Goal: Task Accomplishment & Management: Manage account settings

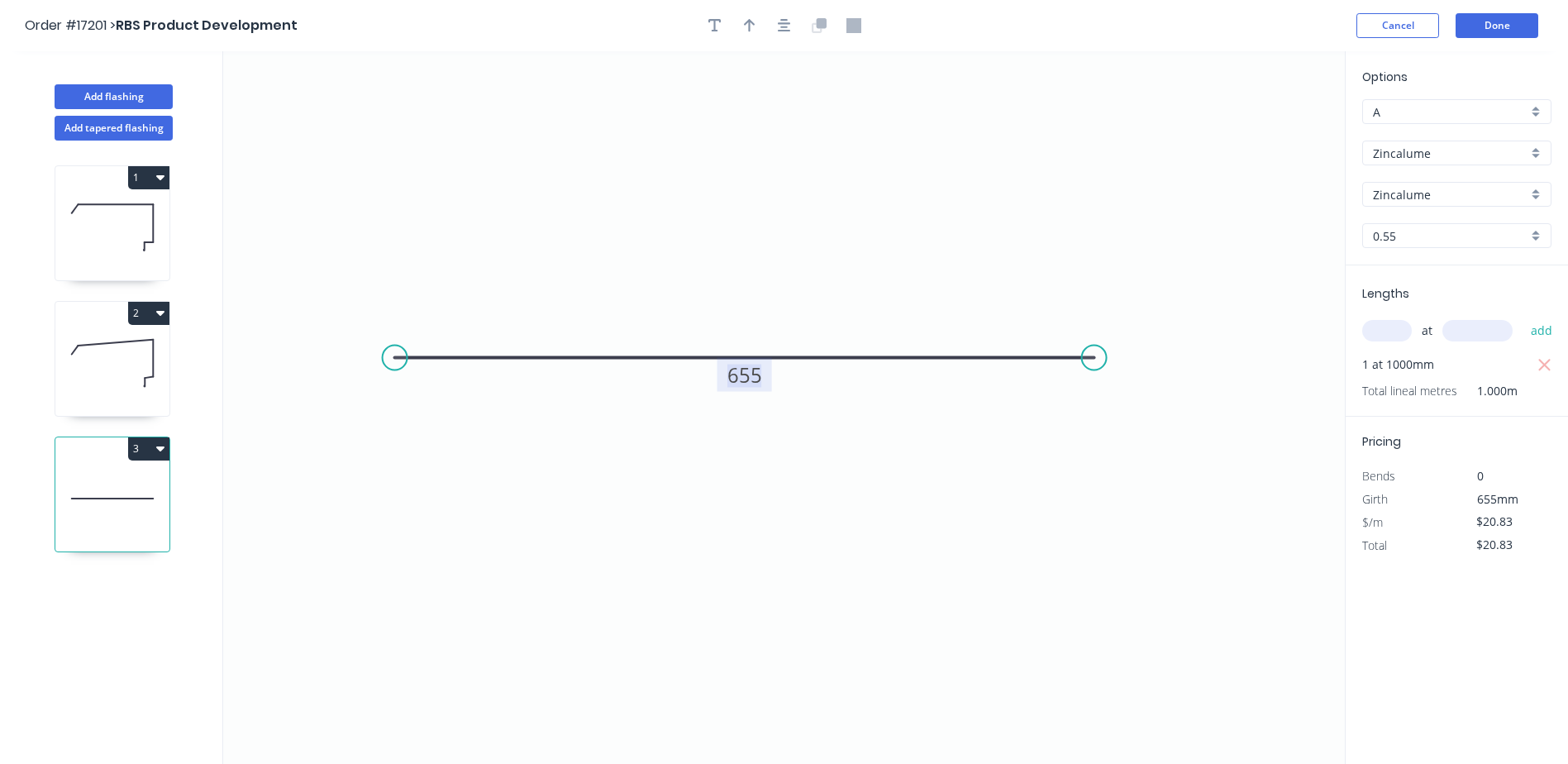
click at [758, 380] on tspan "655" at bounding box center [744, 374] width 35 height 27
type input "$28.72"
click at [1537, 156] on div "Zincalume" at bounding box center [1456, 153] width 190 height 24
click at [1472, 190] on div "Colorbond" at bounding box center [1456, 184] width 188 height 29
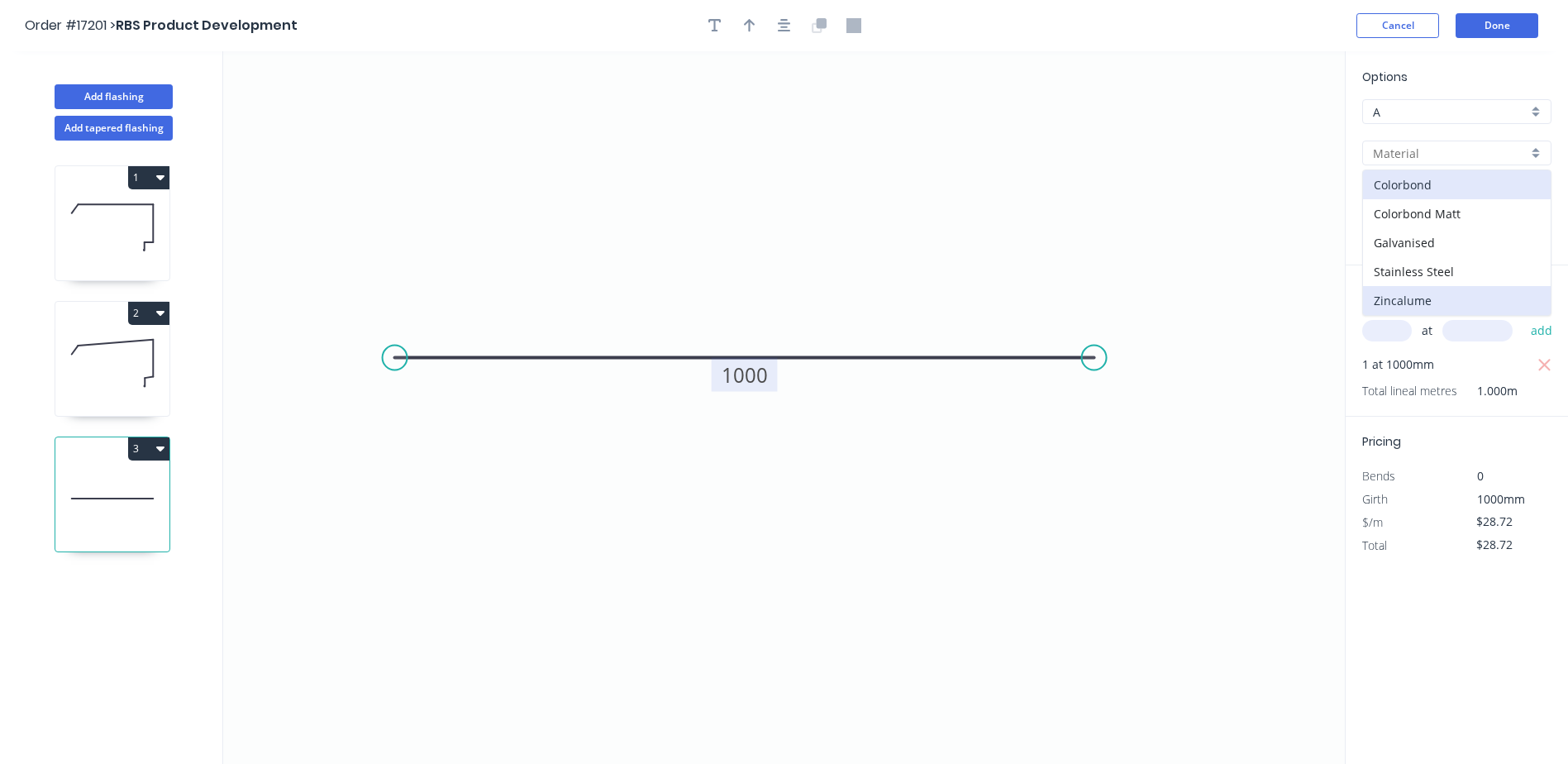
type input "Colorbond"
type input ".TBA"
type input "$49.43"
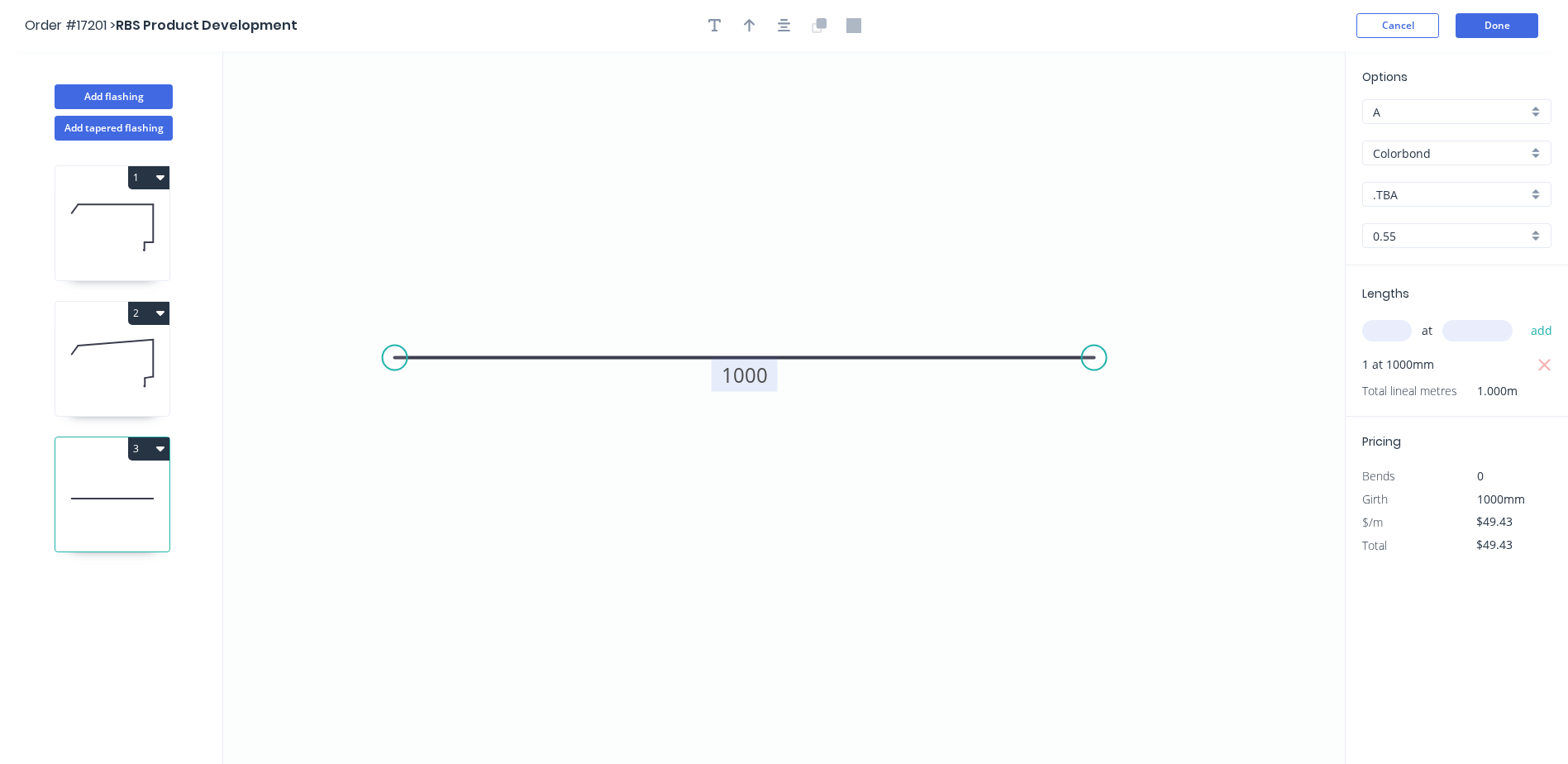
click at [1538, 160] on div "Colorbond" at bounding box center [1456, 153] width 190 height 24
click at [1458, 303] on div "Zincalume" at bounding box center [1456, 300] width 188 height 29
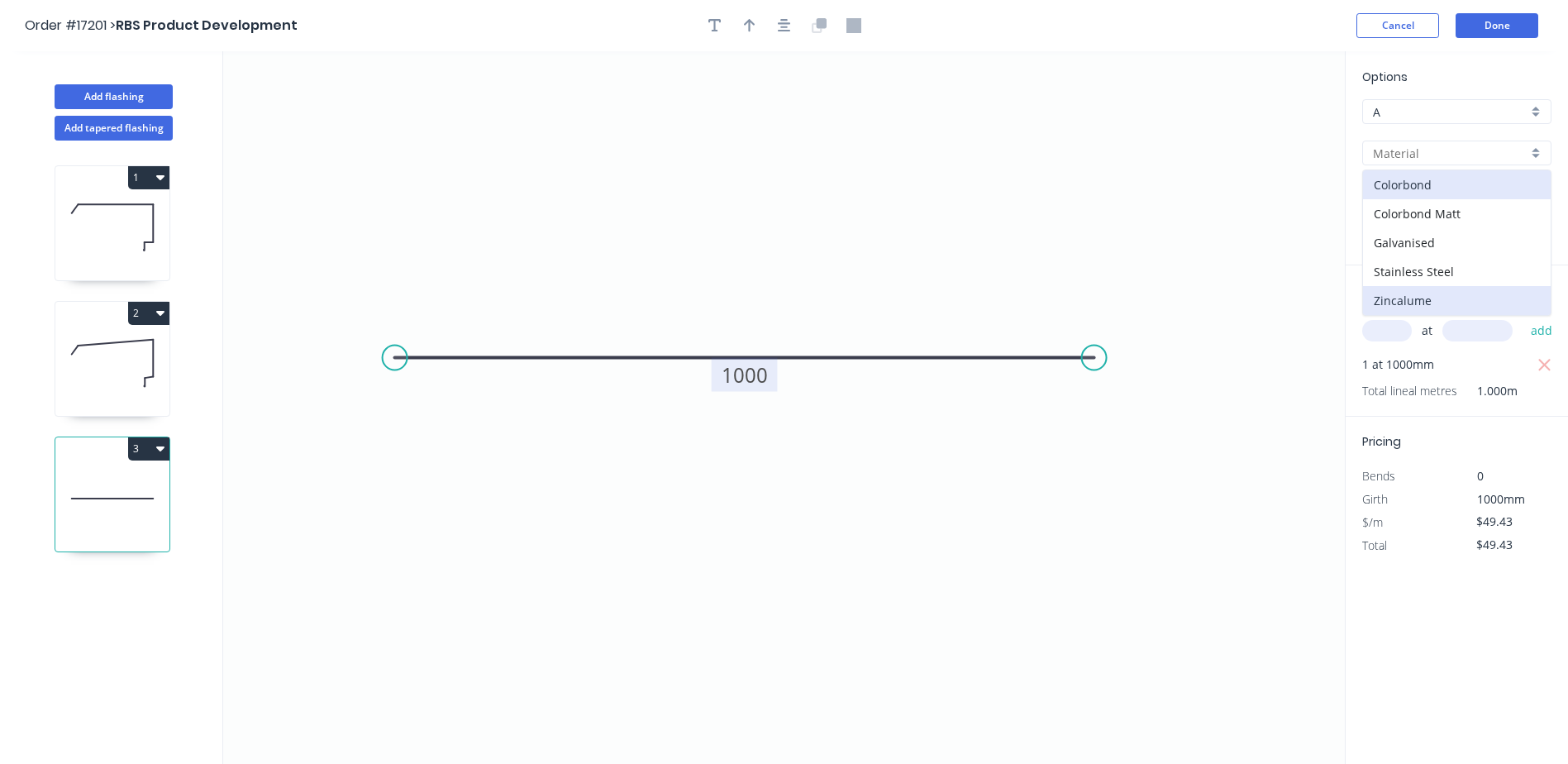
type input "Zincalume"
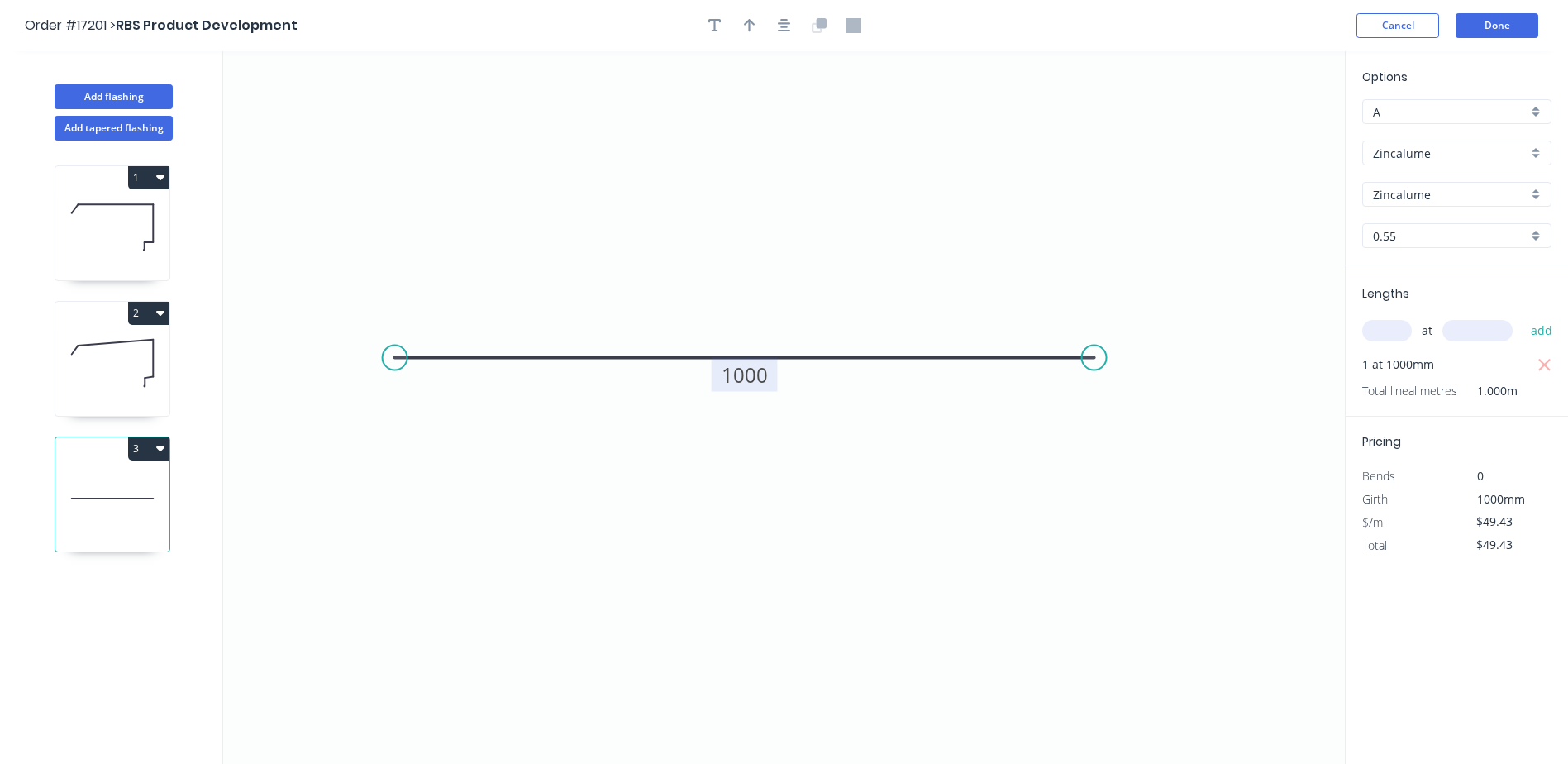
type input "$28.72"
click at [1536, 160] on div "Zincalume" at bounding box center [1456, 153] width 190 height 24
click at [1479, 273] on div "Stainless Steel" at bounding box center [1456, 271] width 188 height 29
type input "Stainless Steel"
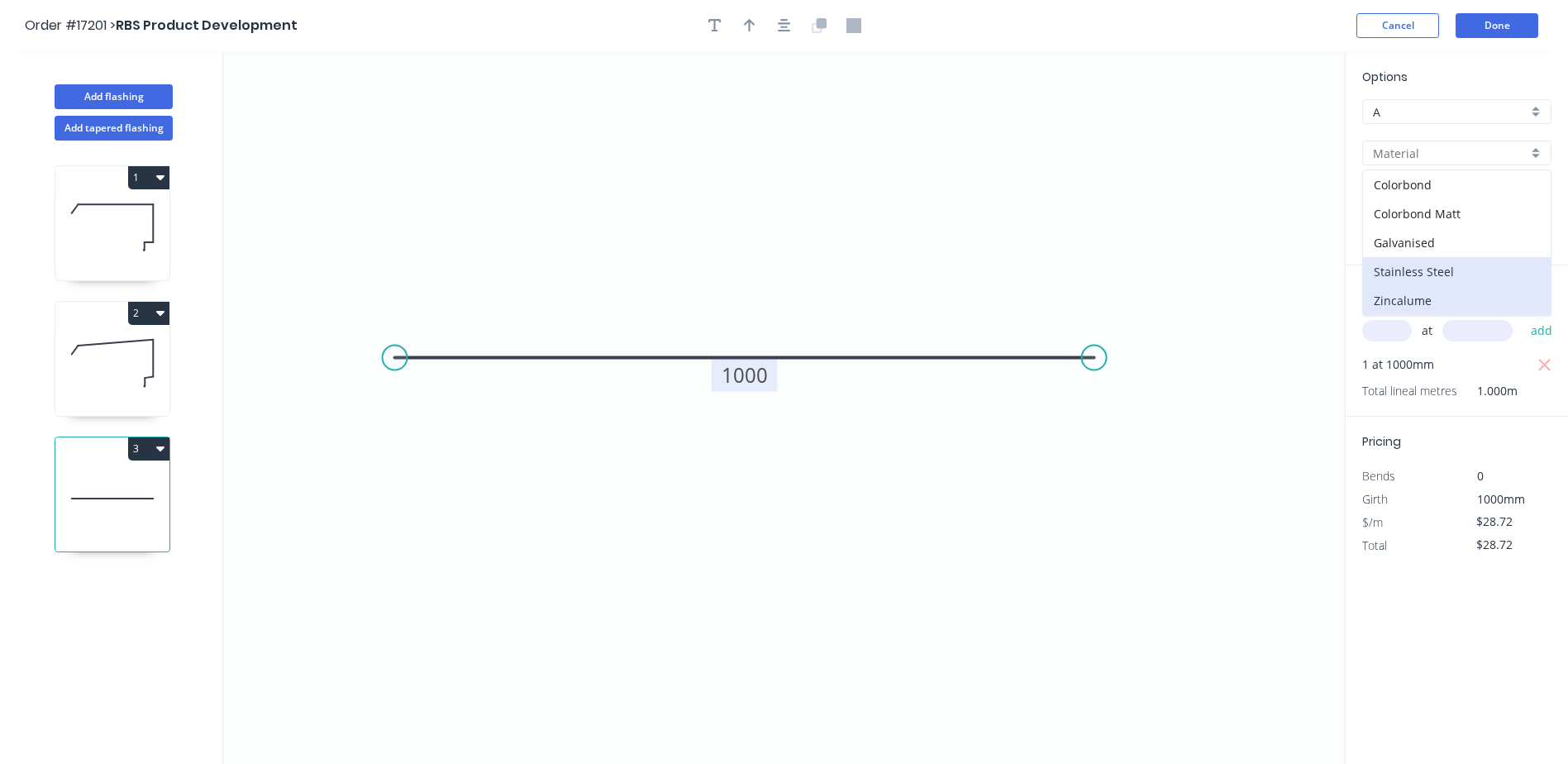
type input "Stainless 0.7"
type input "0.7"
type input "$108.29"
click at [1531, 196] on div "Stainless 0.7" at bounding box center [1456, 194] width 190 height 24
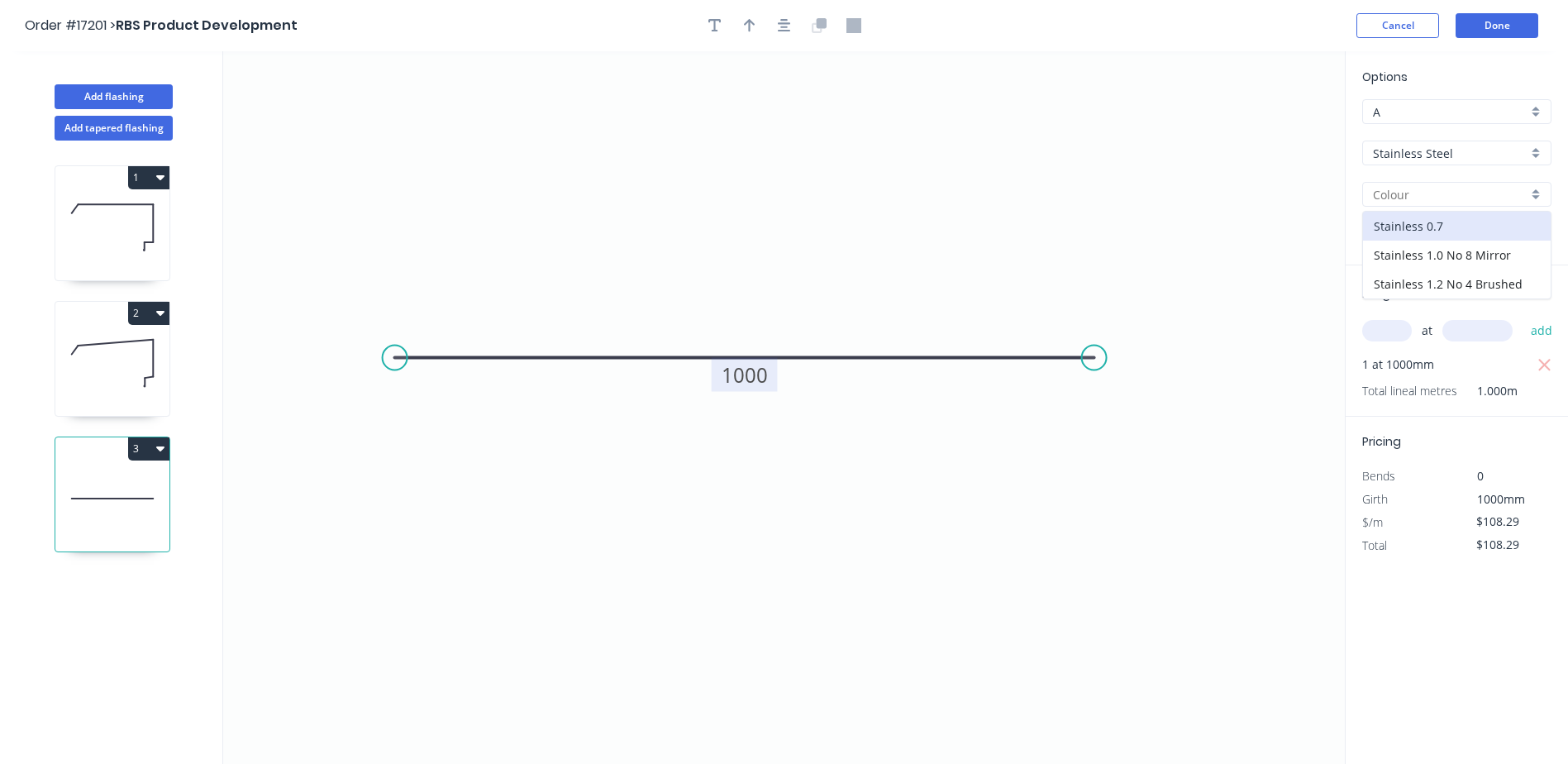
click at [1531, 196] on div at bounding box center [1456, 194] width 190 height 24
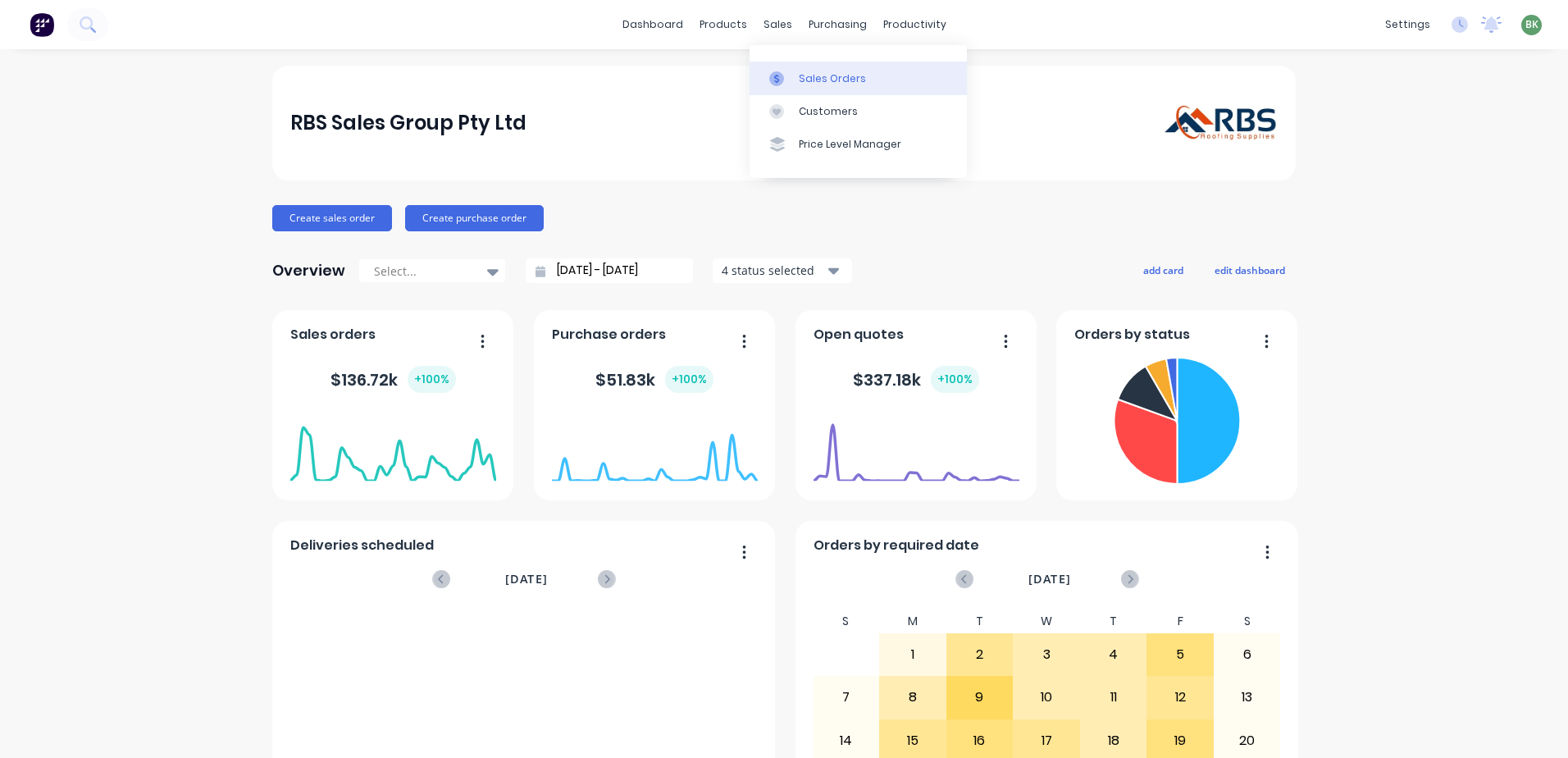
click at [813, 74] on div "Sales Orders" at bounding box center [832, 79] width 67 height 15
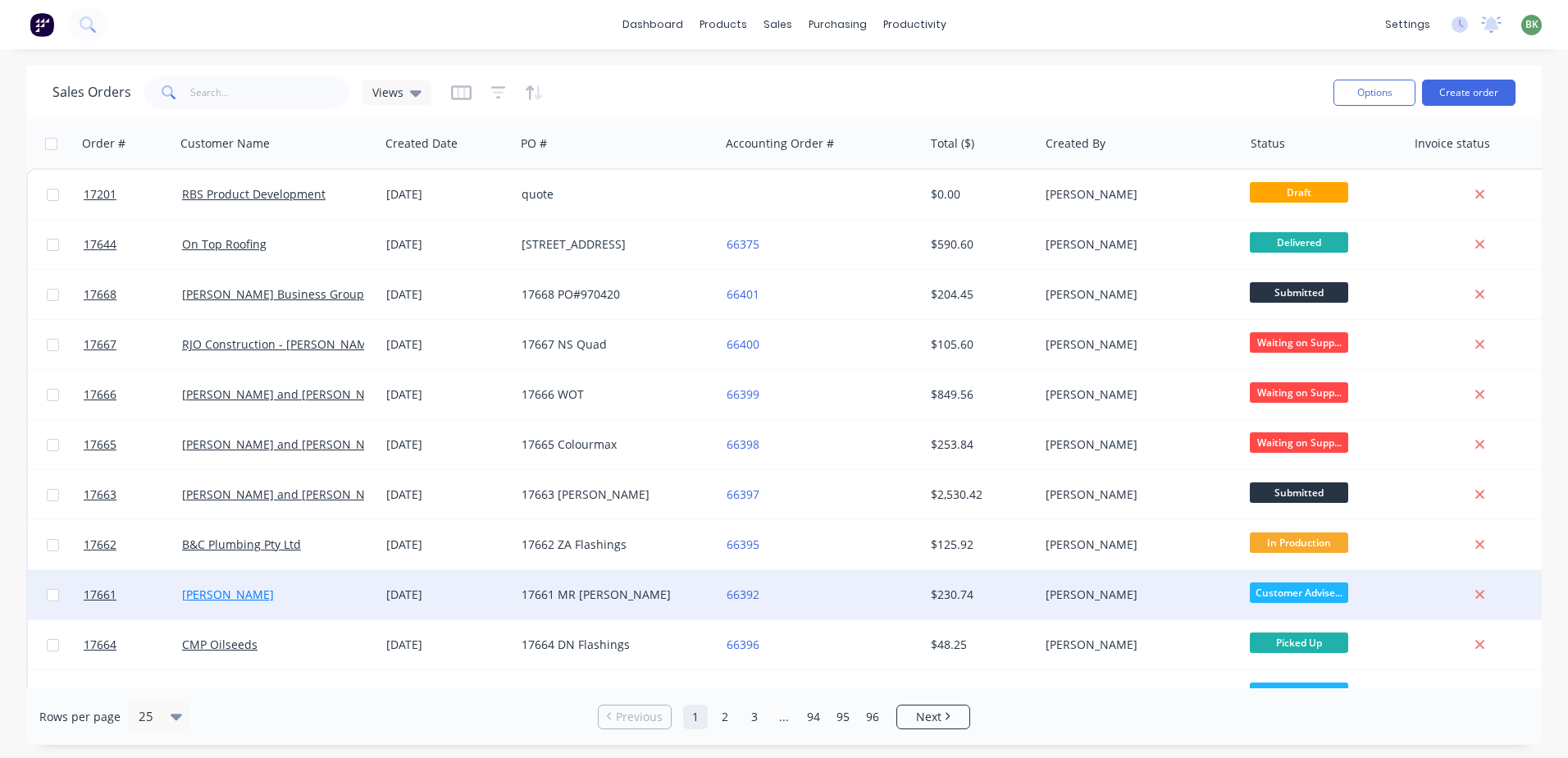
click at [223, 596] on link "Chris Gannon" at bounding box center [227, 594] width 92 height 16
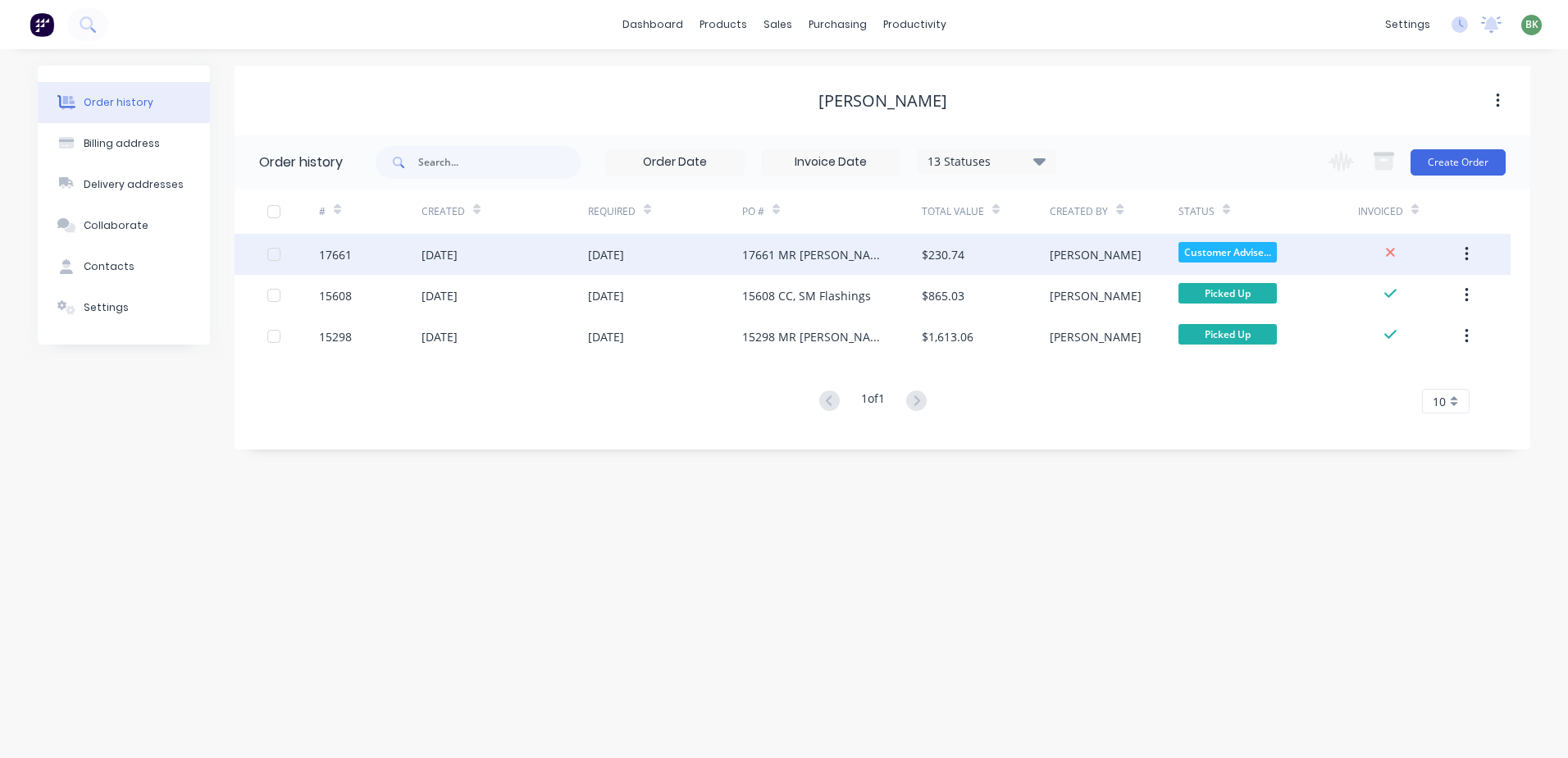
click at [1152, 257] on div "[PERSON_NAME]" at bounding box center [1113, 254] width 128 height 41
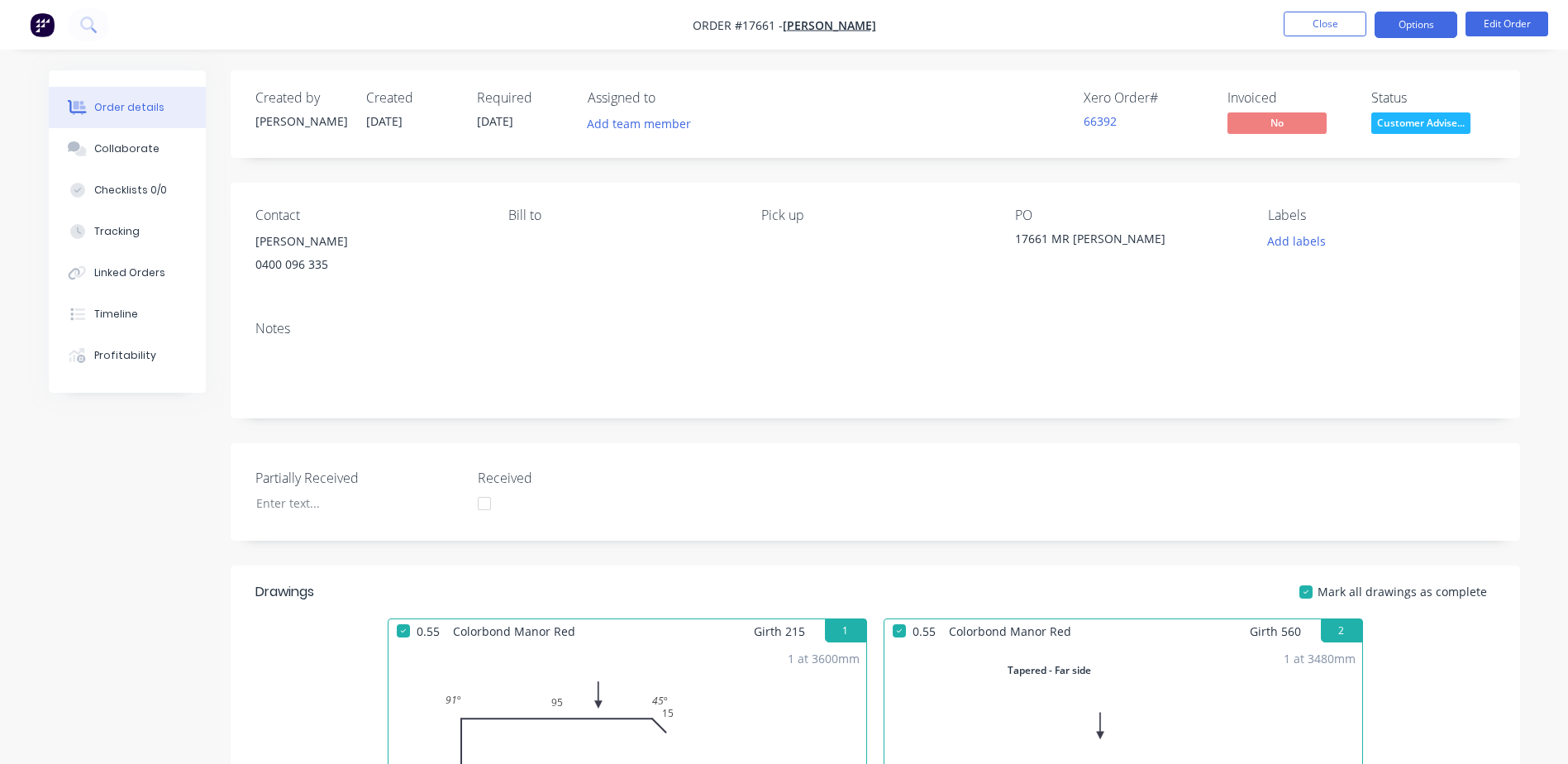
click at [1443, 23] on button "Options" at bounding box center [1415, 24] width 83 height 26
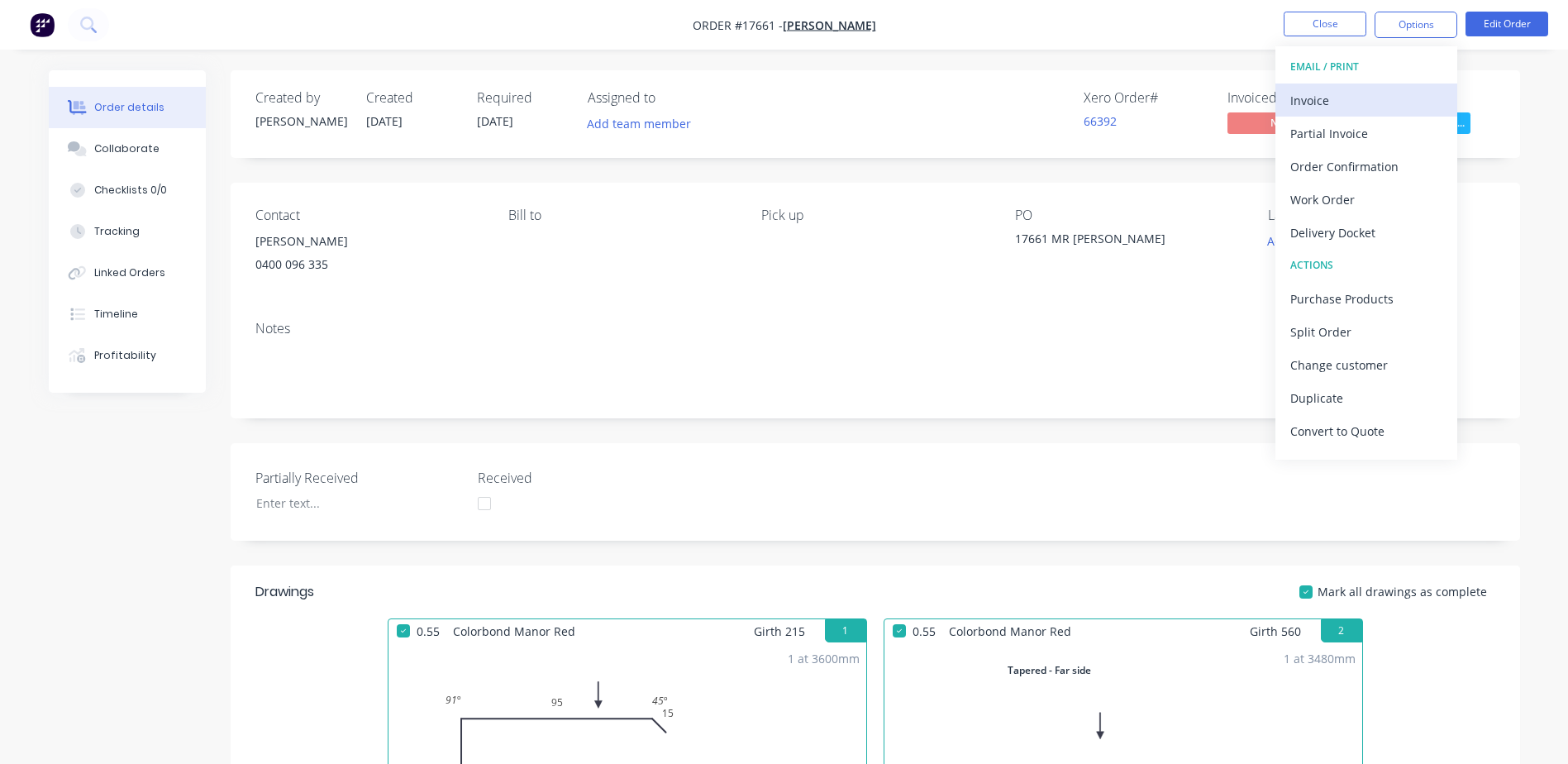
click at [1320, 101] on div "Invoice" at bounding box center [1366, 100] width 152 height 24
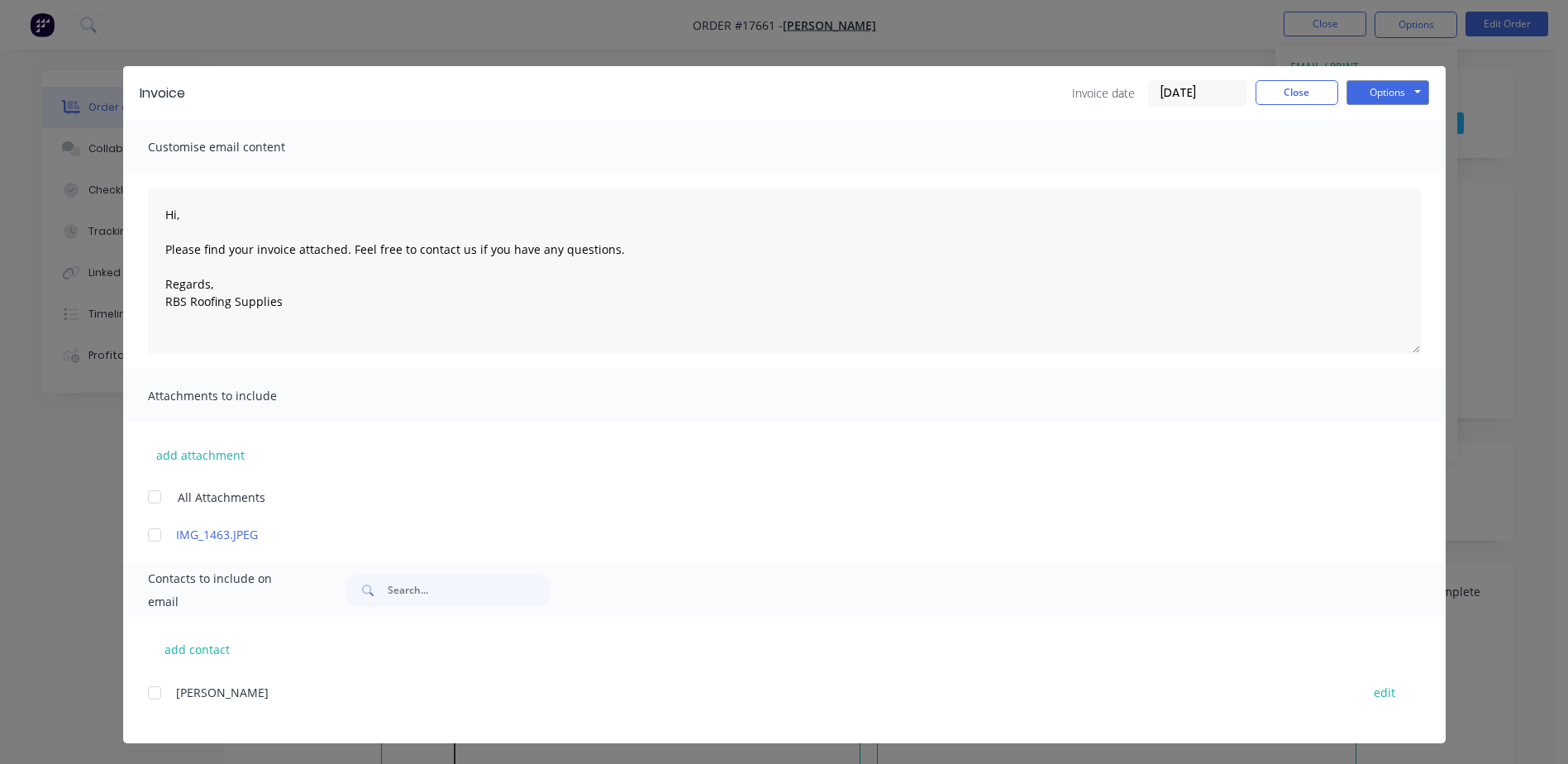
click at [148, 694] on div at bounding box center [154, 692] width 33 height 33
click at [1378, 100] on button "Options" at bounding box center [1388, 92] width 83 height 24
click at [1388, 148] on button "Print" at bounding box center [1399, 148] width 106 height 27
click at [1295, 97] on button "Close" at bounding box center [1297, 92] width 83 height 24
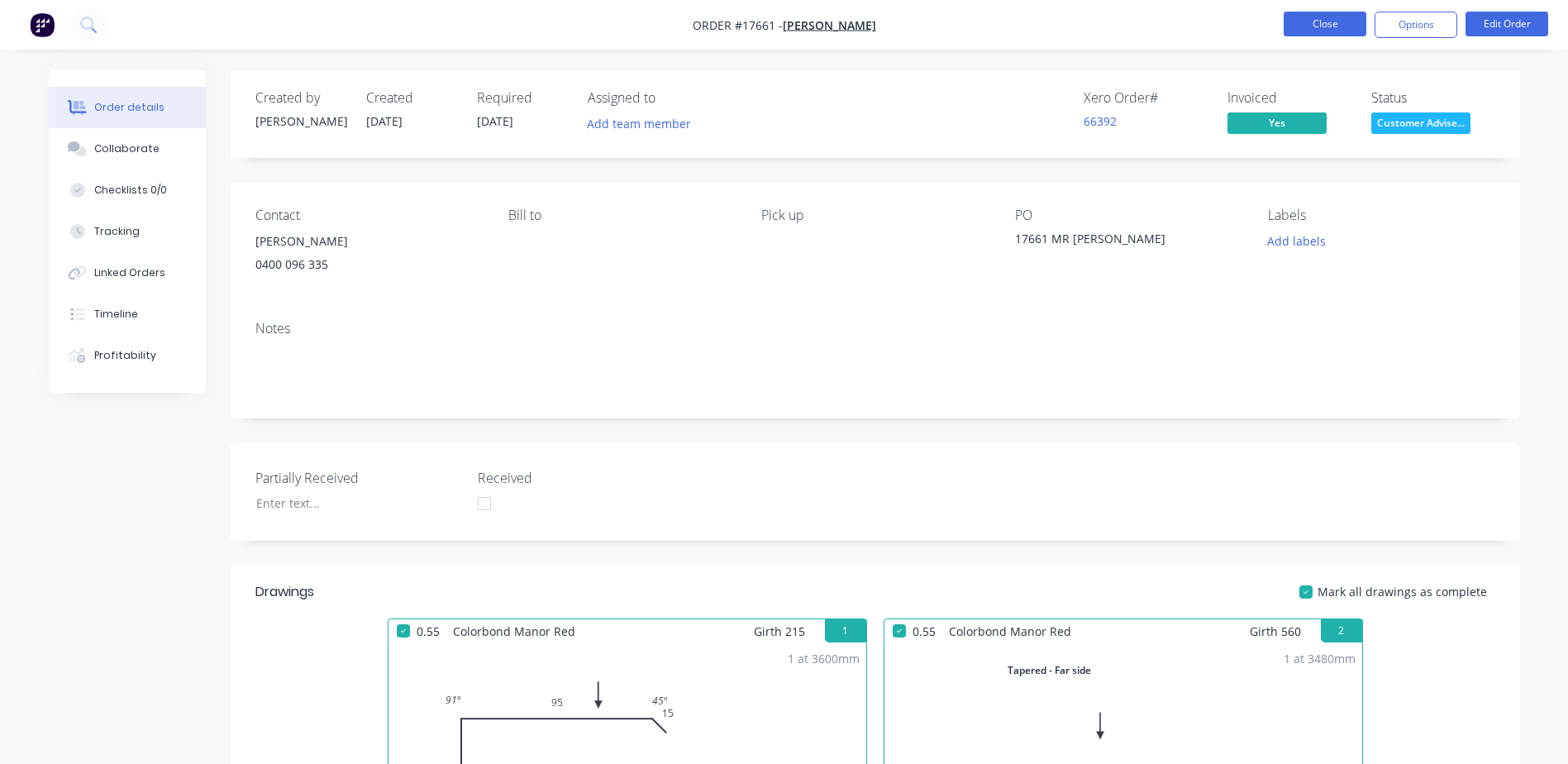
click at [1314, 29] on button "Close" at bounding box center [1325, 23] width 83 height 24
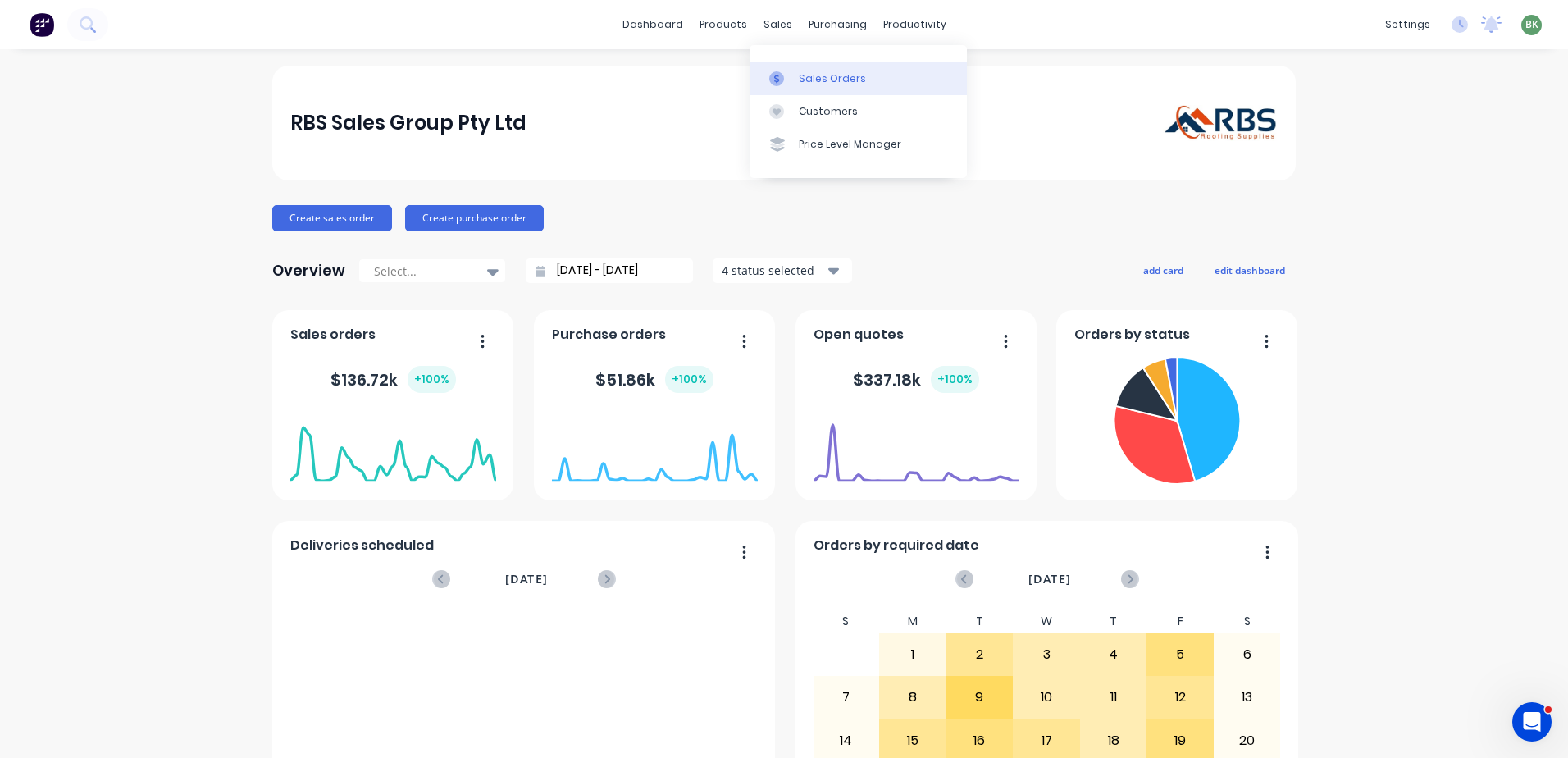
click at [793, 70] on link "Sales Orders" at bounding box center [858, 77] width 217 height 33
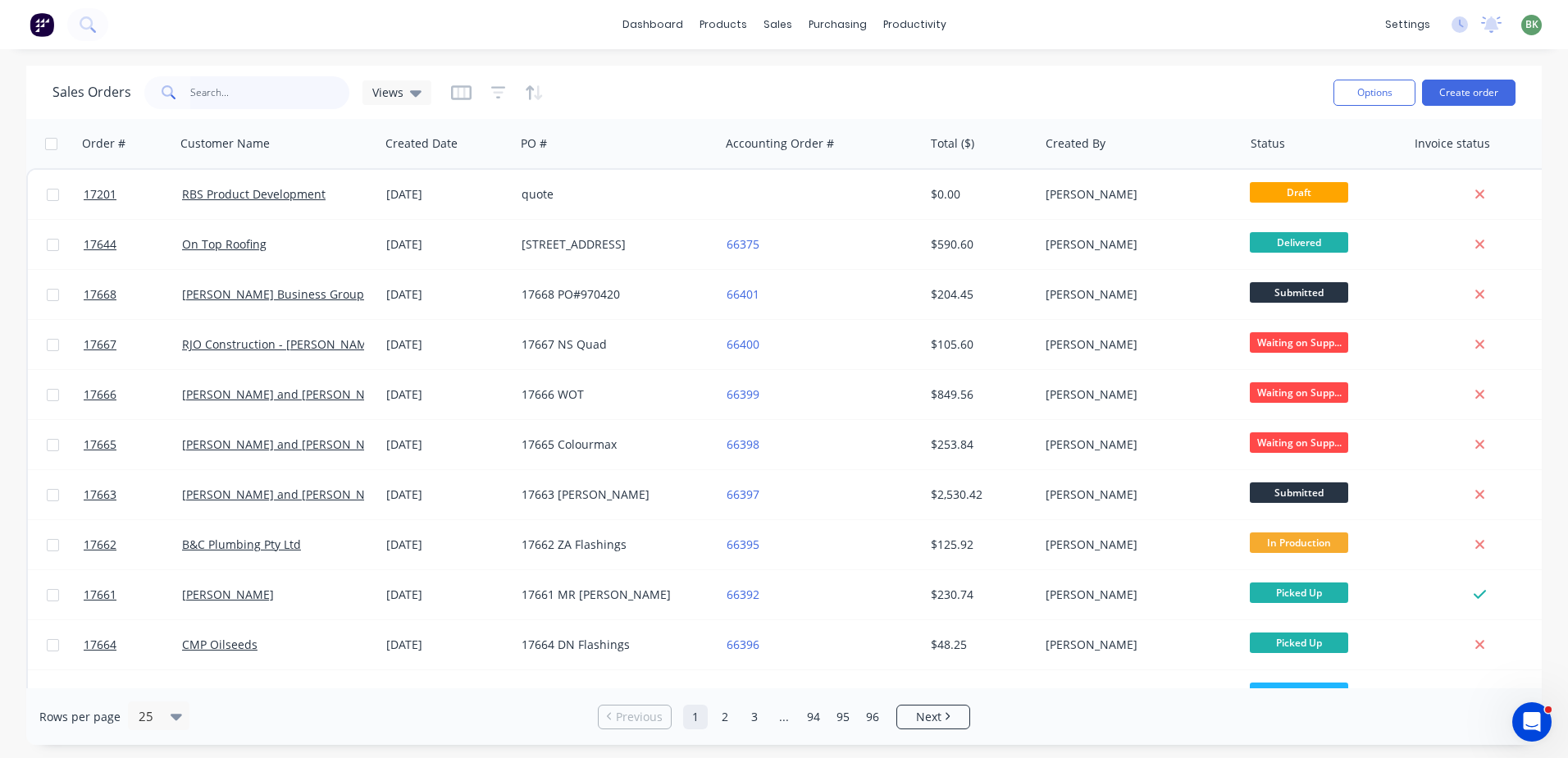
click at [213, 91] on input "text" at bounding box center [270, 92] width 160 height 33
type input "butler"
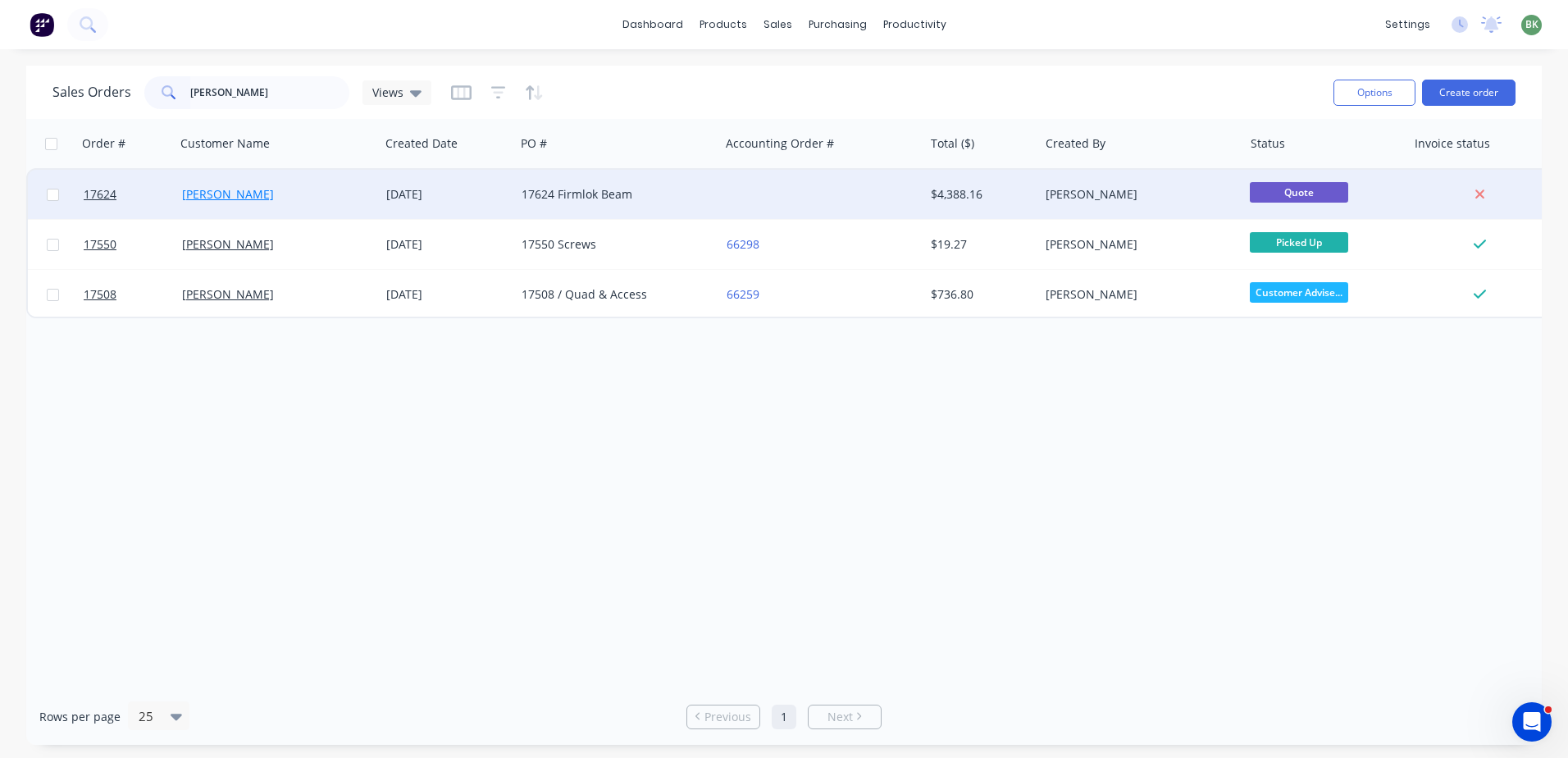
click at [234, 189] on link "Gordon Butler" at bounding box center [227, 194] width 92 height 16
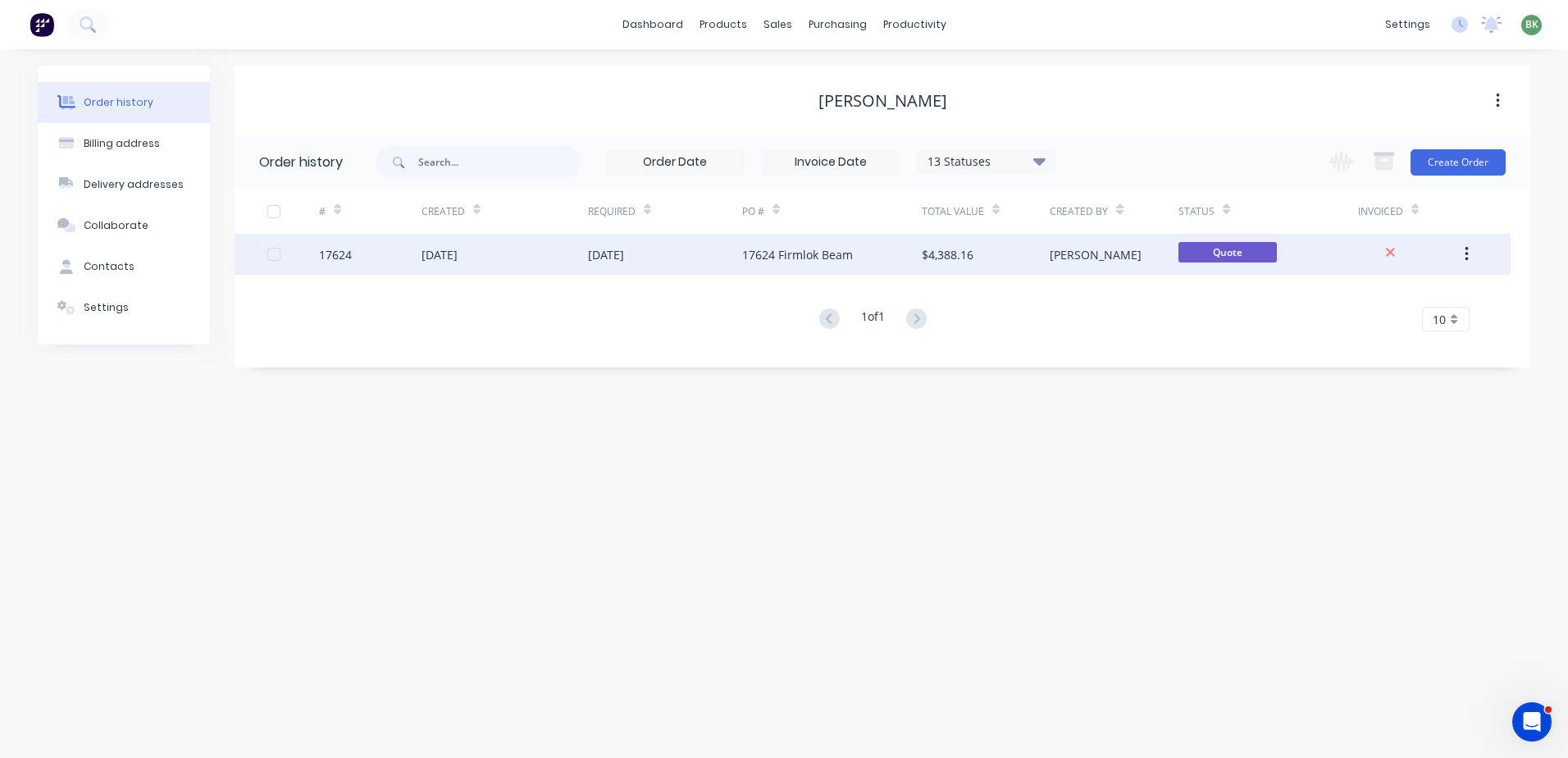
click at [489, 257] on div "22 Sep 2025" at bounding box center [505, 254] width 167 height 41
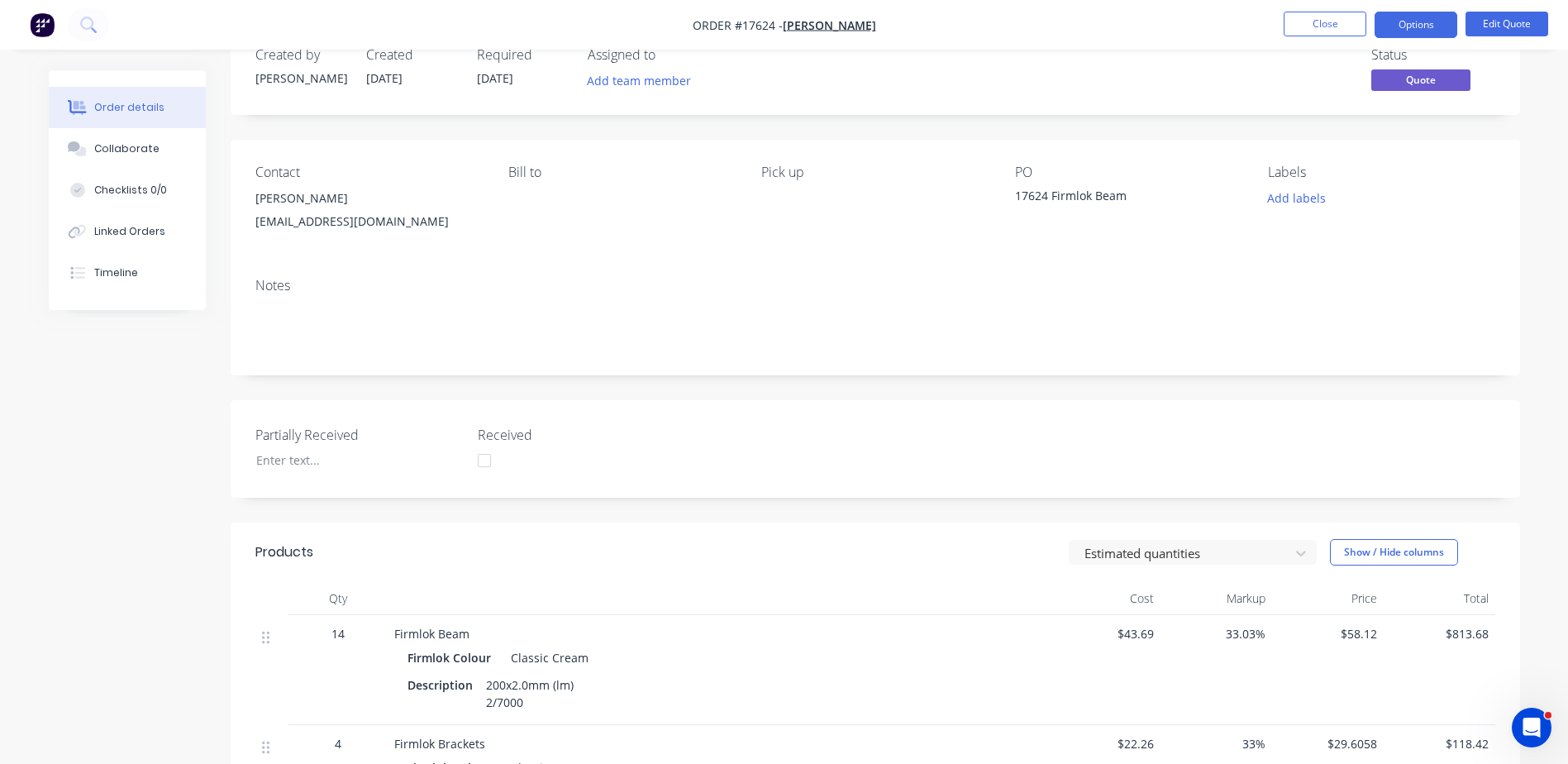
scroll to position [83, 0]
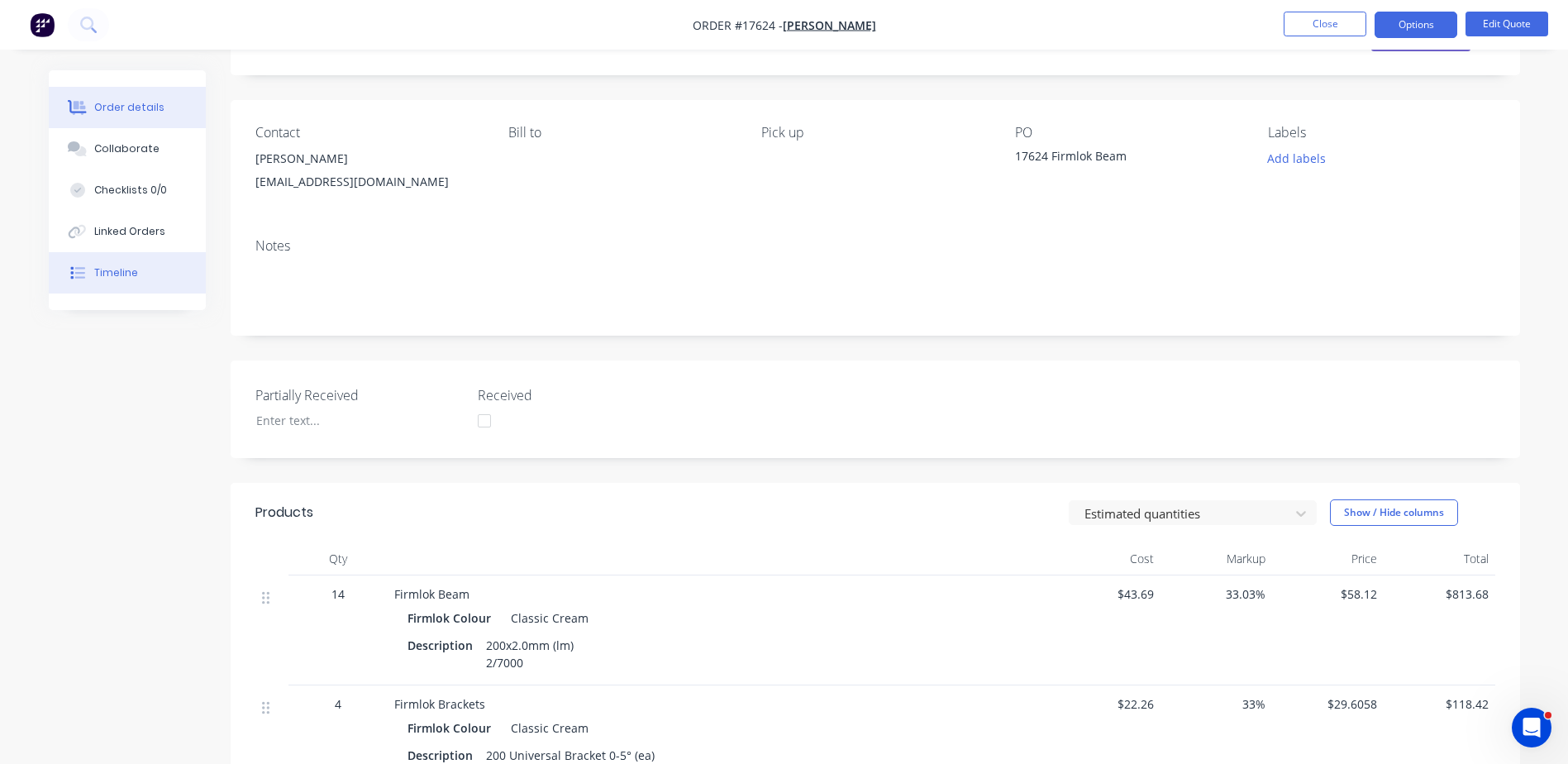
click at [103, 269] on div "Timeline" at bounding box center [115, 273] width 44 height 15
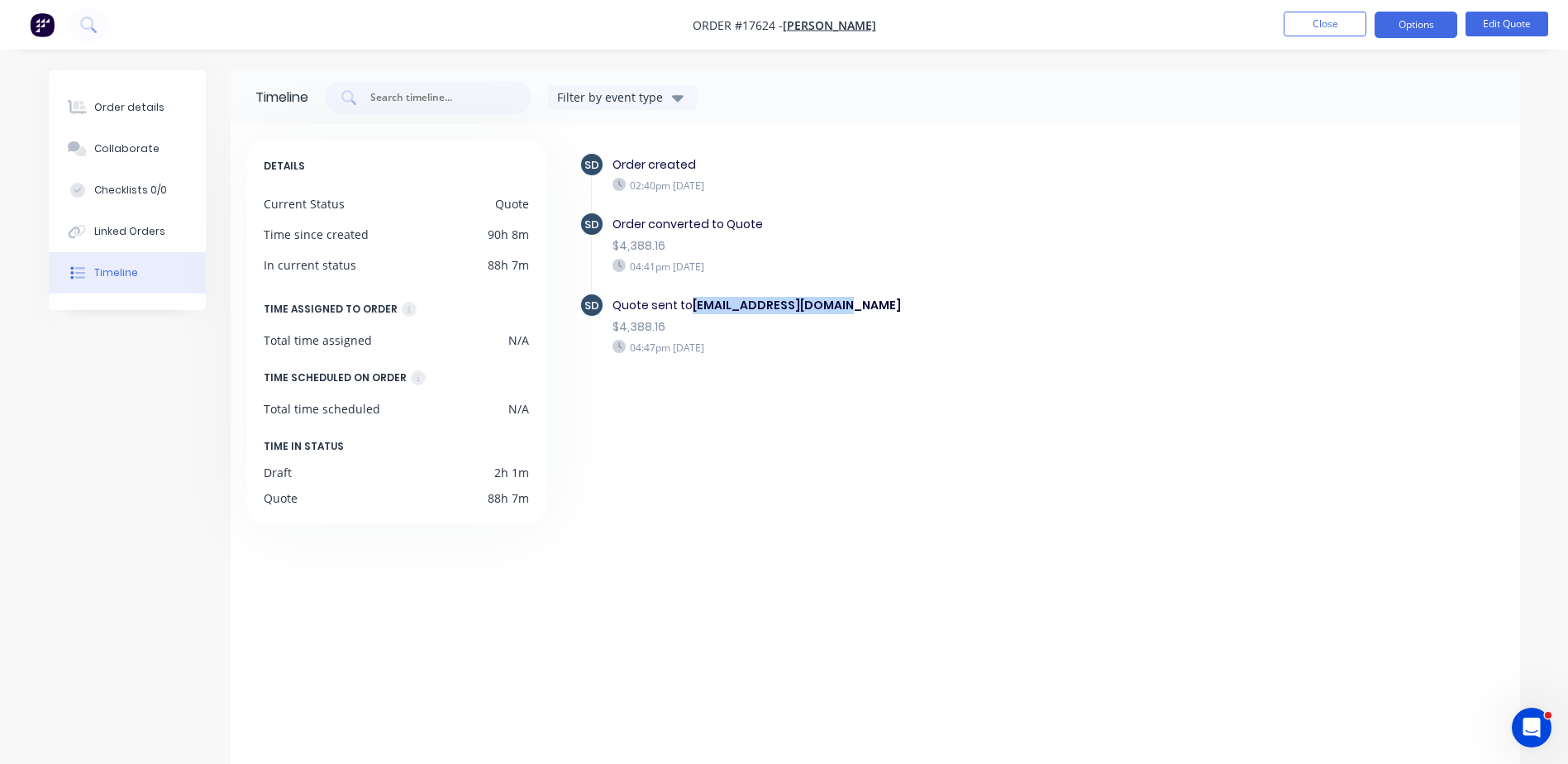
drag, startPoint x: 693, startPoint y: 306, endPoint x: 848, endPoint y: 308, distance: 155.0
click at [848, 308] on div "Quote sent to crabs1961@yahoo.com.au" at bounding box center [898, 305] width 571 height 17
drag, startPoint x: 848, startPoint y: 308, endPoint x: 860, endPoint y: 327, distance: 22.5
click at [860, 327] on div "$4,388.16" at bounding box center [898, 327] width 571 height 17
drag, startPoint x: 633, startPoint y: 346, endPoint x: 769, endPoint y: 350, distance: 136.1
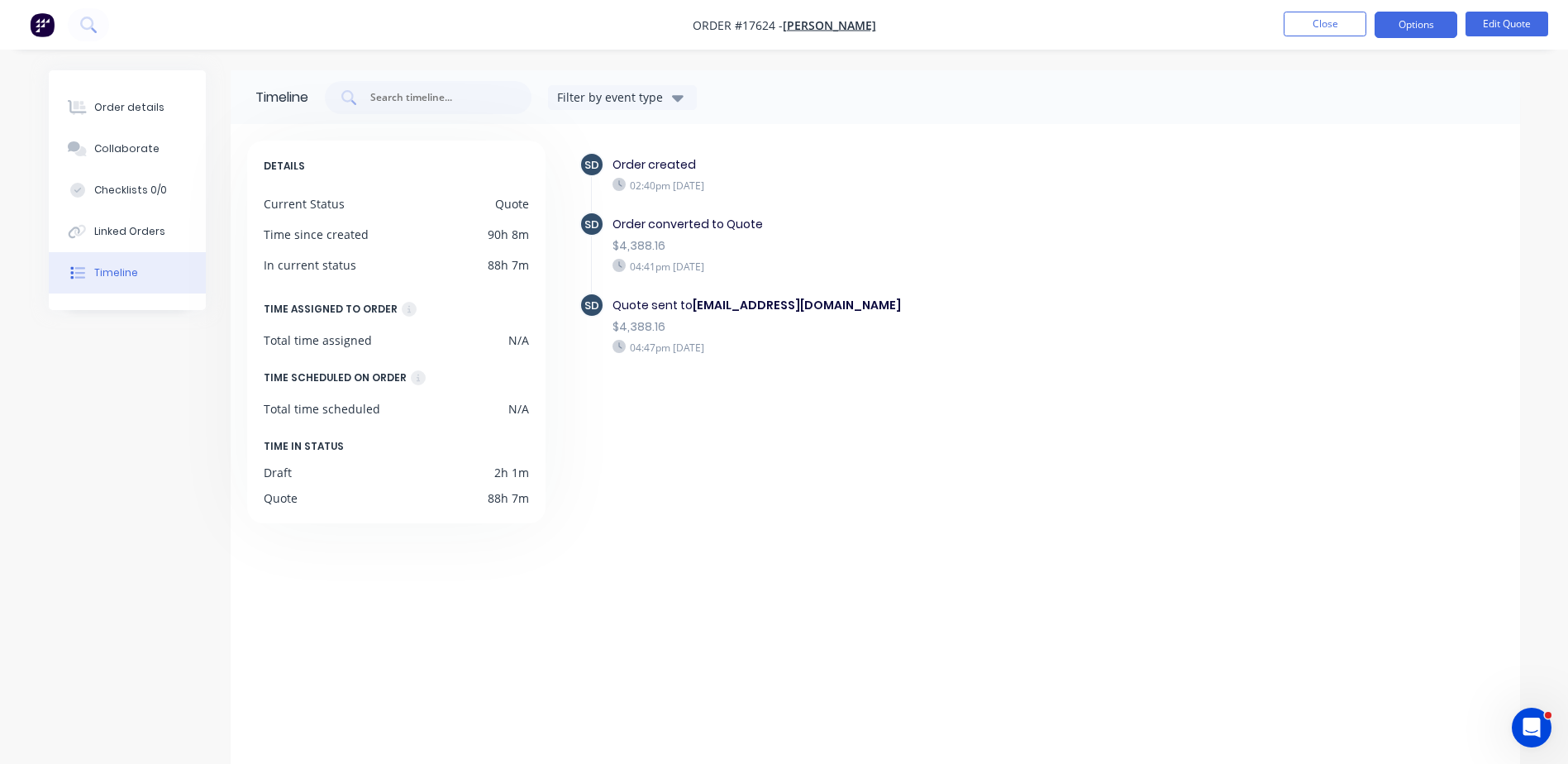
click at [769, 350] on div "04:47pm Monday 22/09/25" at bounding box center [898, 347] width 571 height 15
drag, startPoint x: 769, startPoint y: 350, endPoint x: 791, endPoint y: 390, distance: 45.7
click at [791, 390] on div "SD Order created 02:40pm Monday 22/09/25 SD Order converted to Quote $4,388.16 …" at bounding box center [1041, 283] width 924 height 263
click at [1318, 24] on button "Close" at bounding box center [1325, 23] width 83 height 24
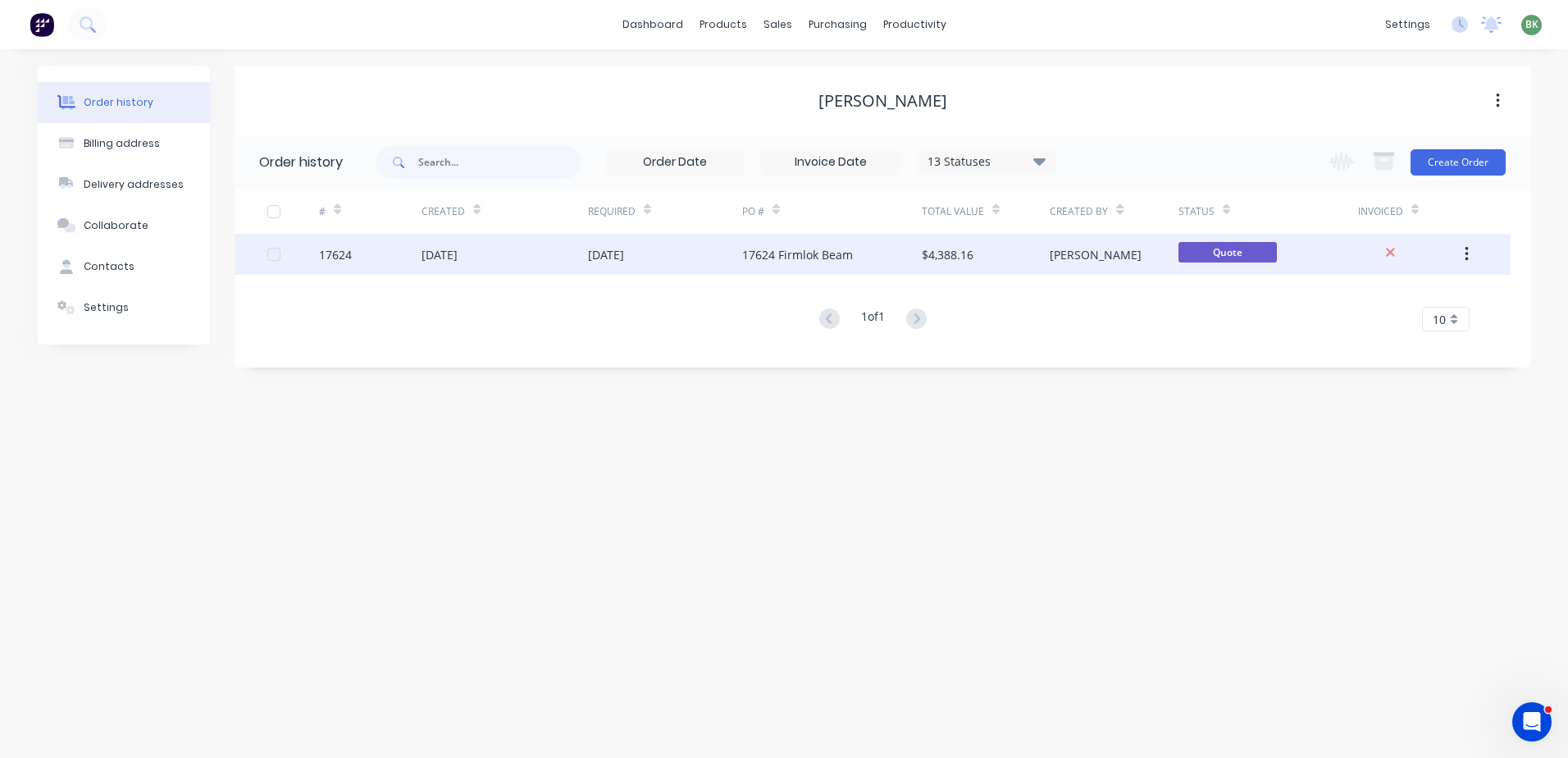
click at [703, 261] on div "22 Sep 2025" at bounding box center [665, 254] width 155 height 41
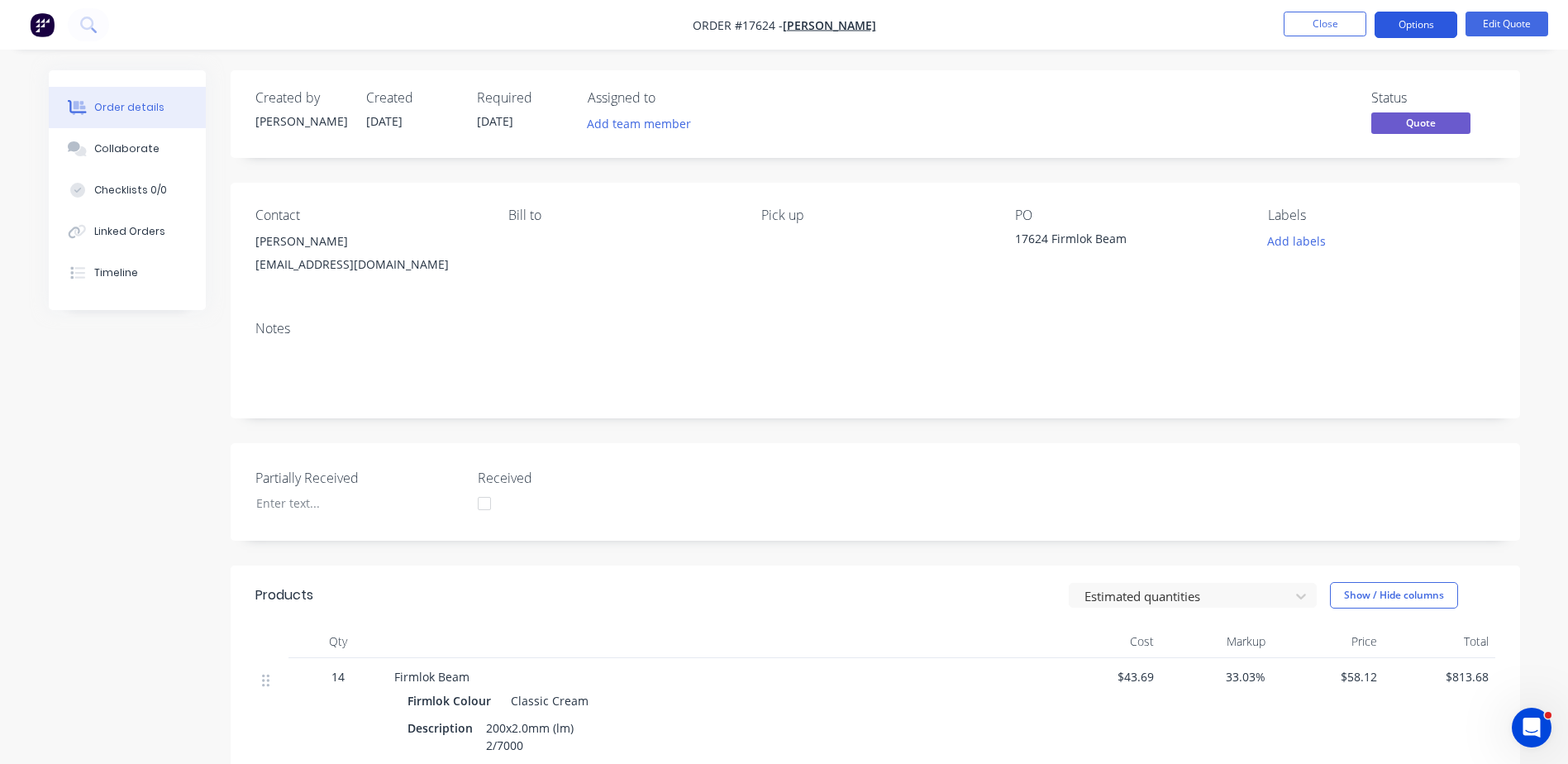
click at [1424, 27] on button "Options" at bounding box center [1415, 24] width 83 height 26
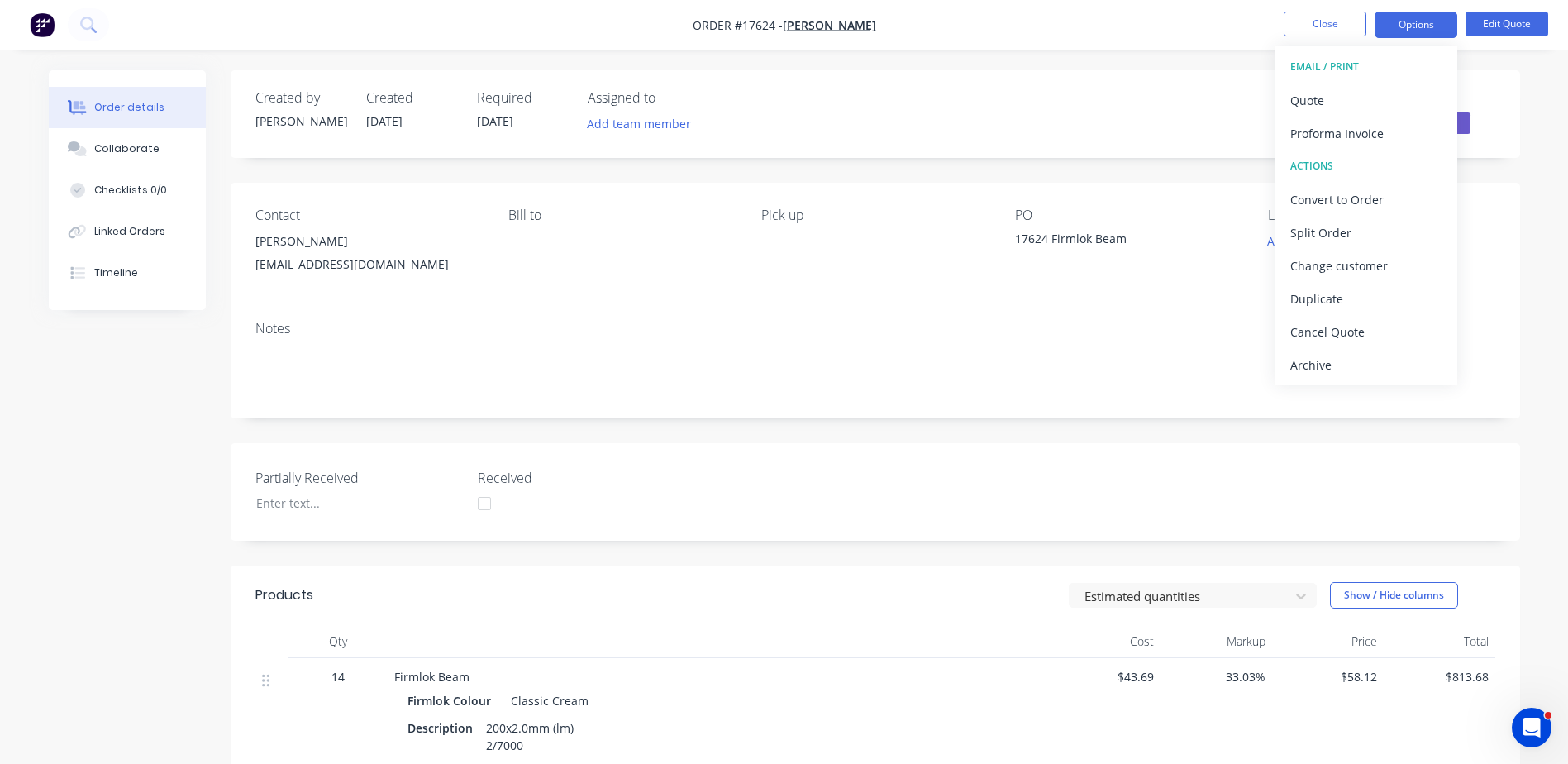
click at [948, 461] on div "Partially Received Received" at bounding box center [875, 492] width 1289 height 98
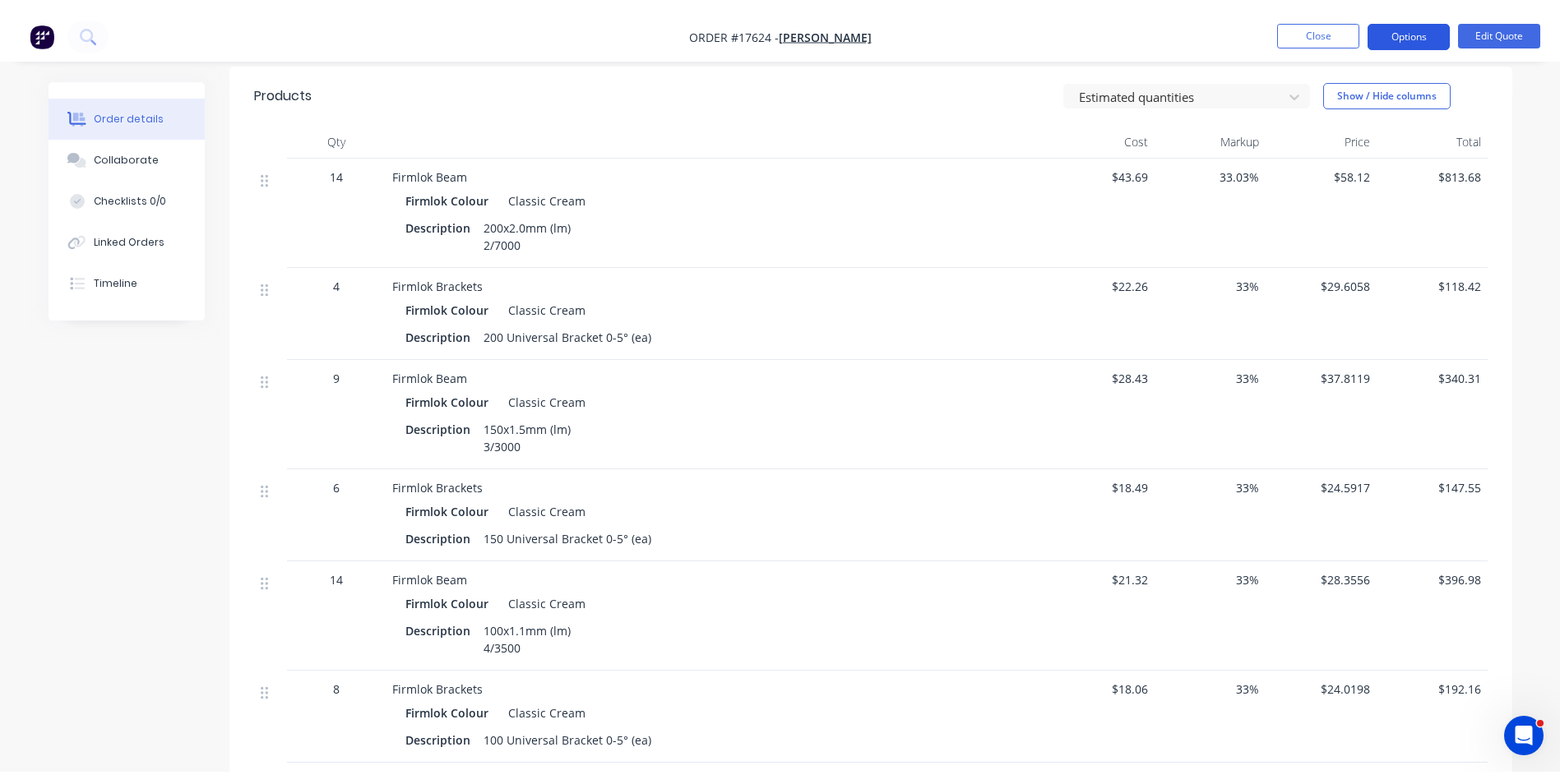
scroll to position [493, 0]
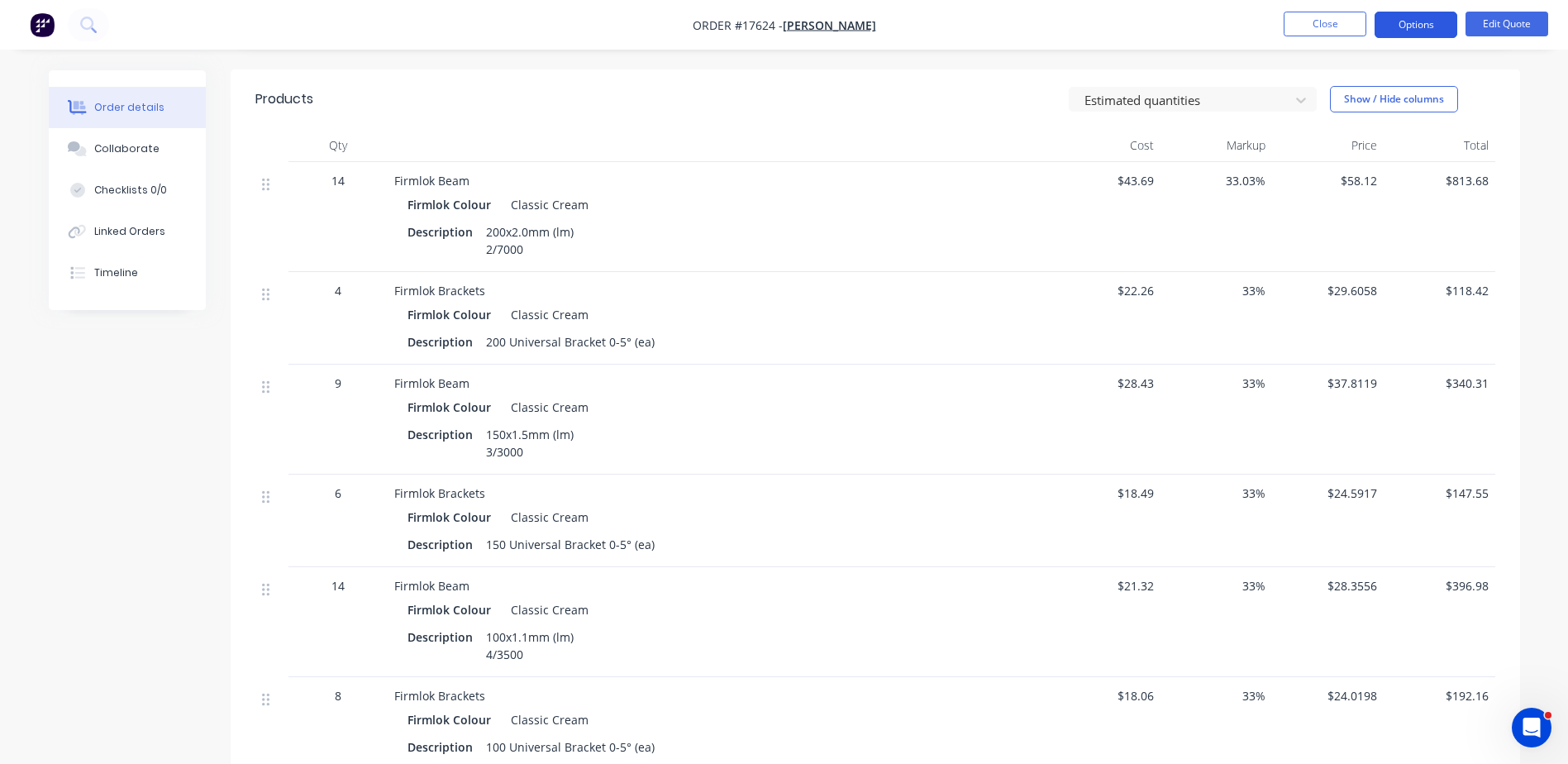
click at [1424, 19] on button "Options" at bounding box center [1415, 24] width 83 height 26
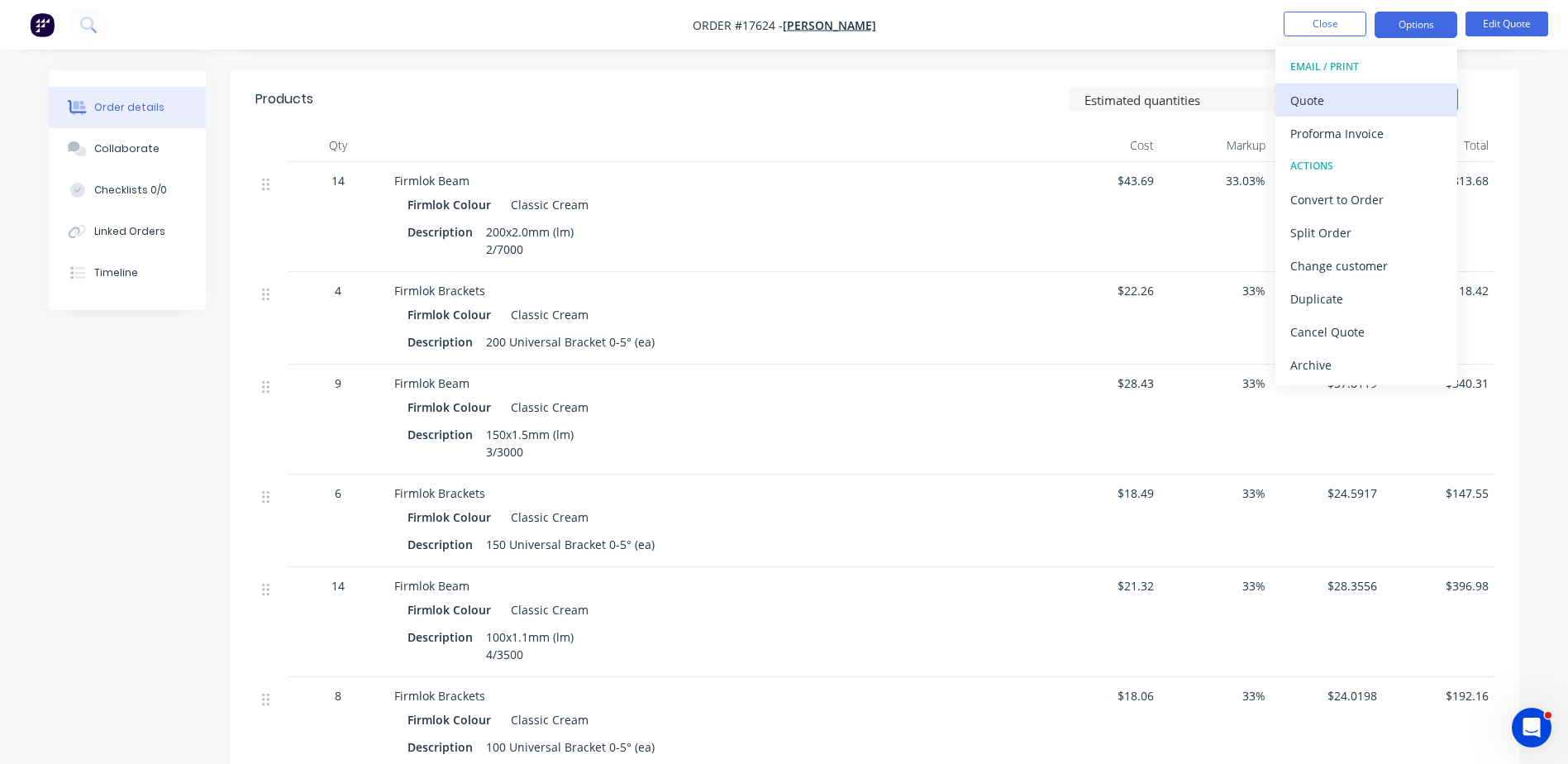
click at [1302, 99] on div "Quote" at bounding box center [1366, 100] width 152 height 24
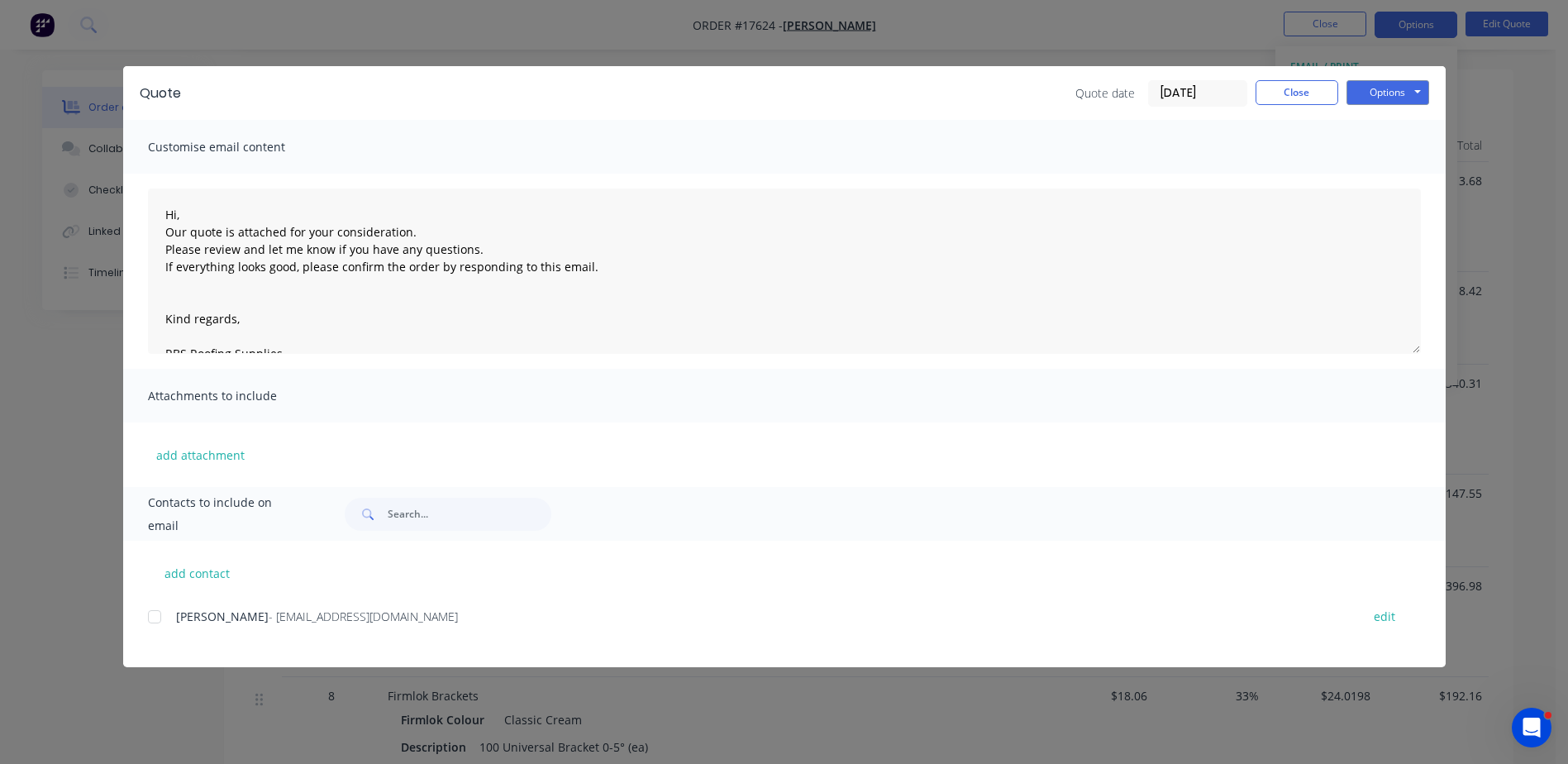
drag, startPoint x: 156, startPoint y: 612, endPoint x: 166, endPoint y: 613, distance: 10.0
click at [157, 612] on div at bounding box center [154, 616] width 33 height 33
click at [1394, 103] on button "Options" at bounding box center [1388, 92] width 83 height 24
click at [1405, 177] on button "Email" at bounding box center [1399, 176] width 106 height 27
click at [151, 626] on div at bounding box center [154, 616] width 33 height 33
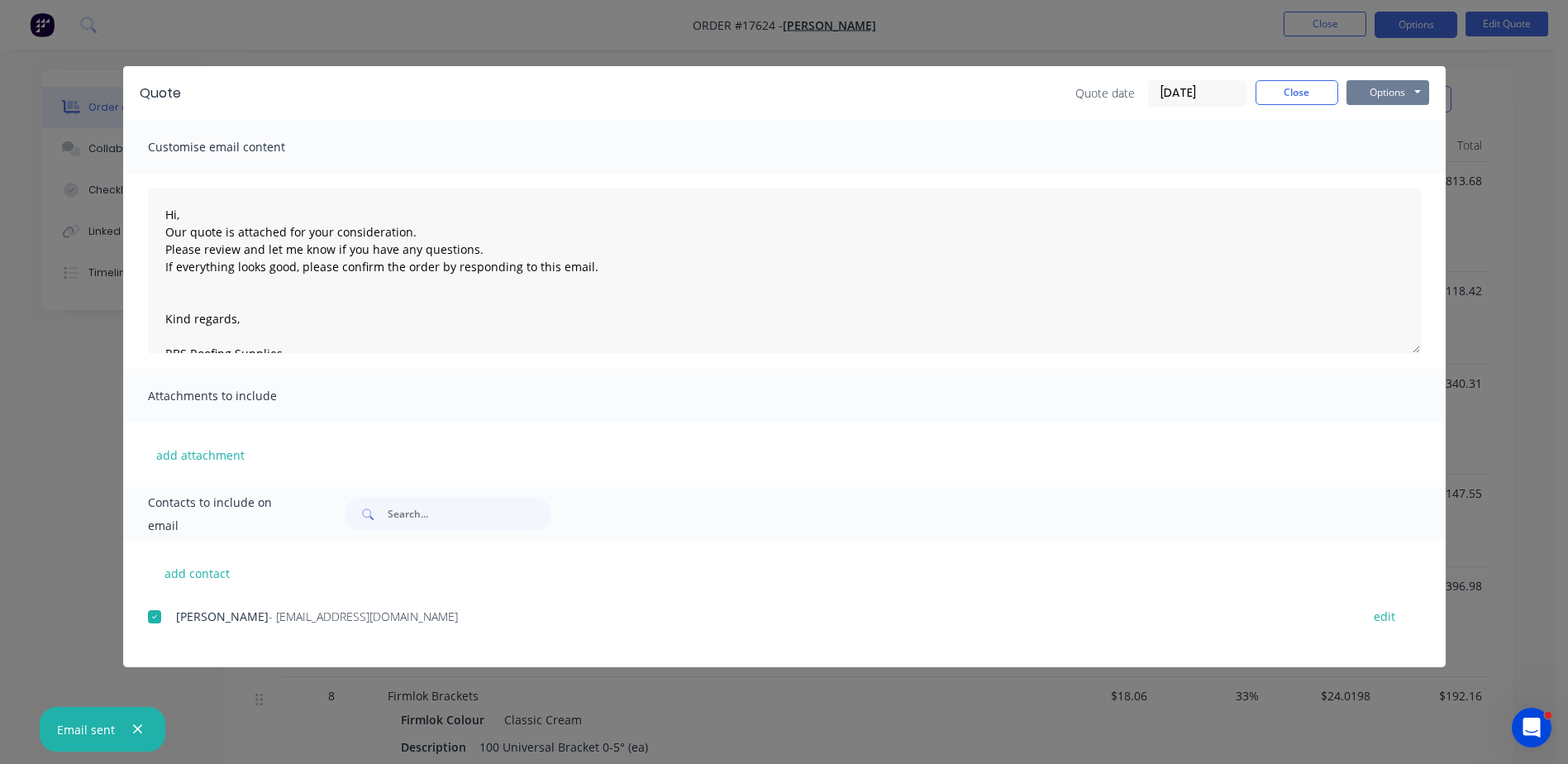
click at [1394, 95] on button "Options" at bounding box center [1388, 92] width 83 height 24
click at [1393, 151] on button "Print" at bounding box center [1399, 148] width 106 height 27
click at [1284, 91] on button "Close" at bounding box center [1297, 92] width 83 height 24
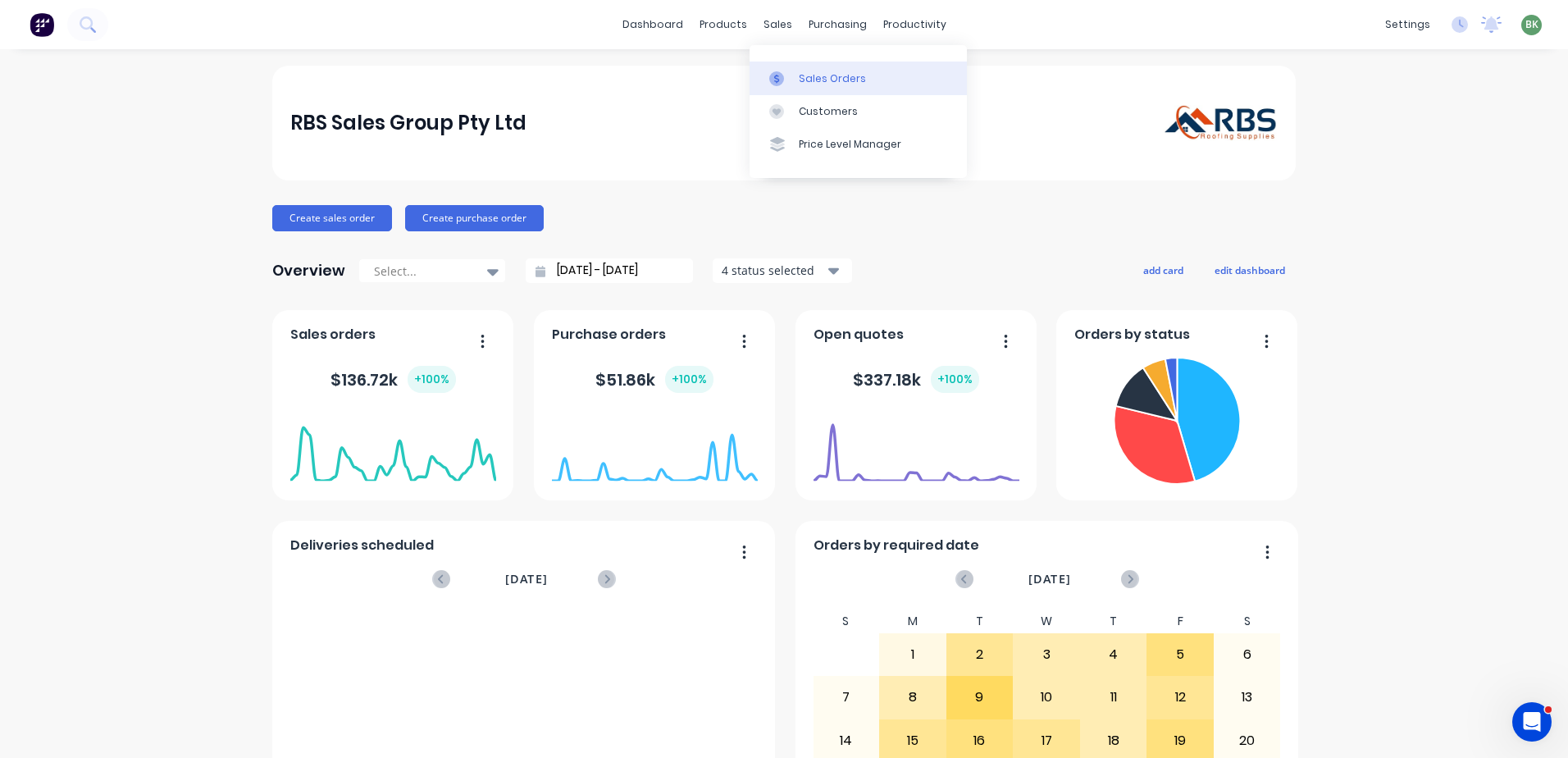
click at [818, 73] on div "Sales Orders" at bounding box center [832, 79] width 67 height 15
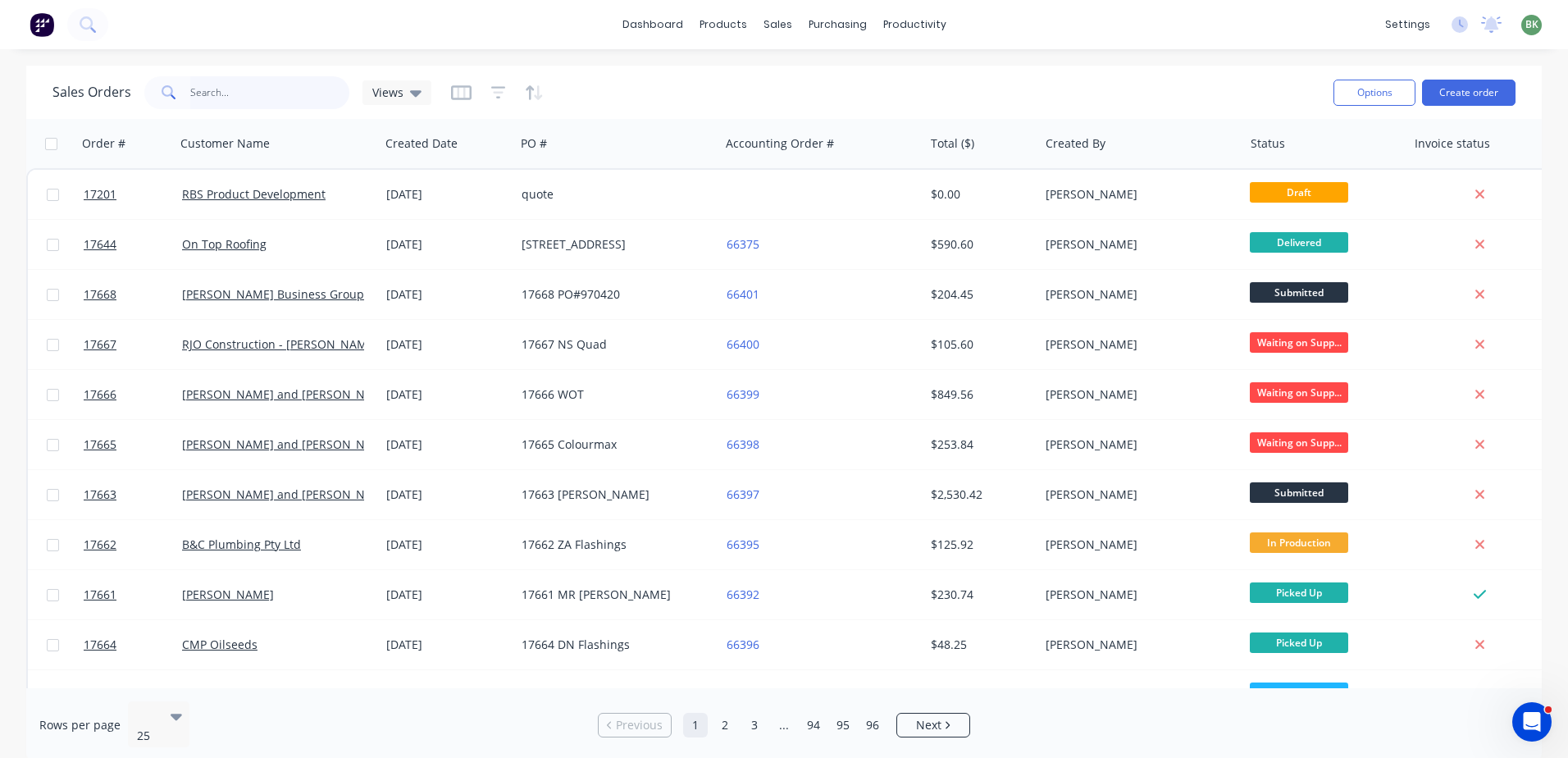
click at [237, 88] on input "text" at bounding box center [270, 92] width 160 height 33
click at [402, 96] on div "Views" at bounding box center [397, 93] width 49 height 15
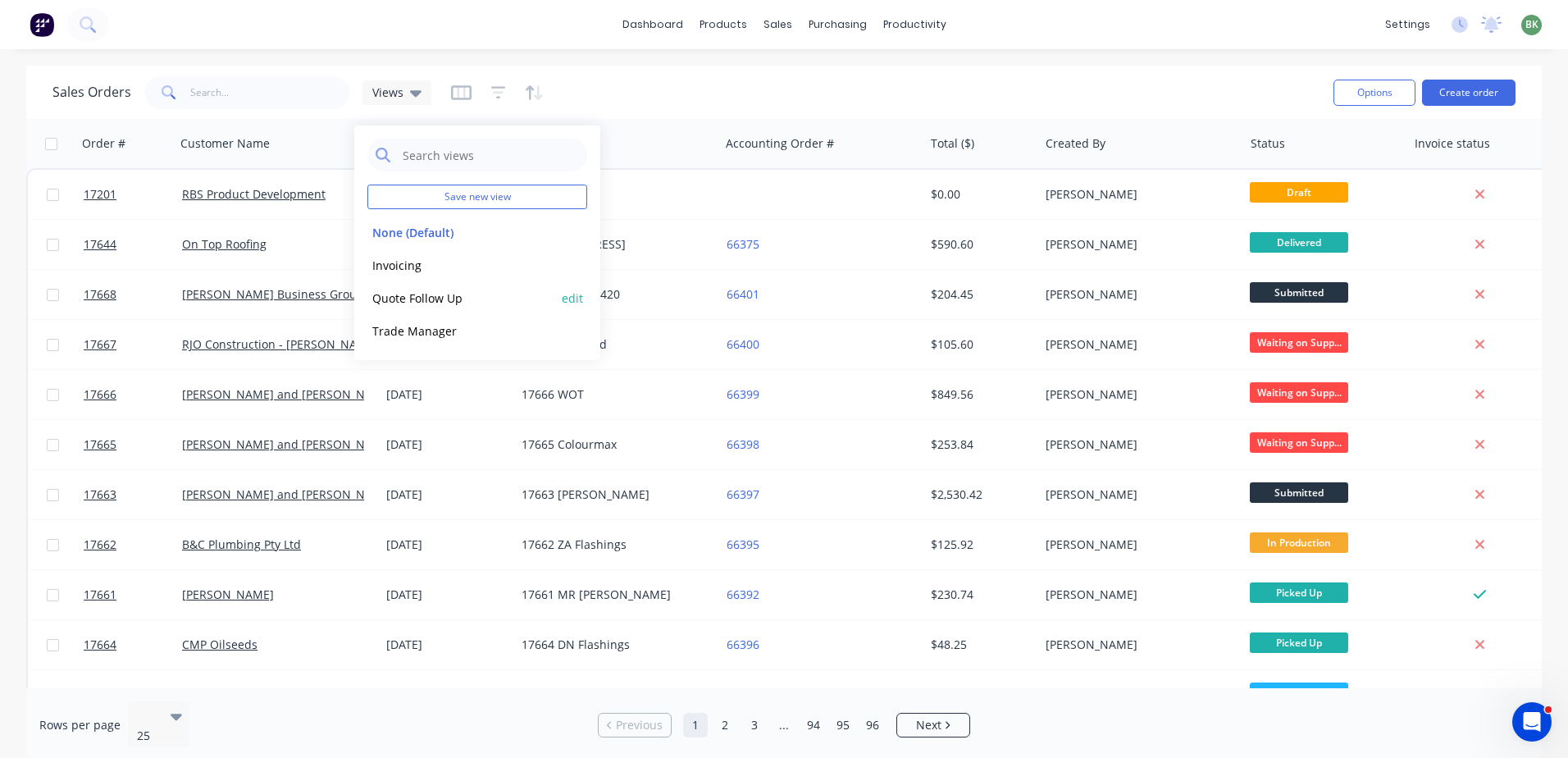
click at [411, 295] on button "Quote Follow Up" at bounding box center [461, 298] width 187 height 19
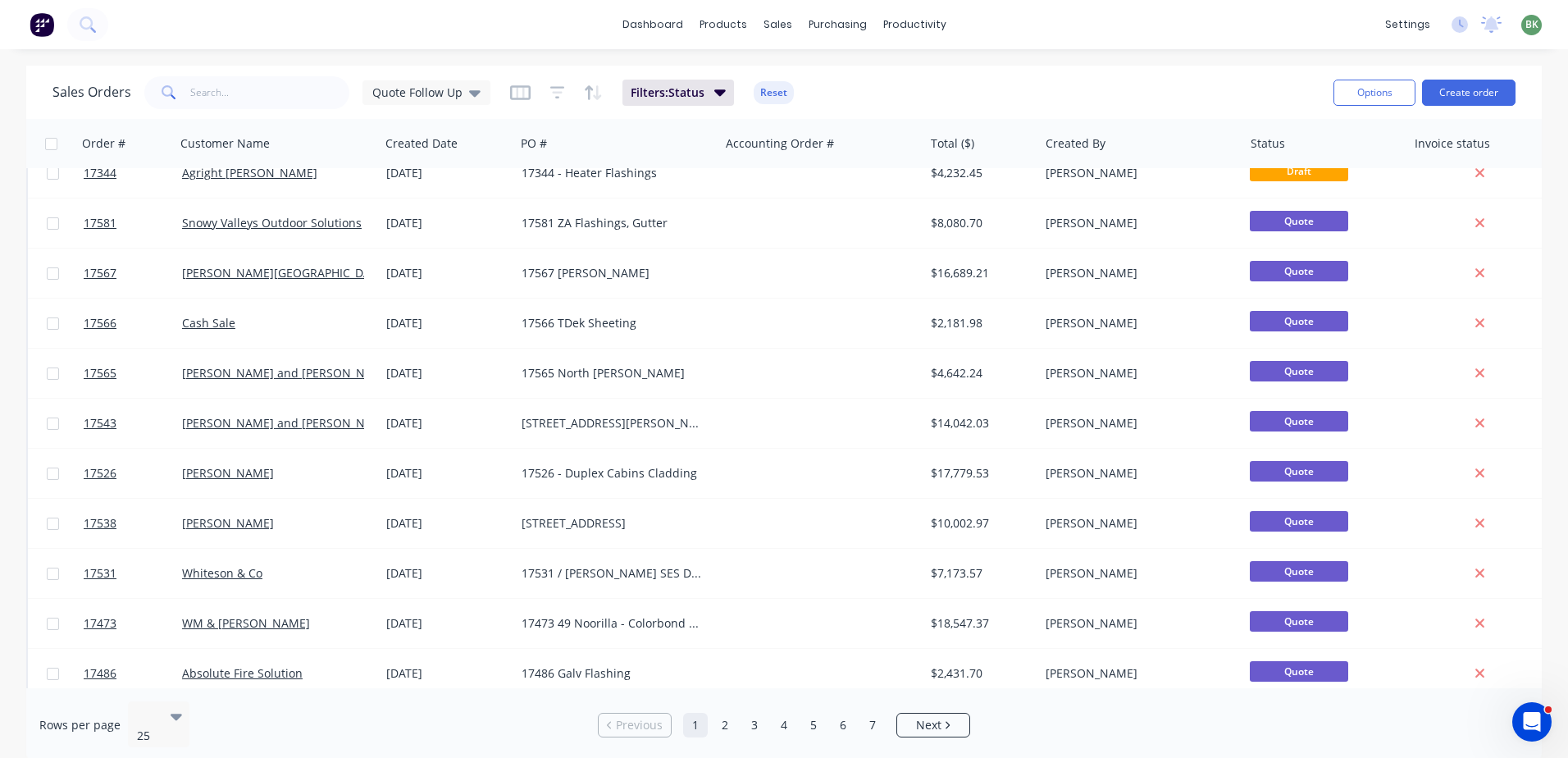
scroll to position [738, 0]
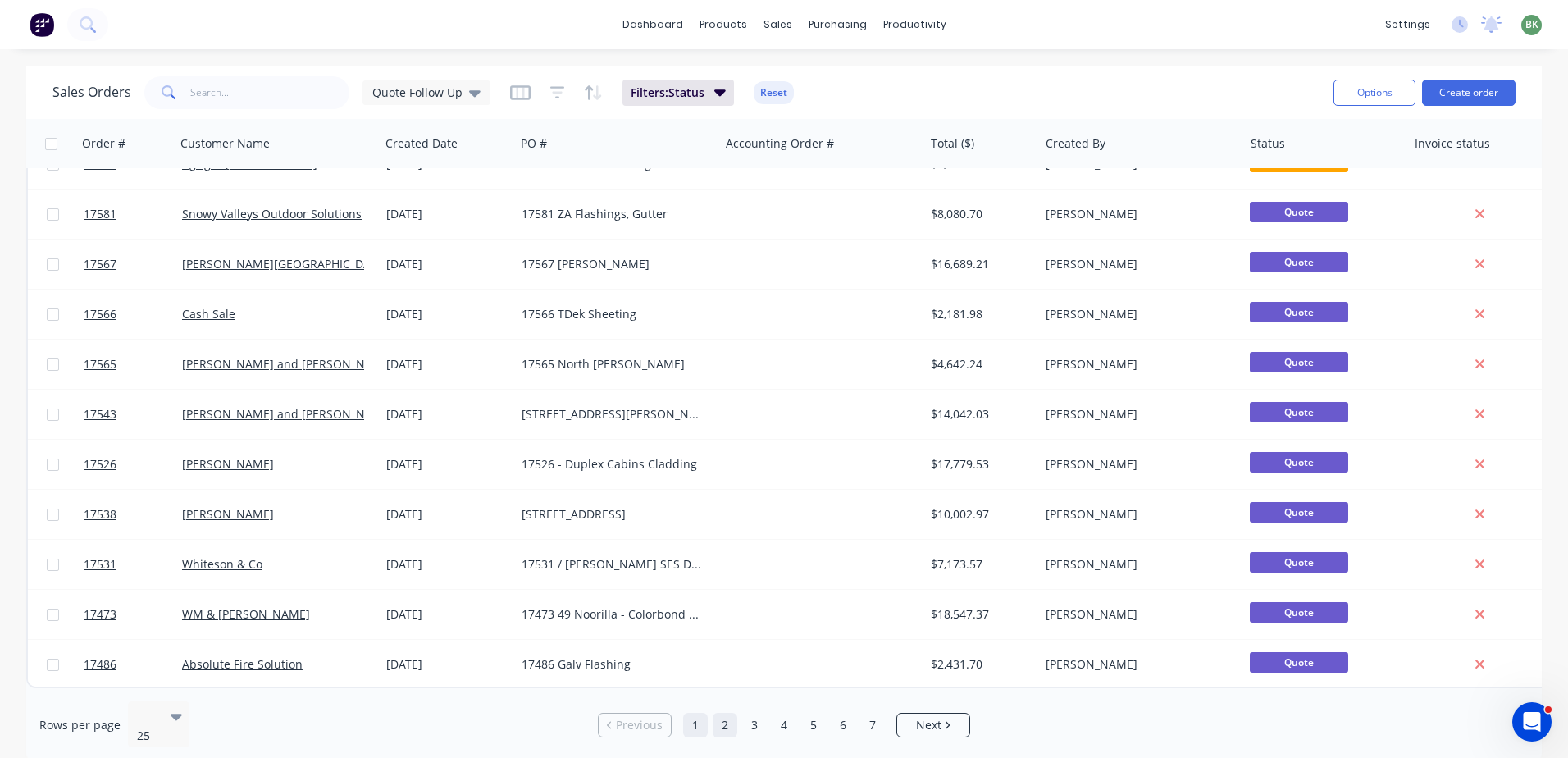
click at [723, 718] on link "2" at bounding box center [724, 724] width 24 height 24
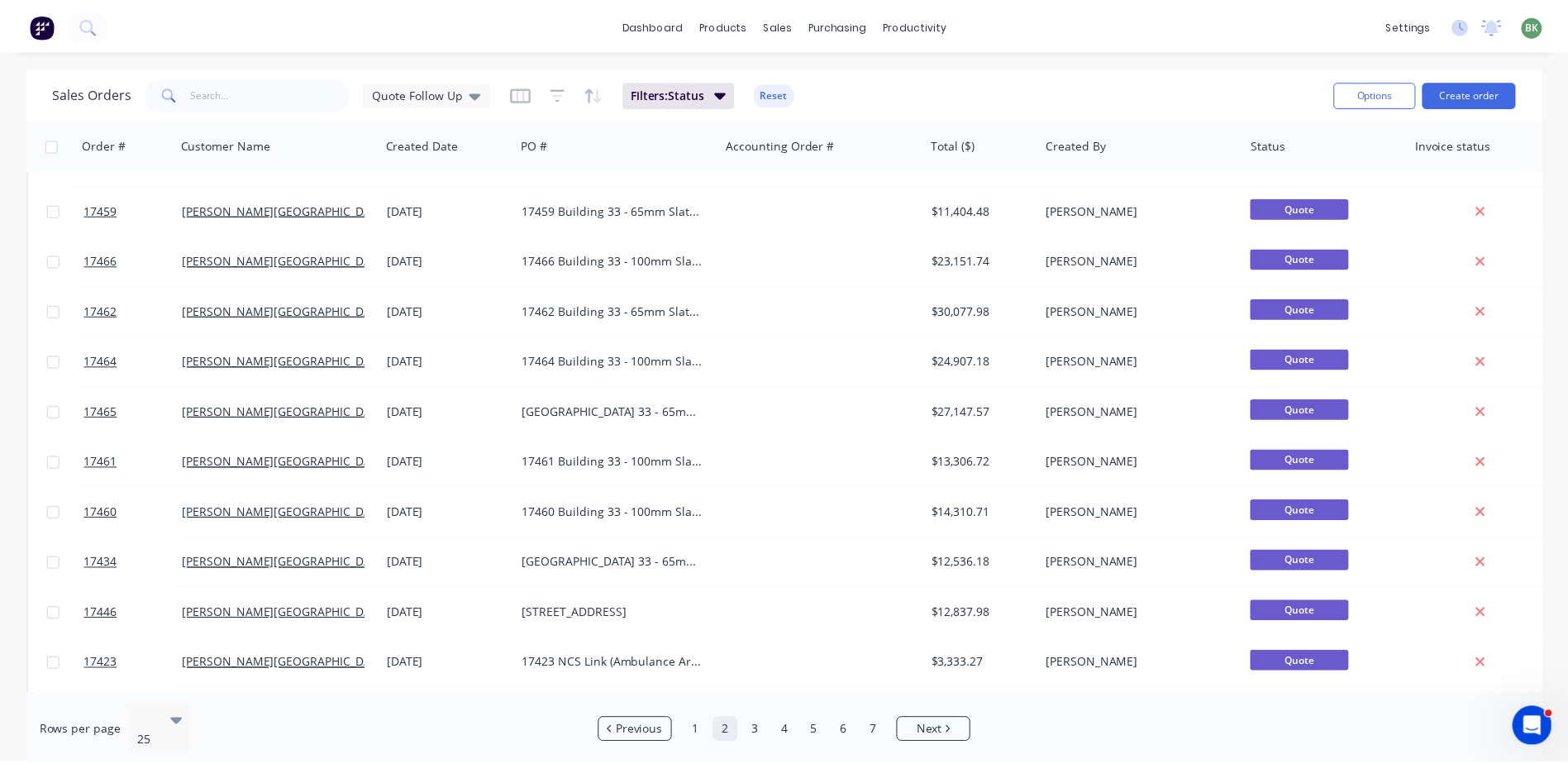
scroll to position [0, 0]
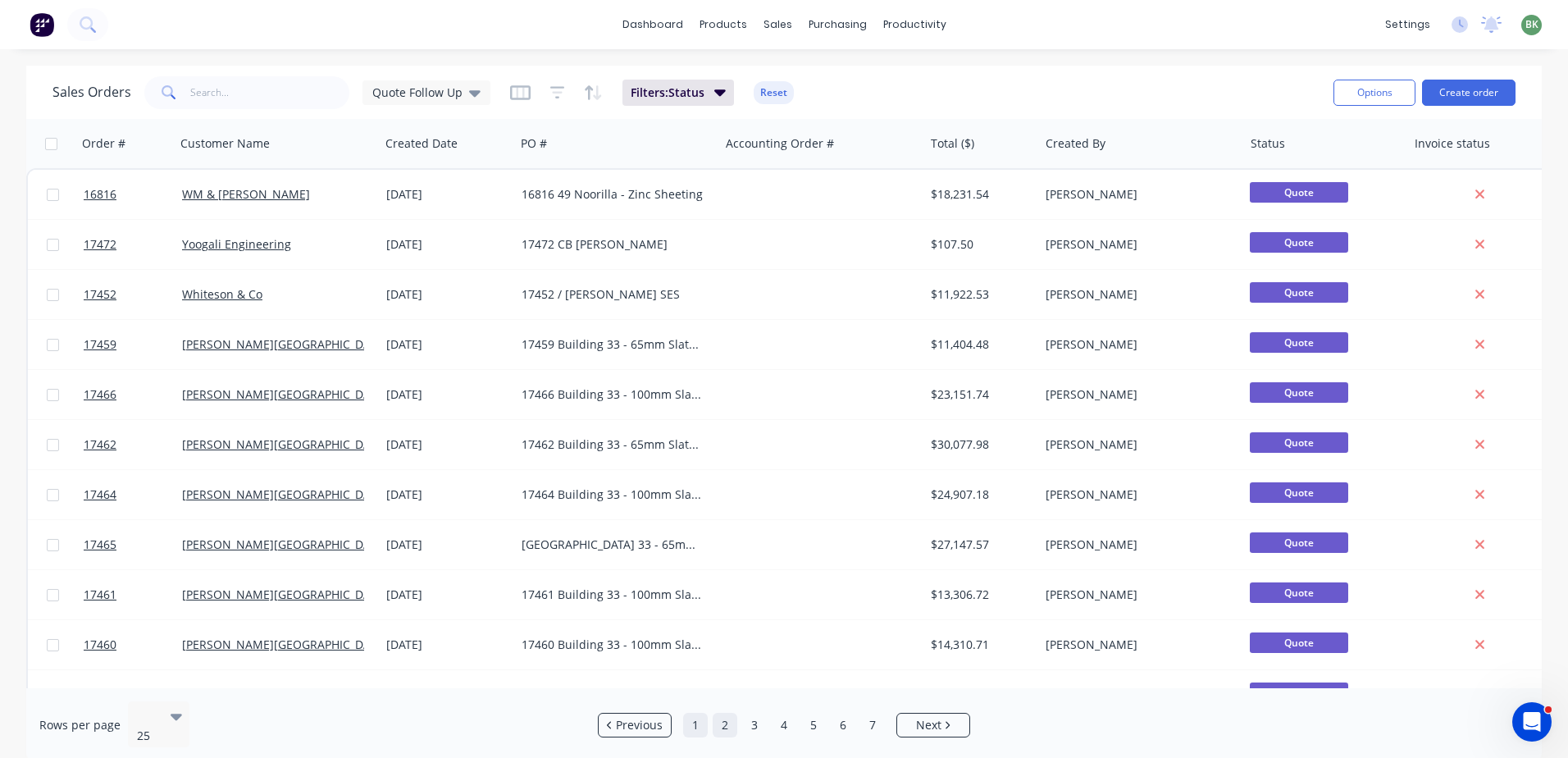
click at [693, 720] on link "1" at bounding box center [696, 724] width 24 height 24
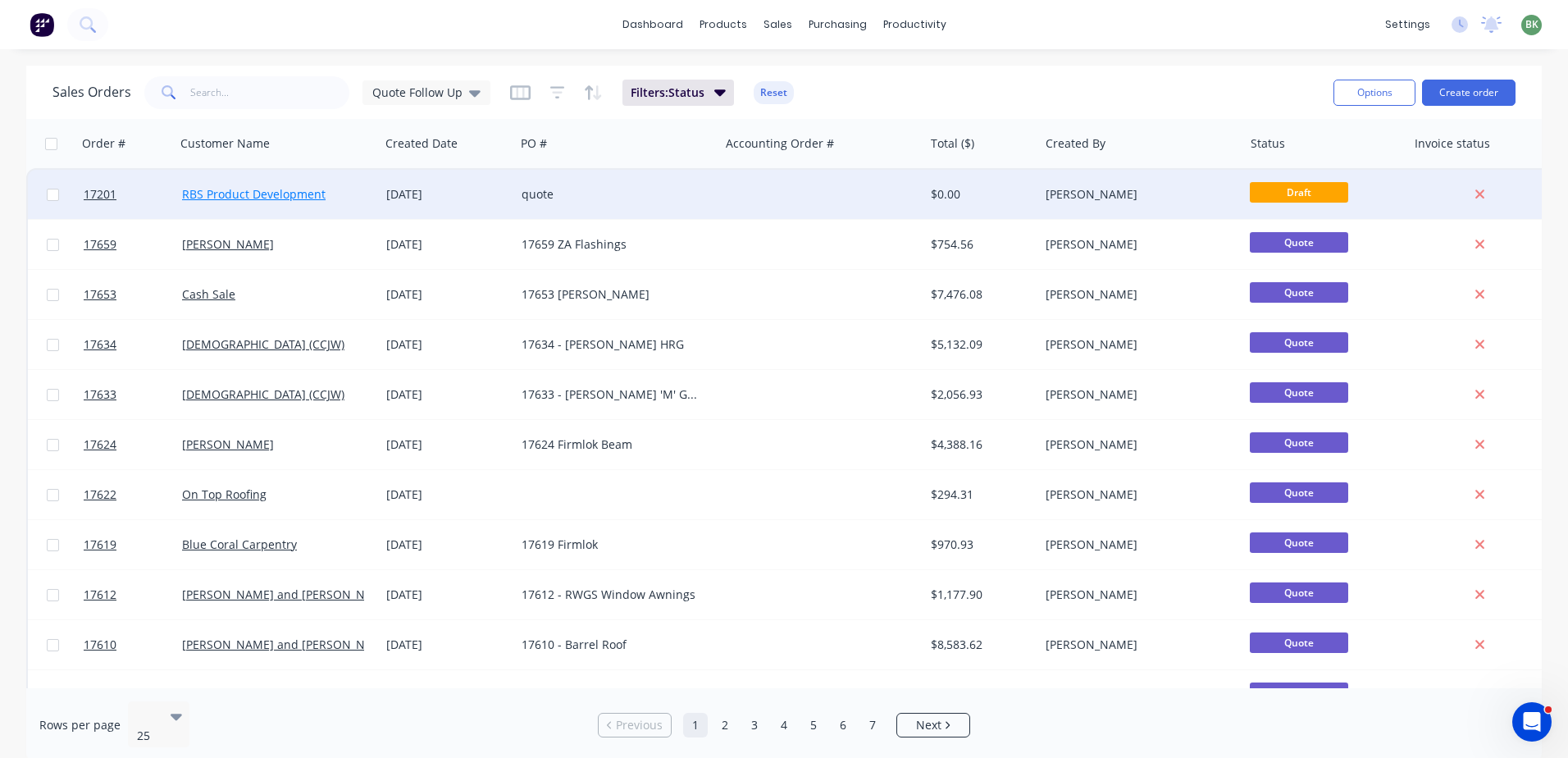
click at [273, 196] on link "RBS Product Development" at bounding box center [253, 194] width 143 height 16
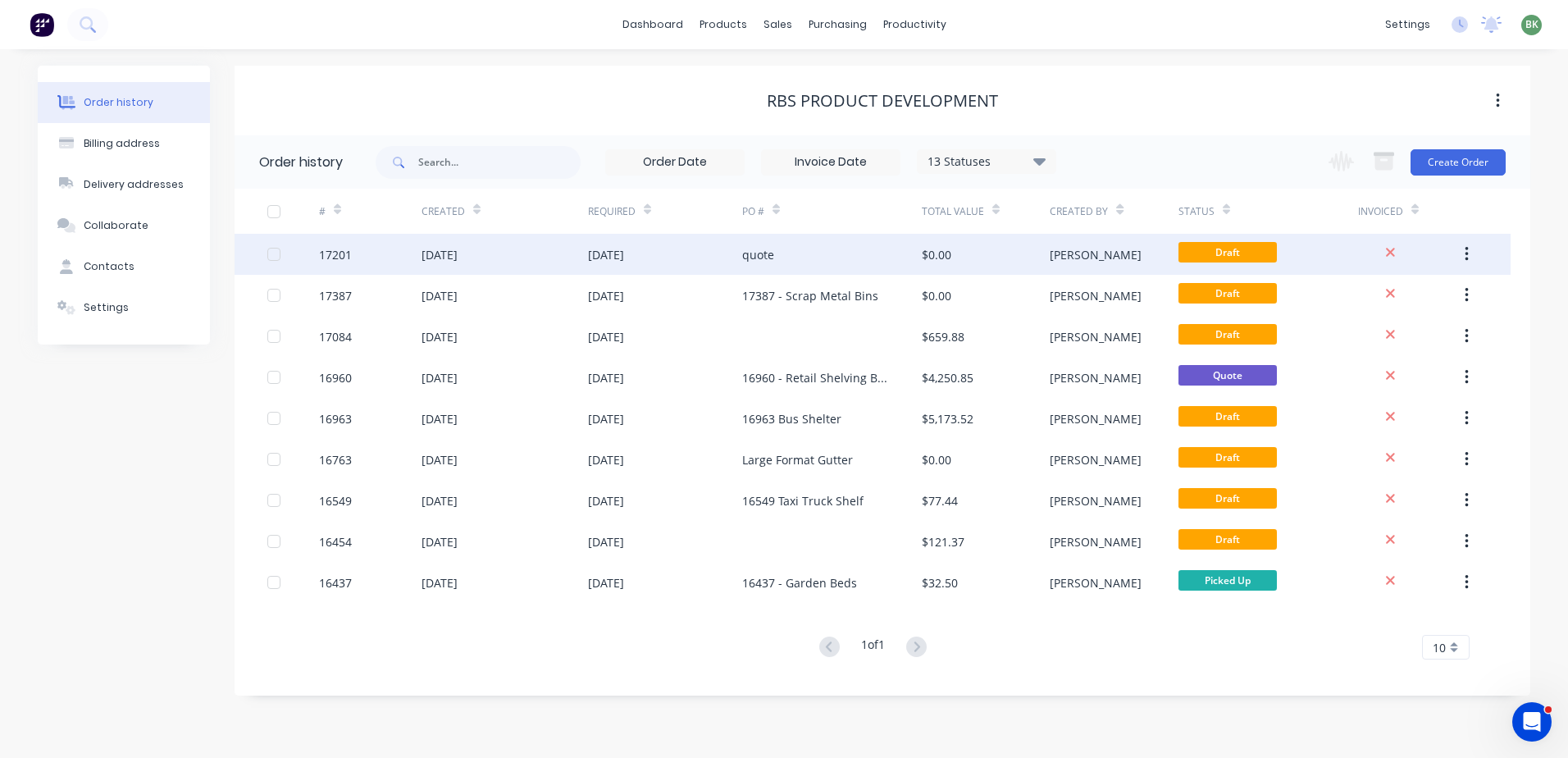
click at [671, 258] on div "[DATE]" at bounding box center [665, 254] width 155 height 41
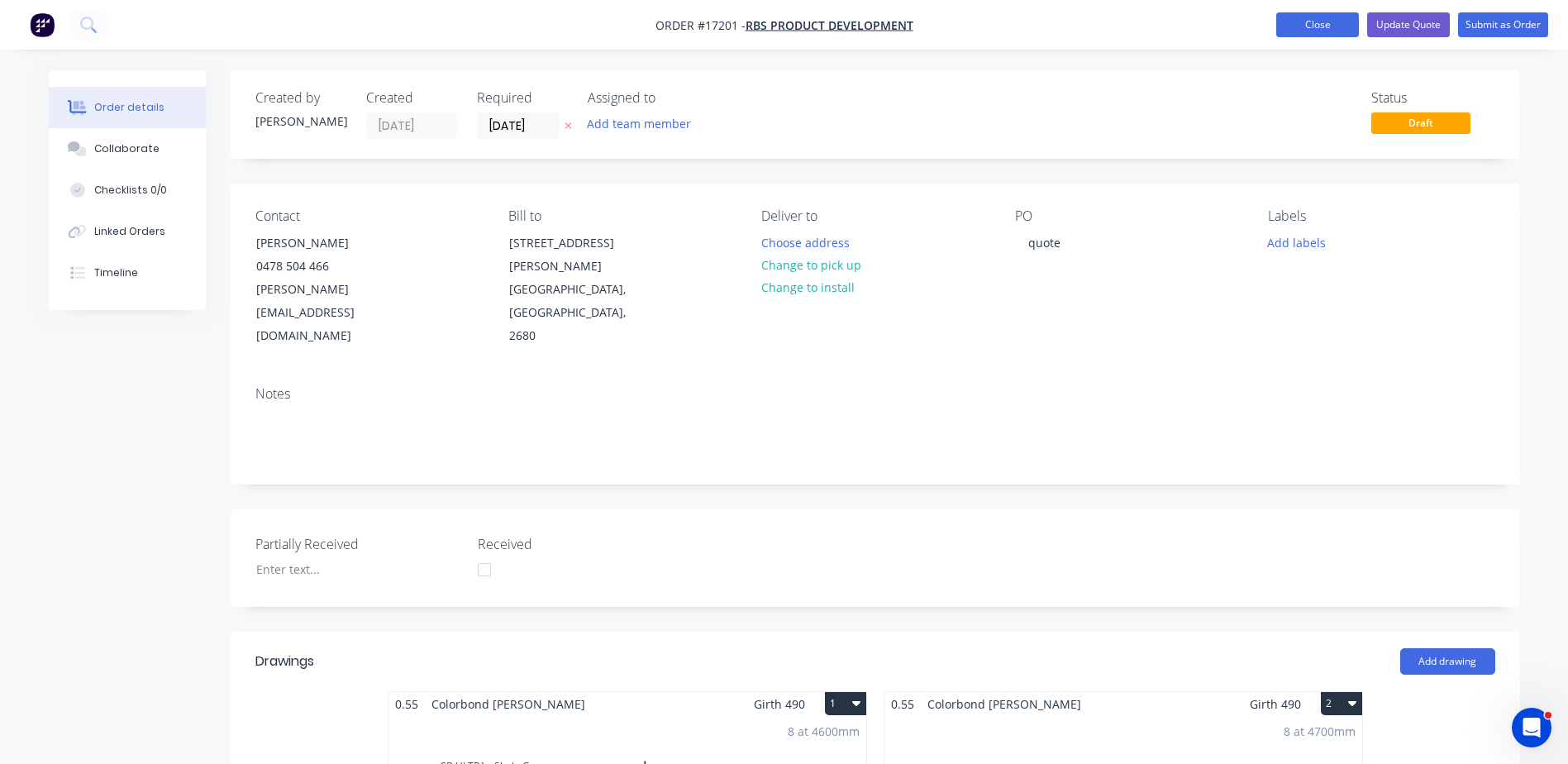
click at [1312, 14] on button "Close" at bounding box center [1317, 24] width 83 height 24
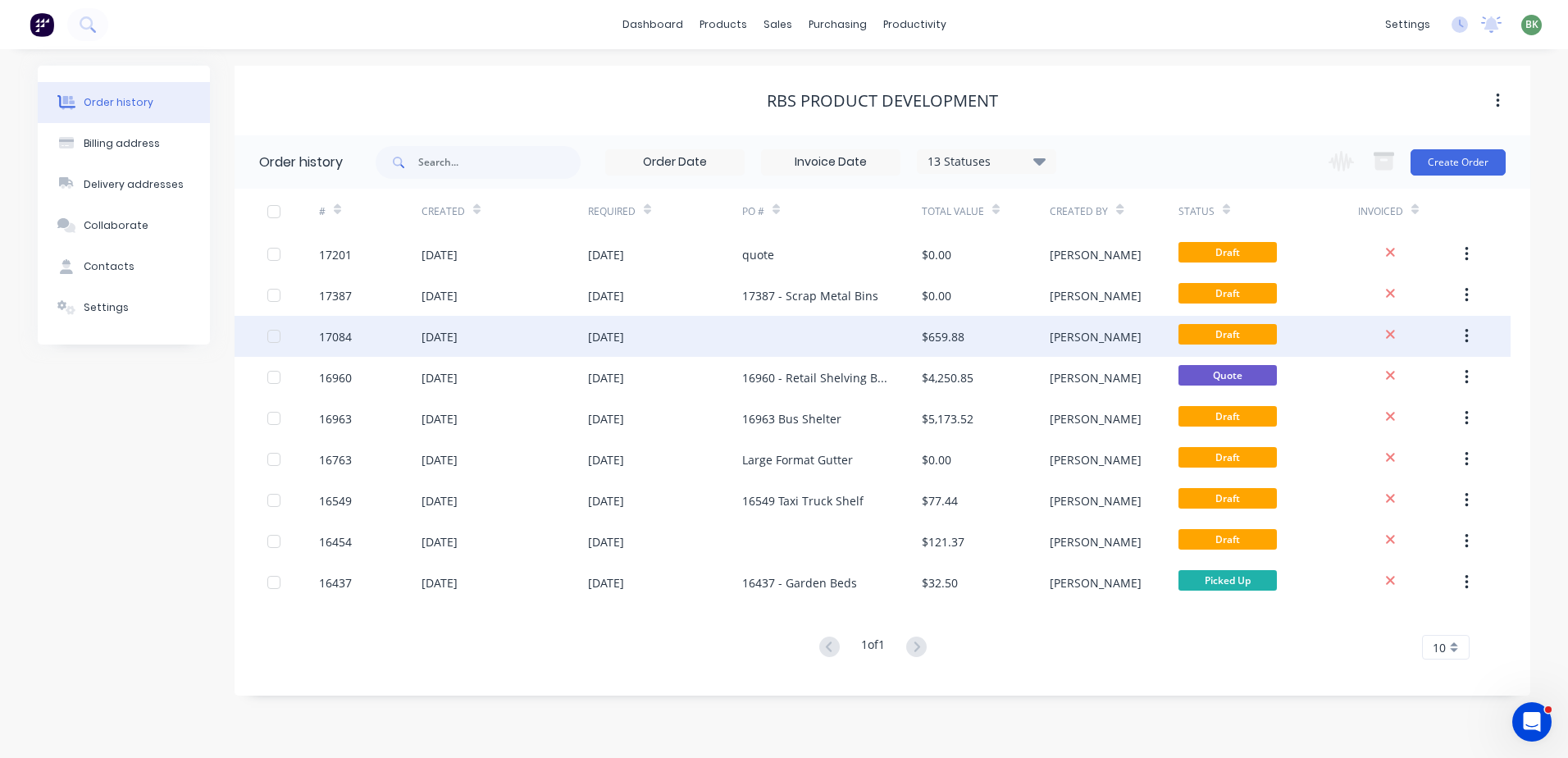
click at [624, 338] on div "30 Jun 2025" at bounding box center [605, 336] width 36 height 17
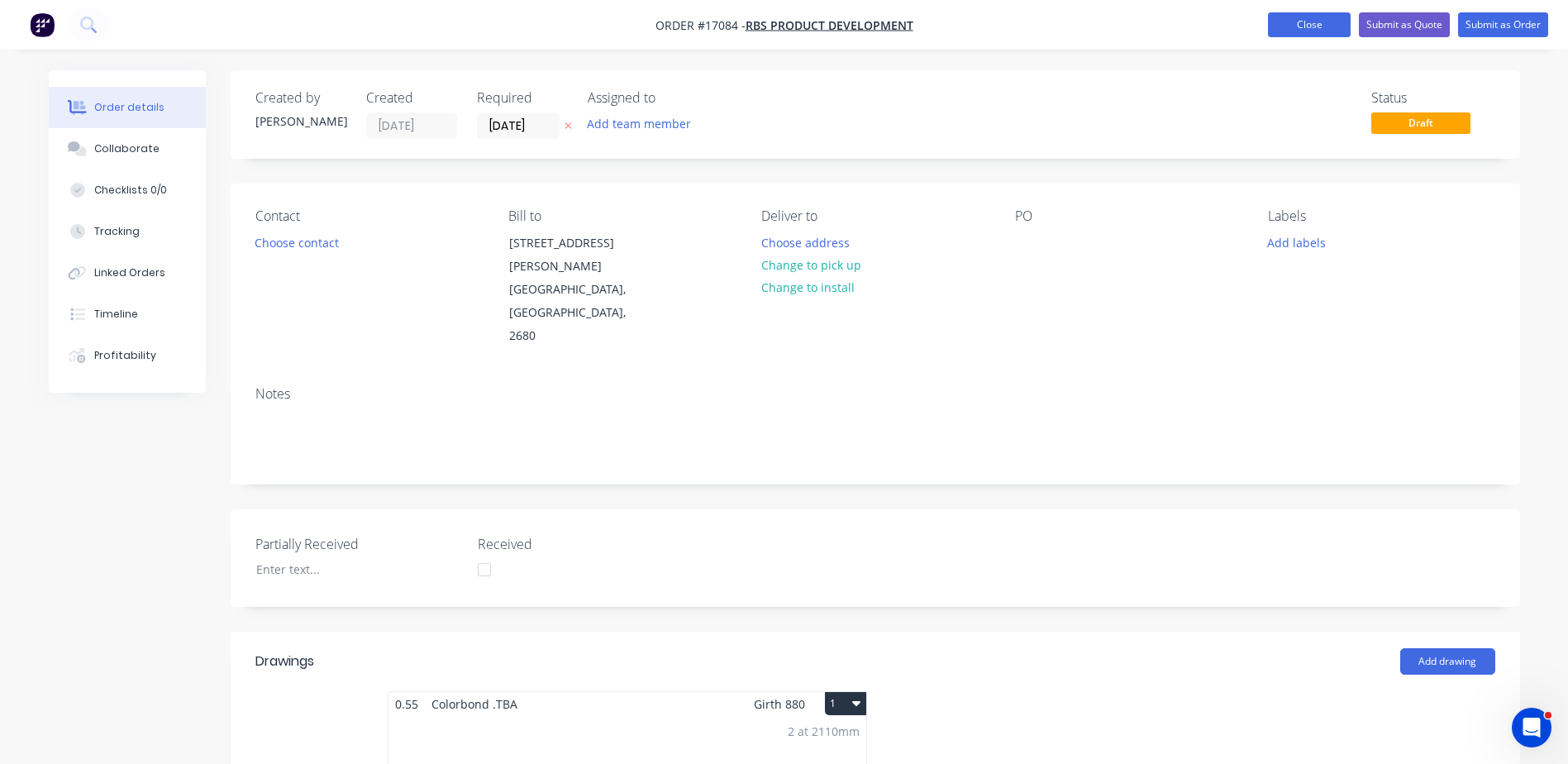
click at [1299, 13] on button "Close" at bounding box center [1309, 24] width 83 height 24
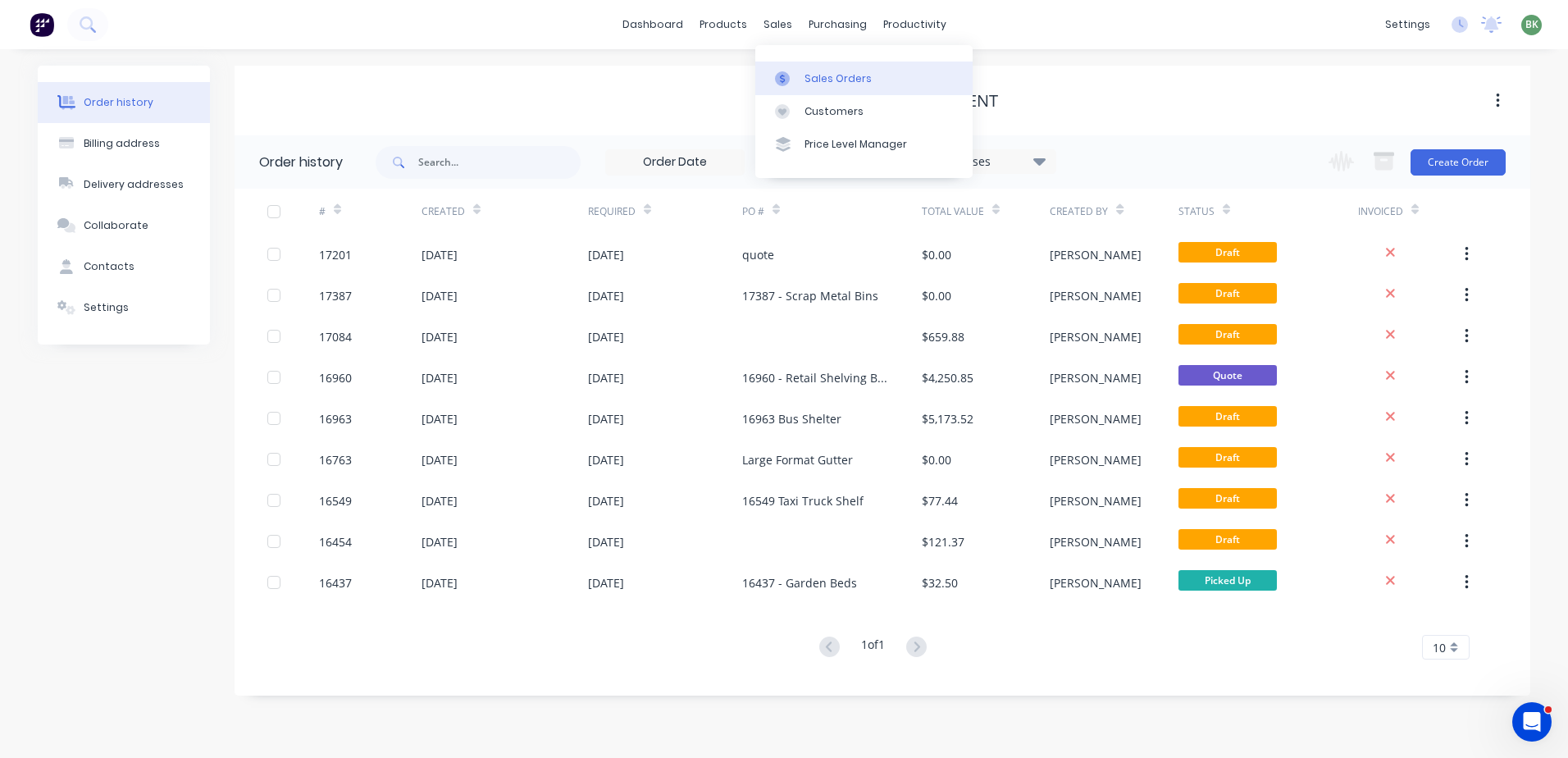
click at [809, 79] on div "Sales Orders" at bounding box center [838, 79] width 67 height 15
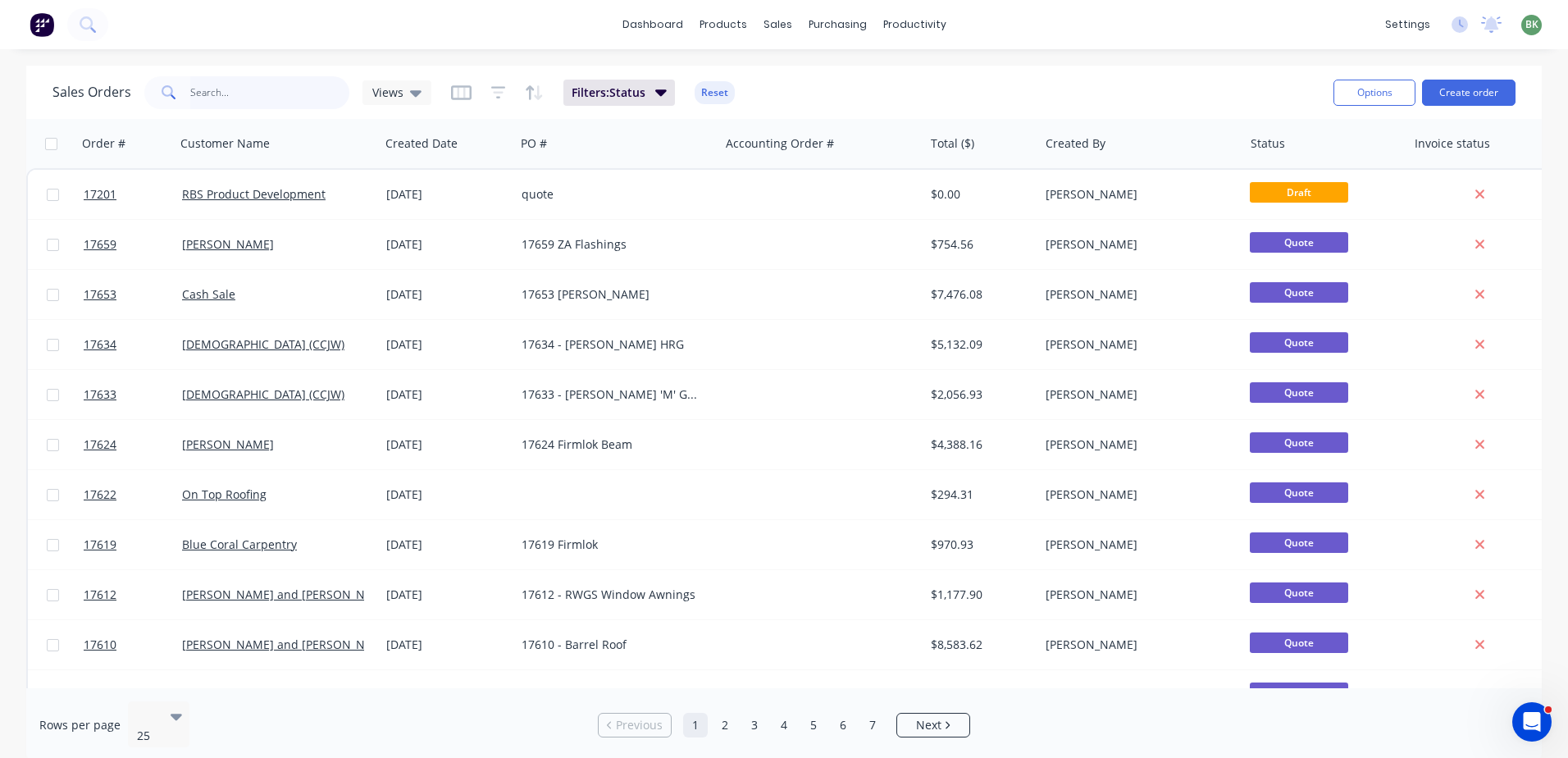
click at [243, 94] on input "text" at bounding box center [270, 92] width 160 height 33
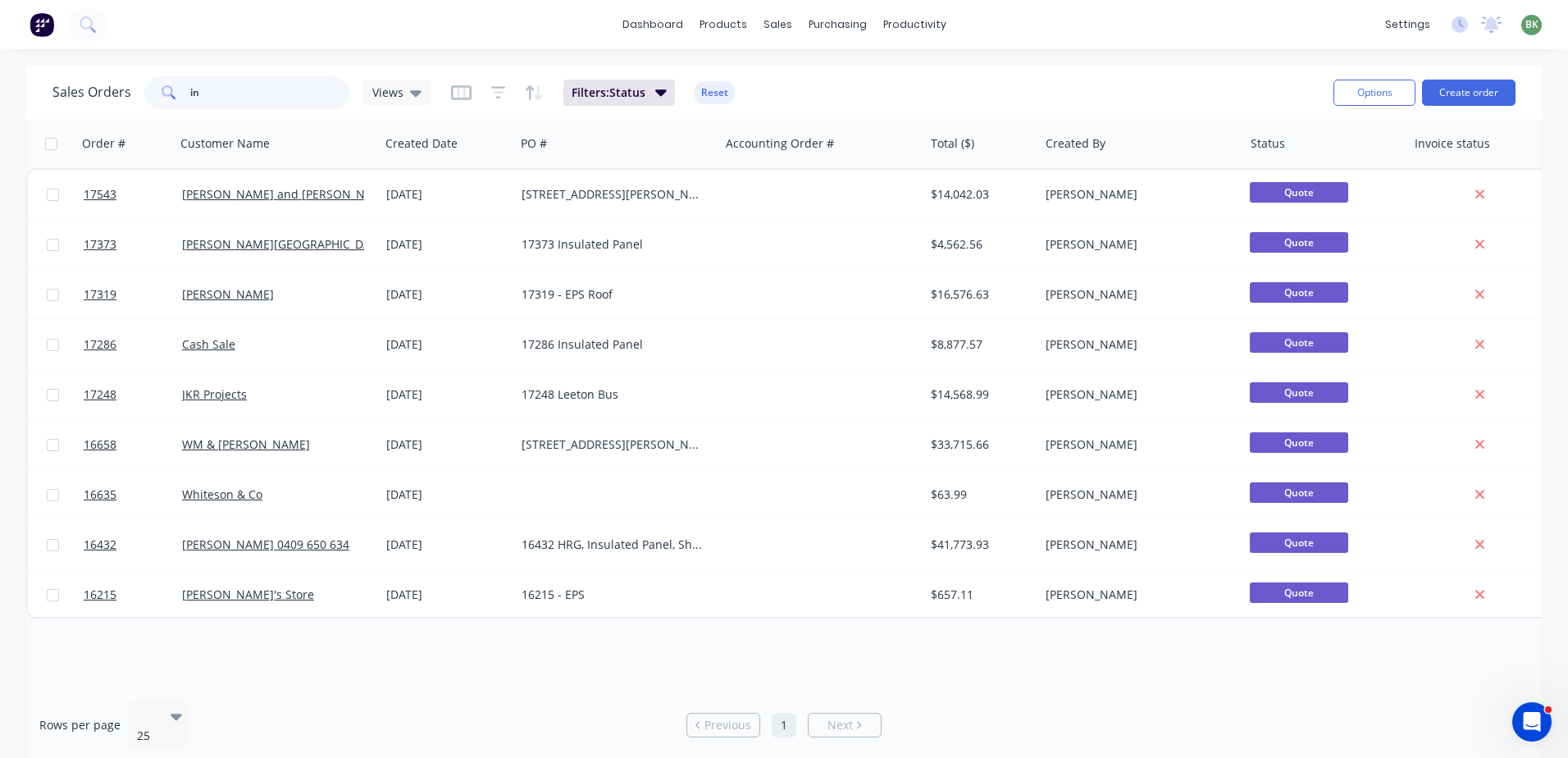
type input "i"
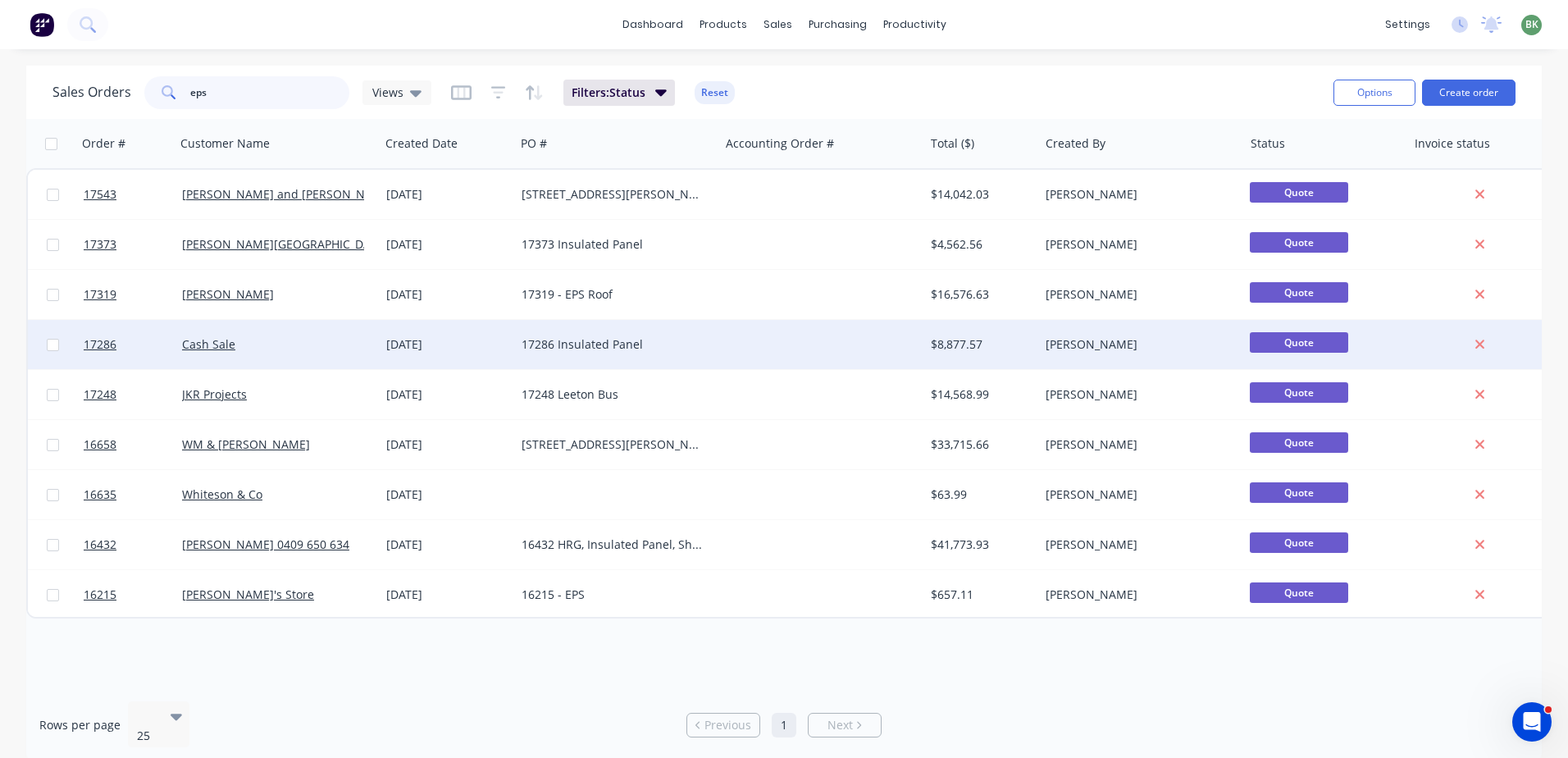
type input "eps"
click at [628, 345] on div "17286 Insulated Panel" at bounding box center [612, 345] width 182 height 17
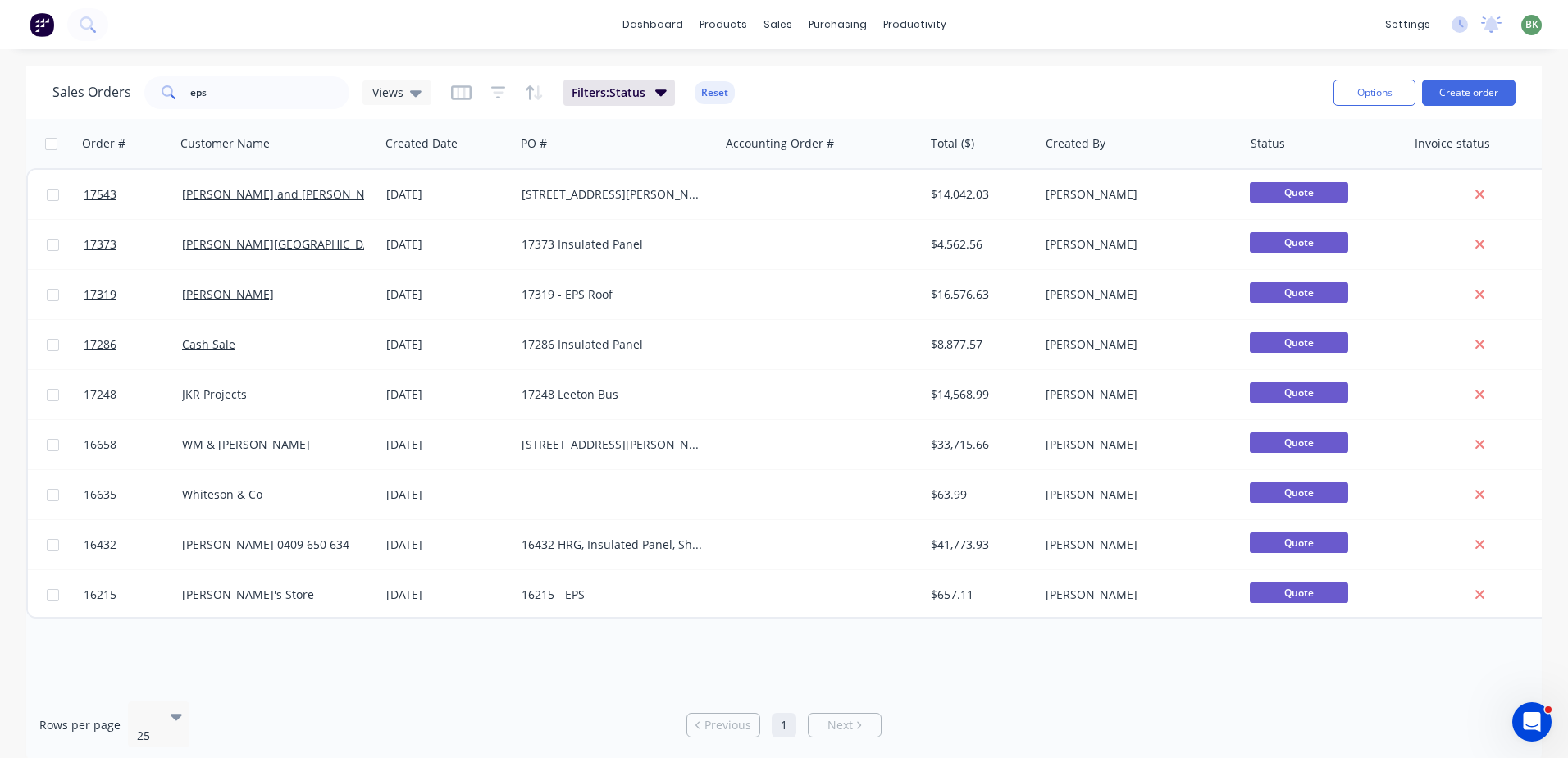
click at [424, 22] on div "dashboard products sales purchasing productivity dashboard products Product Cat…" at bounding box center [784, 24] width 1568 height 49
drag, startPoint x: 221, startPoint y: 85, endPoint x: 209, endPoint y: 84, distance: 12.0
click at [167, 86] on div "eps" at bounding box center [247, 92] width 205 height 33
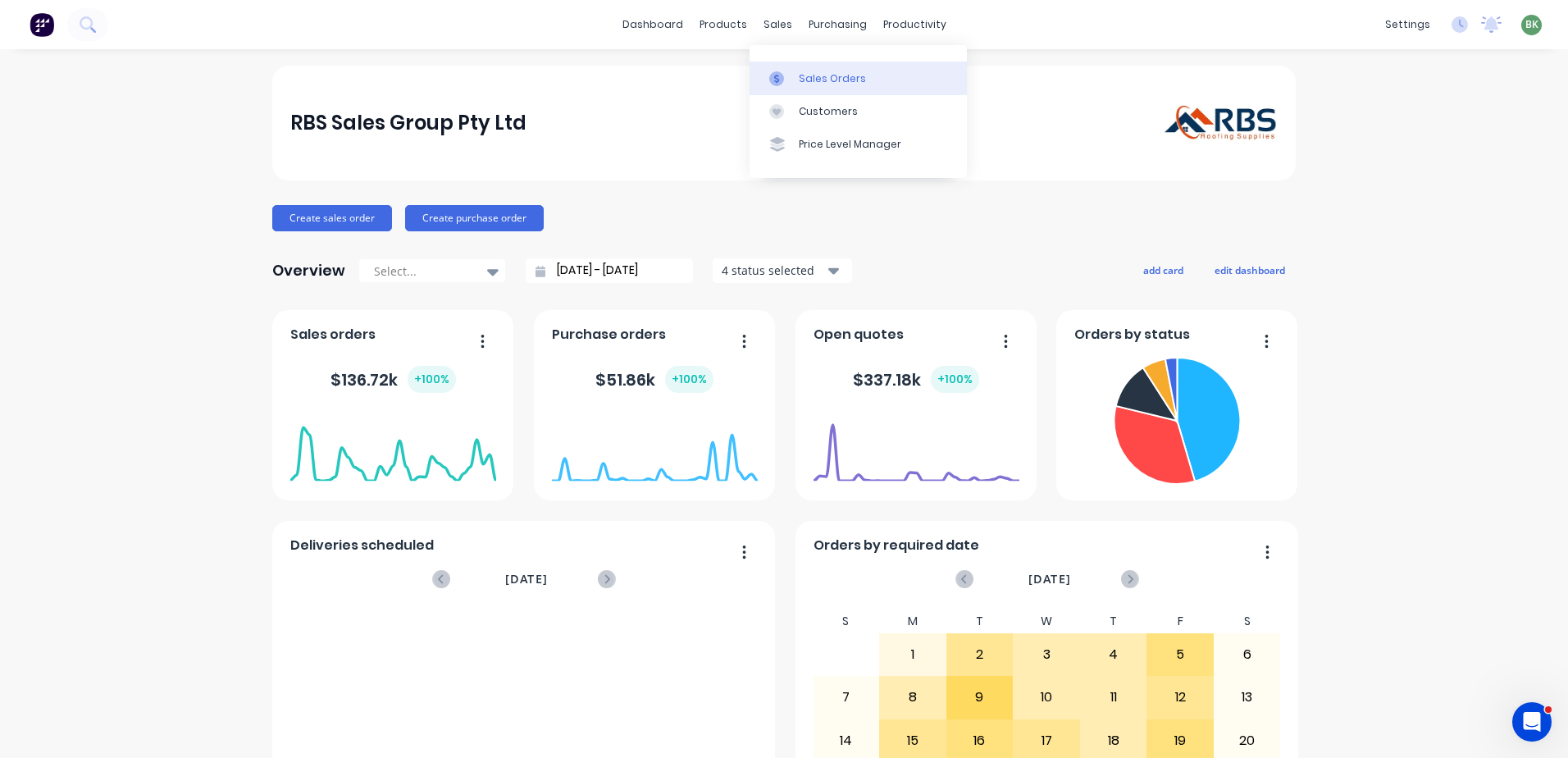
click at [816, 82] on div "Sales Orders" at bounding box center [832, 79] width 67 height 15
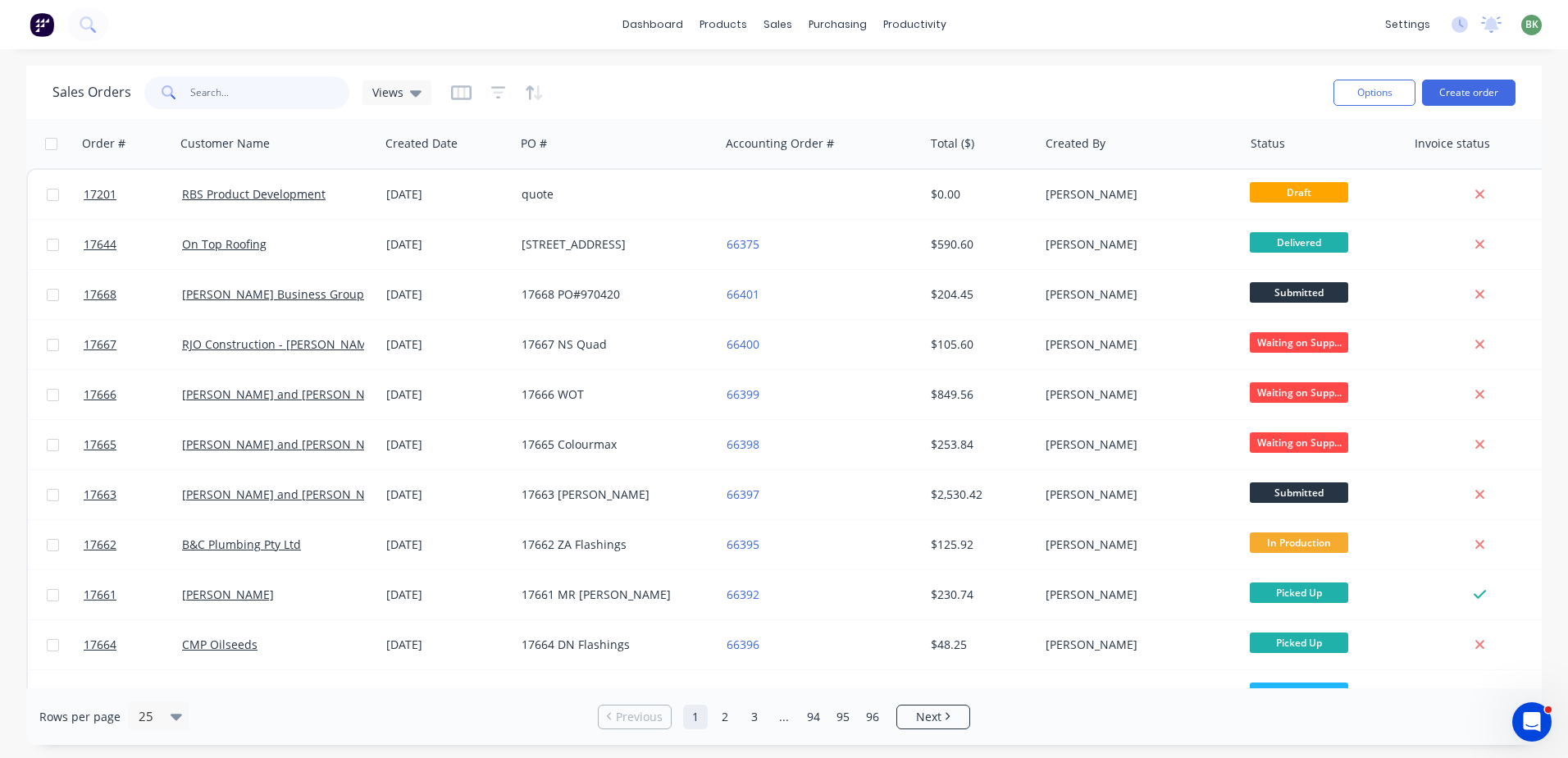
click at [264, 83] on input "text" at bounding box center [270, 92] width 160 height 33
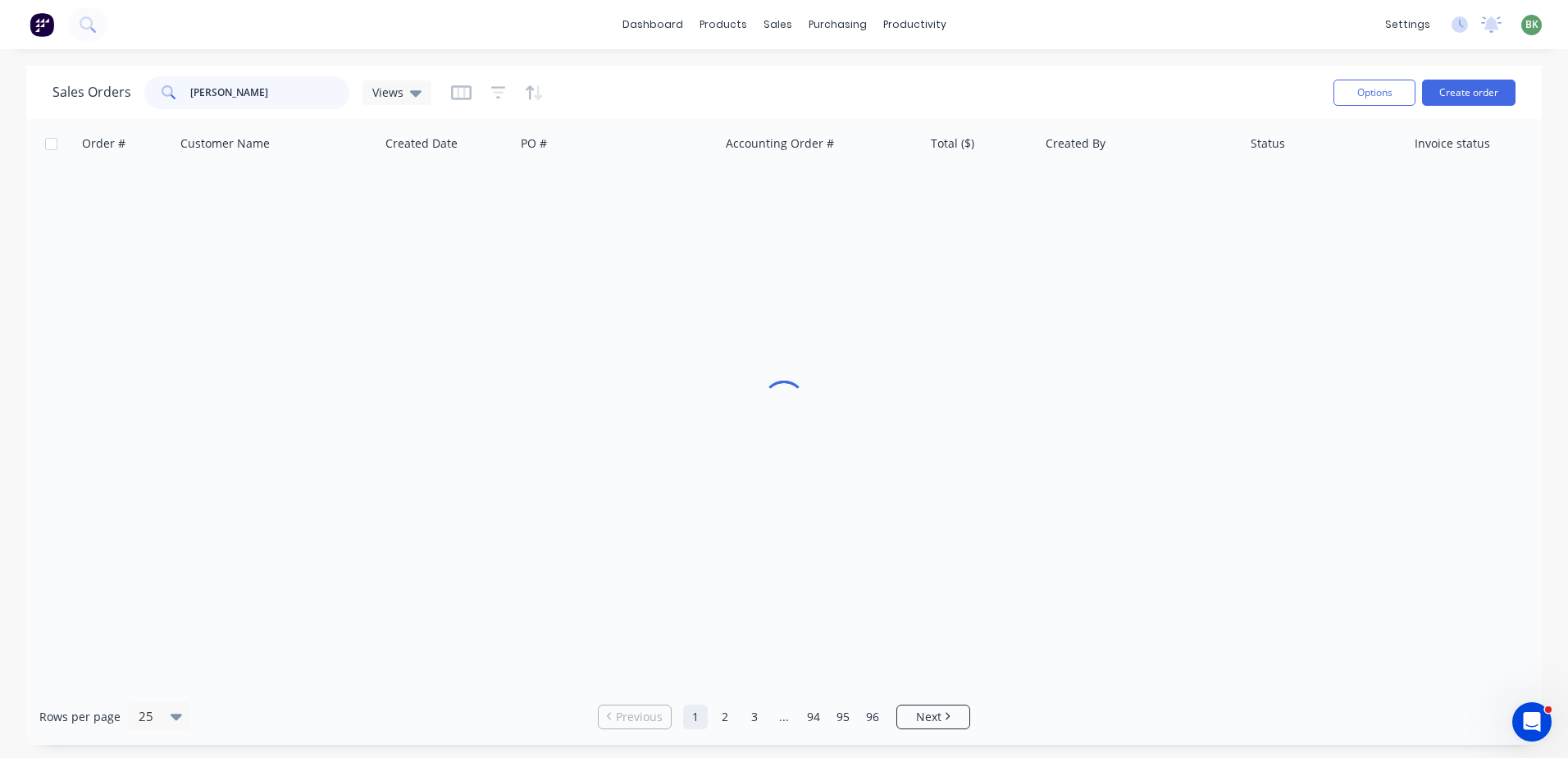
type input "butler"
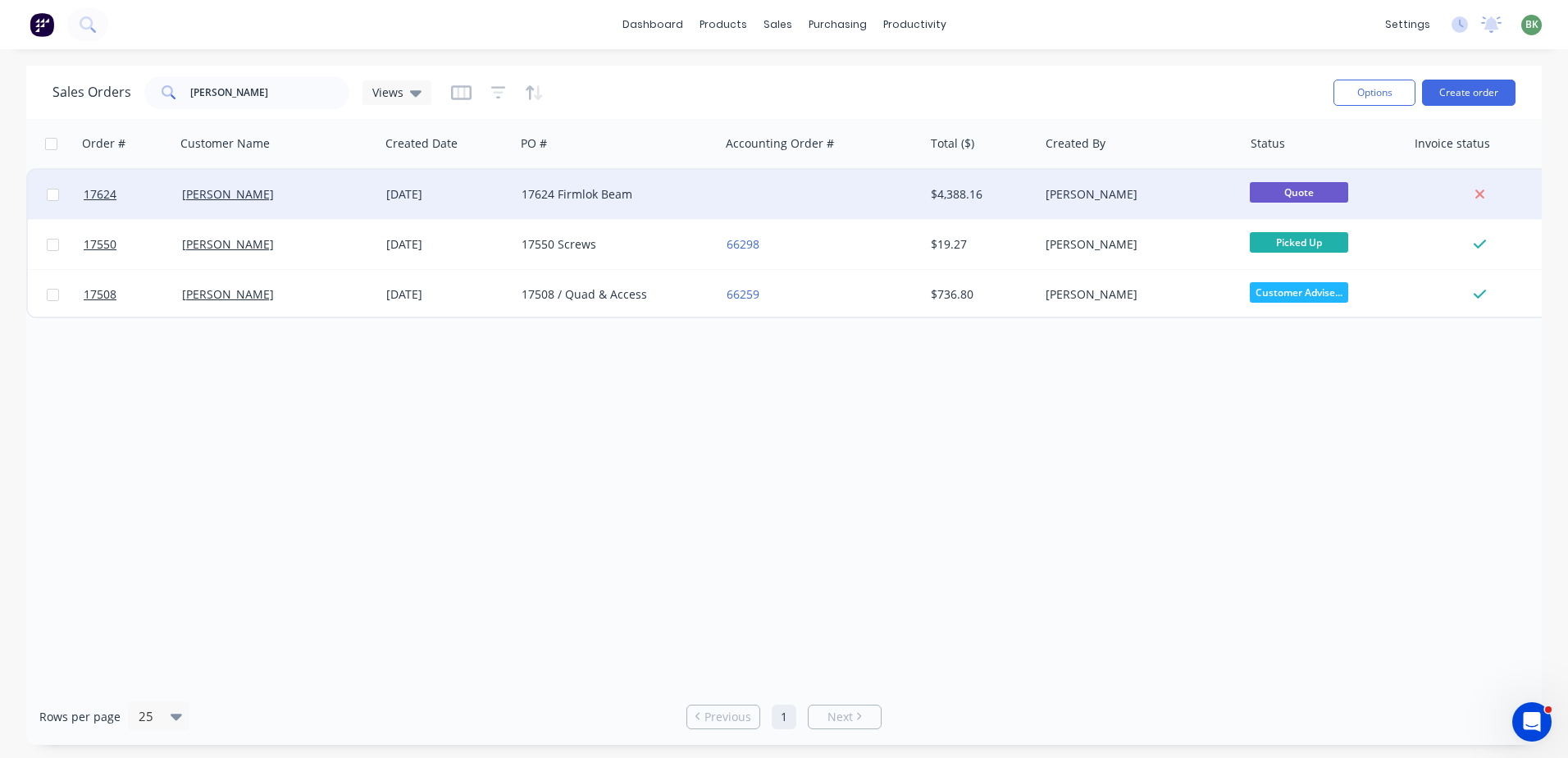
click at [574, 208] on div "17624 Firmlok Beam" at bounding box center [616, 194] width 204 height 49
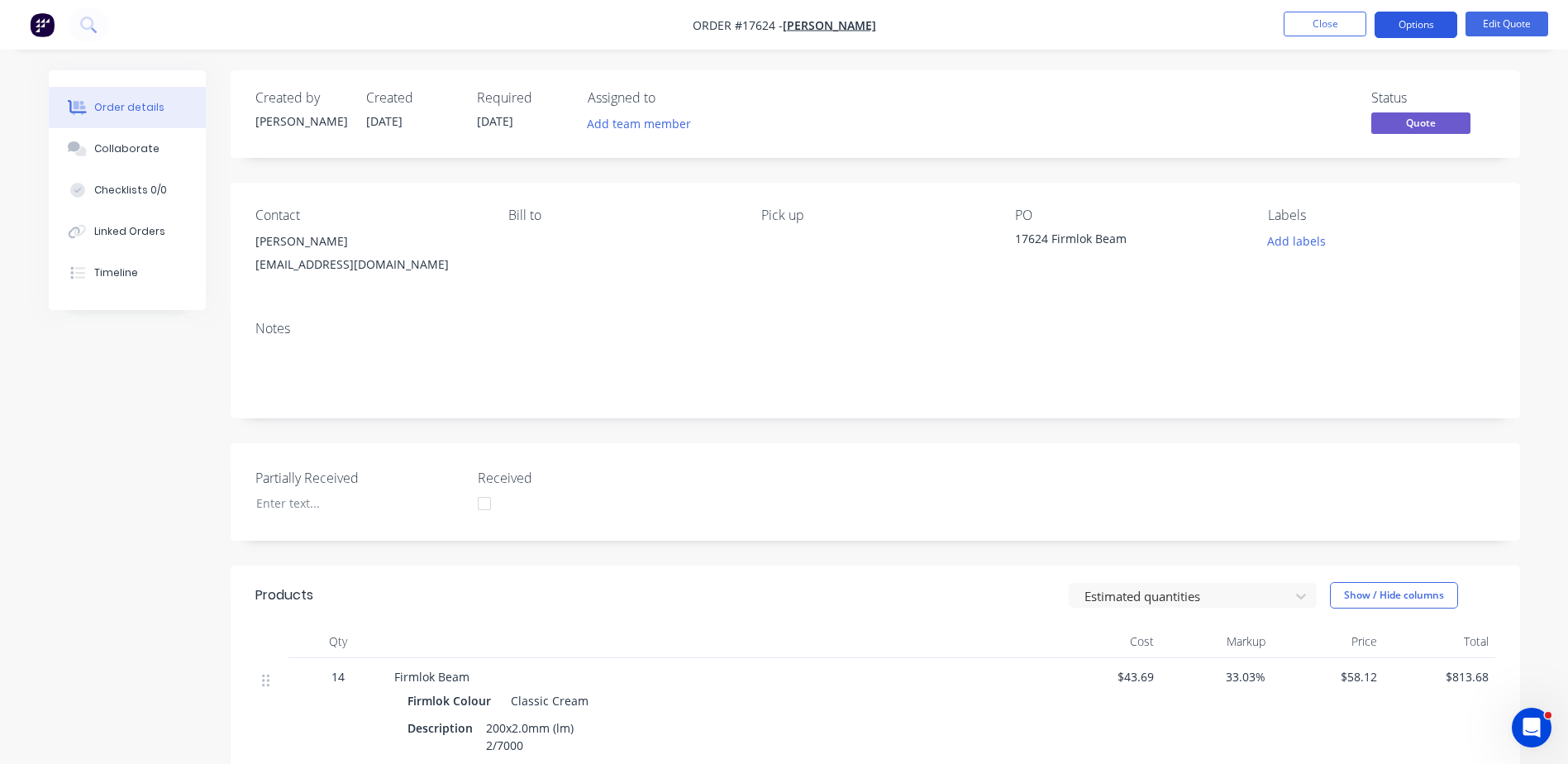
click at [1430, 24] on button "Options" at bounding box center [1415, 24] width 83 height 26
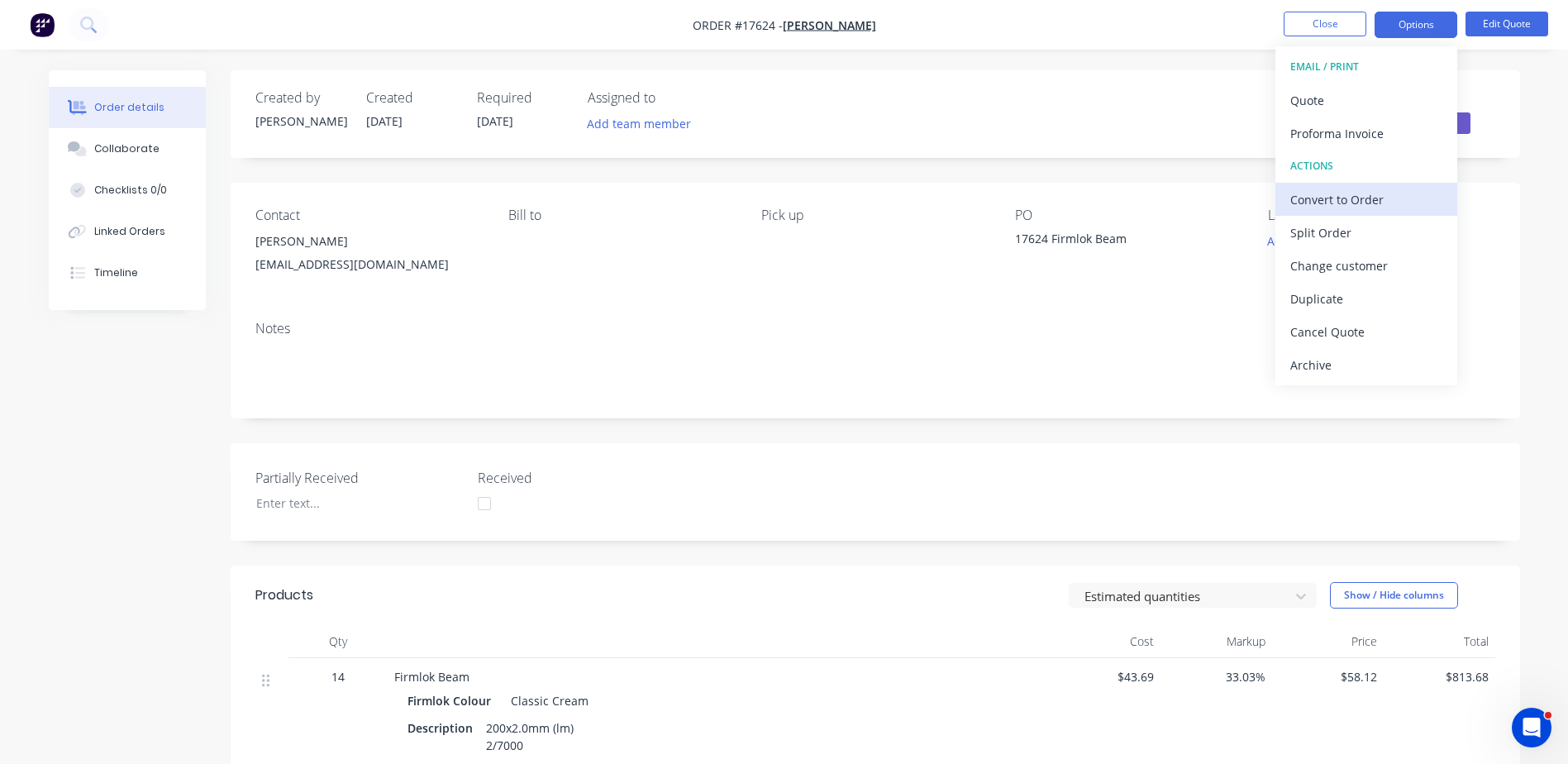
click at [1357, 199] on div "Convert to Order" at bounding box center [1366, 200] width 152 height 24
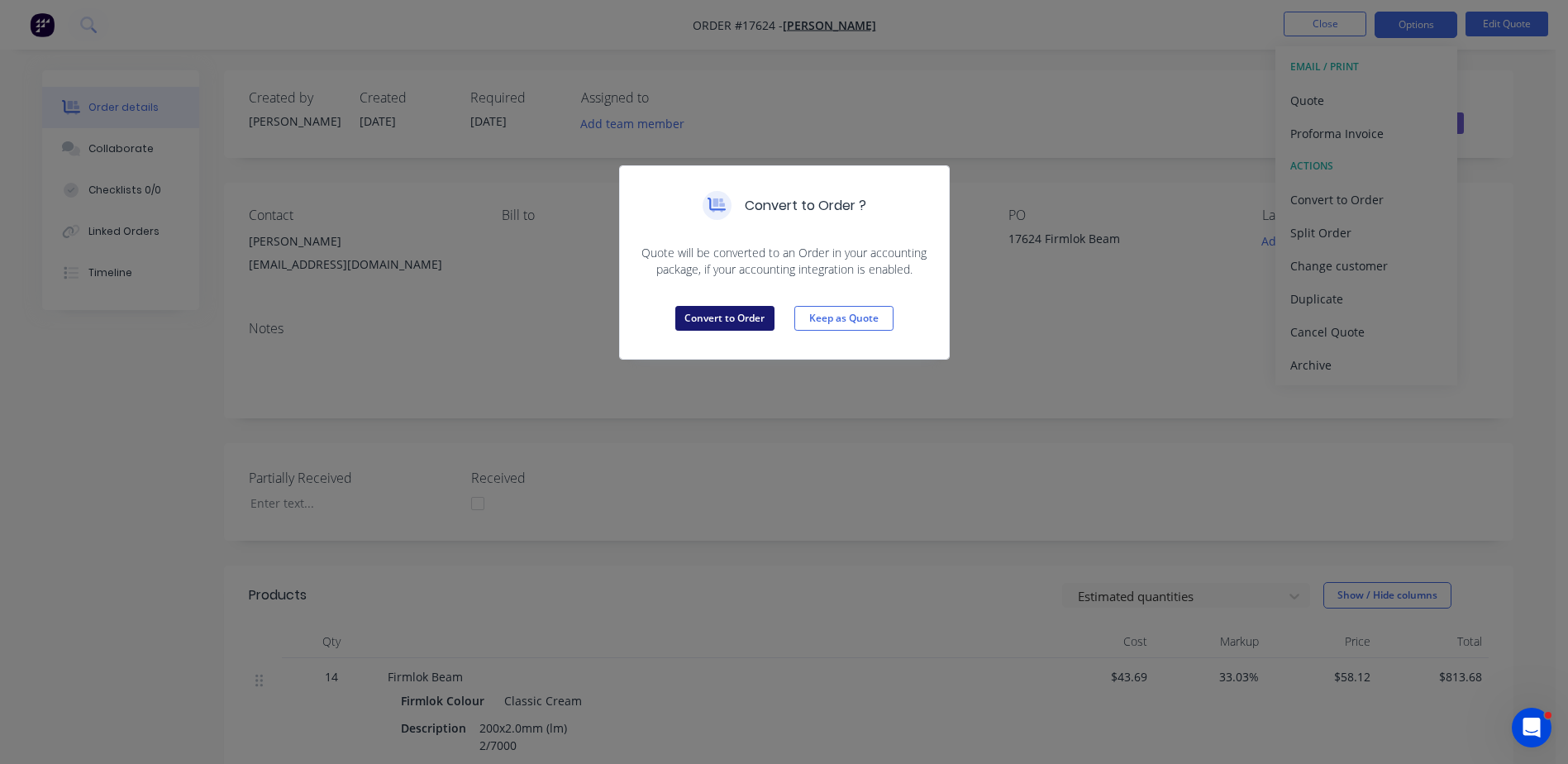
click at [731, 321] on button "Convert to Order" at bounding box center [724, 318] width 99 height 24
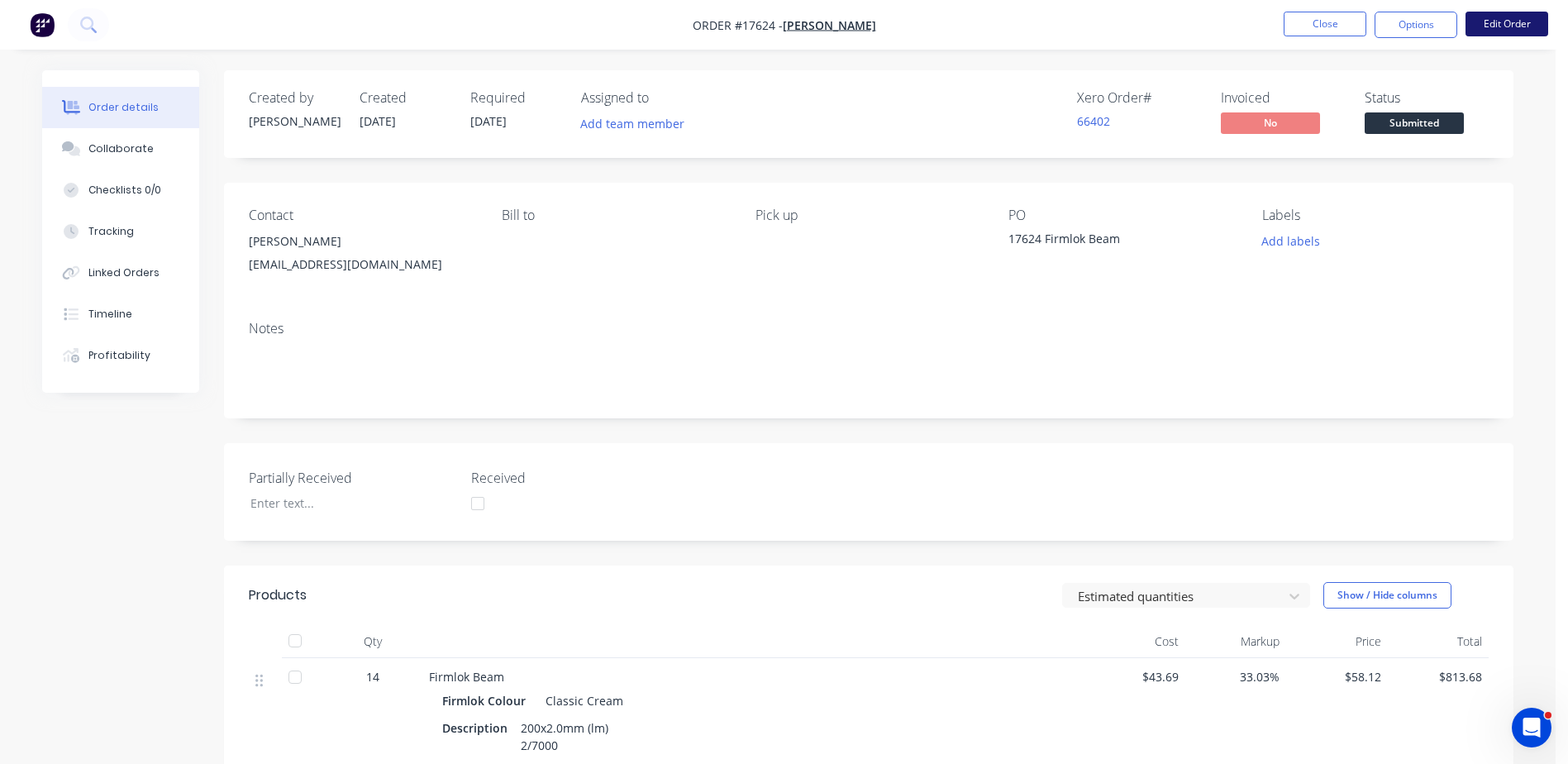
click at [1505, 25] on button "Edit Order" at bounding box center [1506, 23] width 83 height 24
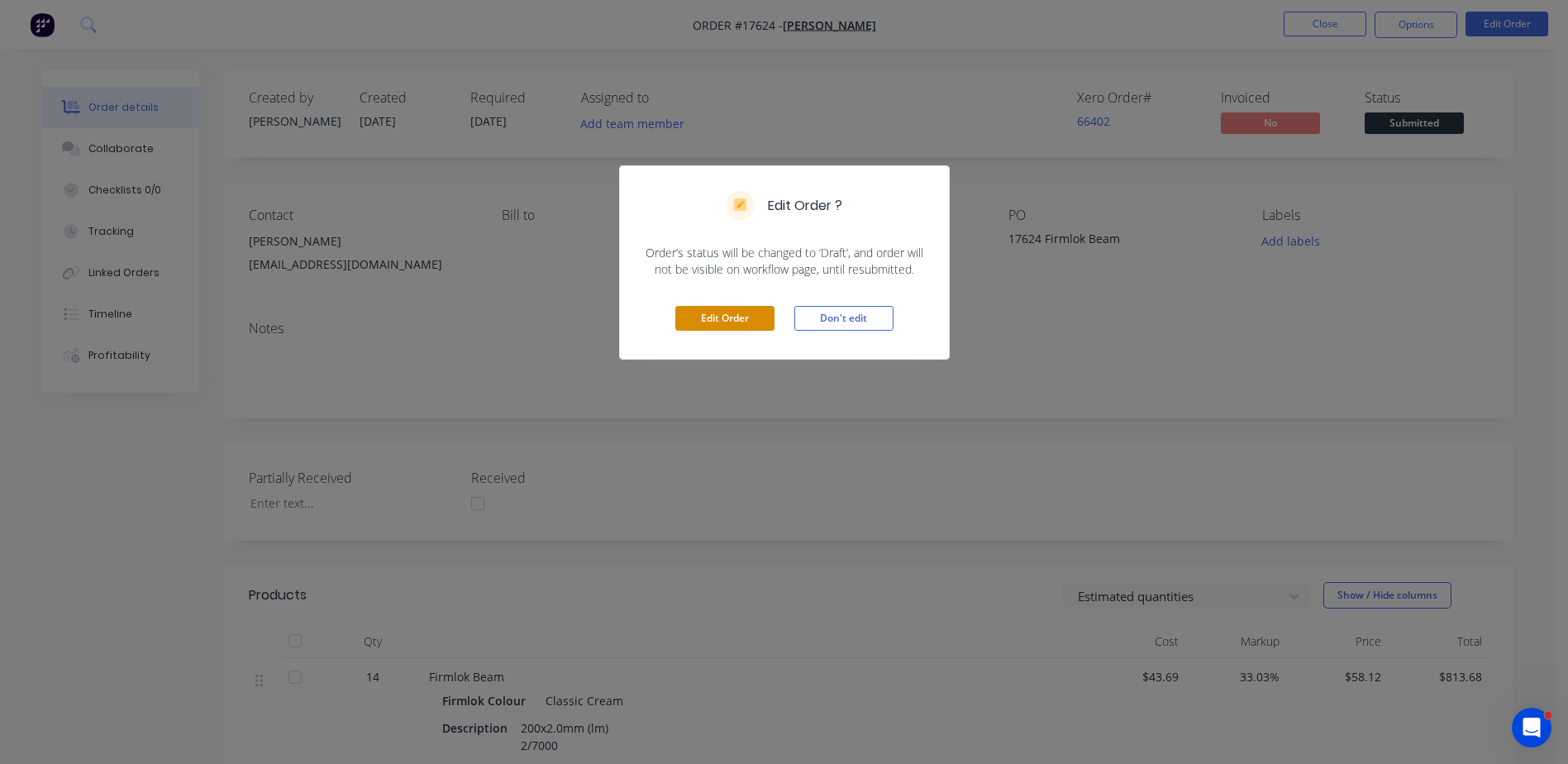
click at [722, 311] on button "Edit Order" at bounding box center [724, 318] width 99 height 24
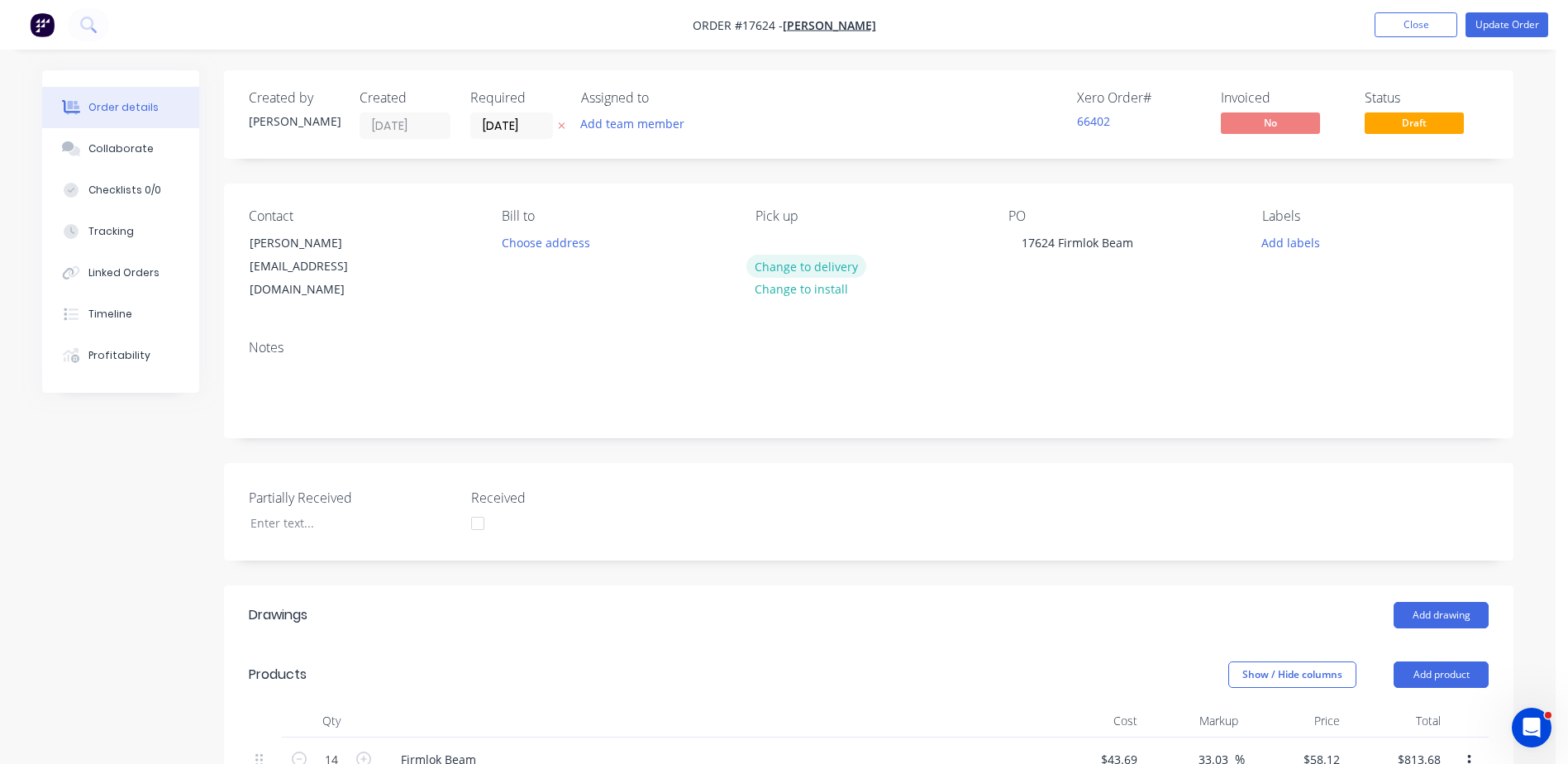
click at [793, 267] on button "Change to delivery" at bounding box center [806, 266] width 121 height 23
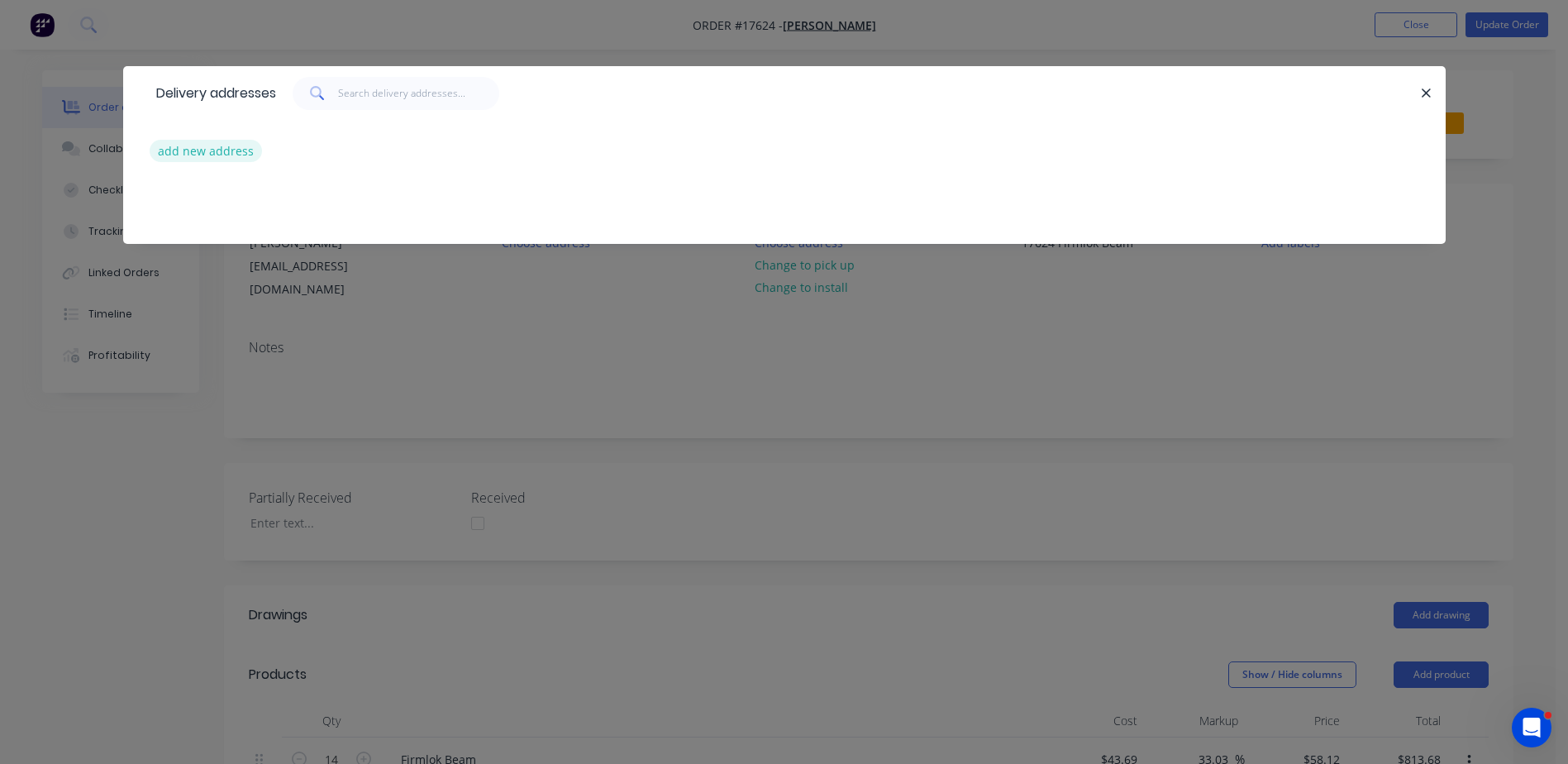
click at [225, 155] on button "add new address" at bounding box center [206, 151] width 114 height 23
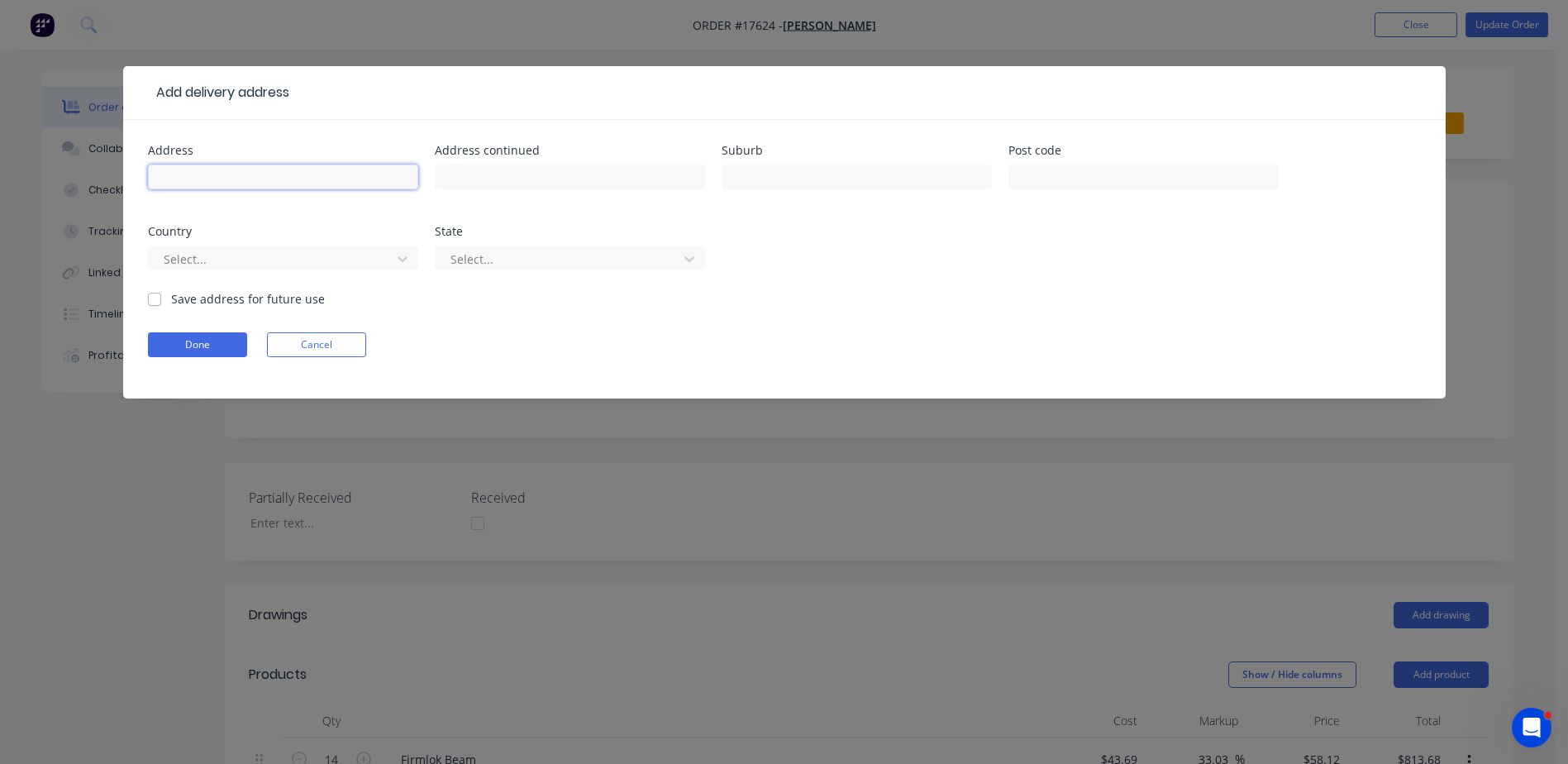
click at [219, 176] on input "text" at bounding box center [283, 176] width 270 height 24
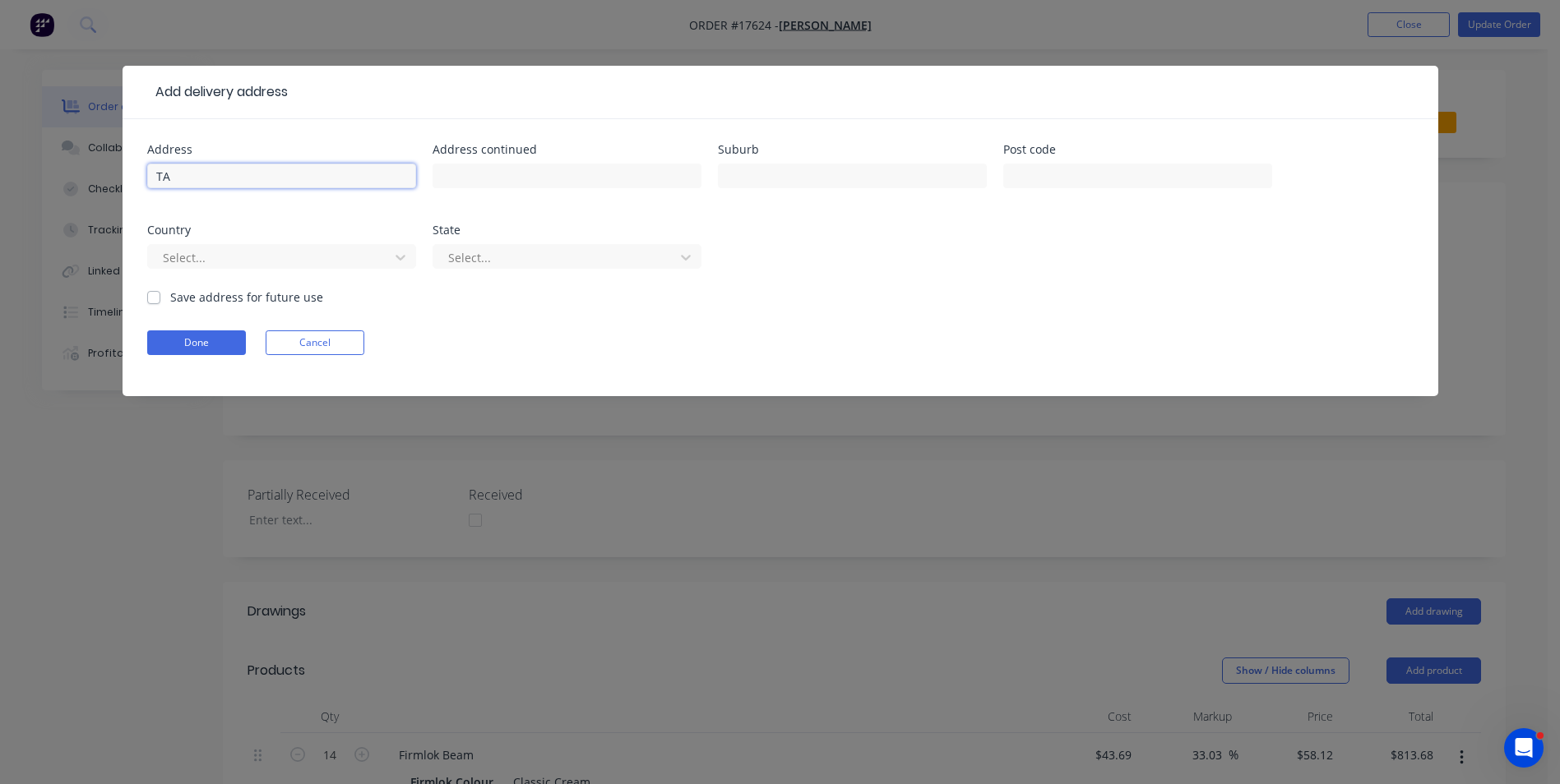
click at [190, 178] on input "TA" at bounding box center [282, 175] width 269 height 24
type input "TBA - HAND UNLOAD"
click at [204, 347] on button "Done" at bounding box center [197, 343] width 99 height 24
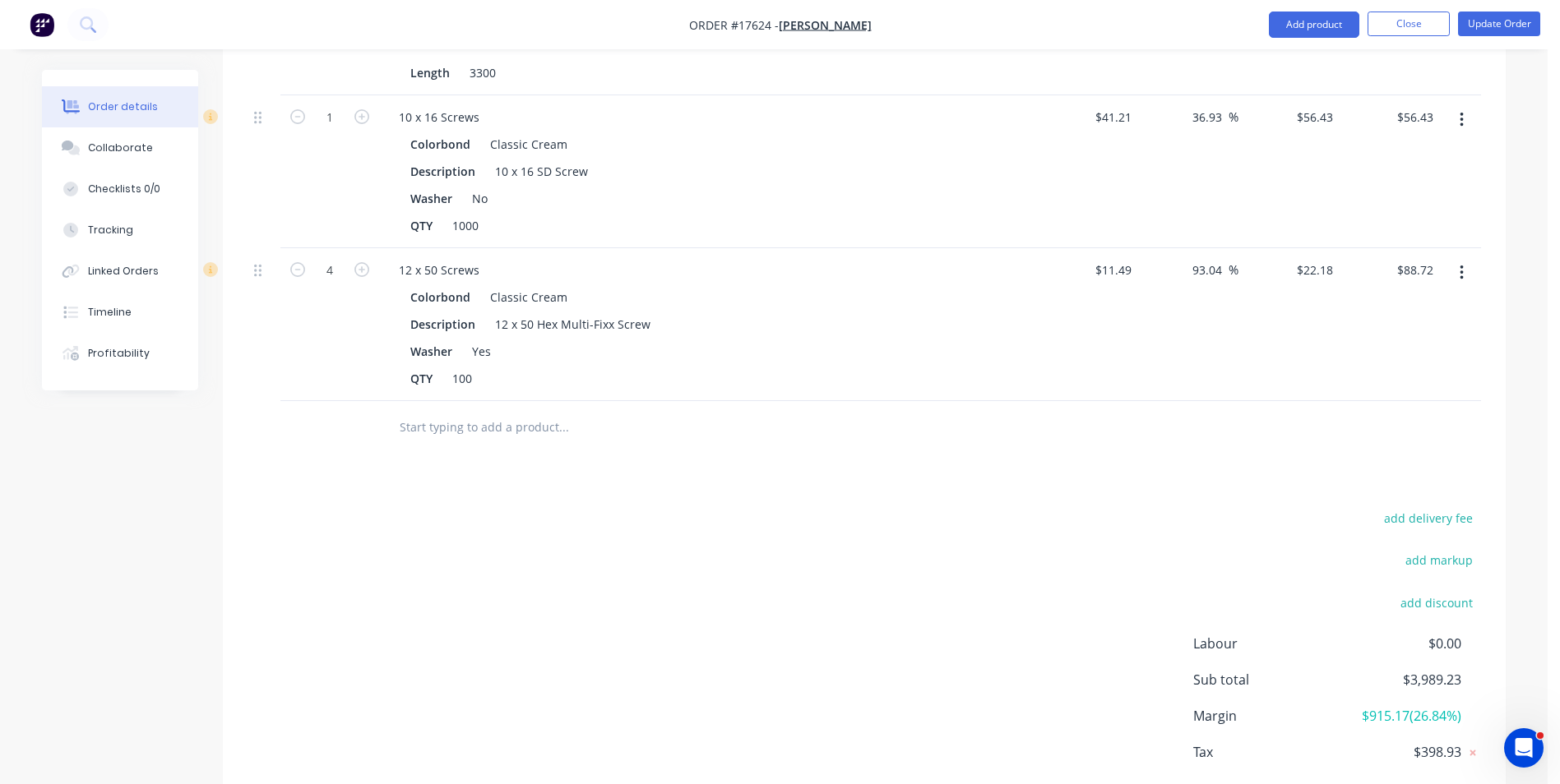
scroll to position [1719, 0]
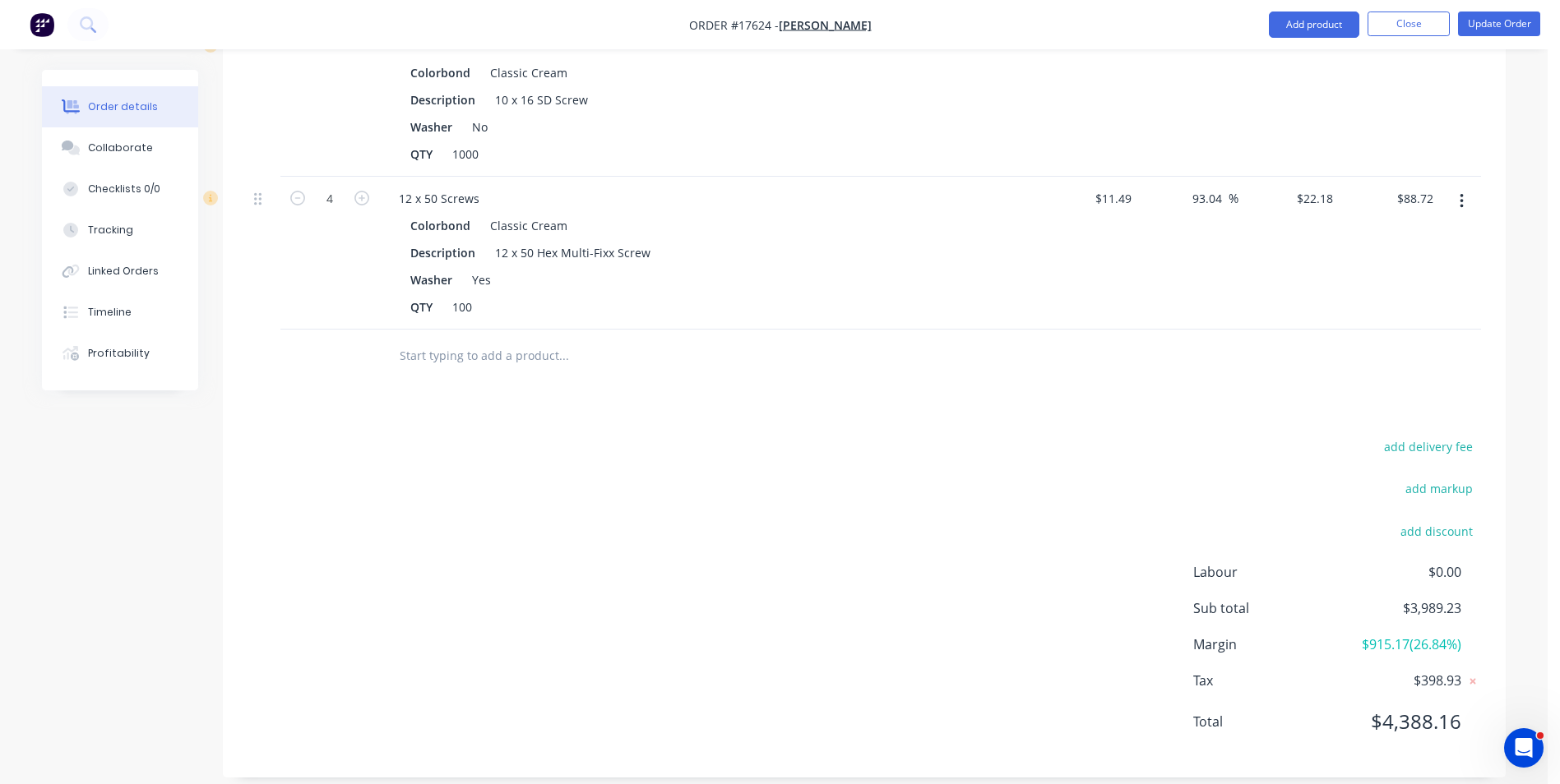
click at [482, 343] on input "text" at bounding box center [563, 356] width 329 height 33
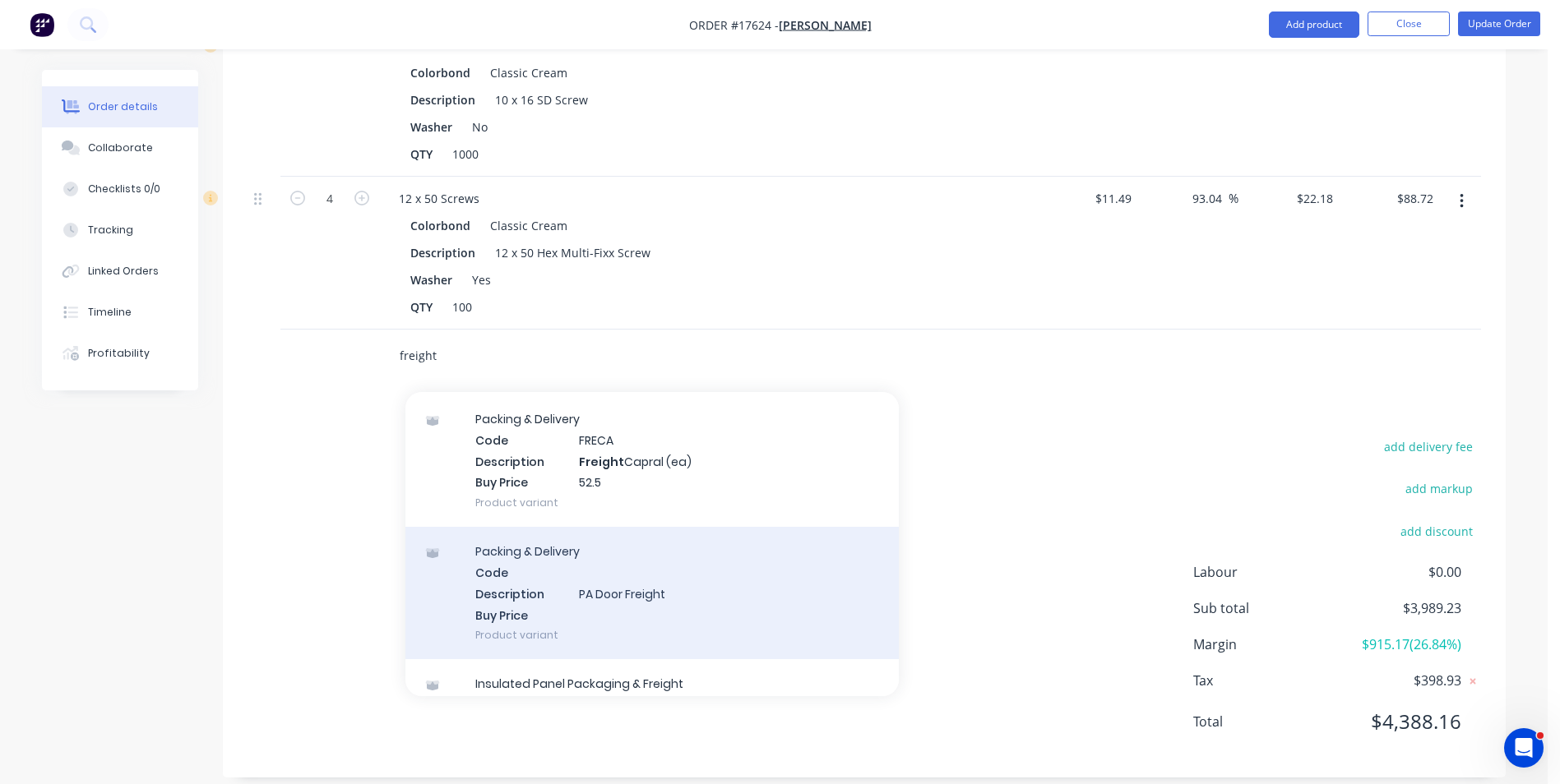
scroll to position [665, 0]
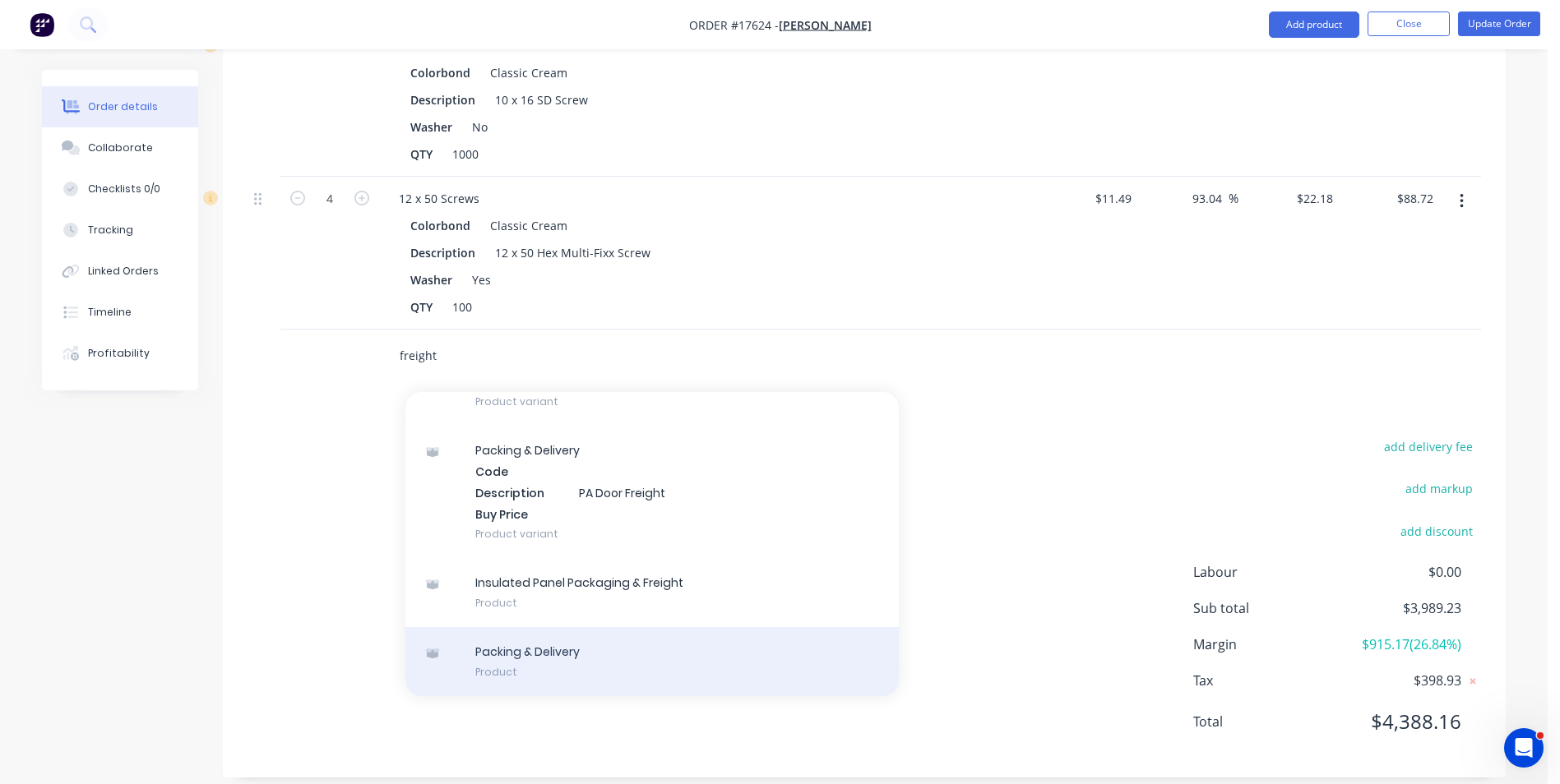
type input "freight"
click at [521, 651] on div "Packing & Delivery Product" at bounding box center [652, 662] width 493 height 69
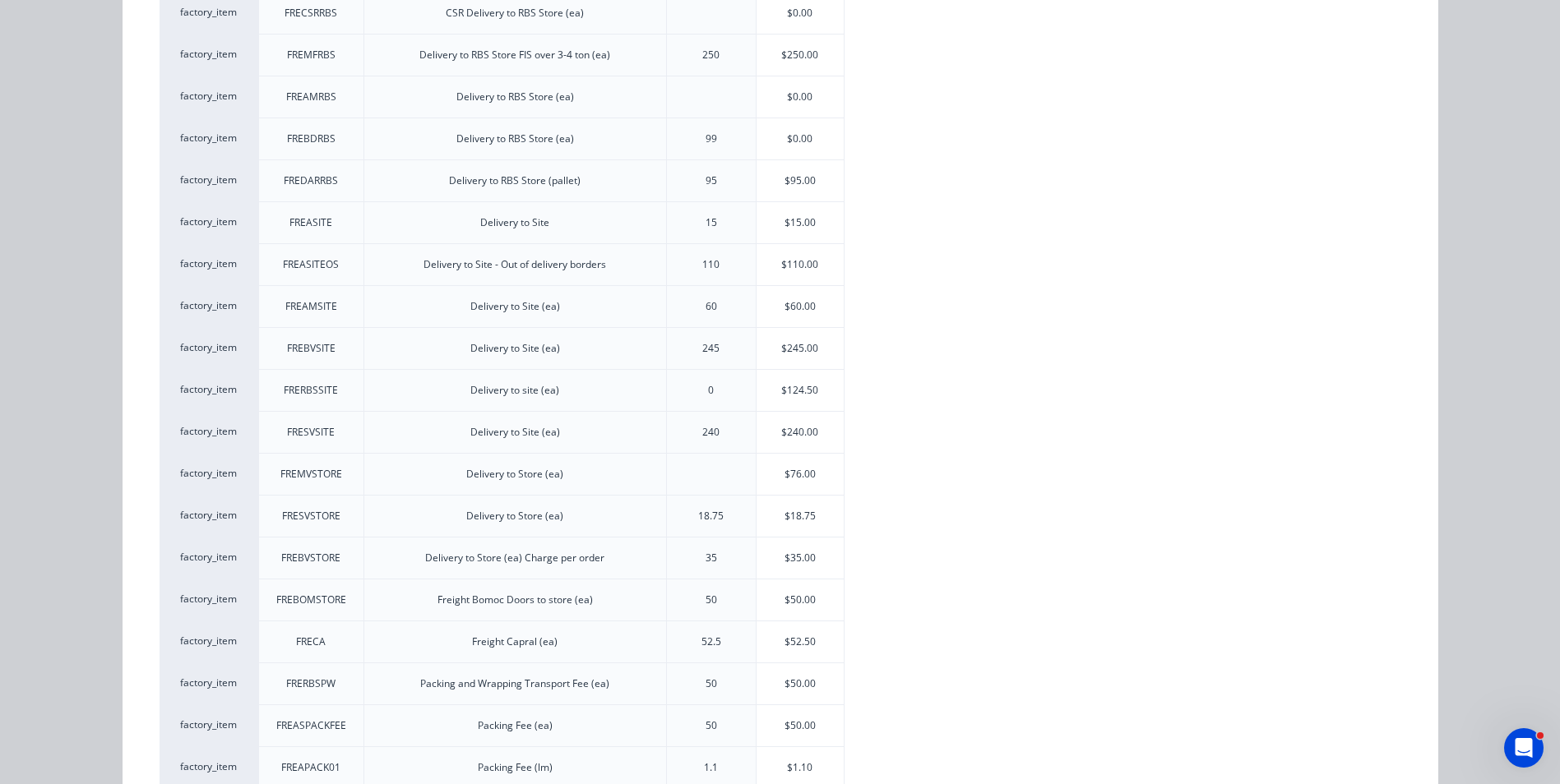
scroll to position [297, 0]
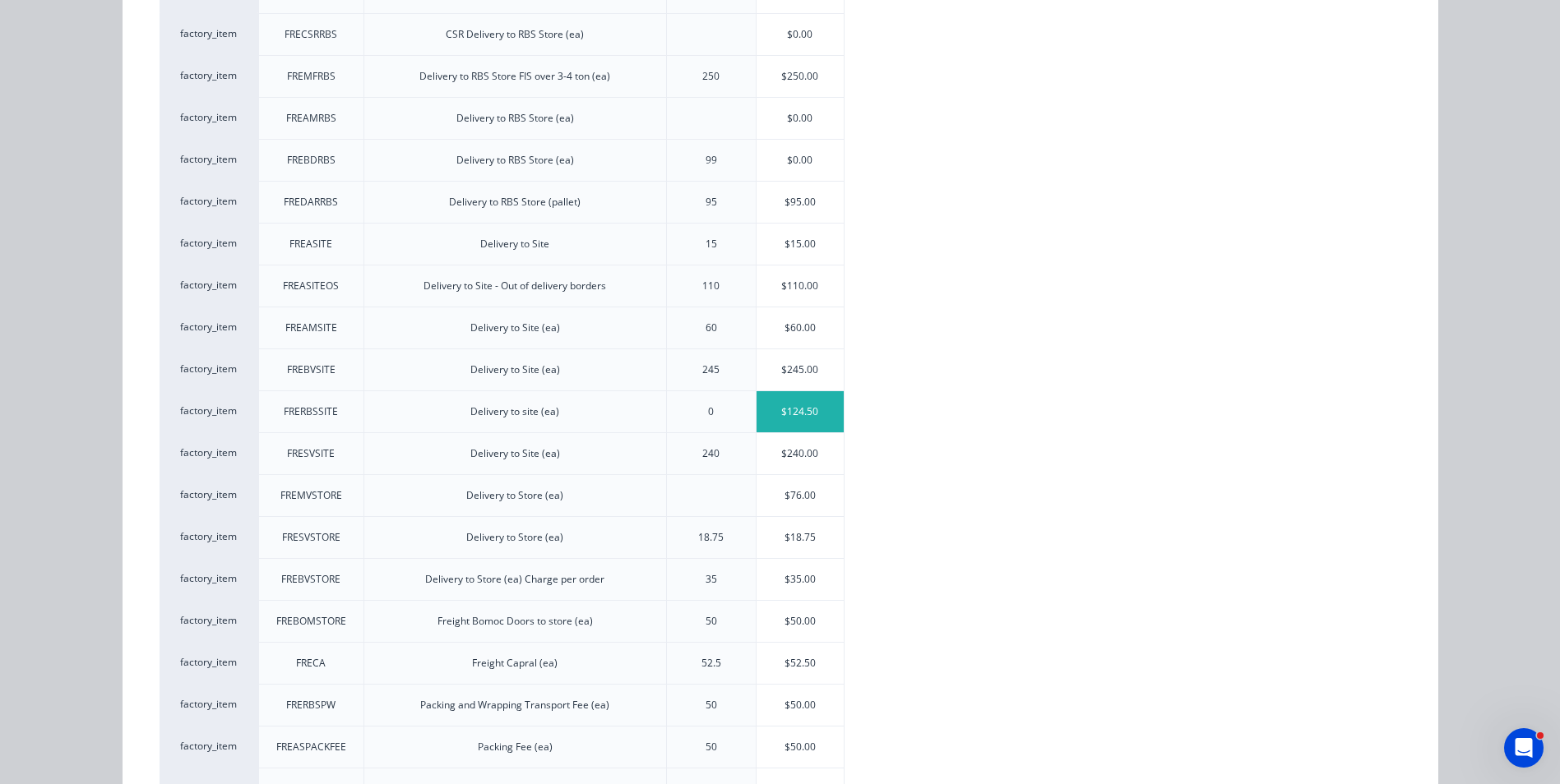
click at [791, 411] on div "$124.50" at bounding box center [800, 412] width 88 height 41
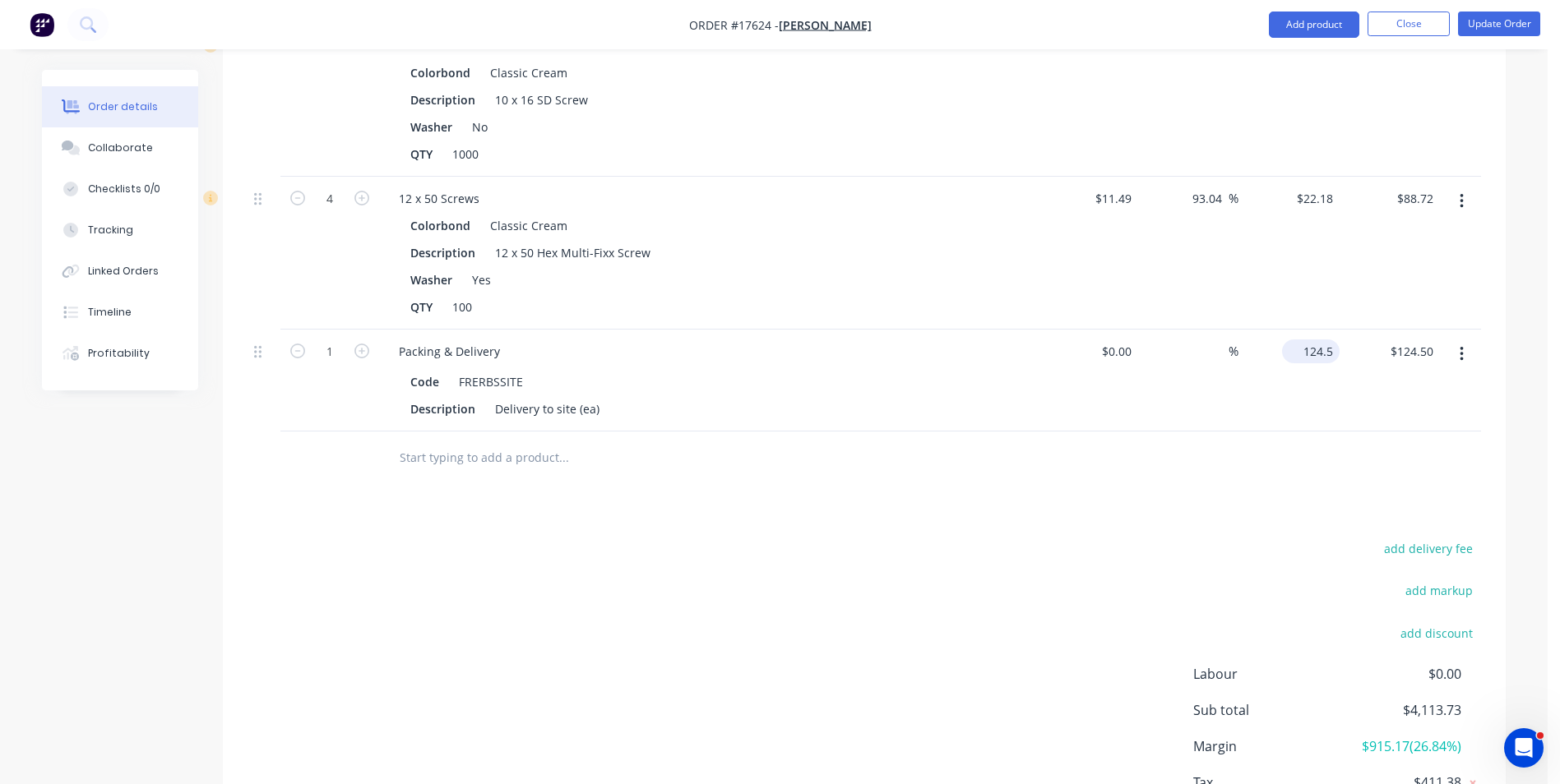
click at [1309, 340] on input "124.5" at bounding box center [1314, 352] width 51 height 24
type input "$150.00"
click at [577, 397] on div "Delivery to site (ea)" at bounding box center [547, 409] width 118 height 24
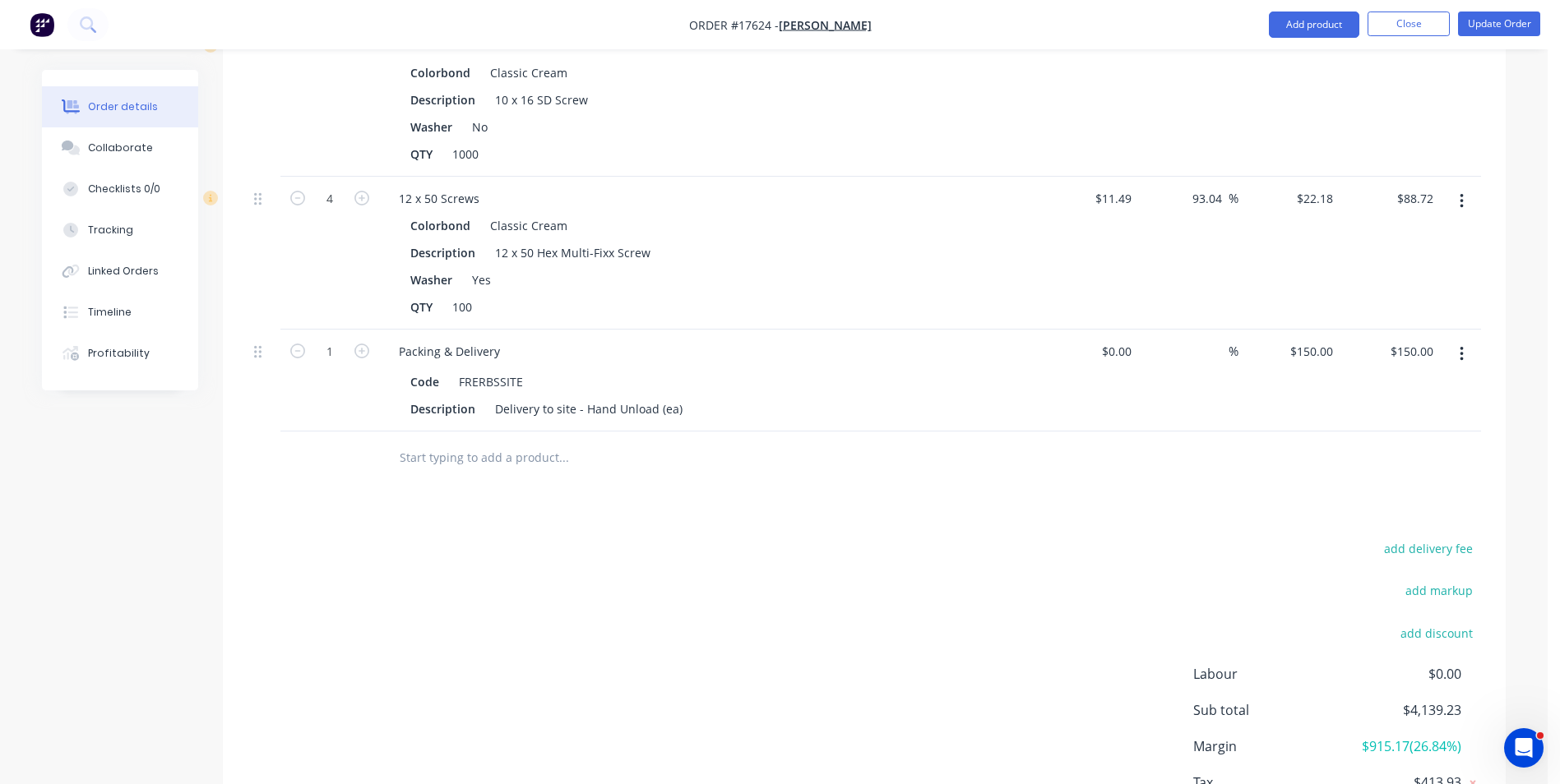
click at [899, 550] on div "add delivery fee add markup add discount Labour $0.00 Sub total $4,139.23 Margi…" at bounding box center [864, 696] width 1233 height 317
click at [1488, 17] on button "Update Order" at bounding box center [1498, 23] width 82 height 24
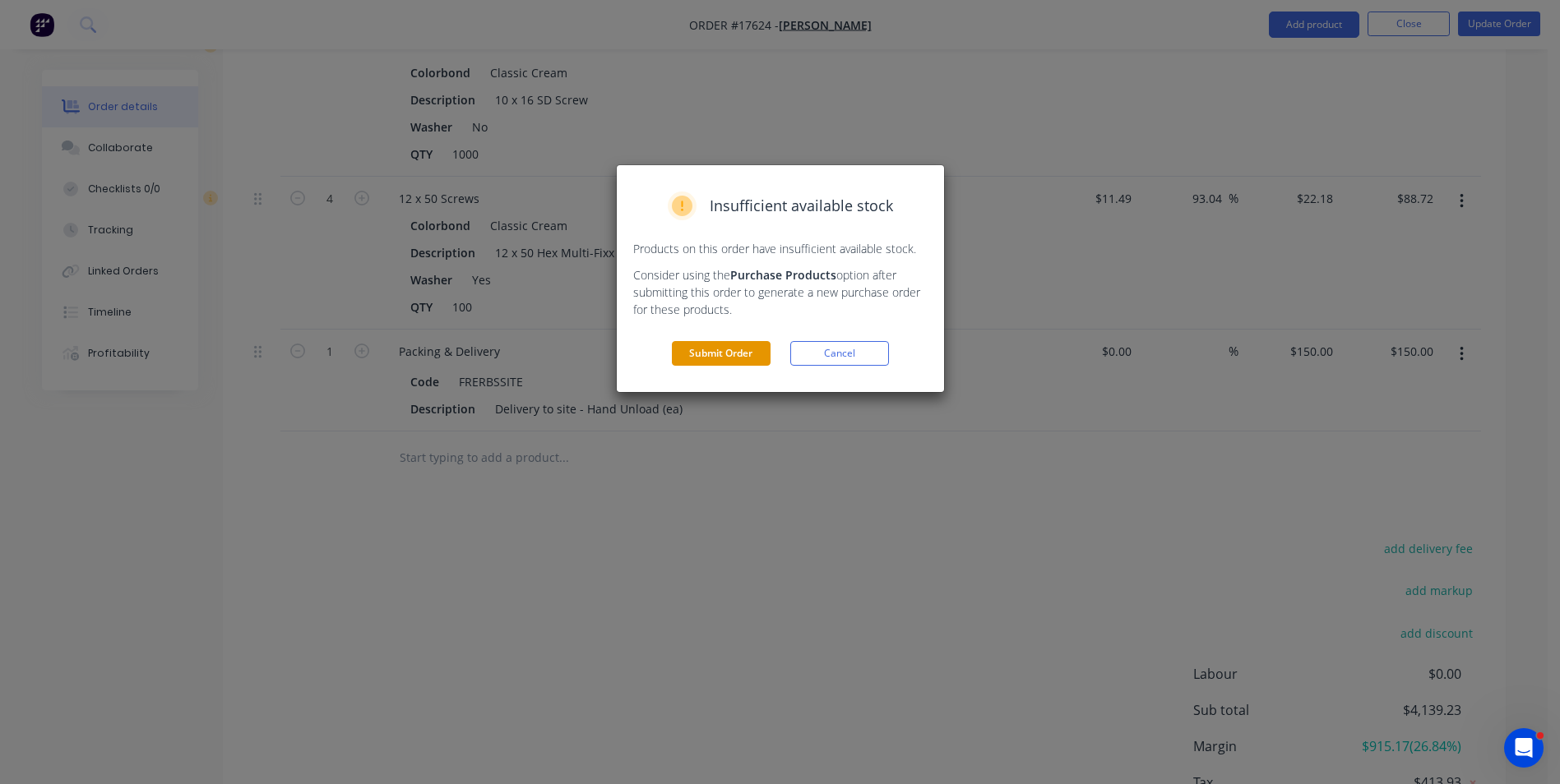
click at [734, 355] on button "Submit Order" at bounding box center [721, 353] width 99 height 24
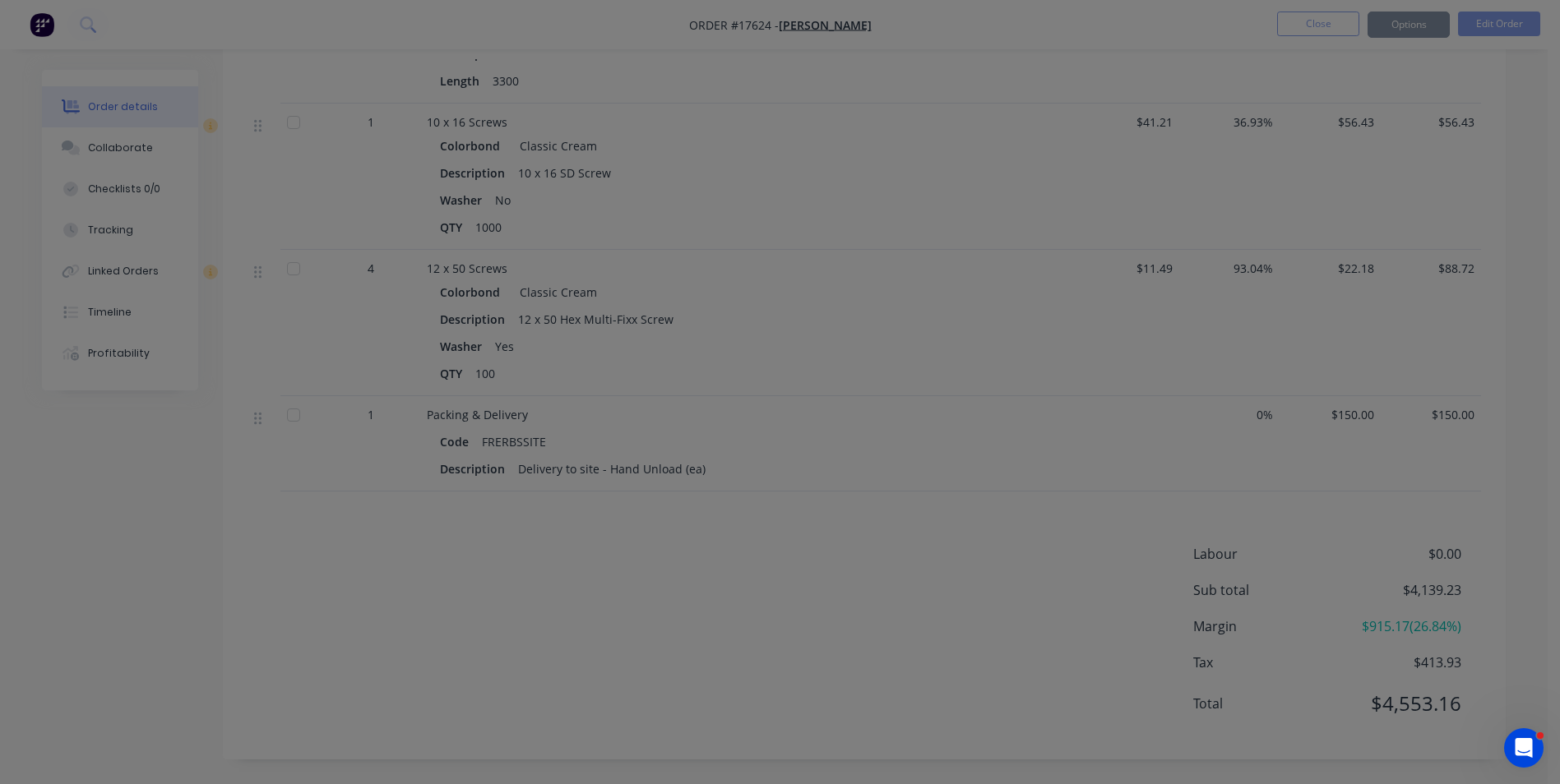
click at [734, 355] on div "Loading..." at bounding box center [780, 341] width 319 height 39
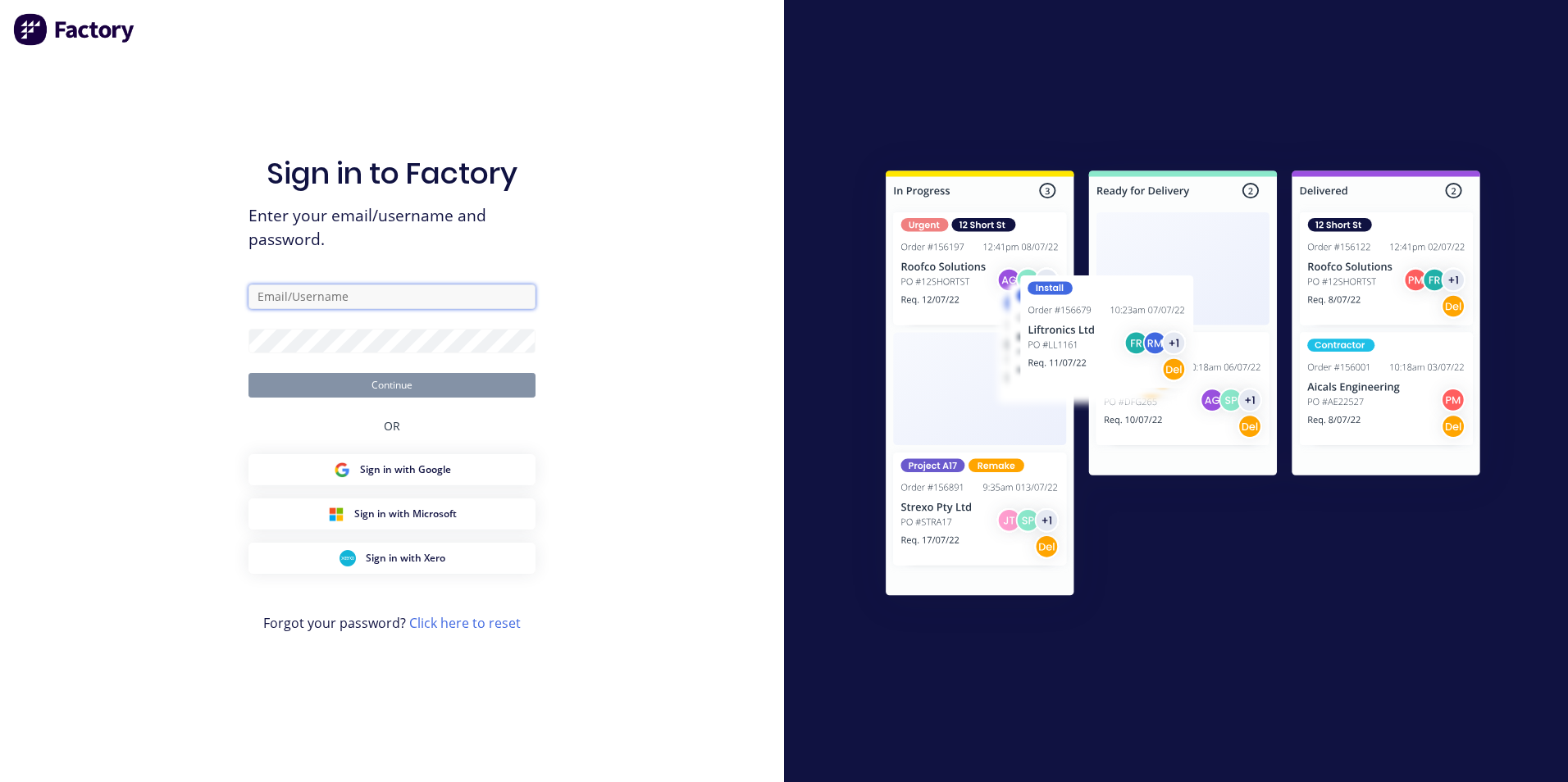
type input "[PERSON_NAME][EMAIL_ADDRESS][DOMAIN_NAME]"
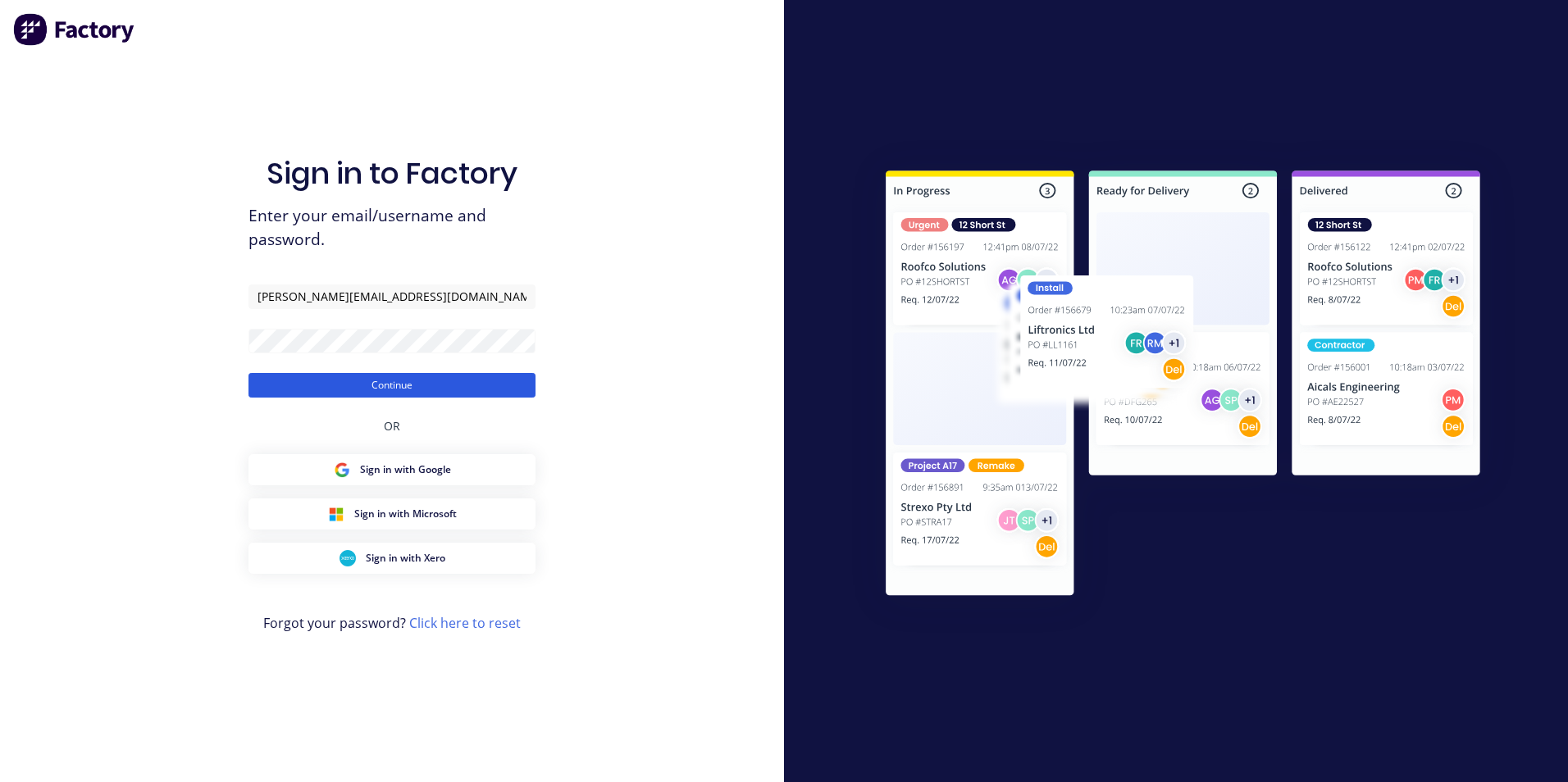
click at [410, 386] on button "Continue" at bounding box center [392, 385] width 287 height 24
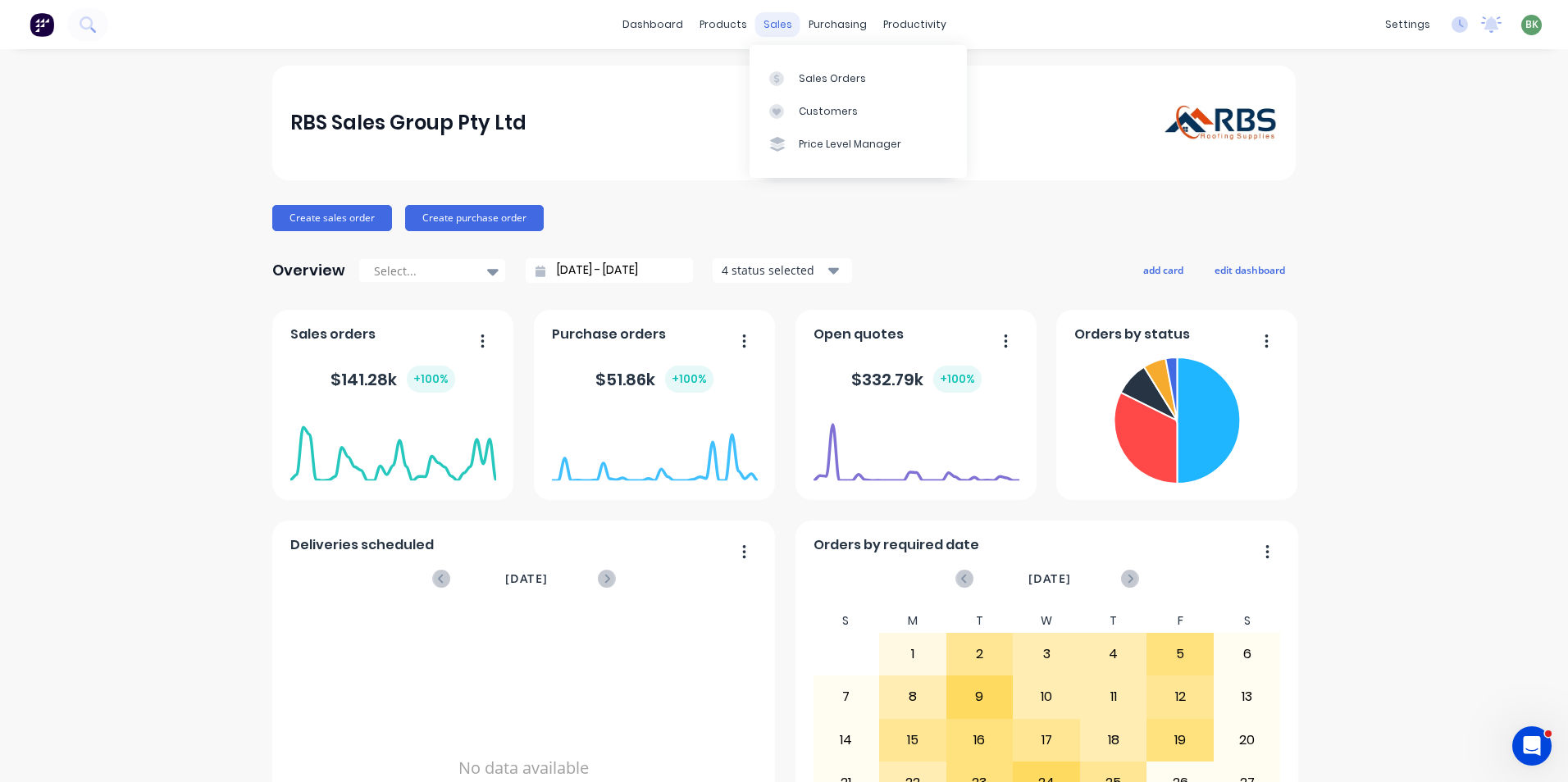
click at [769, 19] on div "sales" at bounding box center [777, 24] width 45 height 24
click at [826, 82] on div "Sales Orders" at bounding box center [832, 79] width 67 height 15
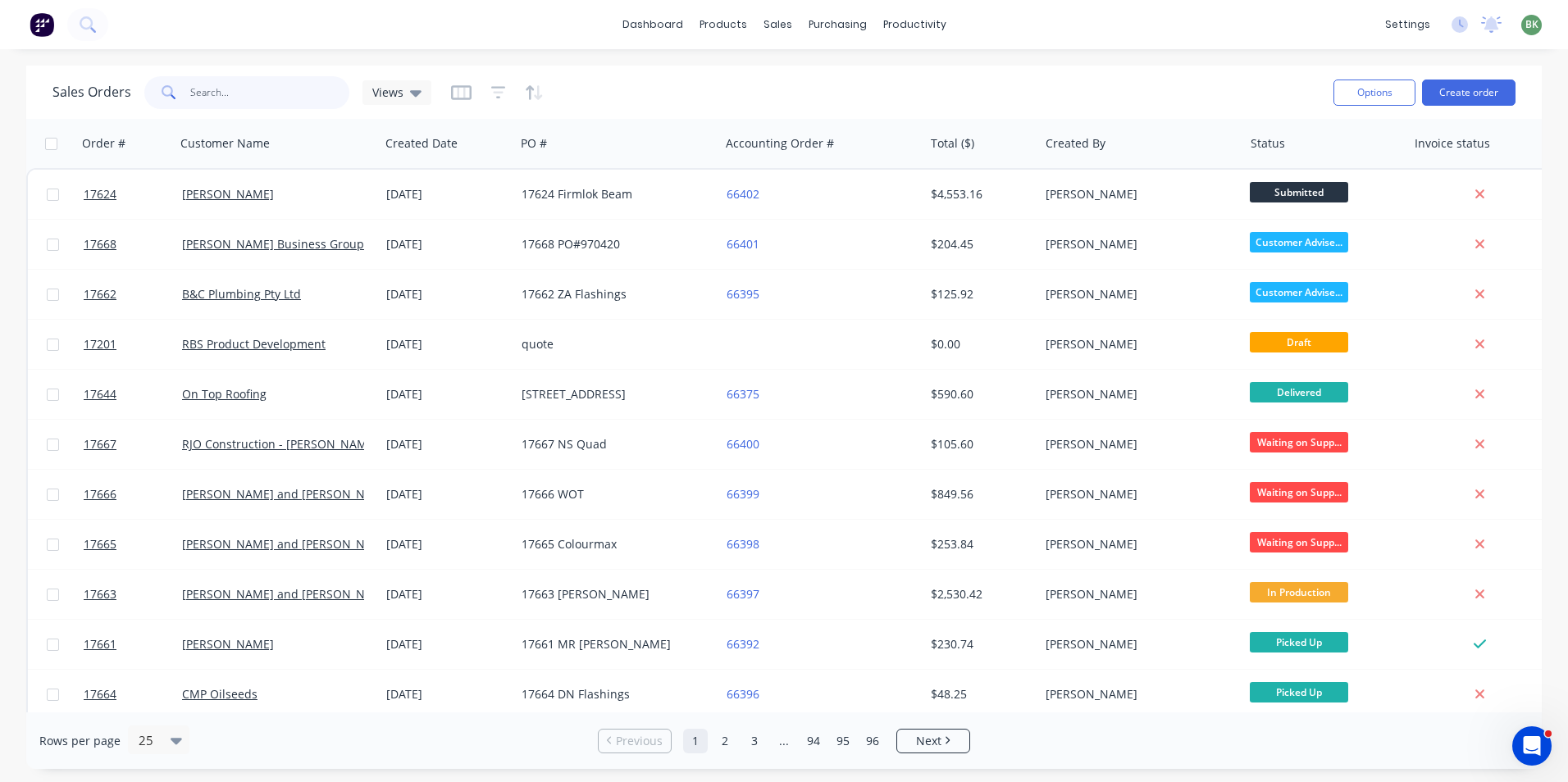
click at [242, 95] on input "text" at bounding box center [270, 92] width 160 height 33
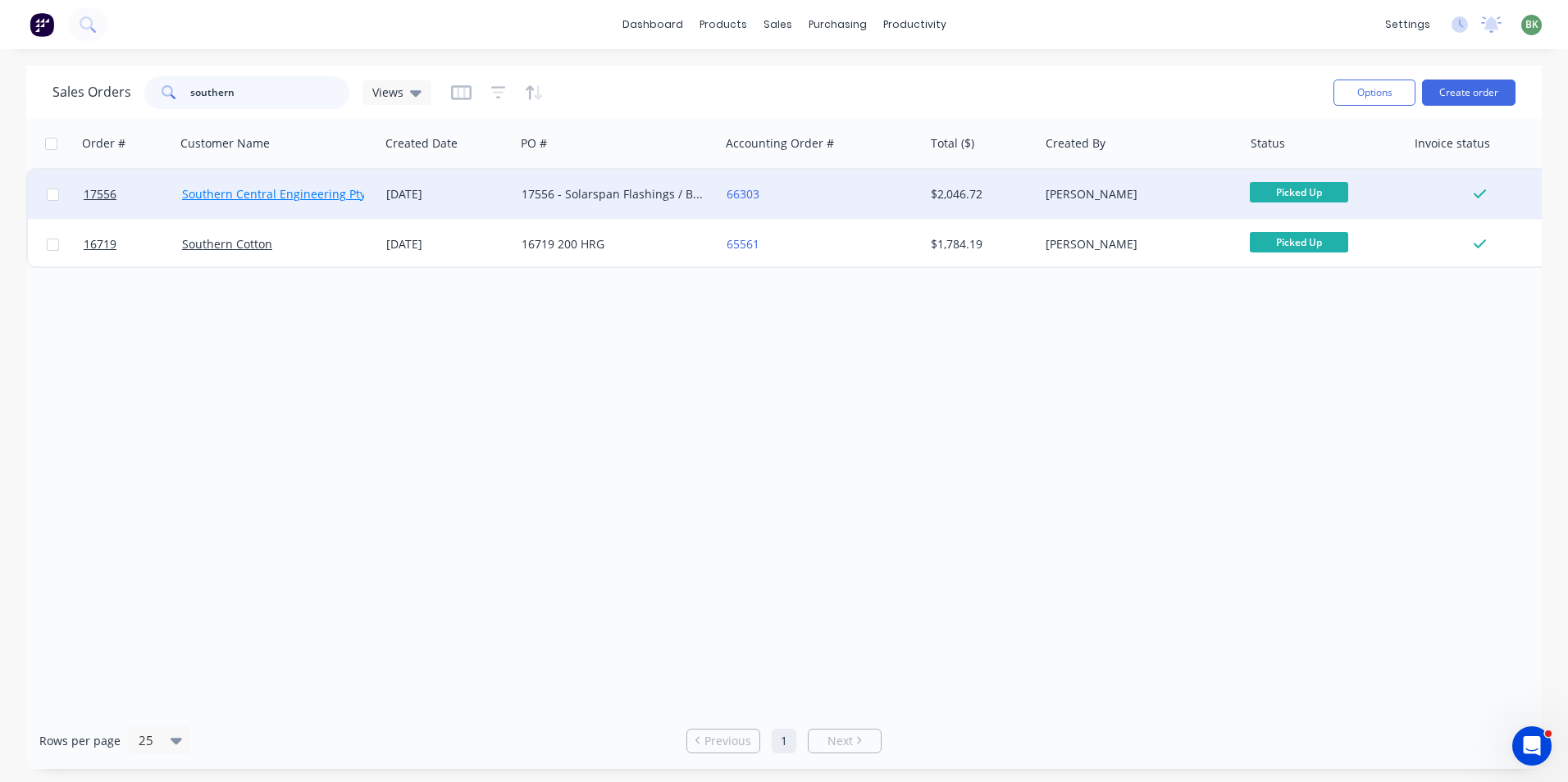
type input "southern"
click at [278, 189] on link "Southern Central Engineering Pty Ltd" at bounding box center [283, 194] width 204 height 16
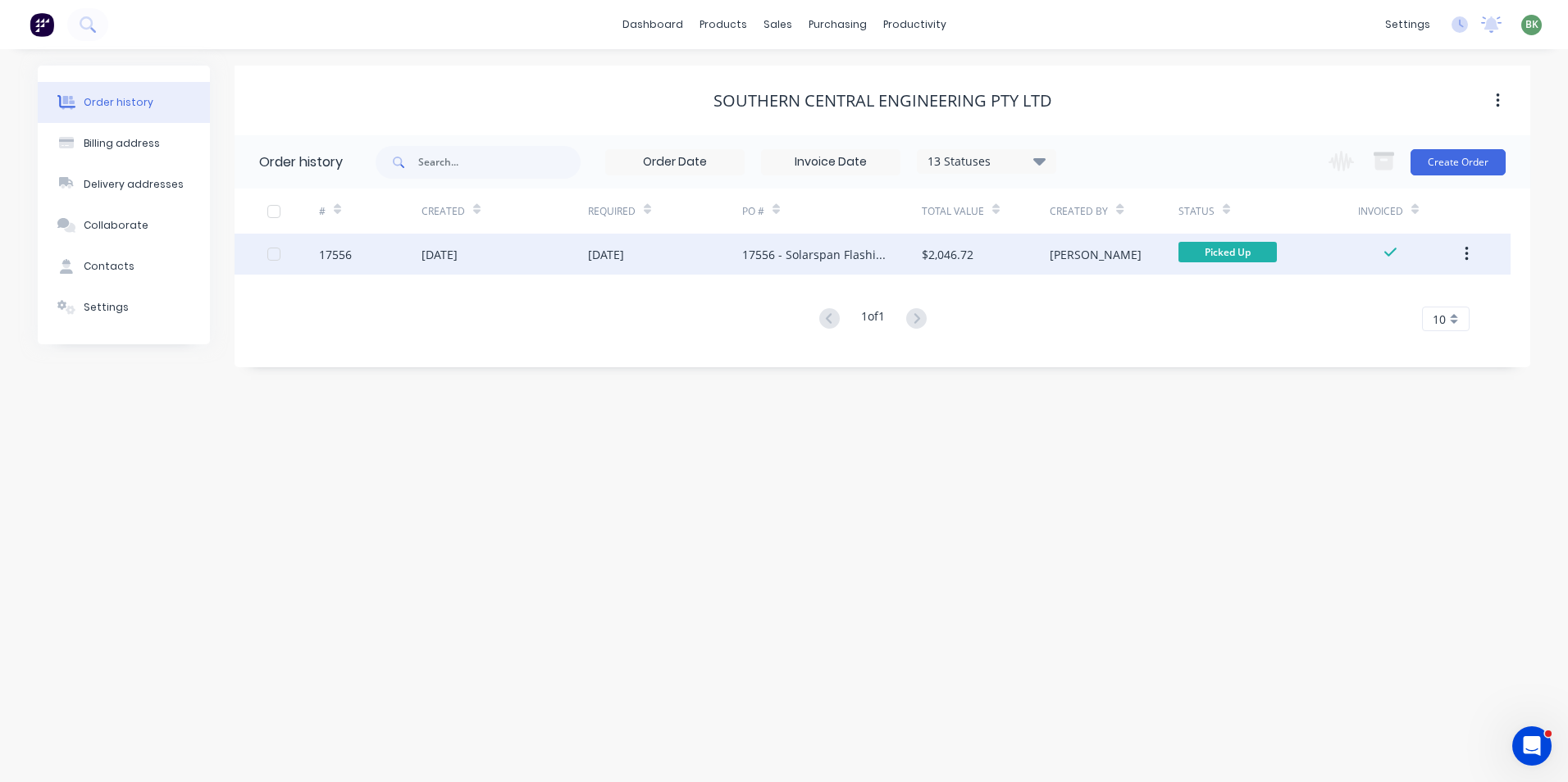
click at [493, 252] on div "[DATE]" at bounding box center [505, 254] width 167 height 41
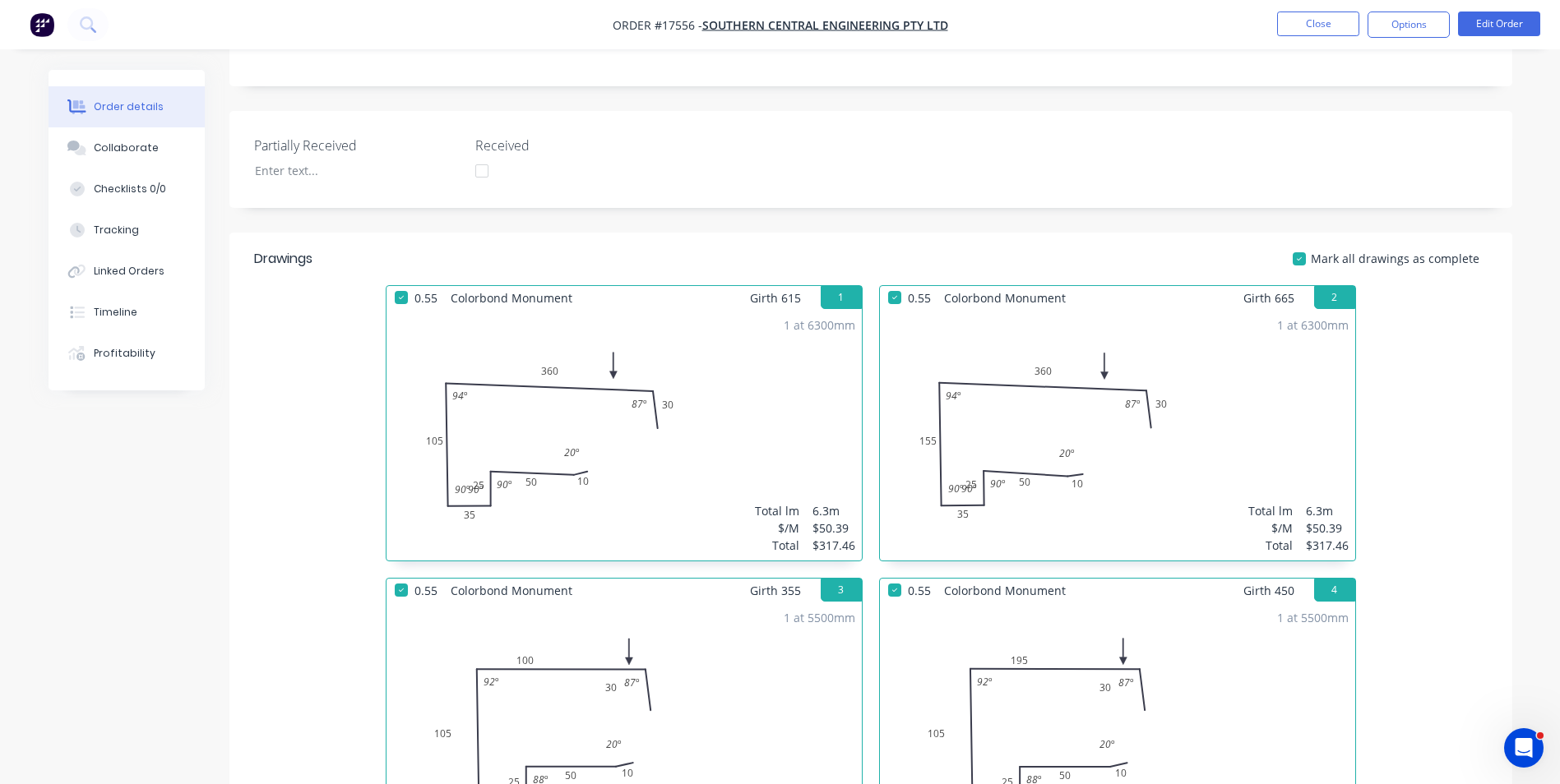
scroll to position [347, 0]
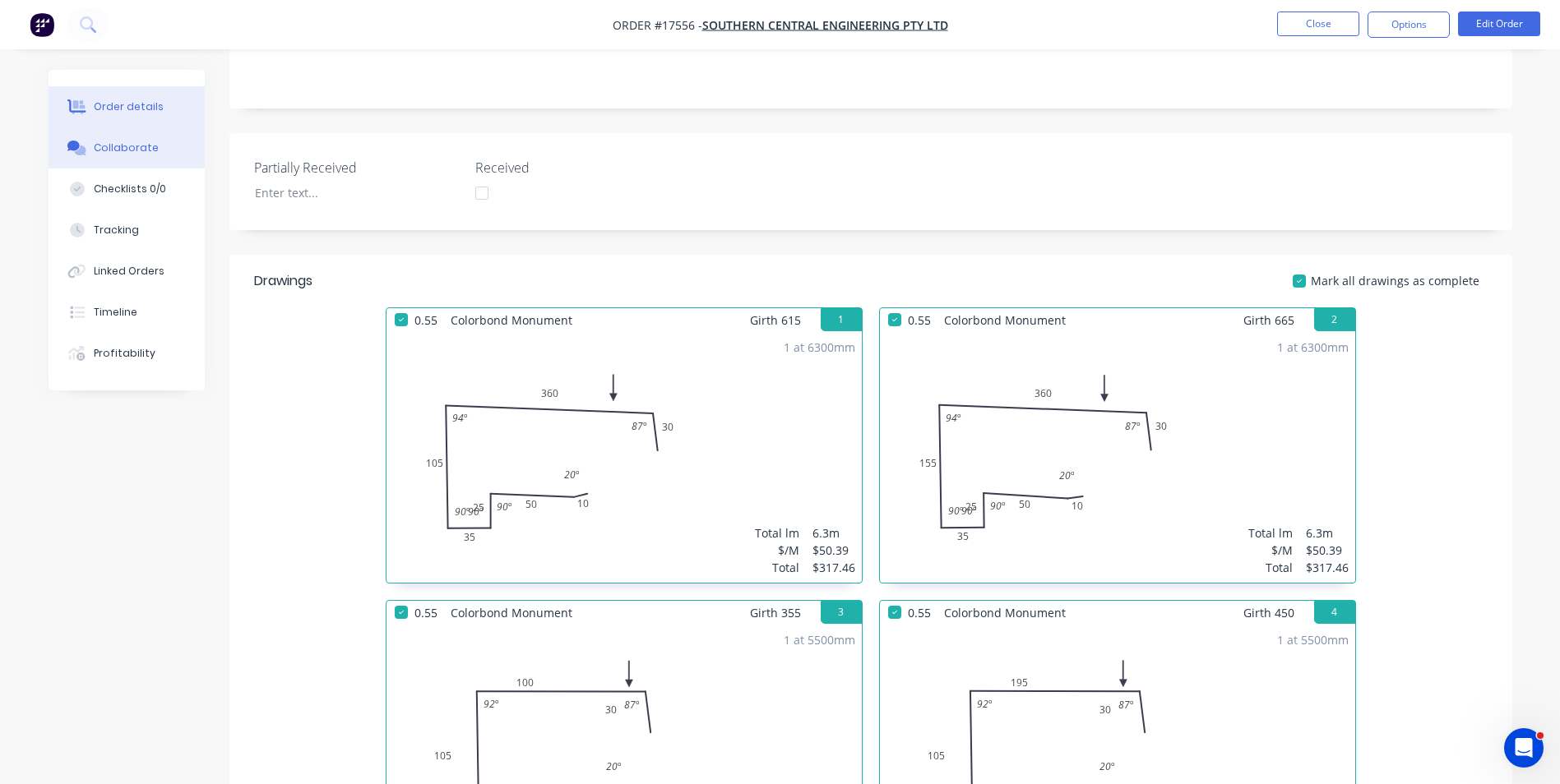
click at [124, 157] on button "Collaborate" at bounding box center [126, 147] width 156 height 41
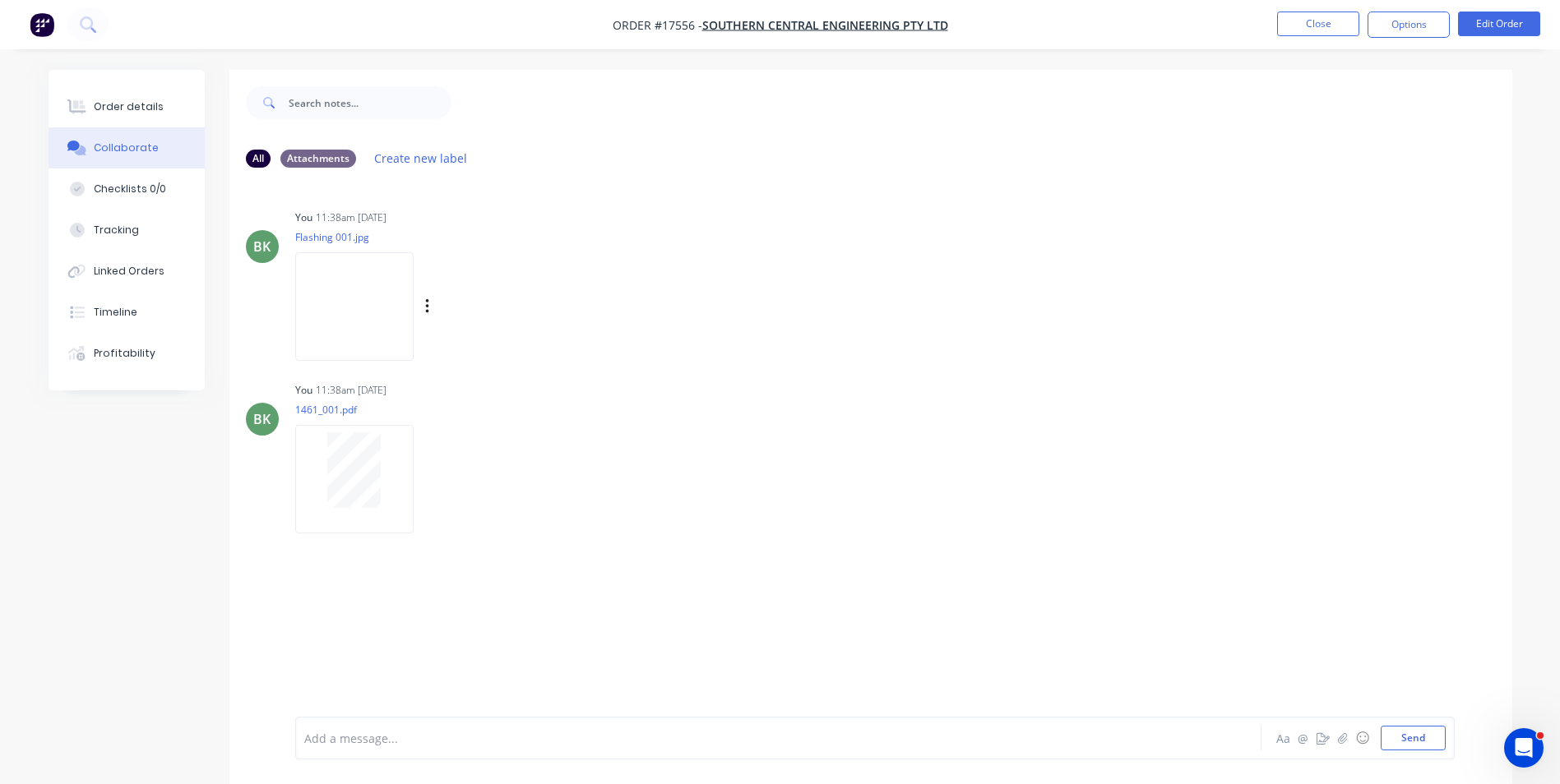
click at [346, 312] on img at bounding box center [354, 305] width 119 height 107
click at [129, 112] on div "Order details" at bounding box center [128, 107] width 70 height 15
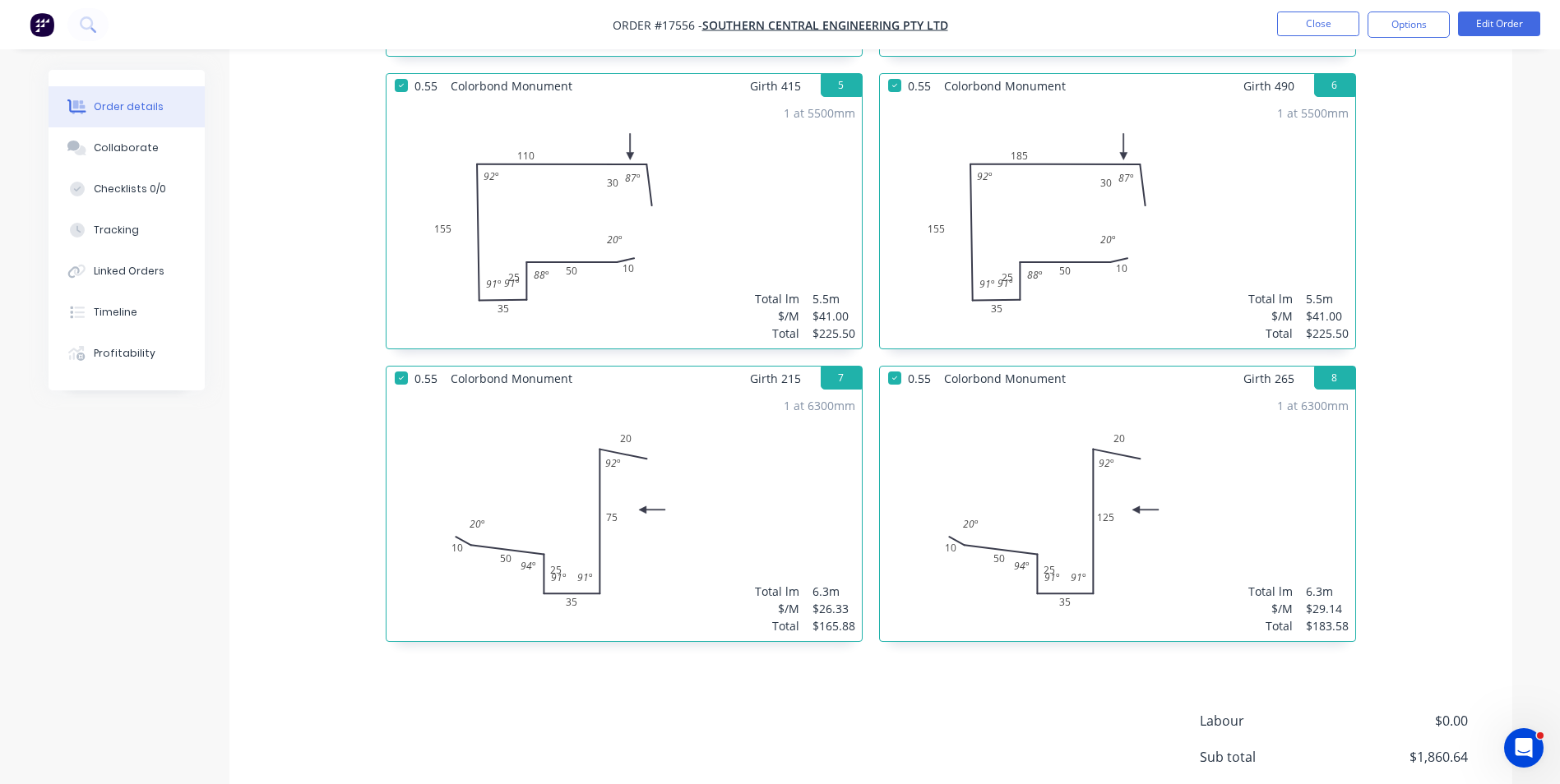
scroll to position [1004, 0]
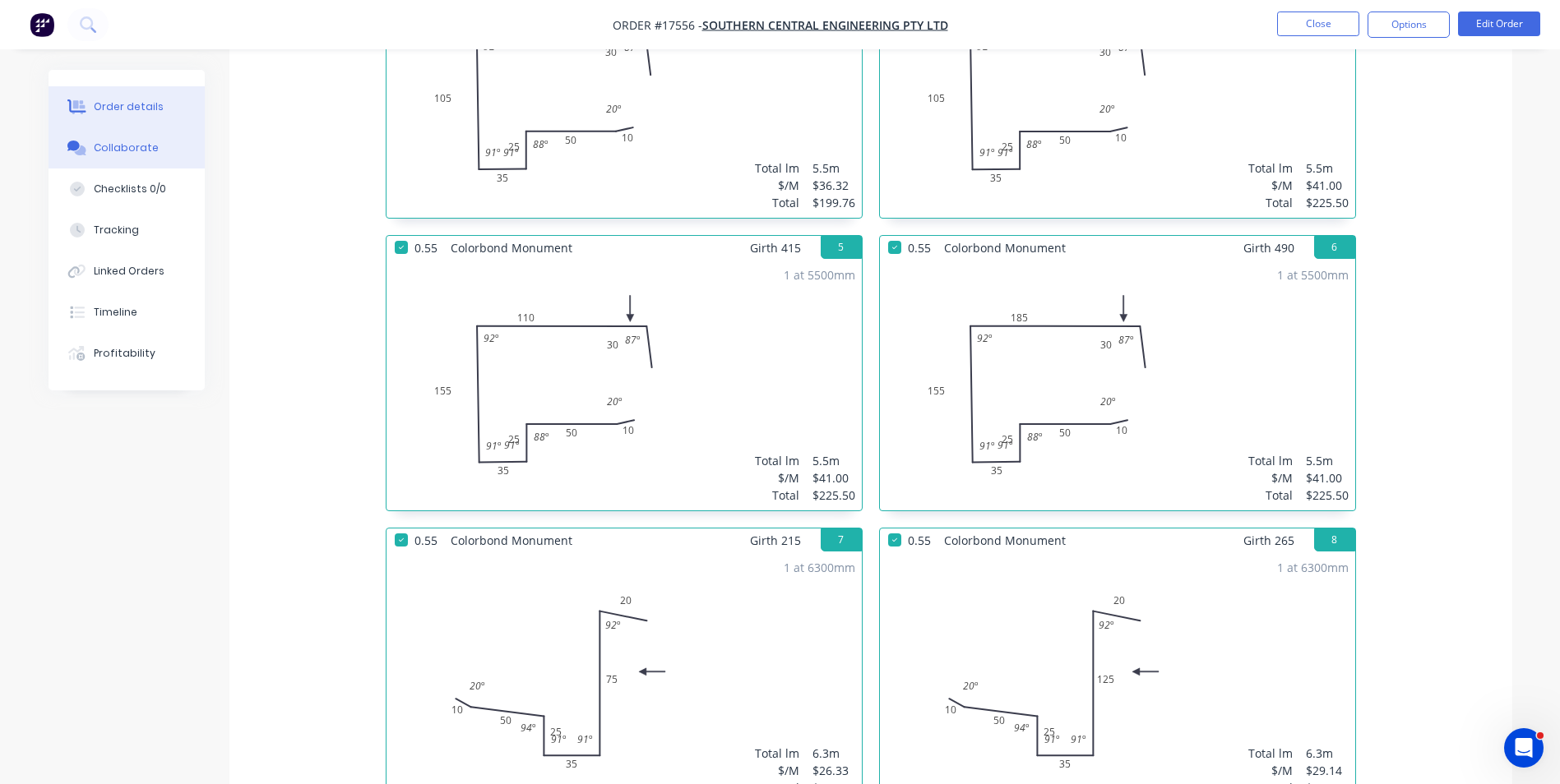
click at [137, 143] on div "Collaborate" at bounding box center [126, 148] width 65 height 15
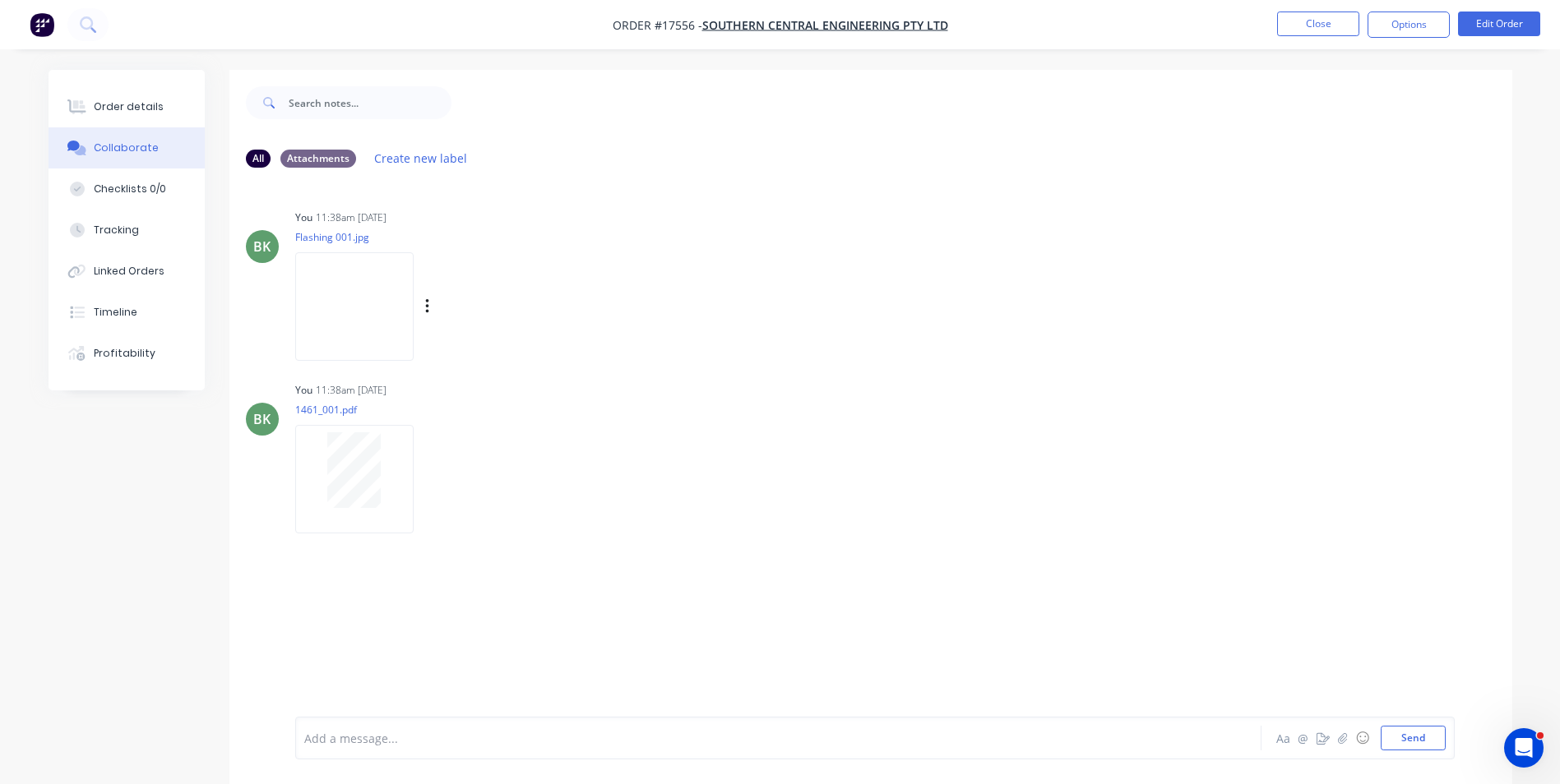
click at [341, 307] on img at bounding box center [354, 305] width 119 height 107
click at [129, 112] on div "Order details" at bounding box center [128, 107] width 70 height 15
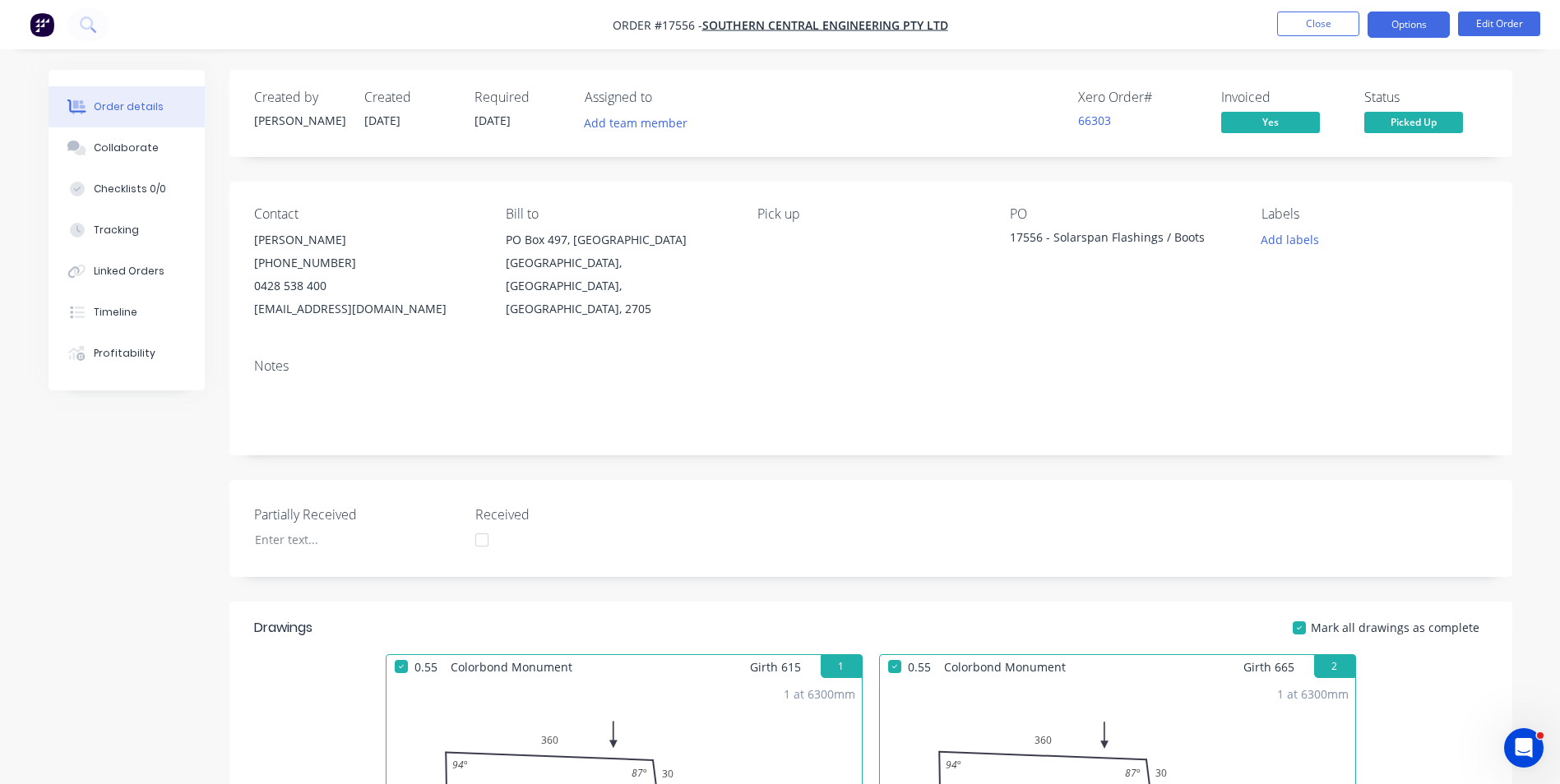
click at [1406, 26] on button "Options" at bounding box center [1408, 24] width 82 height 26
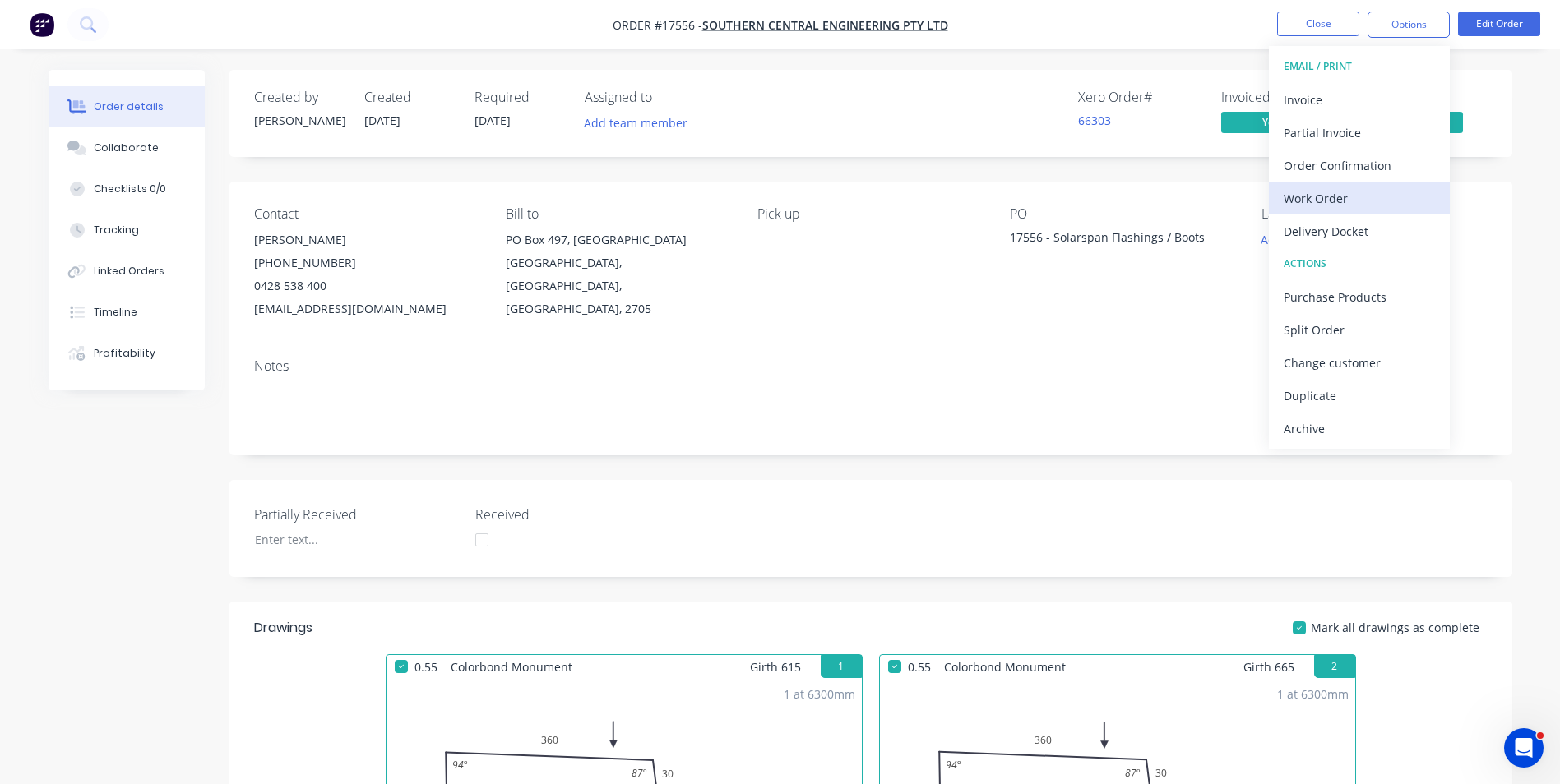
click at [1339, 203] on div "Work Order" at bounding box center [1359, 199] width 151 height 24
click at [1365, 277] on div "Labels Add labels" at bounding box center [1373, 263] width 225 height 114
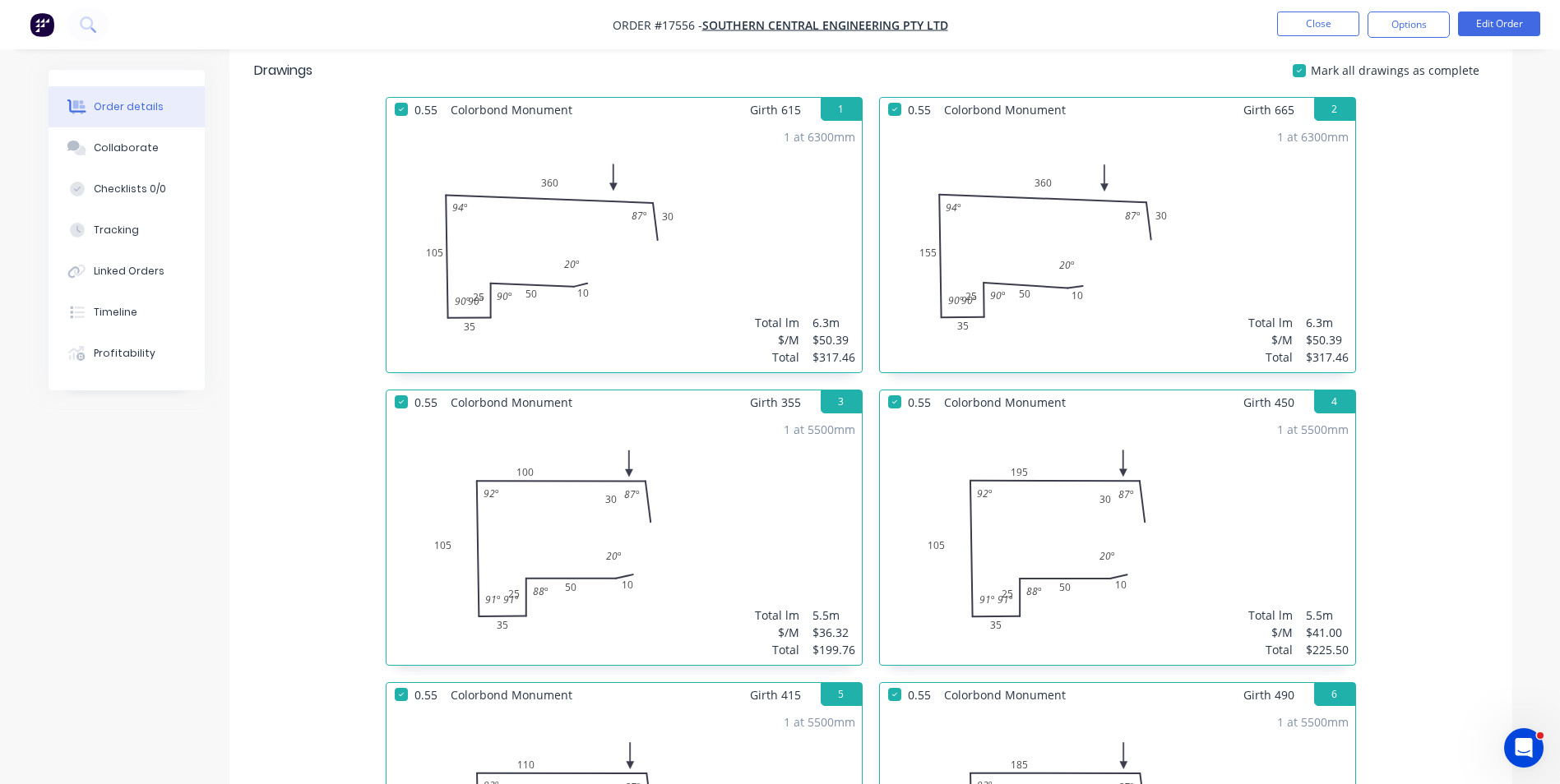
scroll to position [493, 0]
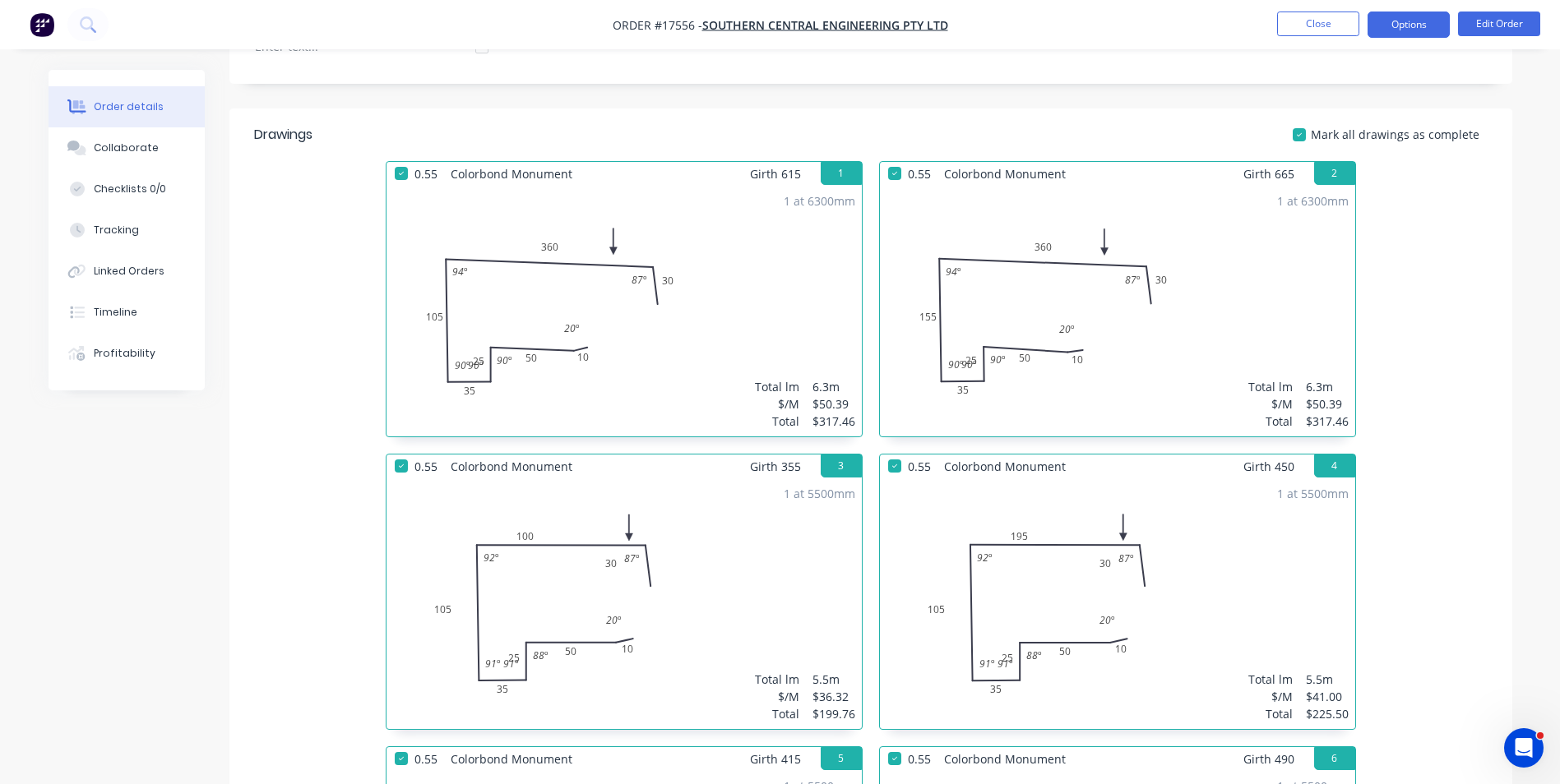
click at [1406, 32] on button "Options" at bounding box center [1408, 24] width 82 height 26
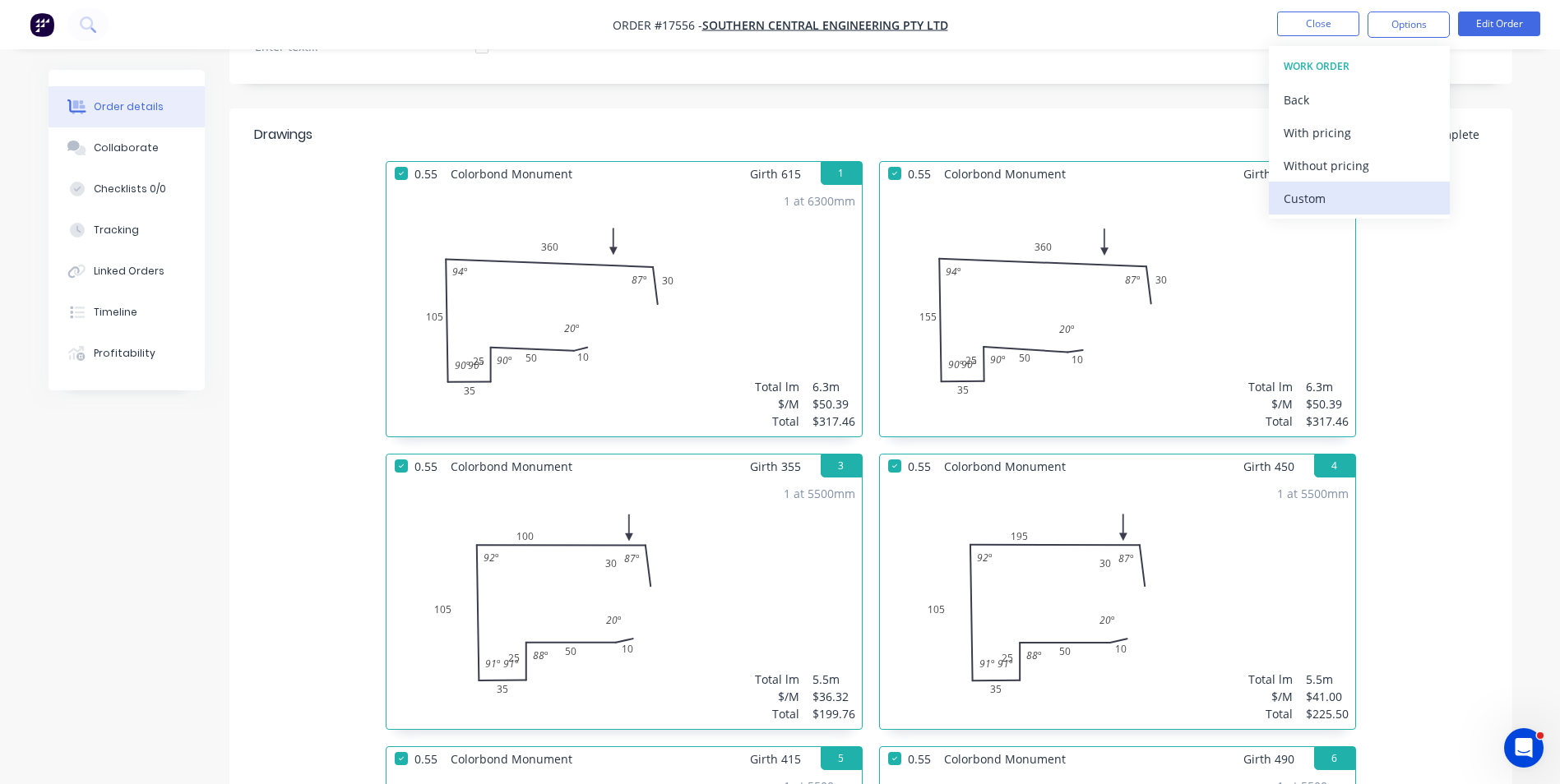
click at [1318, 197] on div "Custom" at bounding box center [1359, 199] width 151 height 24
click at [1325, 164] on div "Without pricing" at bounding box center [1359, 166] width 151 height 24
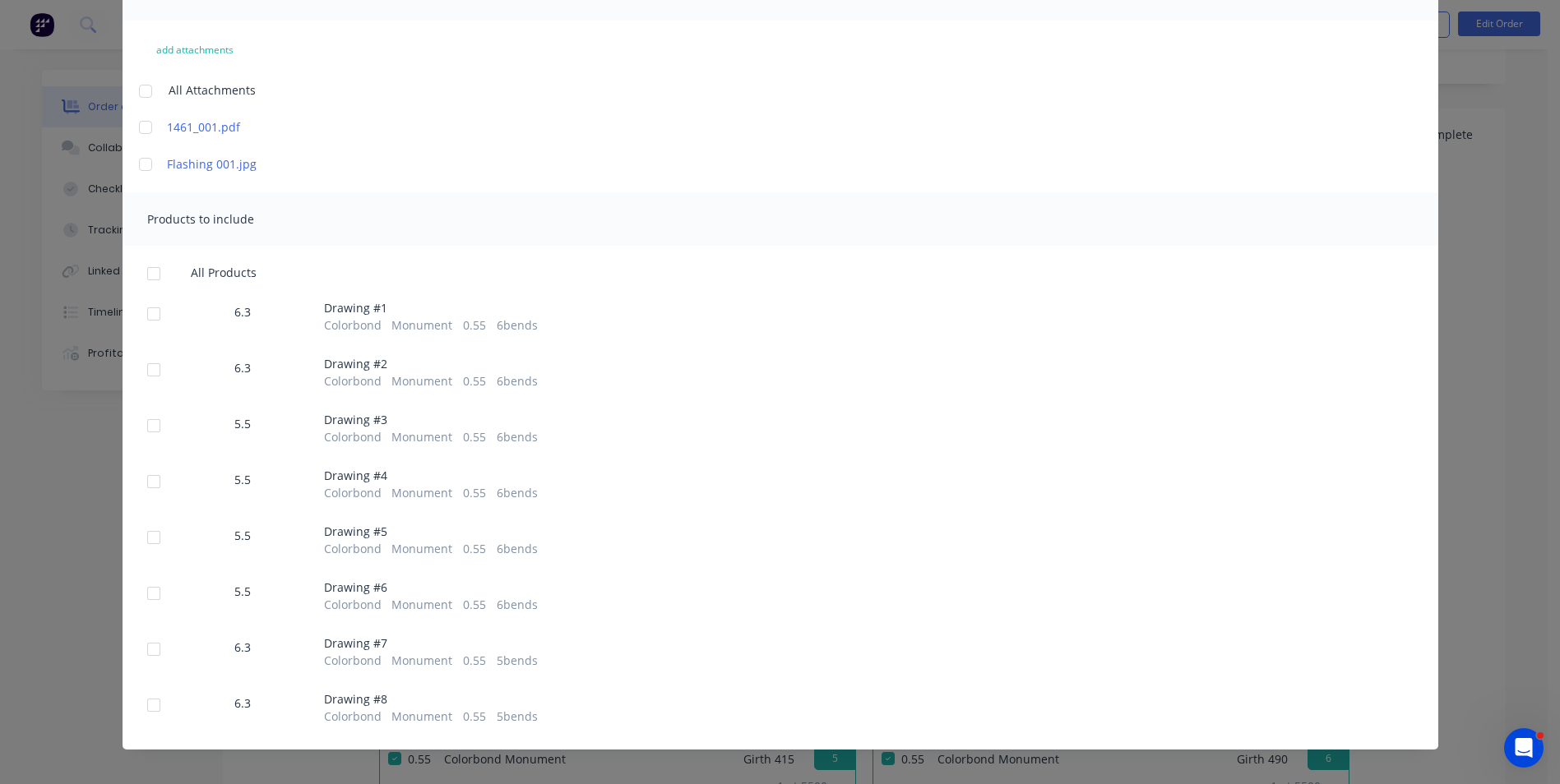
scroll to position [165, 0]
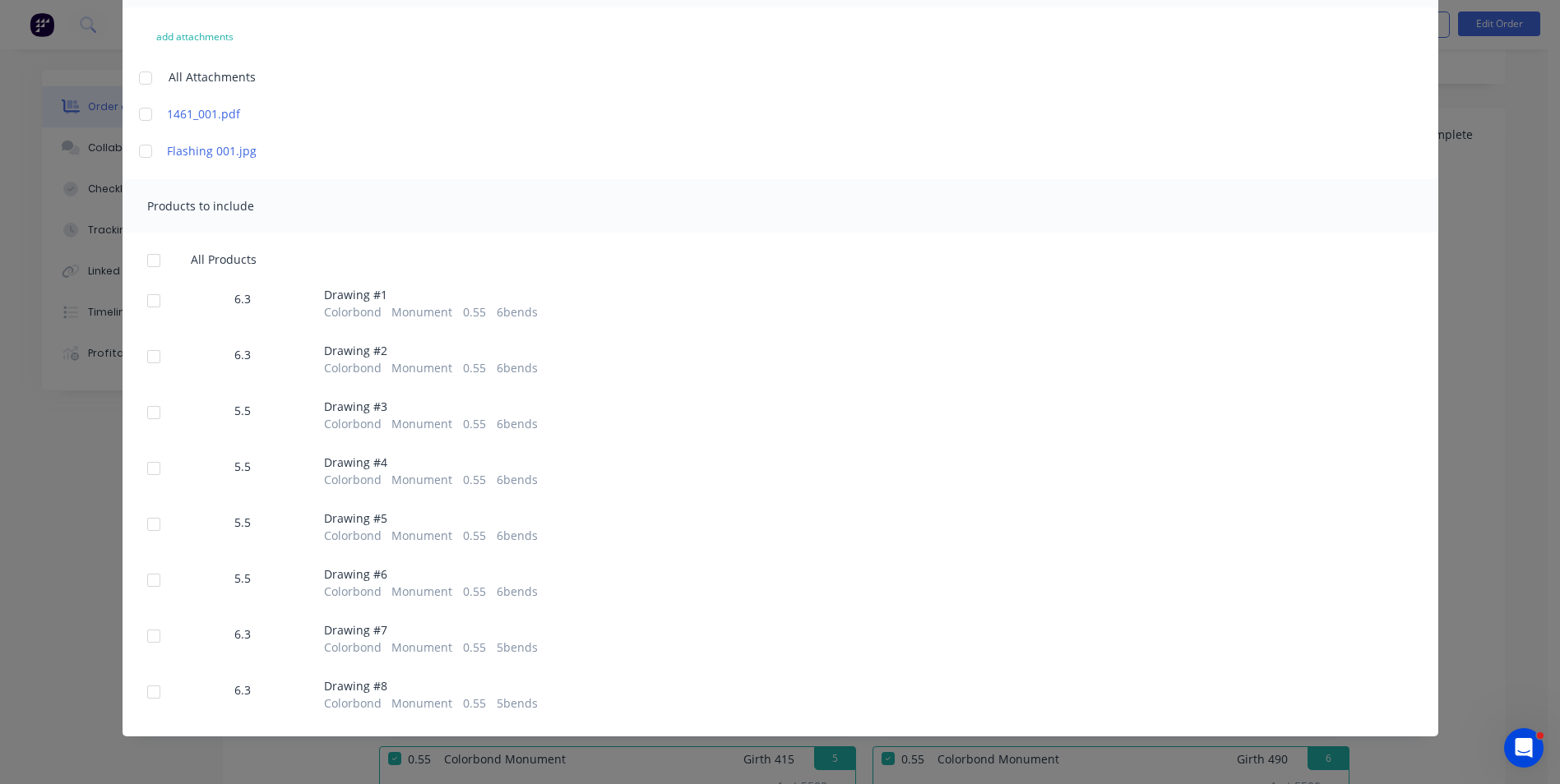
click at [154, 526] on div at bounding box center [153, 524] width 33 height 33
click at [148, 581] on div at bounding box center [153, 580] width 33 height 33
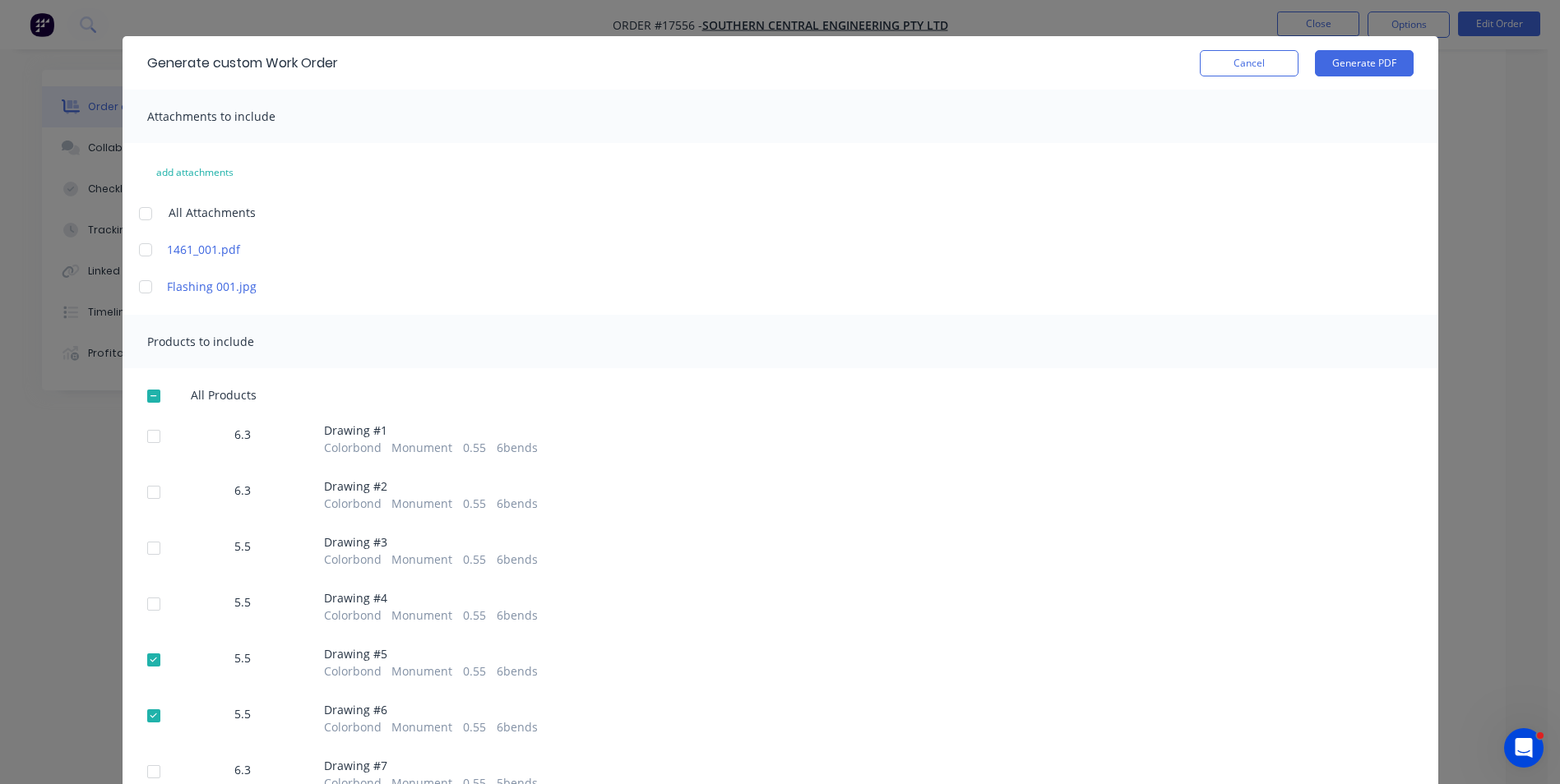
scroll to position [0, 0]
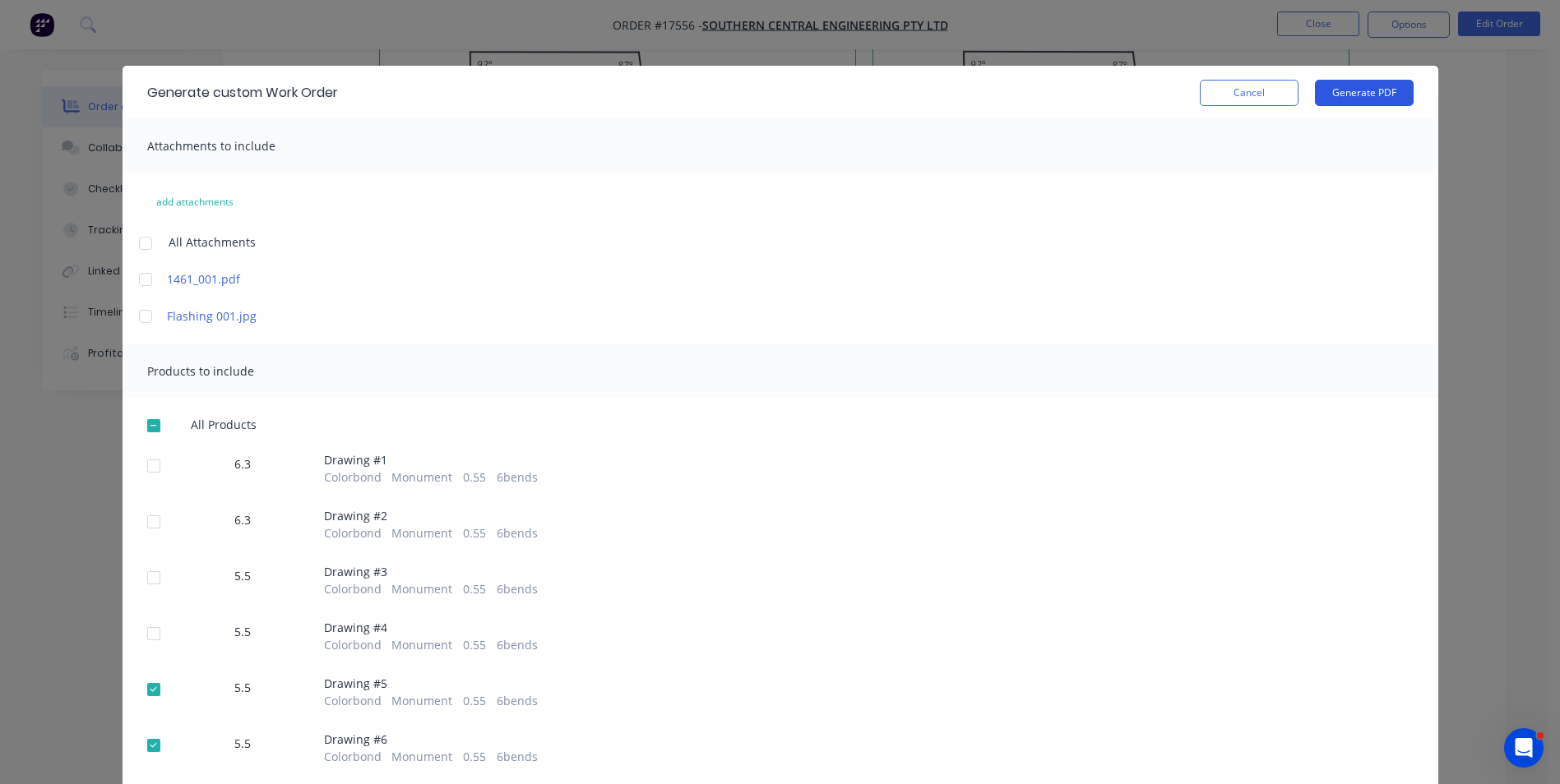
click at [1383, 100] on button "Generate PDF" at bounding box center [1364, 92] width 99 height 26
click at [1243, 93] on button "Cancel" at bounding box center [1249, 92] width 99 height 26
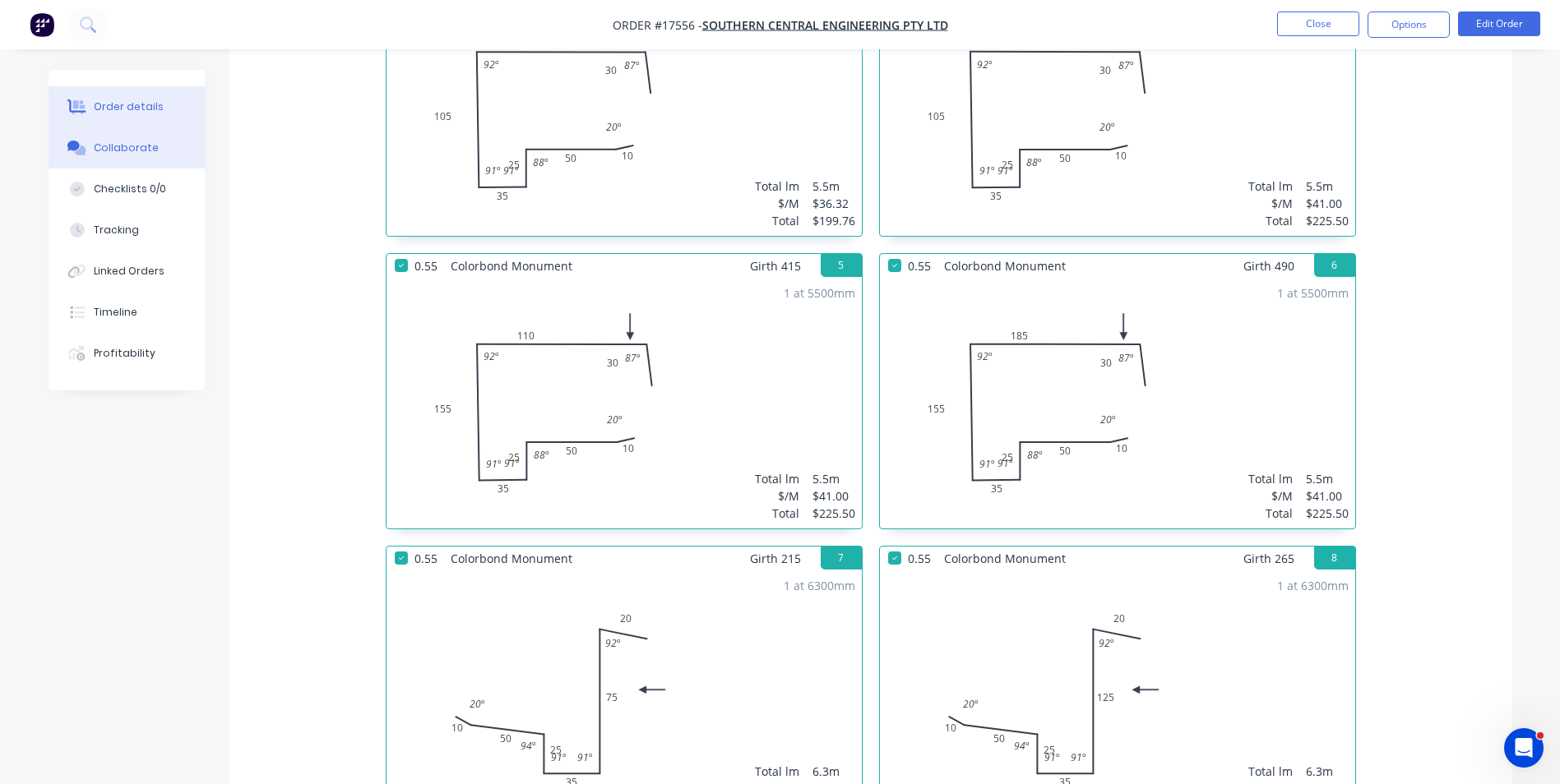
click at [129, 147] on div "Collaborate" at bounding box center [126, 148] width 65 height 15
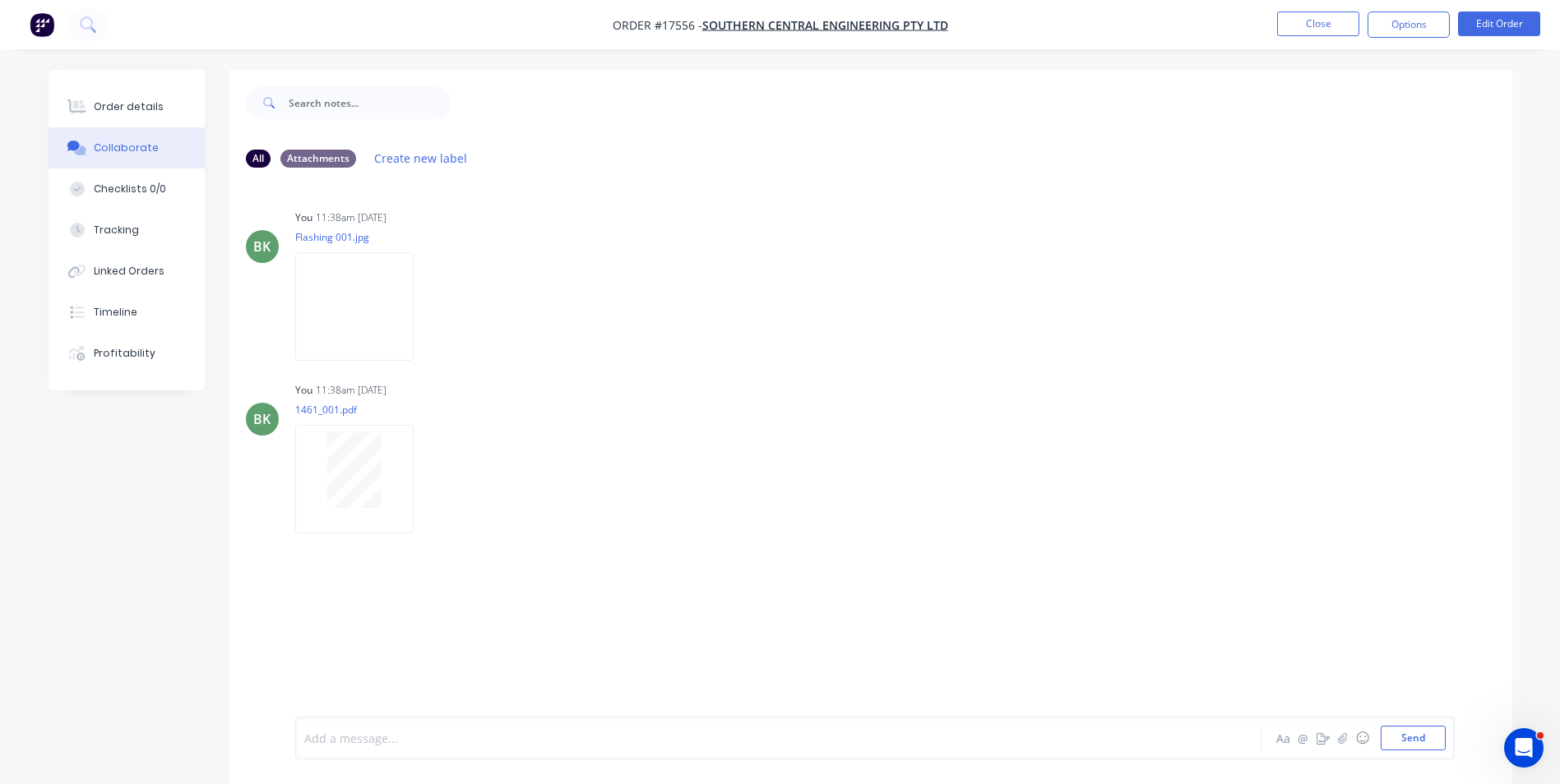
click at [360, 746] on div at bounding box center [733, 738] width 855 height 17
drag, startPoint x: 420, startPoint y: 738, endPoint x: 444, endPoint y: 738, distance: 24.0
click at [421, 738] on span "Remake flashings #5, 6" at bounding box center [368, 738] width 126 height 16
click at [450, 738] on div "Remake flashings #5, #6" at bounding box center [733, 738] width 855 height 17
click at [1429, 742] on button "Send" at bounding box center [1413, 738] width 65 height 24
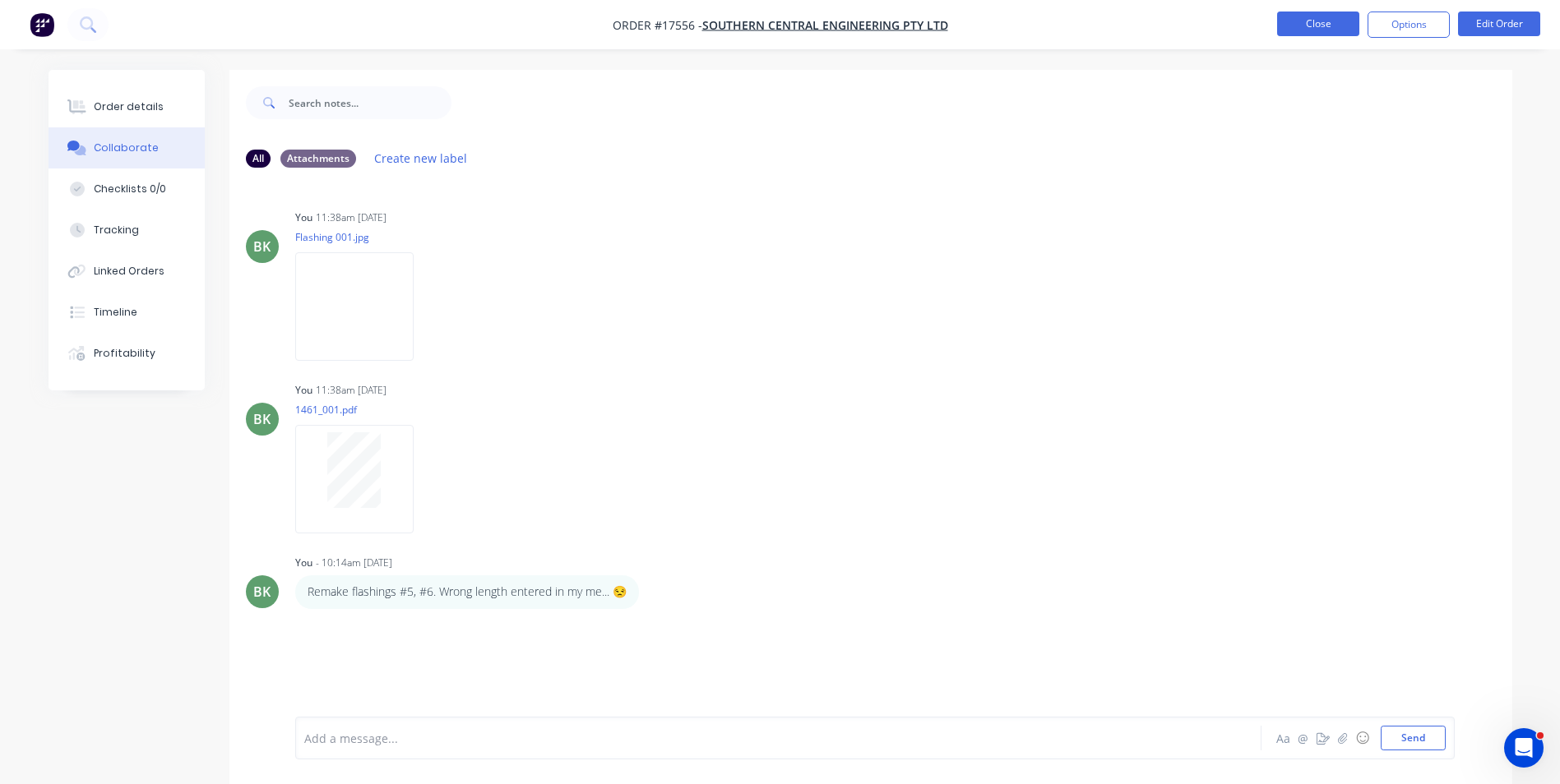
click at [1332, 26] on button "Close" at bounding box center [1318, 23] width 82 height 24
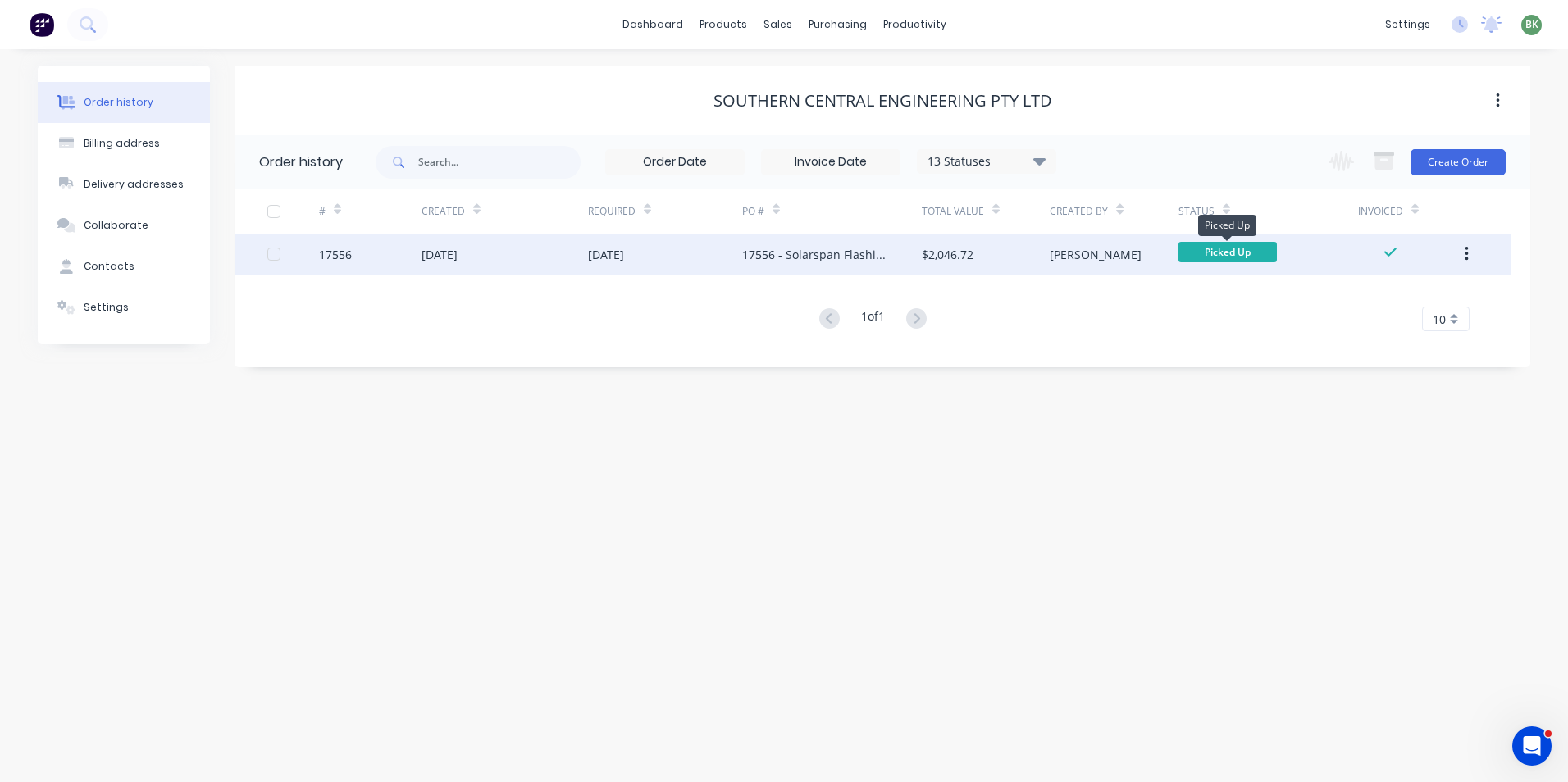
click at [1225, 250] on span "Picked Up" at bounding box center [1227, 252] width 99 height 20
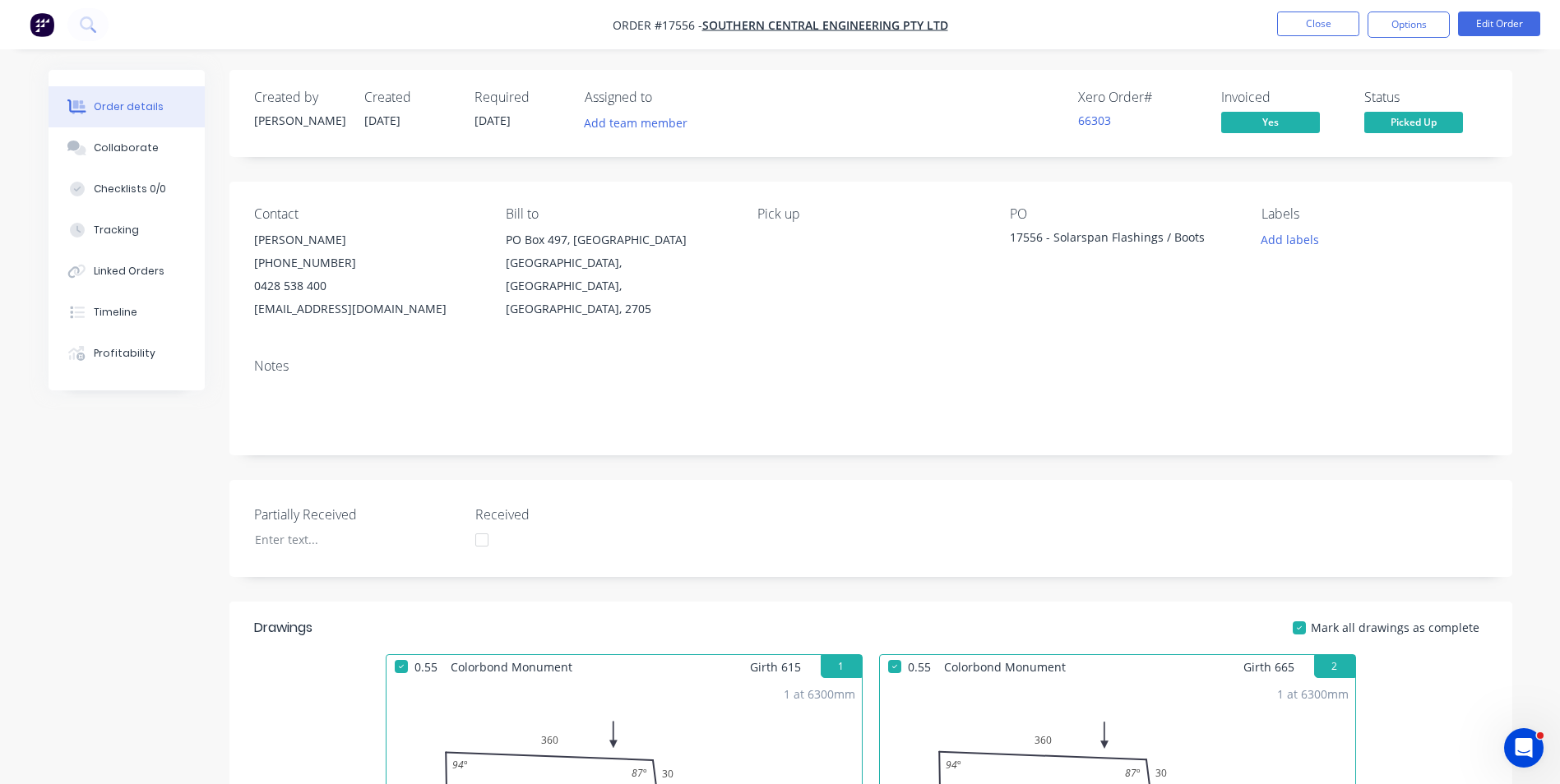
click at [1412, 126] on span "Picked Up" at bounding box center [1413, 122] width 99 height 21
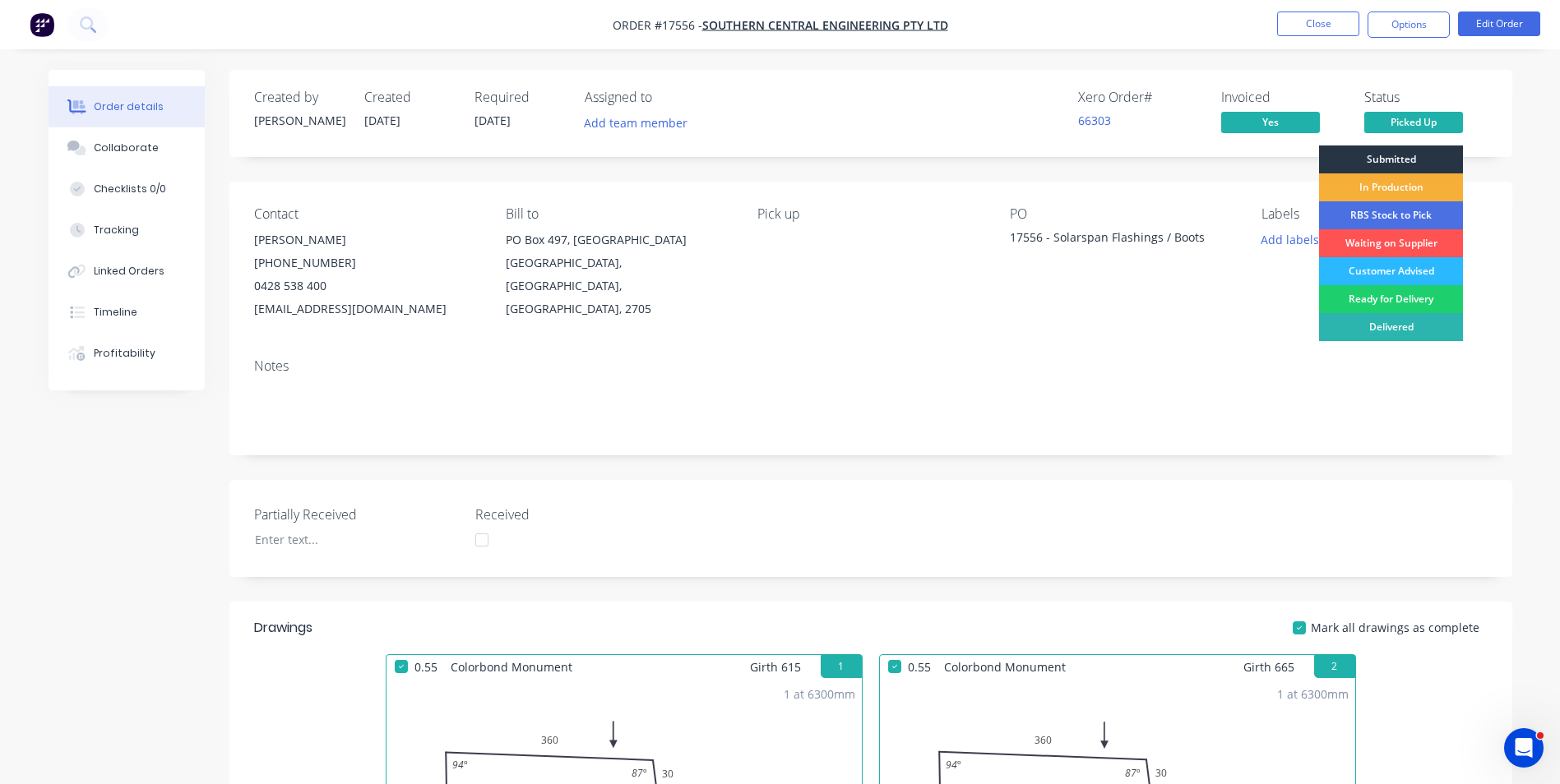
click at [1398, 157] on div "Submitted" at bounding box center [1391, 160] width 144 height 28
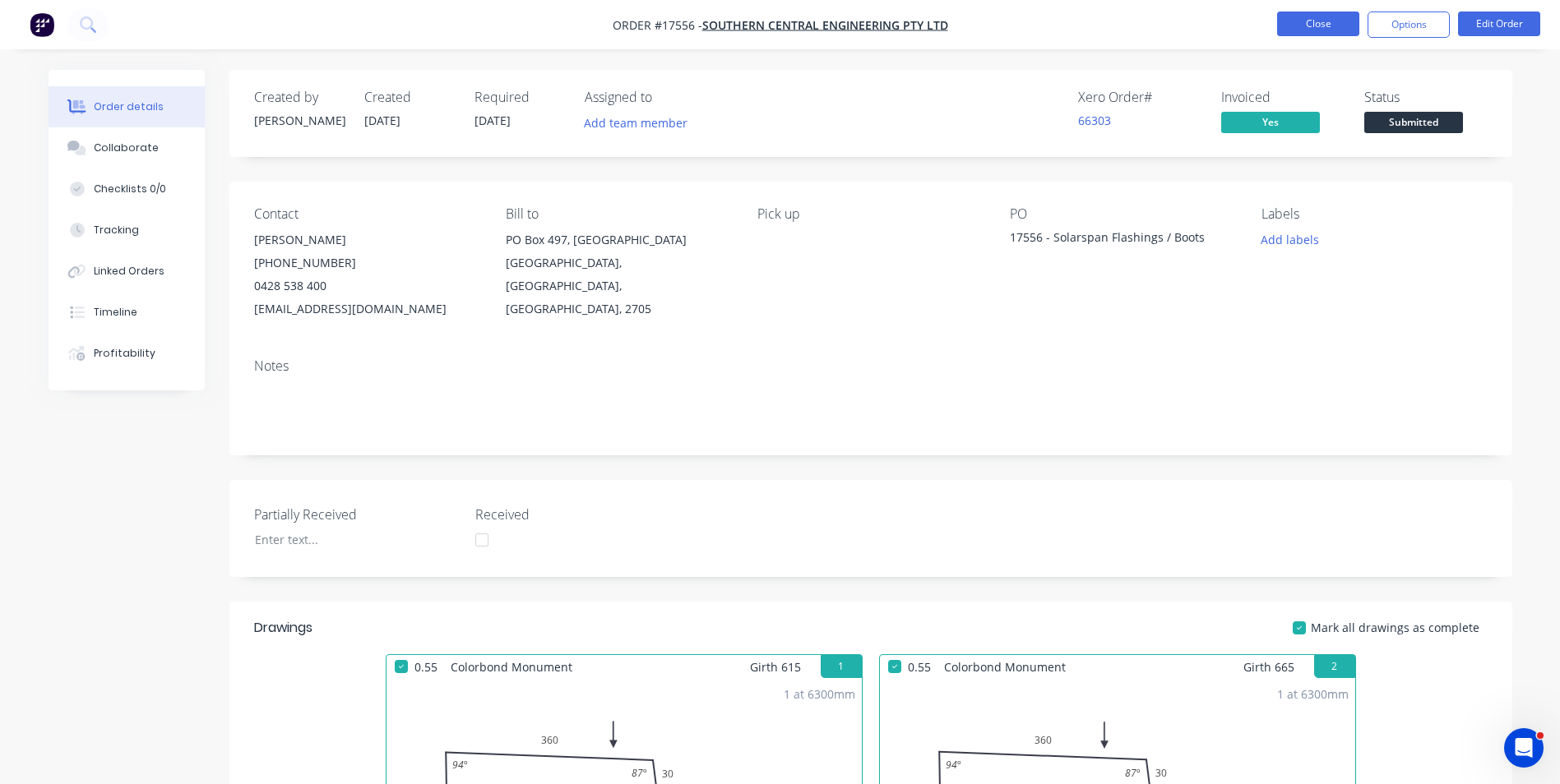
click at [1314, 24] on button "Close" at bounding box center [1318, 23] width 82 height 24
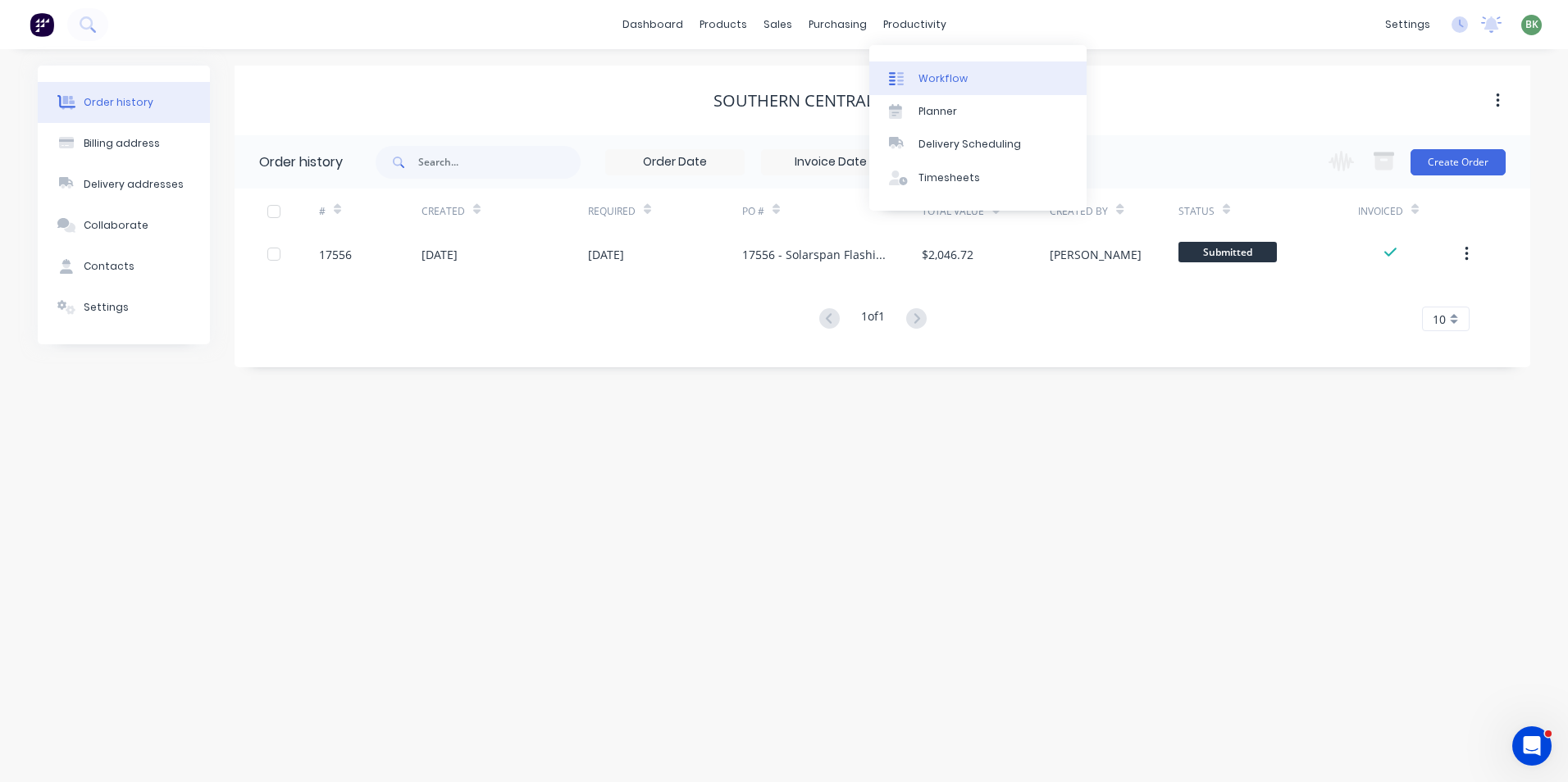
click at [937, 72] on div "Workflow" at bounding box center [942, 79] width 49 height 15
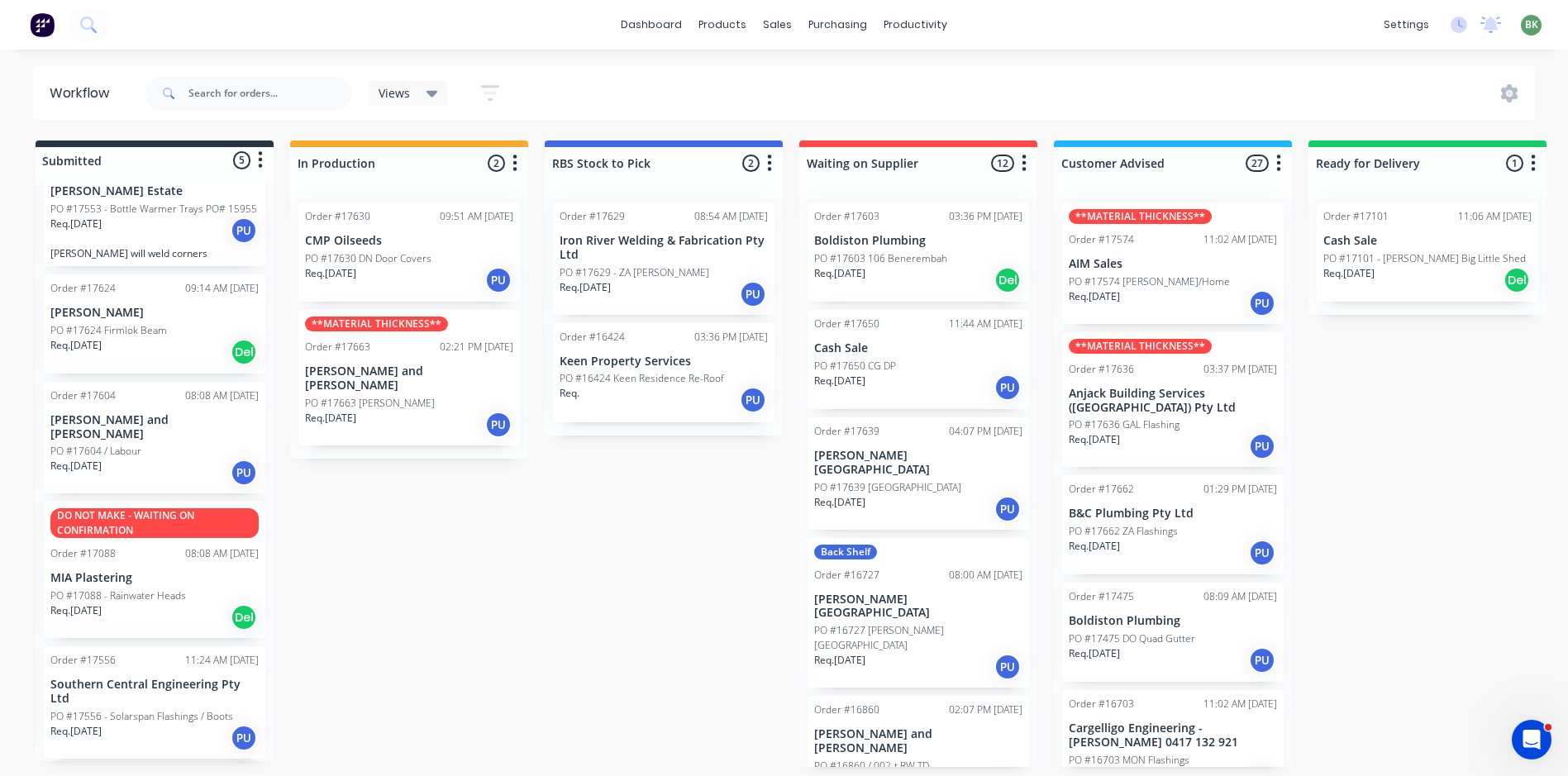
scroll to position [4, 0]
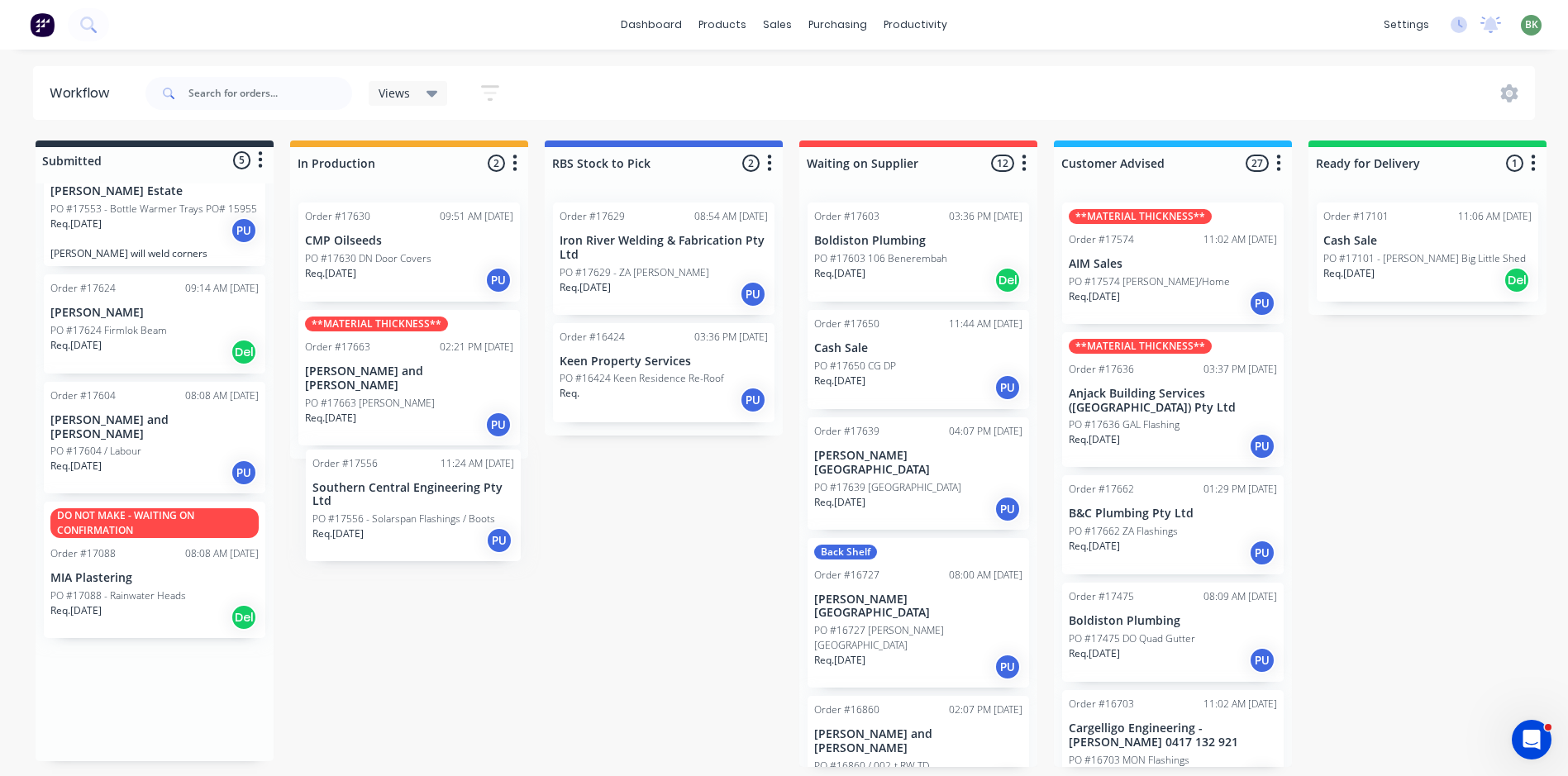
drag, startPoint x: 139, startPoint y: 726, endPoint x: 393, endPoint y: 520, distance: 327.0
click at [393, 520] on div "Submitted 5 Status colour #273444 hex #273444 Save Cancel Summaries Total order…" at bounding box center [1006, 454] width 2037 height 627
drag, startPoint x: 145, startPoint y: 705, endPoint x: 391, endPoint y: 497, distance: 322.1
click at [391, 497] on div "Submitted 5 Status colour #273444 hex #273444 Save Cancel Summaries Total order…" at bounding box center [1006, 454] width 2037 height 627
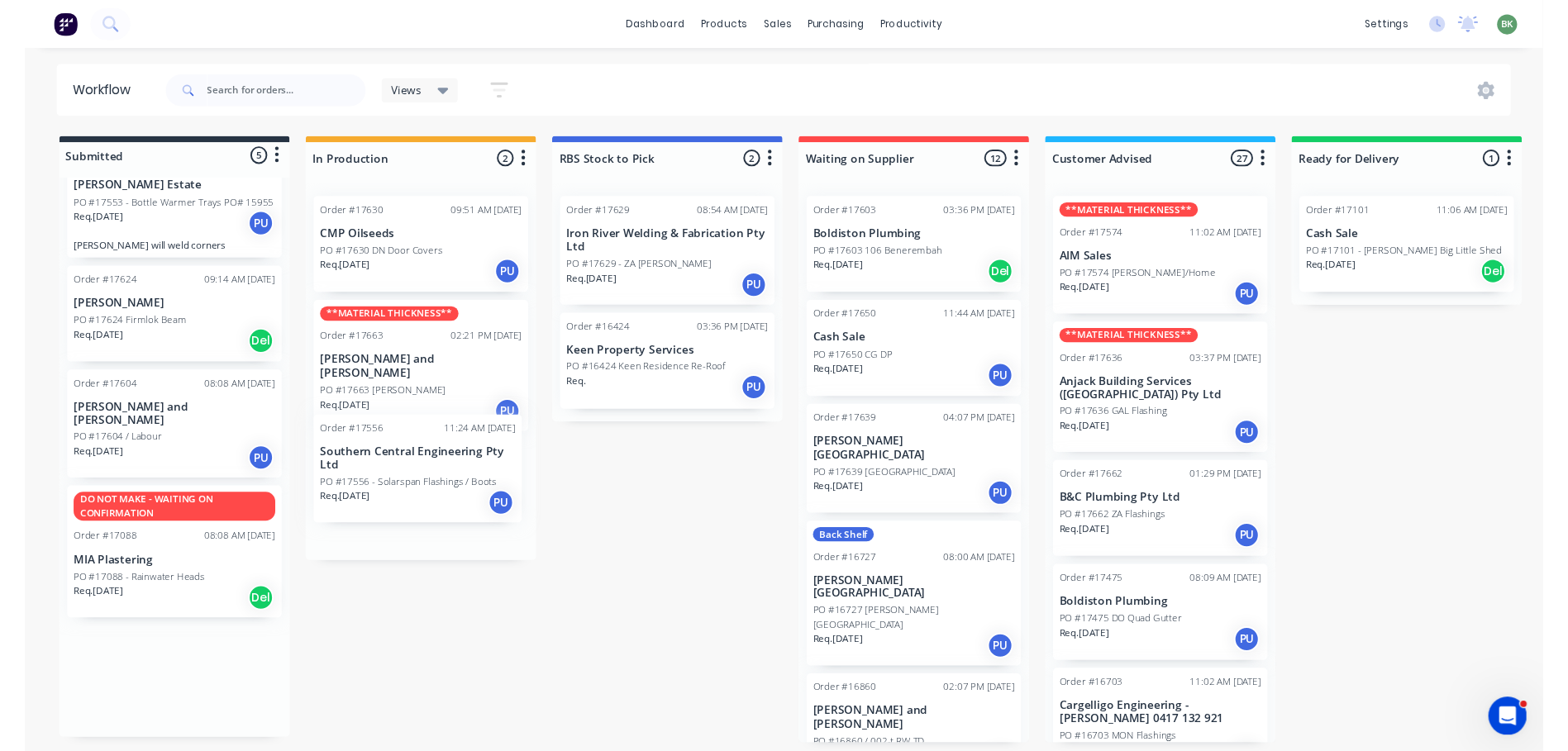
scroll to position [0, 0]
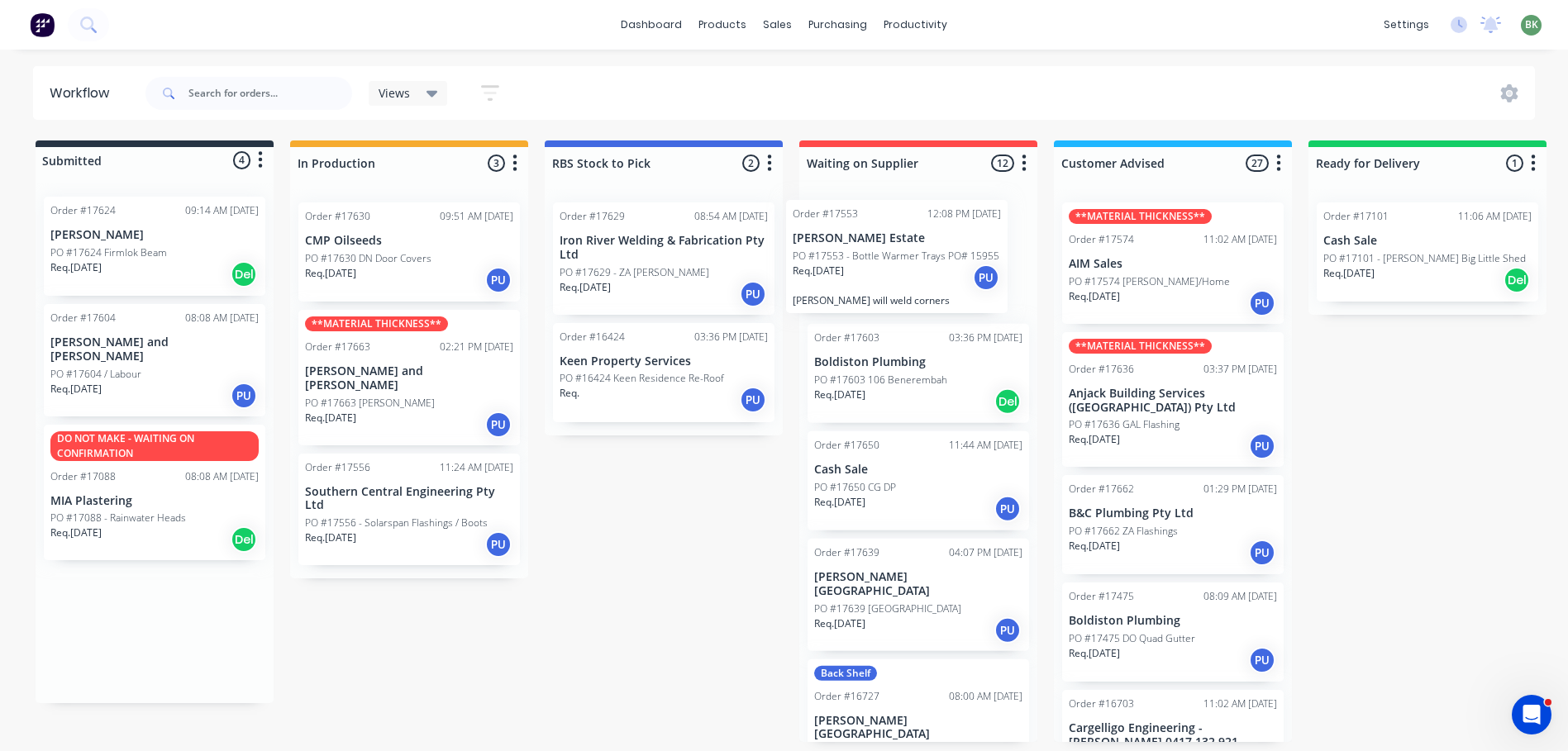
drag, startPoint x: 120, startPoint y: 255, endPoint x: 863, endPoint y: 264, distance: 743.1
click at [863, 264] on div "Submitted 4 Status colour #273444 hex #273444 Save Cancel Summaries Total order…" at bounding box center [1006, 441] width 2037 height 602
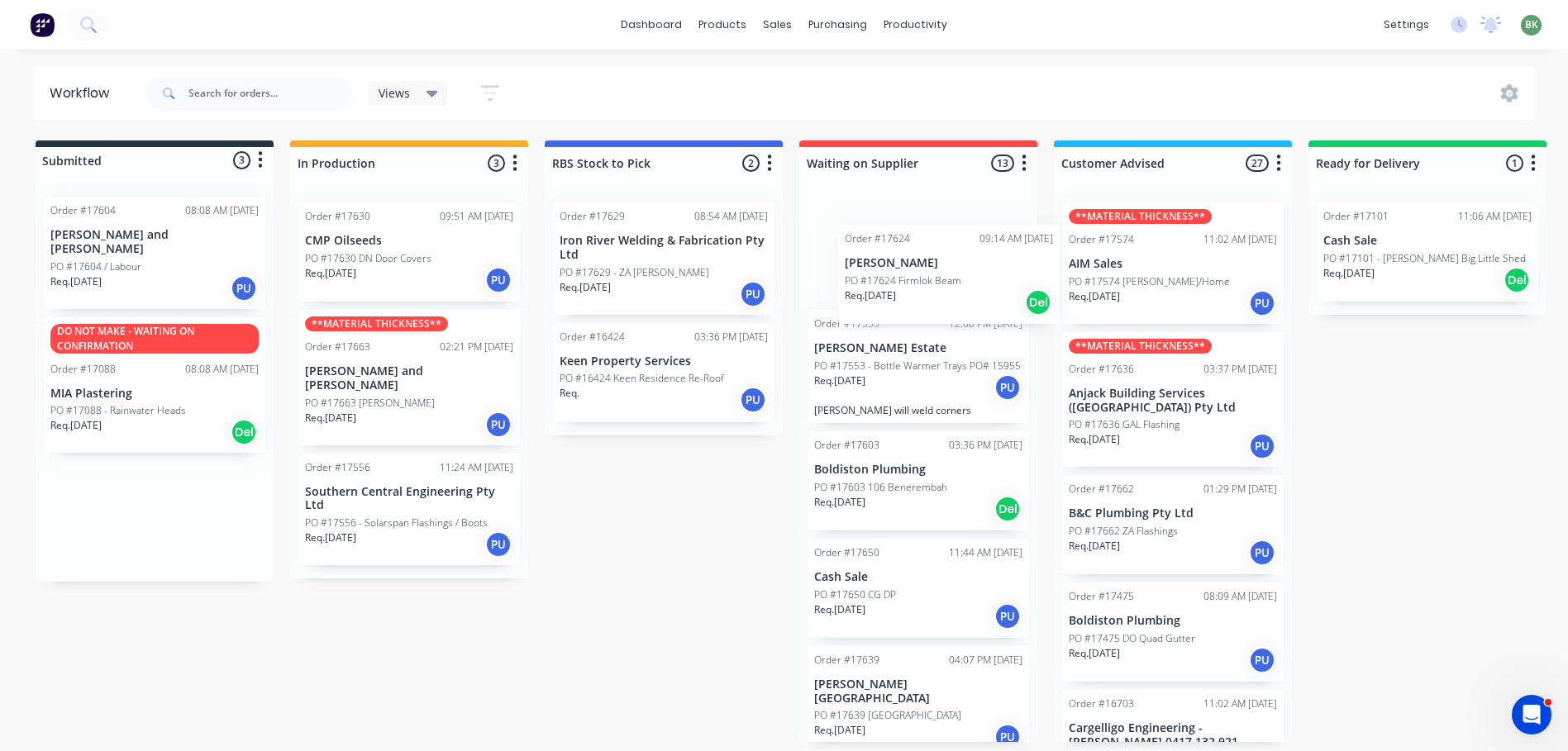
drag, startPoint x: 128, startPoint y: 246, endPoint x: 882, endPoint y: 271, distance: 754.4
click at [882, 271] on div "Submitted 3 Status colour #273444 hex #273444 Save Cancel Summaries Total order…" at bounding box center [1006, 441] width 2037 height 602
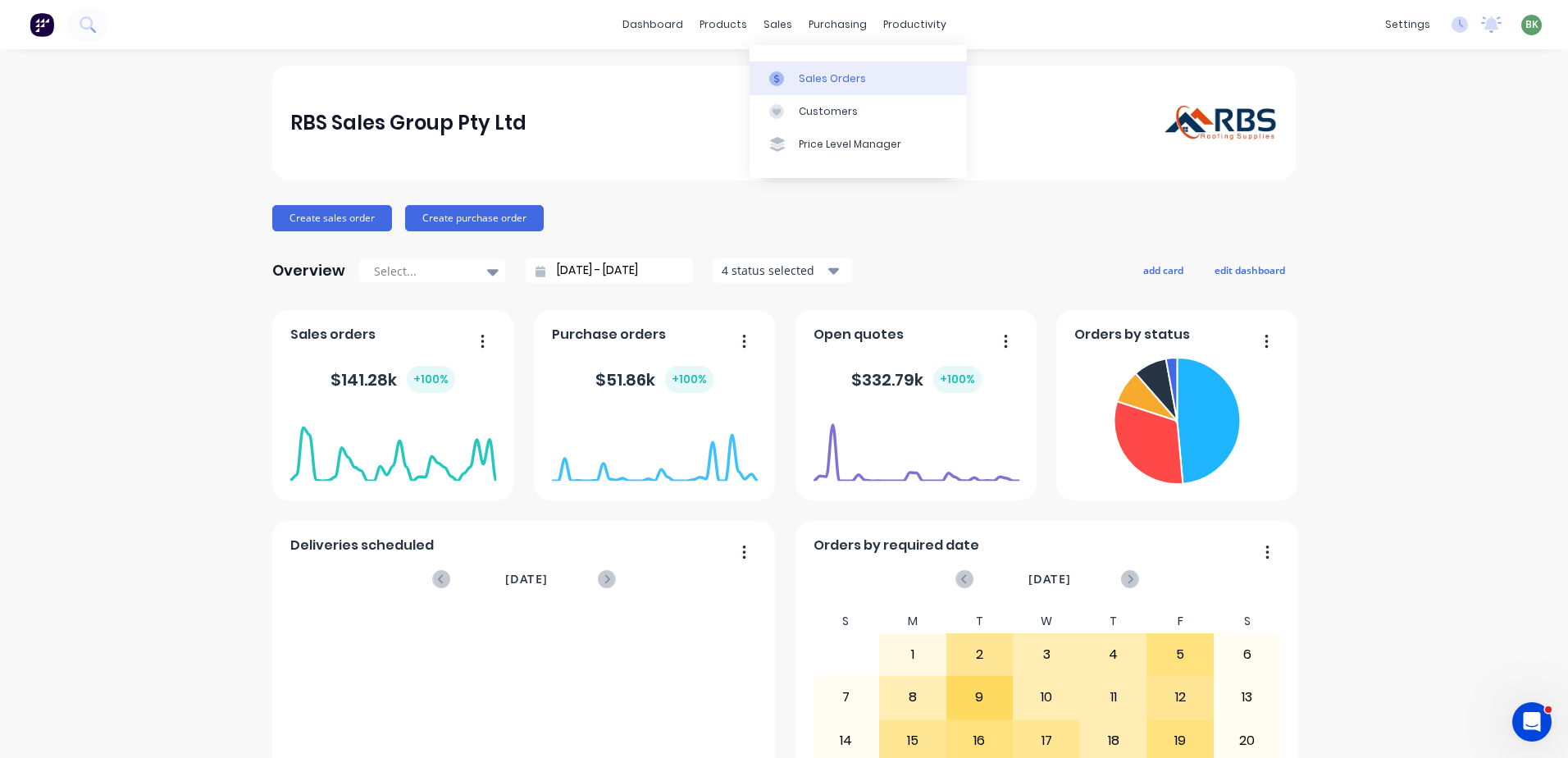
click at [799, 75] on div "Sales Orders" at bounding box center [832, 79] width 67 height 15
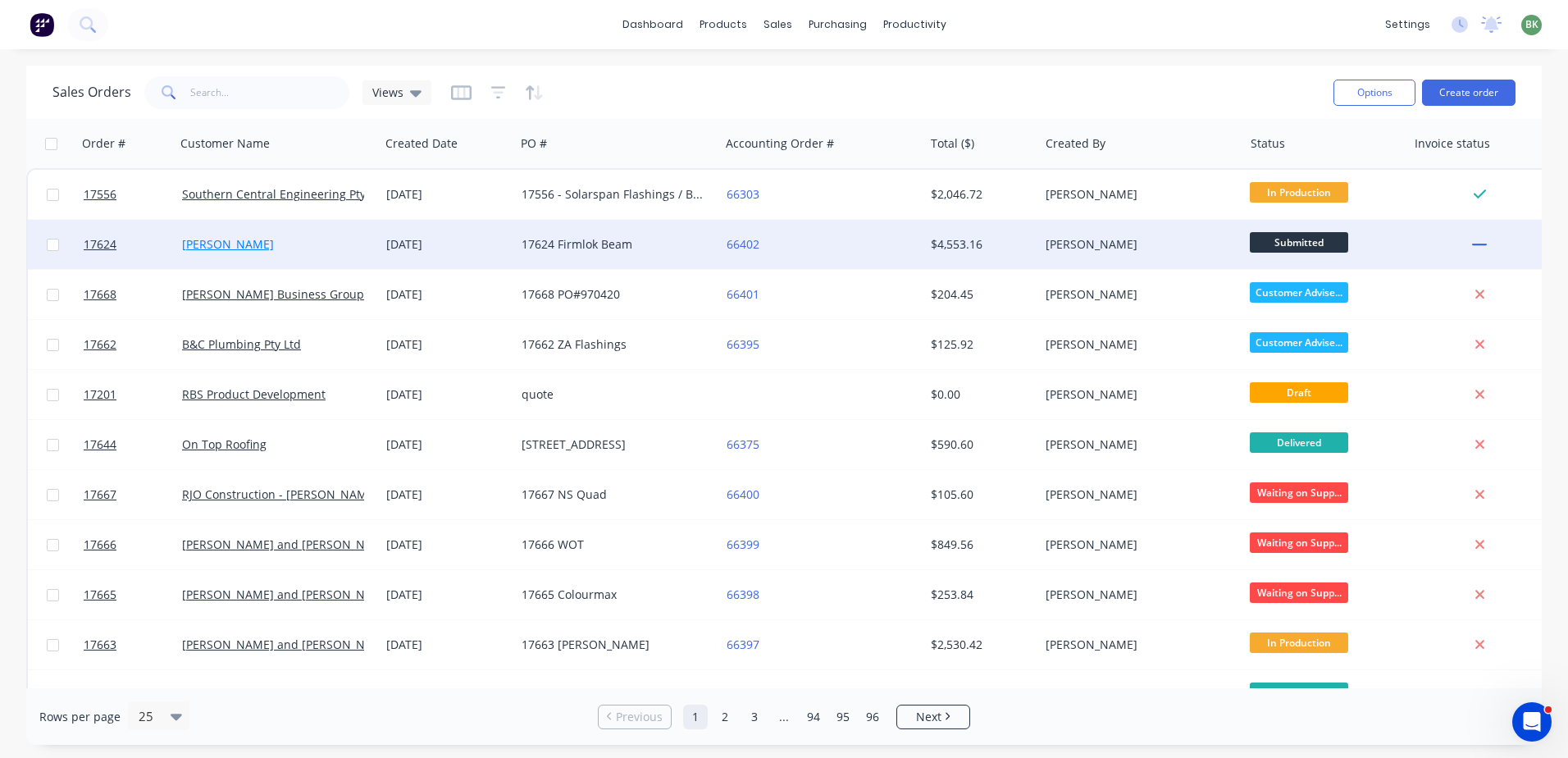
click at [205, 241] on link "[PERSON_NAME]" at bounding box center [227, 244] width 92 height 16
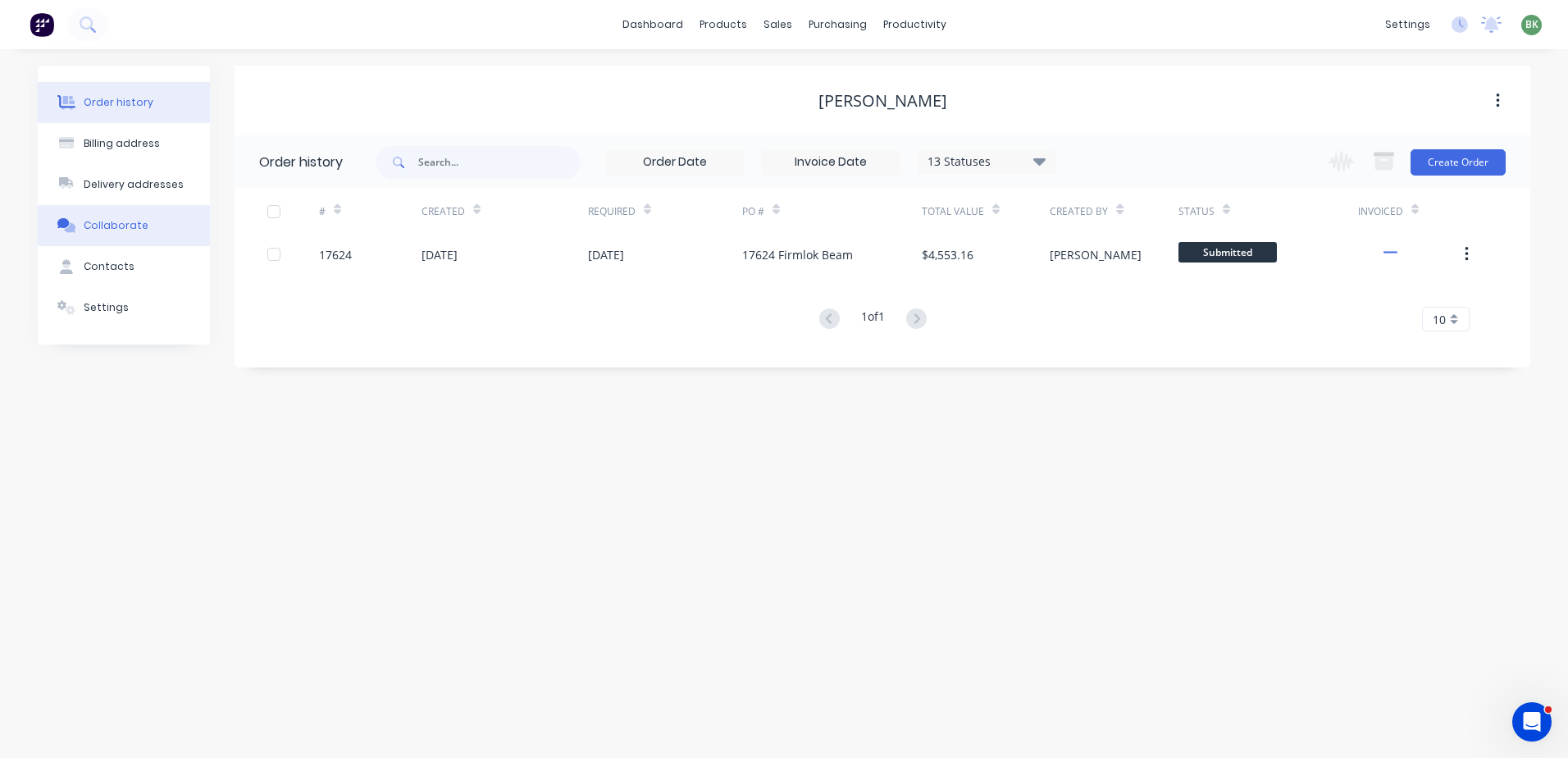
click at [114, 222] on div "Collaborate" at bounding box center [116, 225] width 65 height 15
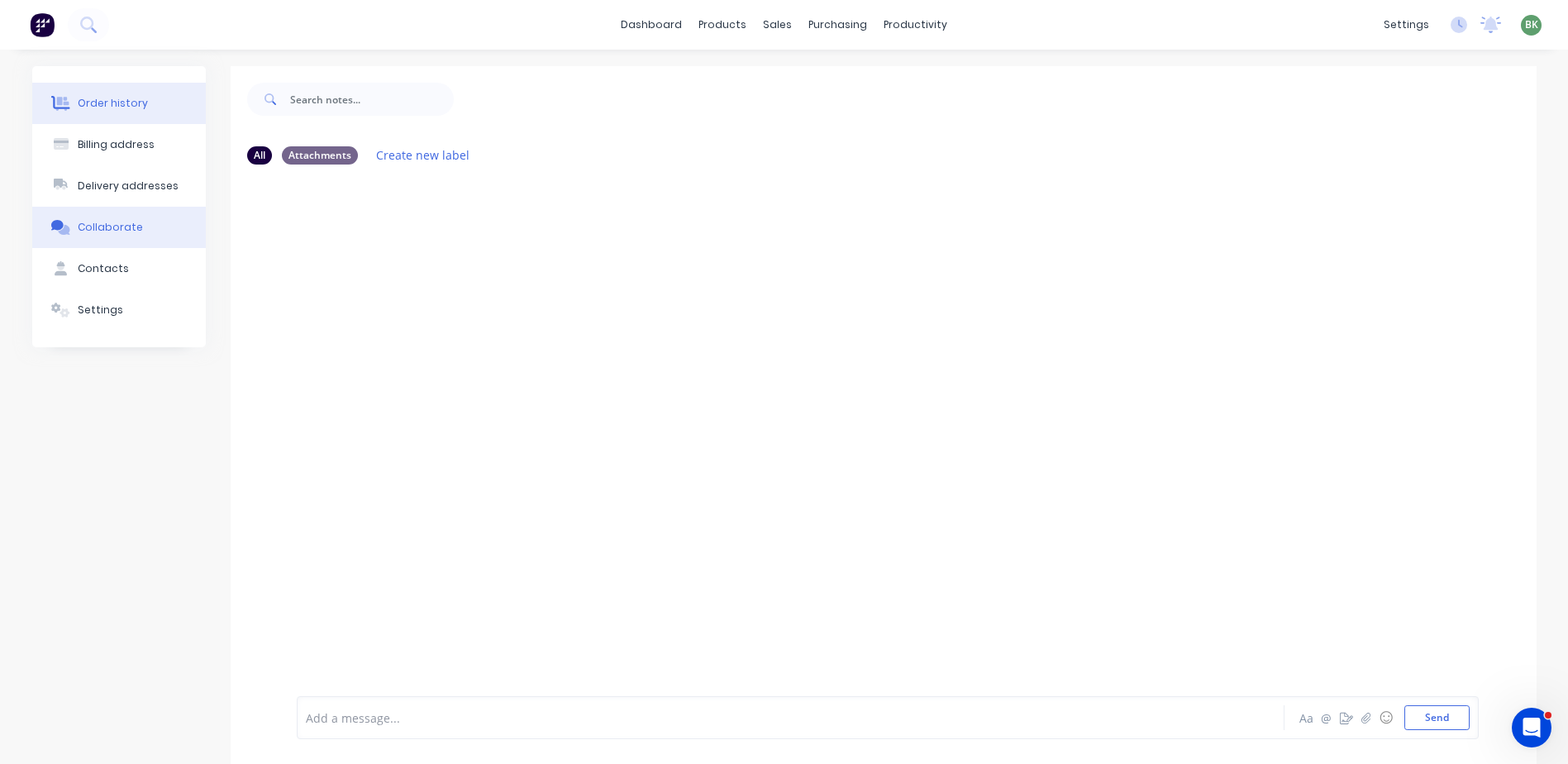
click at [107, 103] on div "Order history" at bounding box center [113, 103] width 70 height 15
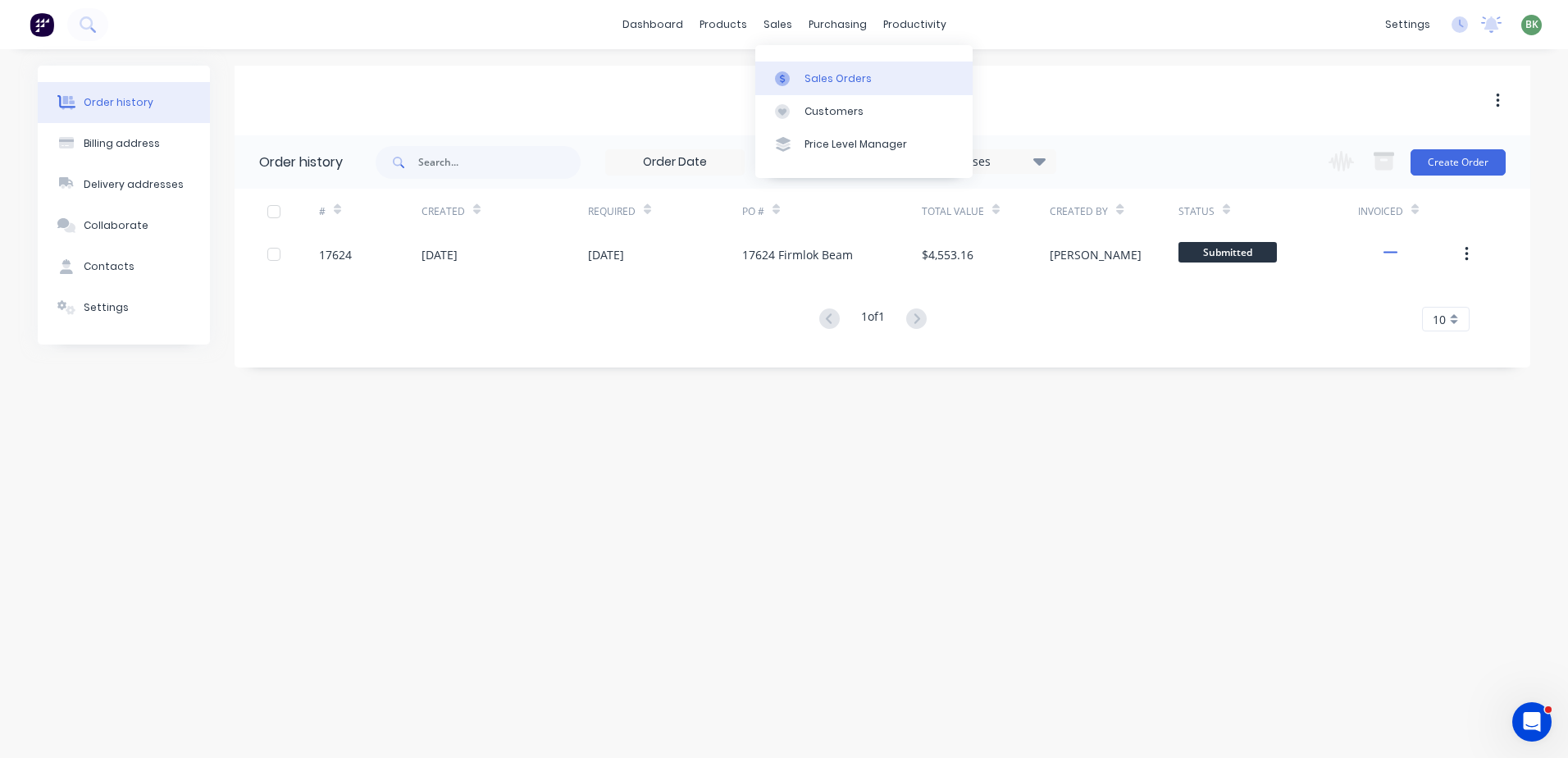
click at [825, 74] on div "Sales Orders" at bounding box center [838, 79] width 67 height 15
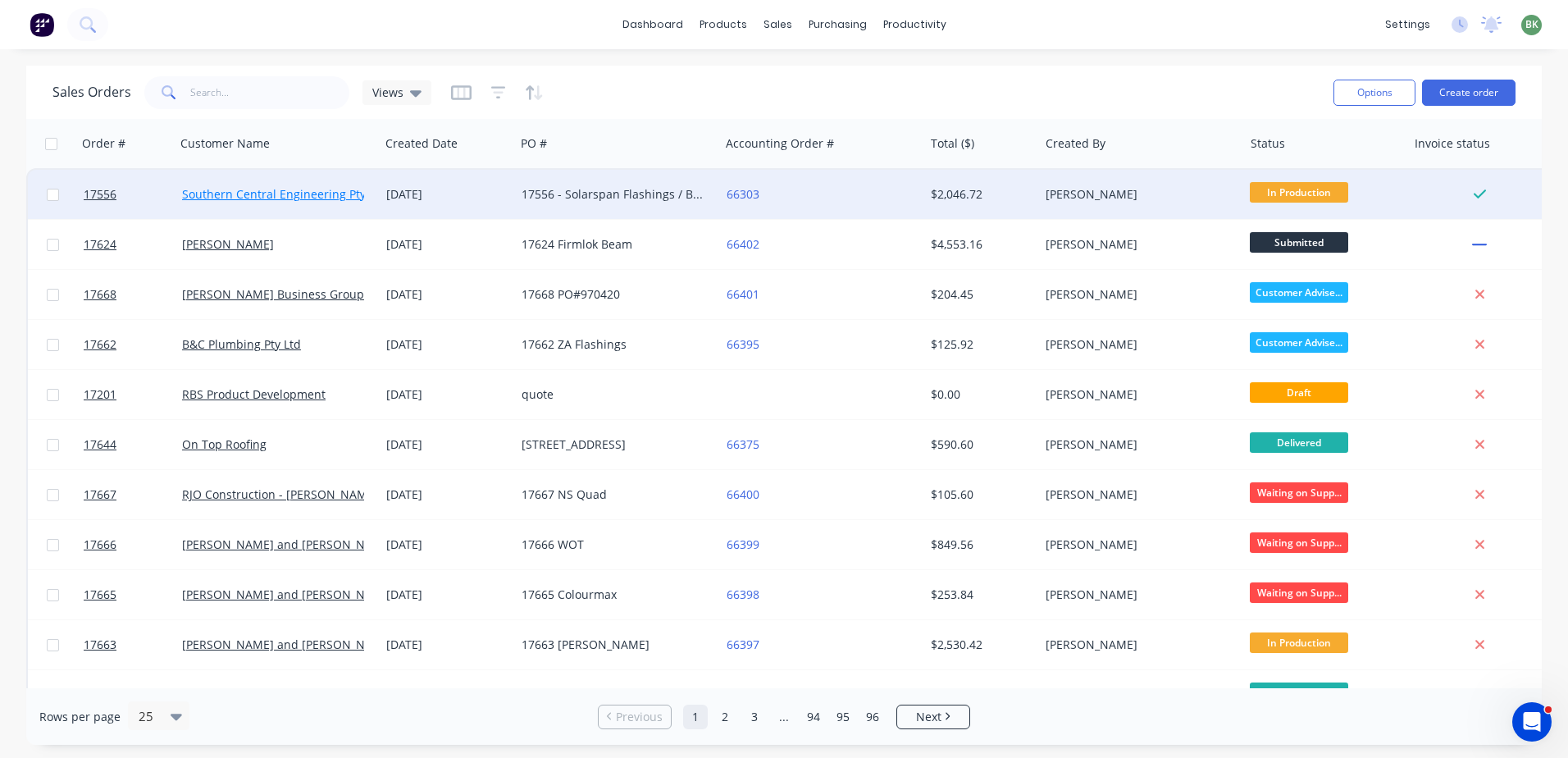
click at [264, 190] on link "Southern Central Engineering Pty Ltd" at bounding box center [283, 194] width 204 height 16
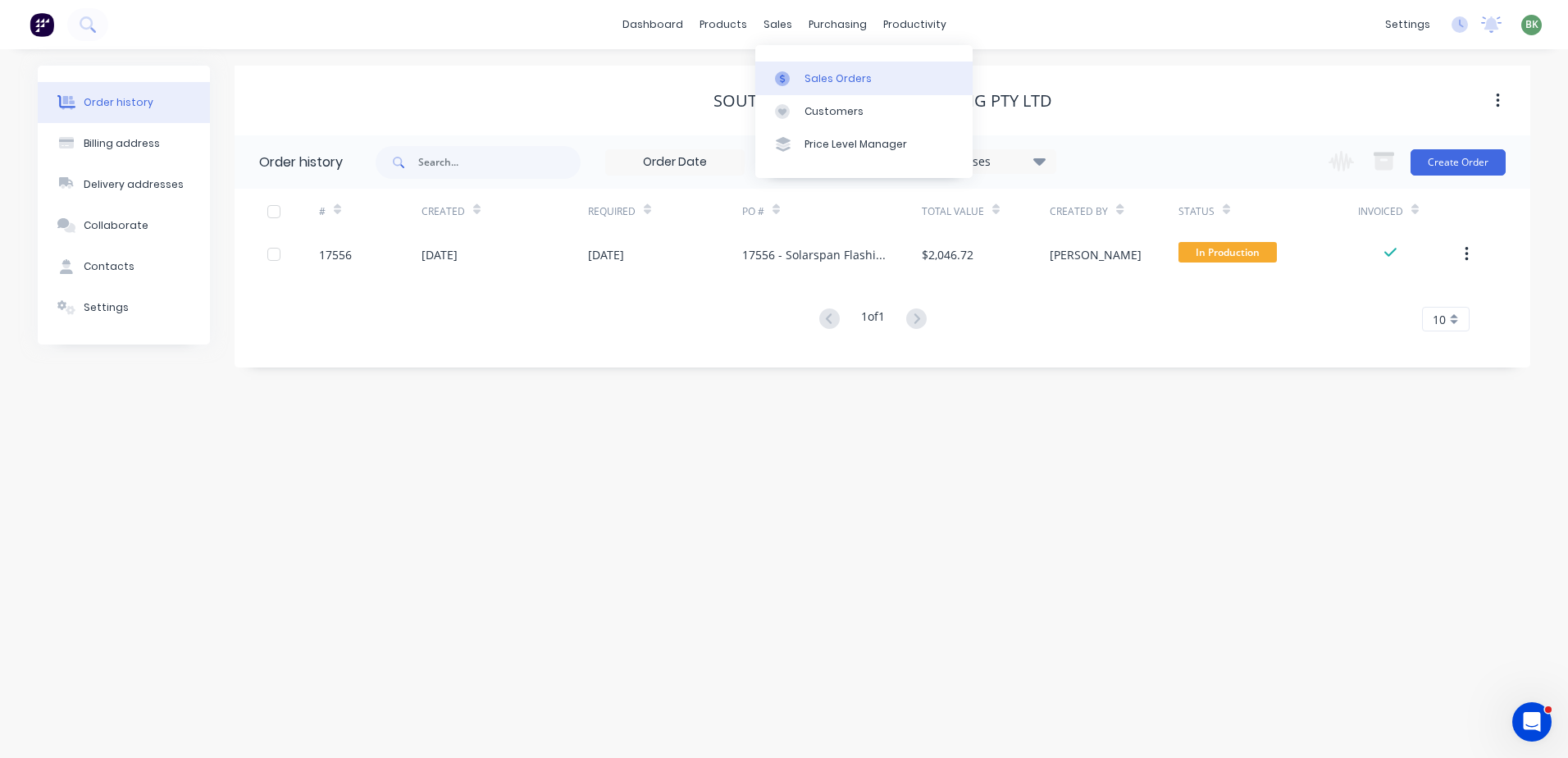
click at [824, 77] on div "Sales Orders" at bounding box center [838, 79] width 67 height 15
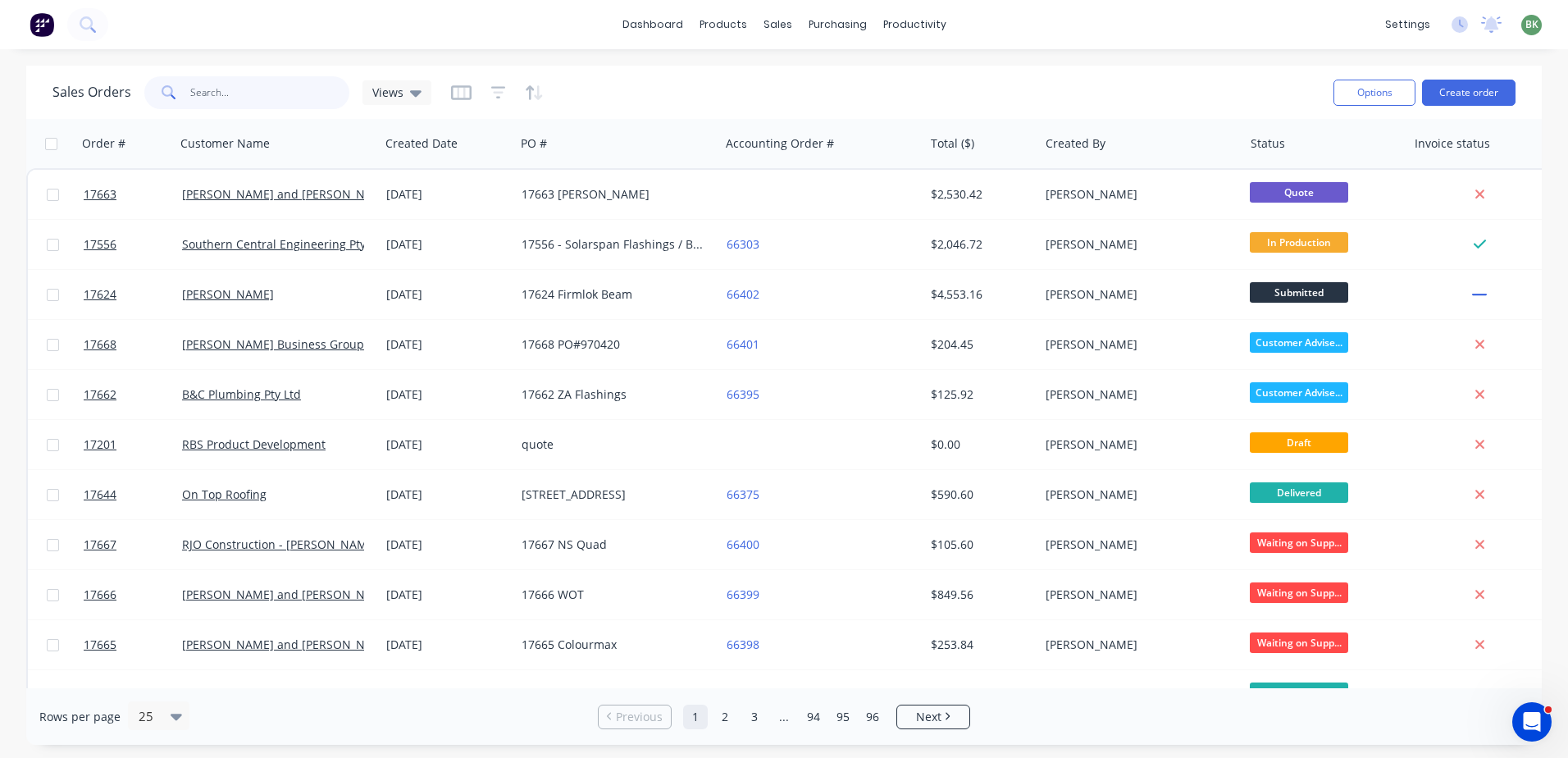
drag, startPoint x: 265, startPoint y: 93, endPoint x: 138, endPoint y: 93, distance: 127.0
click at [158, 93] on div at bounding box center [247, 92] width 205 height 33
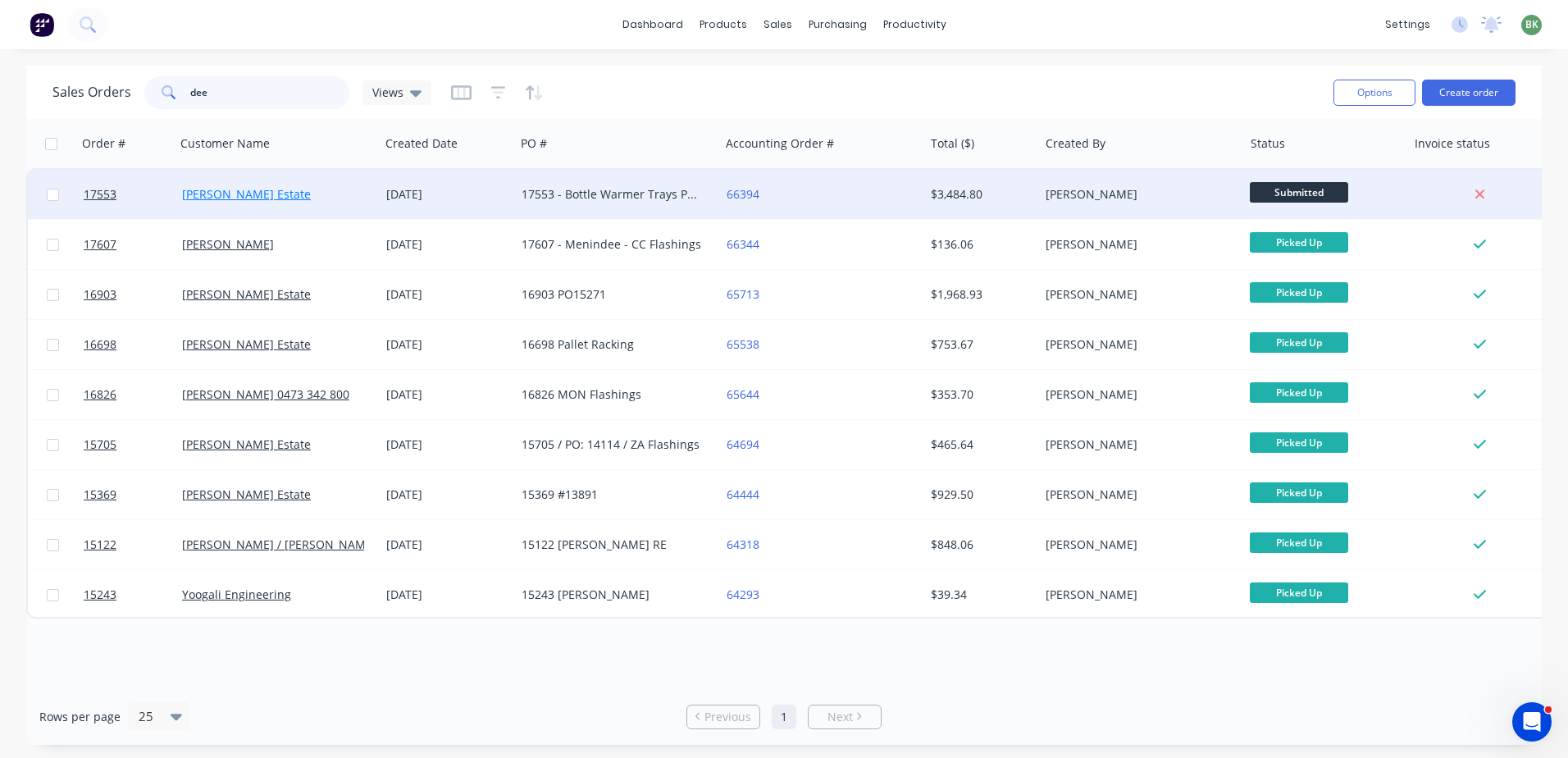
type input "dee"
click at [215, 194] on link "[PERSON_NAME] Estate" at bounding box center [246, 194] width 128 height 16
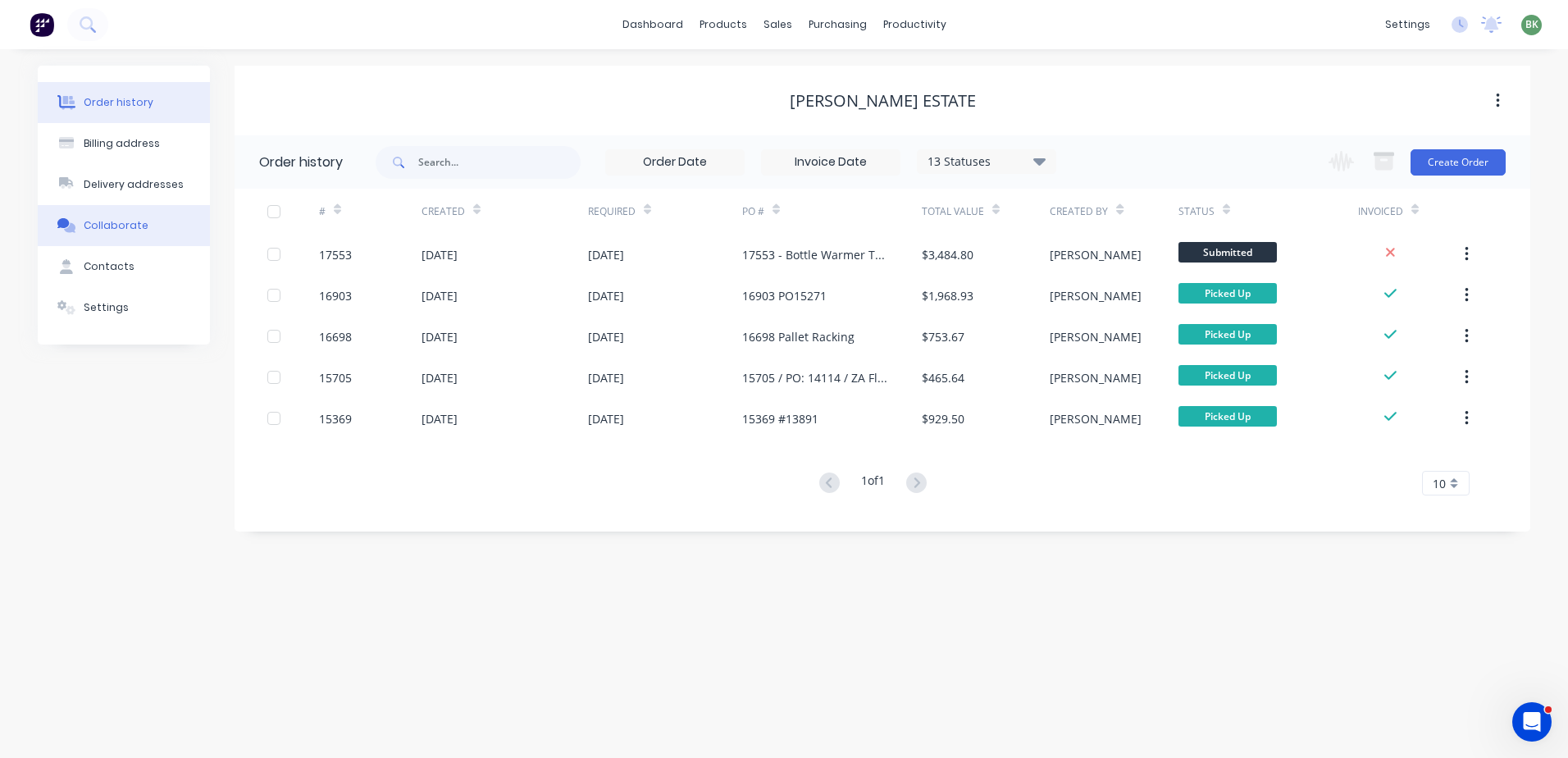
click at [115, 227] on div "Collaborate" at bounding box center [116, 225] width 65 height 15
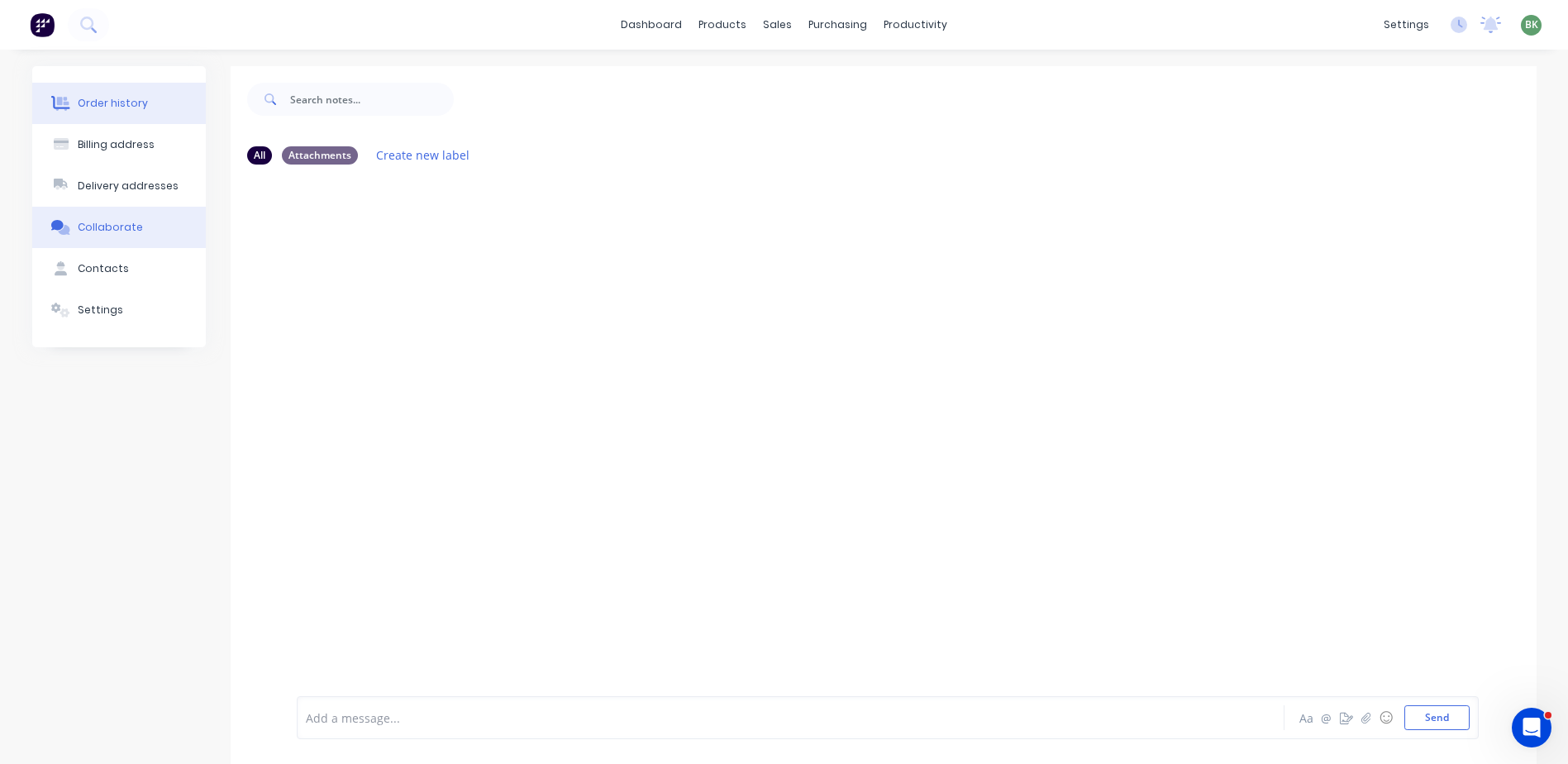
click at [113, 101] on div "Order history" at bounding box center [113, 103] width 70 height 15
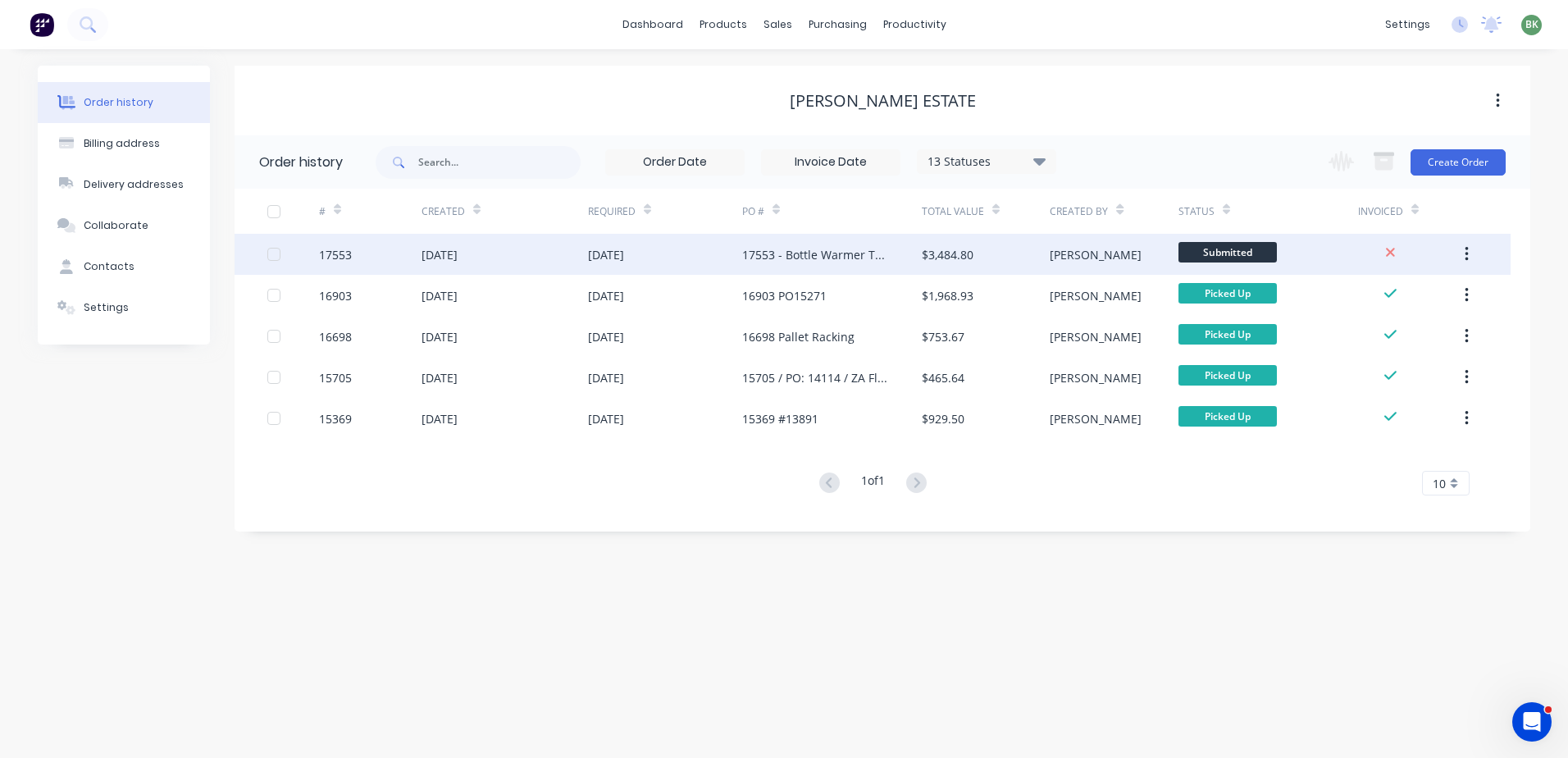
click at [423, 254] on div "[DATE]" at bounding box center [439, 254] width 36 height 17
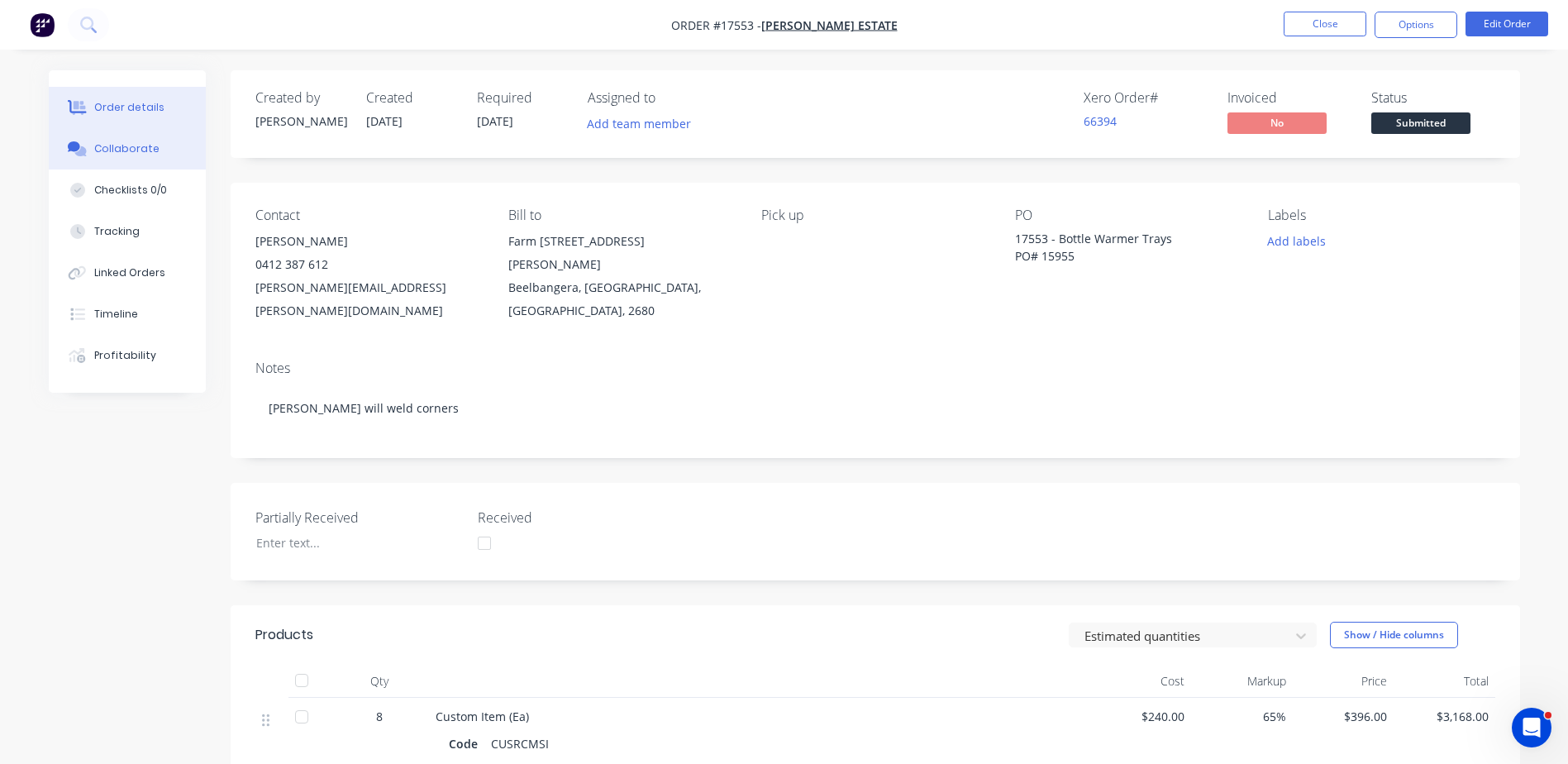
click at [122, 146] on div "Collaborate" at bounding box center [127, 149] width 66 height 15
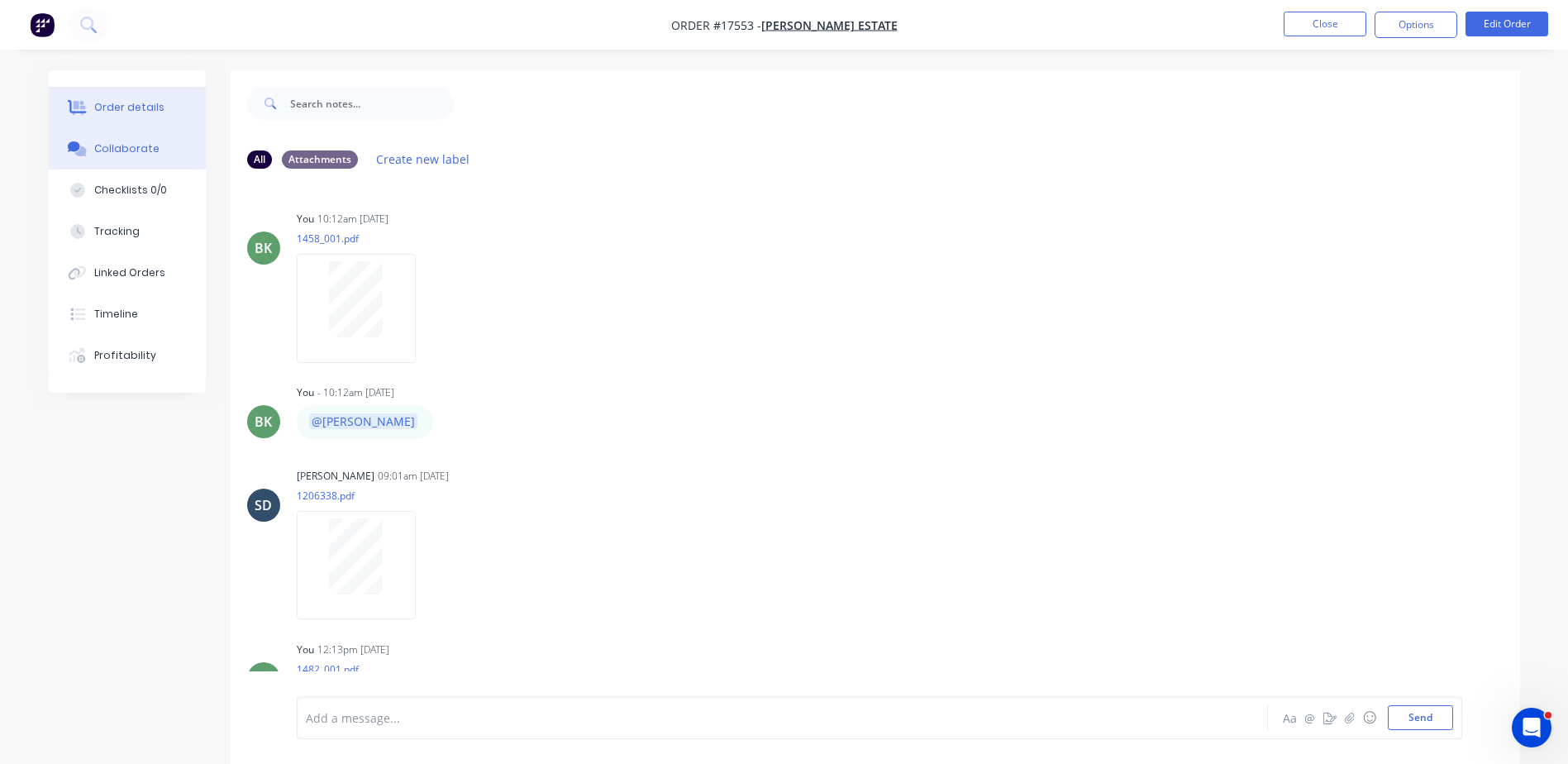
click at [131, 112] on div "Order details" at bounding box center [129, 108] width 70 height 15
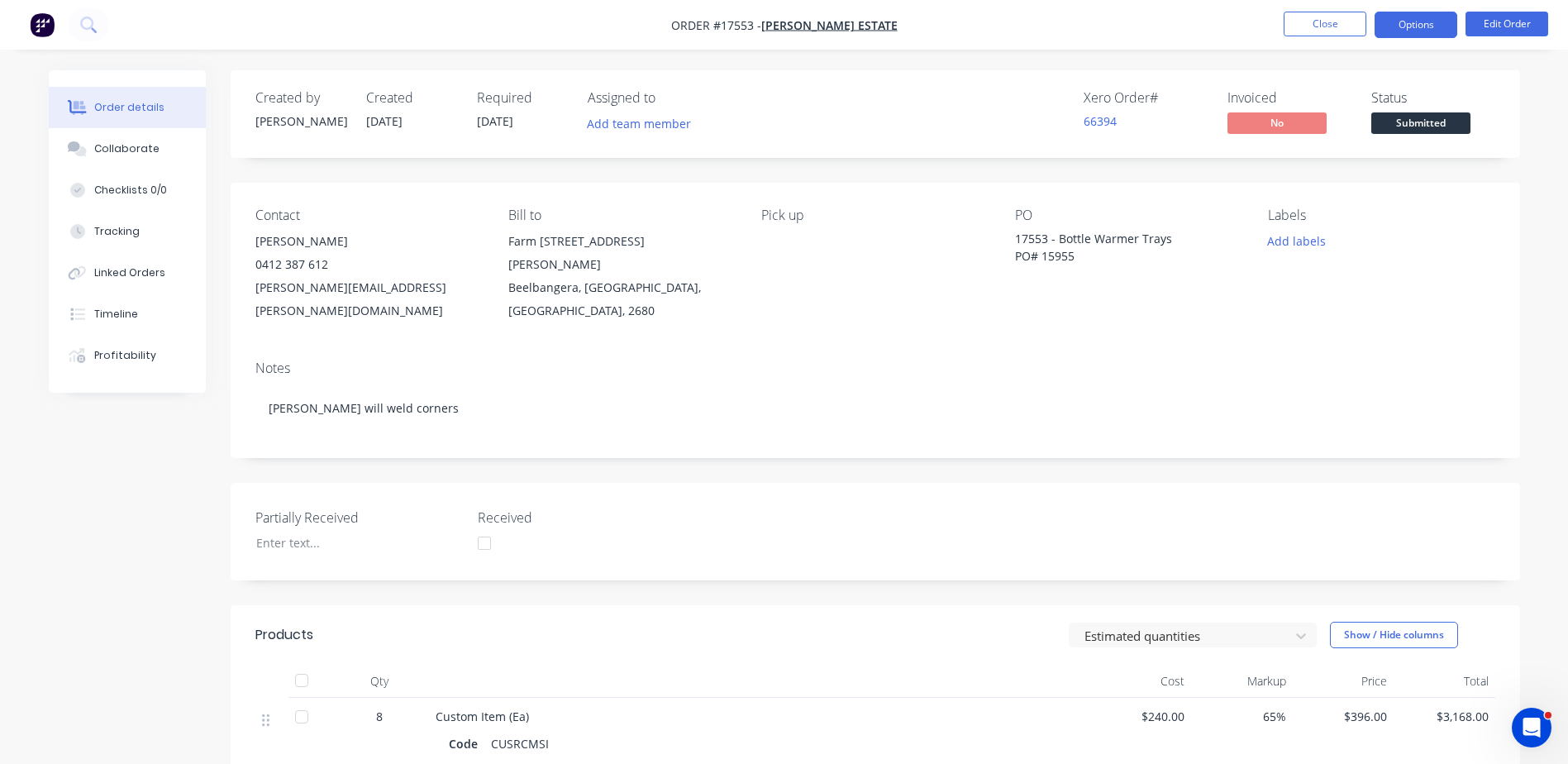
click at [1411, 33] on button "Options" at bounding box center [1415, 24] width 83 height 26
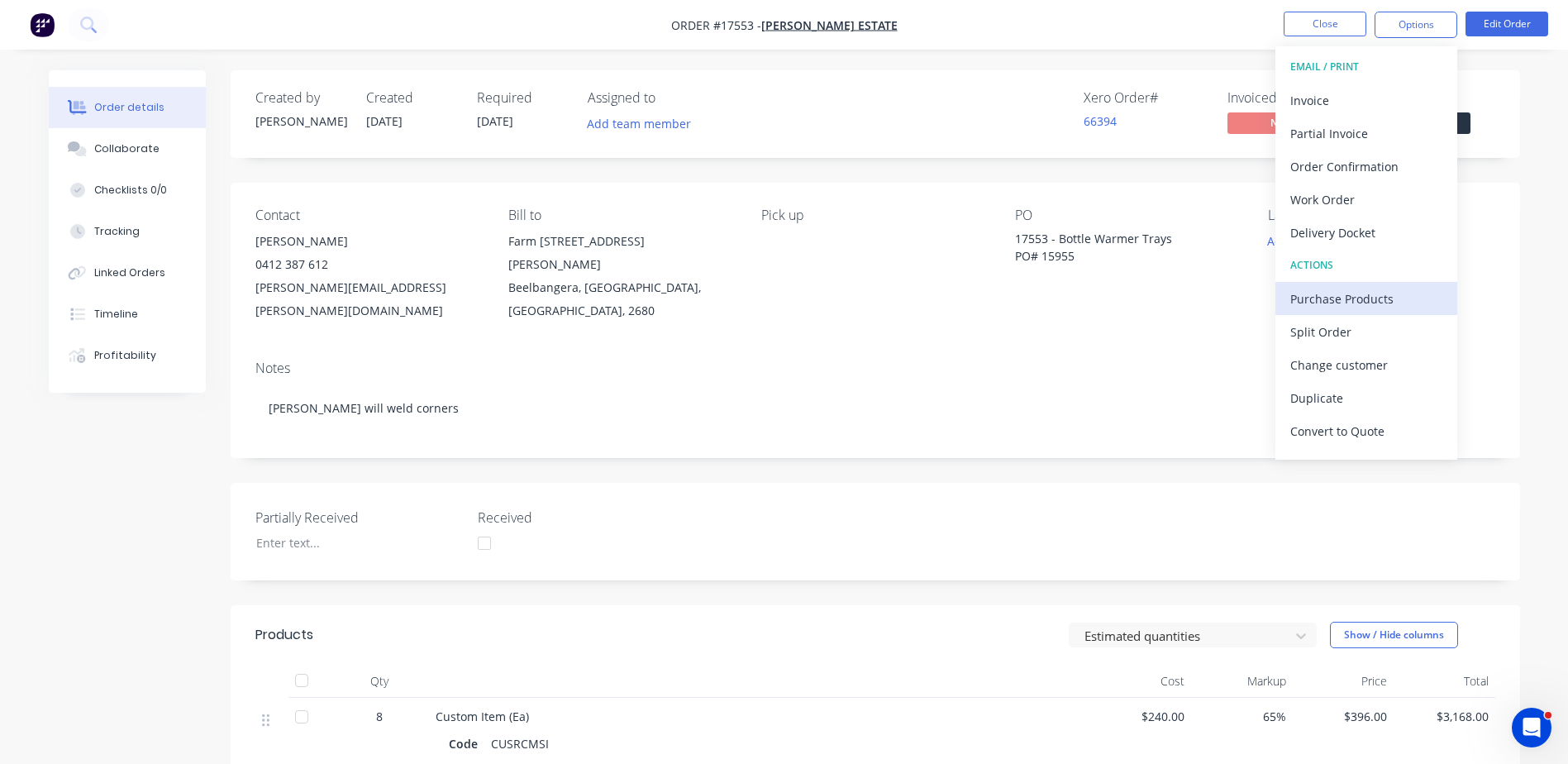
click at [1336, 298] on div "Purchase Products" at bounding box center [1366, 299] width 152 height 24
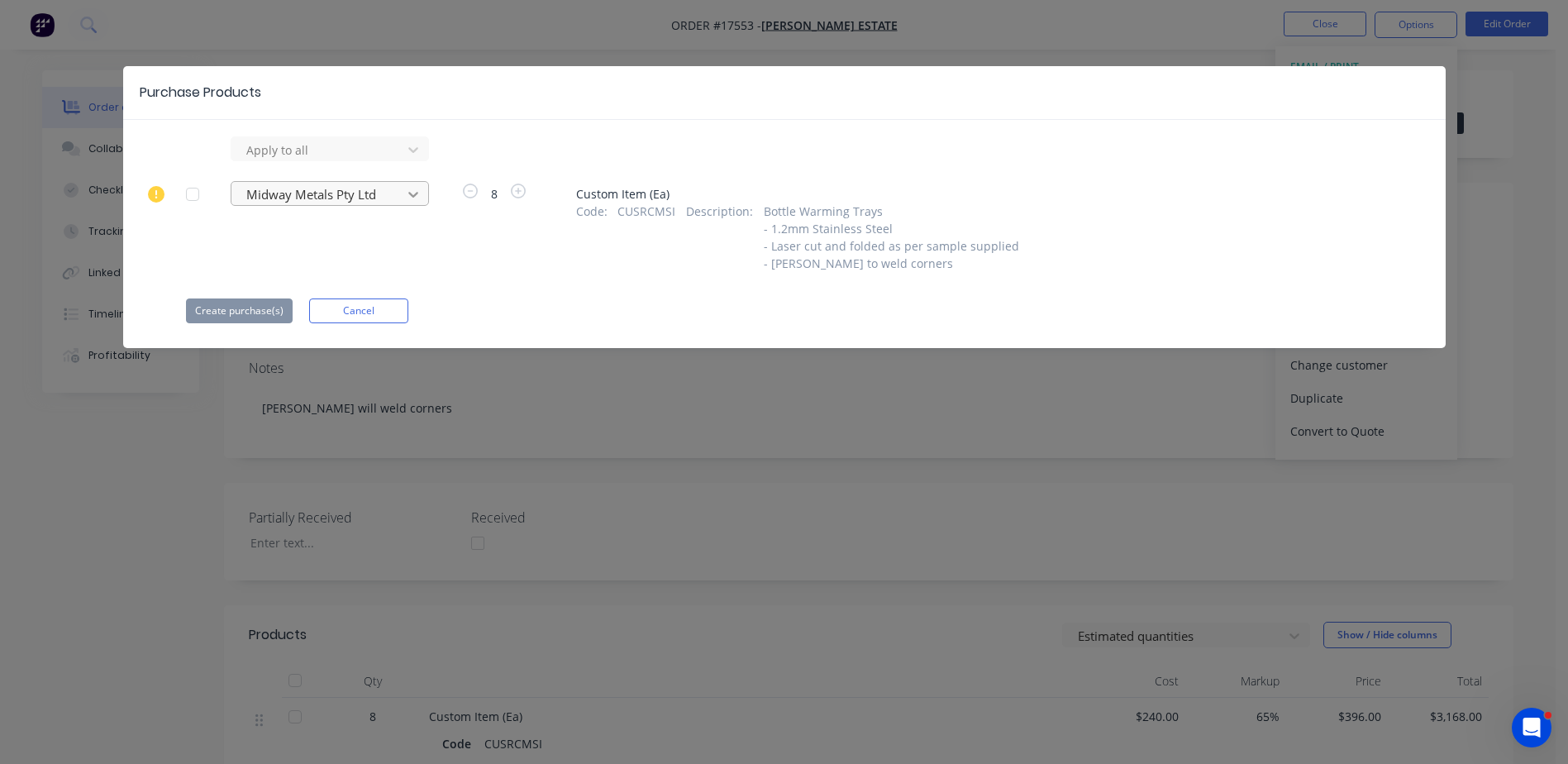
click at [413, 192] on icon at bounding box center [413, 194] width 17 height 17
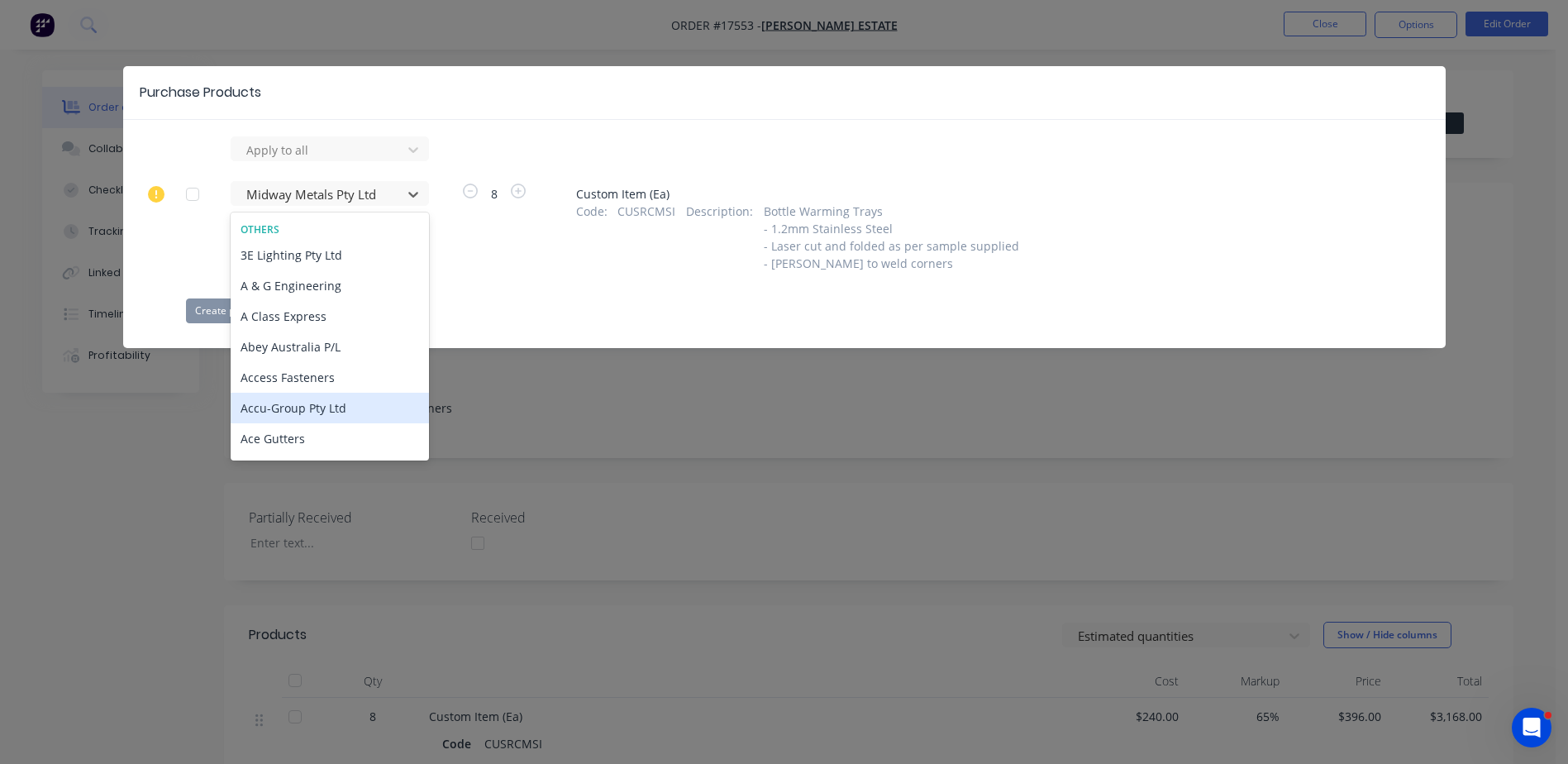
click at [283, 408] on div "Accu-Group Pty Ltd" at bounding box center [329, 407] width 198 height 31
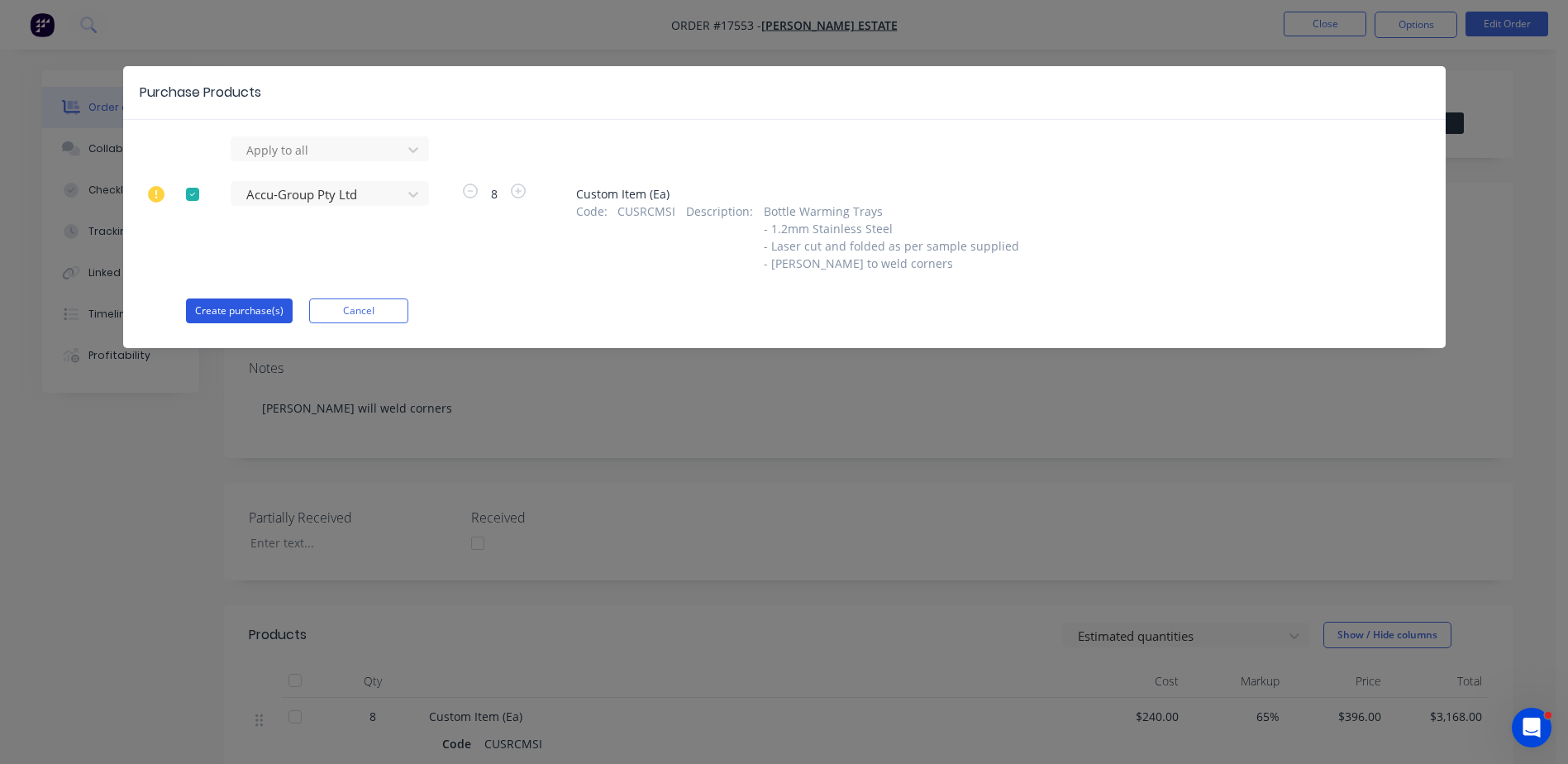
click at [240, 311] on button "Create purchase(s)" at bounding box center [239, 311] width 107 height 24
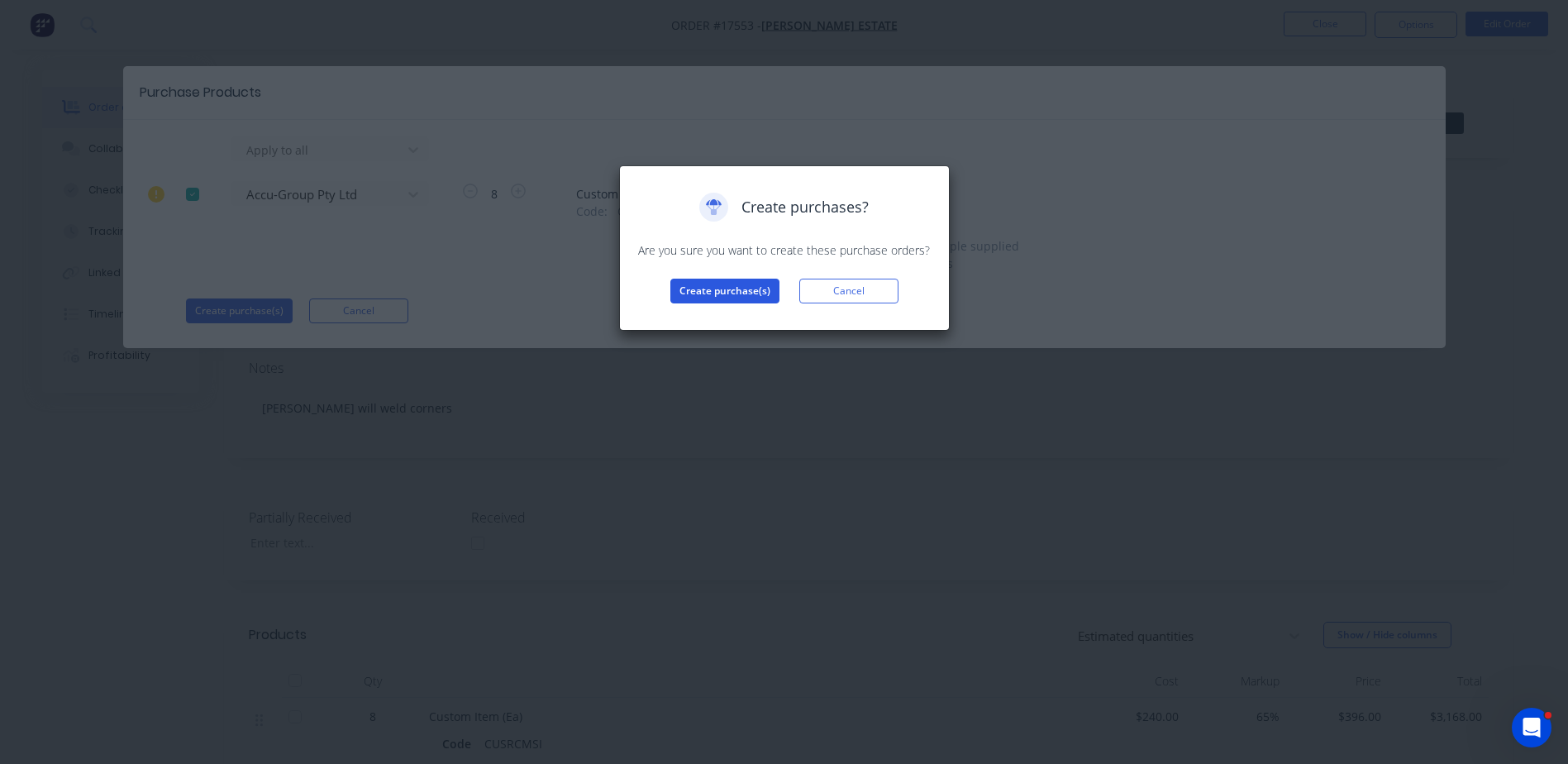
click at [730, 288] on button "Create purchase(s)" at bounding box center [724, 291] width 109 height 24
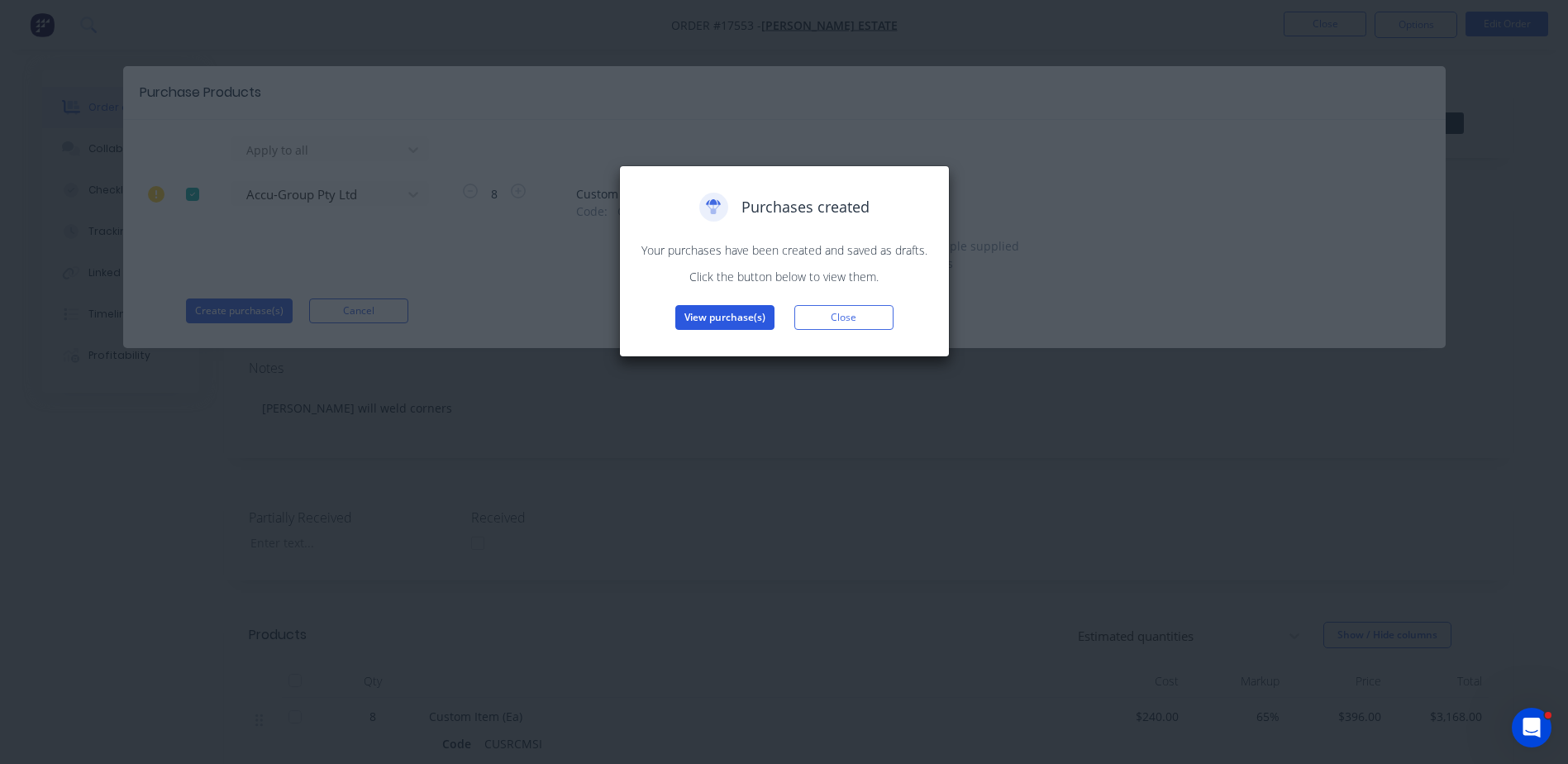
click at [738, 311] on button "View purchase(s)" at bounding box center [724, 317] width 99 height 24
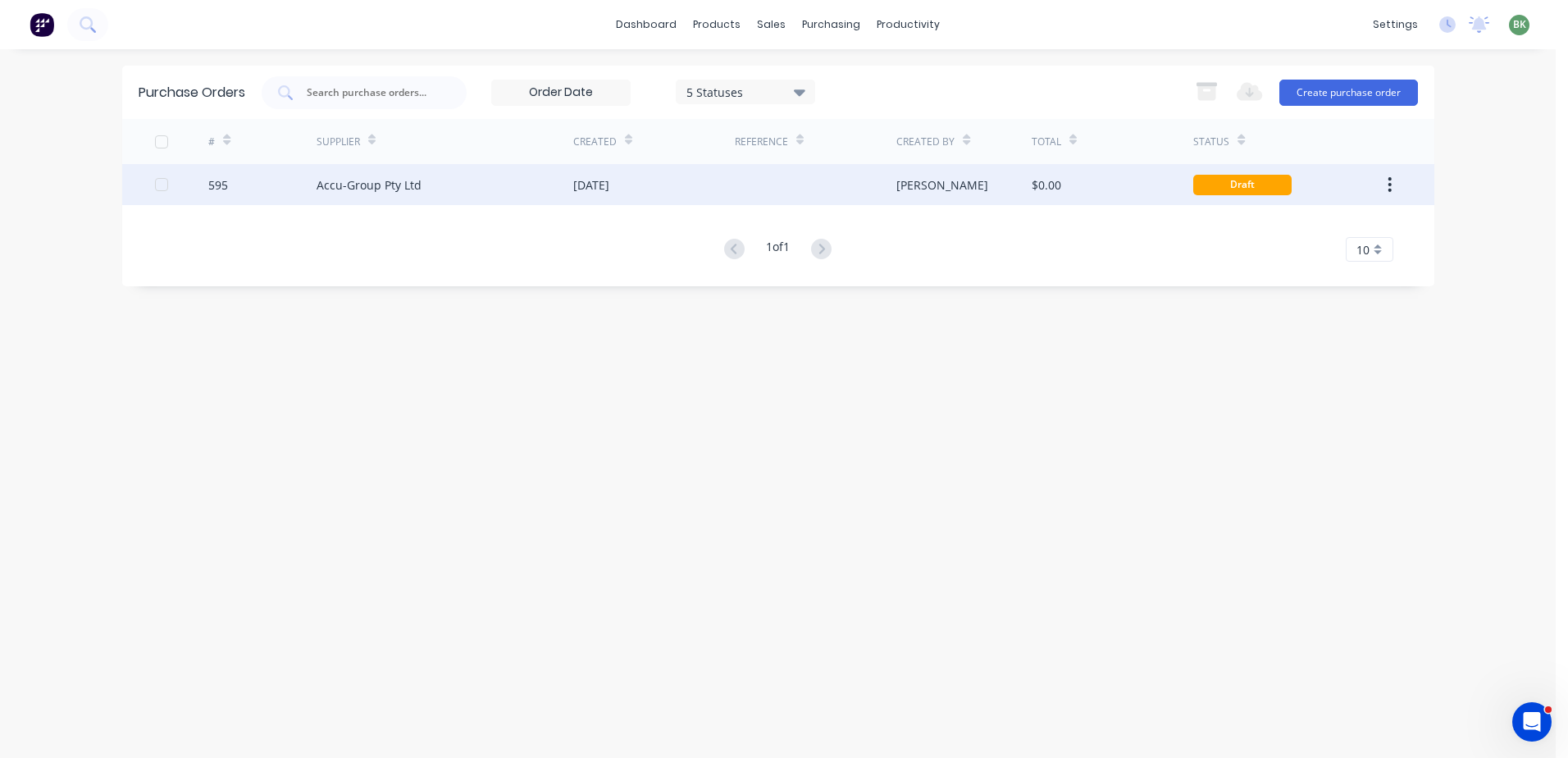
click at [992, 180] on div "[PERSON_NAME]" at bounding box center [964, 184] width 135 height 41
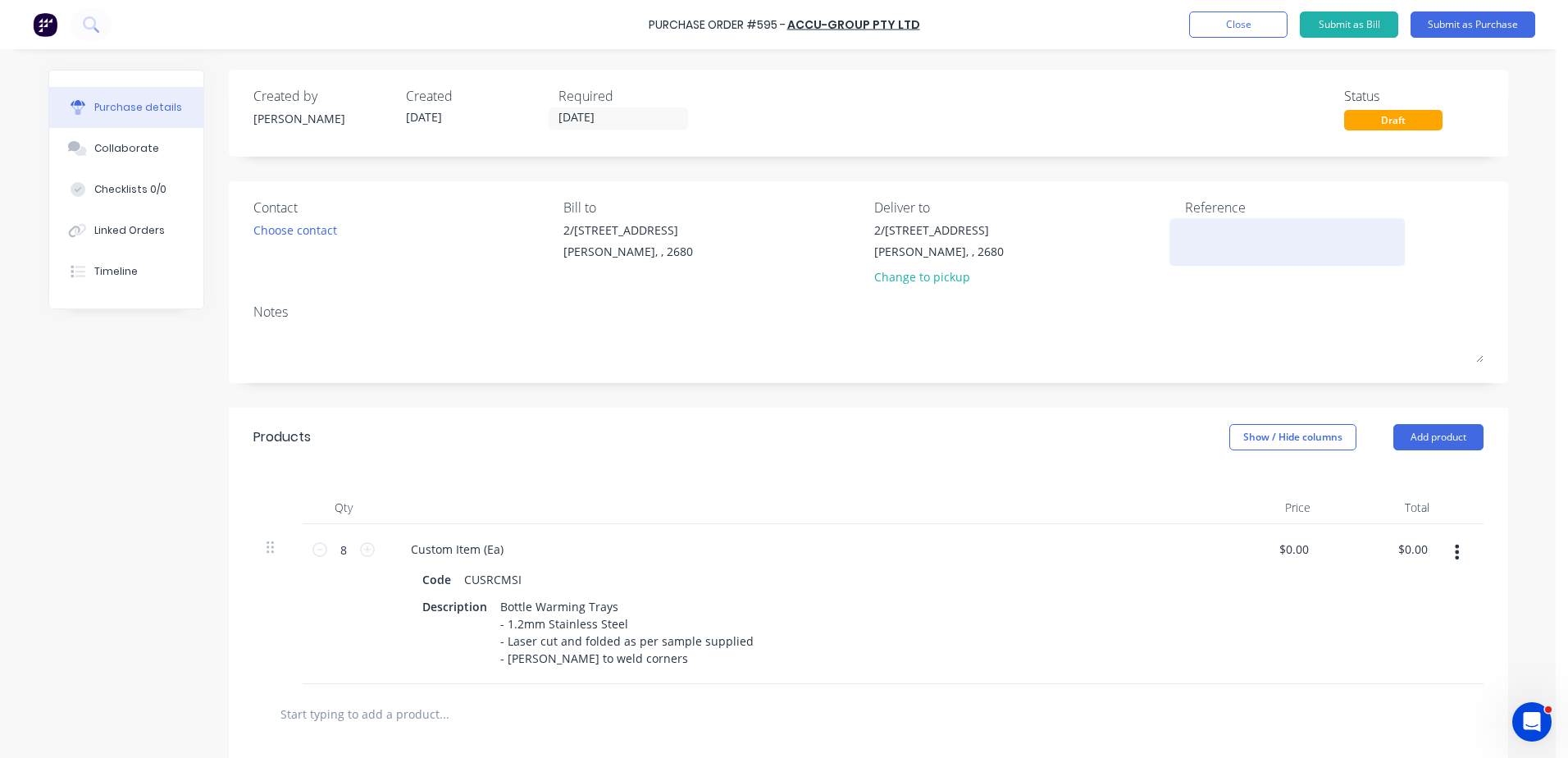
click at [1207, 222] on textarea at bounding box center [1287, 240] width 205 height 37
type textarea "595 / 1"
type textarea "x"
type textarea "595 / 1"
click at [129, 150] on div "Collaborate" at bounding box center [127, 148] width 65 height 15
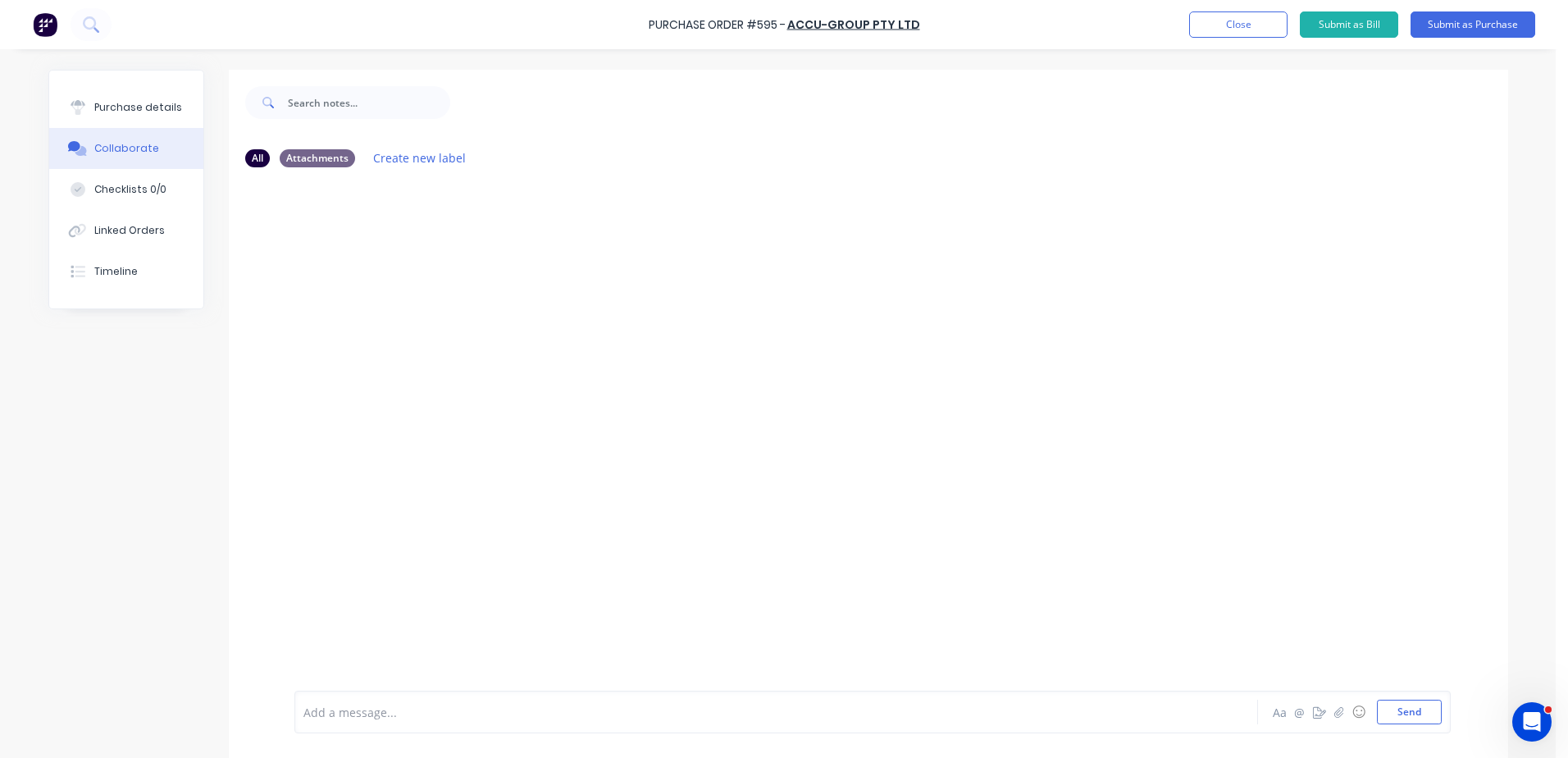
click at [128, 152] on div "Collaborate" at bounding box center [127, 148] width 65 height 15
click at [120, 229] on div "Linked Orders" at bounding box center [129, 231] width 71 height 15
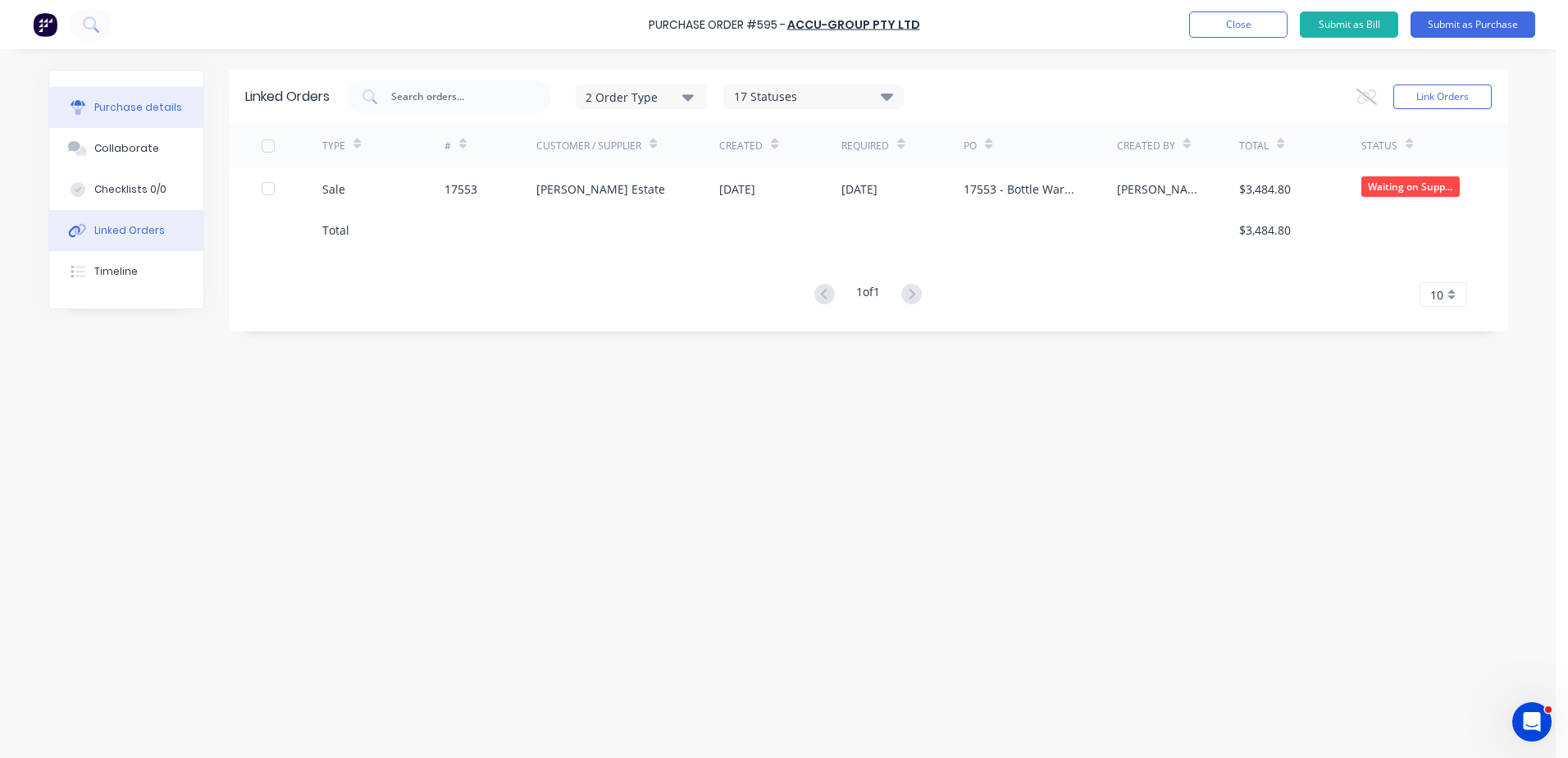
click at [121, 102] on div "Purchase details" at bounding box center [138, 107] width 88 height 15
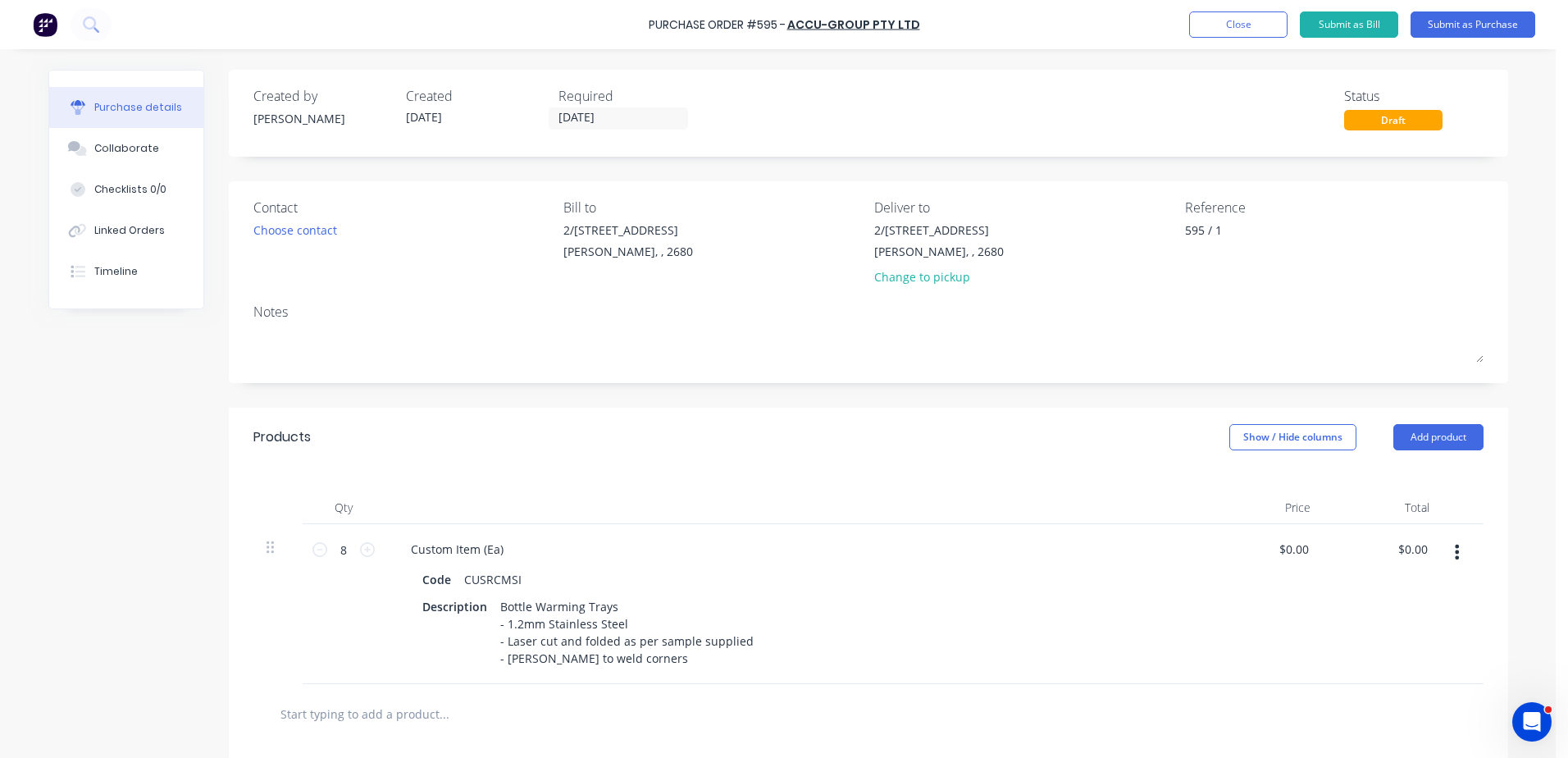
type textarea "x"
click at [1228, 223] on textarea "595 / 1" at bounding box center [1287, 240] width 205 height 37
type textarea "595 / 17553 DEE"
type textarea "x"
type textarea "595 / 17553 DEE V"
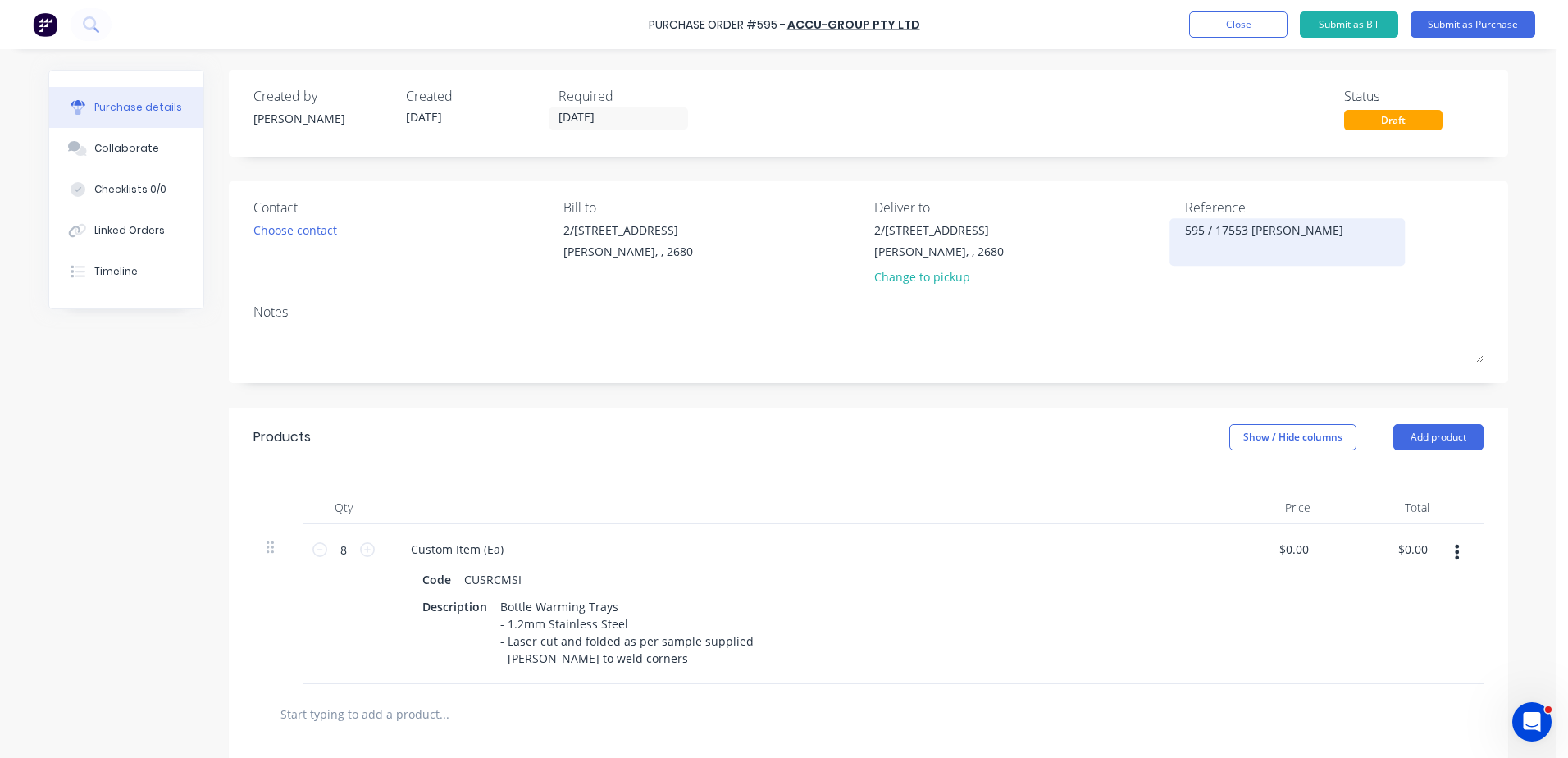
type textarea "x"
type textarea "595 / 17553 DEE VI"
type textarea "x"
type textarea "595 / 17553 DEE VIN"
type textarea "x"
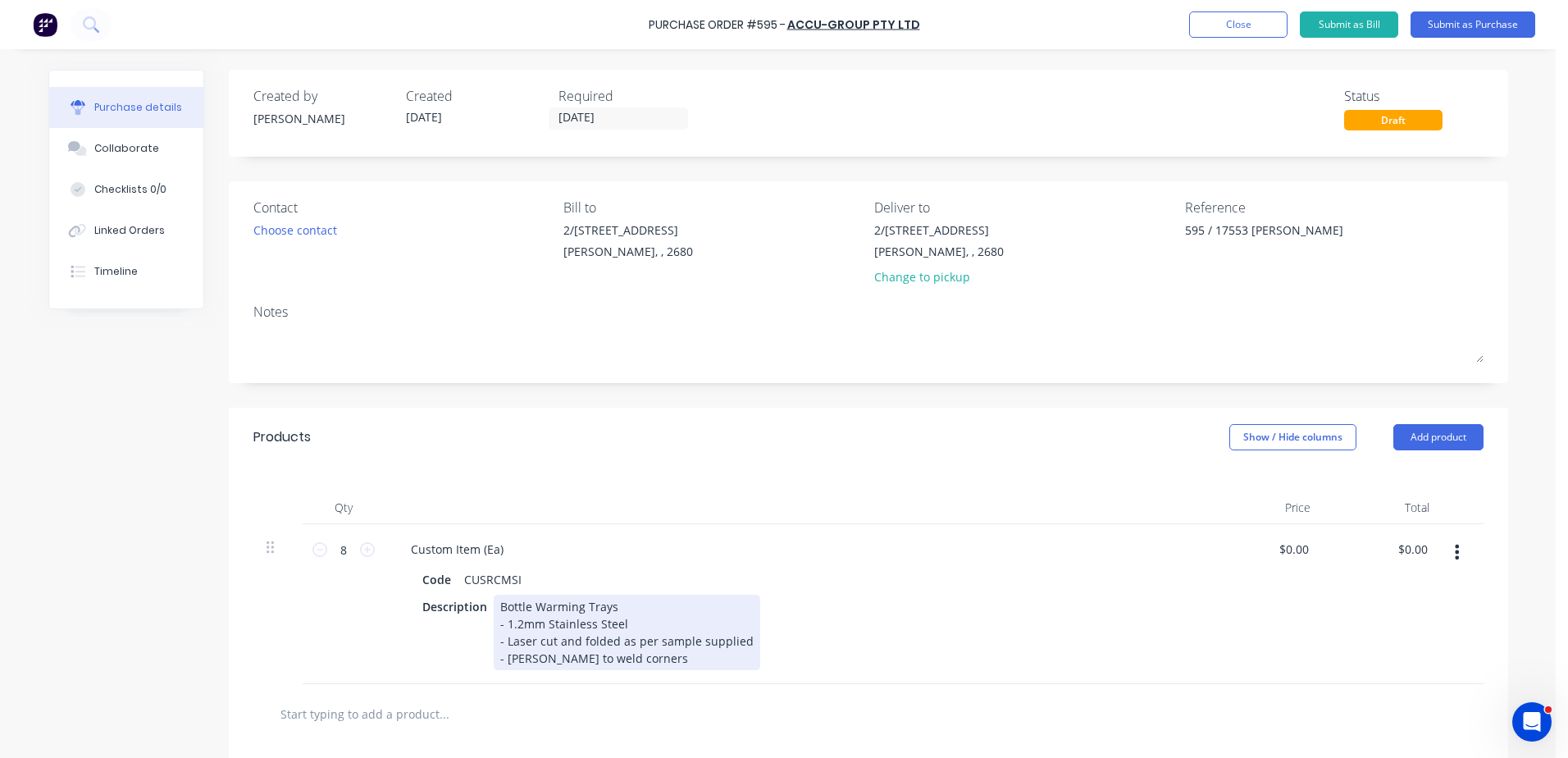
type textarea "595 / 17553 DEE VINE"
type textarea "x"
type textarea "595 / 17553 DEE VINE"
drag, startPoint x: 613, startPoint y: 606, endPoint x: 457, endPoint y: 606, distance: 156.0
click at [457, 606] on div "Description Bottle Warming Trays - 1.2mm Stainless Steel - Laser cut and folded…" at bounding box center [791, 631] width 751 height 75
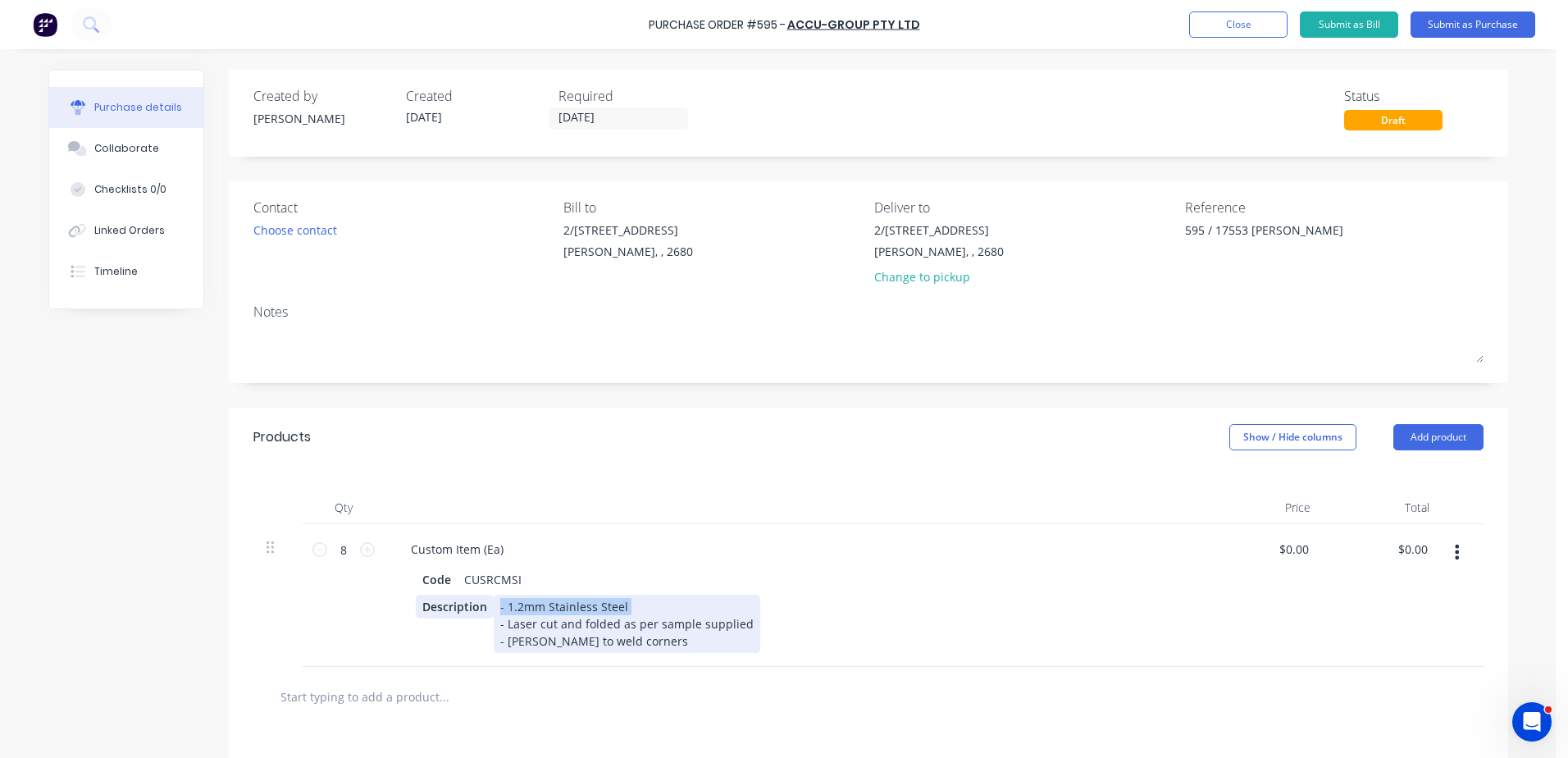
drag, startPoint x: 624, startPoint y: 620, endPoint x: 460, endPoint y: 613, distance: 164.1
click at [466, 613] on div "Description - 1.2mm Stainless Steel - Laser cut and folded as per sample suppli…" at bounding box center [791, 623] width 751 height 59
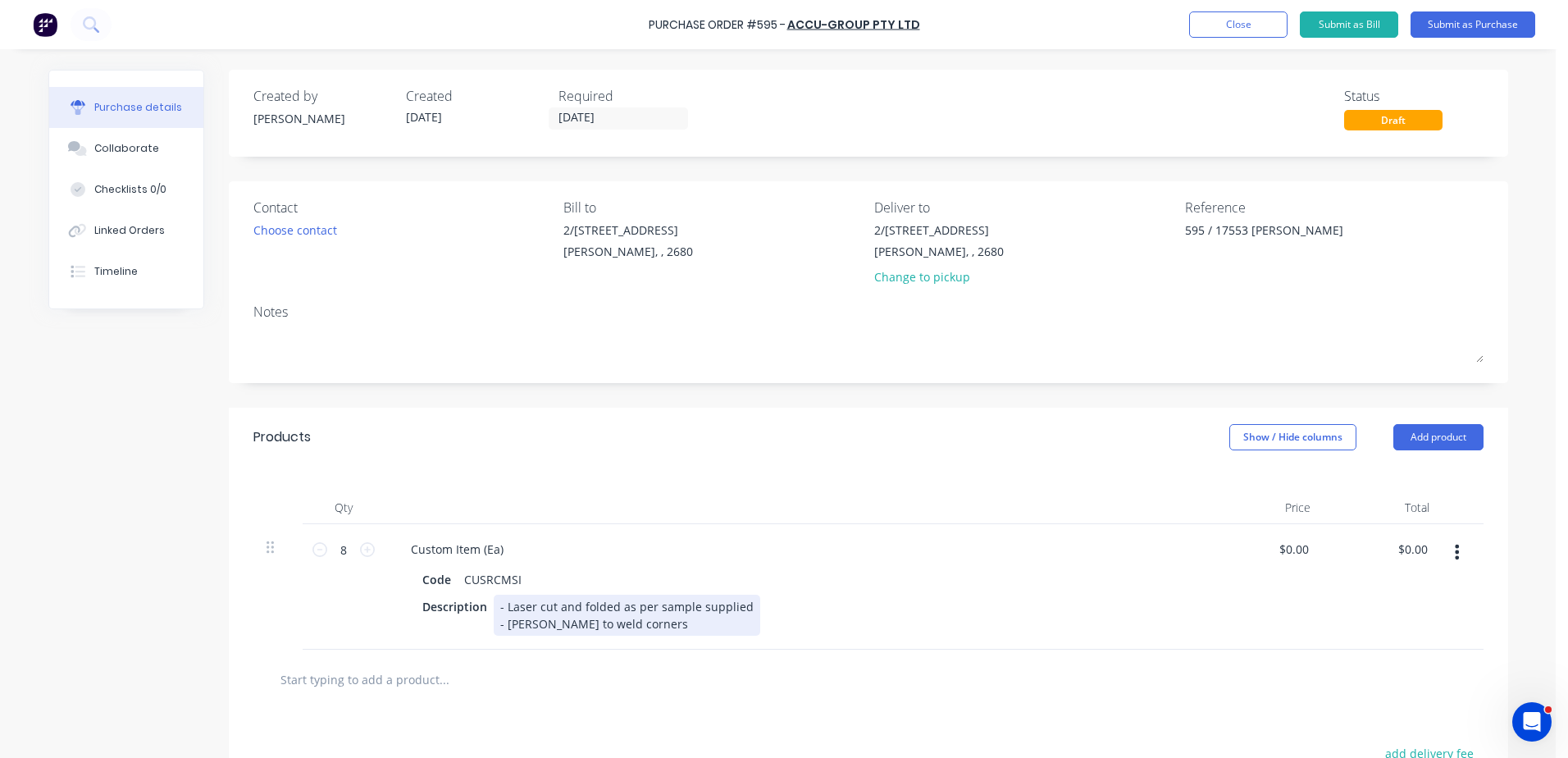
click at [493, 621] on div "- Laser cut and folded as per sample supplied - Dee Vine to weld corners" at bounding box center [627, 615] width 266 height 41
drag, startPoint x: 737, startPoint y: 610, endPoint x: 552, endPoint y: 609, distance: 185.0
click at [552, 609] on div "- Laser cut and folded as per sample supplied - Dee Vine to weld corners" at bounding box center [627, 615] width 266 height 41
click at [613, 609] on div "- Laser cut and folded as per sample supplied - Dee Vine to weld corners" at bounding box center [627, 615] width 266 height 41
click at [681, 608] on div "- Laser cut as per sample supplied - Dee Vine to weld corners" at bounding box center [595, 615] width 203 height 41
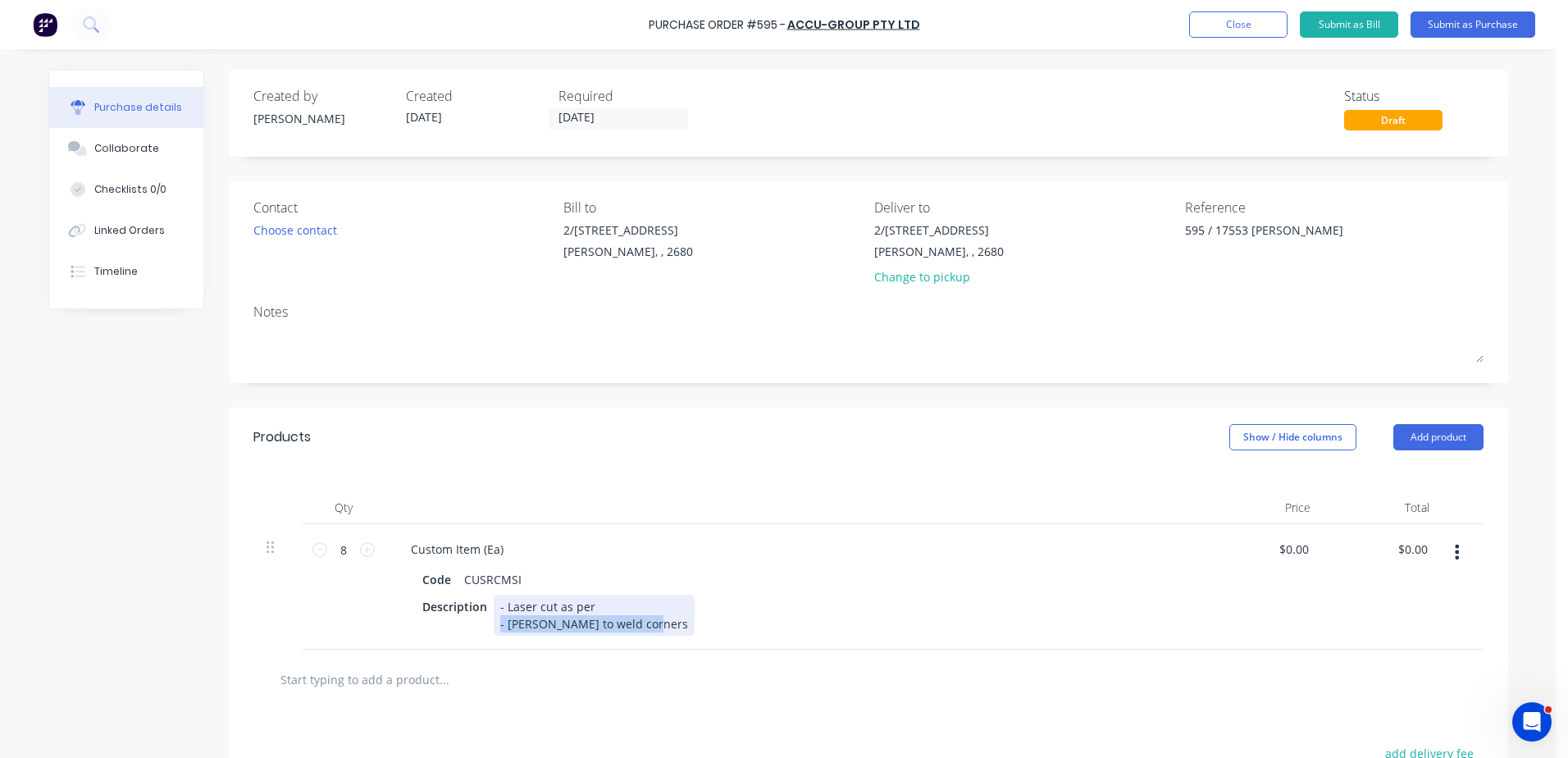
drag, startPoint x: 642, startPoint y: 623, endPoint x: 456, endPoint y: 624, distance: 186.0
click at [470, 623] on div "Description - Laser cut as per - Dee Vine to weld corners" at bounding box center [791, 615] width 751 height 41
click at [587, 608] on div "- Laser cut as per" at bounding box center [547, 606] width 108 height 24
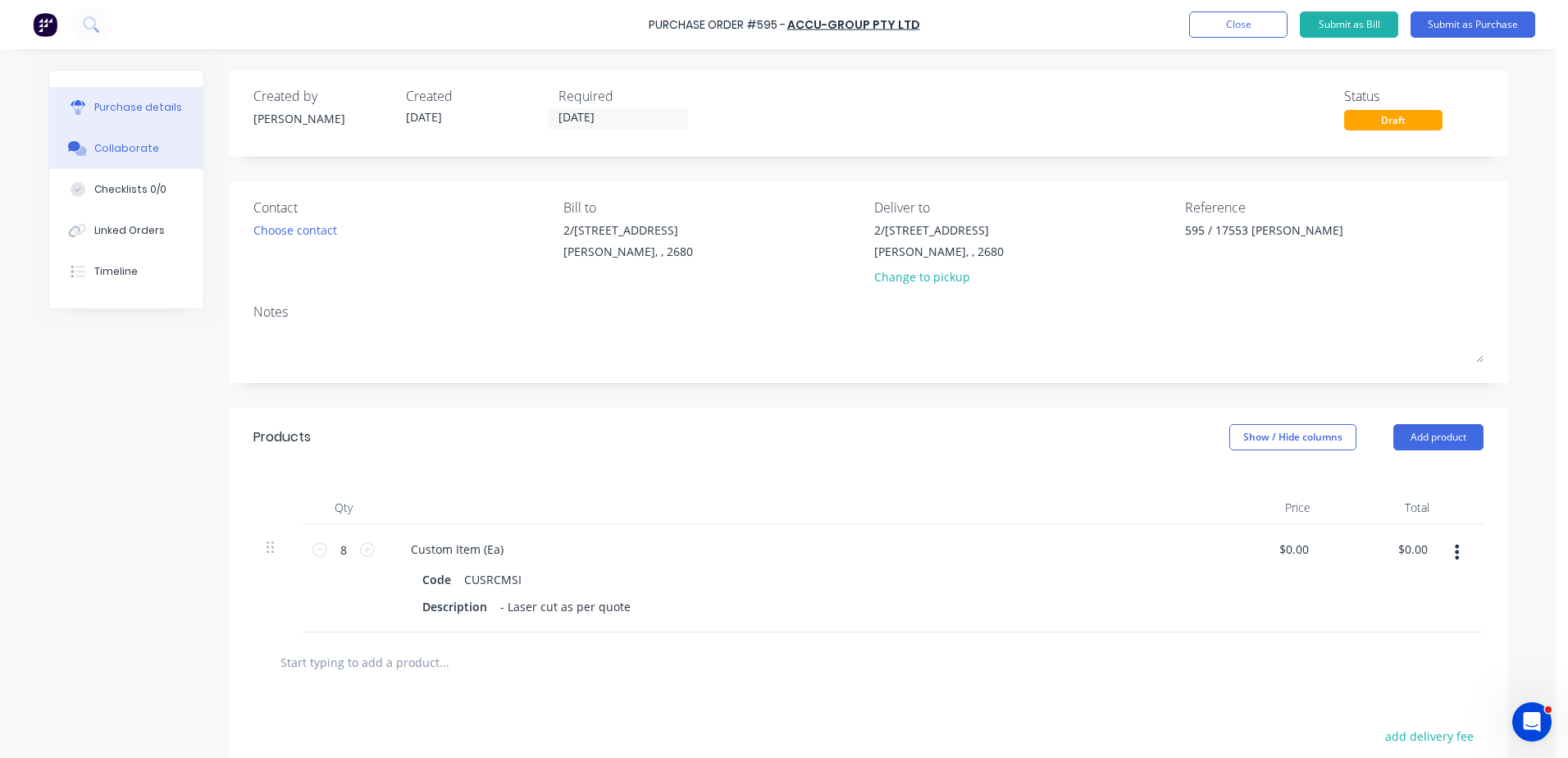
click at [114, 148] on div "Collaborate" at bounding box center [127, 148] width 65 height 15
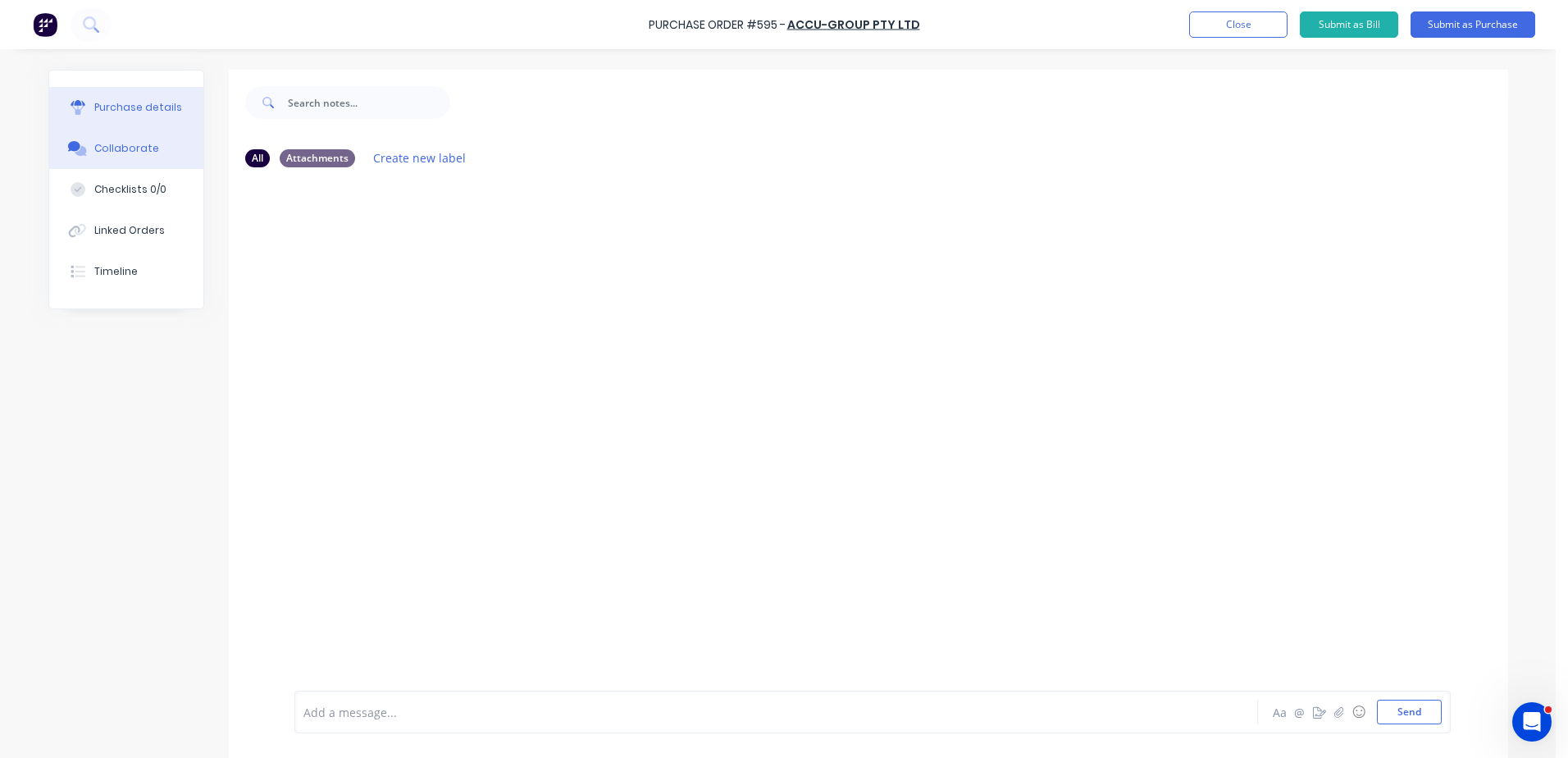
click at [122, 112] on div "Purchase details" at bounding box center [138, 107] width 88 height 15
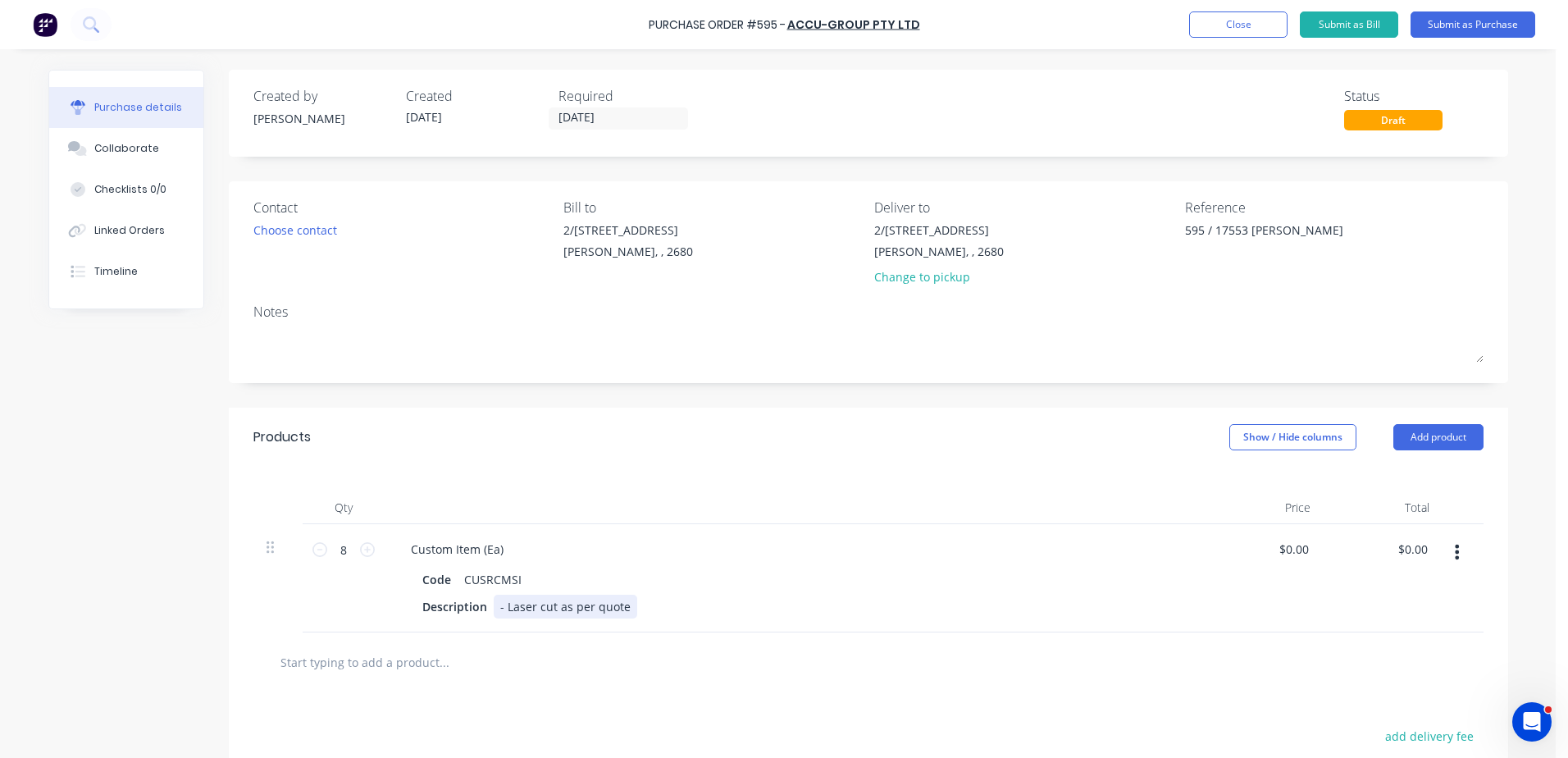
click at [625, 608] on div "Description - Laser cut as per quote" at bounding box center [791, 606] width 751 height 24
type textarea "x"
click at [620, 607] on div "- Laser cut as per quote" at bounding box center [565, 606] width 143 height 24
drag, startPoint x: 622, startPoint y: 602, endPoint x: 656, endPoint y: 602, distance: 34.0
click at [622, 603] on div "- Laser cut as per quote 1206338" at bounding box center [589, 606] width 193 height 24
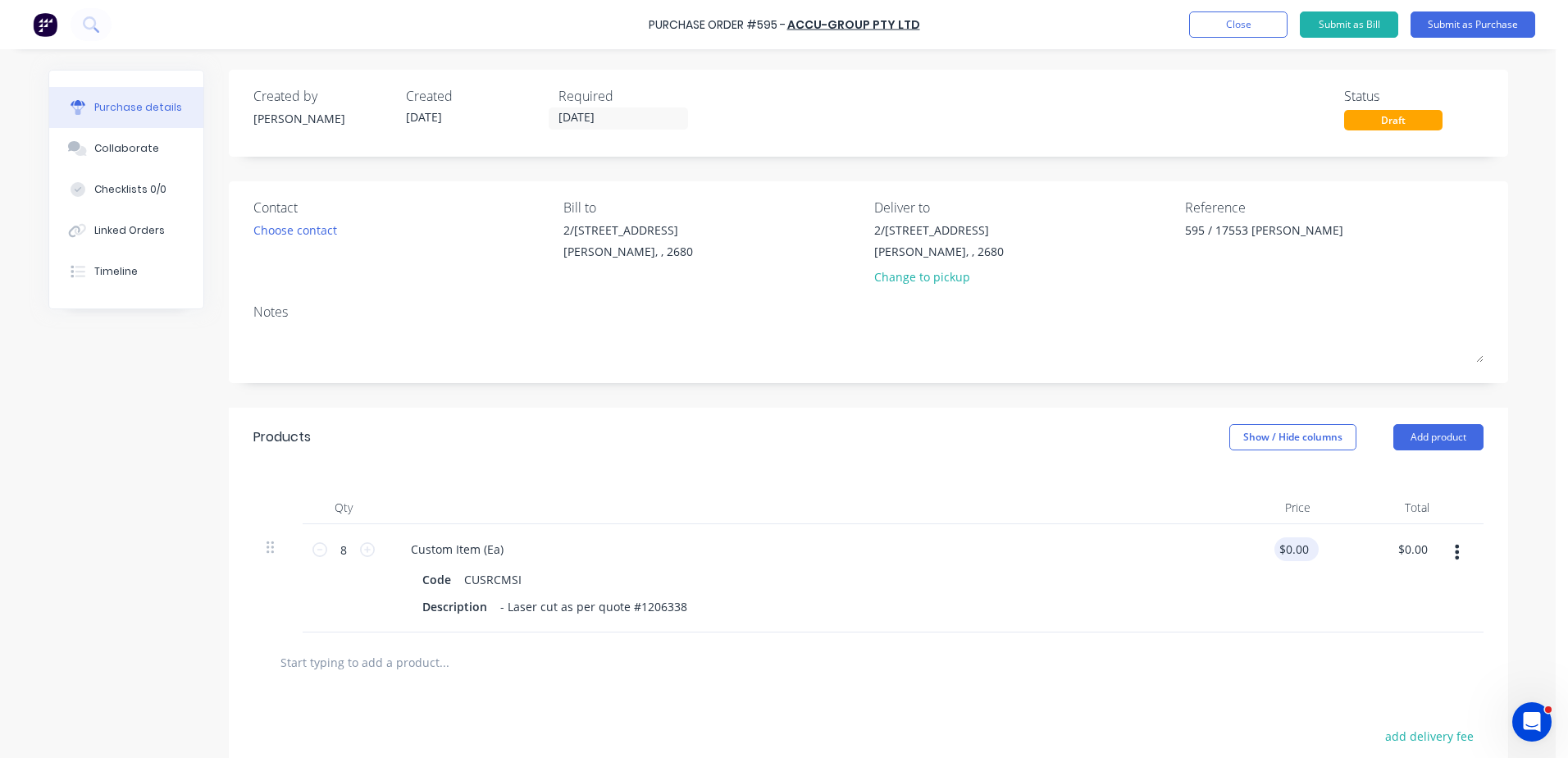
type textarea "x"
click at [1284, 554] on input "0.00" at bounding box center [1296, 549] width 31 height 24
type input "80.21"
type textarea "x"
type input "$80.21"
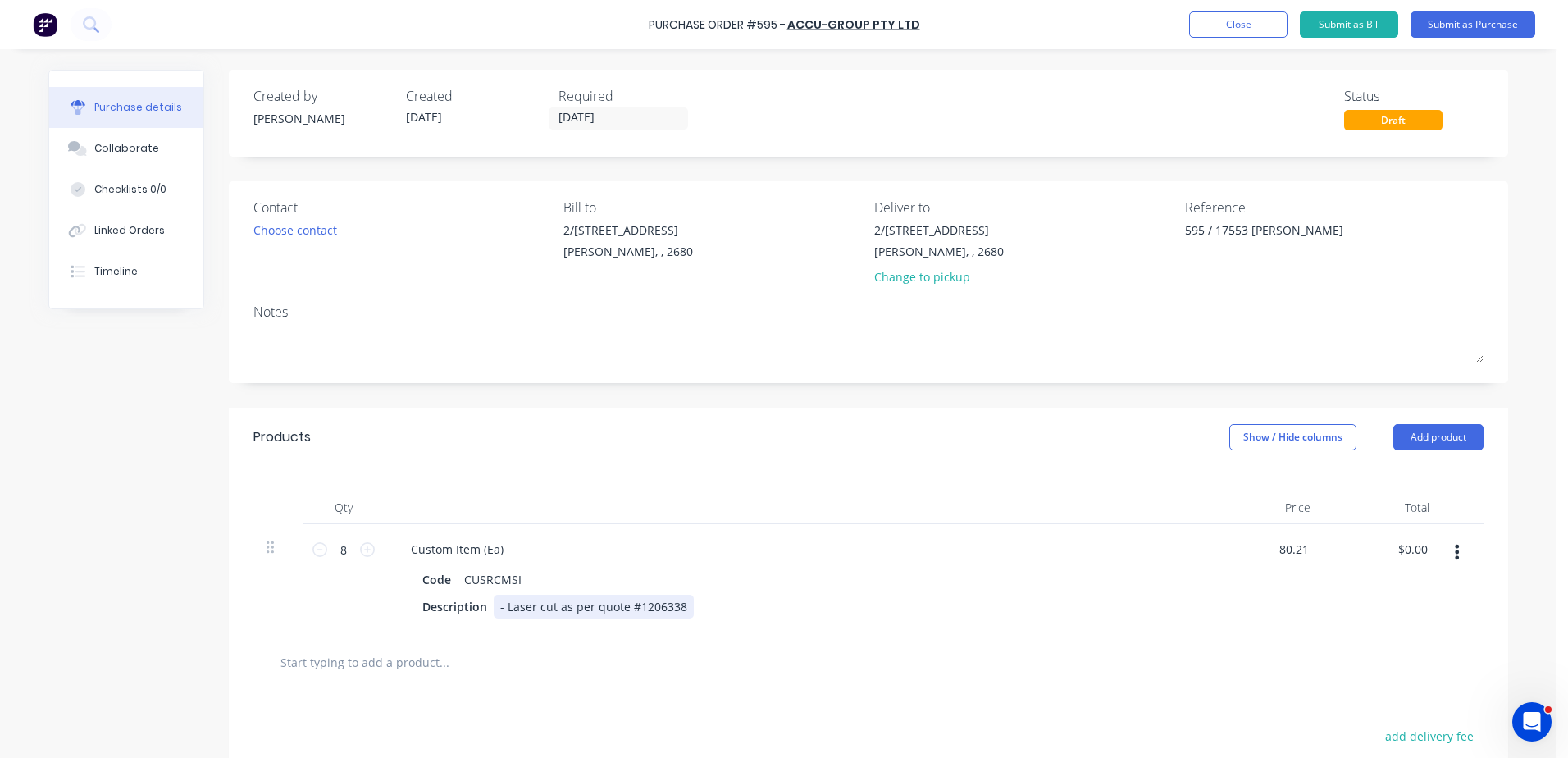
type input "$641.68"
click at [1039, 609] on div "Description - Laser cut as per quote #1206338" at bounding box center [791, 606] width 751 height 24
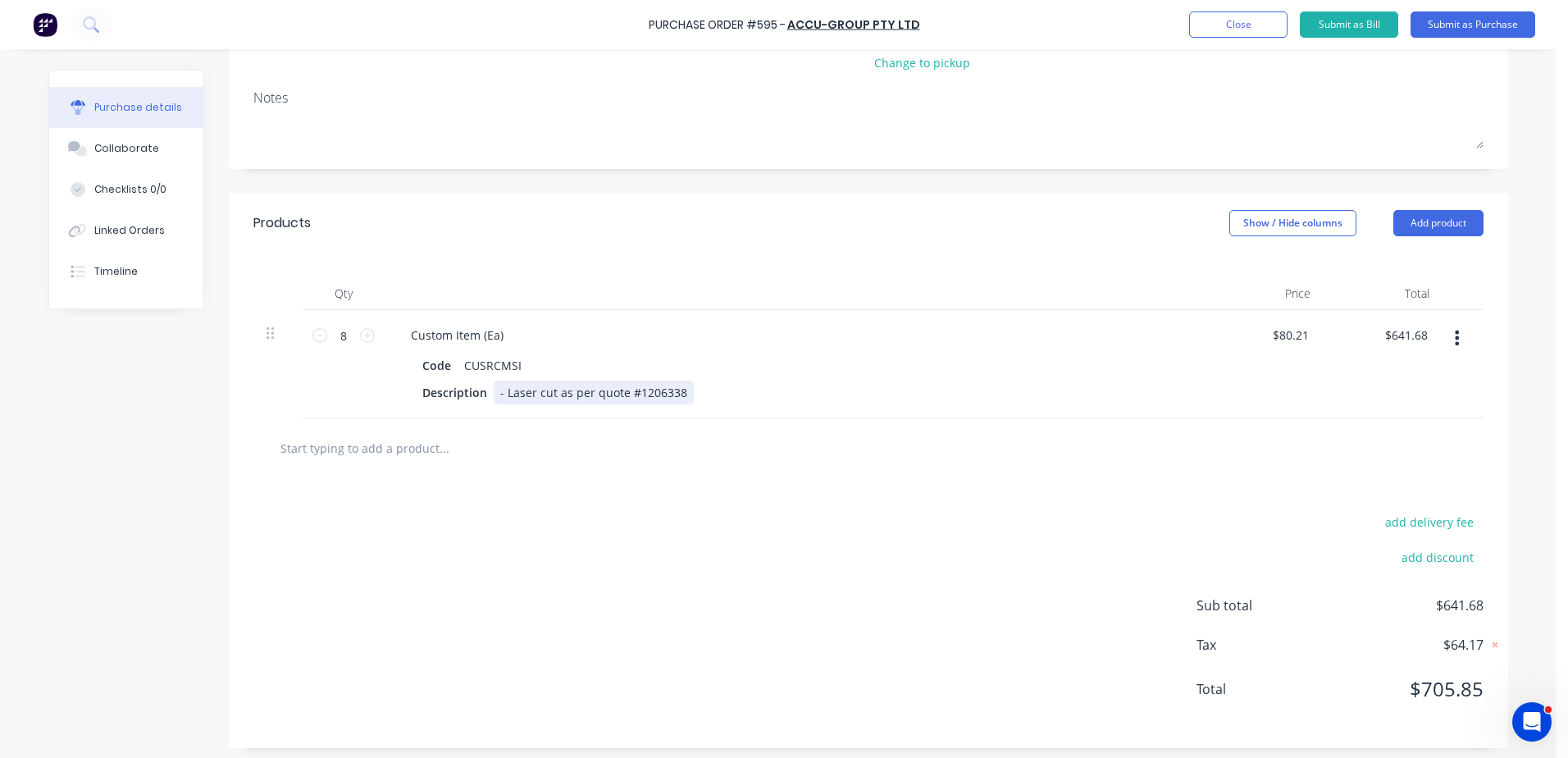
scroll to position [237, 0]
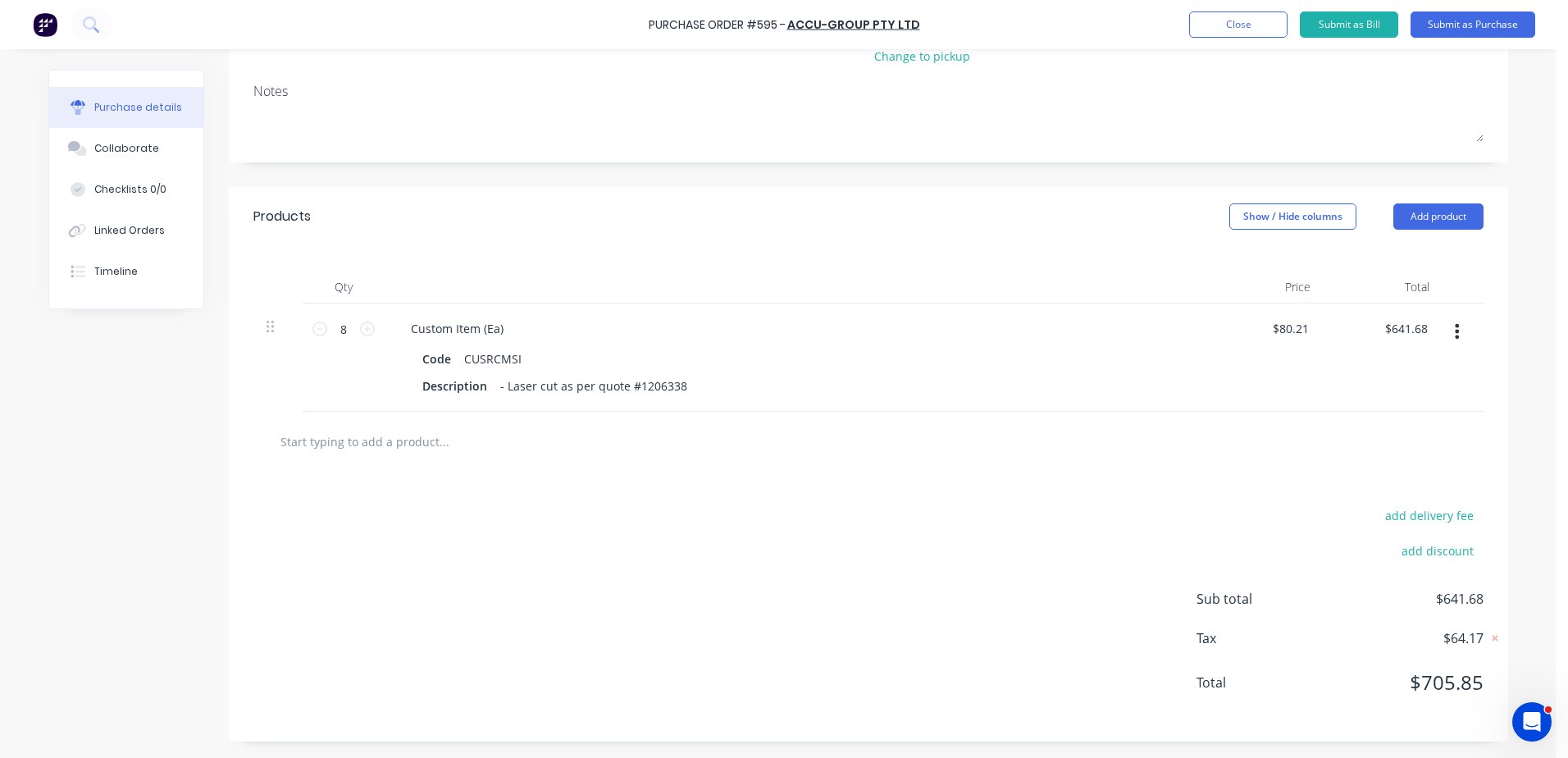
click at [1454, 322] on icon "button" at bounding box center [1456, 331] width 4 height 18
click at [1381, 394] on button "Duplicate" at bounding box center [1407, 407] width 140 height 33
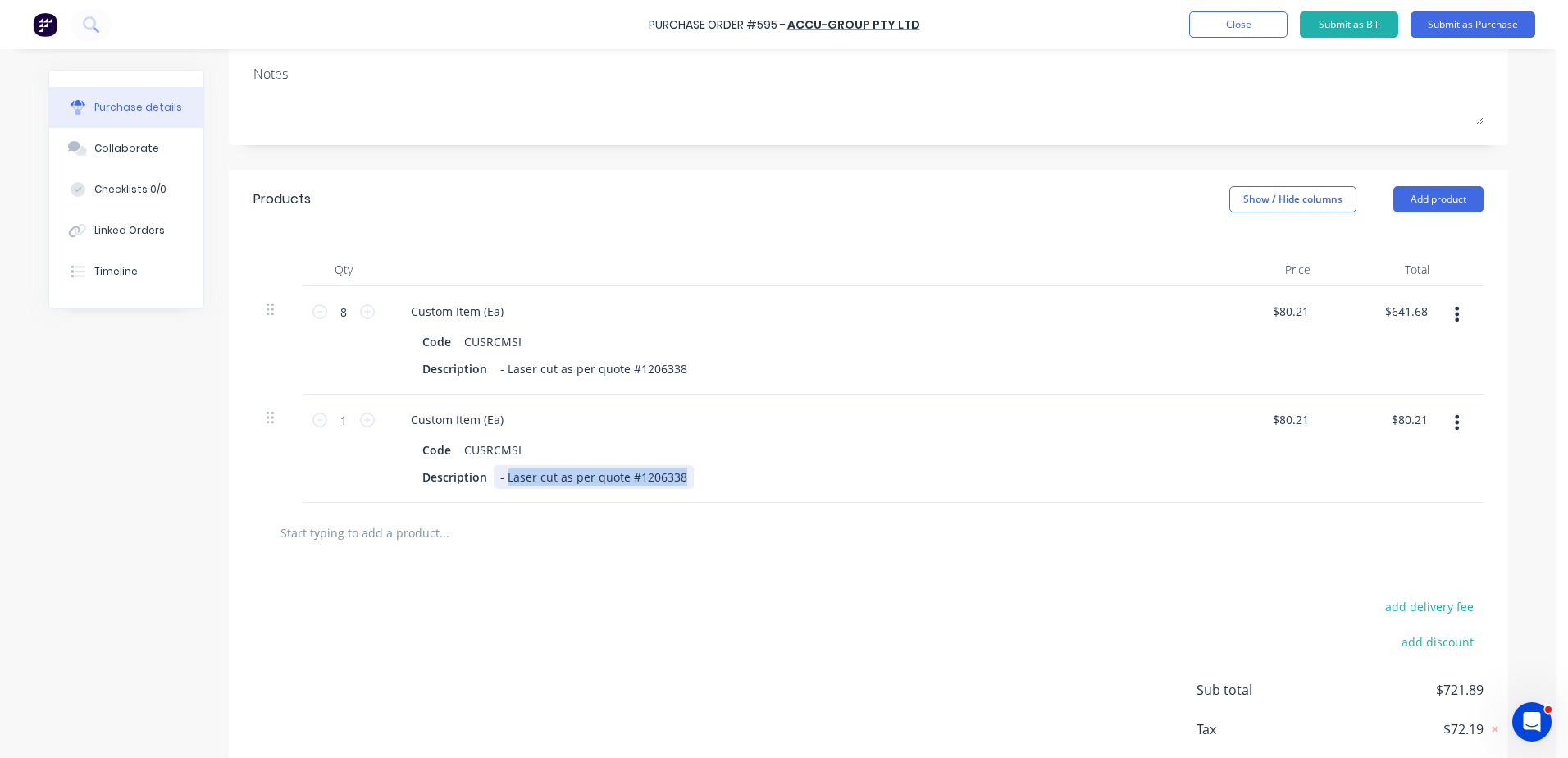
drag, startPoint x: 675, startPoint y: 493, endPoint x: 499, endPoint y: 493, distance: 176.0
click at [499, 489] on div "- Laser cut as per quote #1206338" at bounding box center [593, 477] width 200 height 24
click at [565, 489] on div "- Laser cut as per quote #1206338" at bounding box center [593, 477] width 200 height 24
type textarea "x"
drag, startPoint x: 581, startPoint y: 494, endPoint x: 497, endPoint y: 494, distance: 84.0
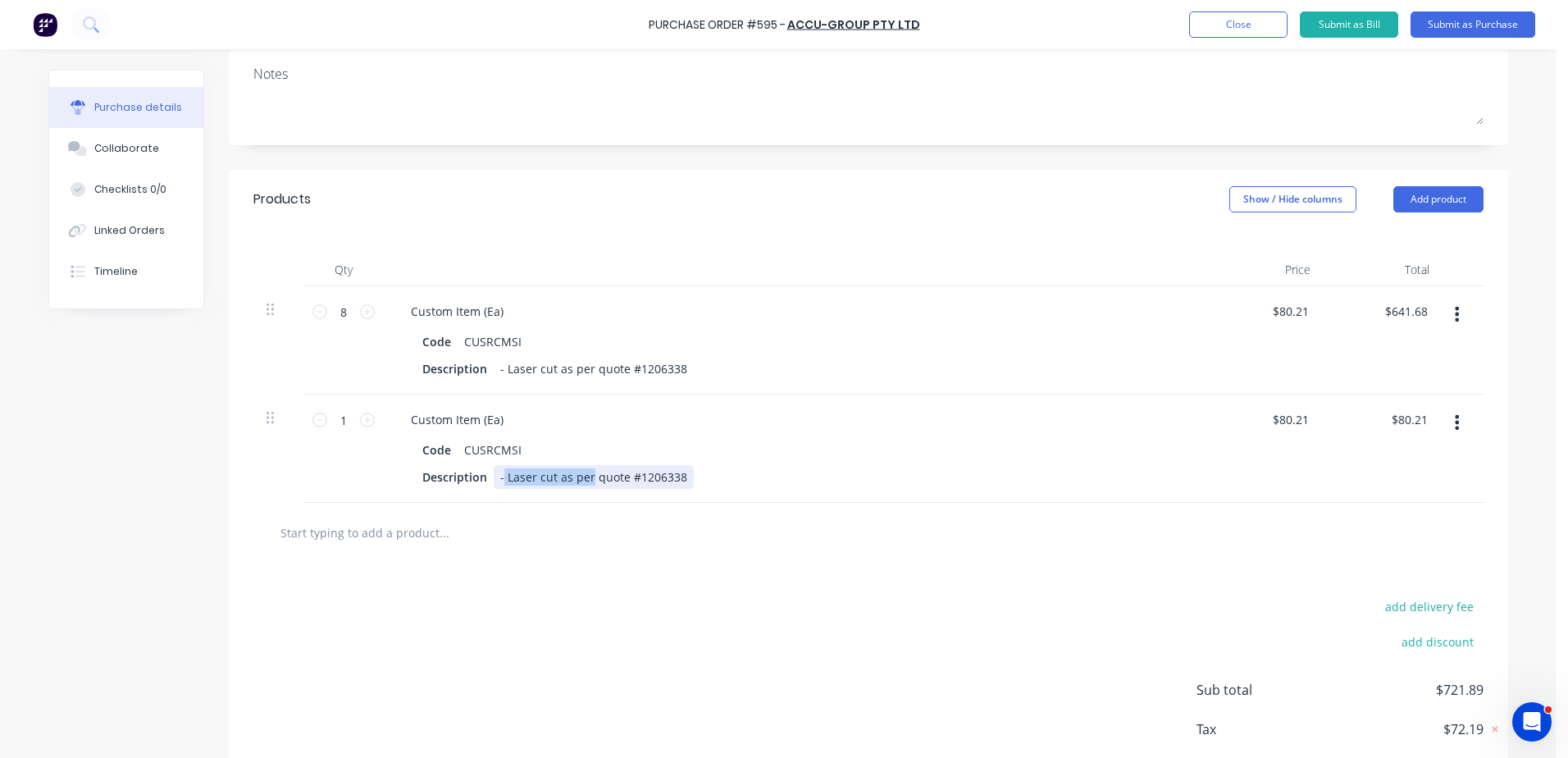
click at [497, 489] on div "- Laser cut as per quote #1206338" at bounding box center [593, 477] width 200 height 24
click at [1305, 431] on div "$80.21 $80.21" at bounding box center [1290, 420] width 45 height 24
click at [1307, 431] on div "$80.21 $80.21" at bounding box center [1292, 420] width 51 height 24
type textarea "x"
type input "80.21"
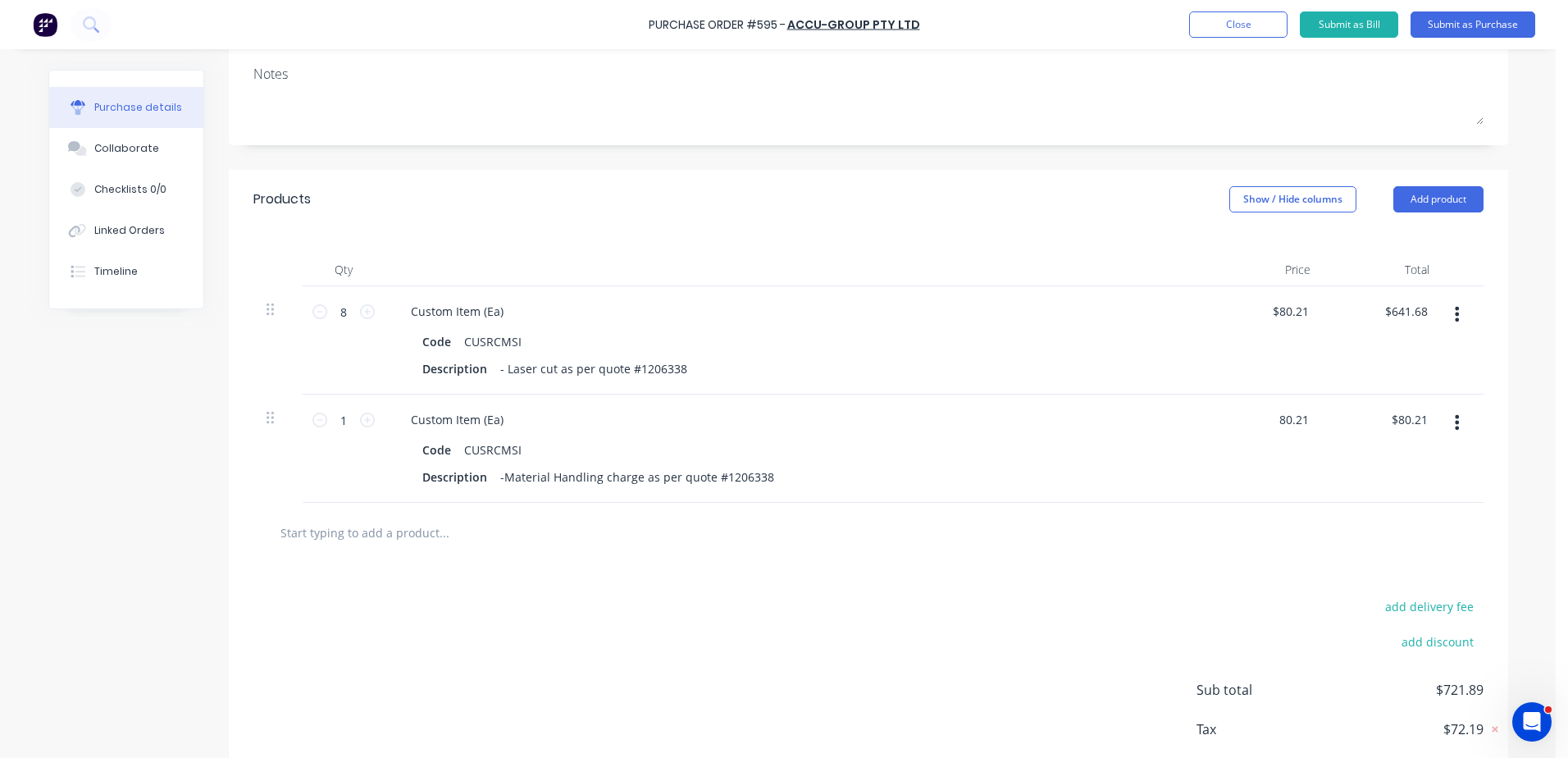
drag, startPoint x: 1276, startPoint y: 437, endPoint x: 1318, endPoint y: 436, distance: 42.0
click at [1318, 436] on div "1 1 Custom Item (Ea) Code CUSRCMSI Description -Material Handling charge as per…" at bounding box center [868, 449] width 1230 height 108
click at [1278, 431] on input "80.21" at bounding box center [1292, 420] width 38 height 24
type textarea "x"
drag, startPoint x: 1272, startPoint y: 434, endPoint x: 1341, endPoint y: 436, distance: 69.0
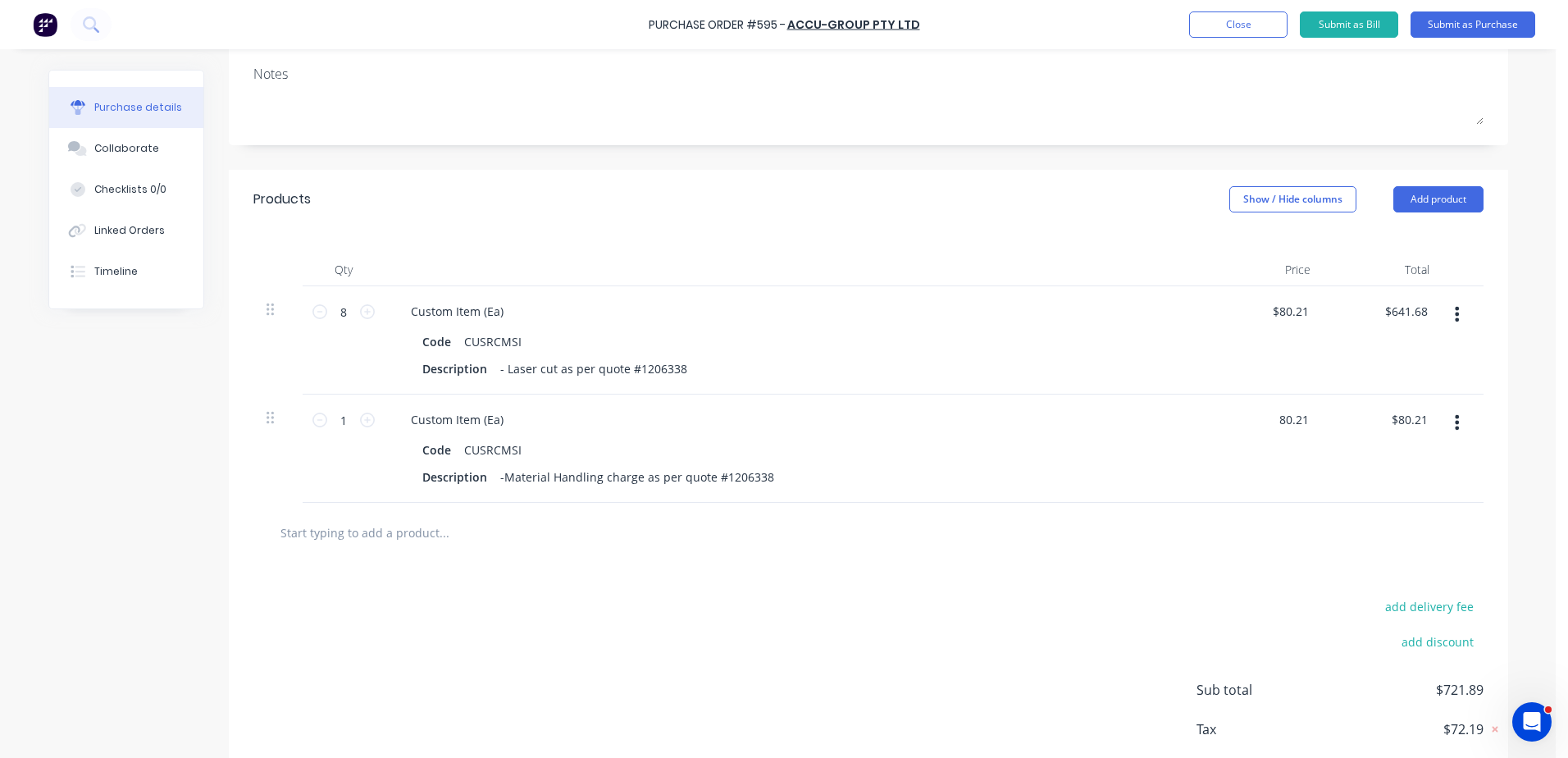
click at [1341, 436] on div "1 1 Custom Item (Ea) Code CUSRCMSI Description -Material Handling charge as per…" at bounding box center [868, 449] width 1230 height 108
type input "72.00"
type textarea "x"
type input "$72.00"
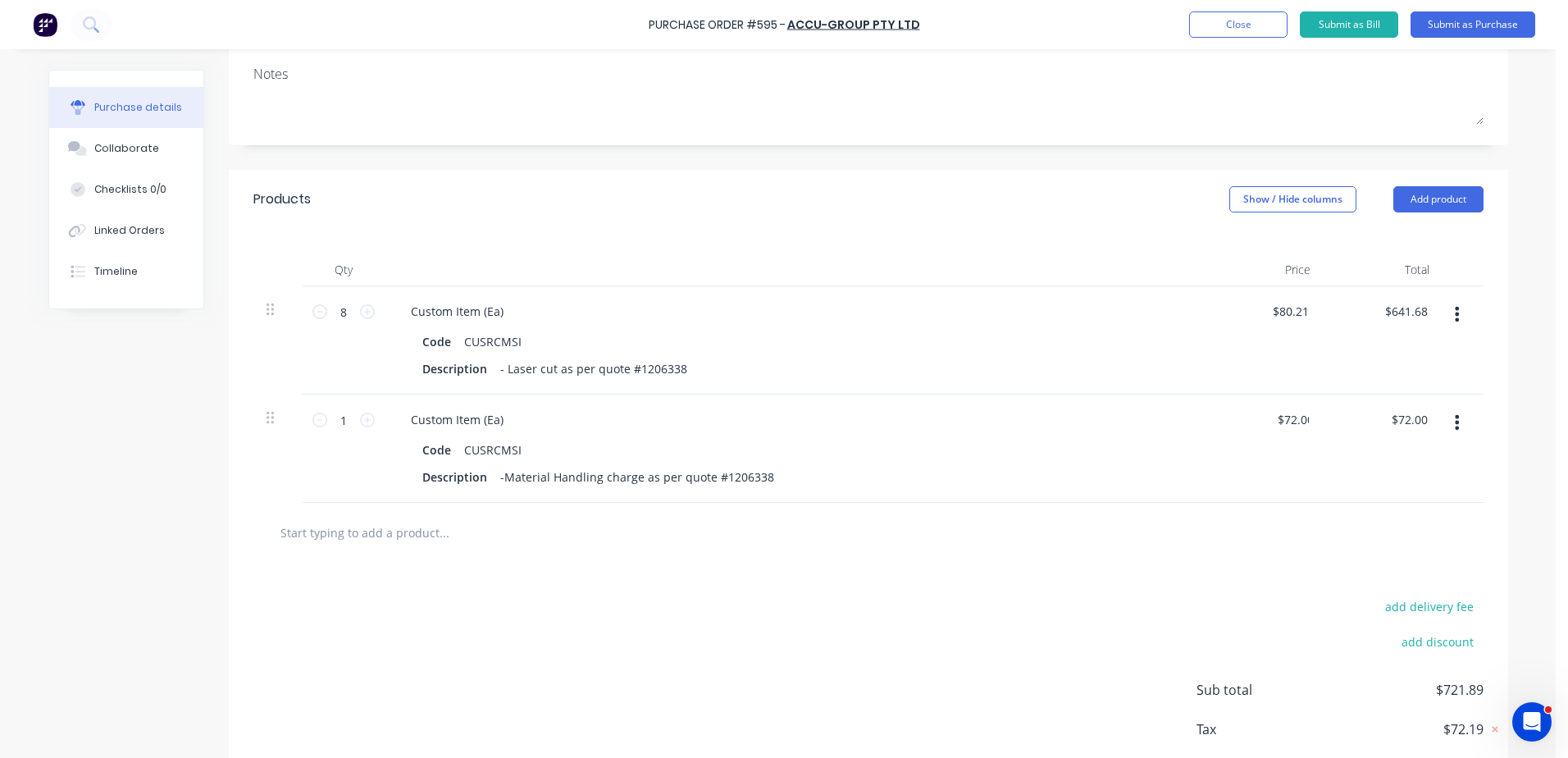
click at [1027, 643] on div "add delivery fee add discount Sub total $721.89 Tax $72.19 Total $794.08" at bounding box center [869, 697] width 1279 height 270
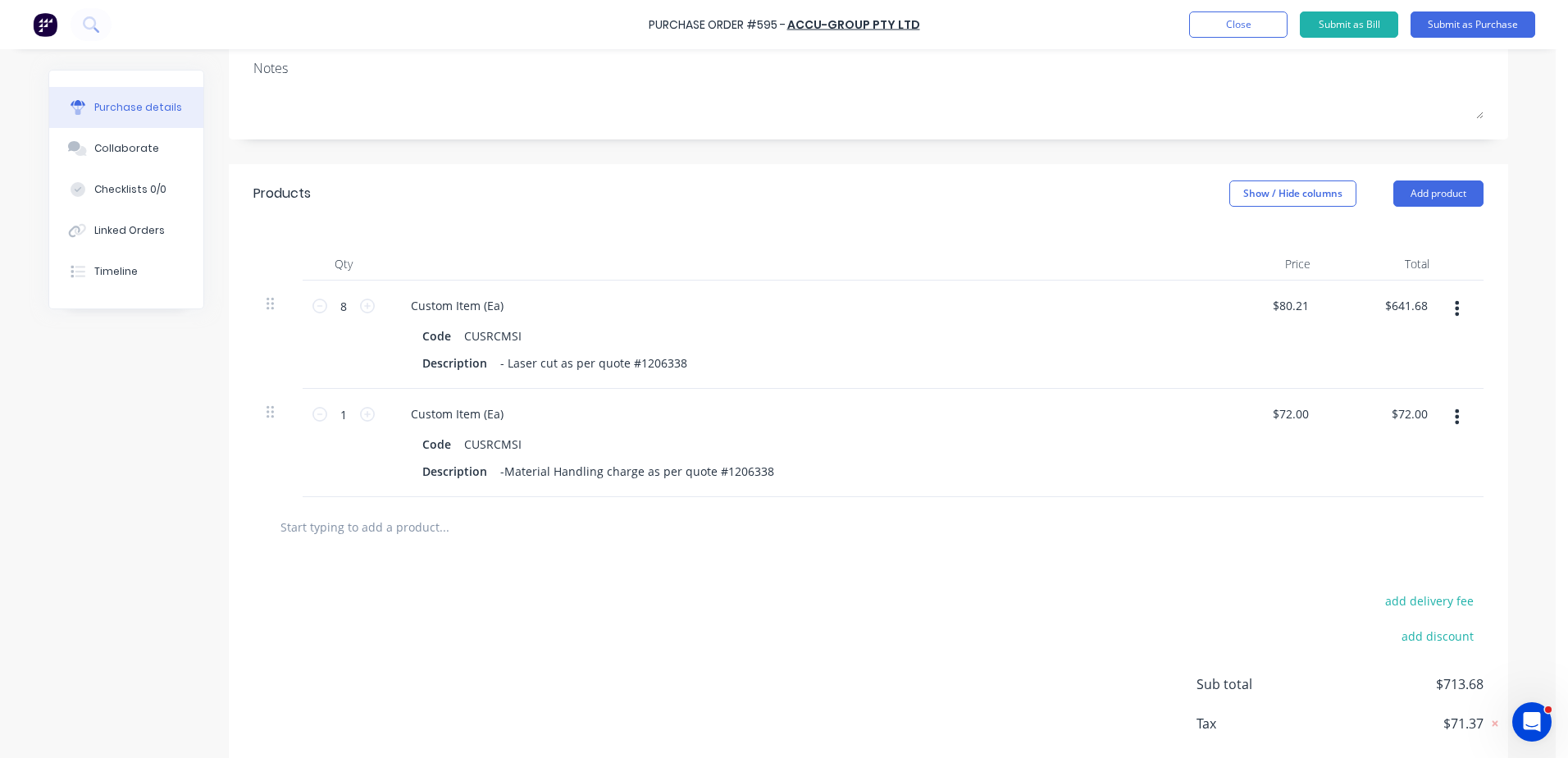
scroll to position [0, 0]
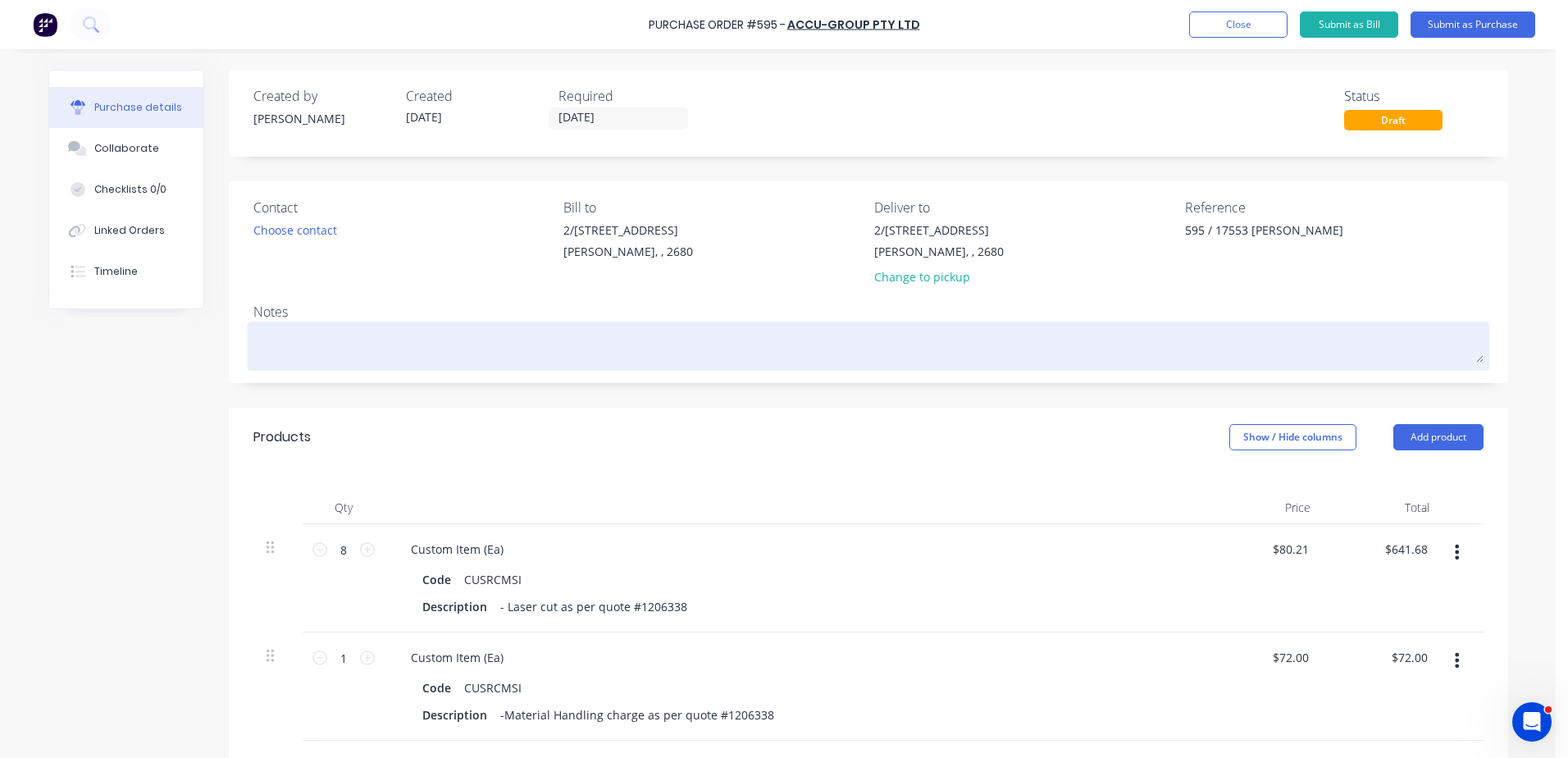
click at [273, 347] on textarea at bounding box center [868, 345] width 1230 height 37
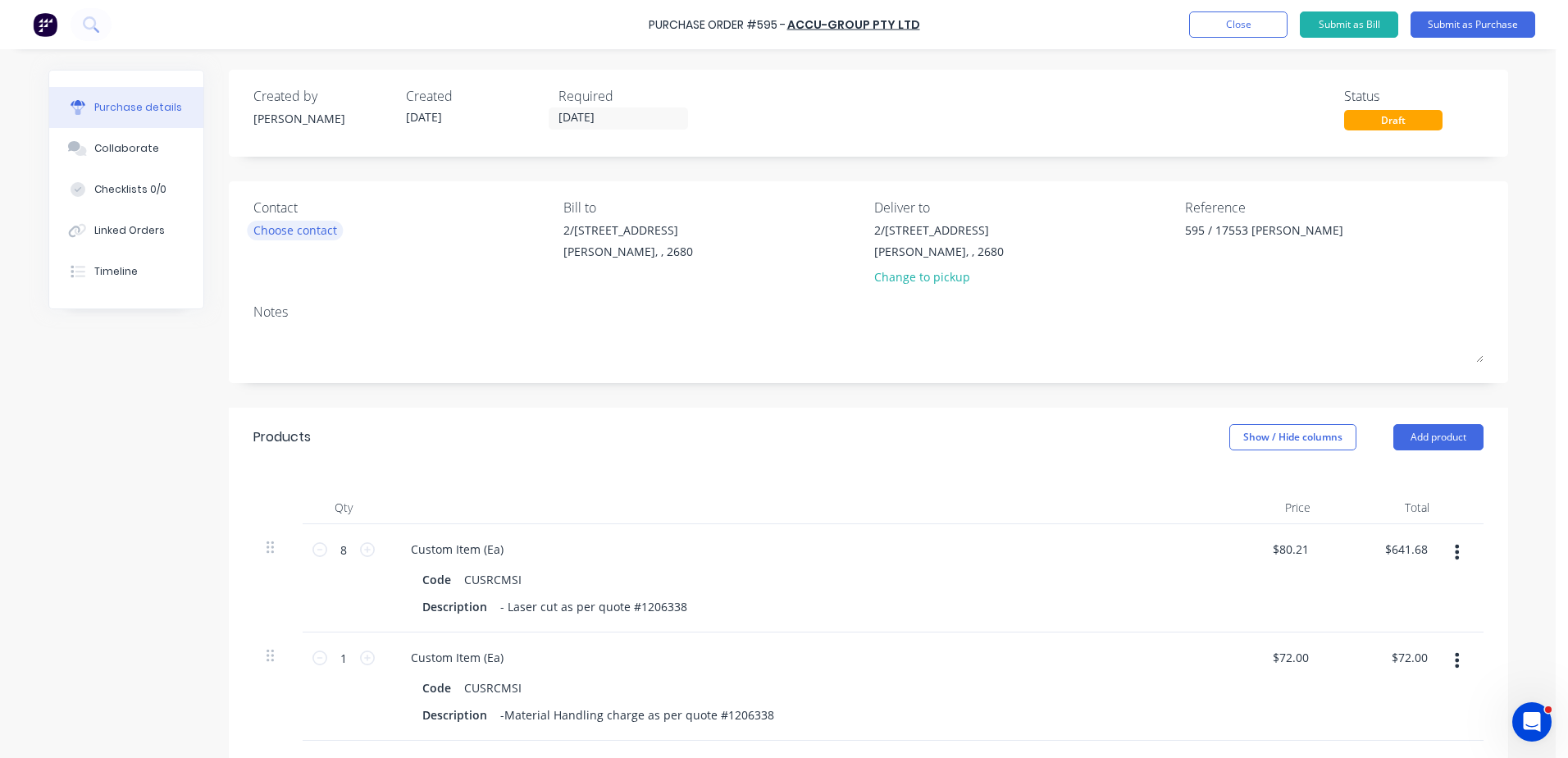
click at [299, 224] on div "Choose contact" at bounding box center [295, 230] width 84 height 17
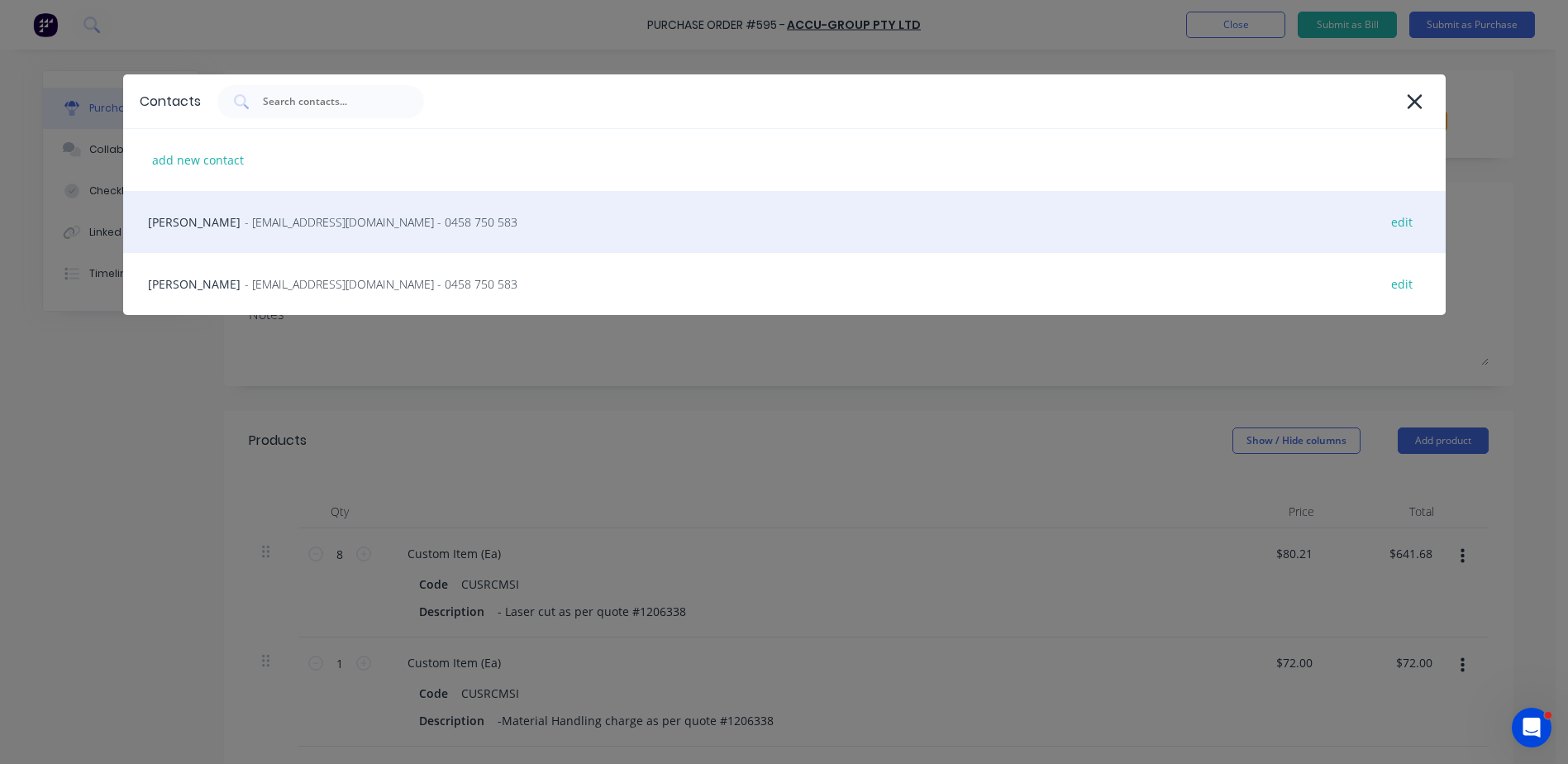
click at [297, 225] on span "- sales@accugroup.com.au - 0458 750 583" at bounding box center [381, 222] width 273 height 17
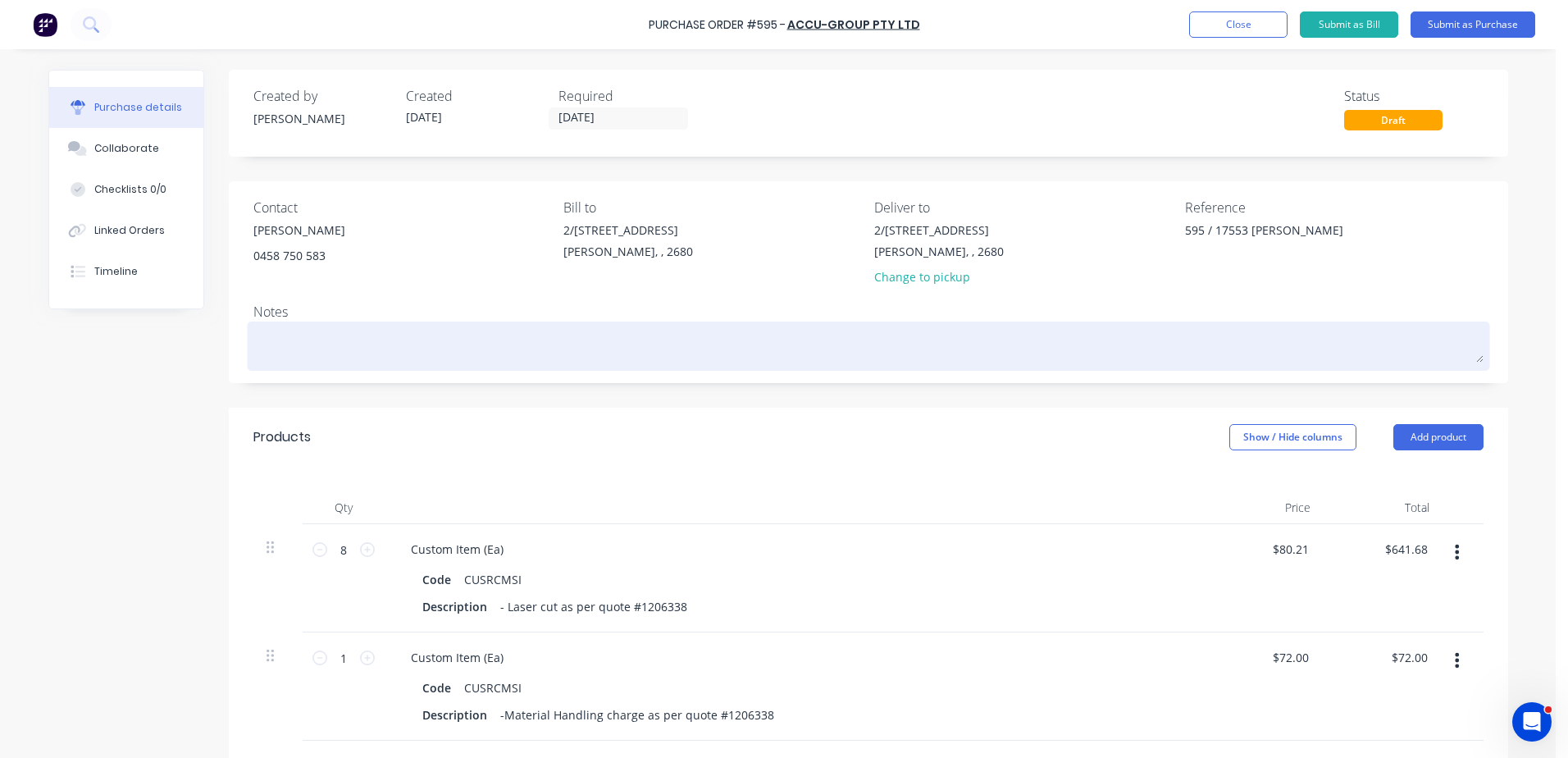
drag, startPoint x: 285, startPoint y: 318, endPoint x: 277, endPoint y: 331, distance: 15.3
click at [284, 319] on div "Notes" at bounding box center [868, 311] width 1230 height 20
click at [285, 349] on textarea at bounding box center [868, 345] width 1230 height 37
type textarea "x"
type textarea "R"
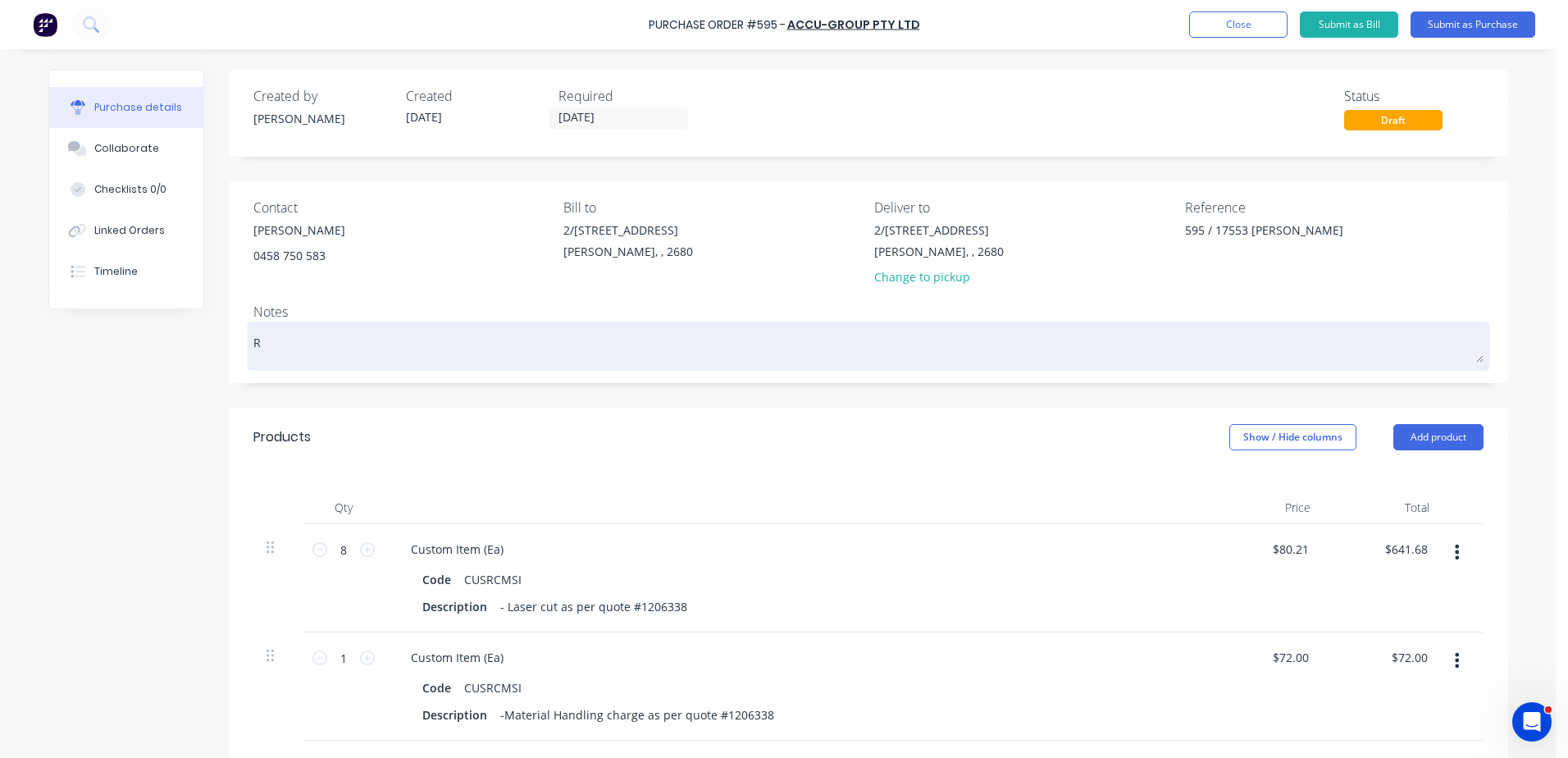
type textarea "x"
type textarea "RB"
type textarea "x"
type textarea "RBS"
type textarea "x"
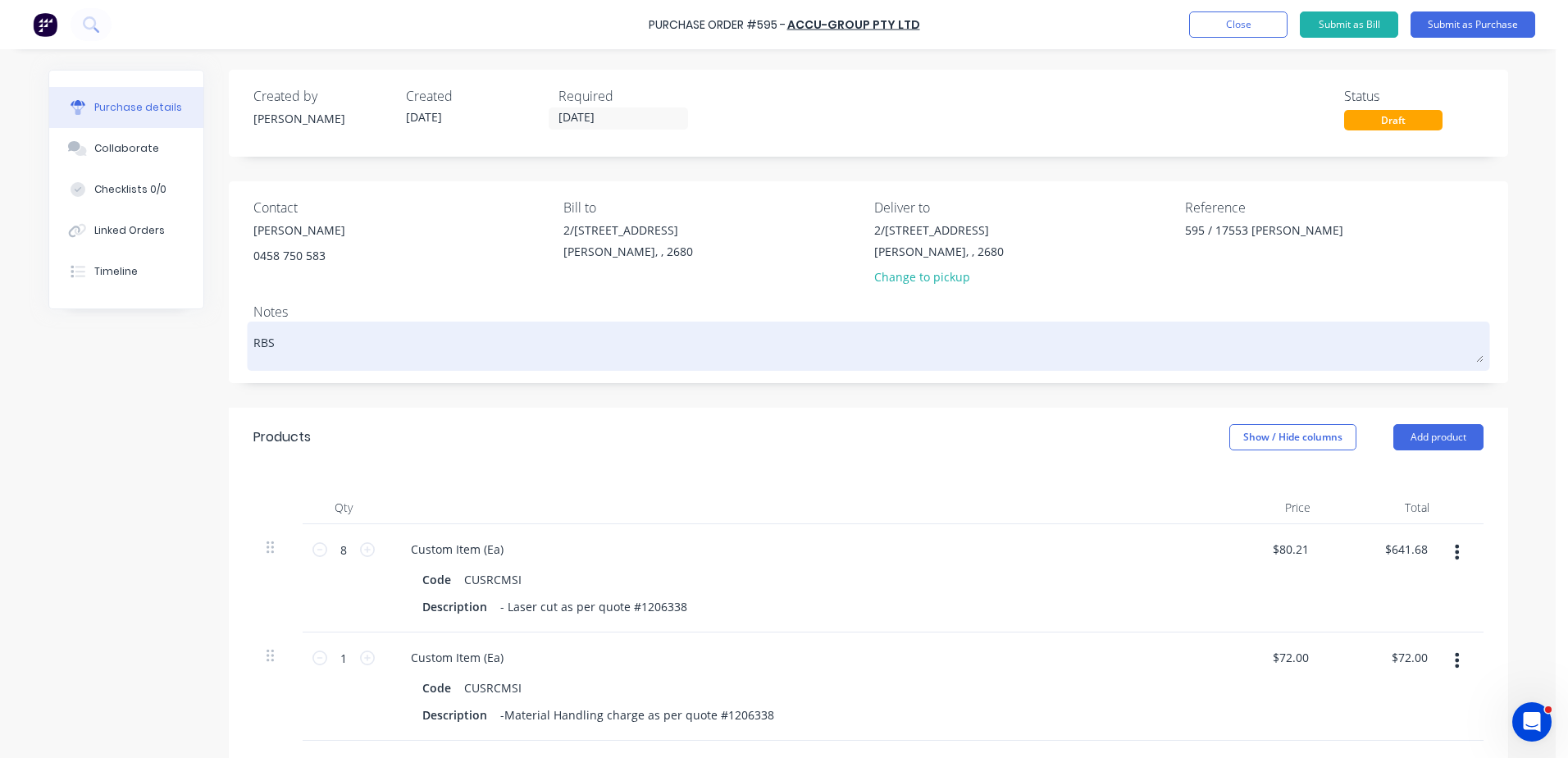
type textarea "RBS"
type textarea "x"
type textarea "RBS W"
type textarea "x"
type textarea "RBS WI"
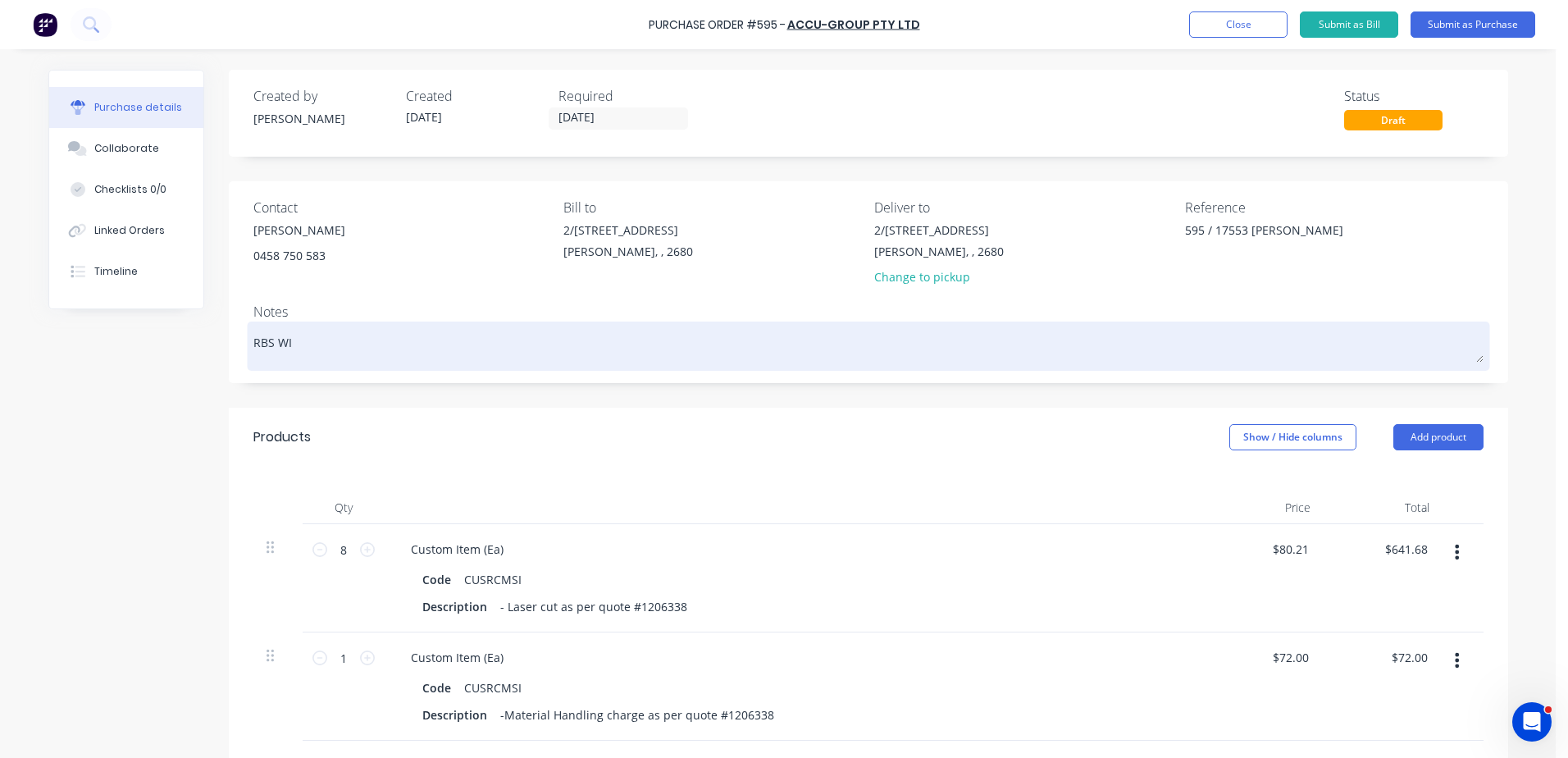
type textarea "x"
type textarea "RBS WIL"
type textarea "x"
type textarea "RBS WILL"
type textarea "x"
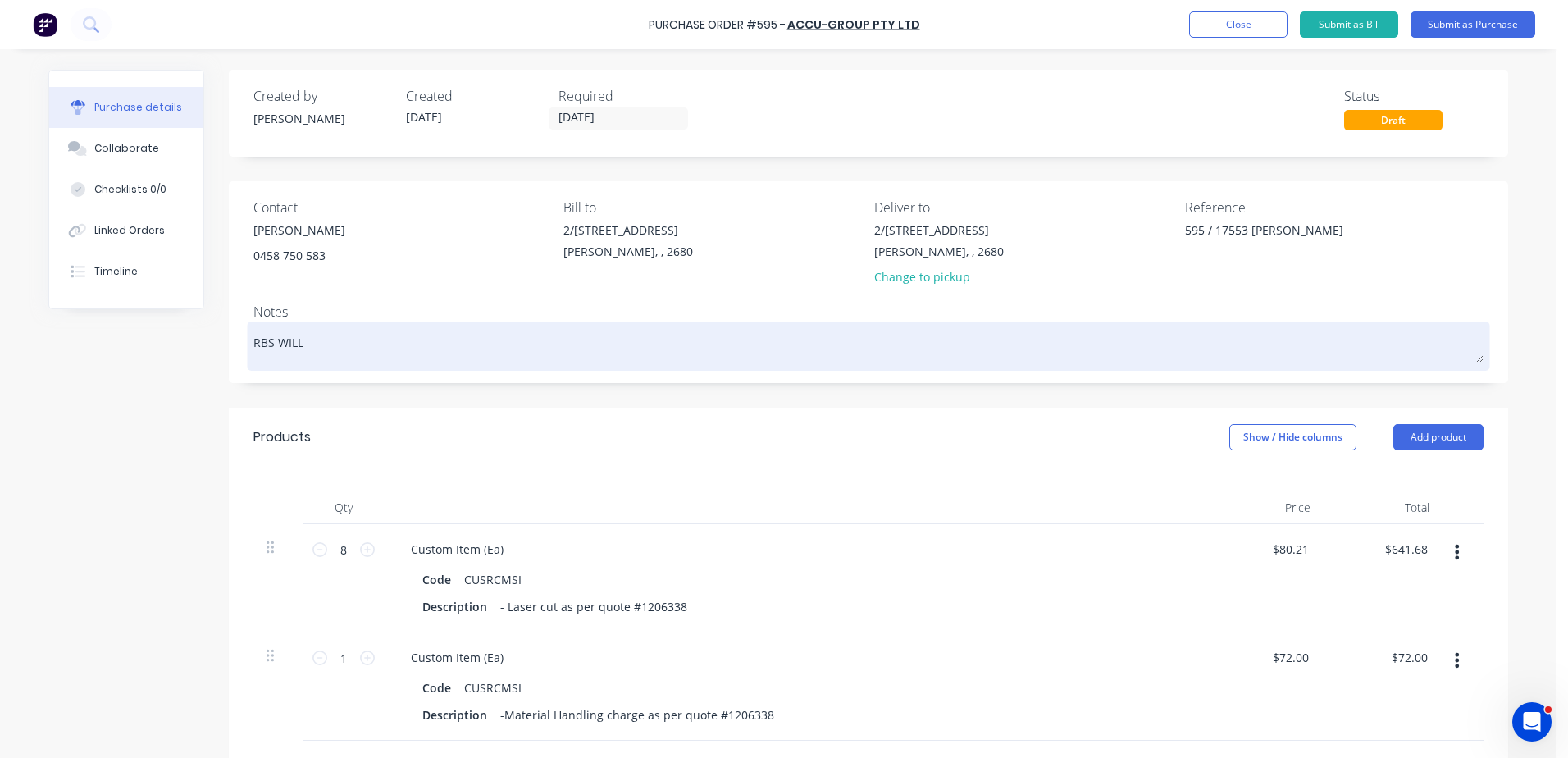
type textarea "RBS WILL"
type textarea "x"
type textarea "RBS WILL D"
type textarea "x"
type textarea "RBS WILL DE"
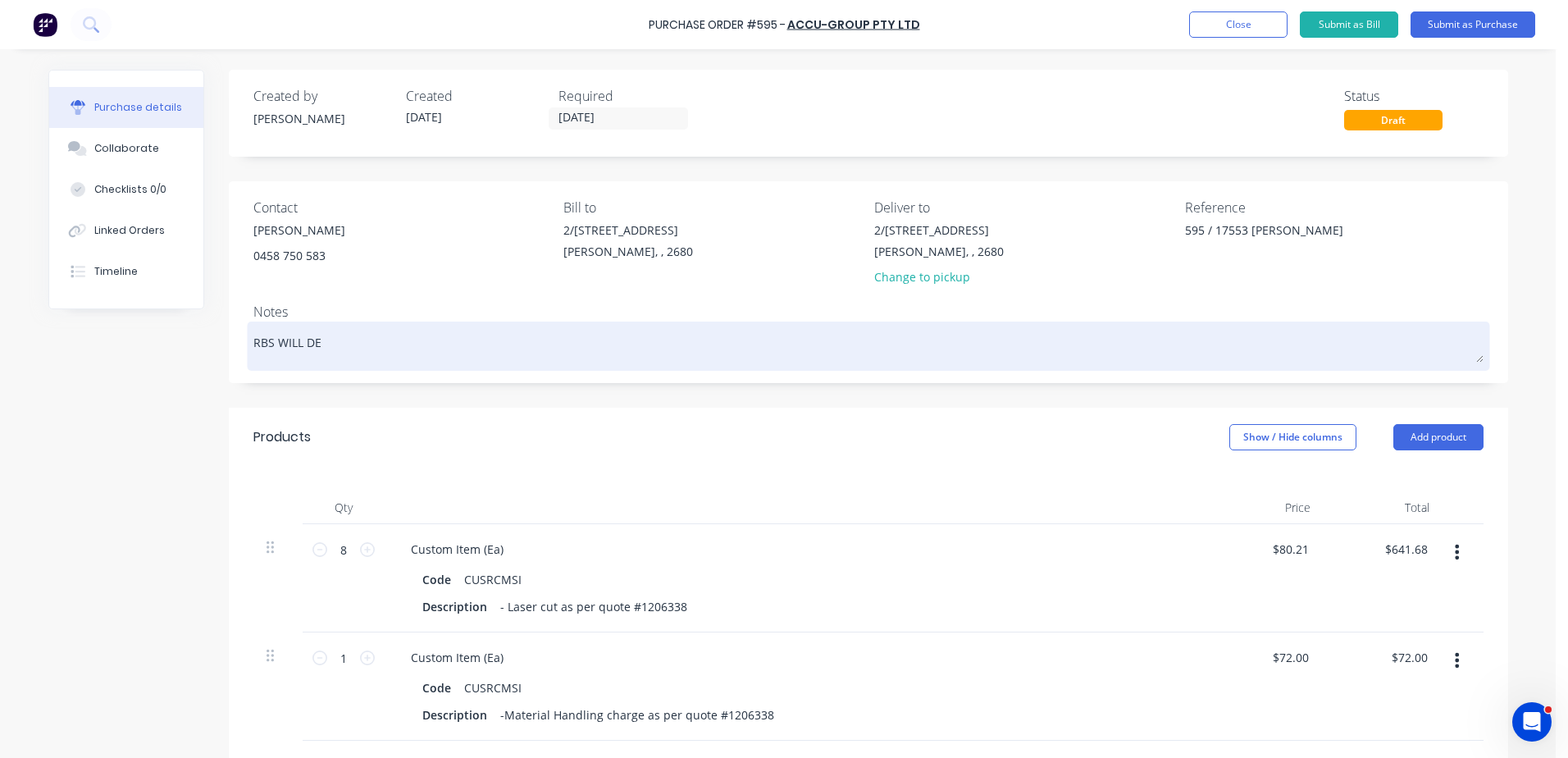
type textarea "x"
type textarea "RBS WILL DEL"
type textarea "x"
type textarea "RBS WILL DELI"
type textarea "x"
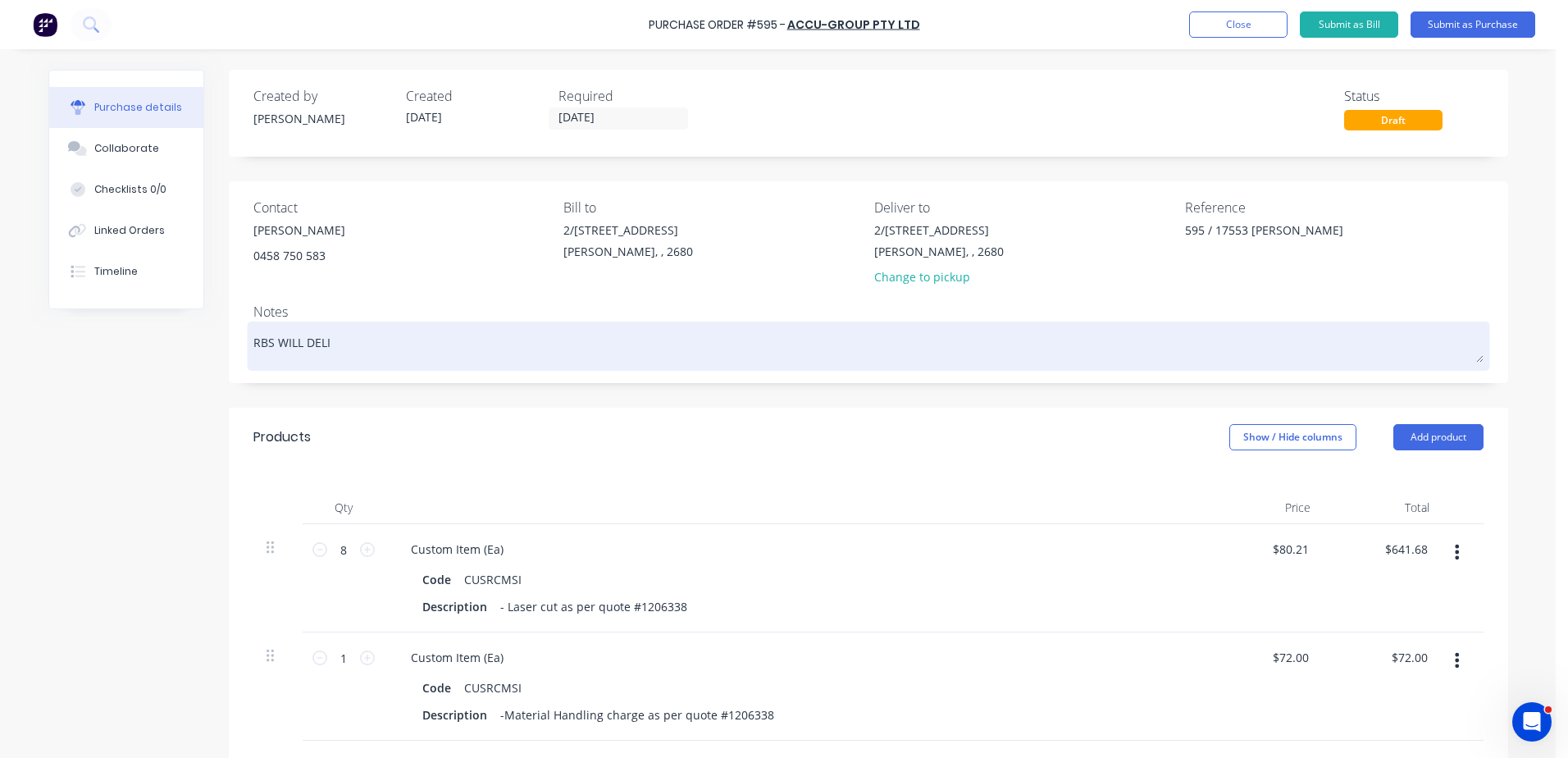
type textarea "RBS WILL DELIV"
type textarea "x"
type textarea "RBS WILL DELIVE"
type textarea "x"
type textarea "RBS WILL DELIVER"
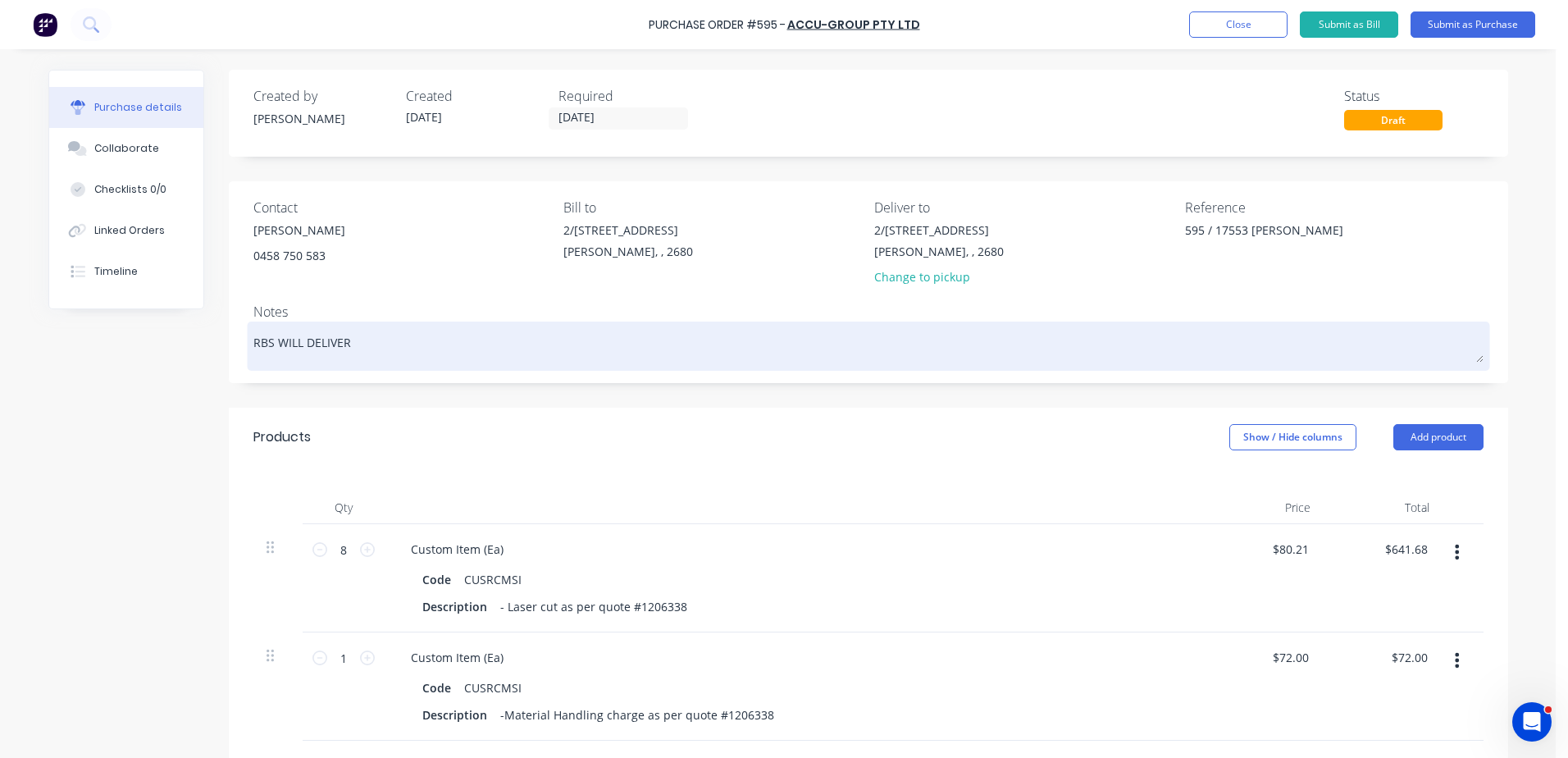
type textarea "x"
type textarea "RBS WILL DELIVER"
type textarea "x"
type textarea "RBS WILL DELIVER M"
type textarea "x"
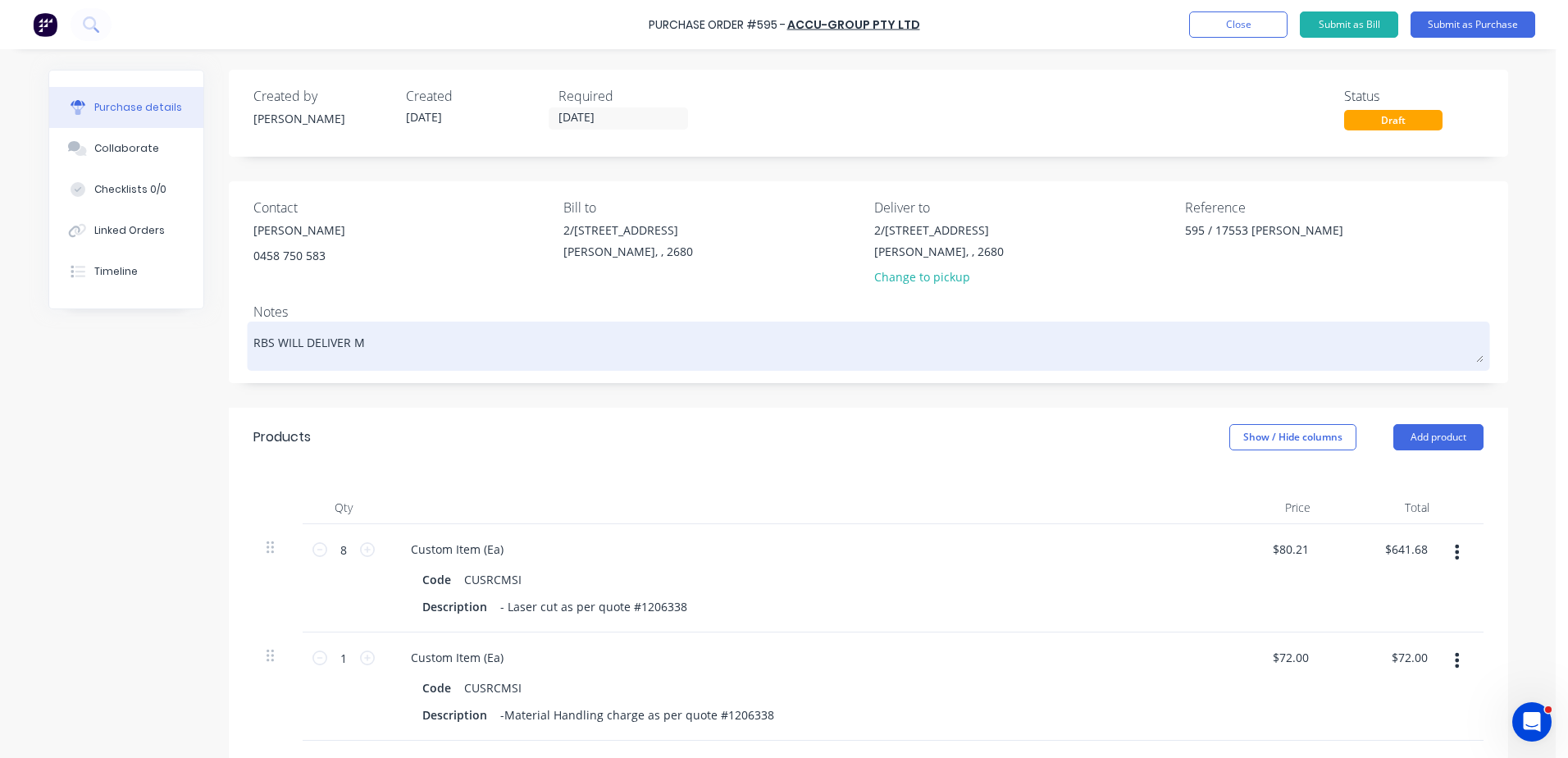
type textarea "RBS WILL DELIVER MA"
type textarea "x"
type textarea "RBS WILL DELIVER MAT"
type textarea "x"
type textarea "RBS WILL DELIVER MATE"
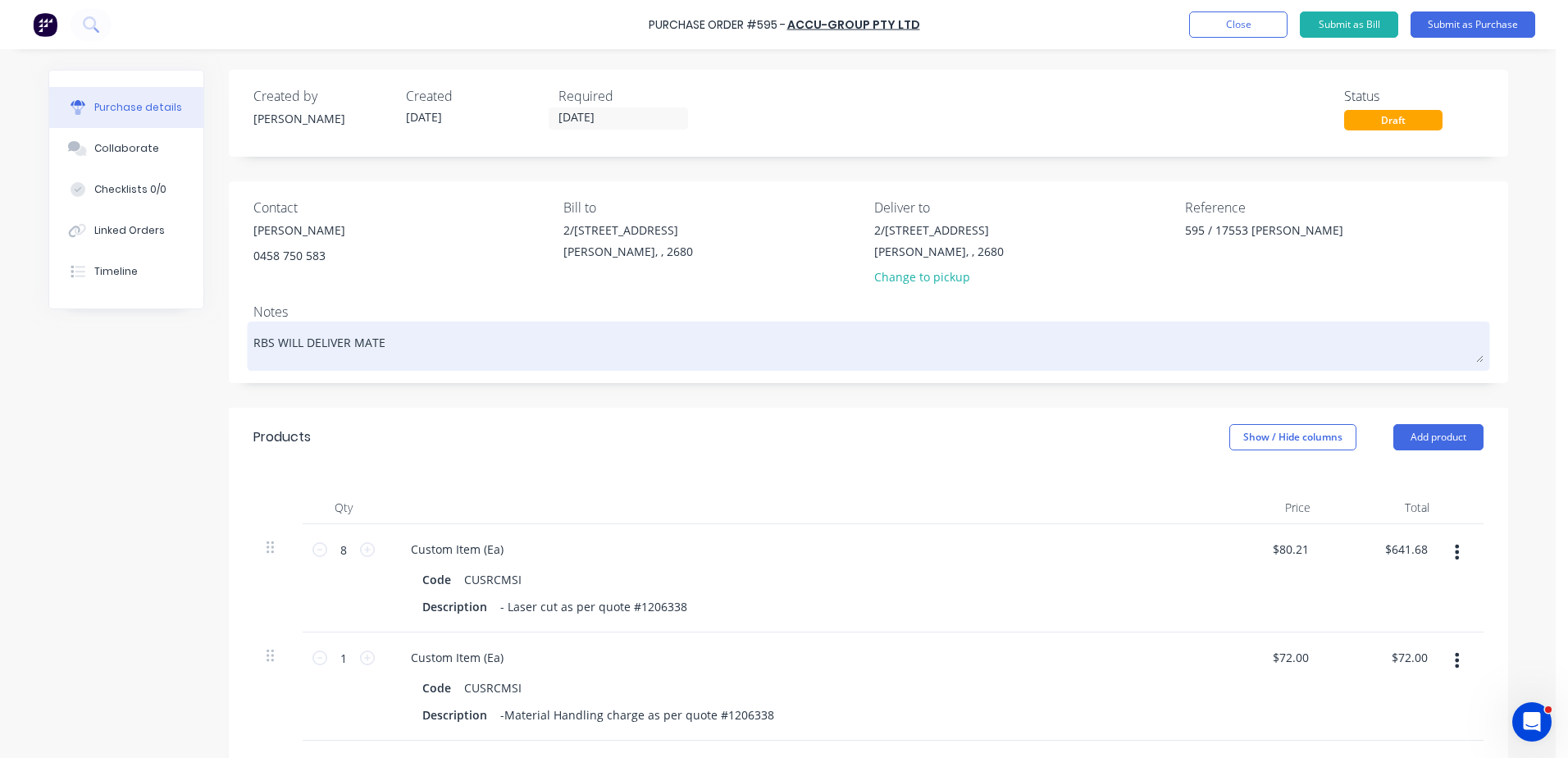
type textarea "x"
type textarea "RBS WILL DELIVER MATER"
type textarea "x"
type textarea "RBS WILL DELIVER MATERI"
type textarea "x"
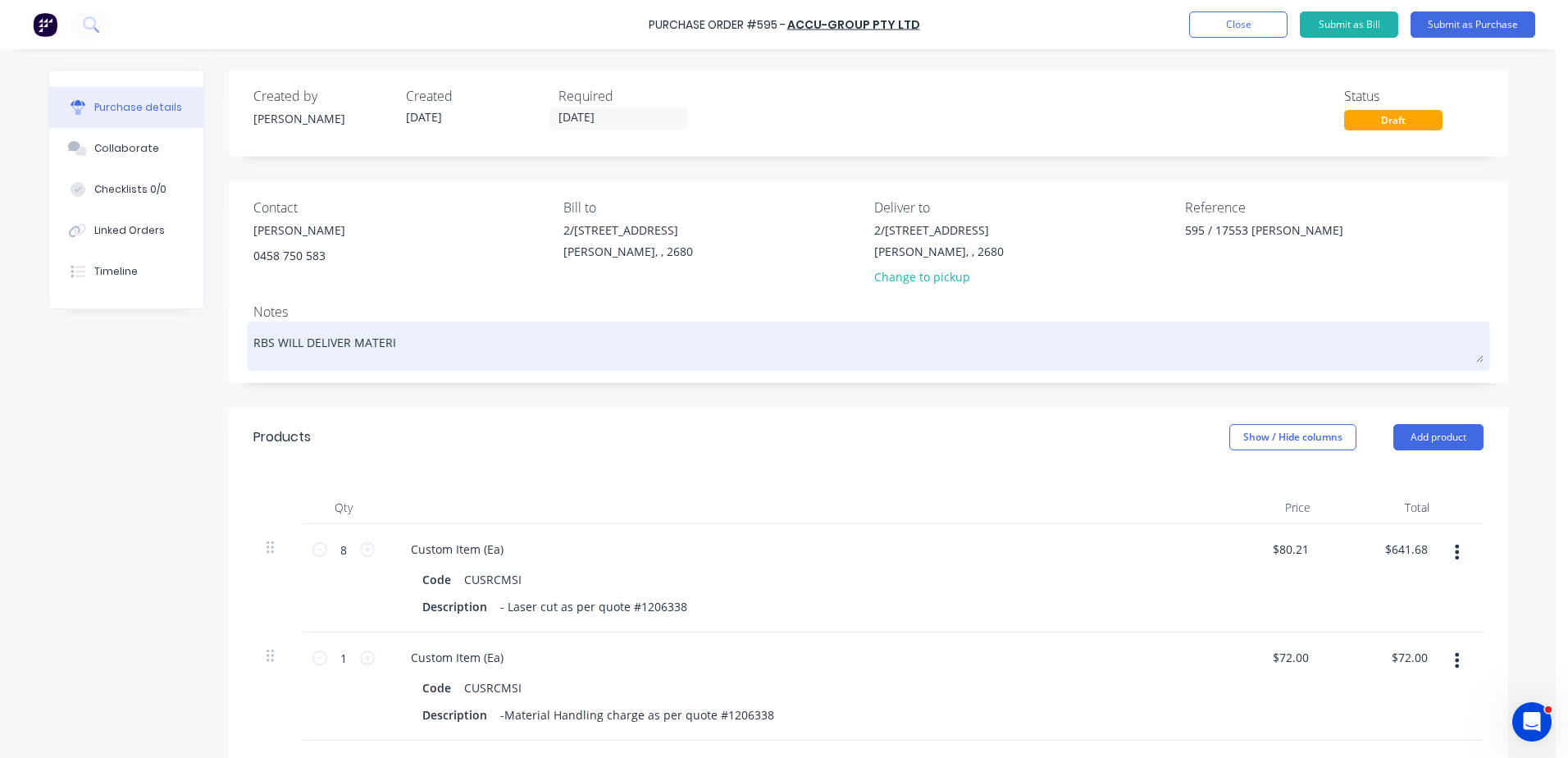
type textarea "RBS WILL DELIVER MATERIA"
type textarea "x"
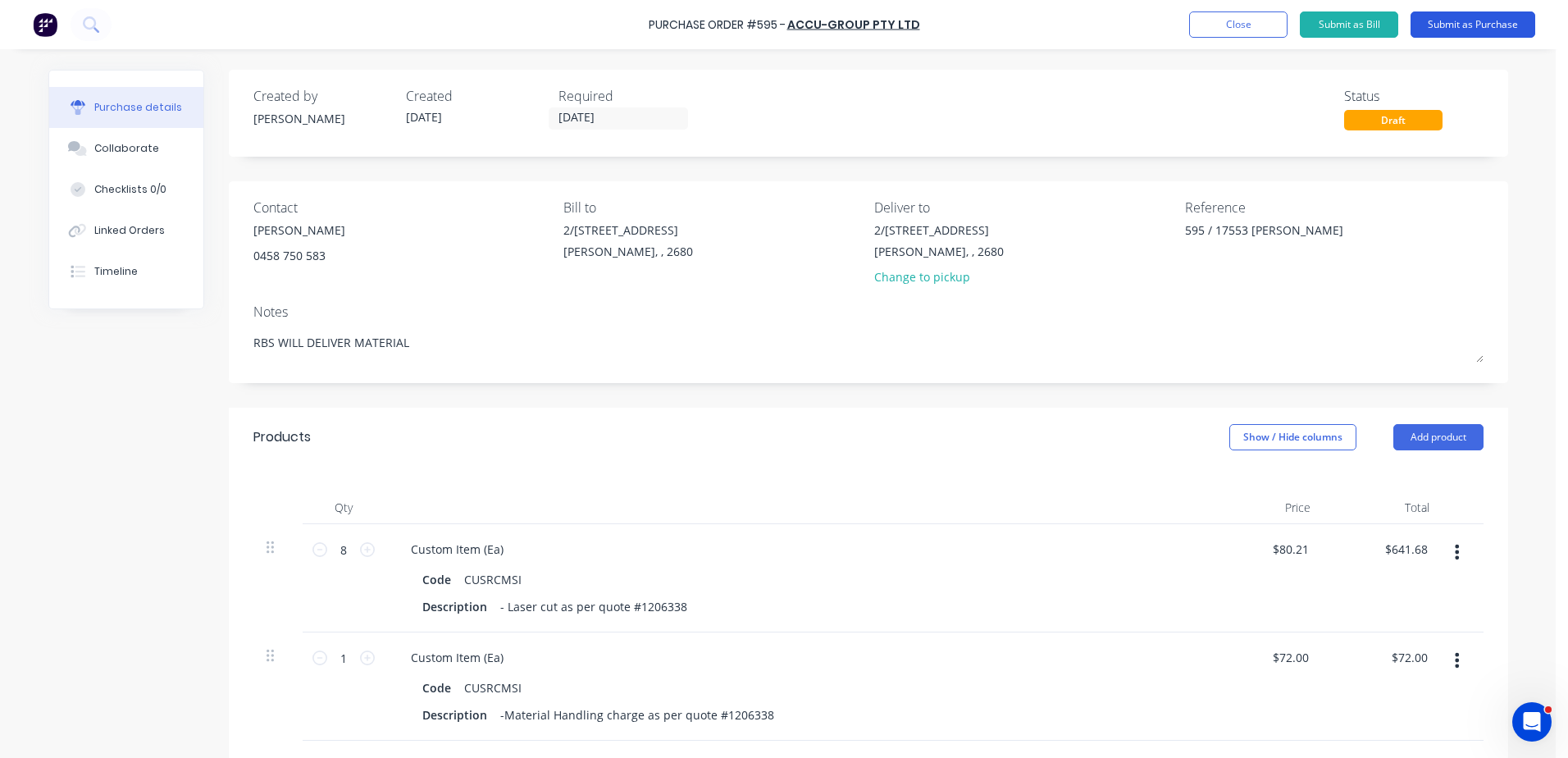
type textarea "RBS WILL DELIVER MATERIAL"
type textarea "x"
type textarea "RBS WILL DELIVER MATERIAL"
click at [1467, 22] on button "Submit as Purchase" at bounding box center [1473, 24] width 125 height 26
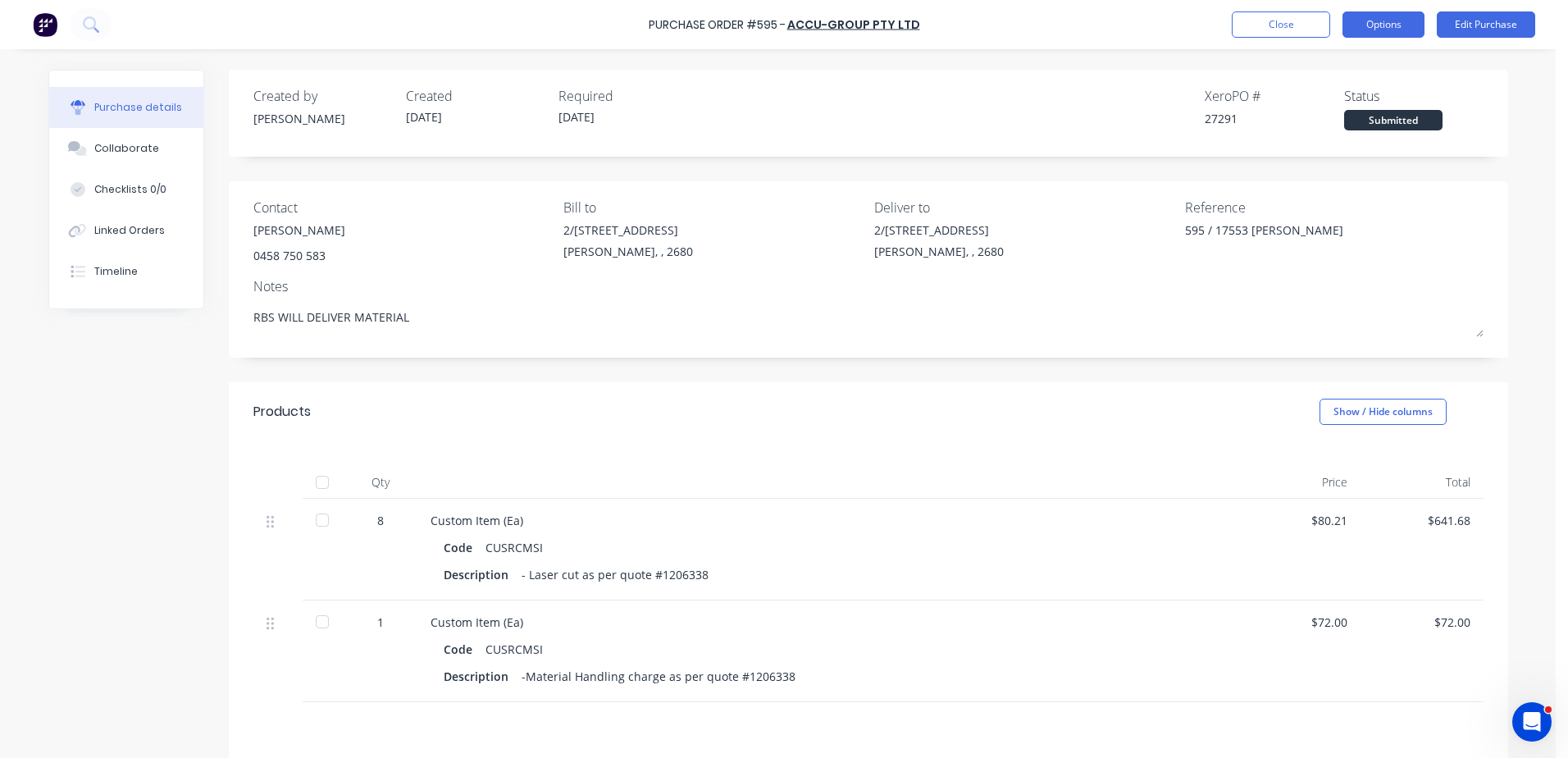
click at [1399, 19] on button "Options" at bounding box center [1384, 24] width 82 height 26
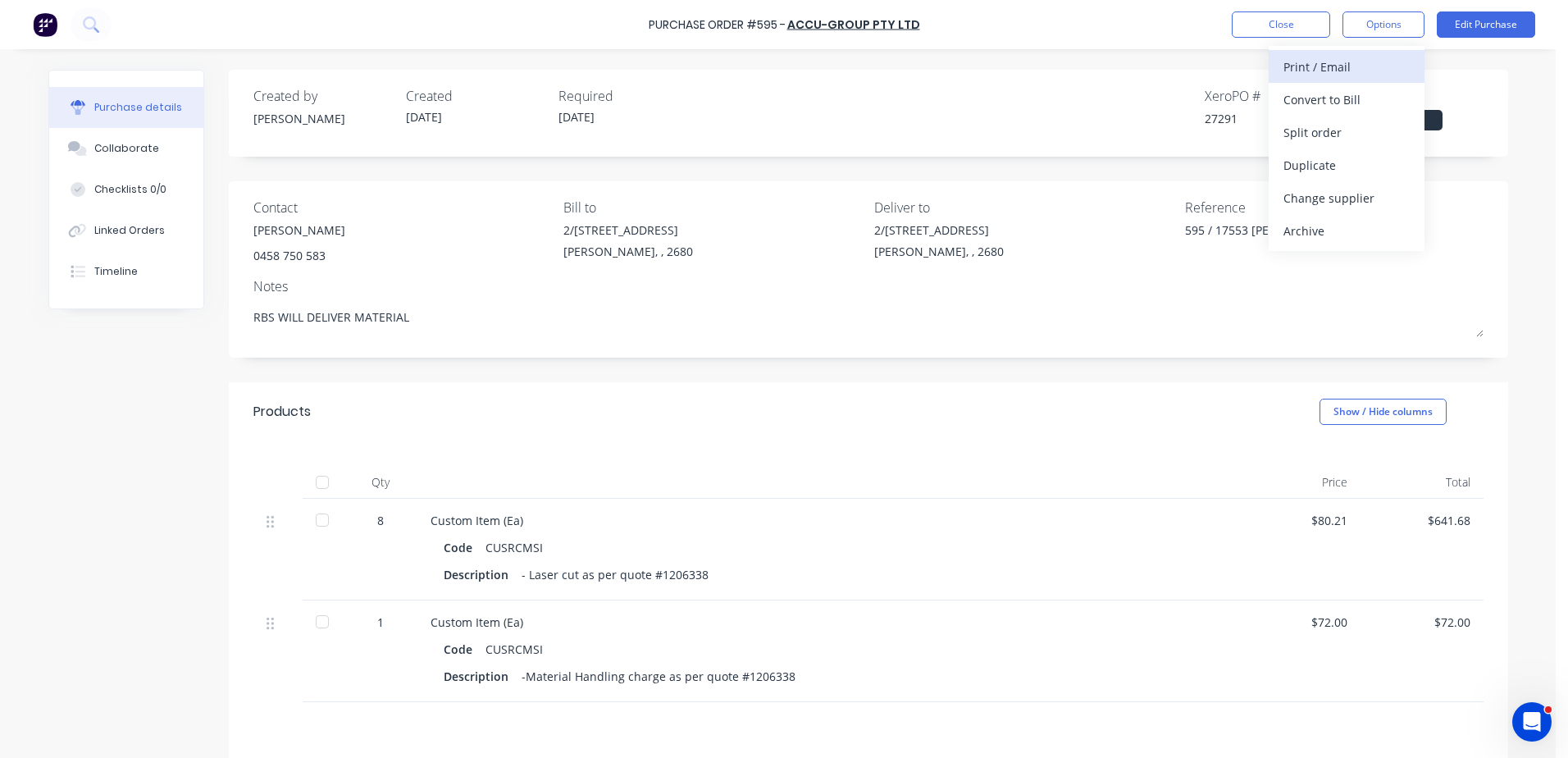
click at [1328, 71] on div "Print / Email" at bounding box center [1346, 67] width 127 height 24
click at [1324, 100] on div "With pricing" at bounding box center [1346, 100] width 127 height 24
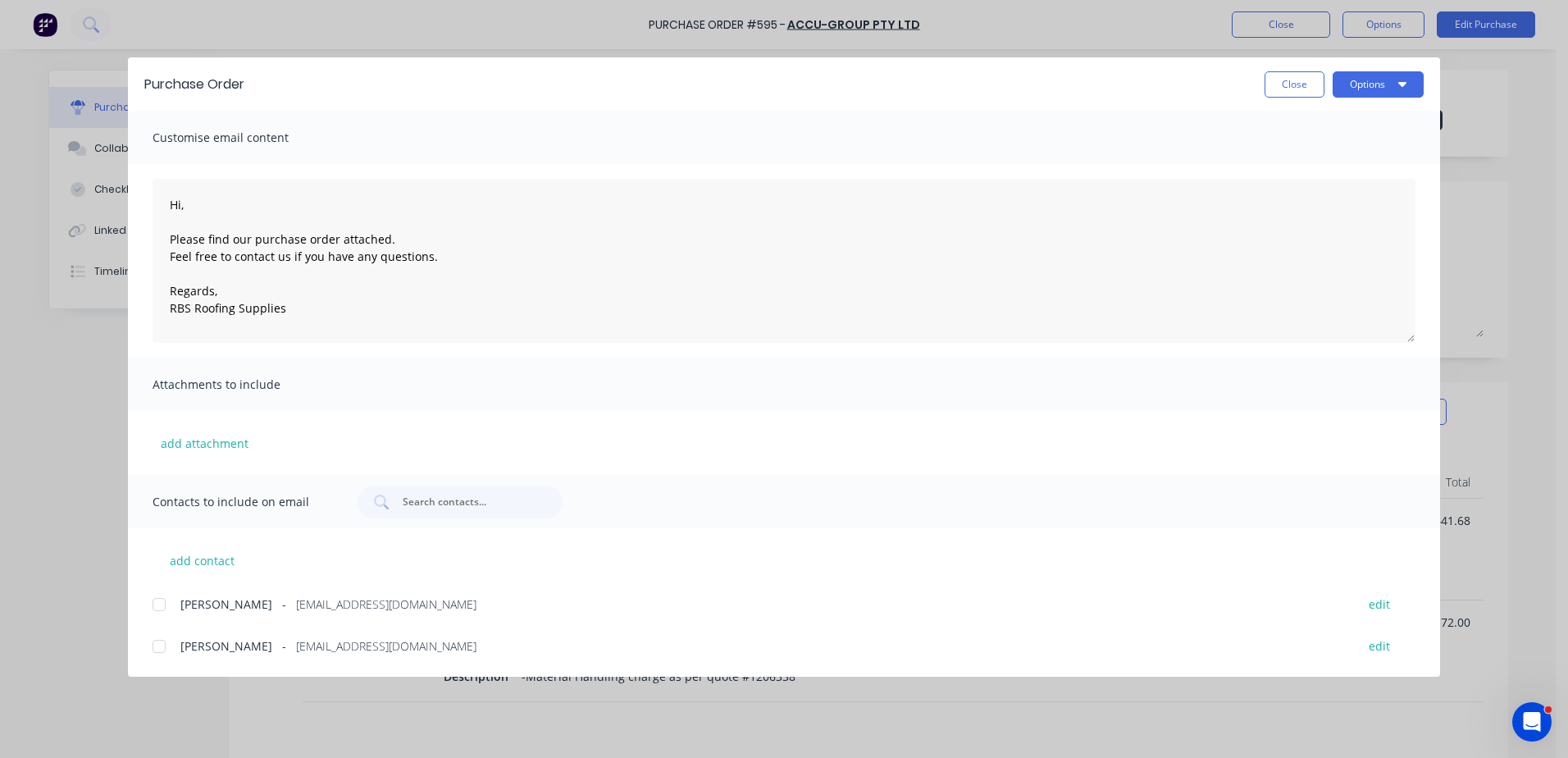
click at [156, 606] on div at bounding box center [158, 603] width 33 height 33
click at [1370, 93] on button "Options" at bounding box center [1378, 85] width 91 height 26
click at [1304, 199] on div "Email" at bounding box center [1345, 192] width 127 height 24
click at [1304, 91] on button "Close" at bounding box center [1294, 85] width 60 height 26
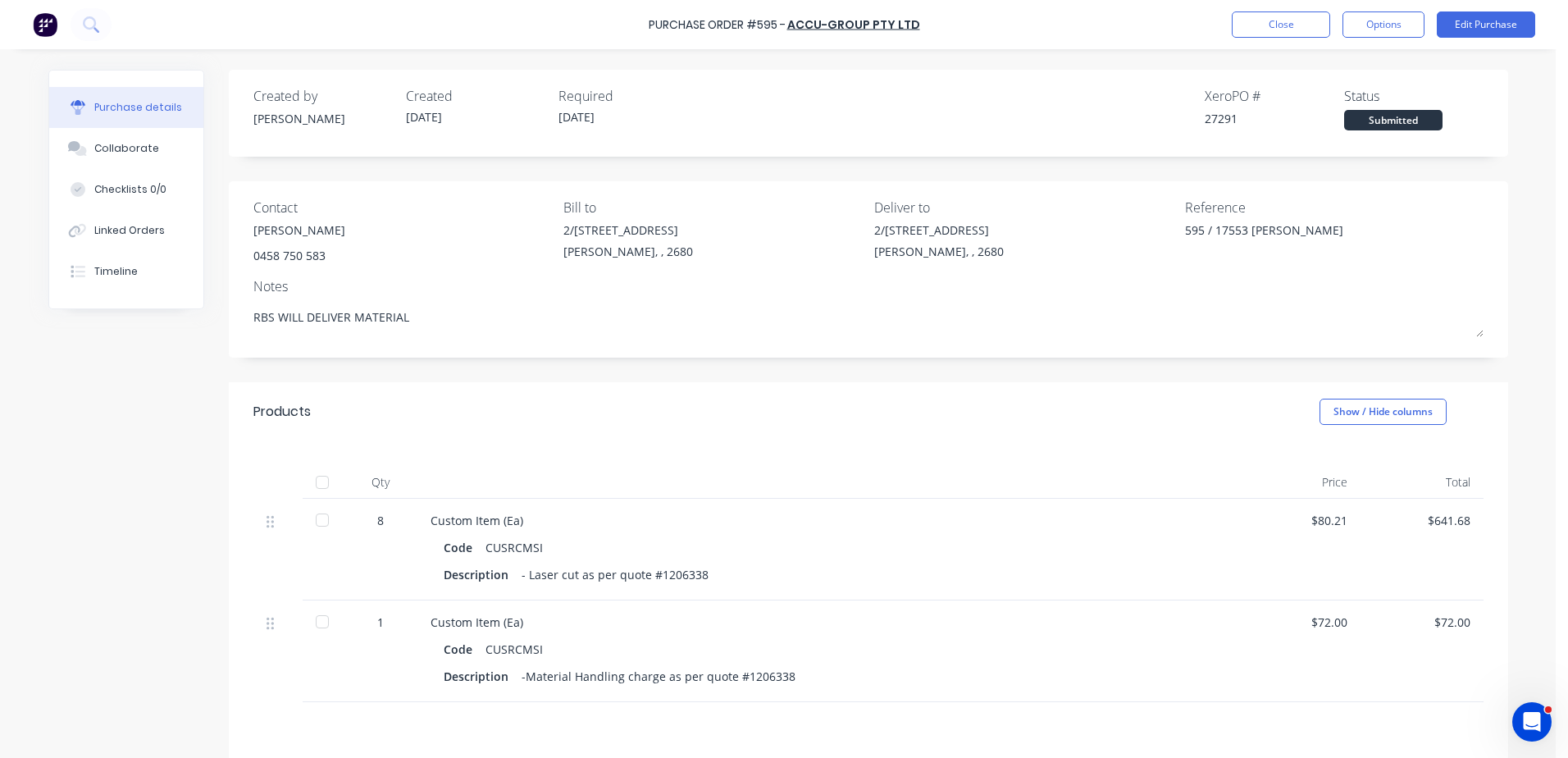
type textarea "x"
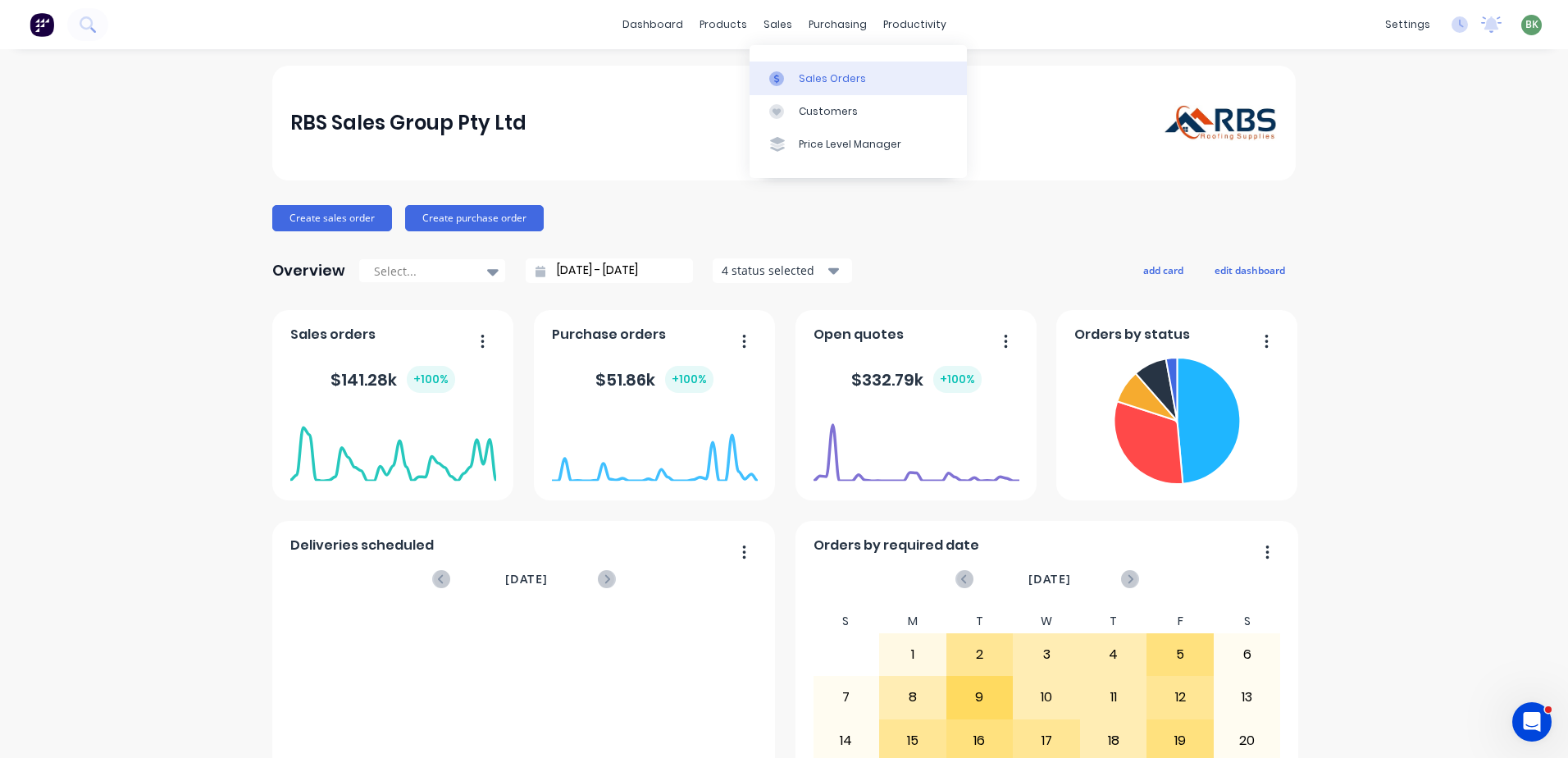
click at [838, 86] on div "Sales Orders" at bounding box center [832, 79] width 67 height 15
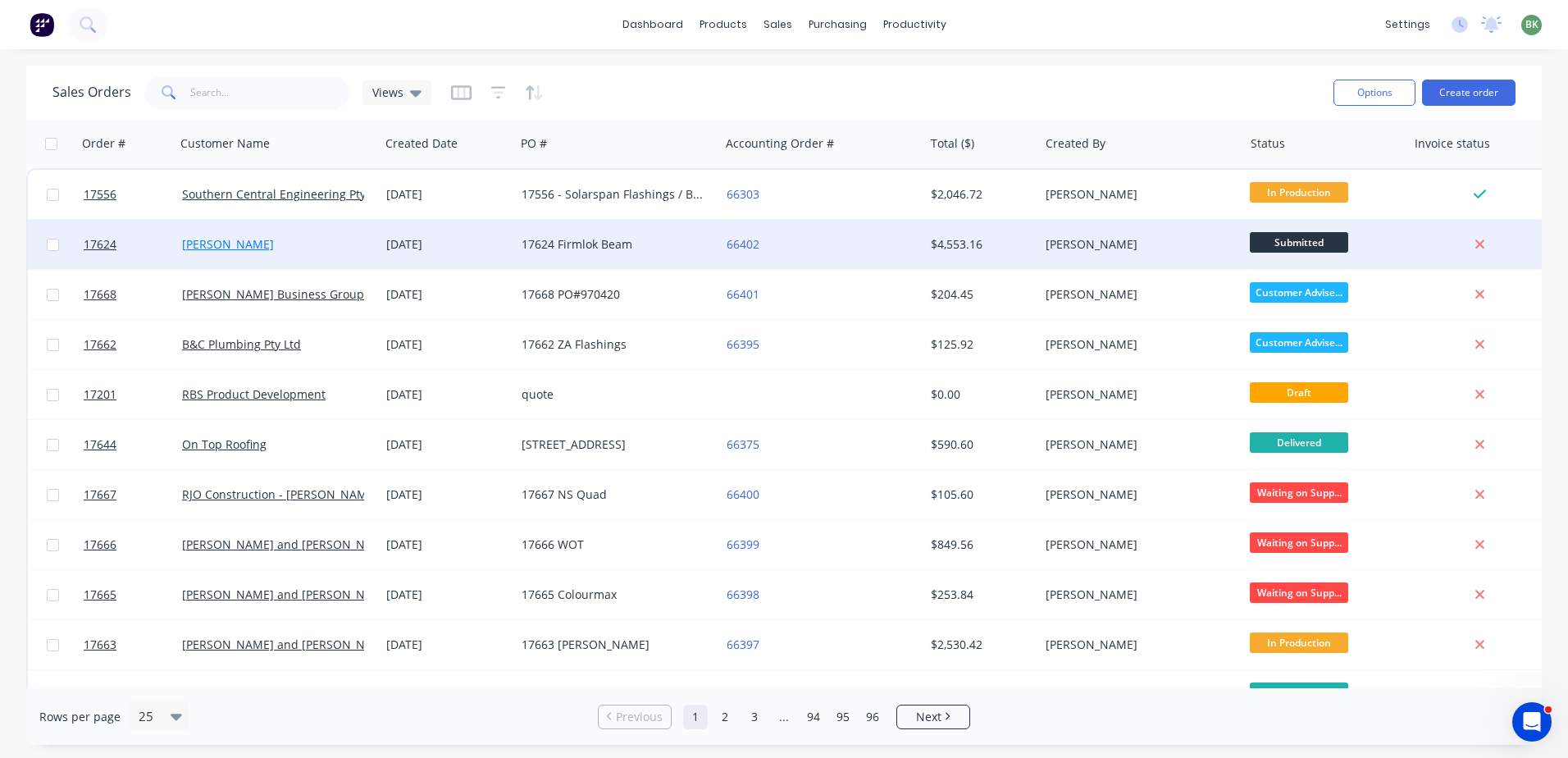
click at [237, 243] on link "[PERSON_NAME]" at bounding box center [227, 244] width 92 height 16
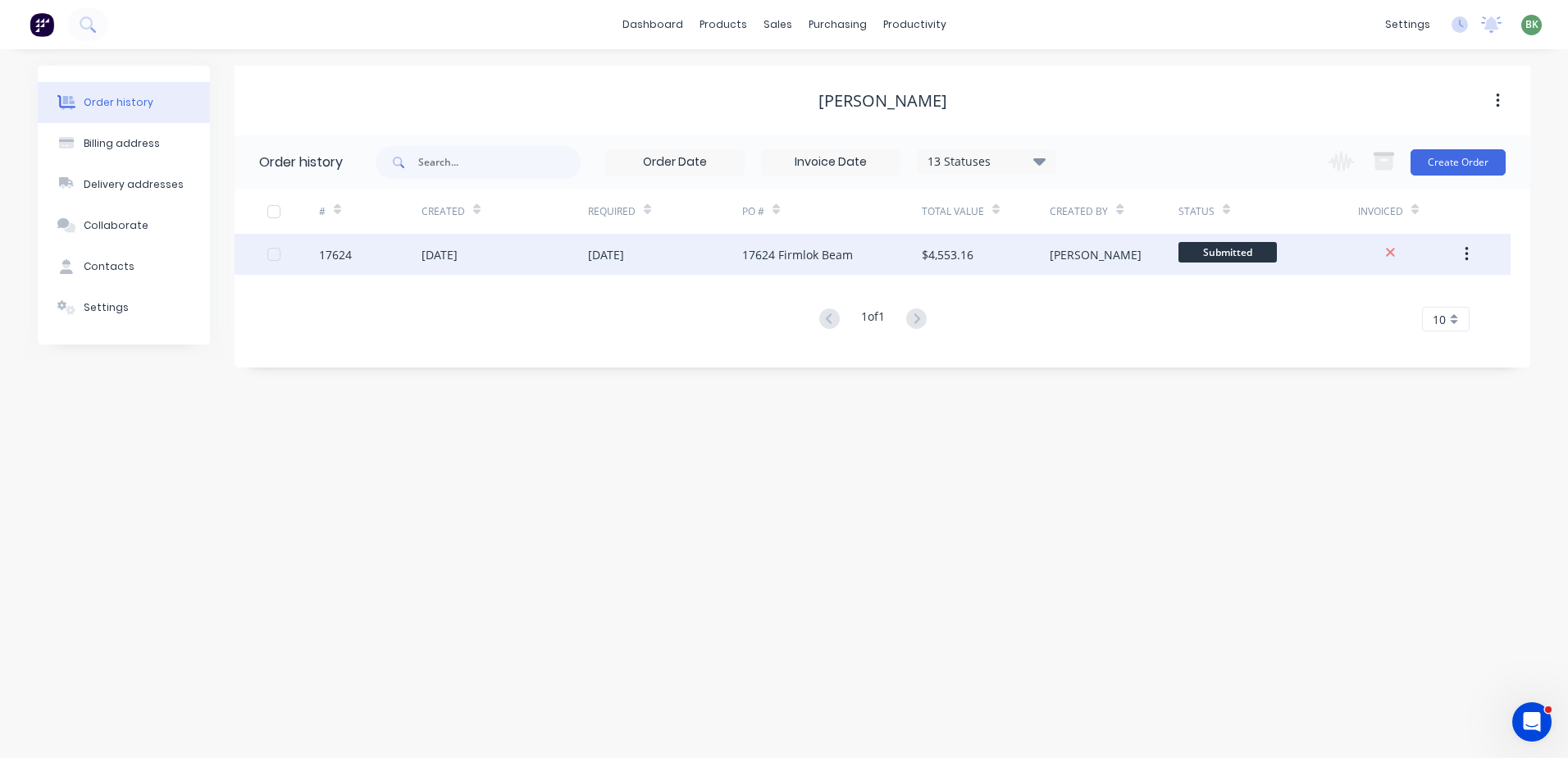
click at [815, 261] on div "17624 Firmlok Beam" at bounding box center [797, 254] width 111 height 17
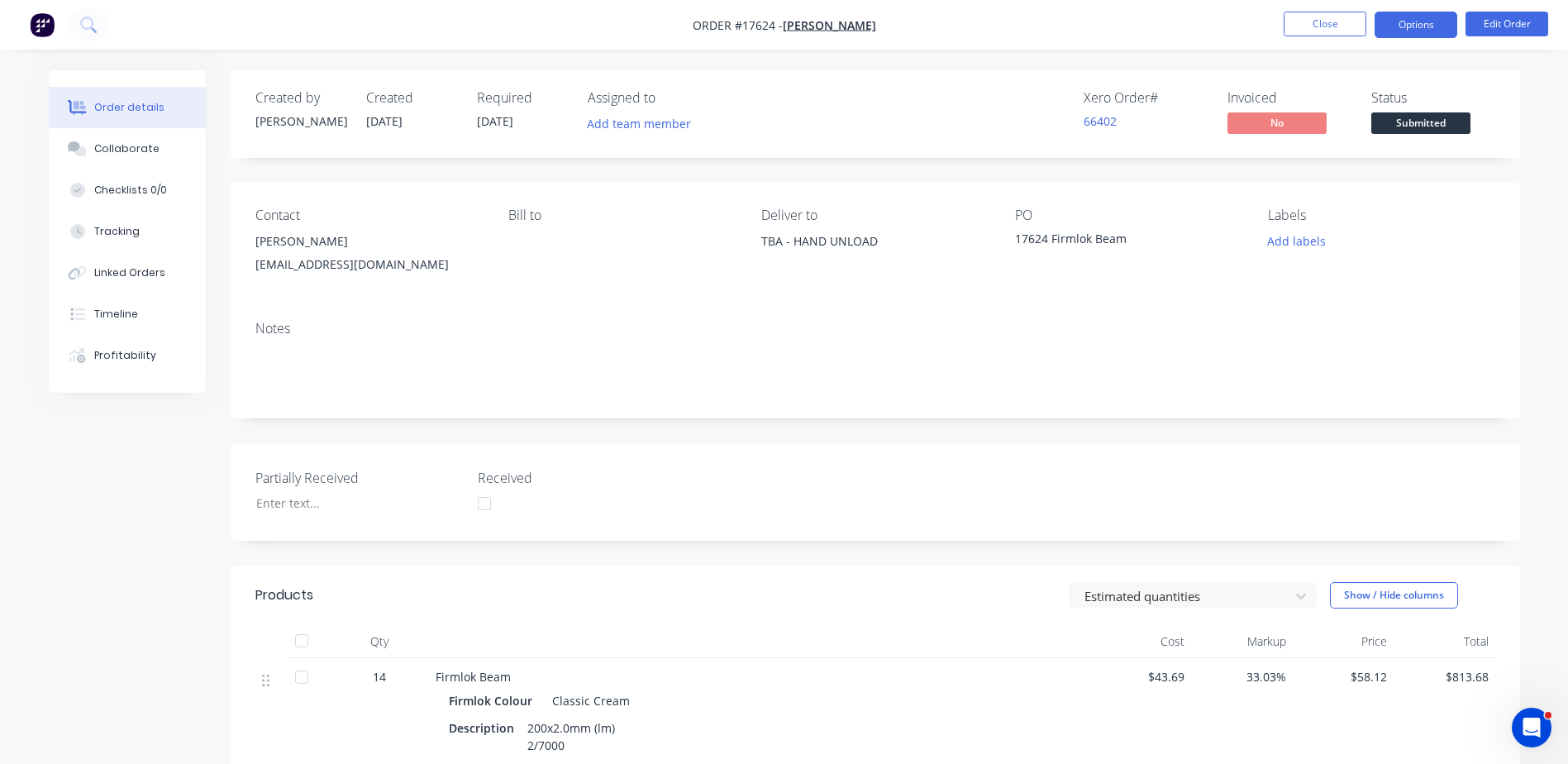
click at [1433, 24] on button "Options" at bounding box center [1415, 24] width 83 height 26
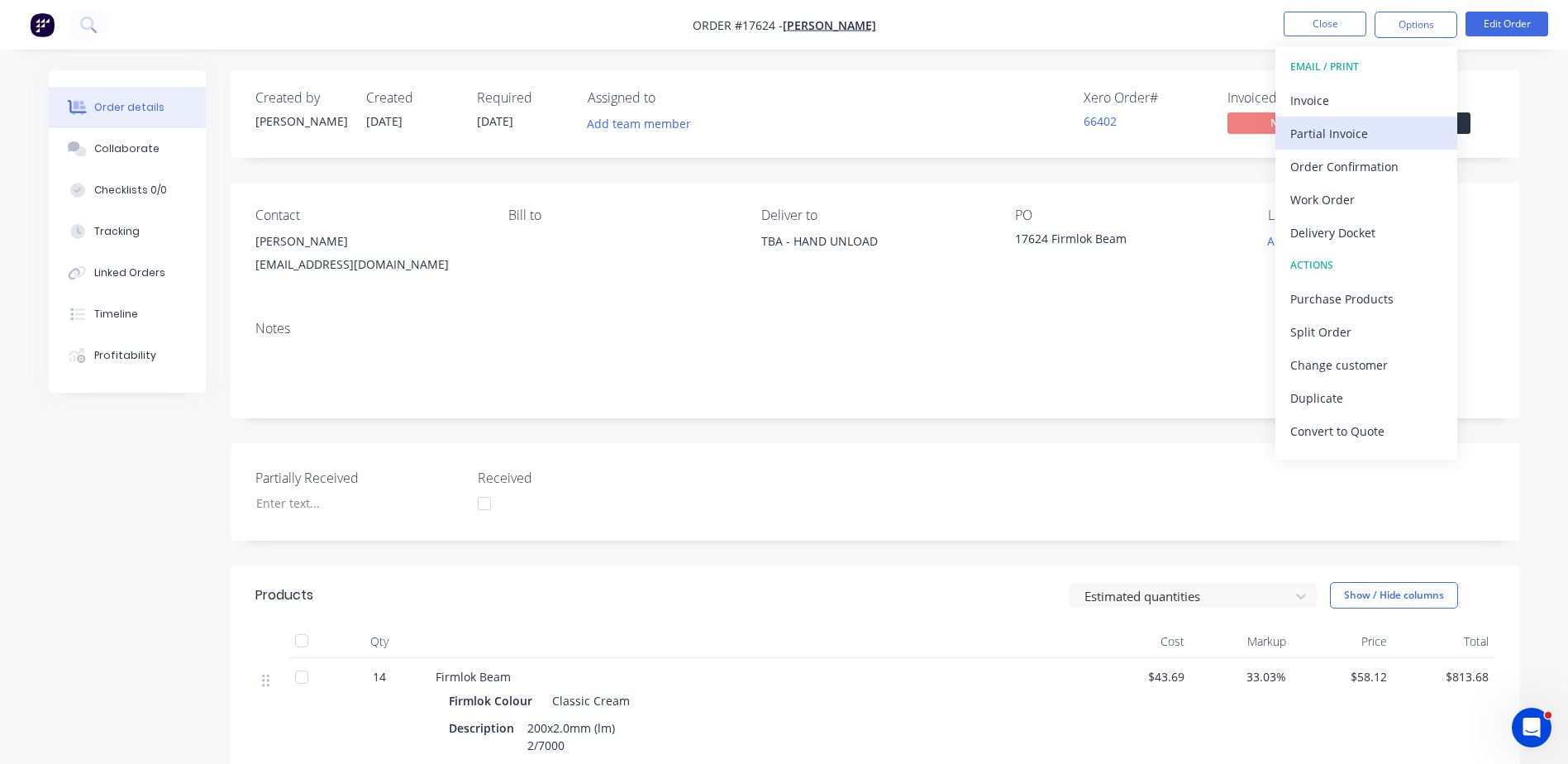
click at [1331, 133] on div "Partial Invoice" at bounding box center [1366, 133] width 152 height 24
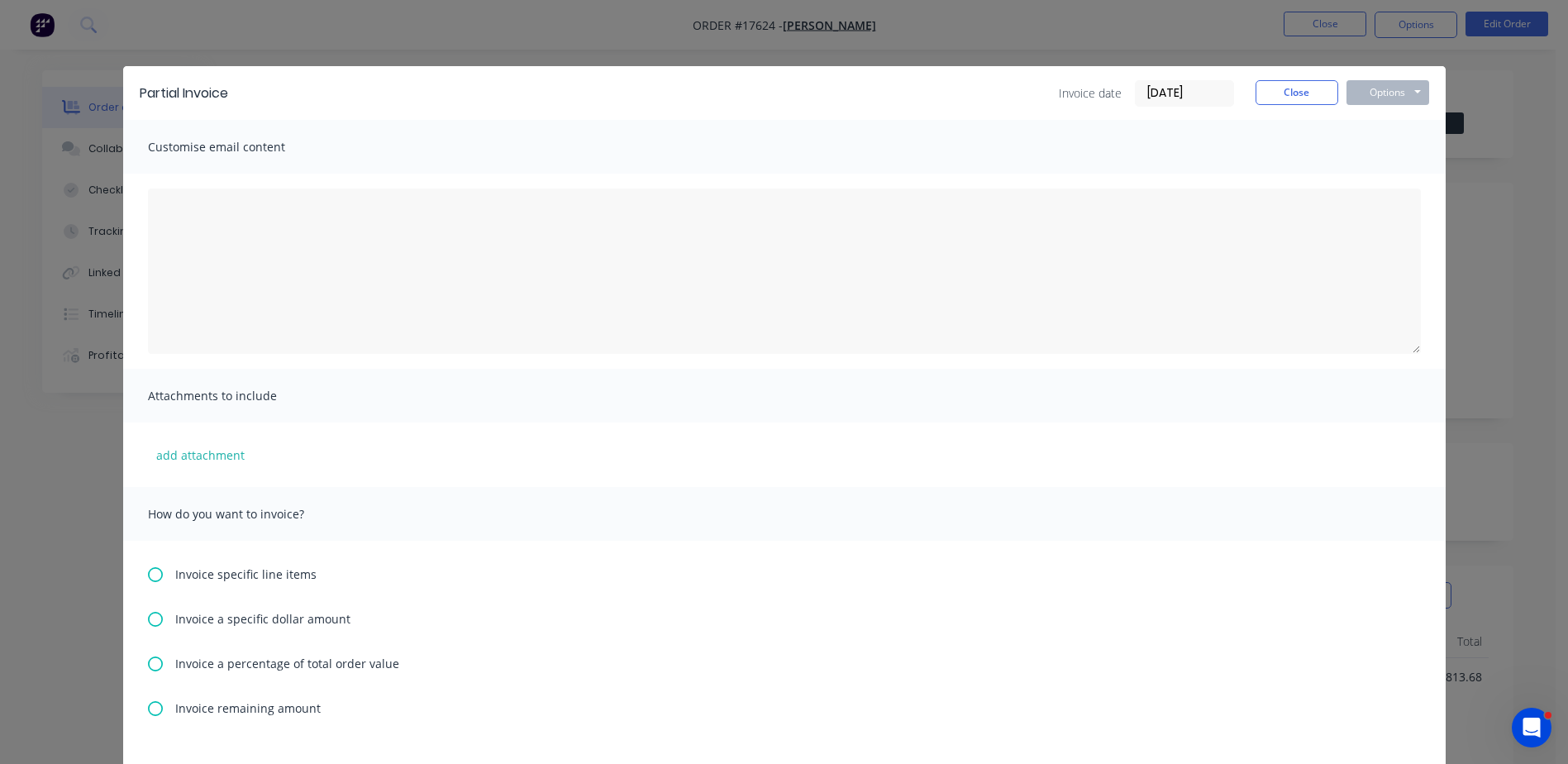
click at [148, 622] on icon at bounding box center [156, 619] width 15 height 15
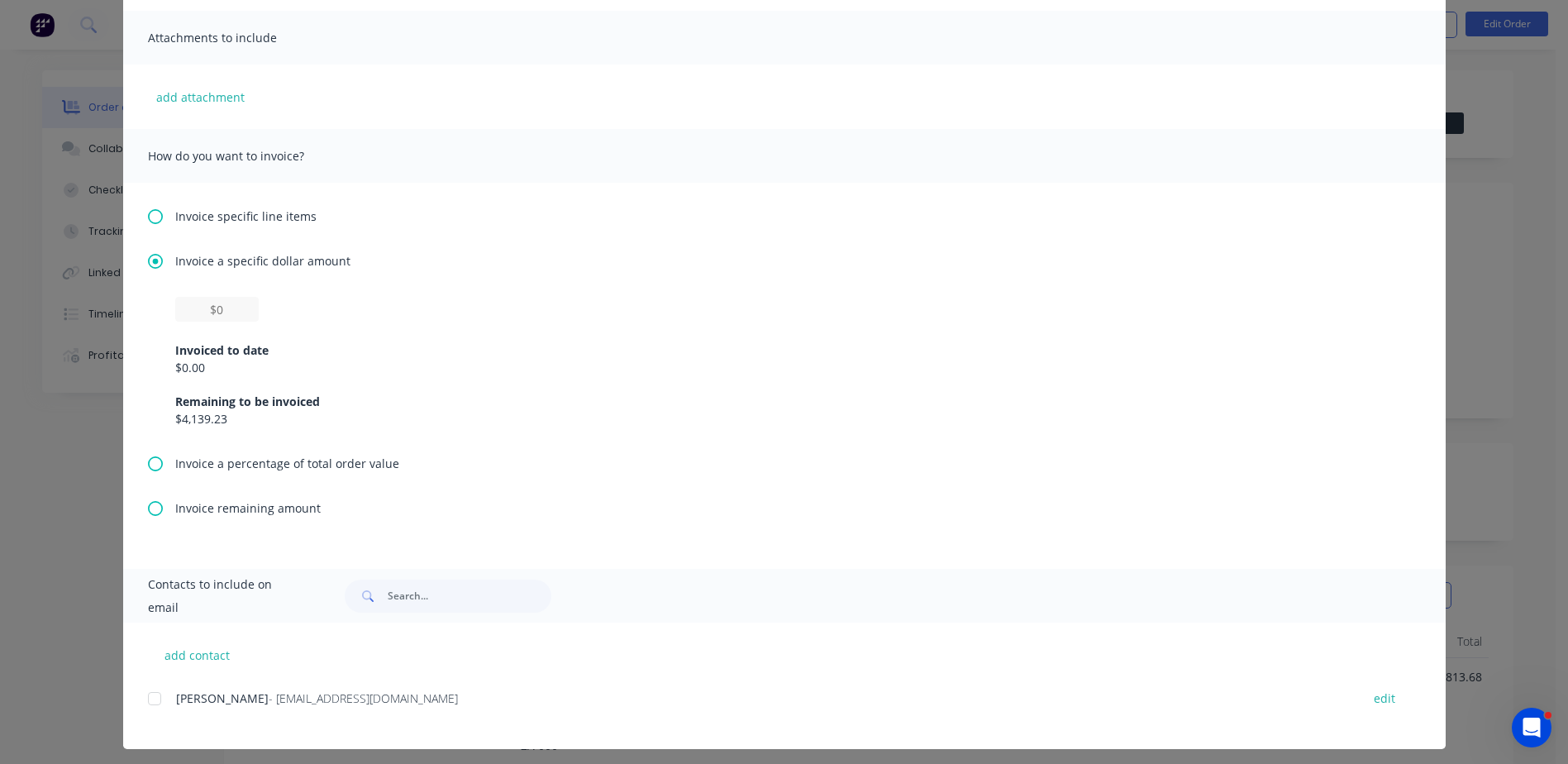
scroll to position [366, 0]
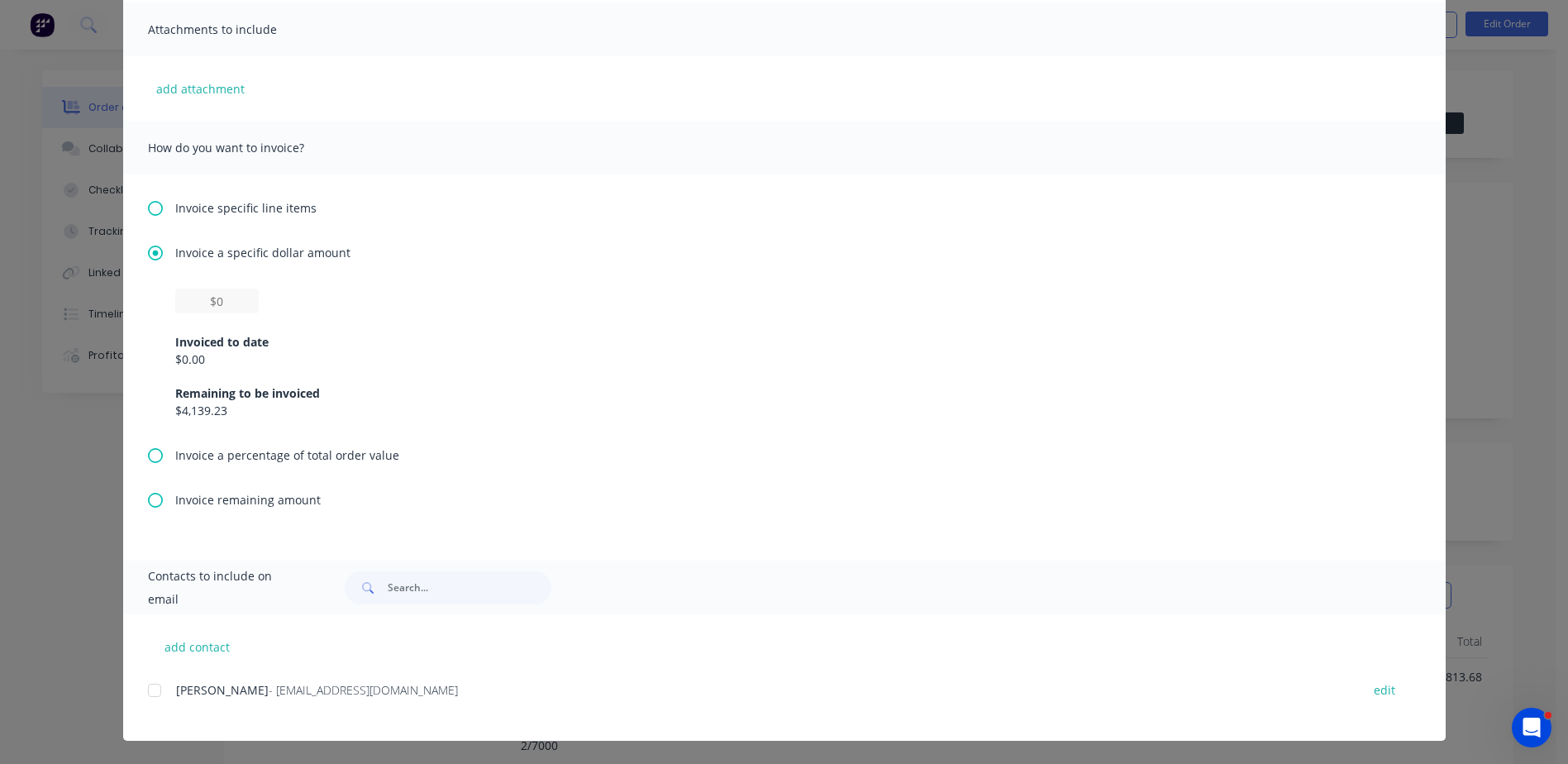
click at [190, 362] on div "$0.00" at bounding box center [784, 359] width 1218 height 17
click at [227, 296] on input "text" at bounding box center [217, 300] width 84 height 24
type input "$2,000"
click at [681, 403] on div "$4,139.23" at bounding box center [784, 410] width 1218 height 17
click at [151, 689] on div at bounding box center [154, 690] width 33 height 33
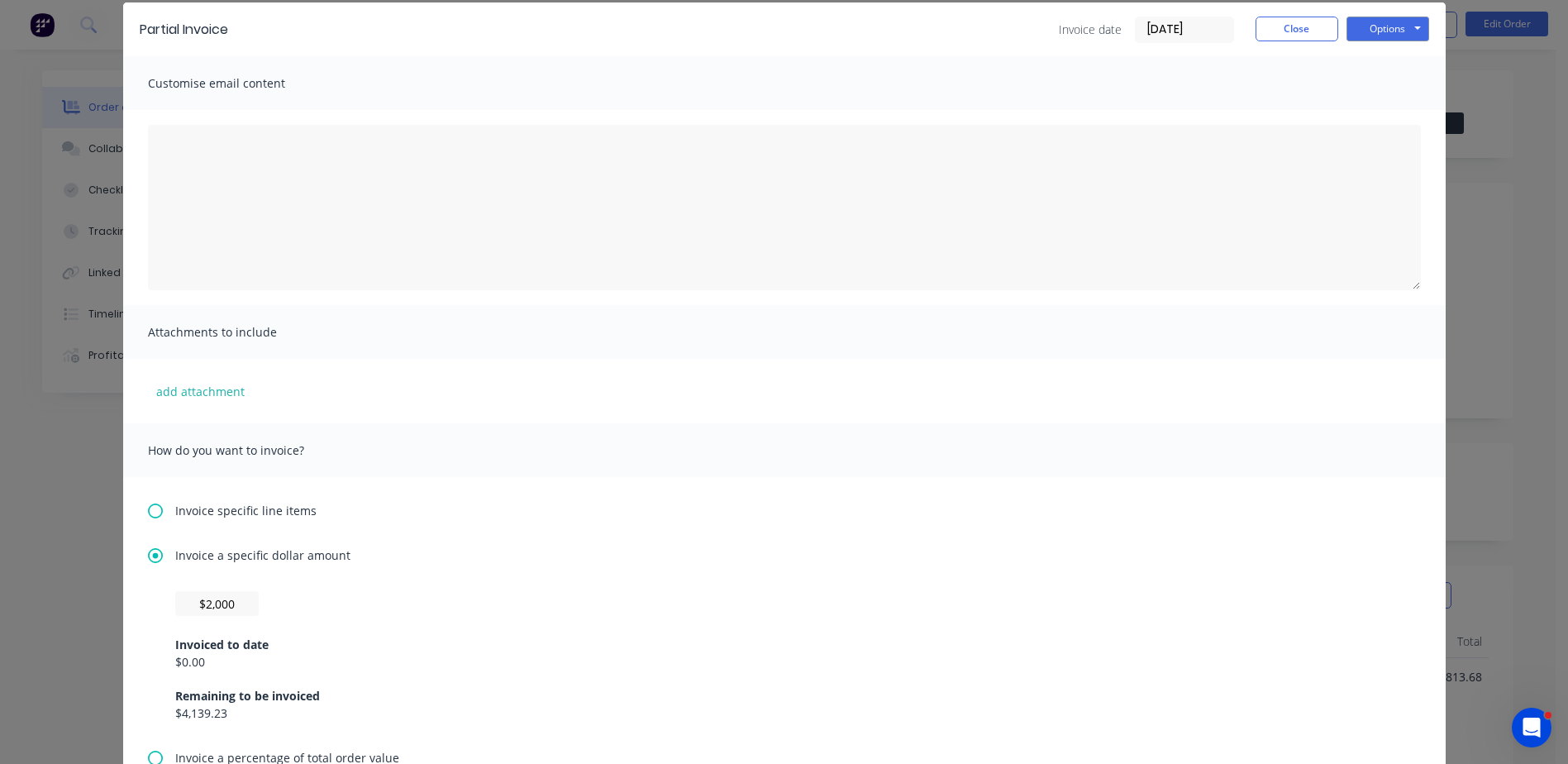
scroll to position [0, 0]
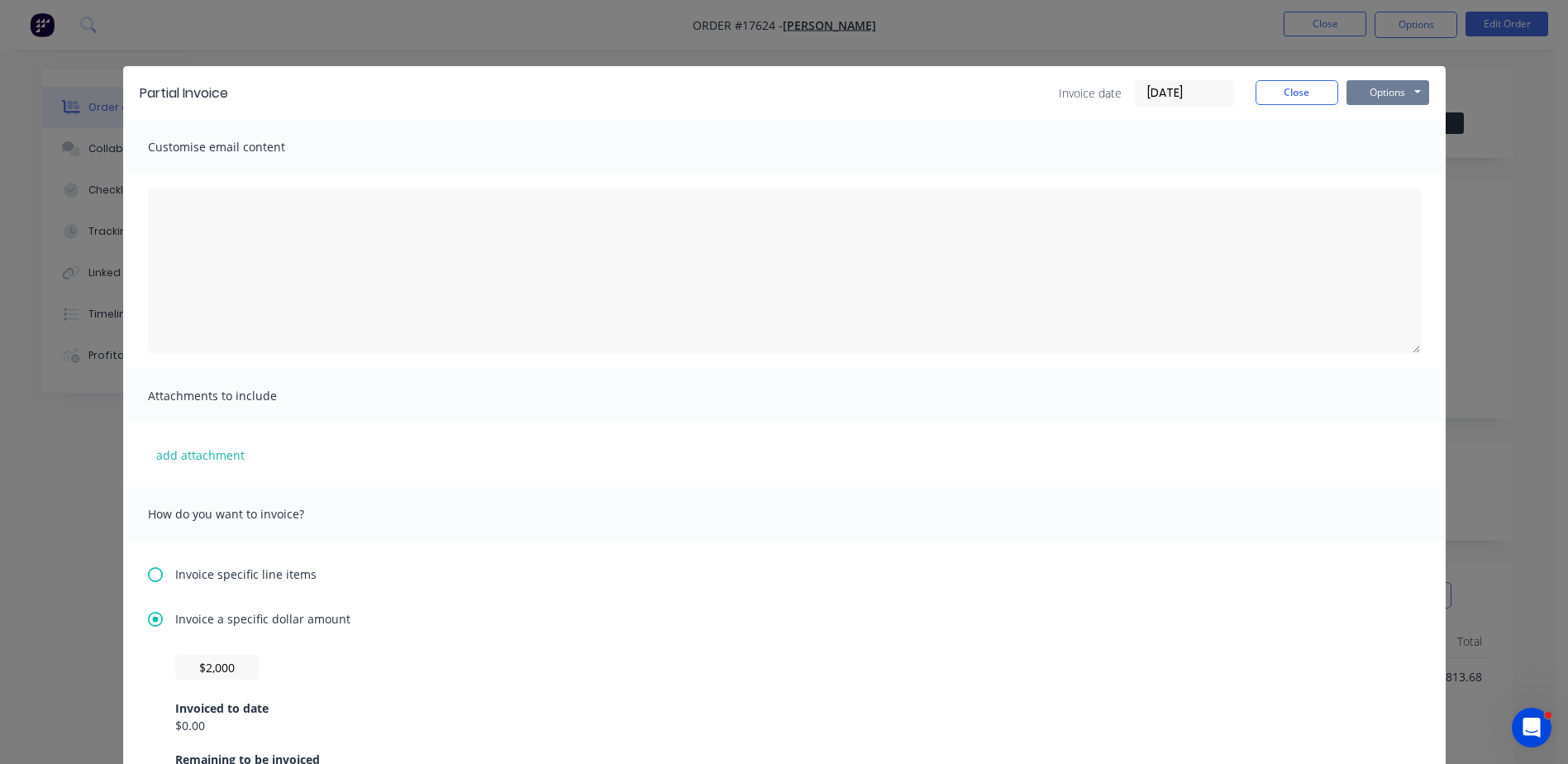
click at [1374, 90] on button "Options" at bounding box center [1388, 92] width 83 height 24
click at [1386, 182] on button "Email" at bounding box center [1399, 176] width 106 height 27
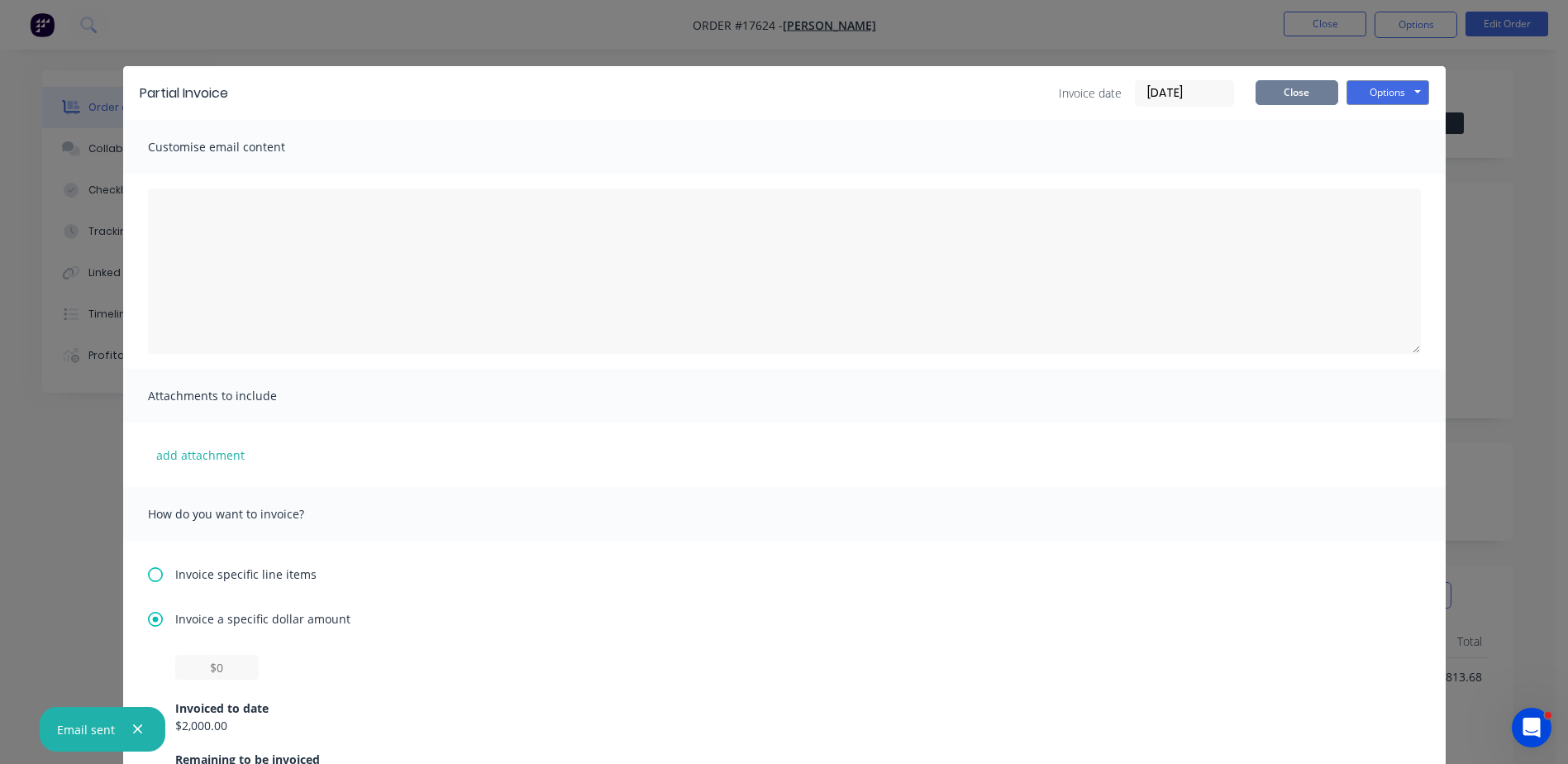
click at [1301, 96] on button "Close" at bounding box center [1297, 92] width 83 height 24
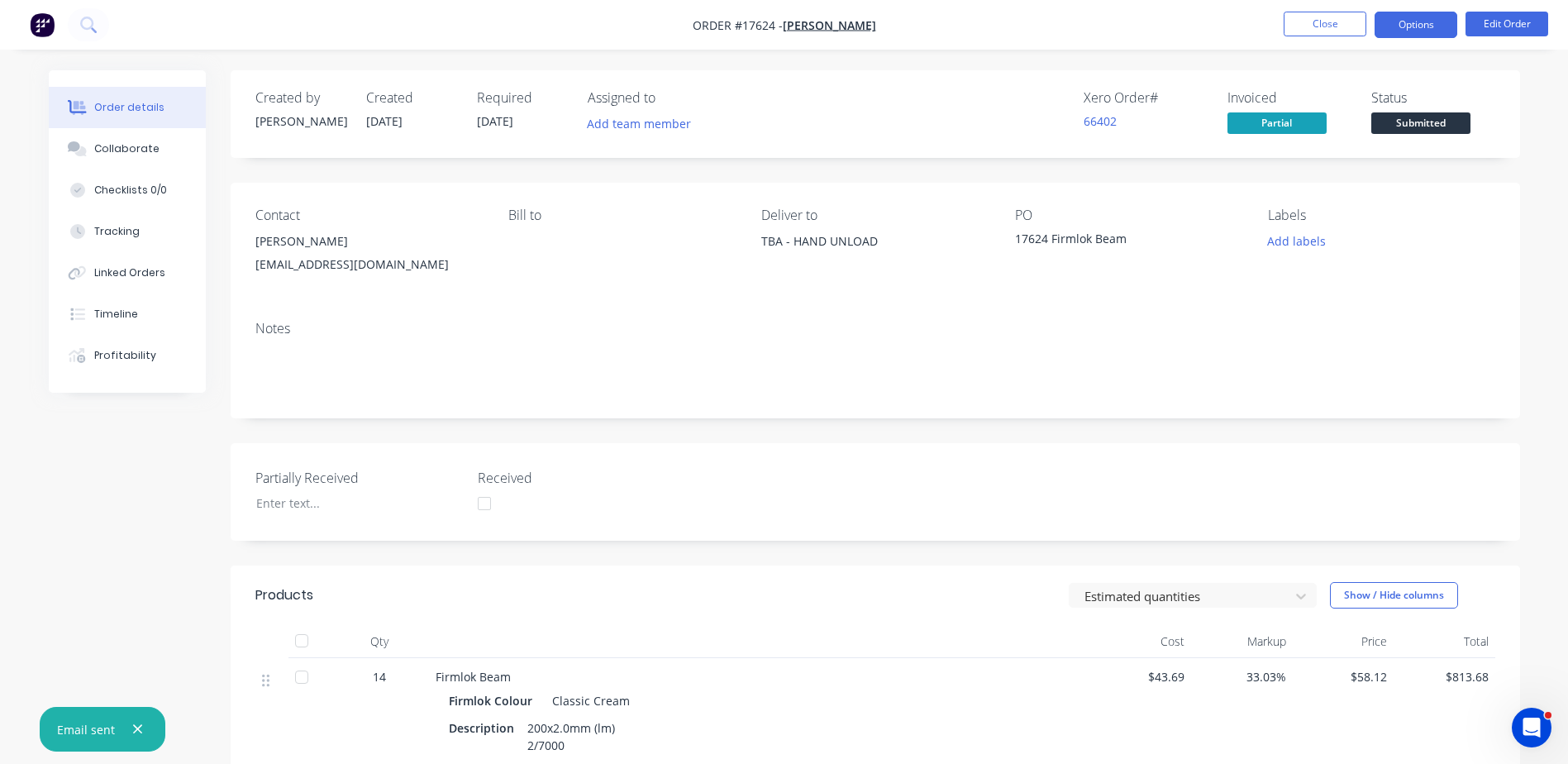
click at [1423, 25] on button "Options" at bounding box center [1415, 24] width 83 height 26
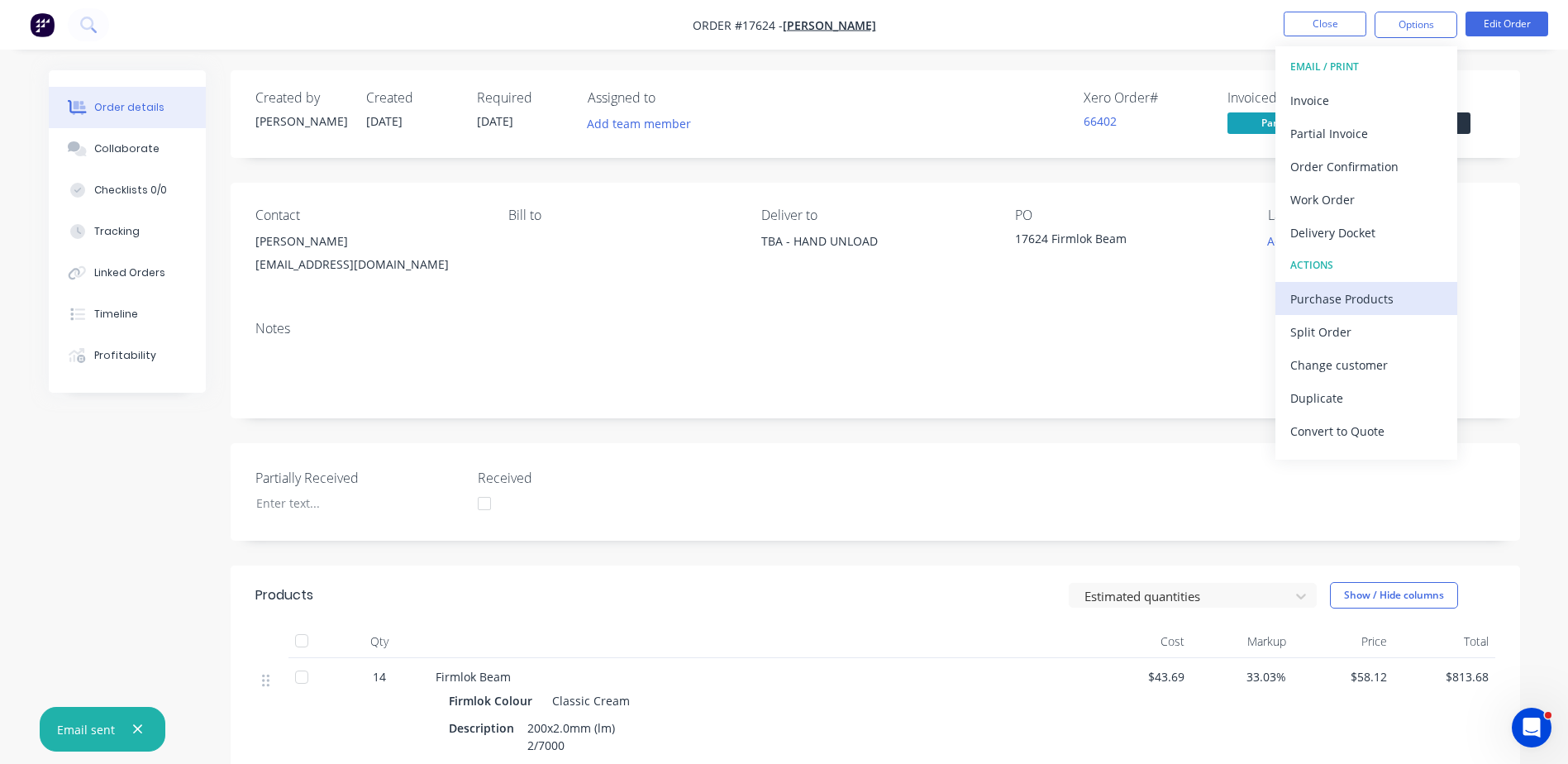
click at [1332, 307] on div "Purchase Products" at bounding box center [1366, 299] width 152 height 24
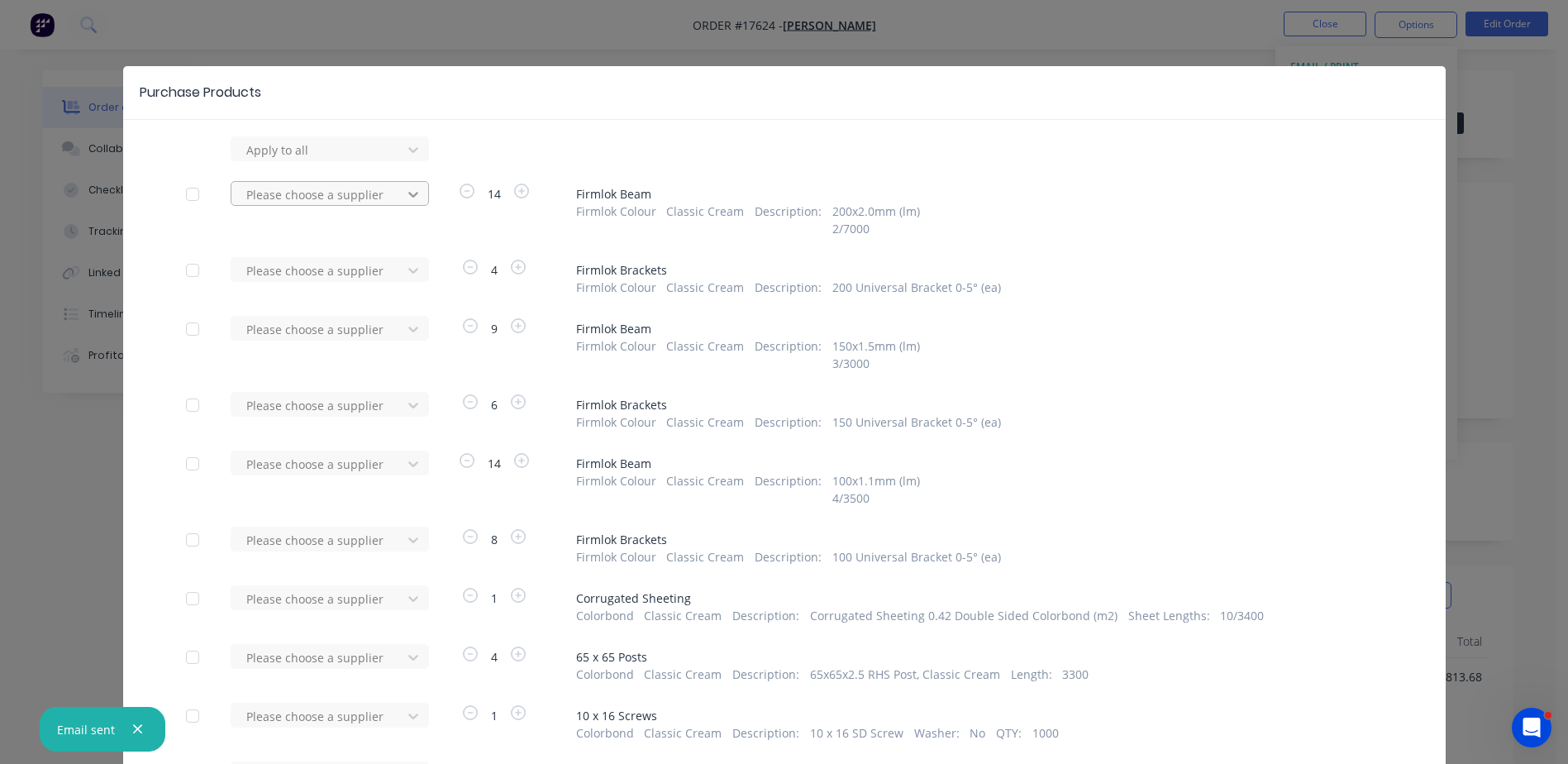
click at [411, 198] on icon at bounding box center [413, 194] width 17 height 17
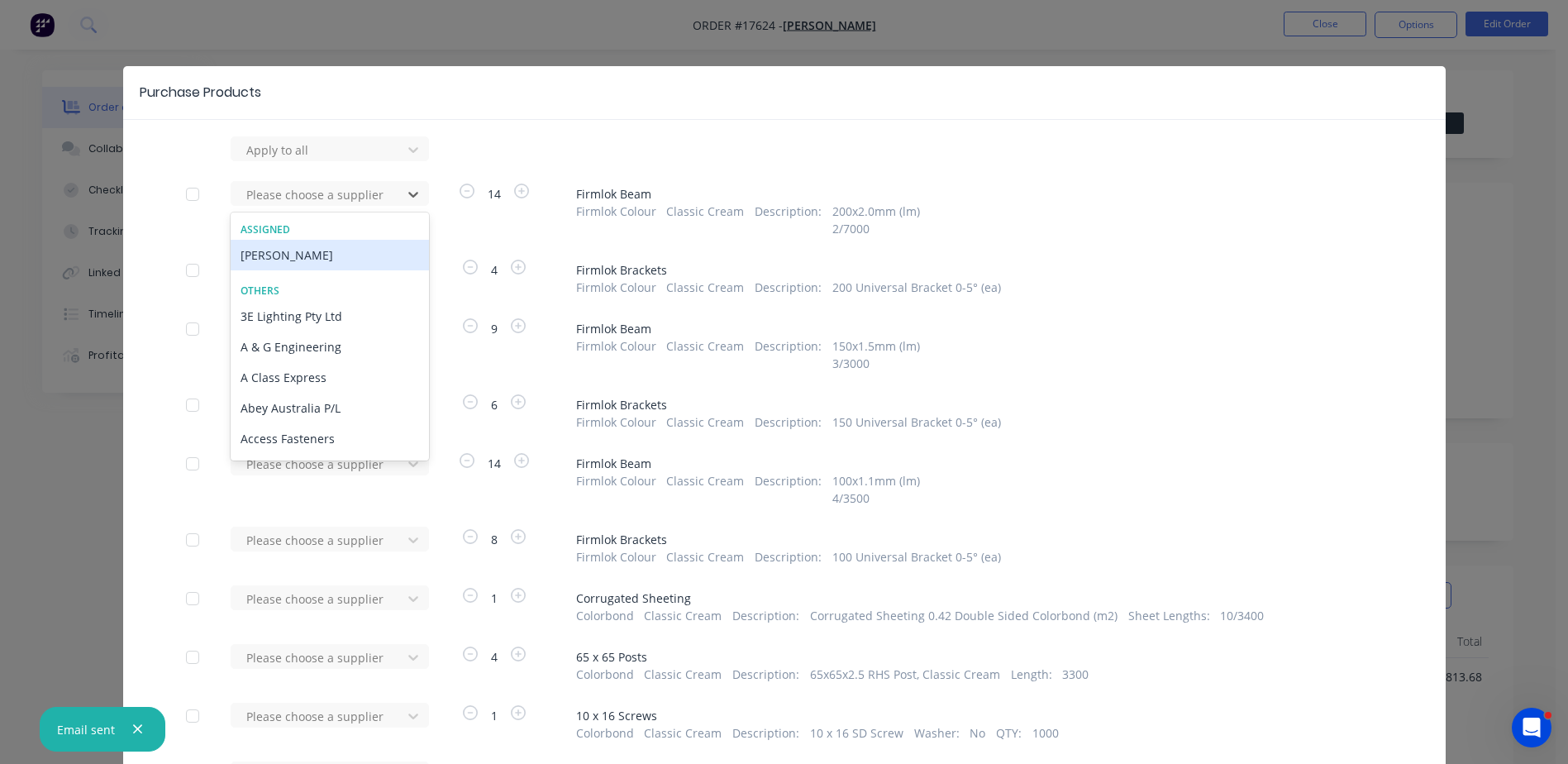
click at [284, 253] on div "[PERSON_NAME]" at bounding box center [329, 254] width 198 height 31
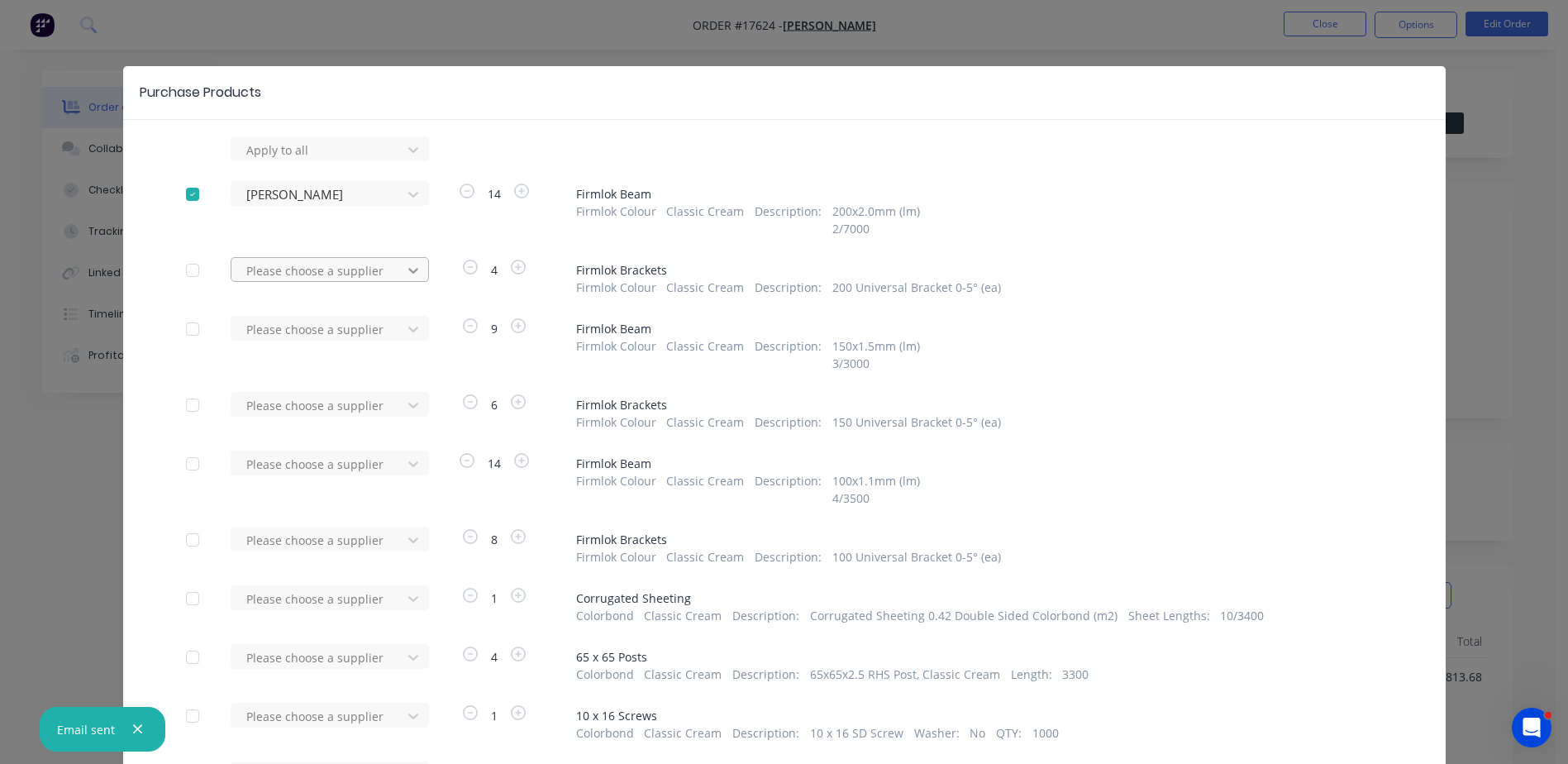
click at [410, 273] on icon at bounding box center [413, 270] width 17 height 17
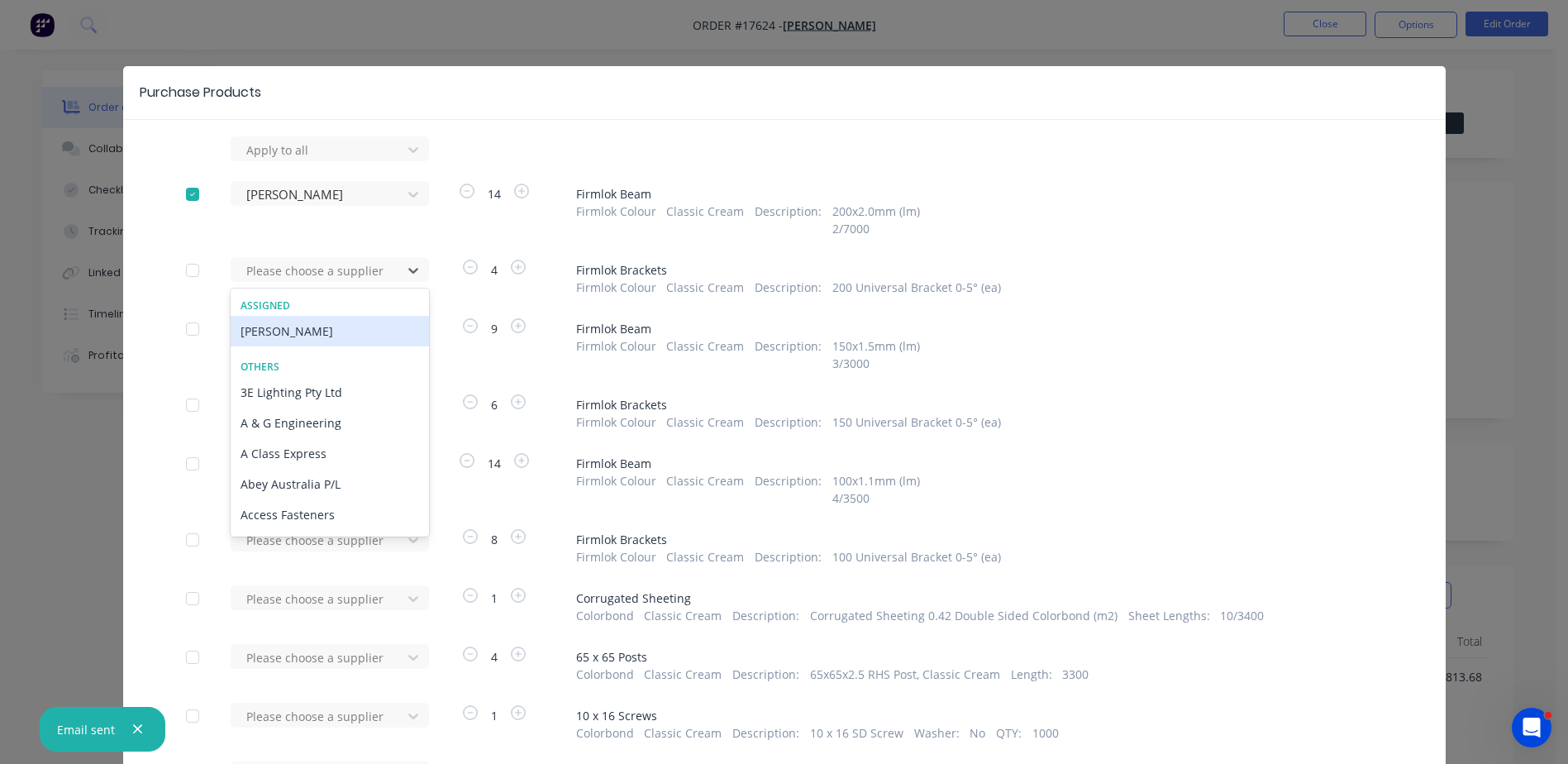
click at [299, 329] on div "[PERSON_NAME]" at bounding box center [329, 330] width 198 height 31
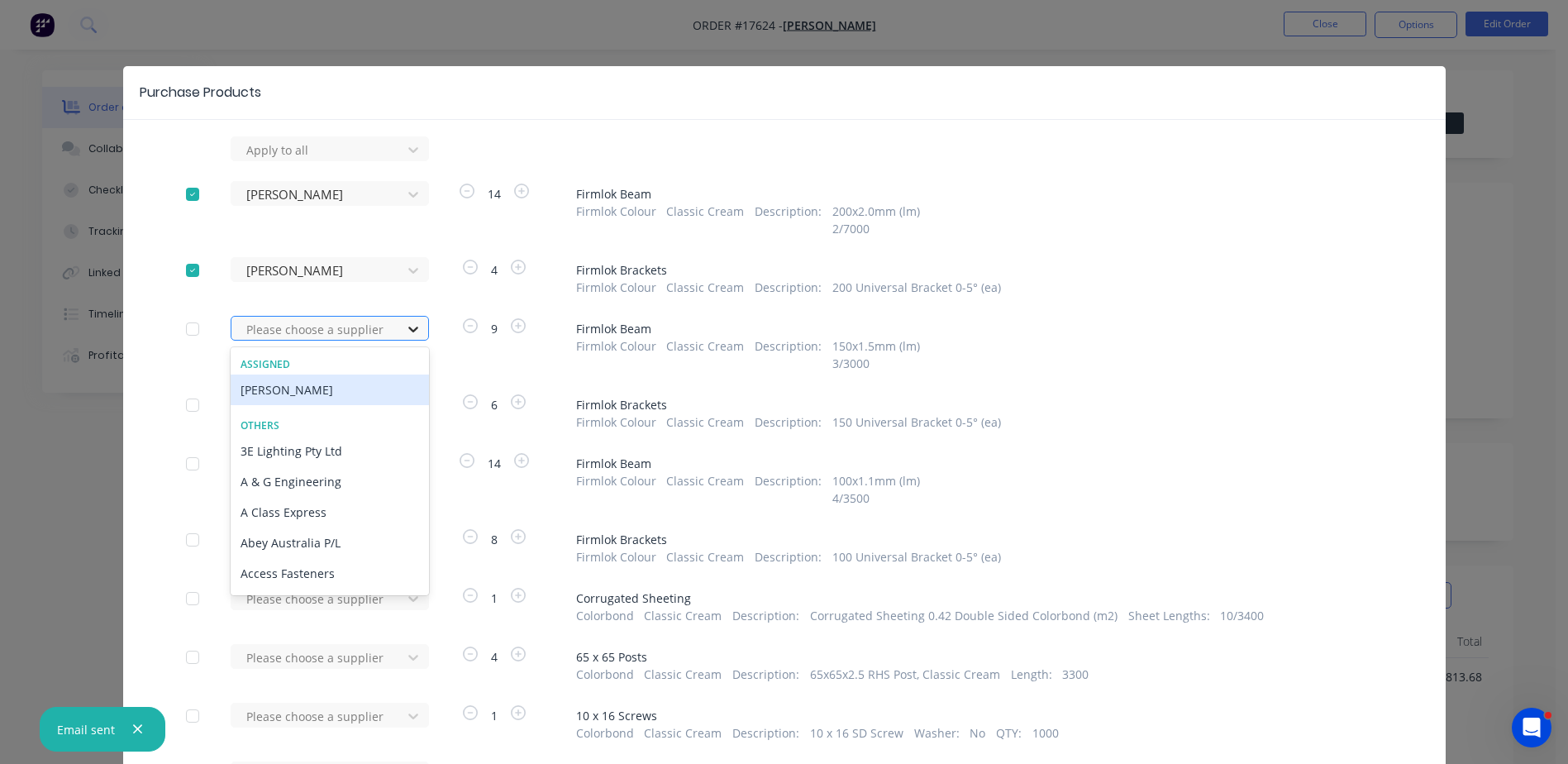
click at [409, 336] on icon at bounding box center [413, 329] width 17 height 17
click at [273, 386] on div "[PERSON_NAME]" at bounding box center [329, 390] width 198 height 31
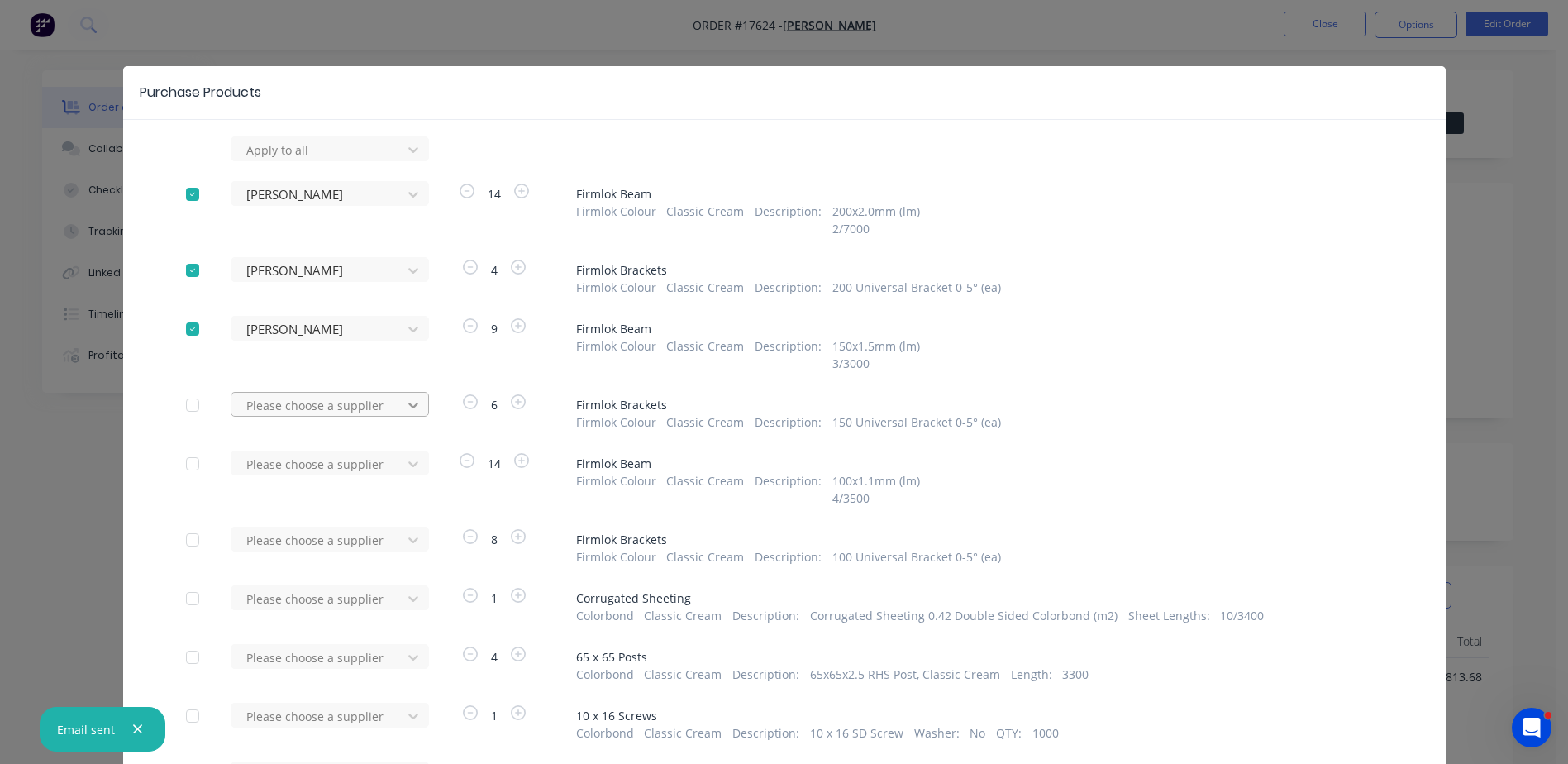
click at [408, 407] on icon at bounding box center [413, 405] width 10 height 6
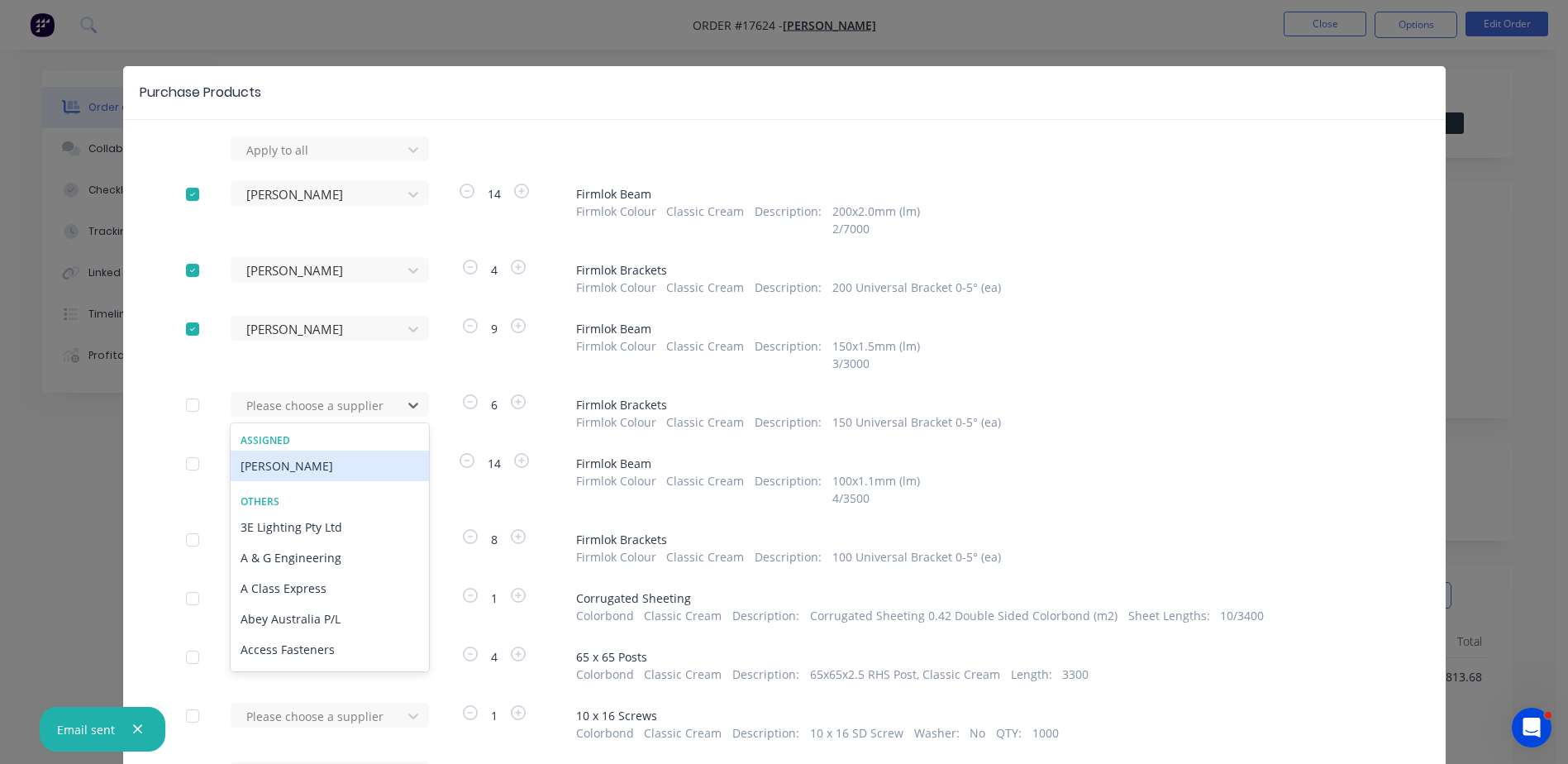
click at [277, 466] on div "[PERSON_NAME]" at bounding box center [329, 466] width 198 height 31
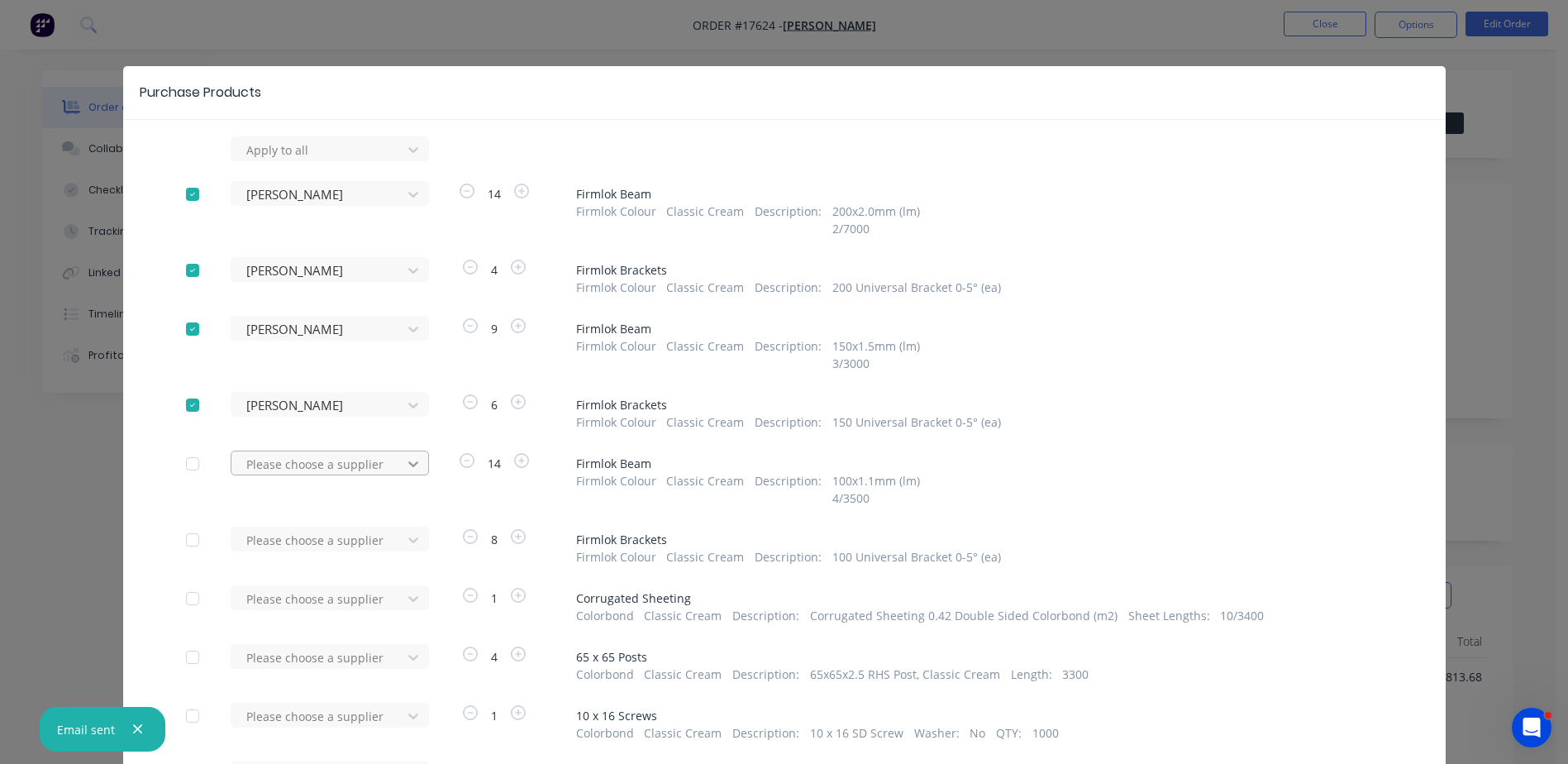
click at [412, 461] on icon at bounding box center [413, 464] width 17 height 17
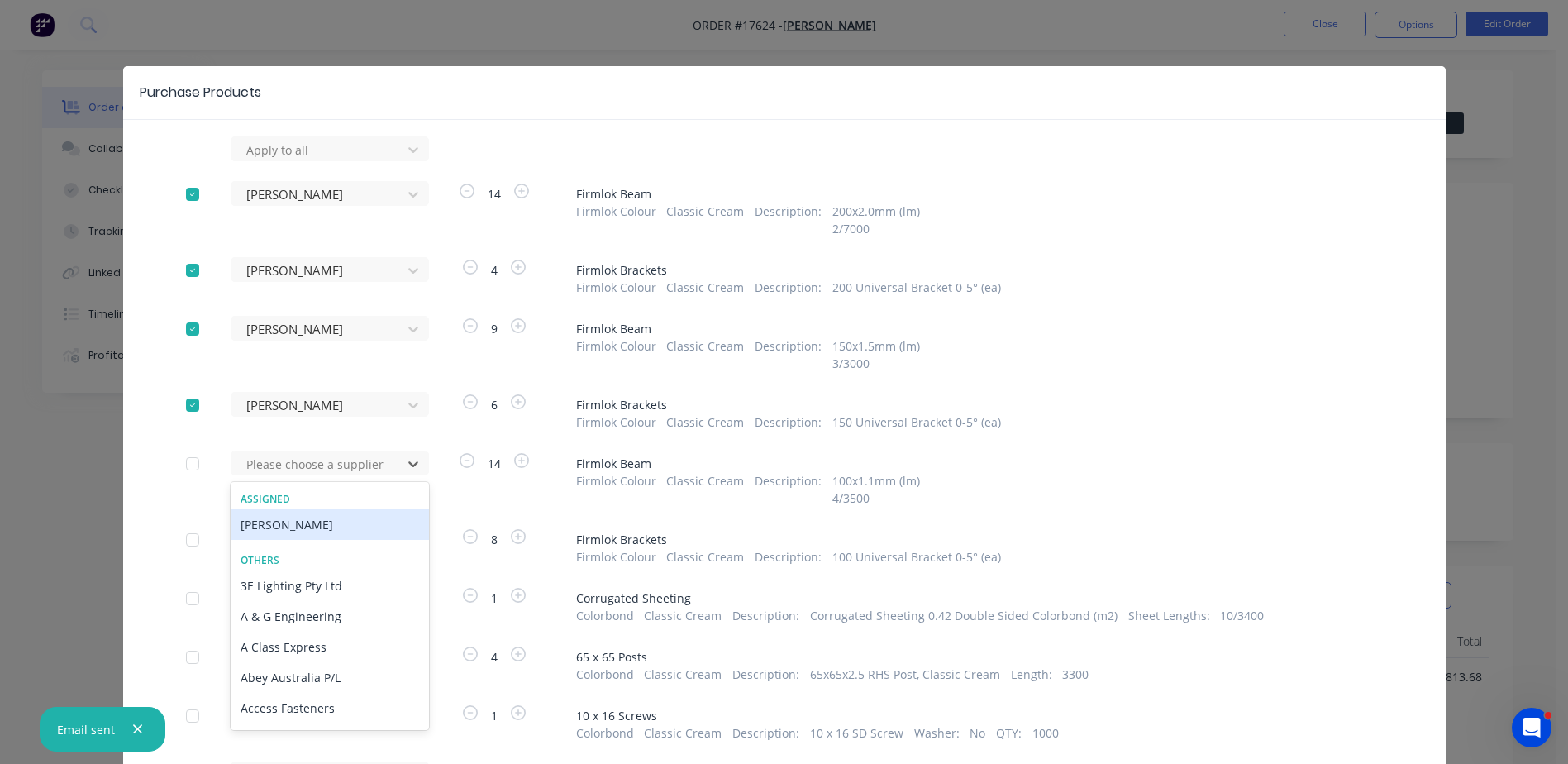
click at [271, 524] on div "[PERSON_NAME]" at bounding box center [329, 524] width 198 height 31
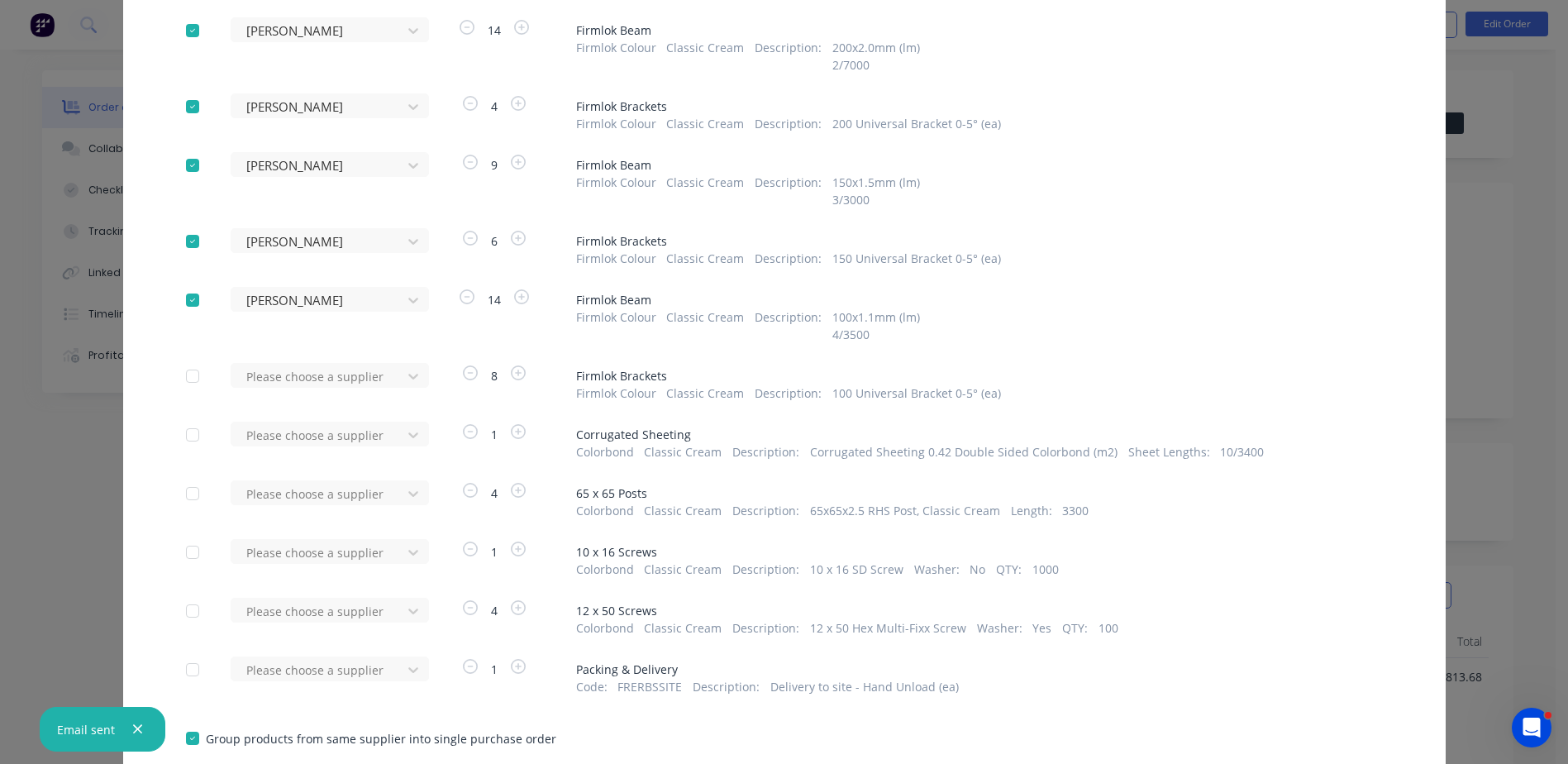
scroll to position [165, 0]
click at [412, 374] on icon at bounding box center [413, 374] width 17 height 17
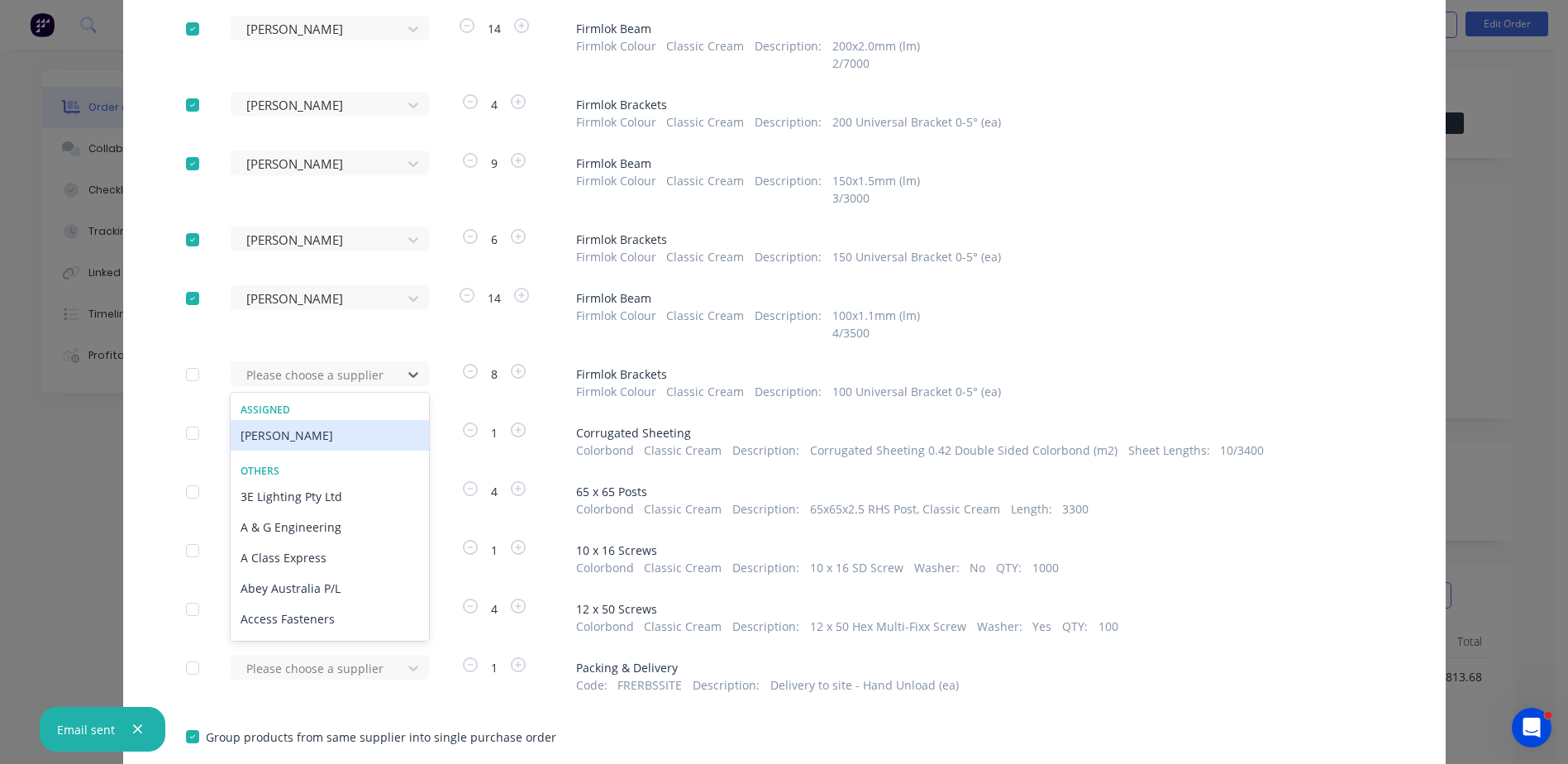
click at [271, 439] on div "[PERSON_NAME]" at bounding box center [329, 435] width 198 height 31
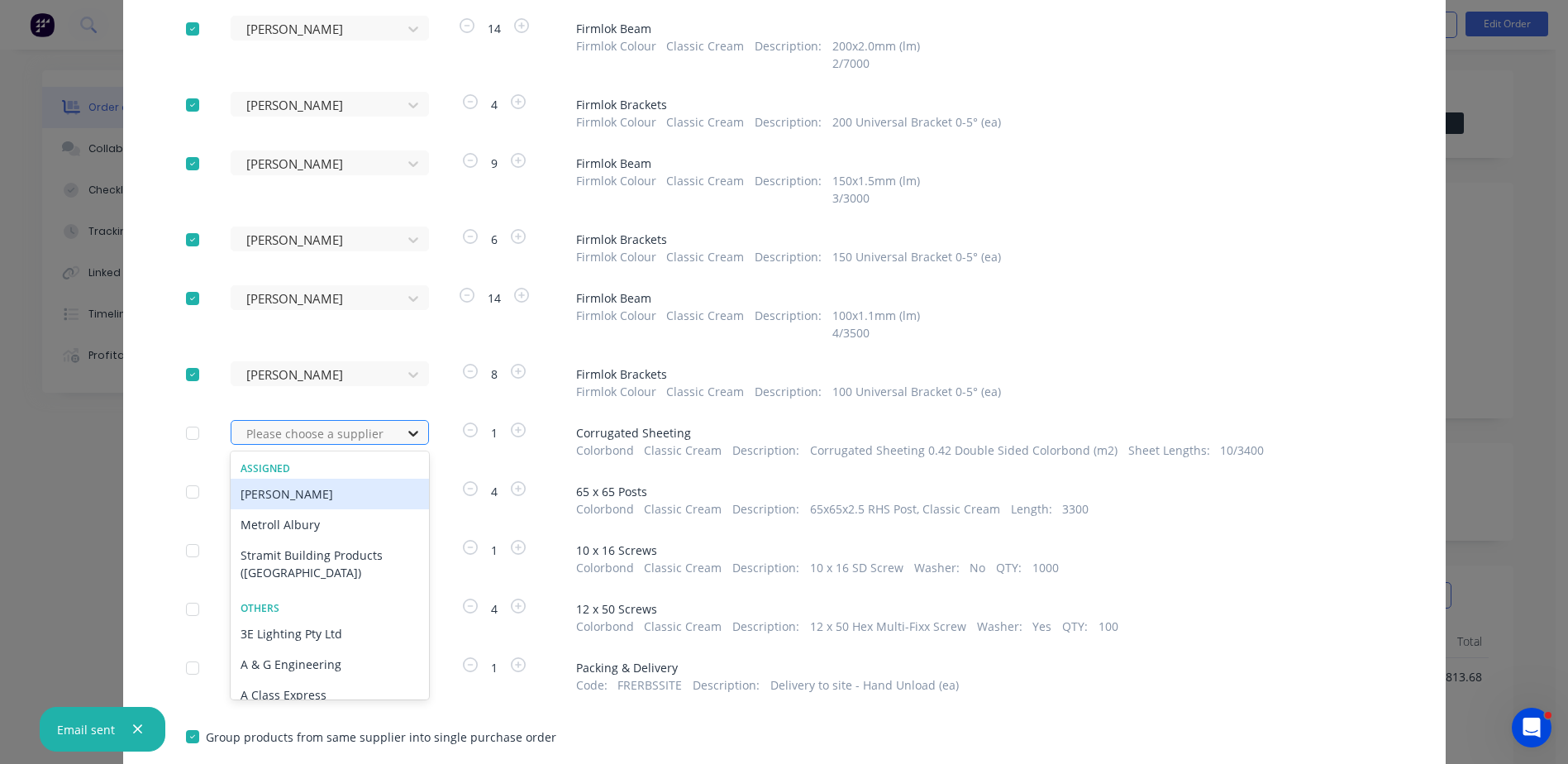
click at [409, 435] on icon at bounding box center [413, 434] width 17 height 17
click at [266, 495] on div "[PERSON_NAME]" at bounding box center [329, 494] width 198 height 31
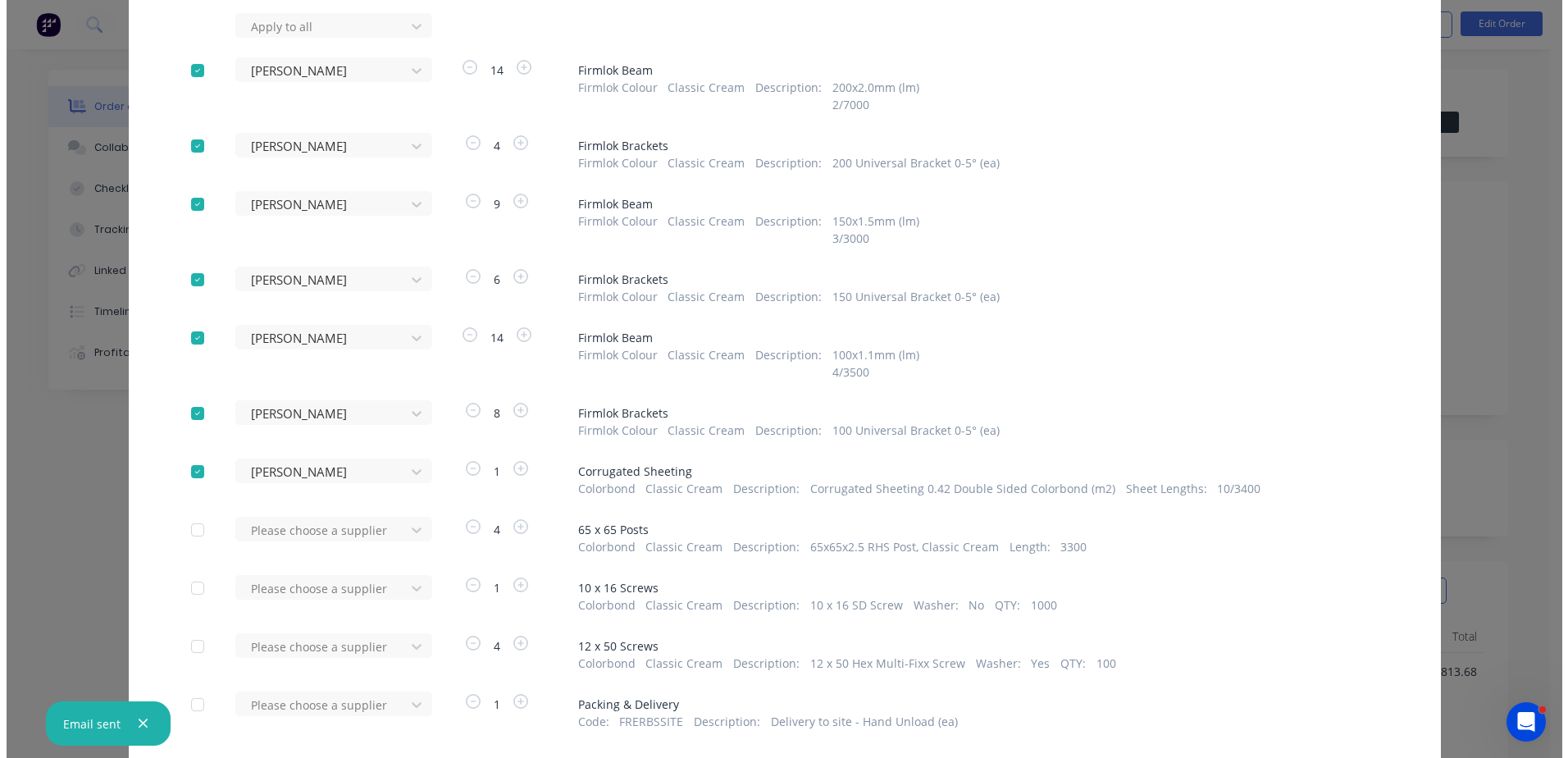
scroll to position [269, 0]
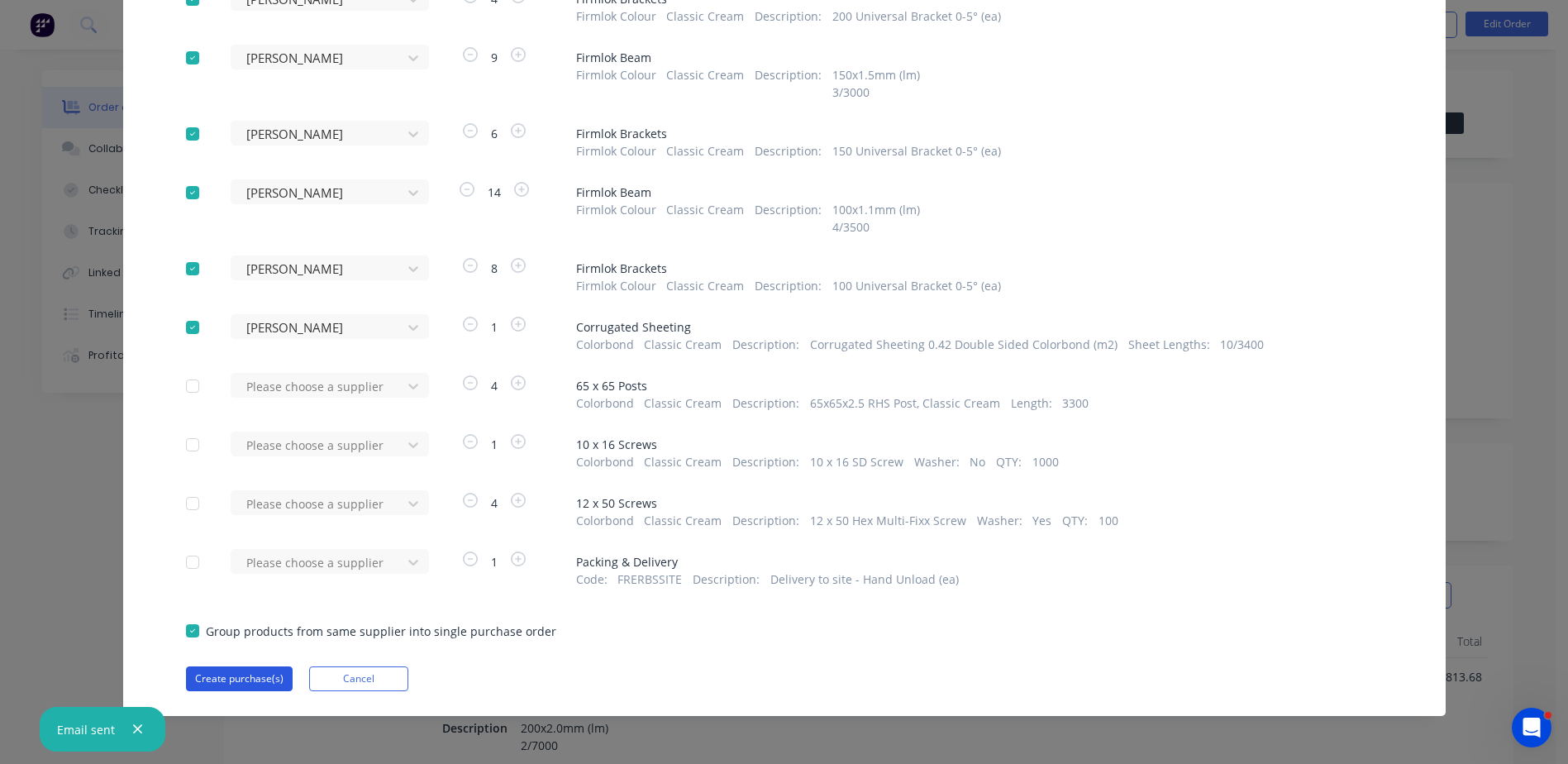
click at [245, 678] on button "Create purchase(s)" at bounding box center [239, 679] width 107 height 24
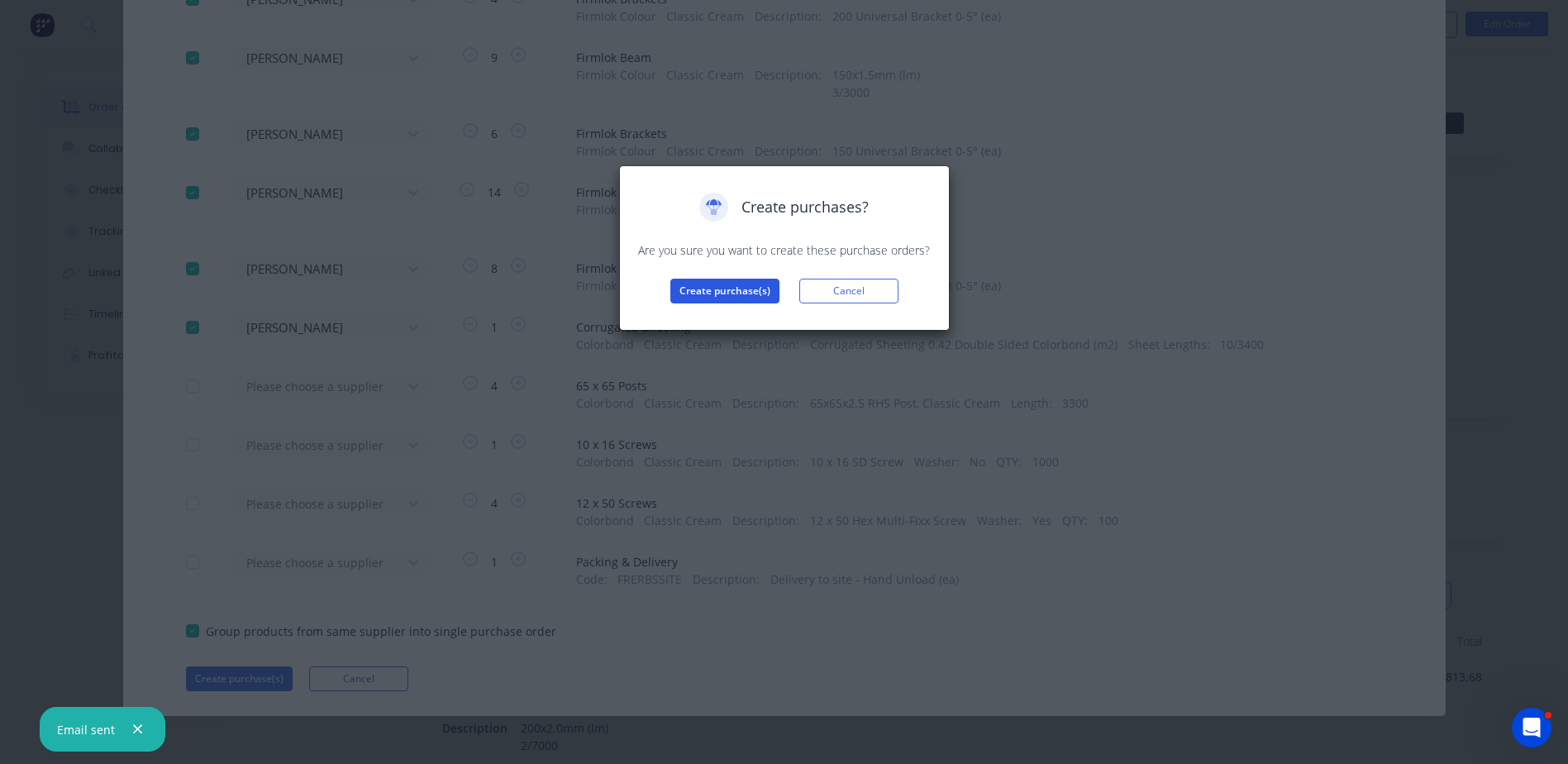
click at [708, 292] on button "Create purchase(s)" at bounding box center [724, 291] width 109 height 24
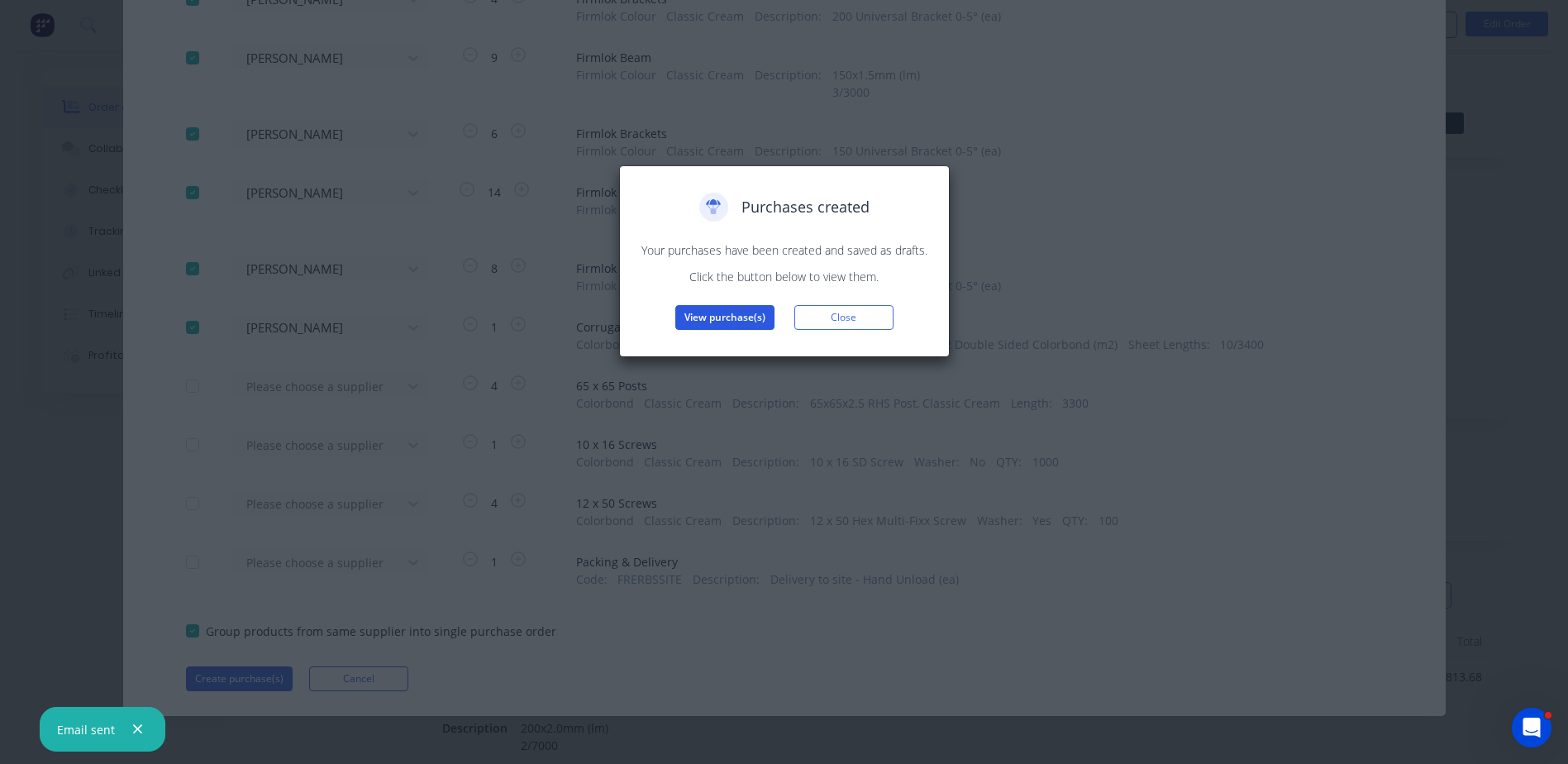
click at [718, 311] on button "View purchase(s)" at bounding box center [724, 317] width 99 height 24
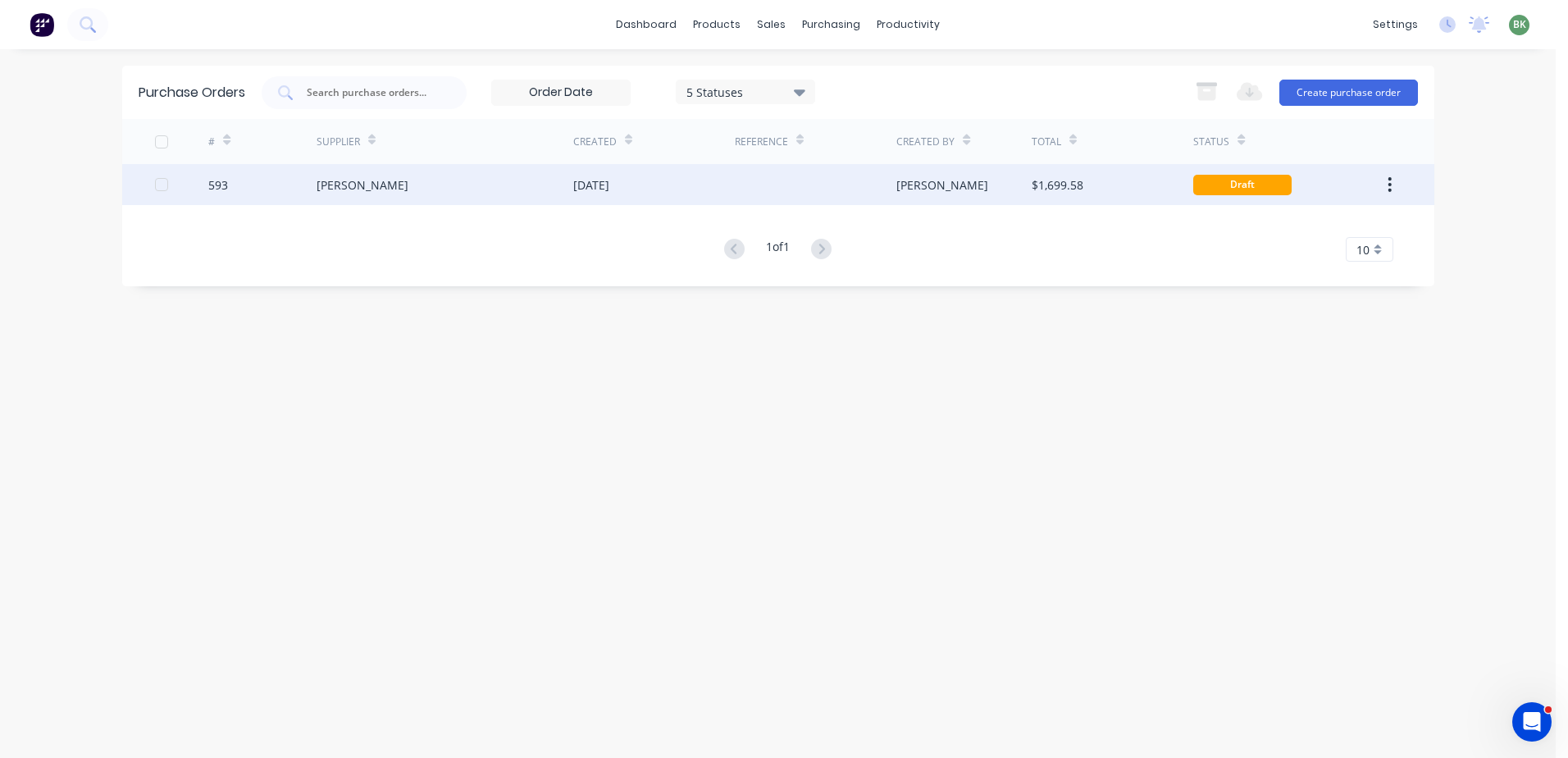
click at [472, 196] on div "[PERSON_NAME]" at bounding box center [445, 184] width 257 height 41
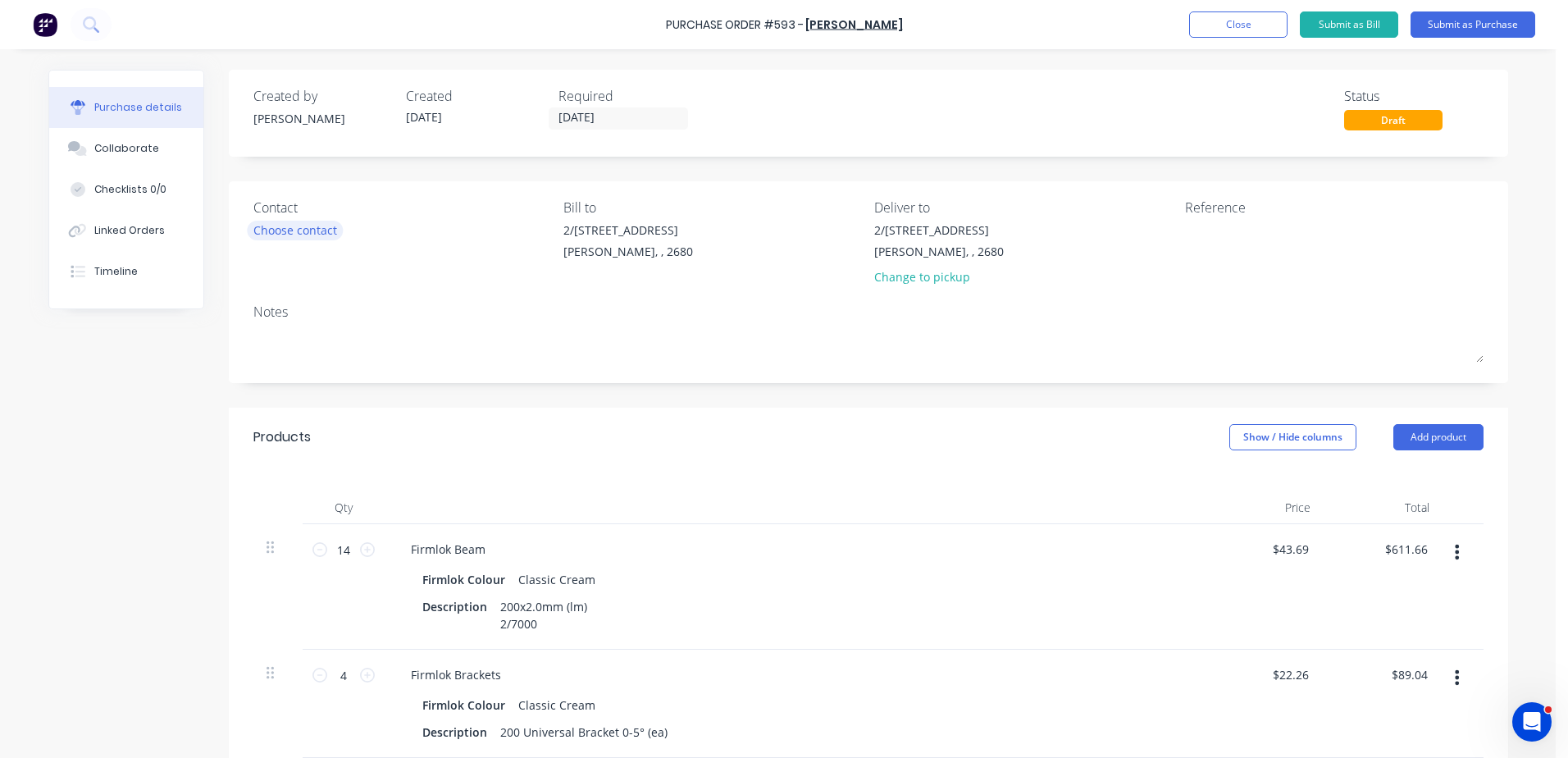
click at [306, 226] on div "Choose contact" at bounding box center [295, 230] width 84 height 17
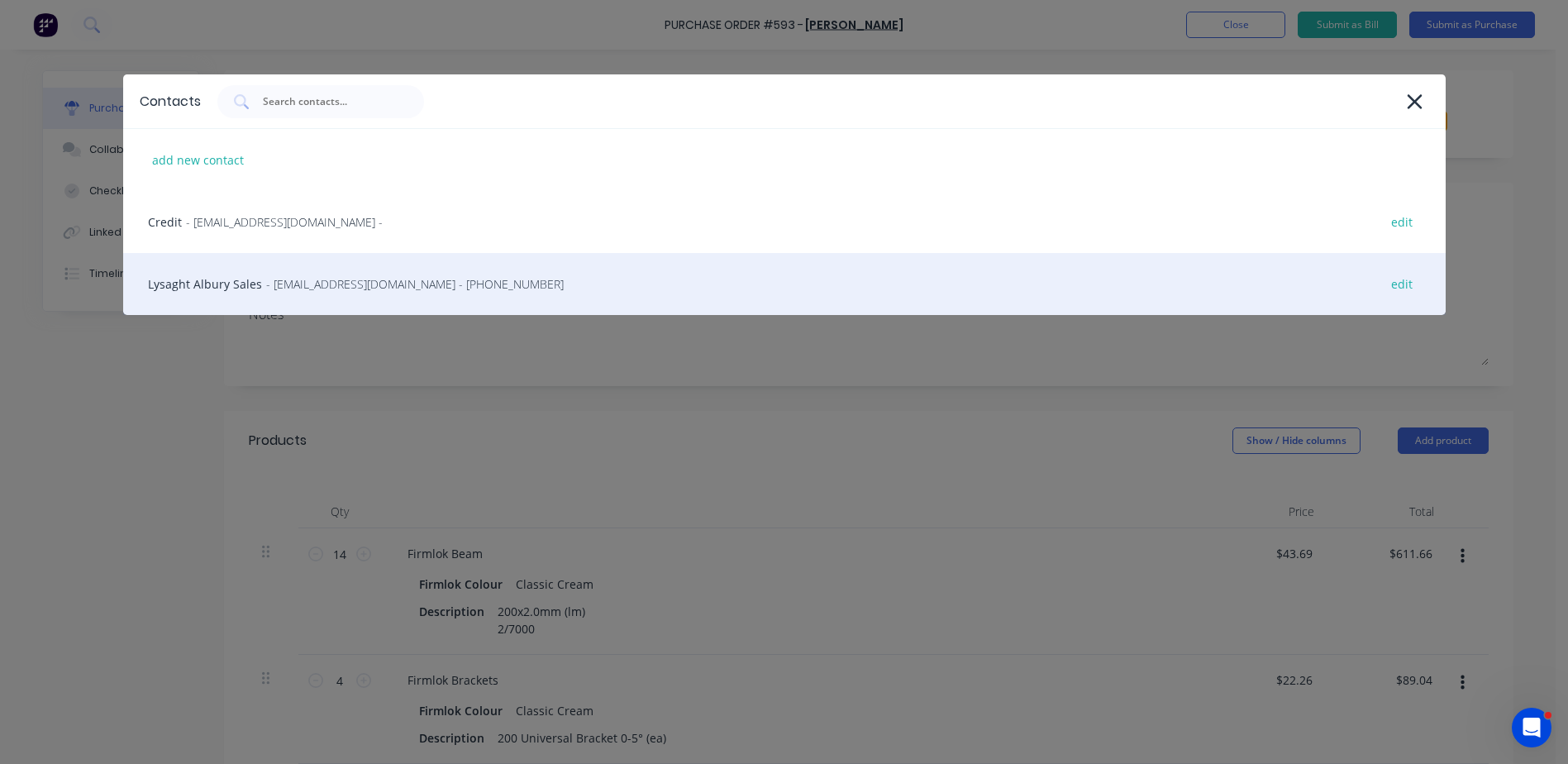
click at [299, 287] on span "- [EMAIL_ADDRESS][DOMAIN_NAME] - [PHONE_NUMBER]" at bounding box center [415, 283] width 297 height 17
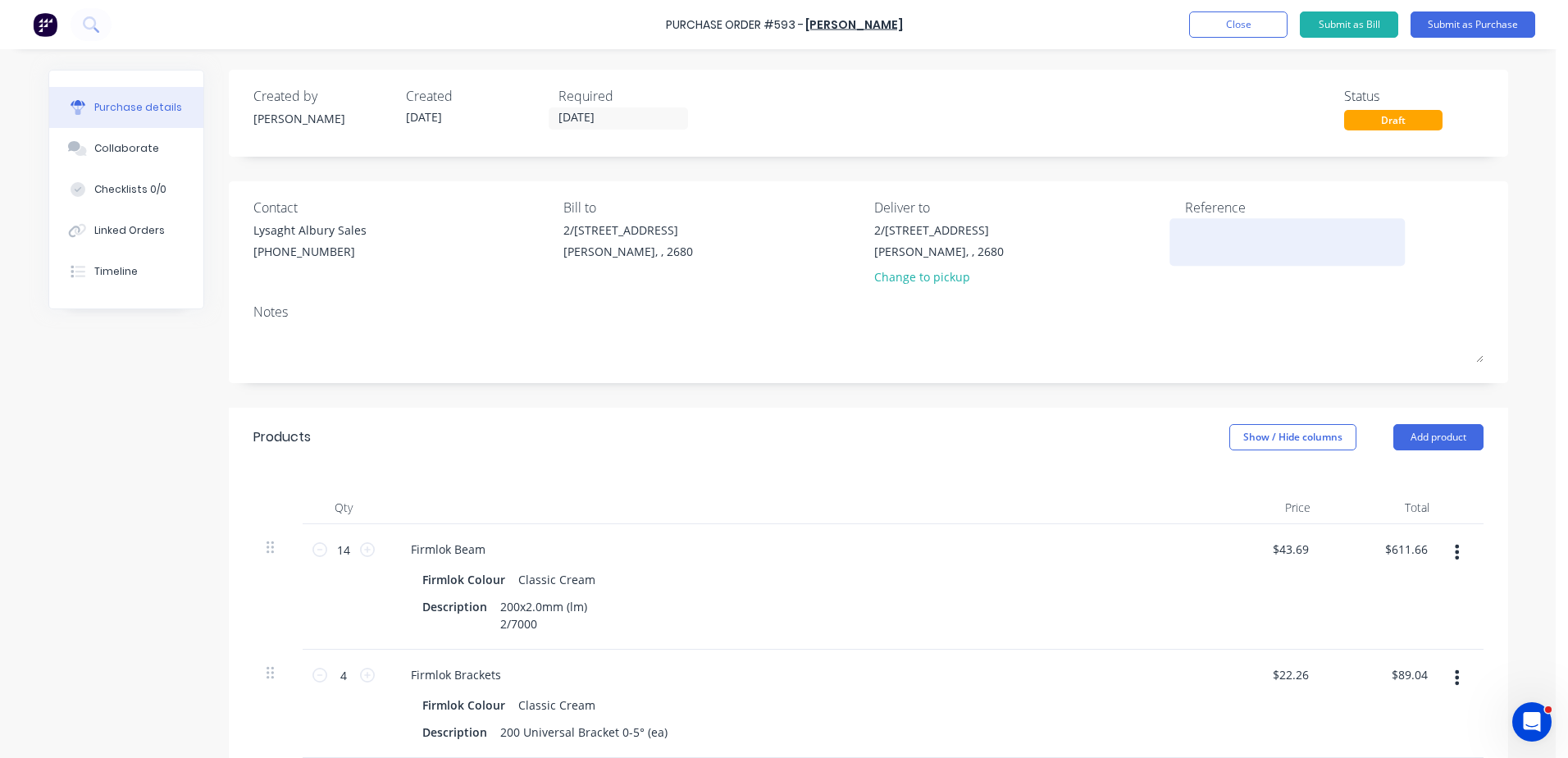
click at [1223, 234] on textarea at bounding box center [1287, 240] width 205 height 37
type textarea "x"
type textarea "5"
type textarea "x"
type textarea "59"
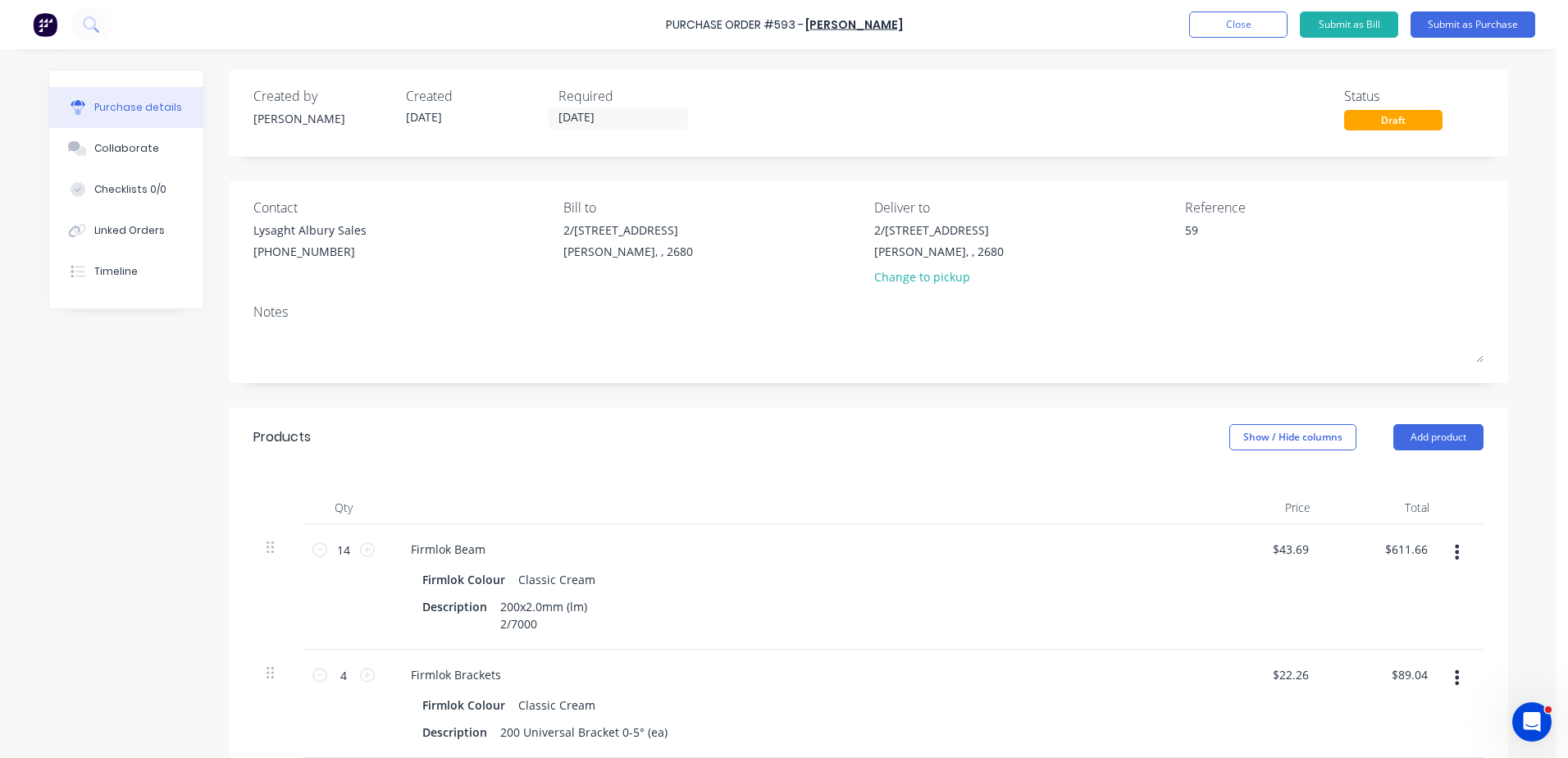
type textarea "x"
type textarea "593"
type textarea "x"
type textarea "593"
type textarea "x"
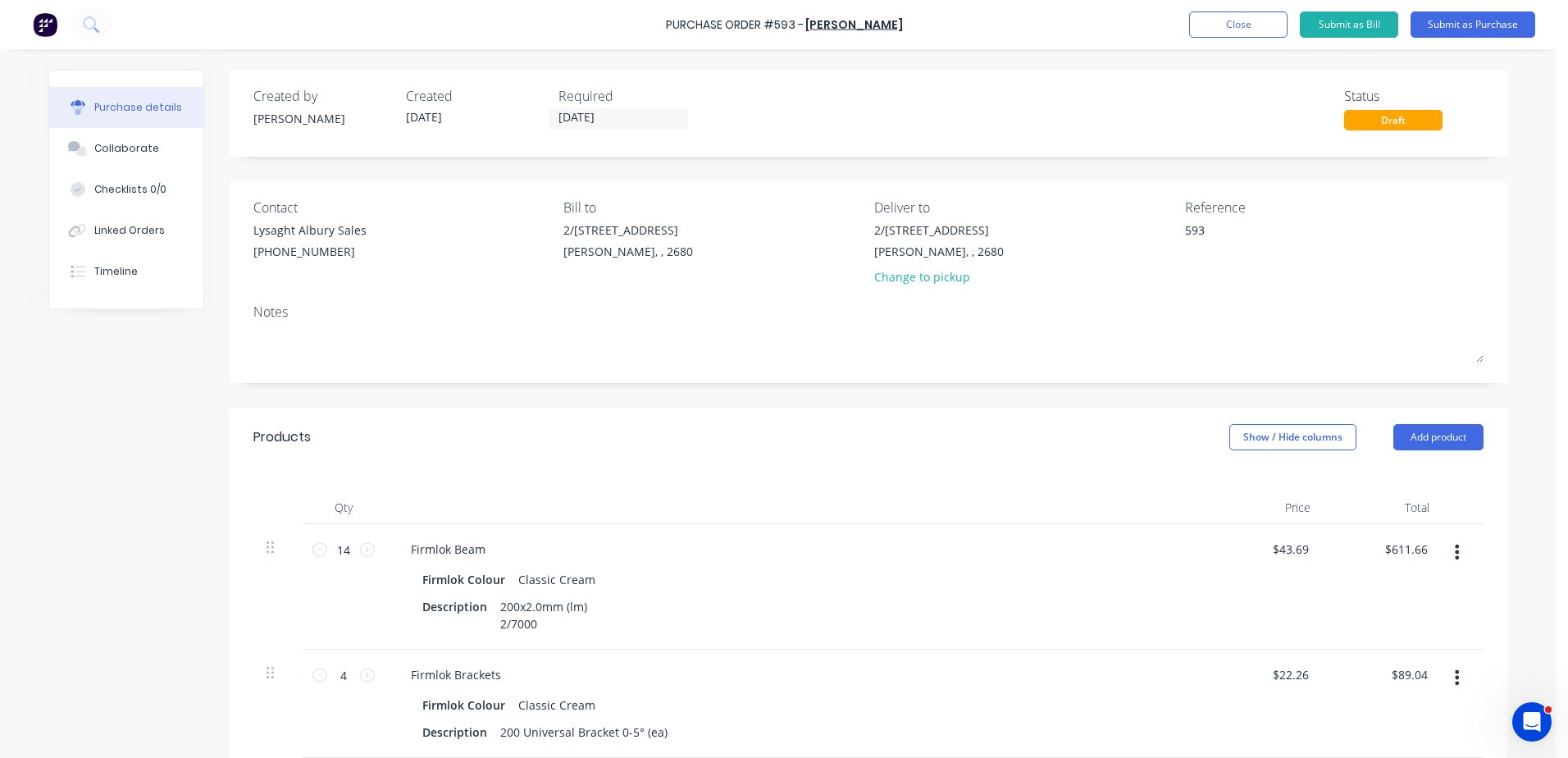
type textarea "593 /"
type textarea "x"
type textarea "593 /"
type textarea "x"
type textarea "593 /"
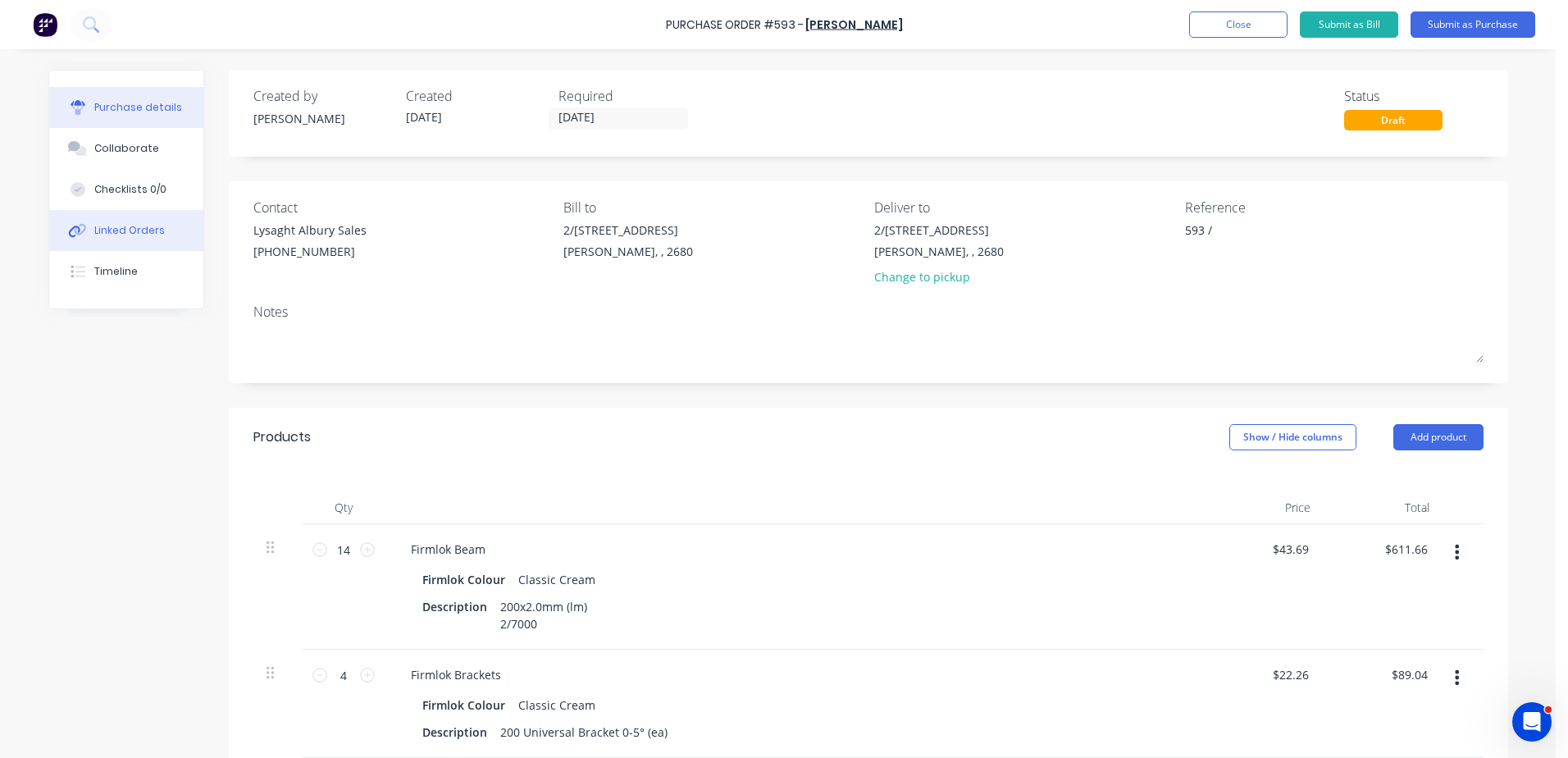
click at [141, 223] on button "Linked Orders" at bounding box center [127, 230] width 155 height 41
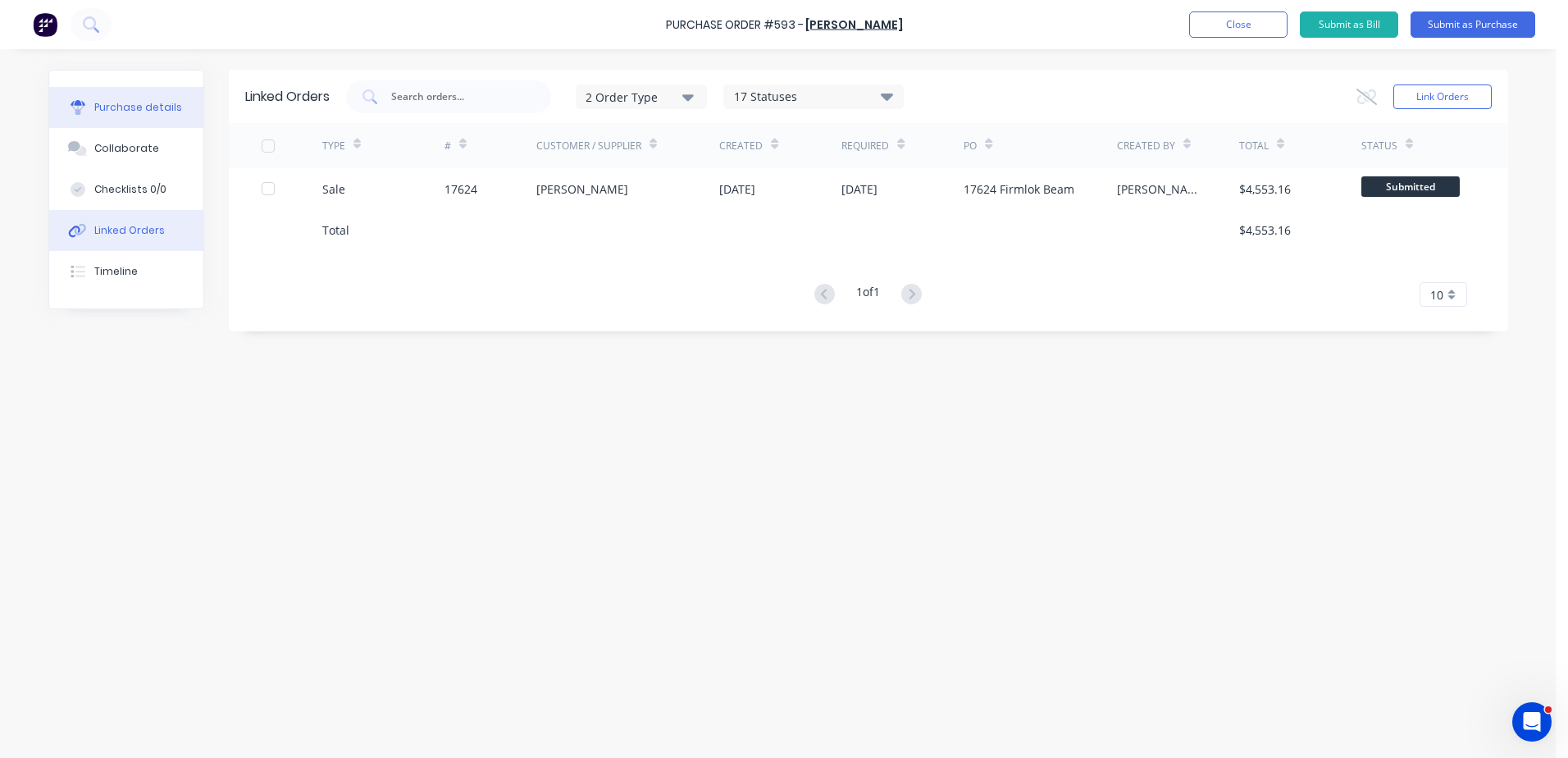
click at [141, 101] on div "Purchase details" at bounding box center [138, 107] width 88 height 15
type textarea "x"
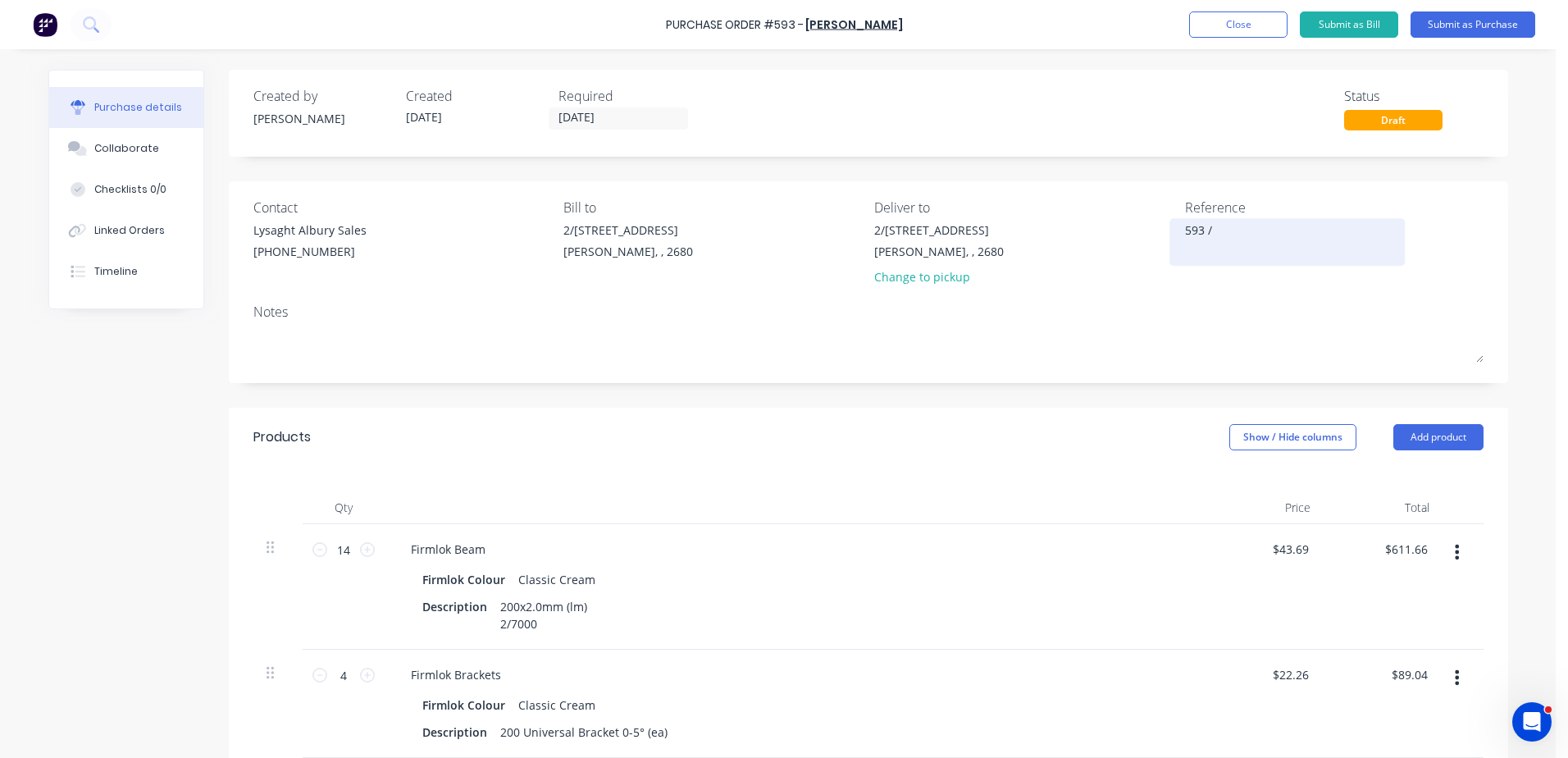
click at [1226, 230] on textarea "593 /" at bounding box center [1287, 240] width 205 height 37
type textarea "593 / 17624 [PERSON_NAME]"
type textarea "x"
type textarea "593 / 17624 [PERSON_NAME]"
click at [1467, 26] on button "Submit as Purchase" at bounding box center [1473, 24] width 125 height 26
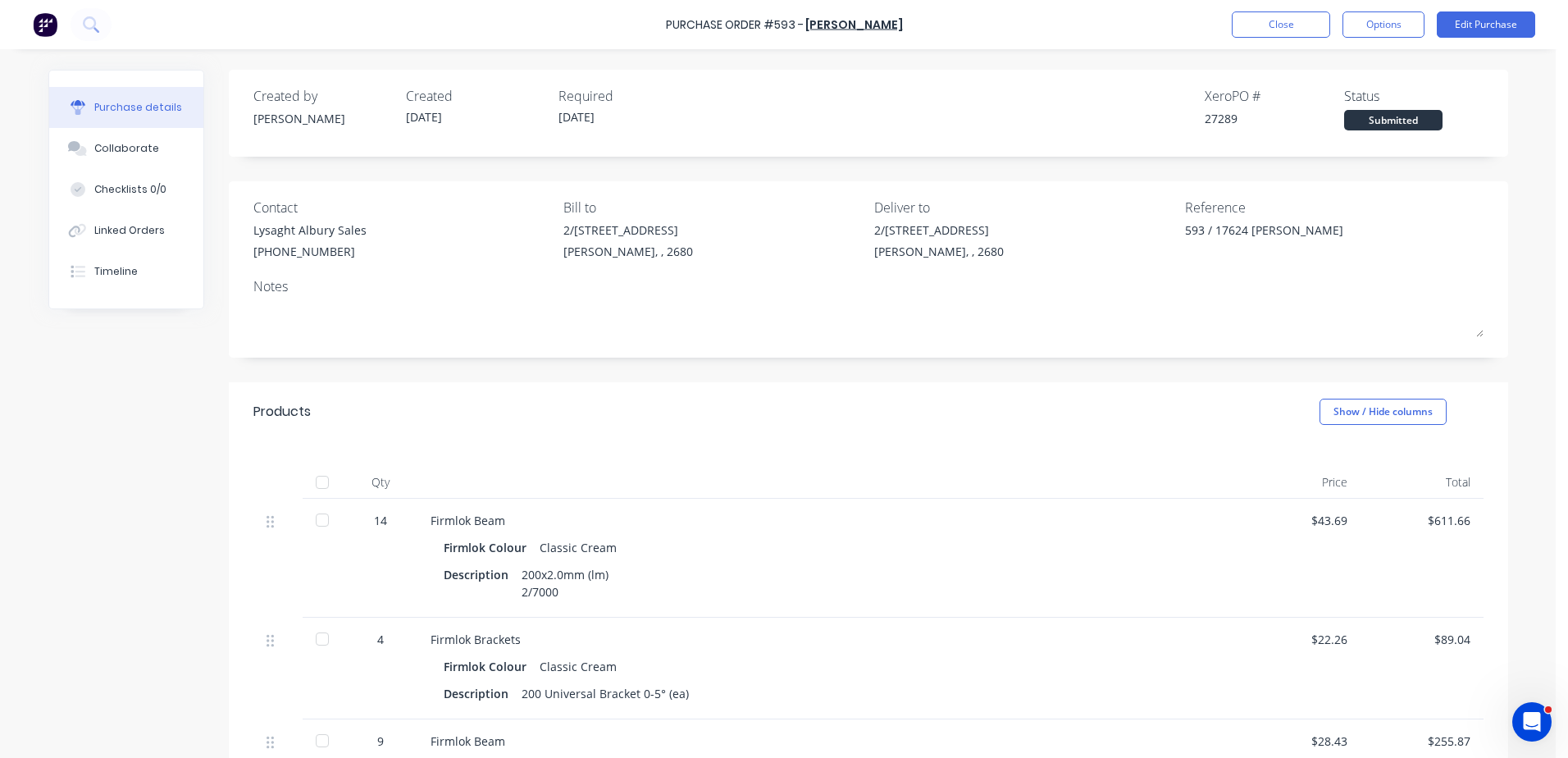
click at [125, 149] on div "Collaborate" at bounding box center [127, 148] width 65 height 15
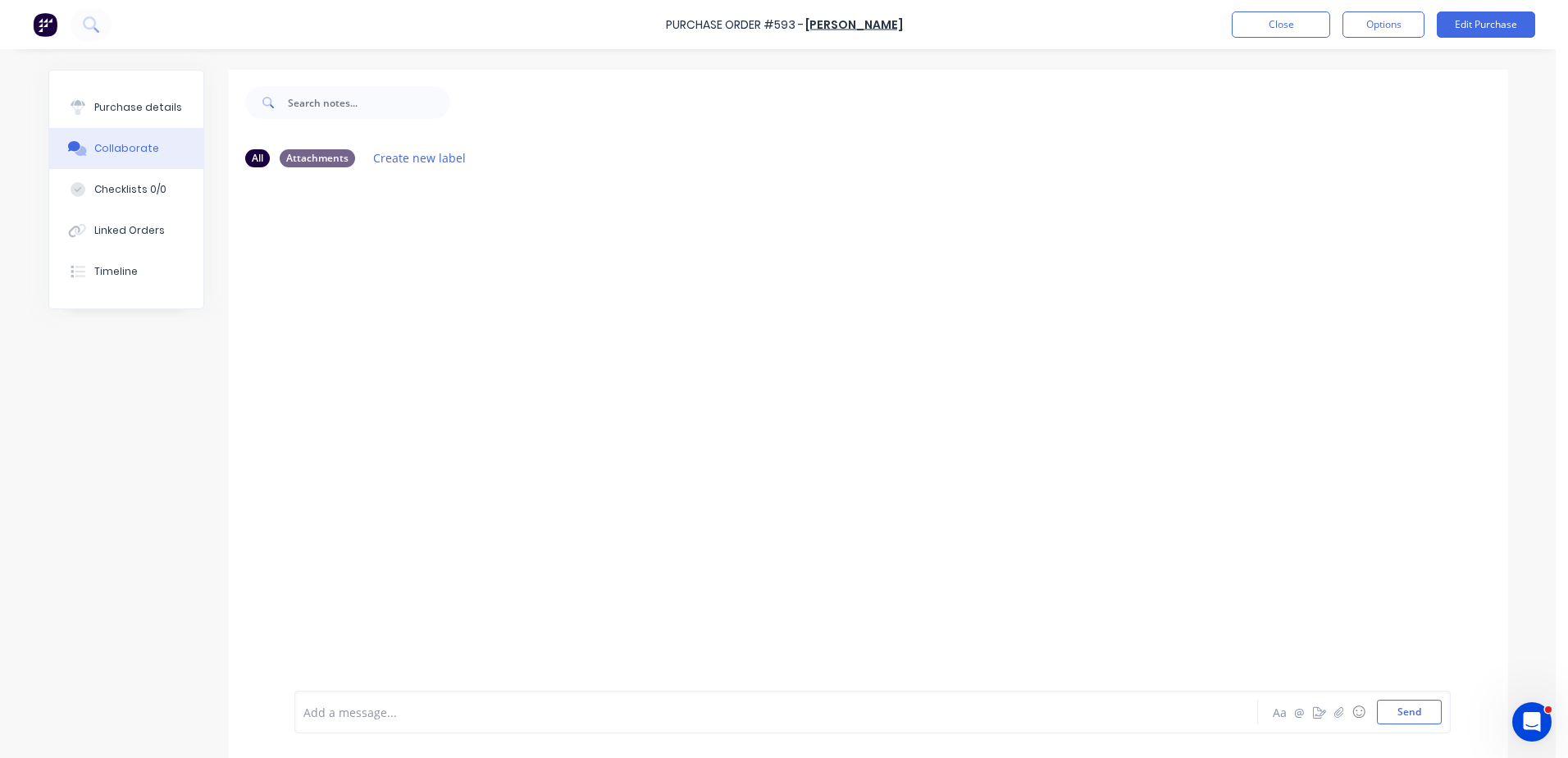
click at [125, 149] on div "Collaborate" at bounding box center [127, 148] width 65 height 15
click at [147, 99] on button "Purchase details" at bounding box center [127, 107] width 155 height 41
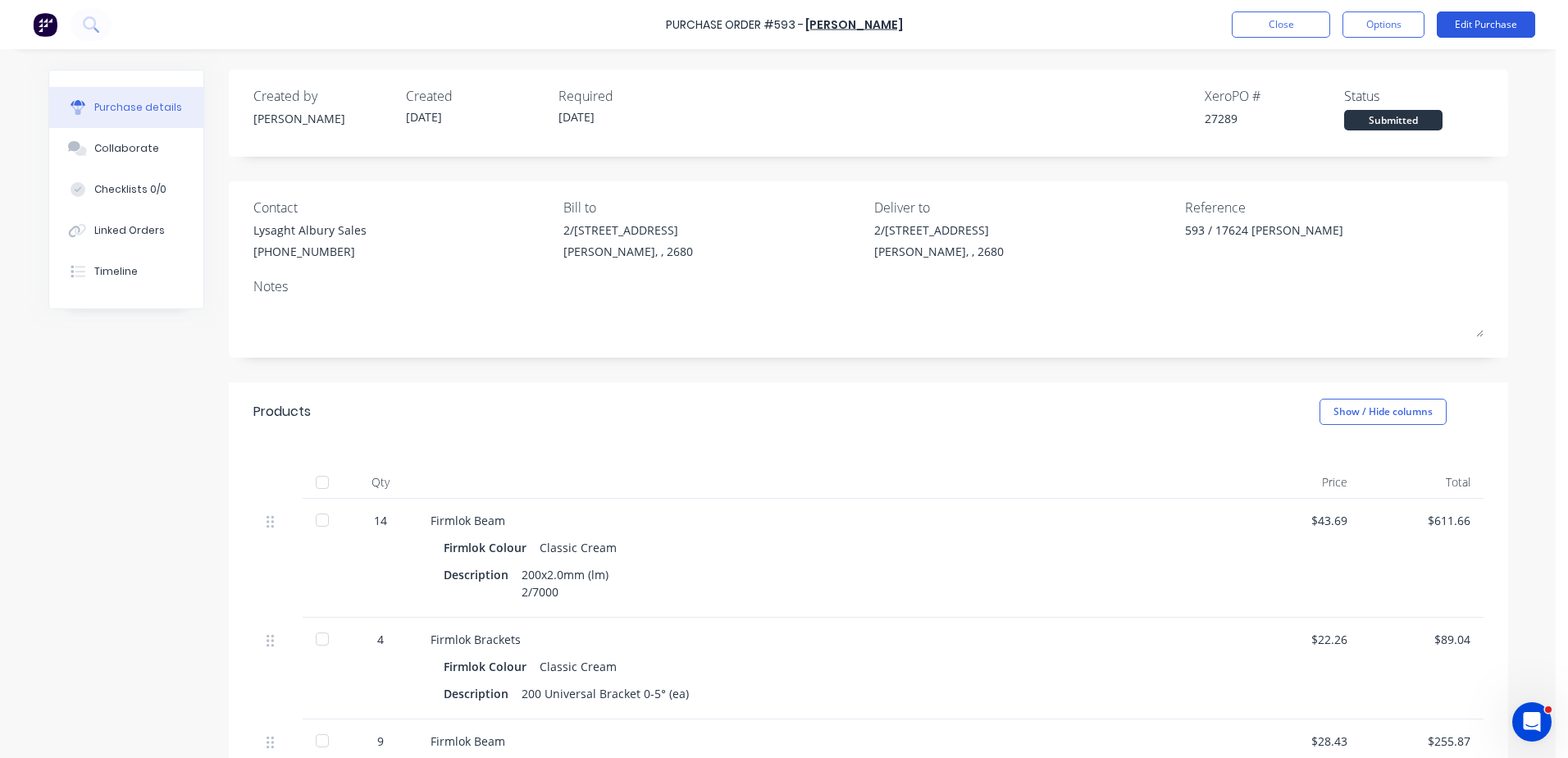
click at [1494, 29] on button "Edit Purchase" at bounding box center [1486, 24] width 99 height 26
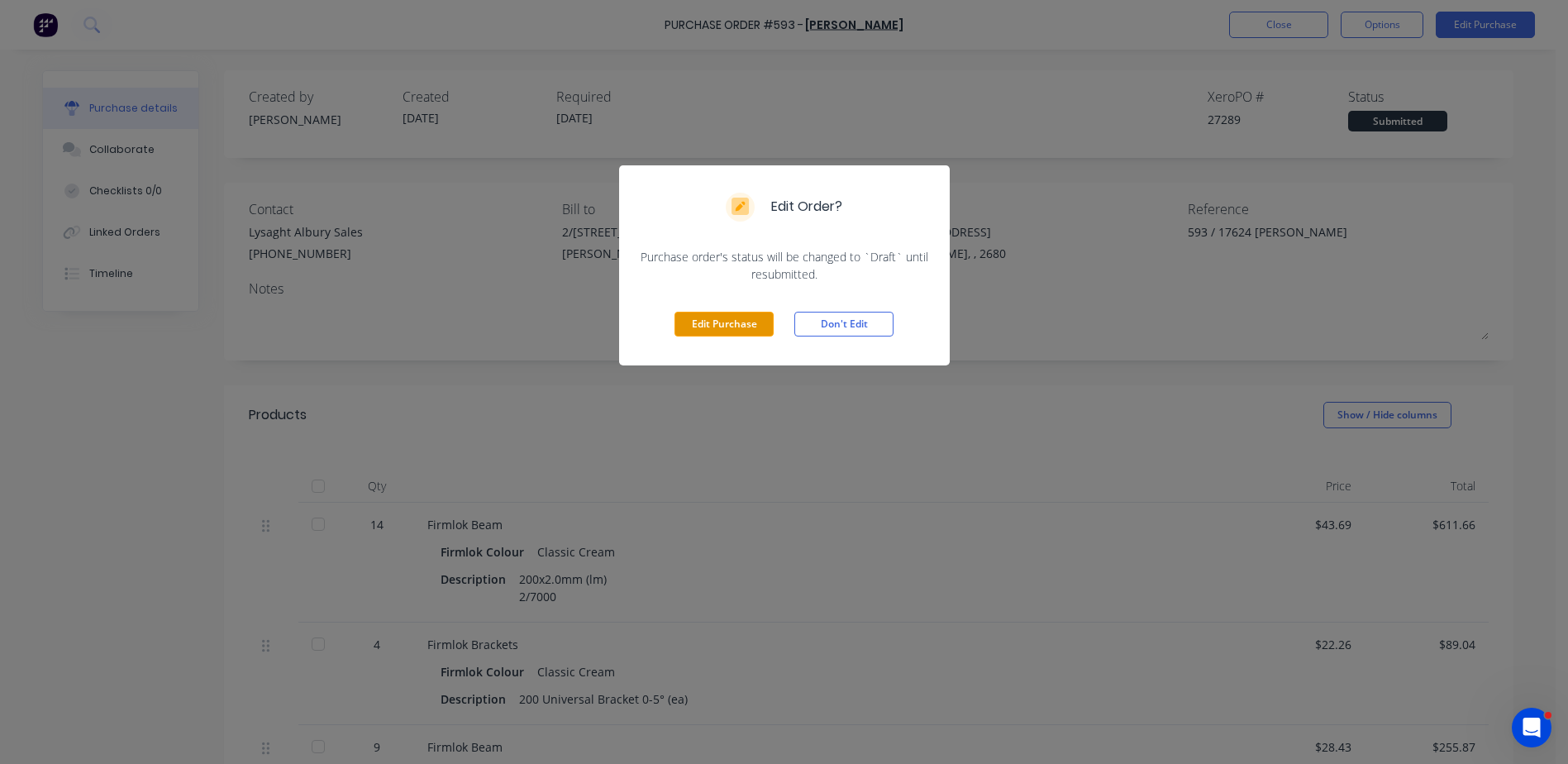
click at [751, 332] on button "Edit Purchase" at bounding box center [724, 324] width 99 height 24
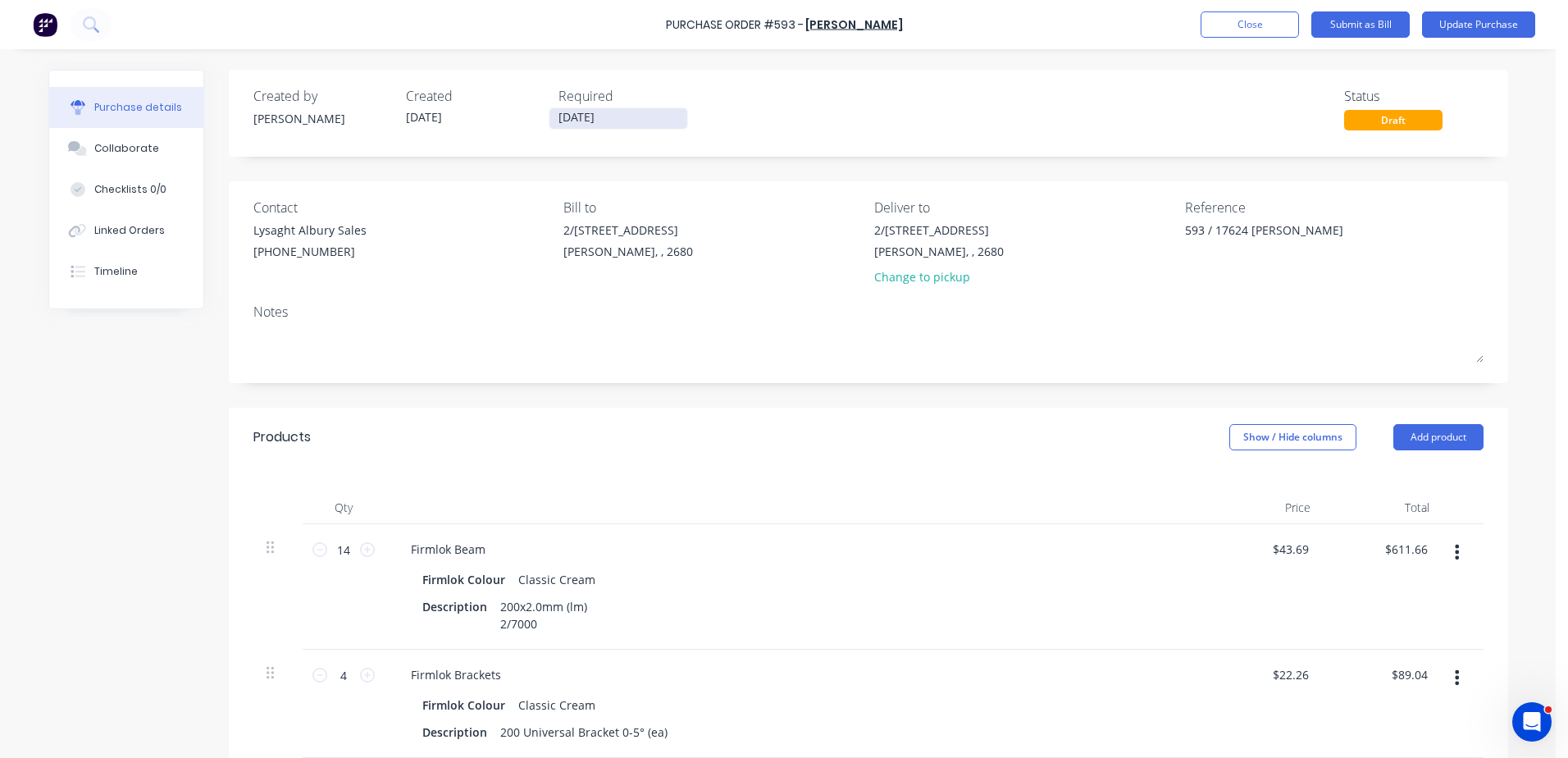
click at [572, 111] on input "[DATE]" at bounding box center [618, 118] width 138 height 20
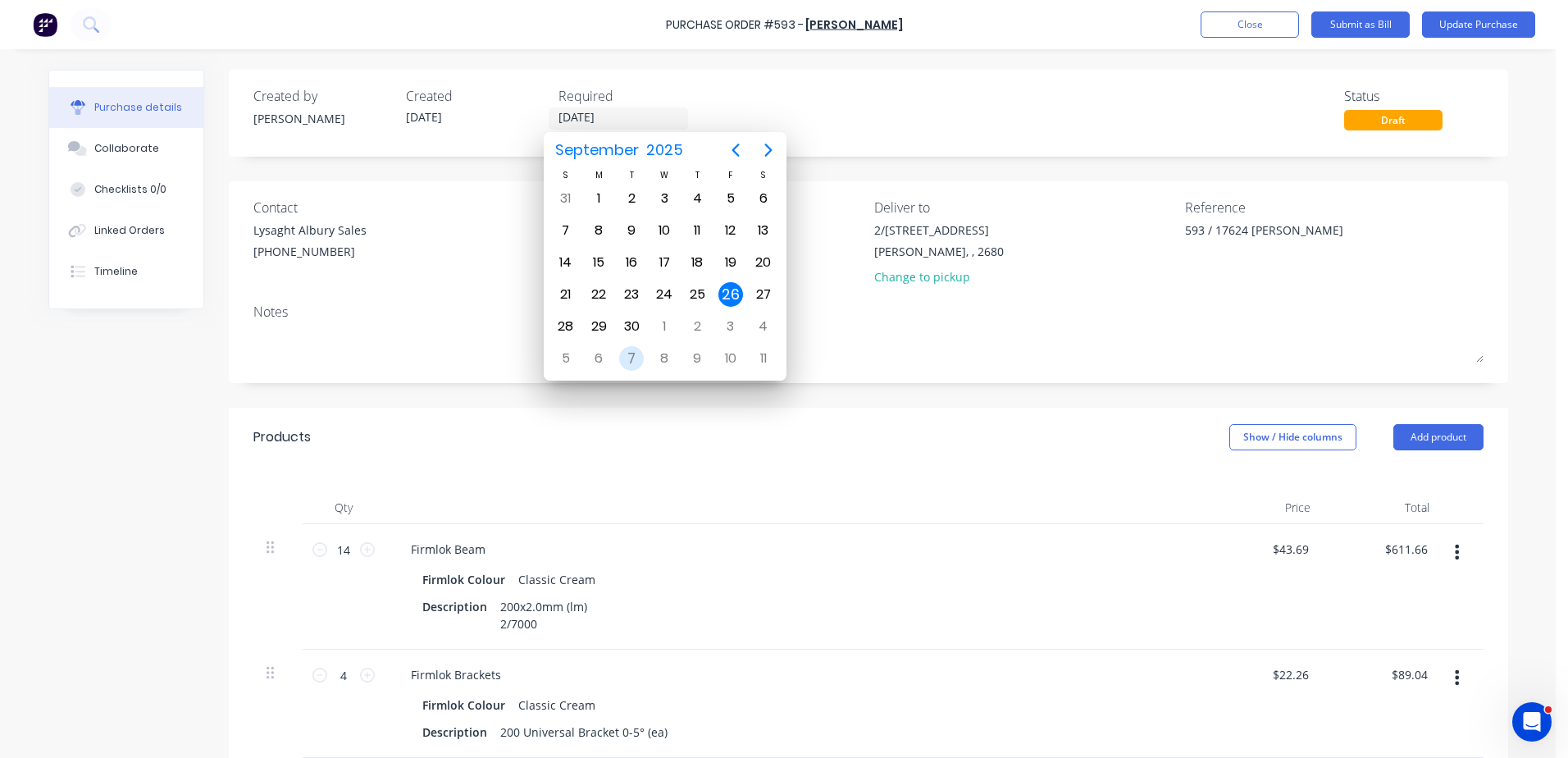
click at [630, 354] on div "7" at bounding box center [631, 359] width 24 height 24
type textarea "x"
type input "[DATE]"
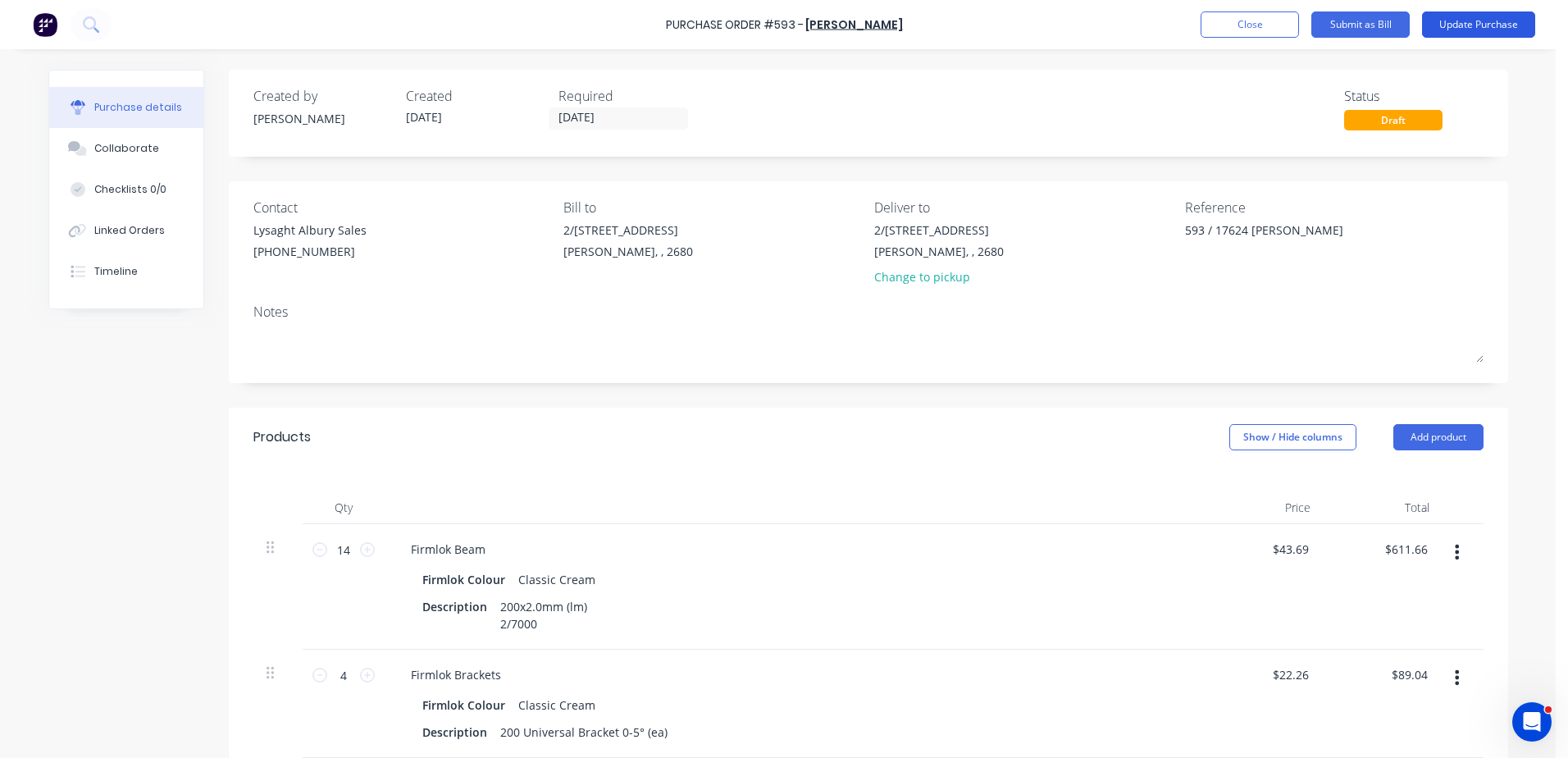
click at [1473, 24] on button "Update Purchase" at bounding box center [1479, 24] width 114 height 26
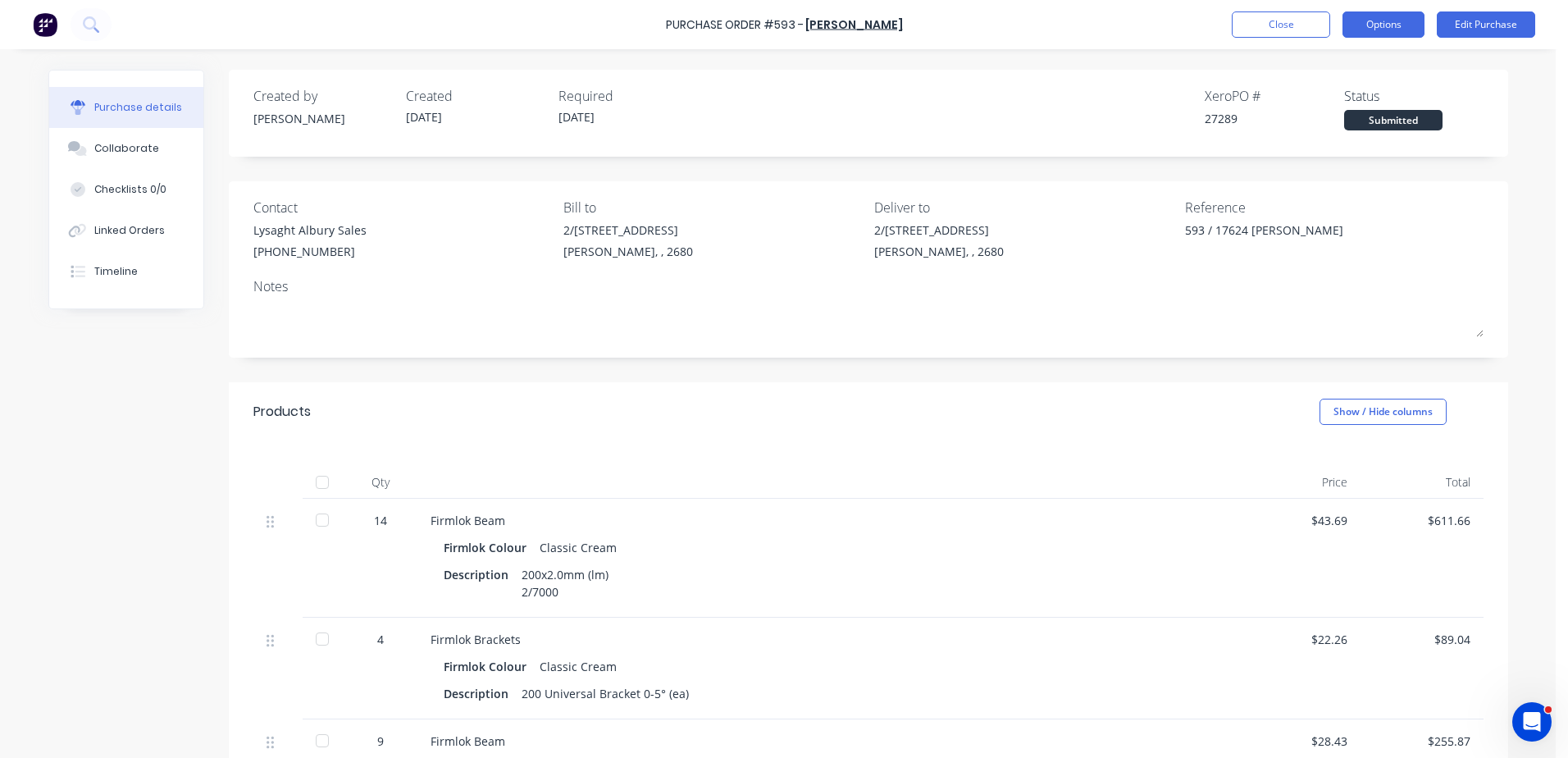
click at [1377, 30] on button "Options" at bounding box center [1384, 24] width 82 height 26
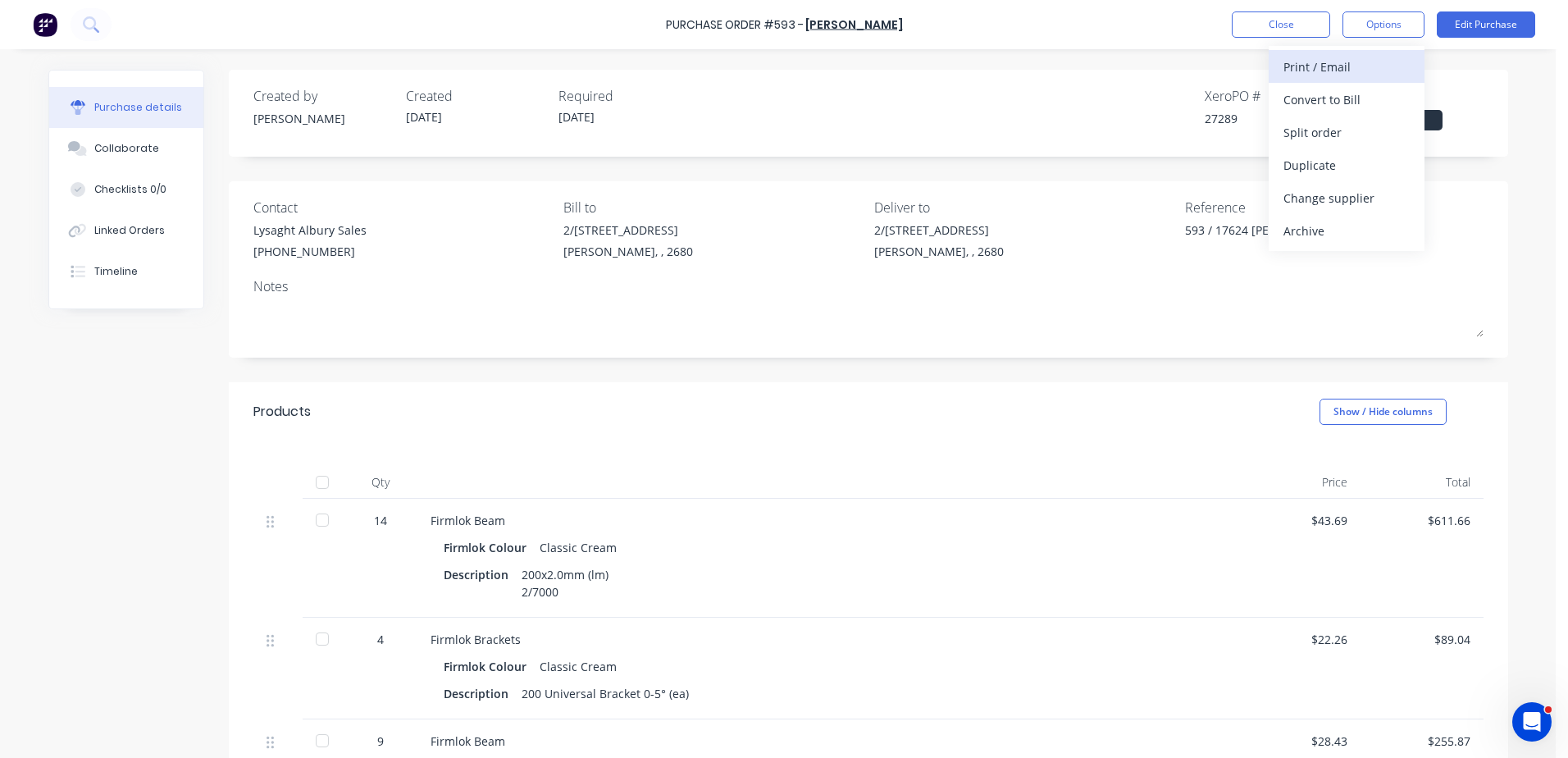
click at [1340, 73] on div "Print / Email" at bounding box center [1346, 67] width 127 height 24
click at [1334, 101] on div "With pricing" at bounding box center [1346, 100] width 127 height 24
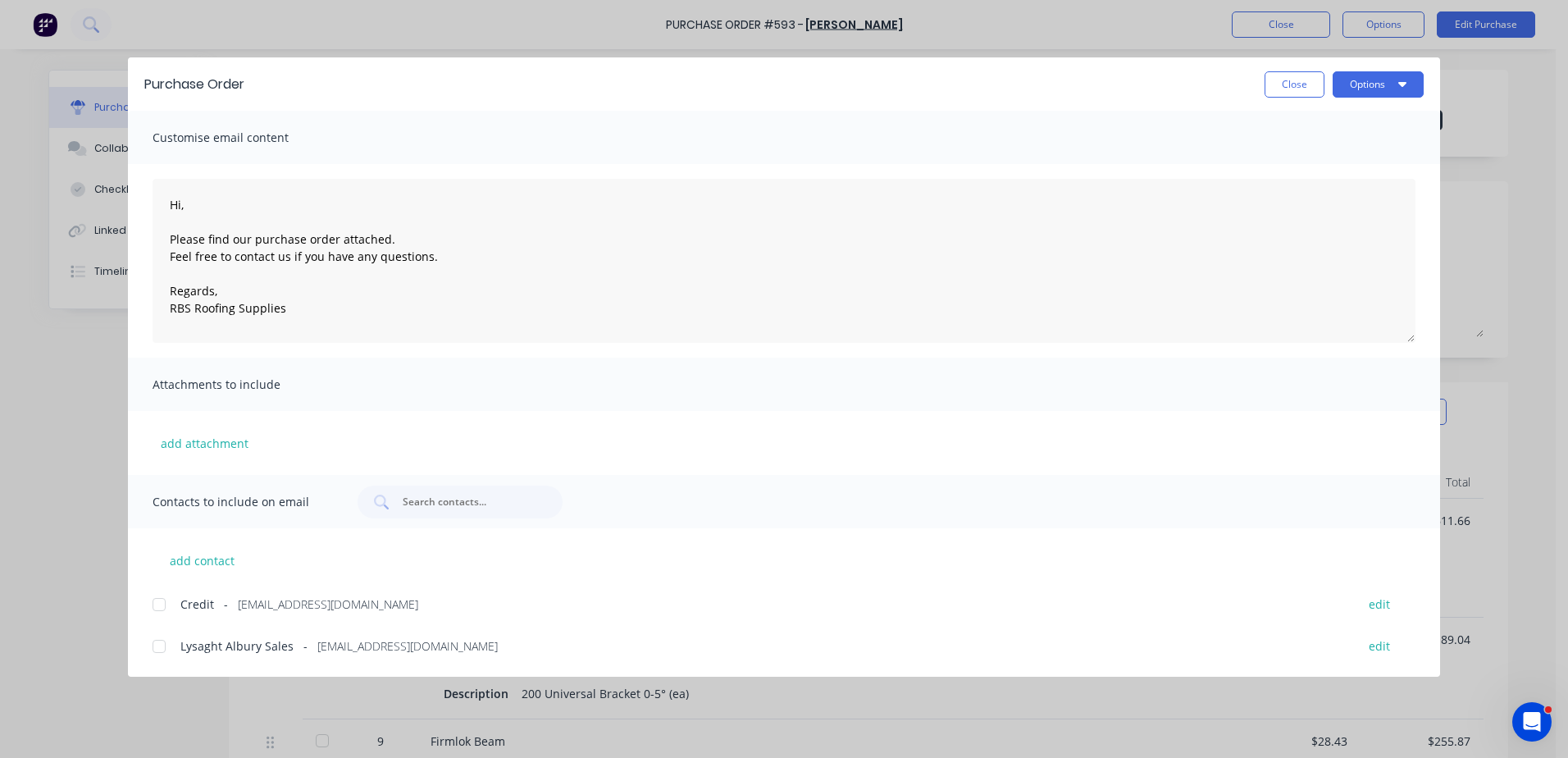
click at [161, 647] on div at bounding box center [158, 645] width 33 height 33
click at [1398, 85] on button "Options" at bounding box center [1378, 85] width 91 height 26
click at [1323, 194] on div "Email" at bounding box center [1345, 192] width 127 height 24
click at [1295, 82] on button "Close" at bounding box center [1294, 85] width 60 height 26
type textarea "x"
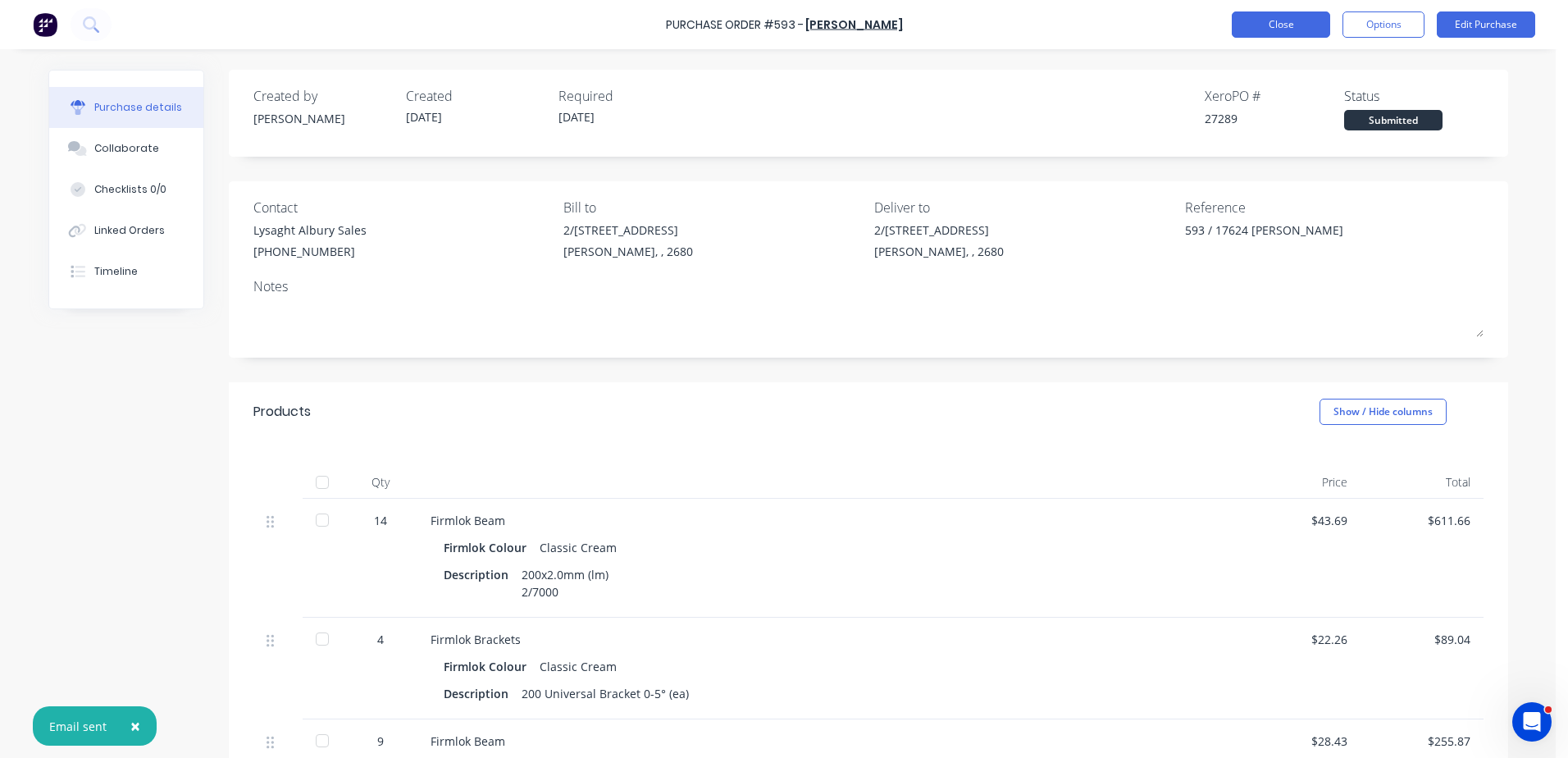
click at [1296, 18] on button "Close" at bounding box center [1281, 24] width 99 height 26
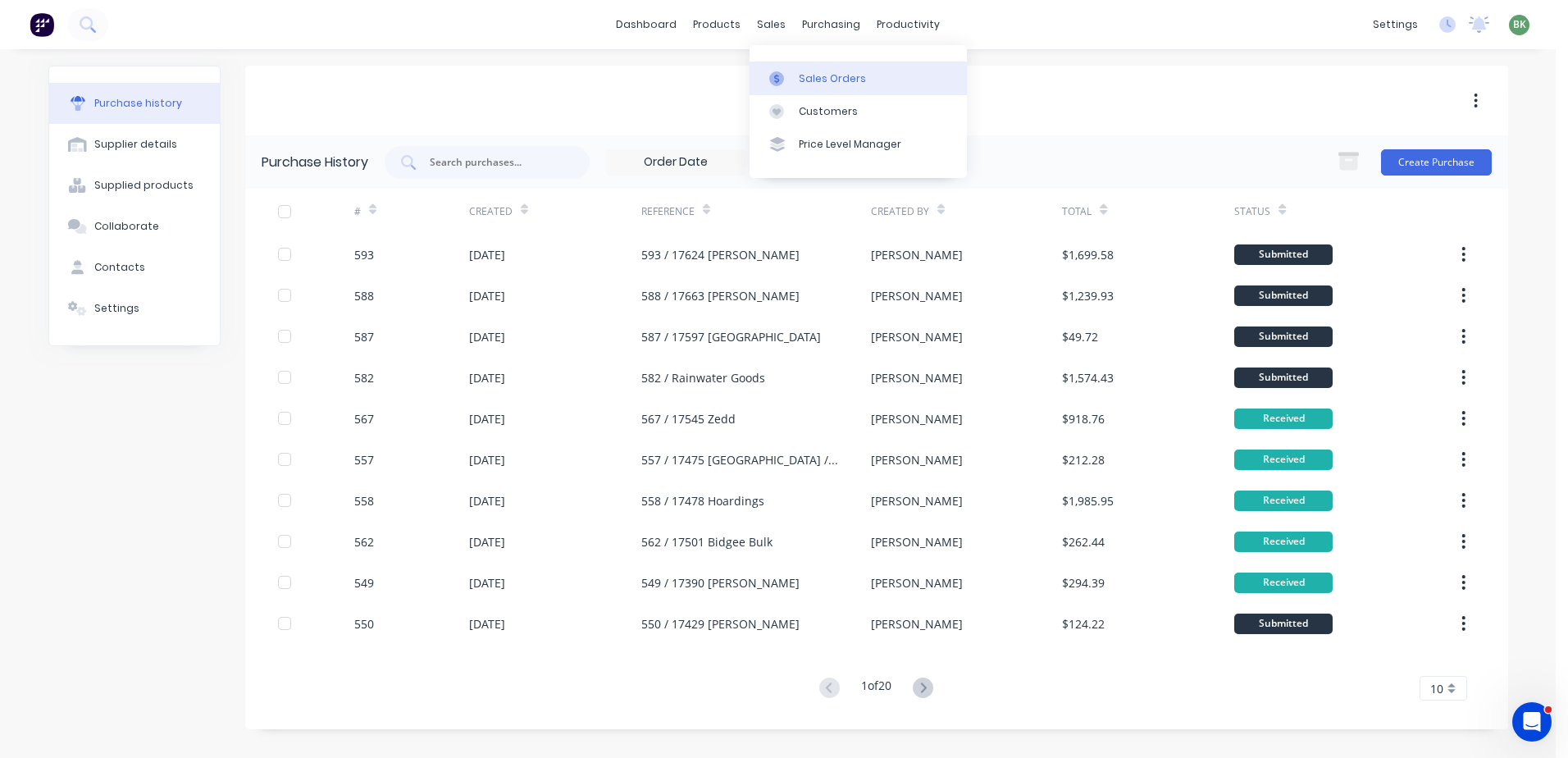
click at [807, 85] on div "Sales Orders" at bounding box center [832, 79] width 67 height 15
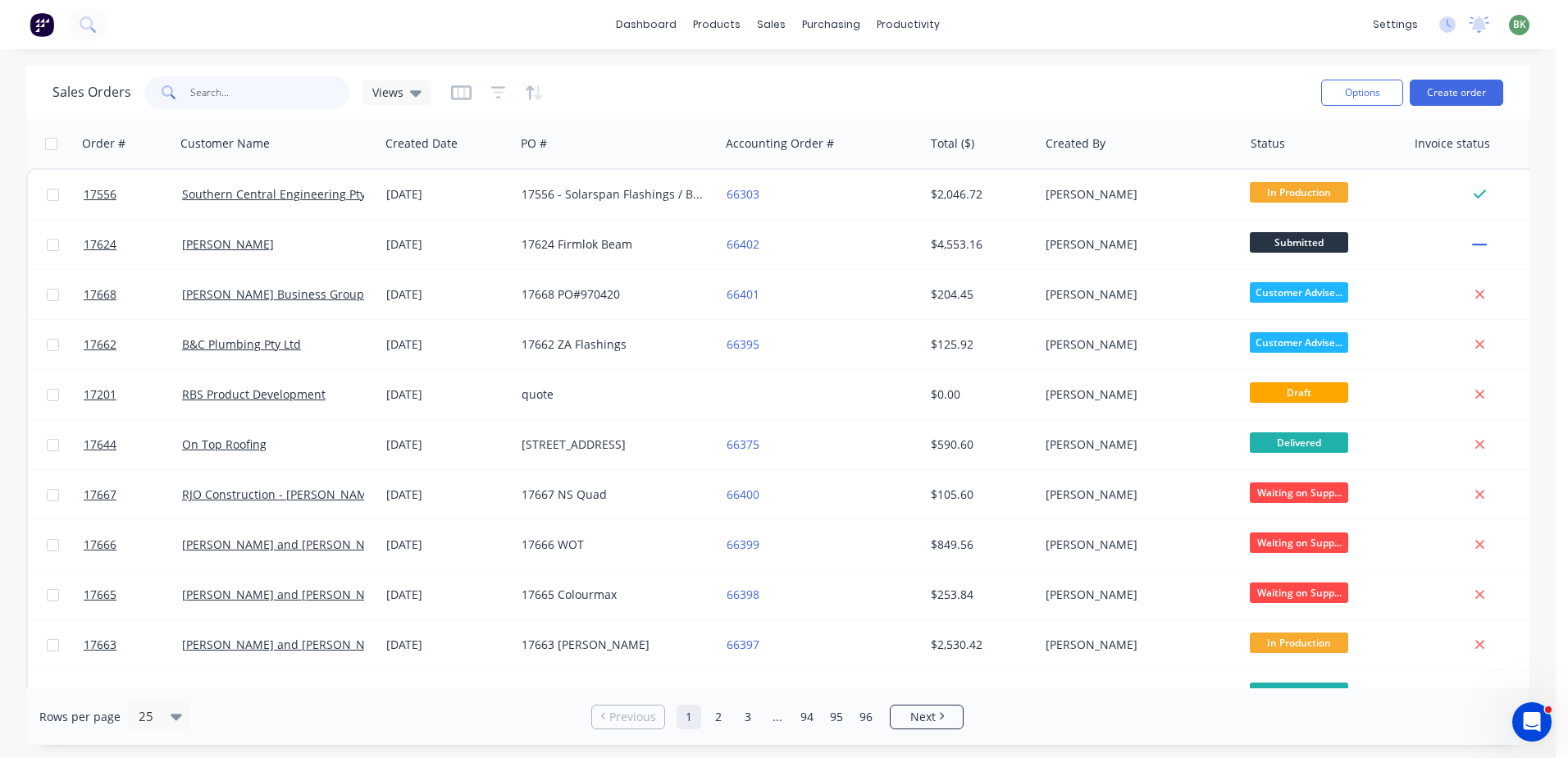
click at [203, 88] on input "text" at bounding box center [270, 92] width 160 height 33
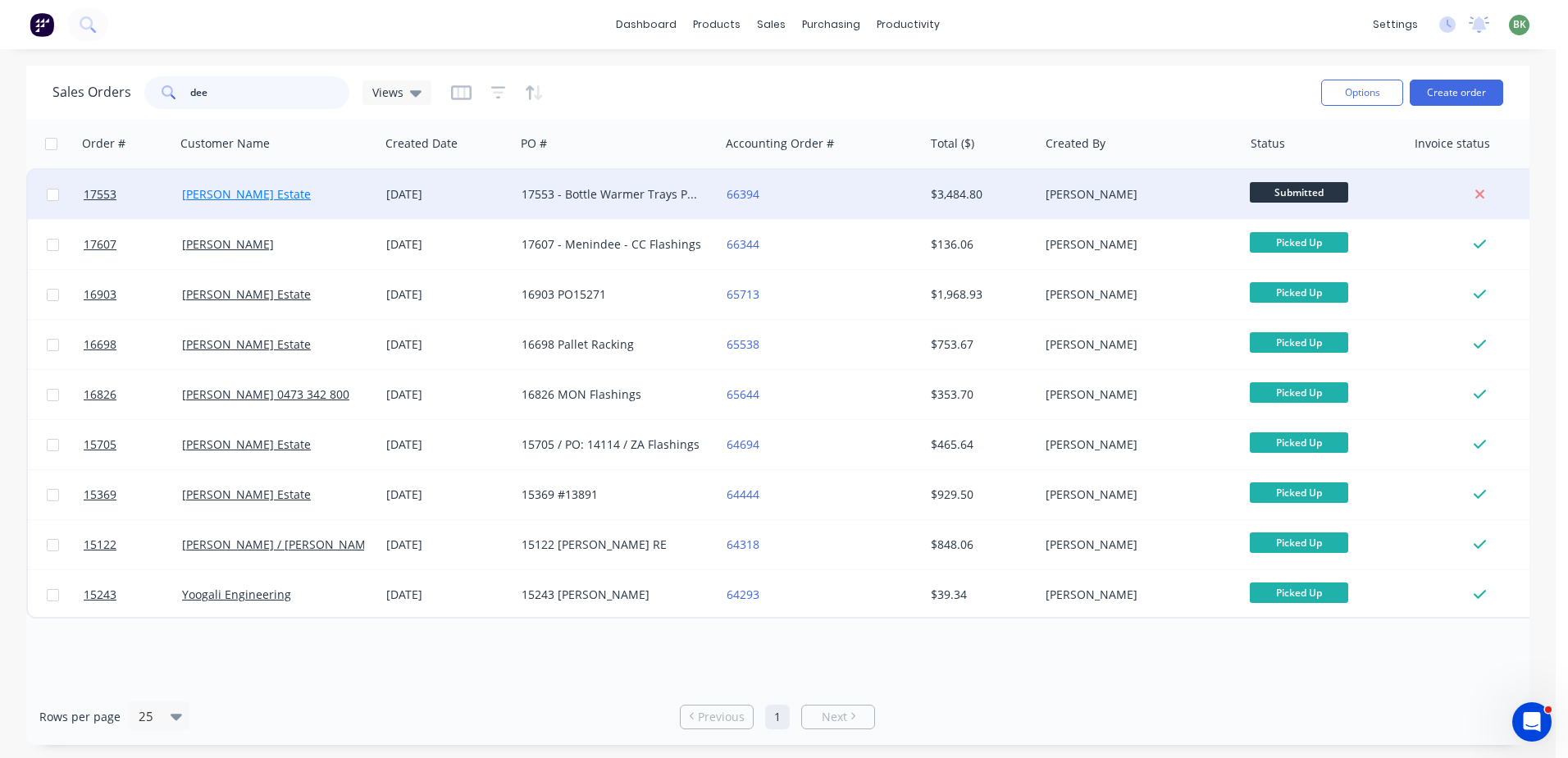
type input "dee"
click at [239, 192] on link "[PERSON_NAME] Estate" at bounding box center [246, 194] width 128 height 16
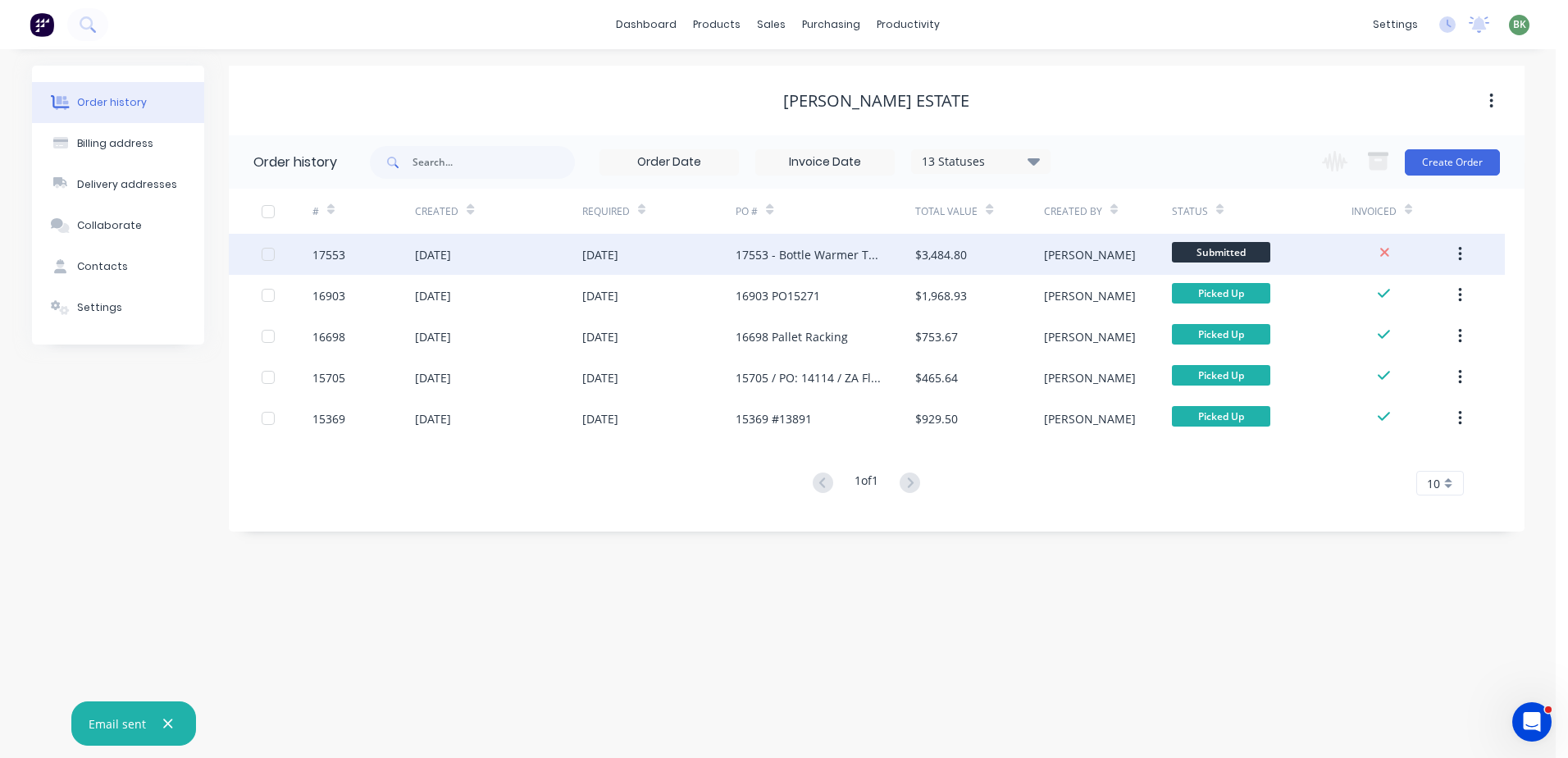
click at [830, 251] on div "17553 - Bottle Warmer Trays PO# 15955" at bounding box center [809, 254] width 147 height 17
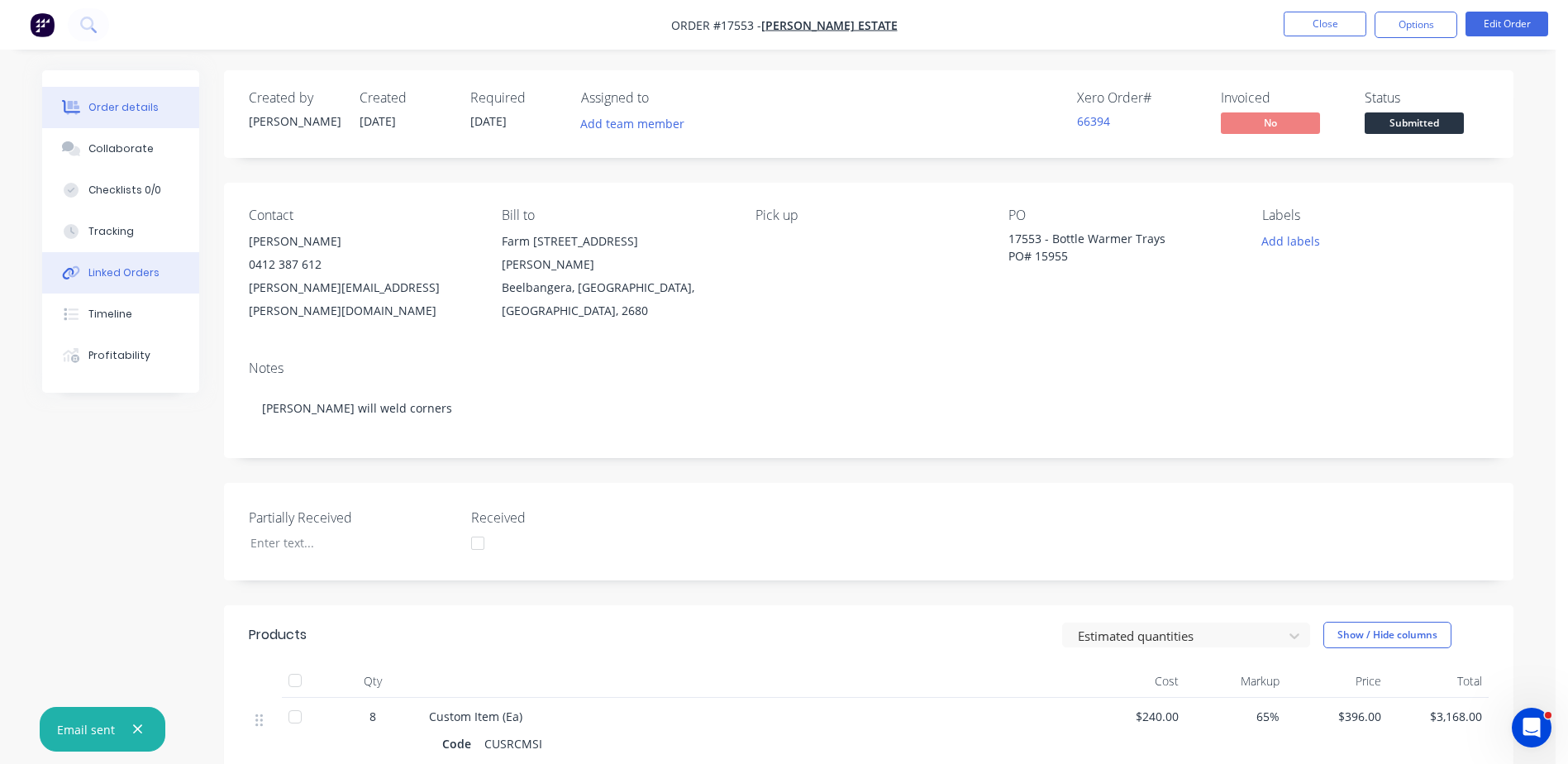
click at [109, 268] on div "Linked Orders" at bounding box center [124, 273] width 71 height 15
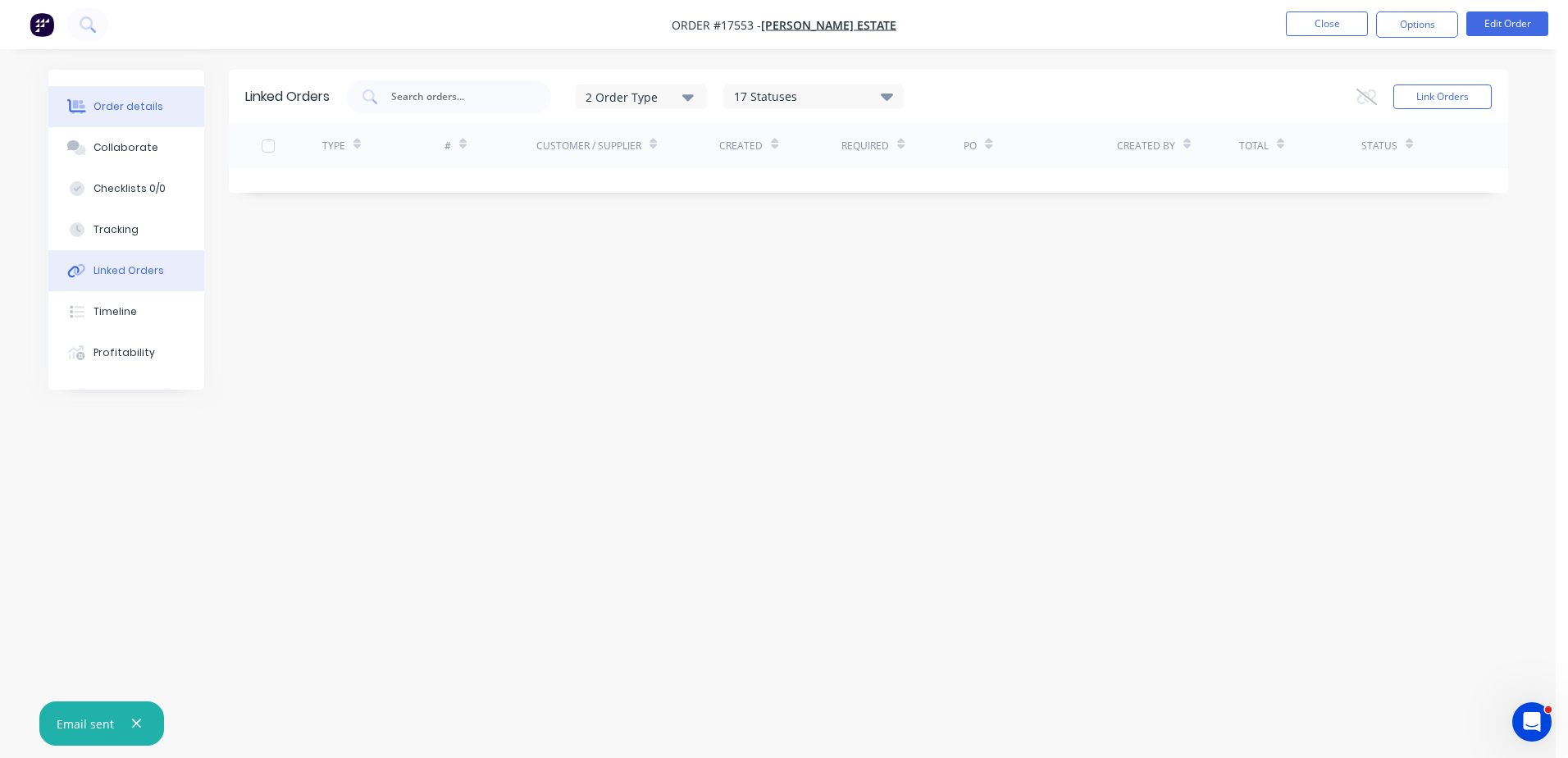
click at [129, 120] on button "Order details" at bounding box center [126, 106] width 155 height 41
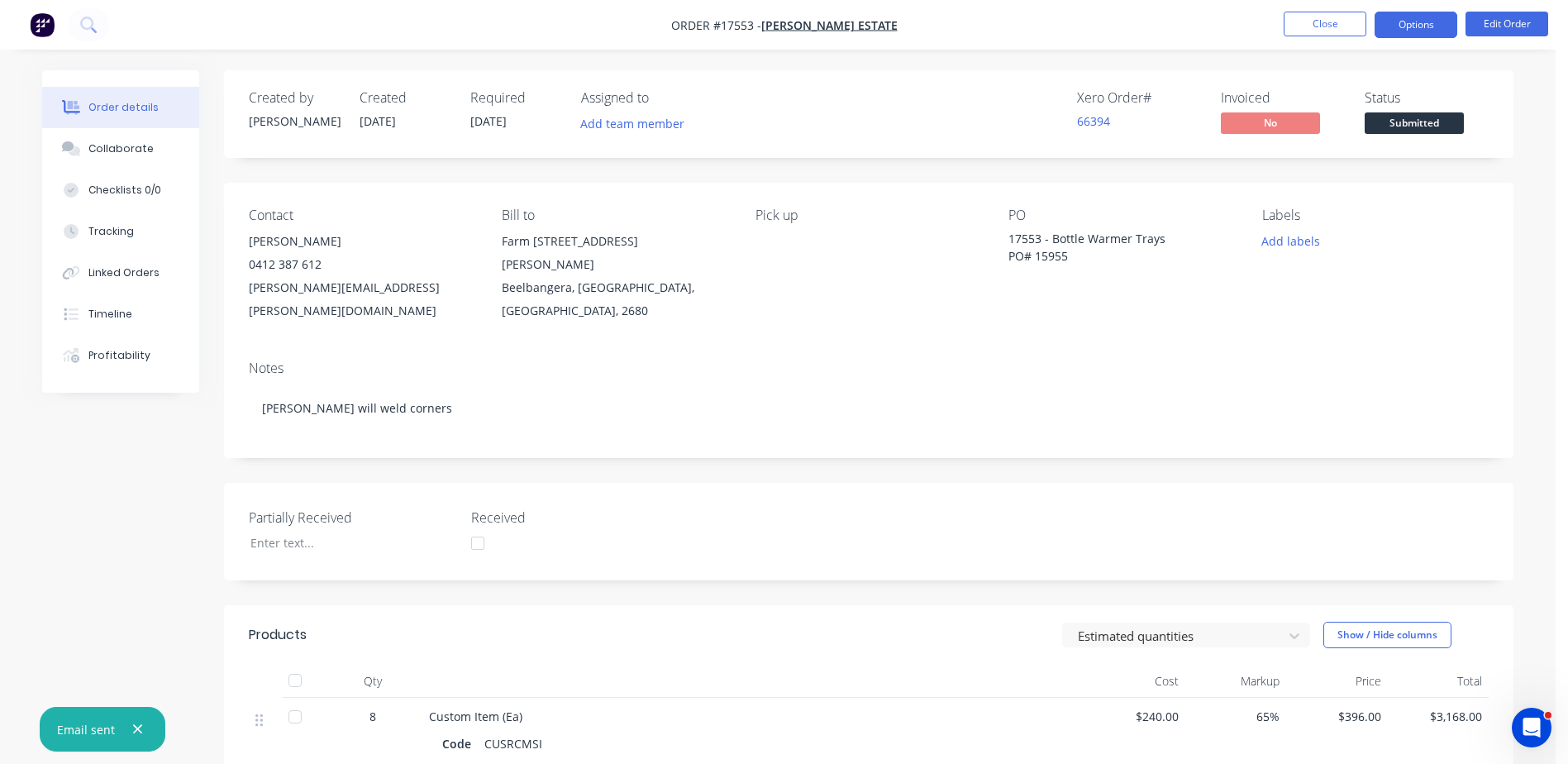
click at [1429, 27] on button "Options" at bounding box center [1415, 24] width 83 height 26
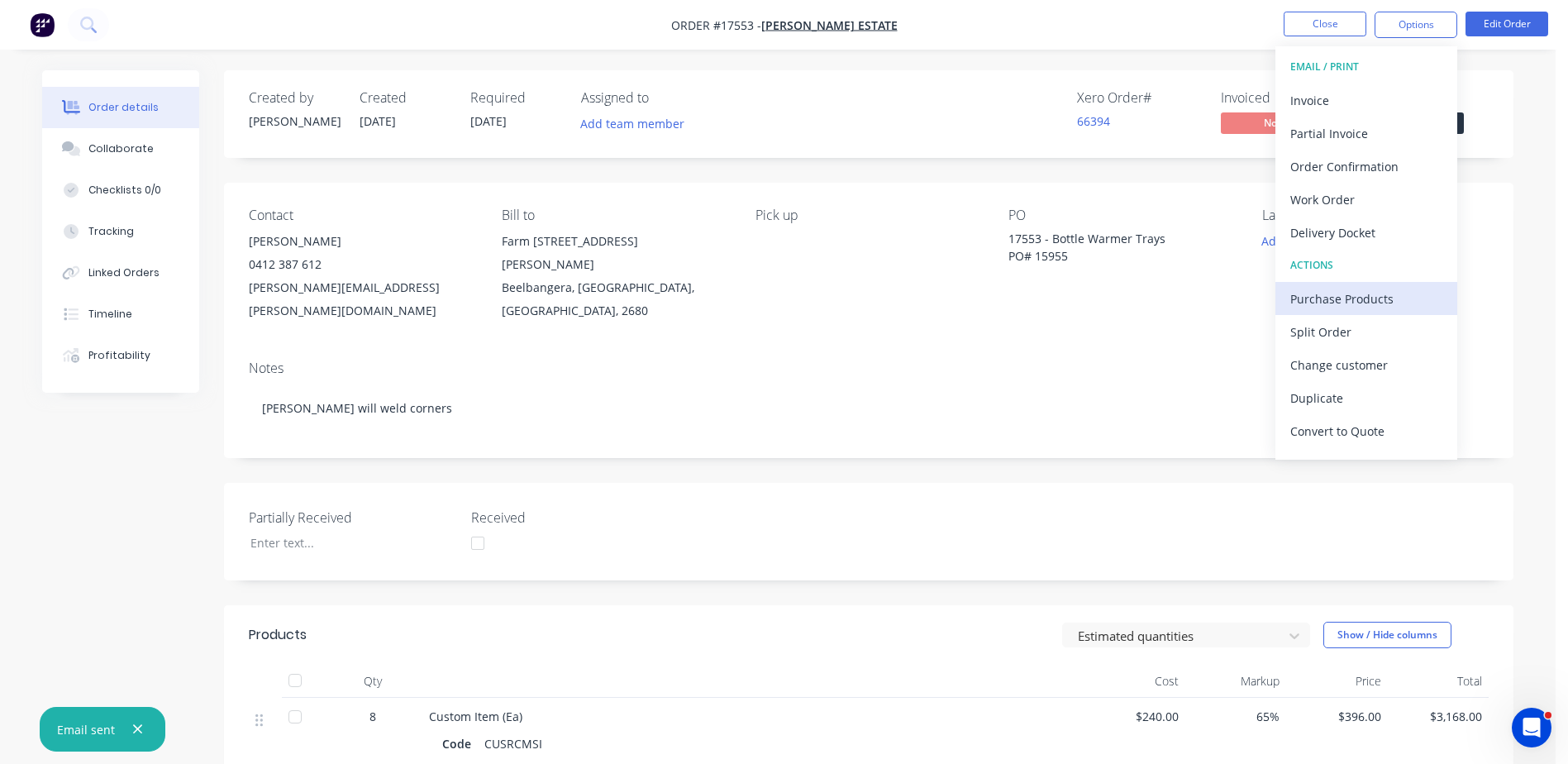
click at [1347, 301] on div "Purchase Products" at bounding box center [1366, 299] width 152 height 24
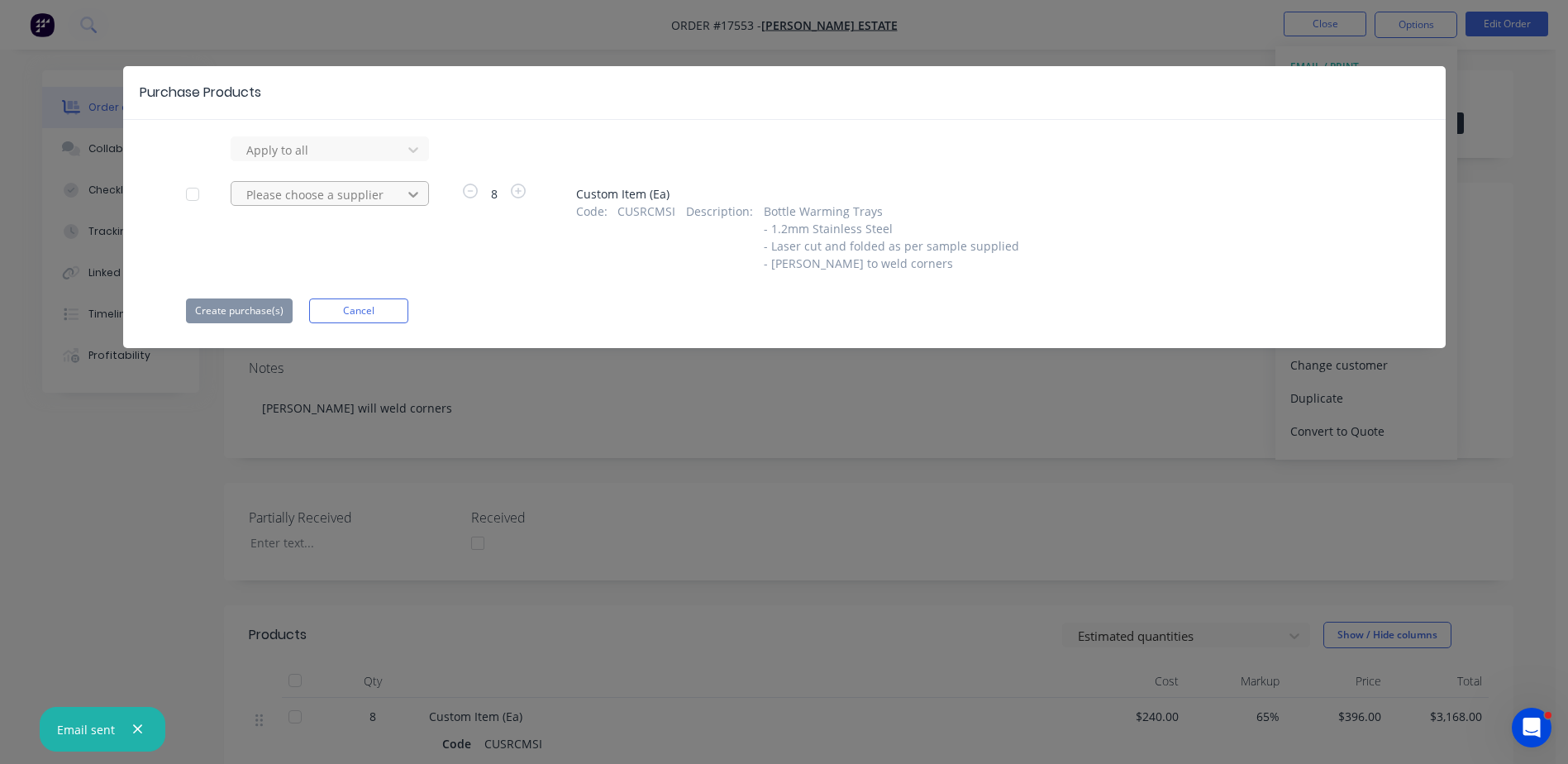
click at [412, 192] on icon at bounding box center [413, 194] width 17 height 17
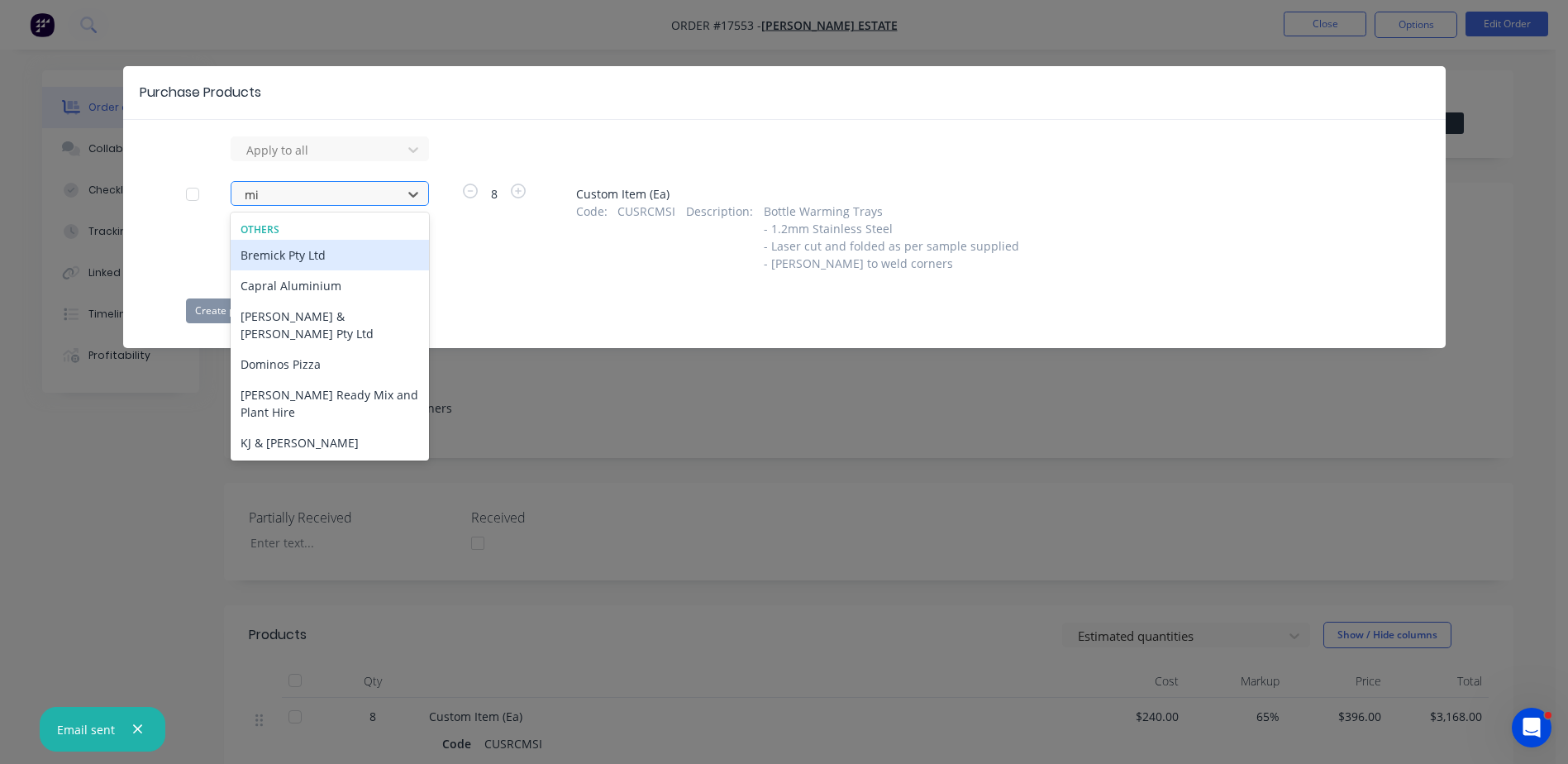
type input "mid"
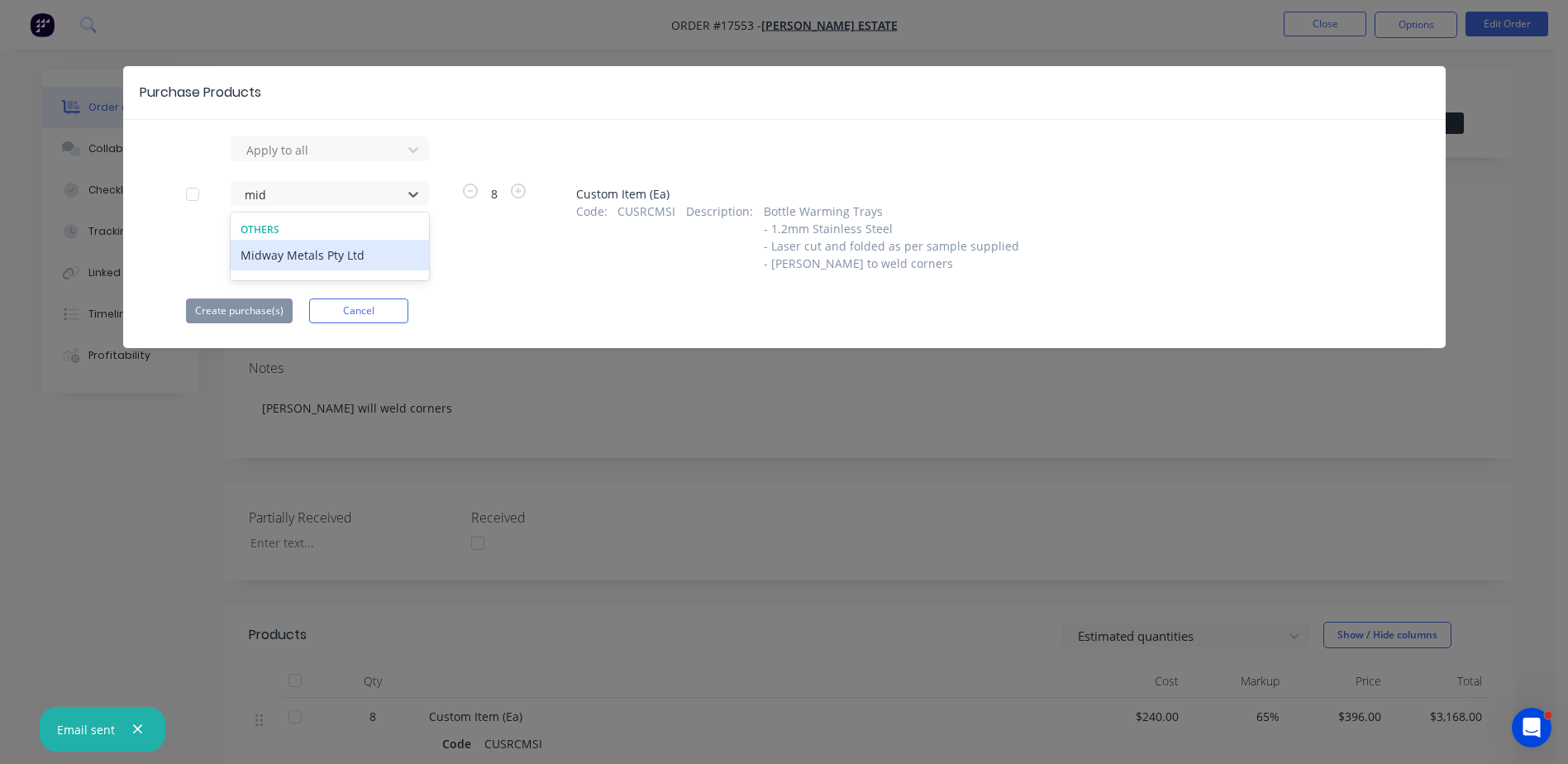
click at [301, 256] on div "Midway Metals Pty Ltd" at bounding box center [329, 254] width 198 height 31
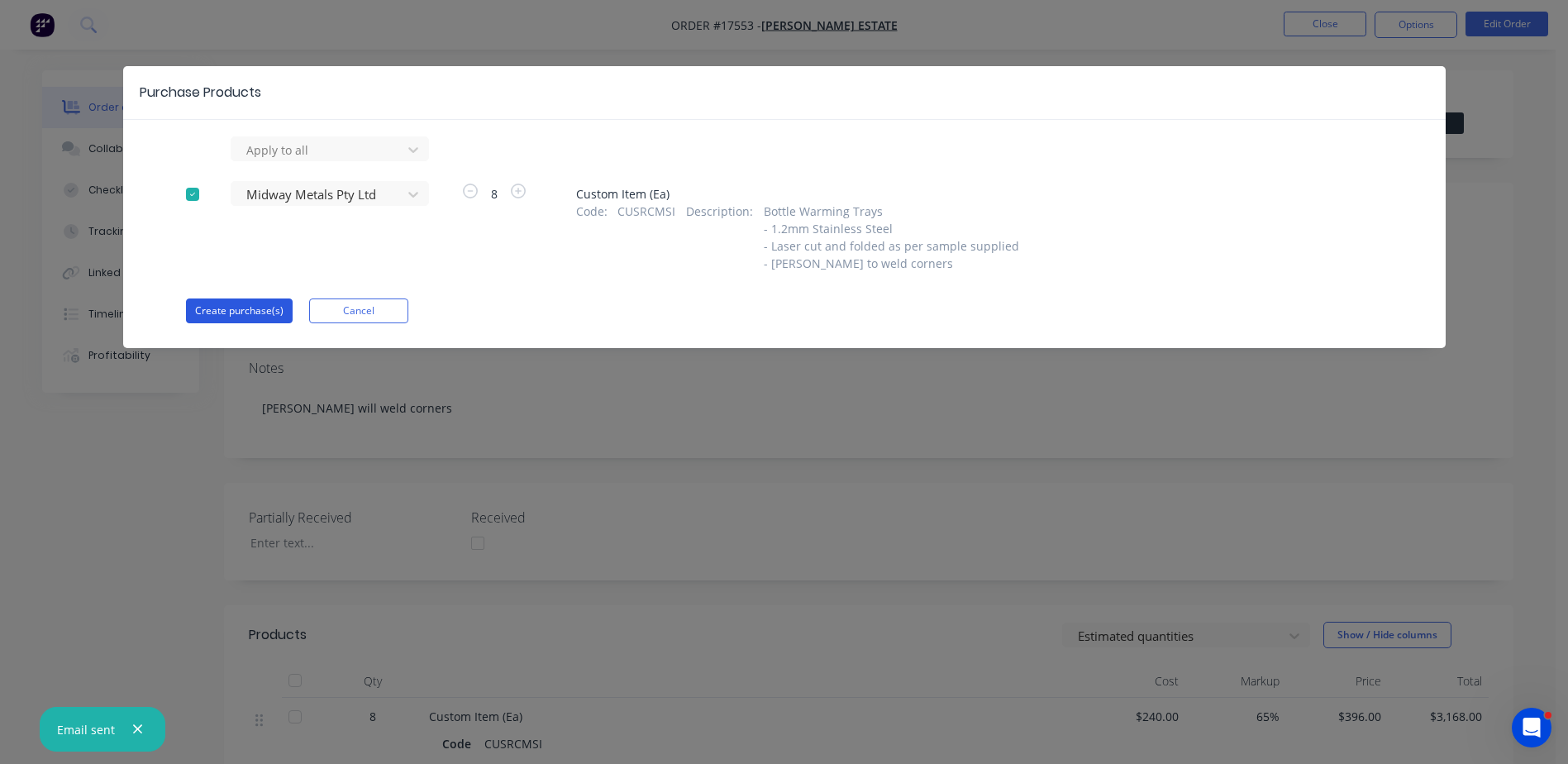
click at [239, 309] on button "Create purchase(s)" at bounding box center [239, 311] width 107 height 24
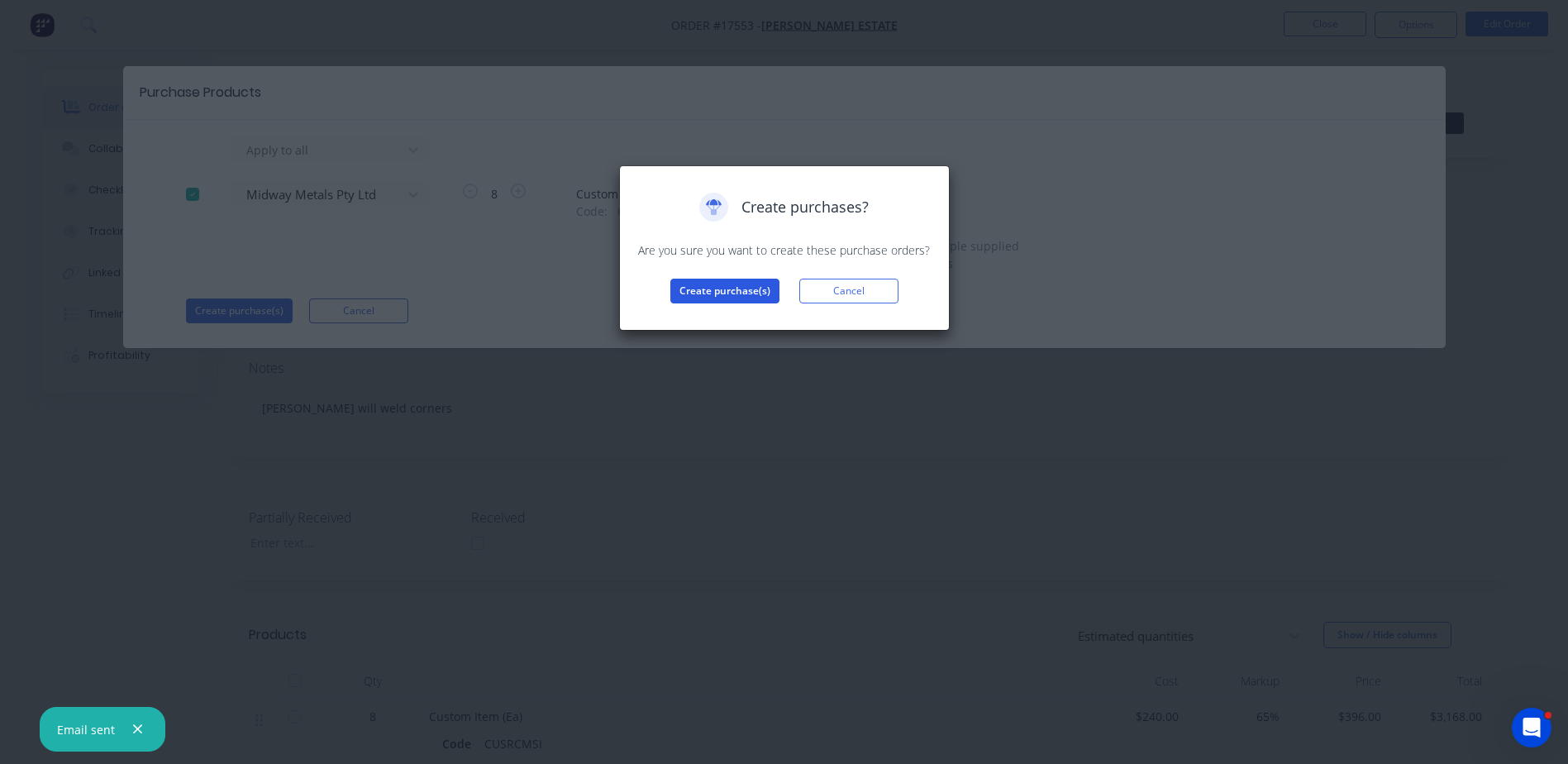
click at [702, 289] on button "Create purchase(s)" at bounding box center [724, 291] width 109 height 24
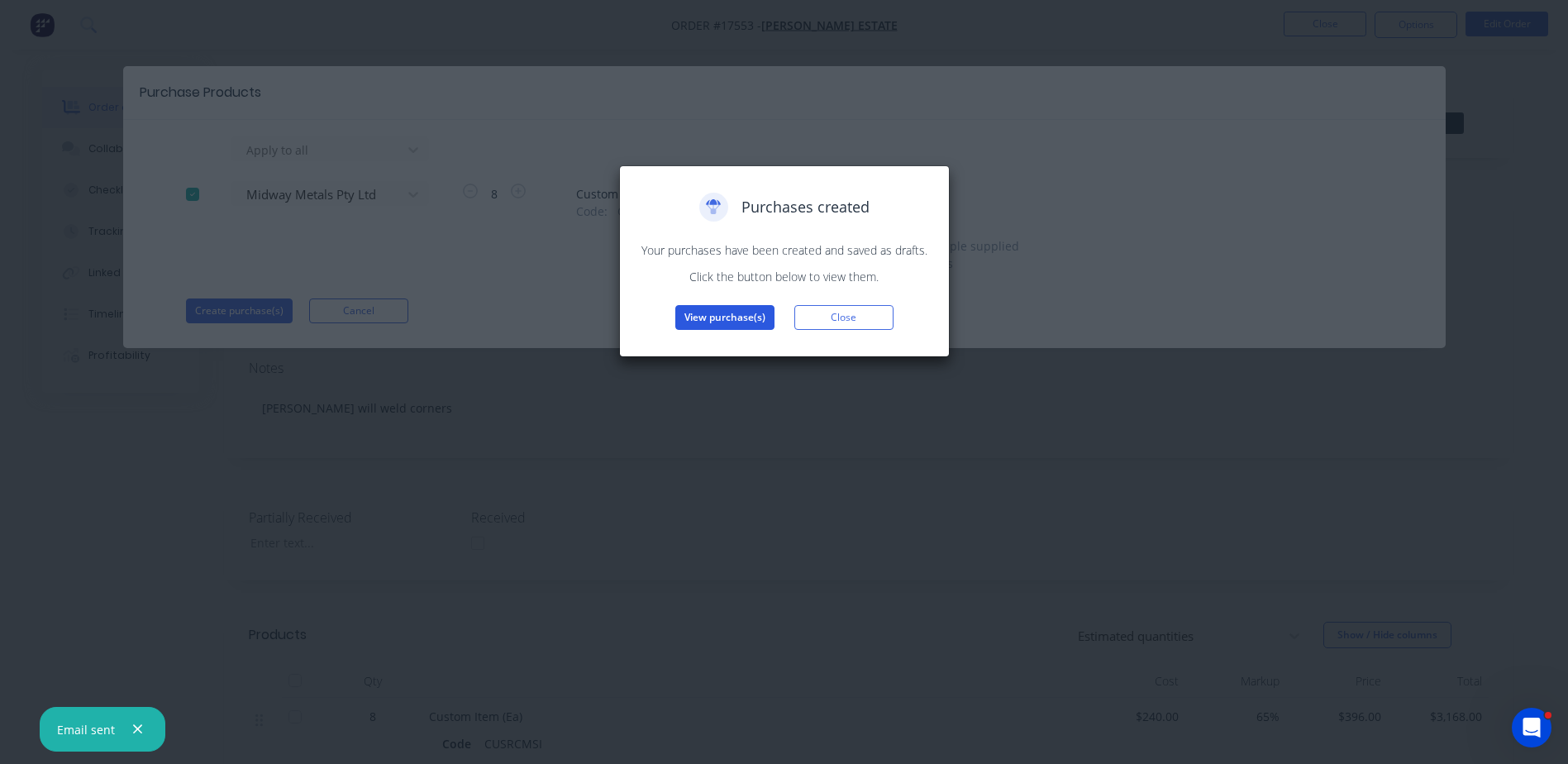
click at [711, 320] on button "View purchase(s)" at bounding box center [724, 317] width 99 height 24
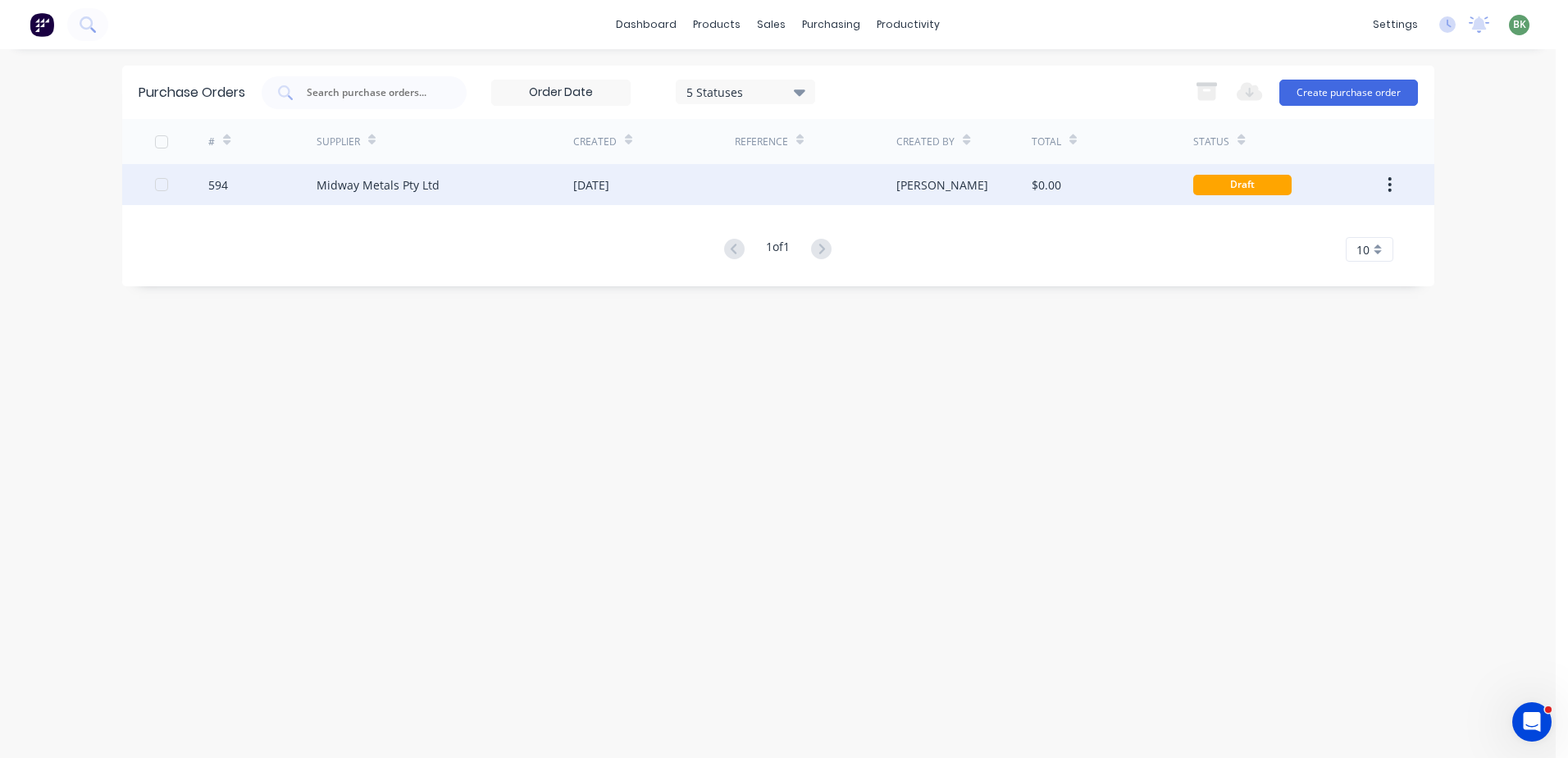
click at [1032, 182] on div "$0.00" at bounding box center [1047, 184] width 30 height 17
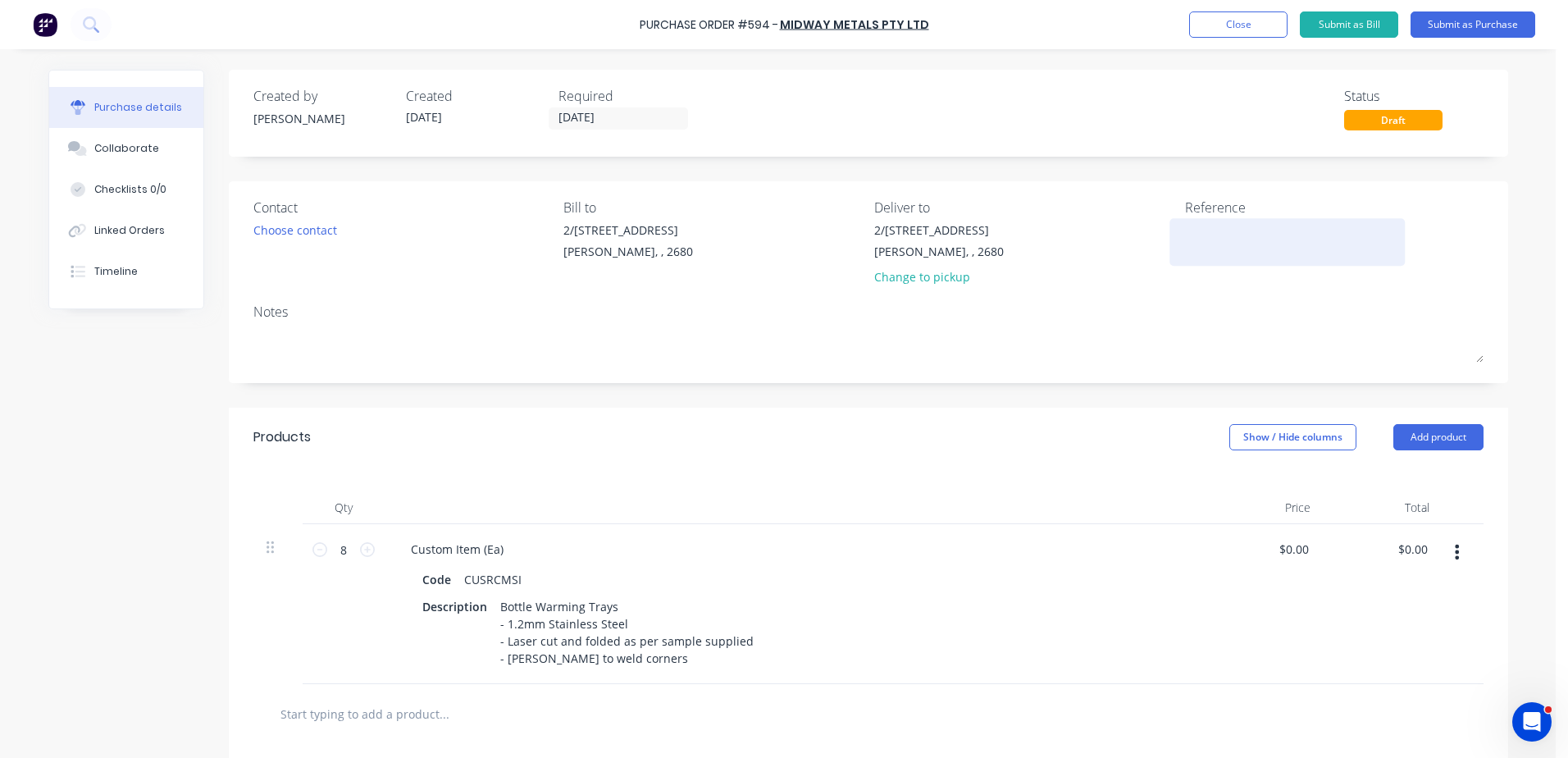
click at [1214, 235] on textarea at bounding box center [1287, 240] width 205 height 37
type textarea "594"
type textarea "x"
type textarea "594"
type textarea "x"
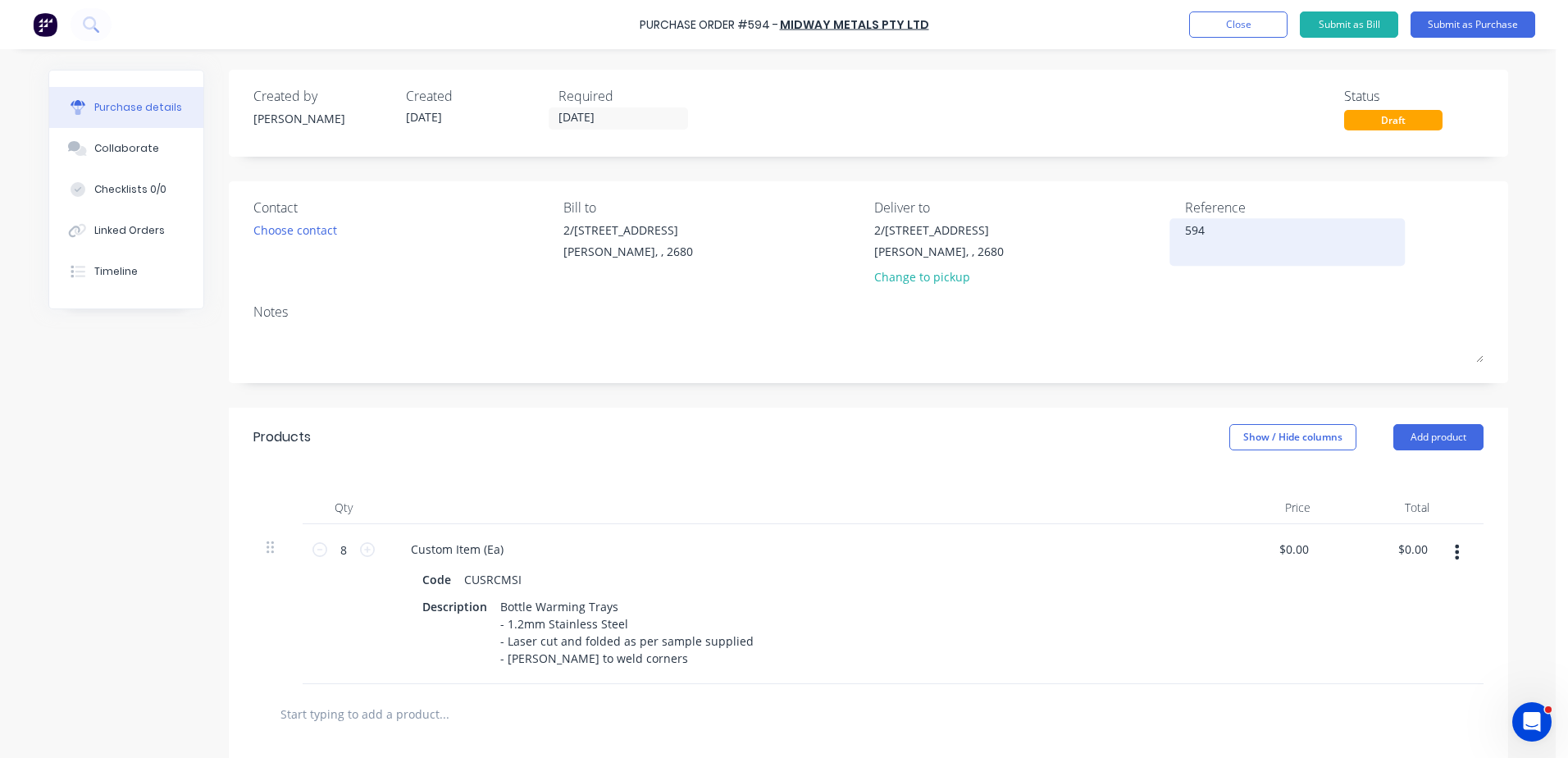
type textarea "594 /"
type textarea "x"
type textarea "594 /"
type textarea "x"
type textarea "594 /"
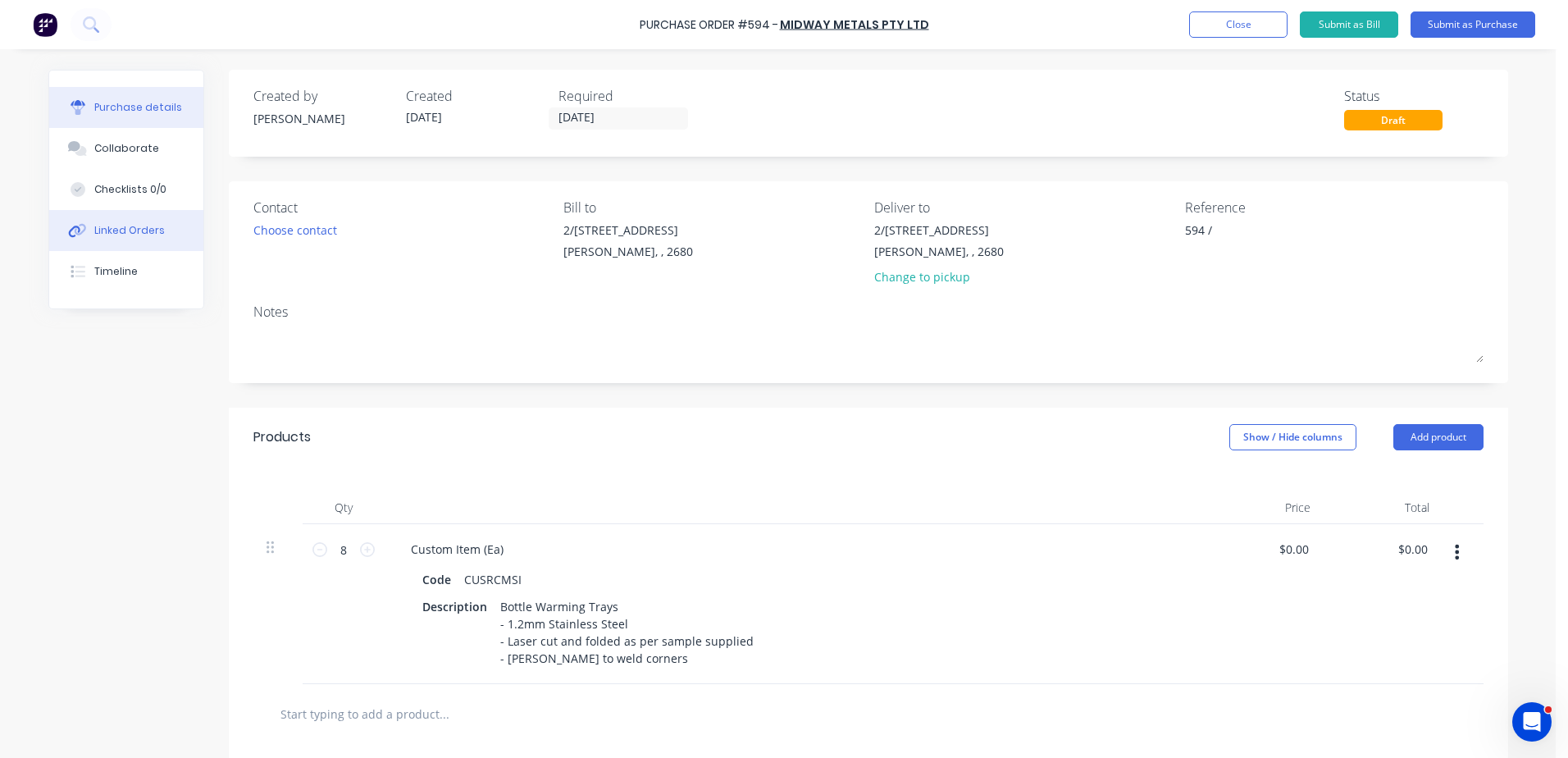
click at [107, 240] on button "Linked Orders" at bounding box center [127, 230] width 155 height 41
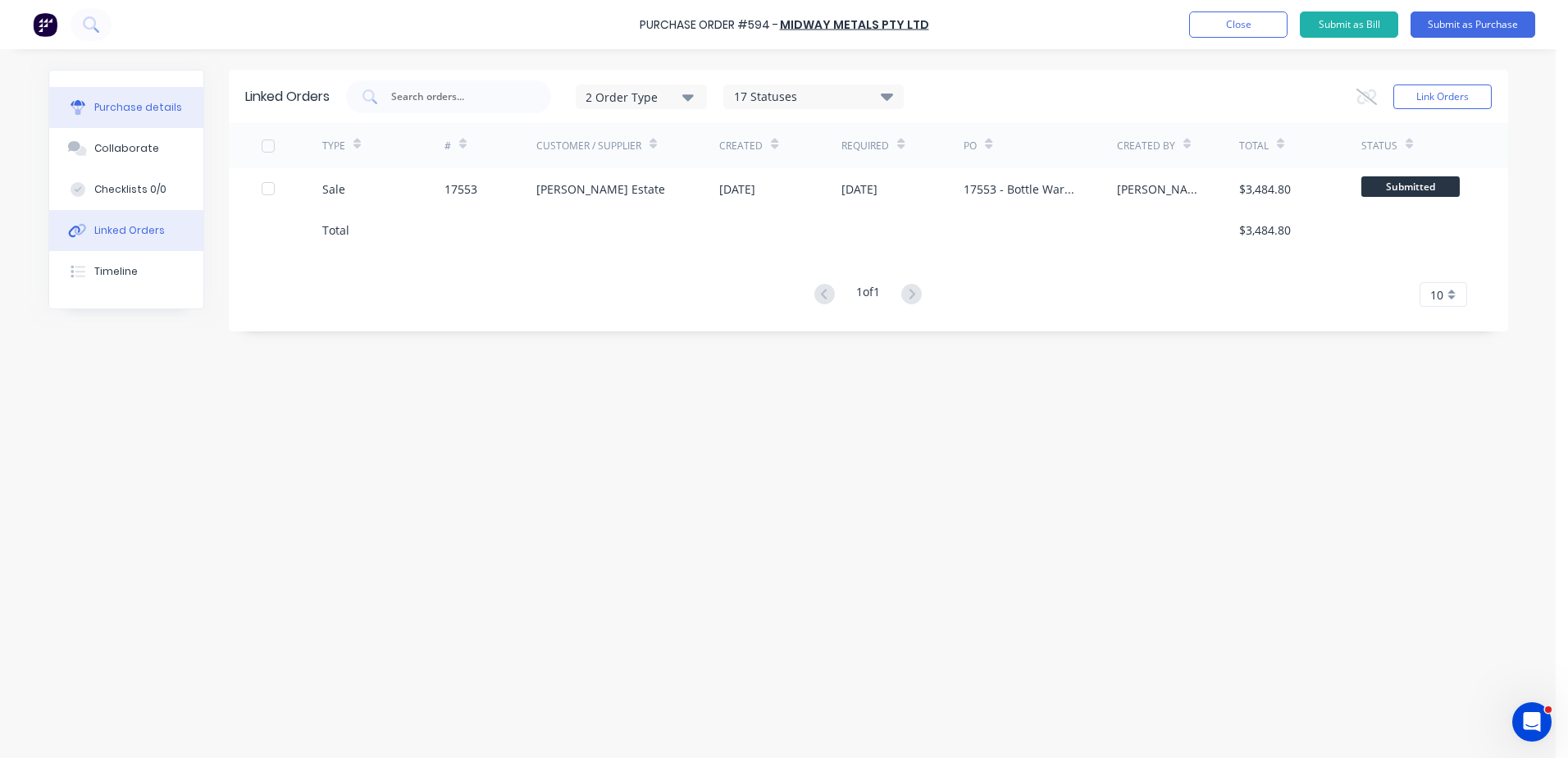
click at [137, 102] on div "Purchase details" at bounding box center [138, 107] width 88 height 15
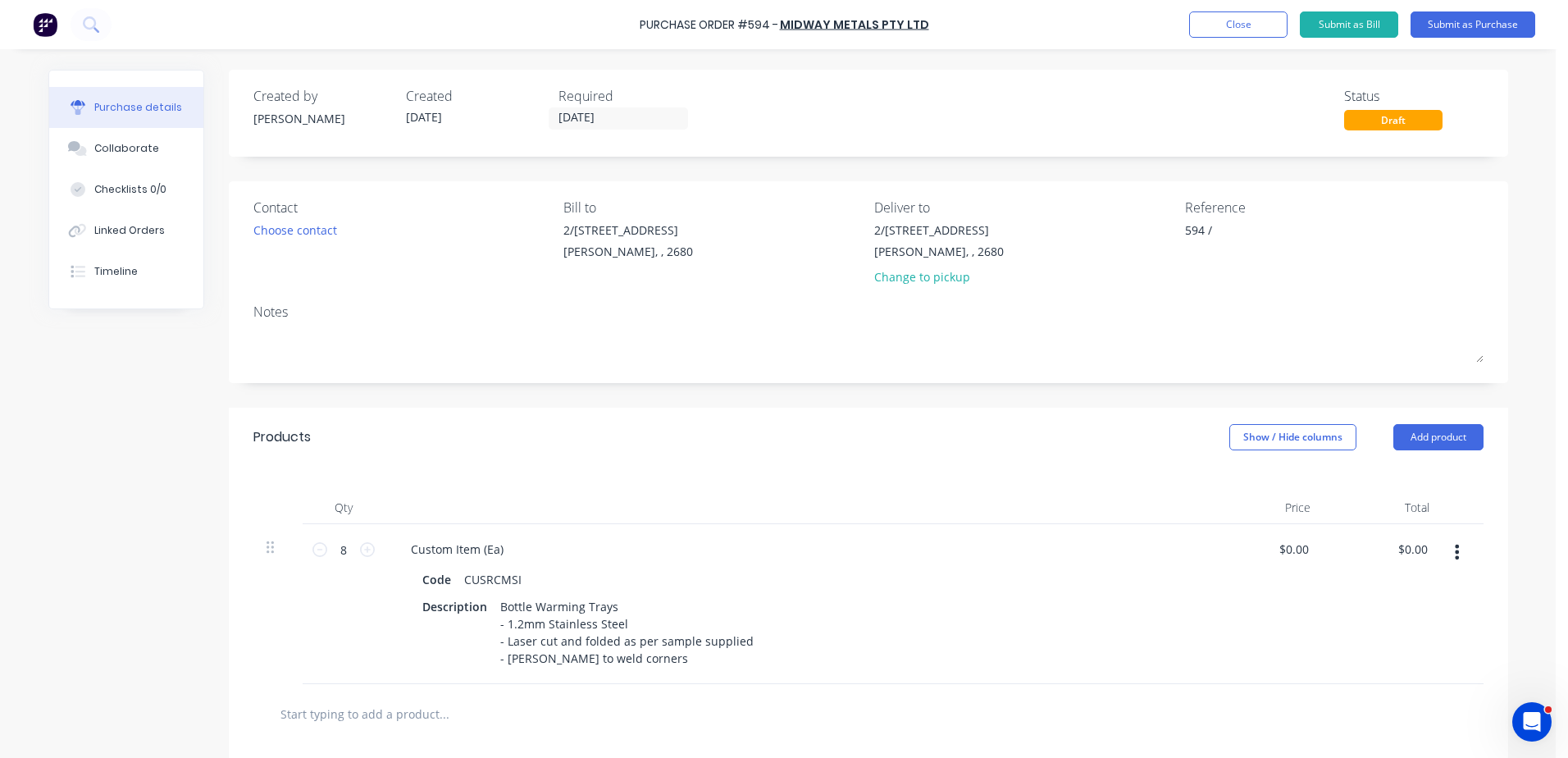
type textarea "x"
click at [1235, 230] on textarea "594 /" at bounding box center [1287, 240] width 205 height 37
type textarea "594 / 17553 [PERSON_NAME]"
type textarea "x"
type textarea "594 / 17553 [PERSON_NAME]"
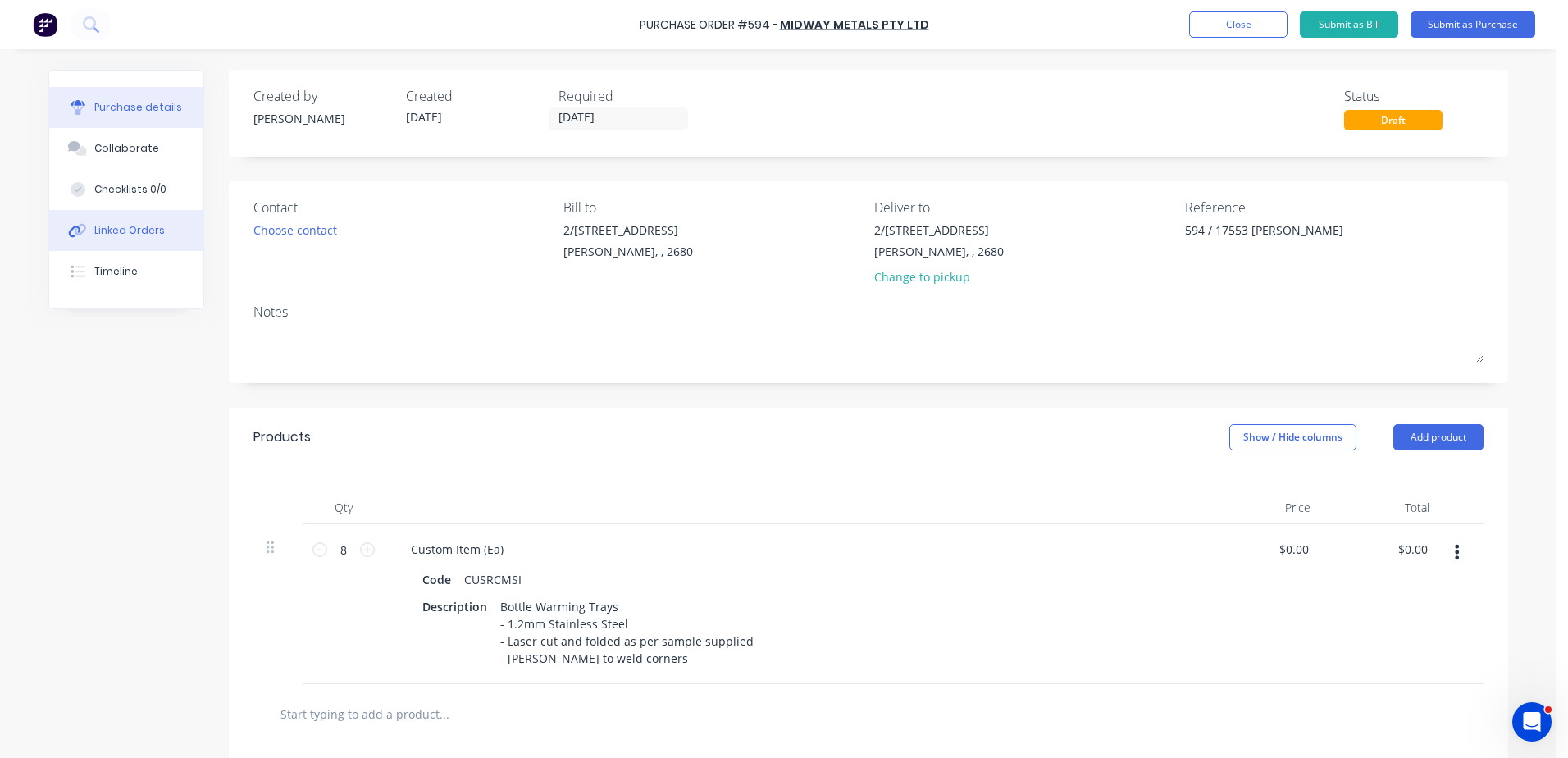
click at [117, 233] on div "Linked Orders" at bounding box center [129, 231] width 71 height 15
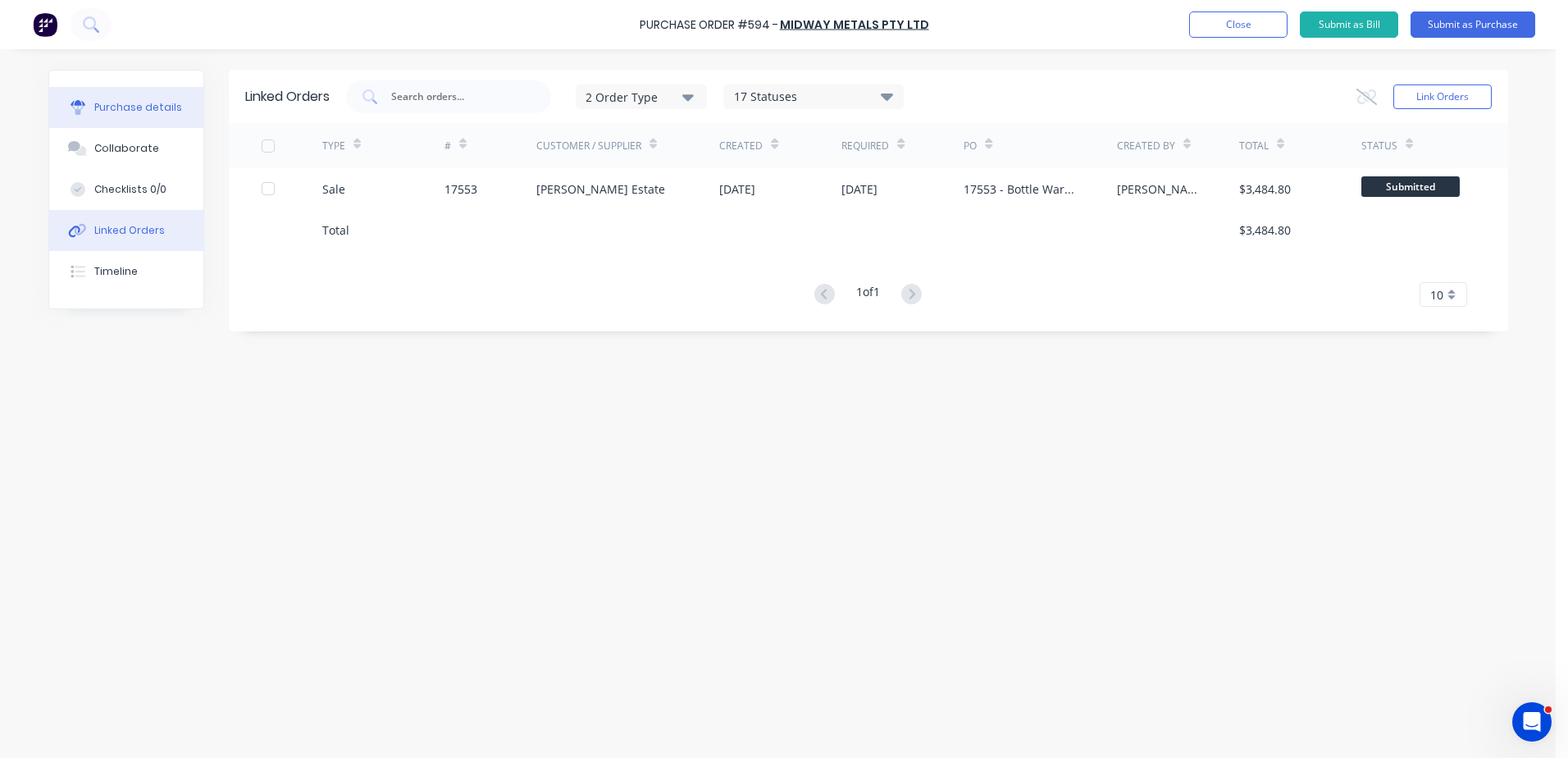
click at [128, 103] on div "Purchase details" at bounding box center [138, 107] width 88 height 15
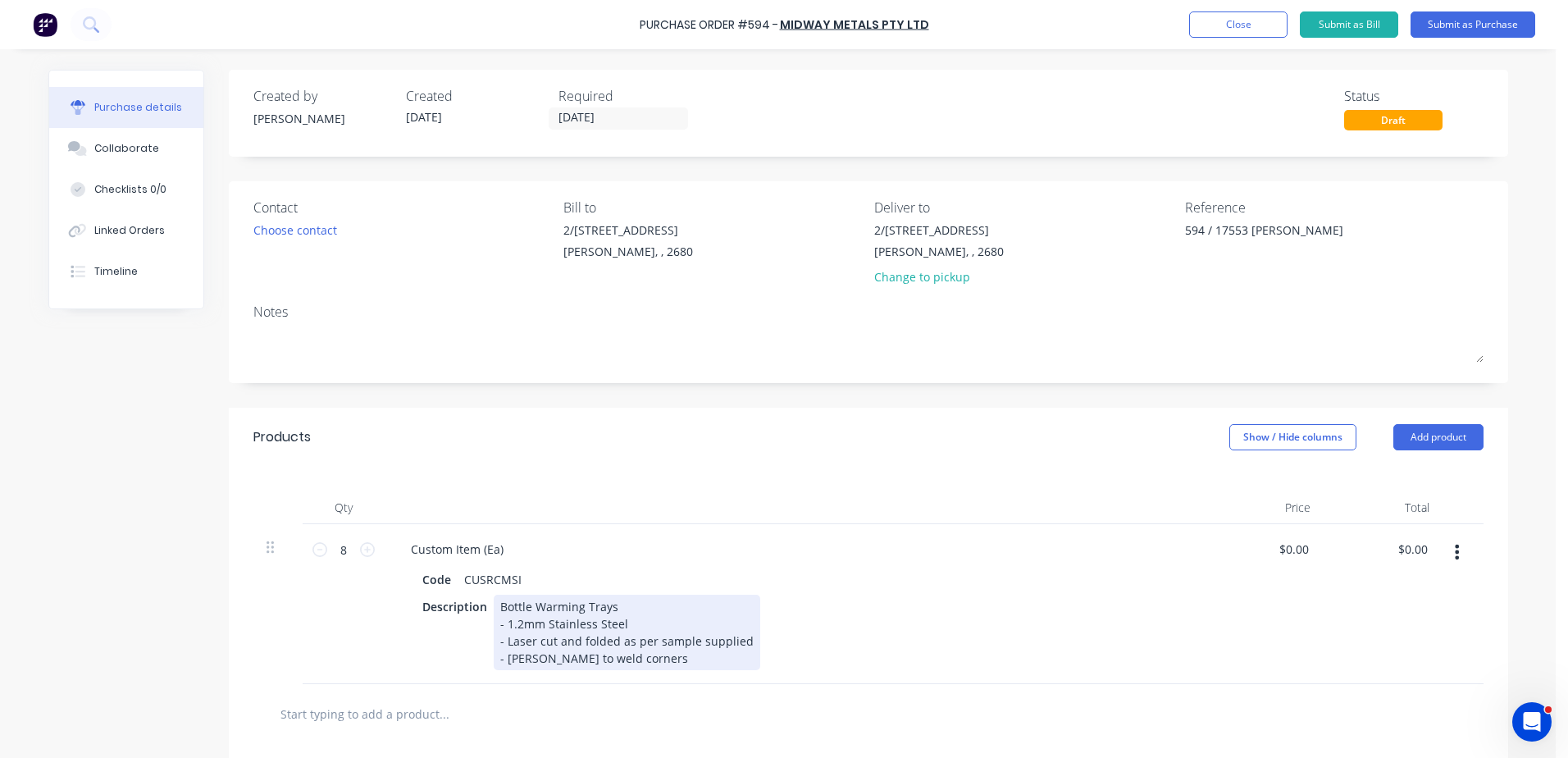
type textarea "x"
drag, startPoint x: 608, startPoint y: 608, endPoint x: 488, endPoint y: 604, distance: 120.1
click at [493, 604] on div "Bottle Warming Trays - 1.2mm Stainless Steel - Laser cut and folded as per samp…" at bounding box center [627, 631] width 266 height 75
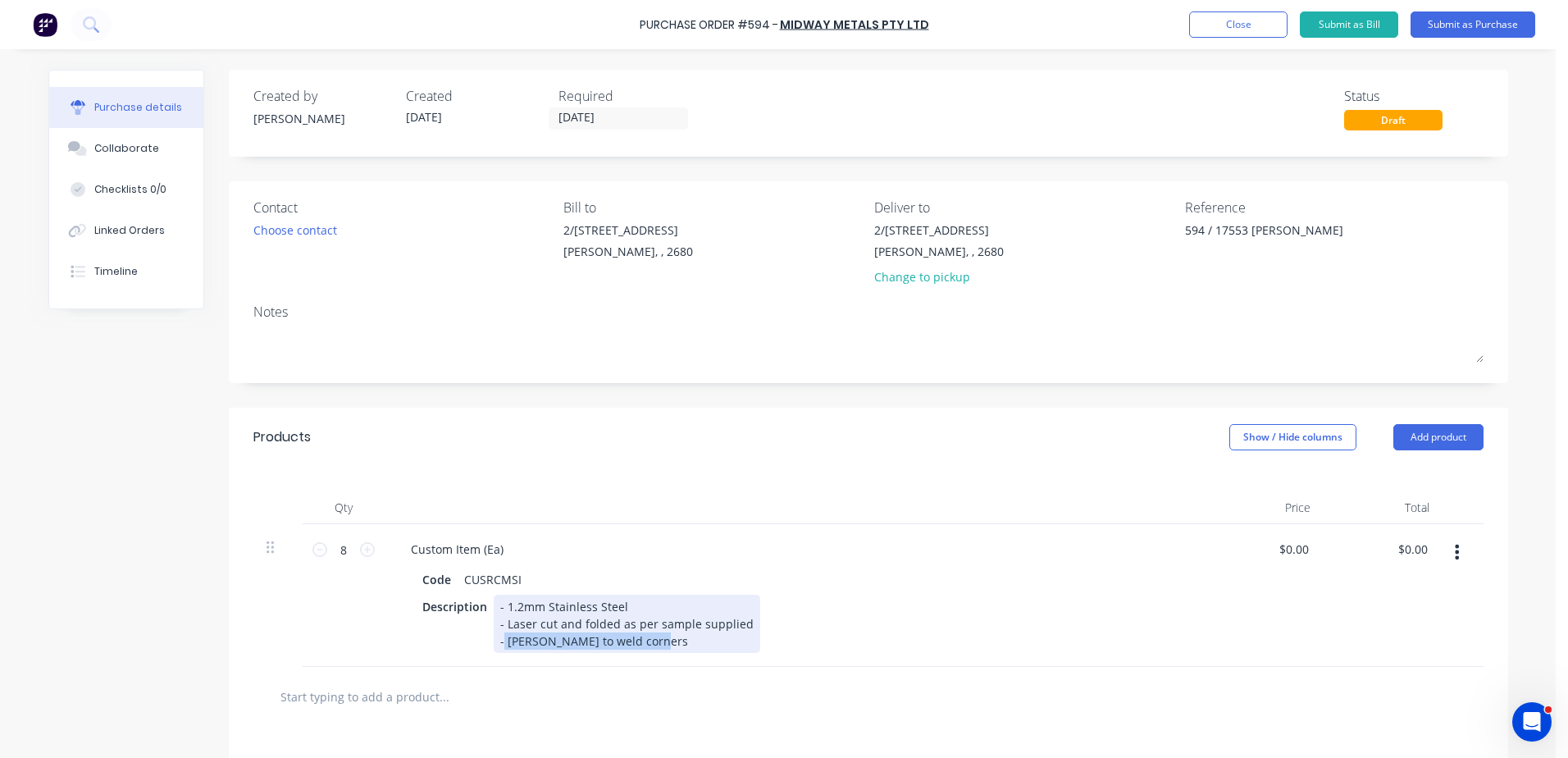
drag, startPoint x: 595, startPoint y: 661, endPoint x: 466, endPoint y: 659, distance: 129.0
click at [466, 653] on div "Description - 1.2mm Stainless Steel - Laser cut and folded as per sample suppli…" at bounding box center [791, 623] width 751 height 59
drag, startPoint x: 737, startPoint y: 642, endPoint x: 461, endPoint y: 649, distance: 276.1
click at [464, 635] on div "Description - 1.2mm Stainless Steel - Laser cut and folded as per sample suppli…" at bounding box center [791, 615] width 751 height 41
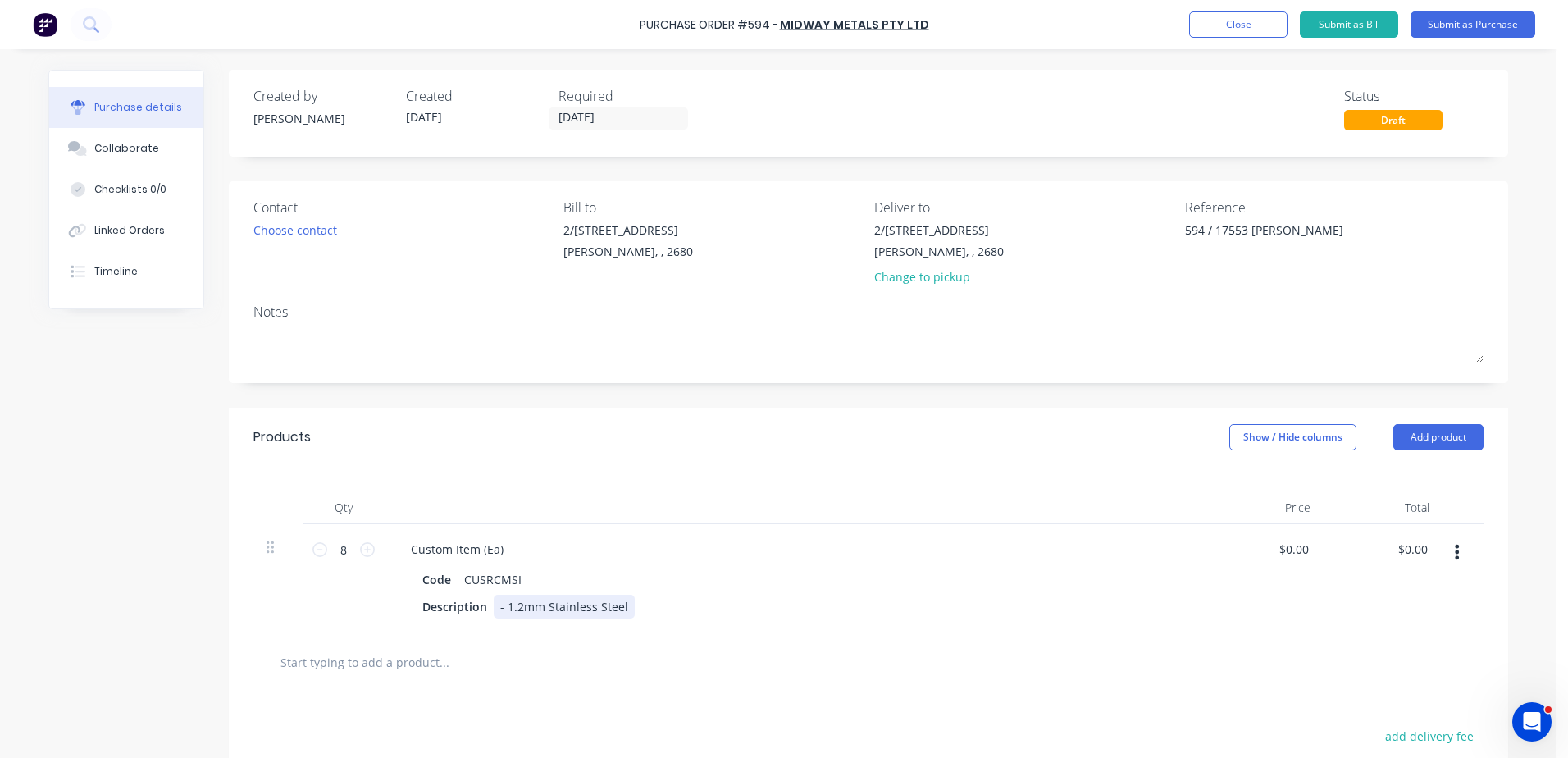
click at [495, 617] on div "- 1.2mm Stainless Steel" at bounding box center [563, 606] width 141 height 24
click at [498, 612] on div "- 1.2mm Stainless Steel" at bounding box center [563, 606] width 141 height 24
click at [498, 618] on div "- 1.2mm Stainless Steel" at bounding box center [563, 606] width 141 height 24
click at [611, 606] on div "1.2mm Stainless Steel" at bounding box center [561, 606] width 134 height 24
click at [501, 618] on div "1.2mm Stainless Steel" at bounding box center [561, 606] width 134 height 24
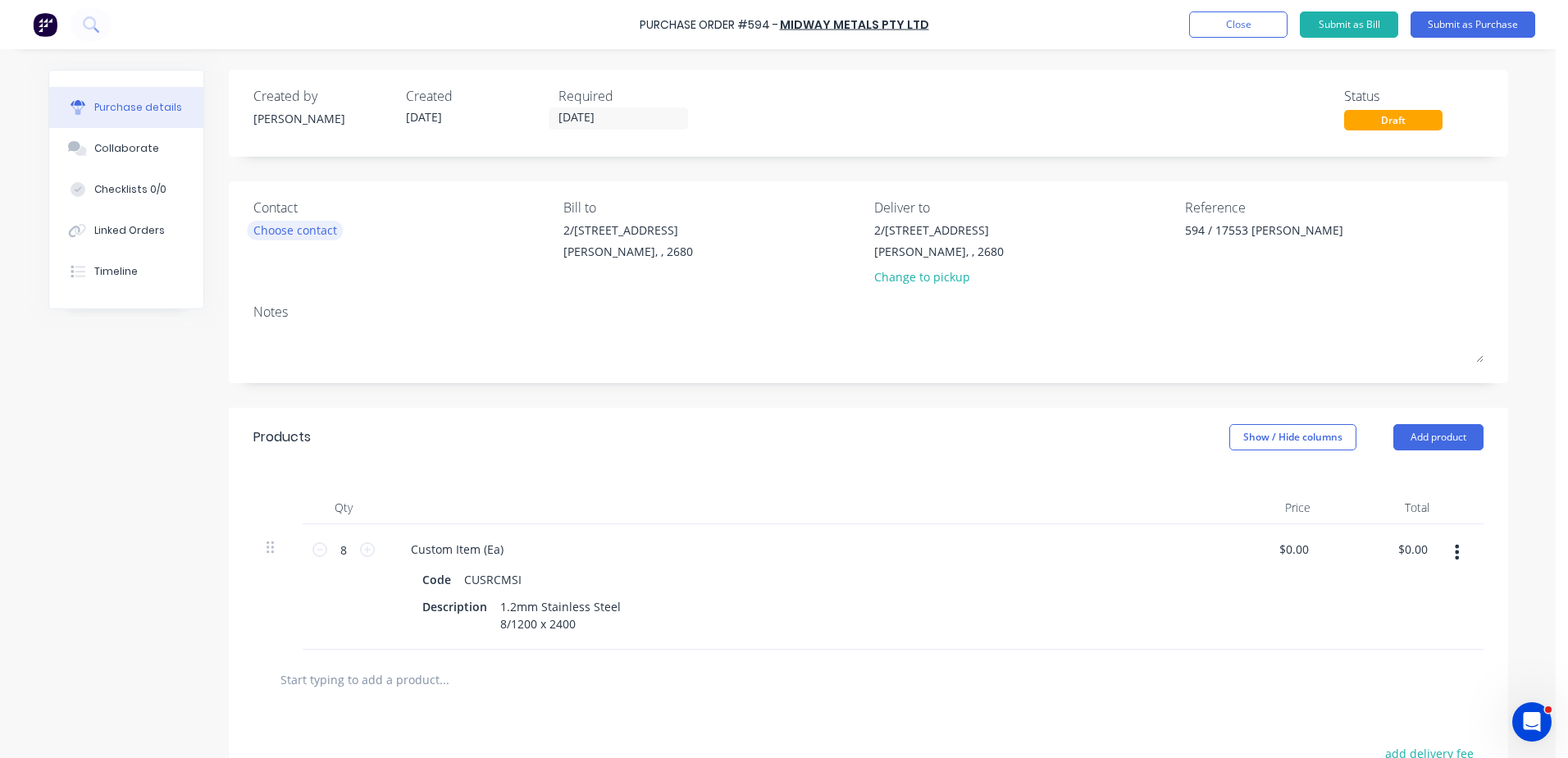
click at [270, 222] on div "Choose contact" at bounding box center [295, 230] width 84 height 17
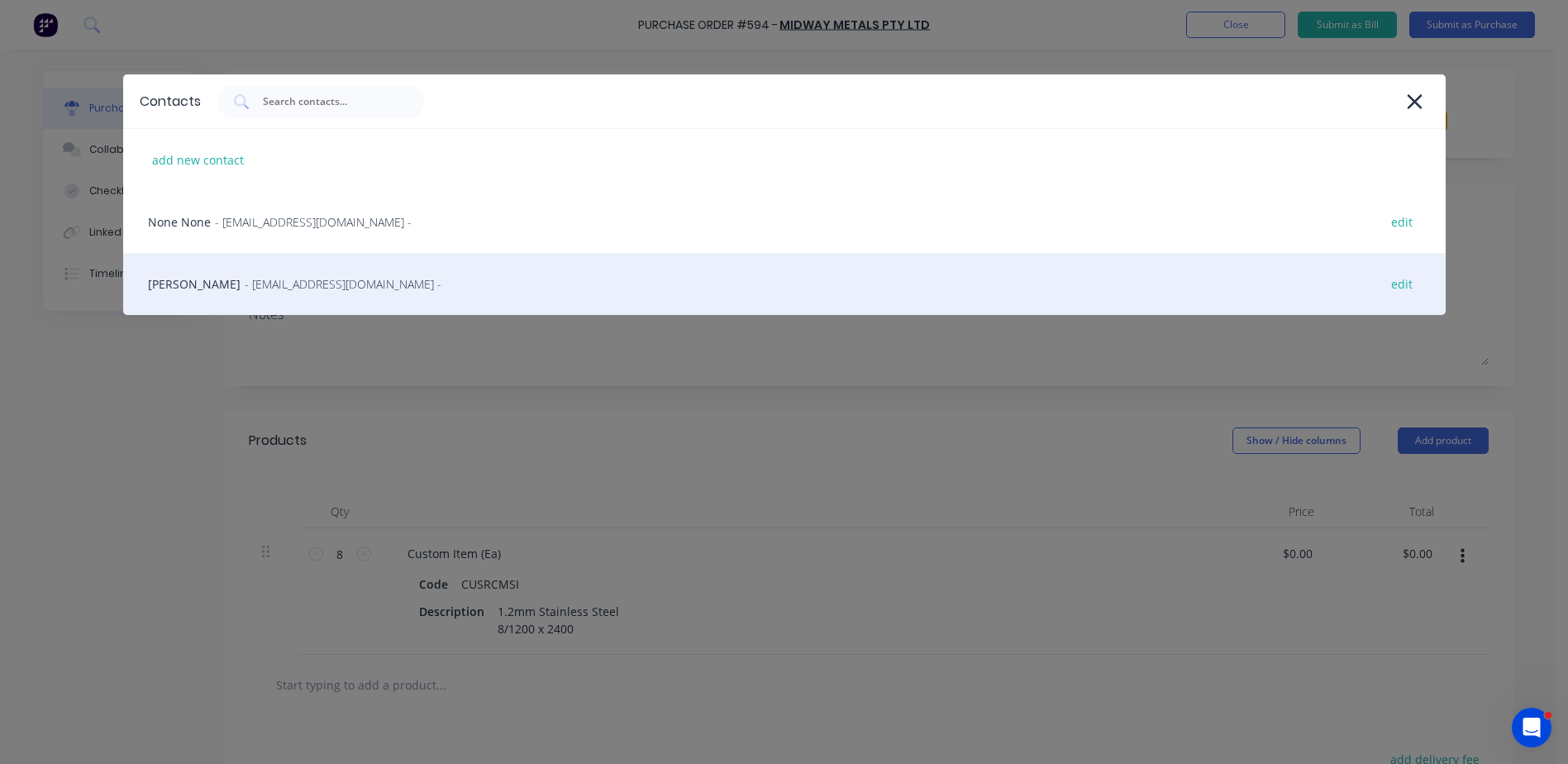
click at [266, 286] on span "- [EMAIL_ADDRESS][DOMAIN_NAME] -" at bounding box center [343, 283] width 197 height 17
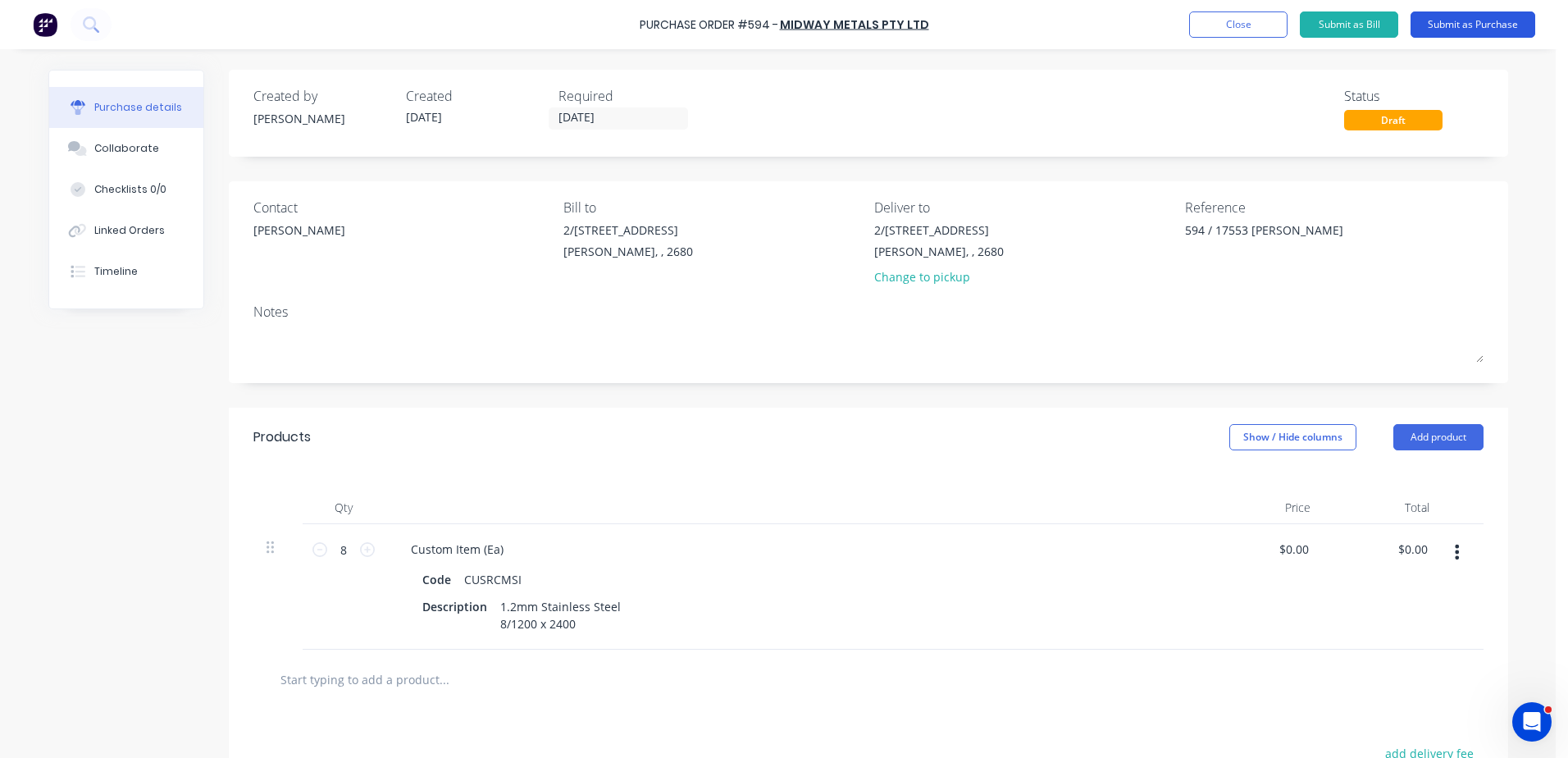
click at [1467, 25] on button "Submit as Purchase" at bounding box center [1473, 24] width 125 height 26
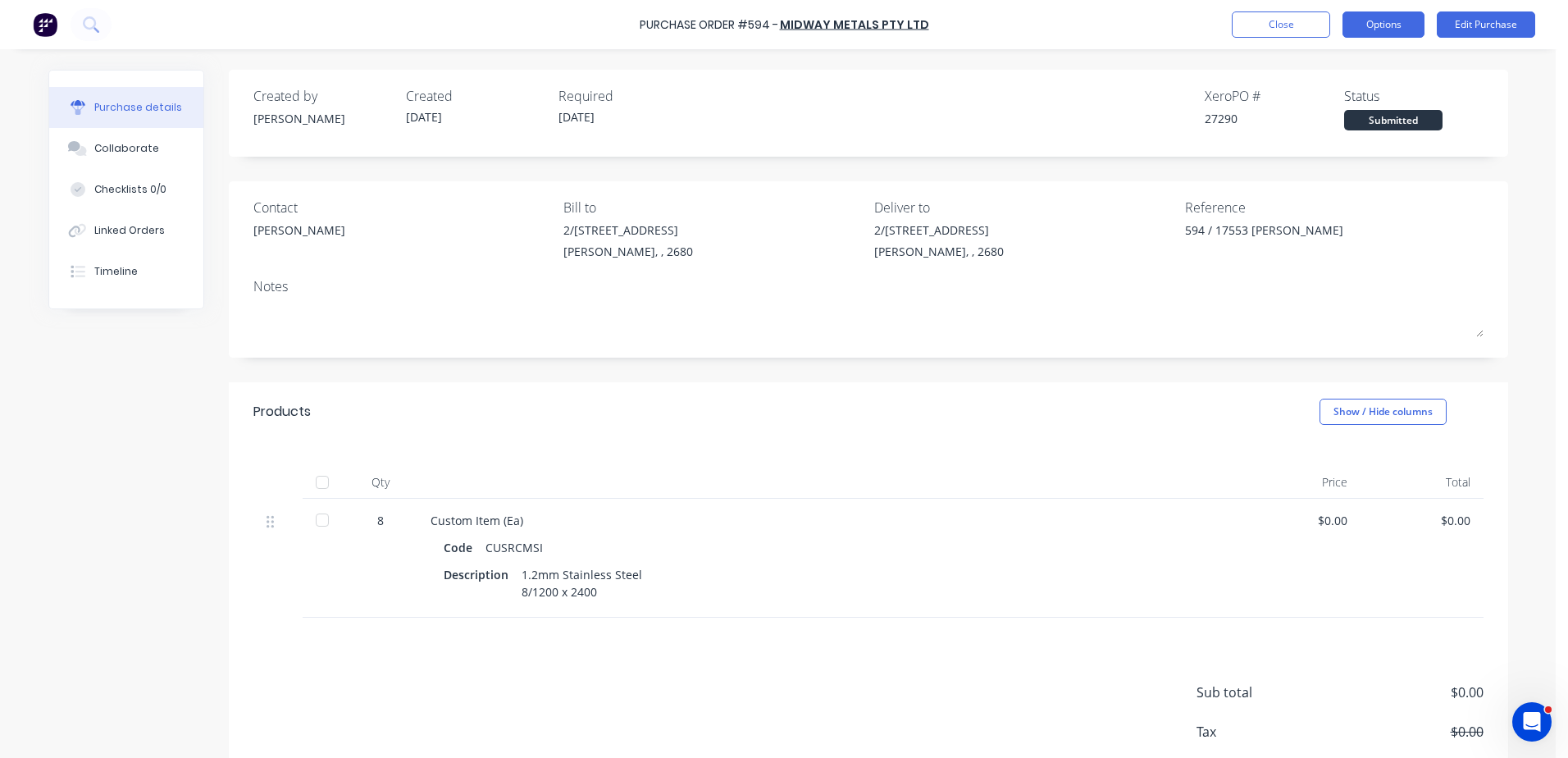
click at [1389, 27] on button "Options" at bounding box center [1384, 24] width 82 height 26
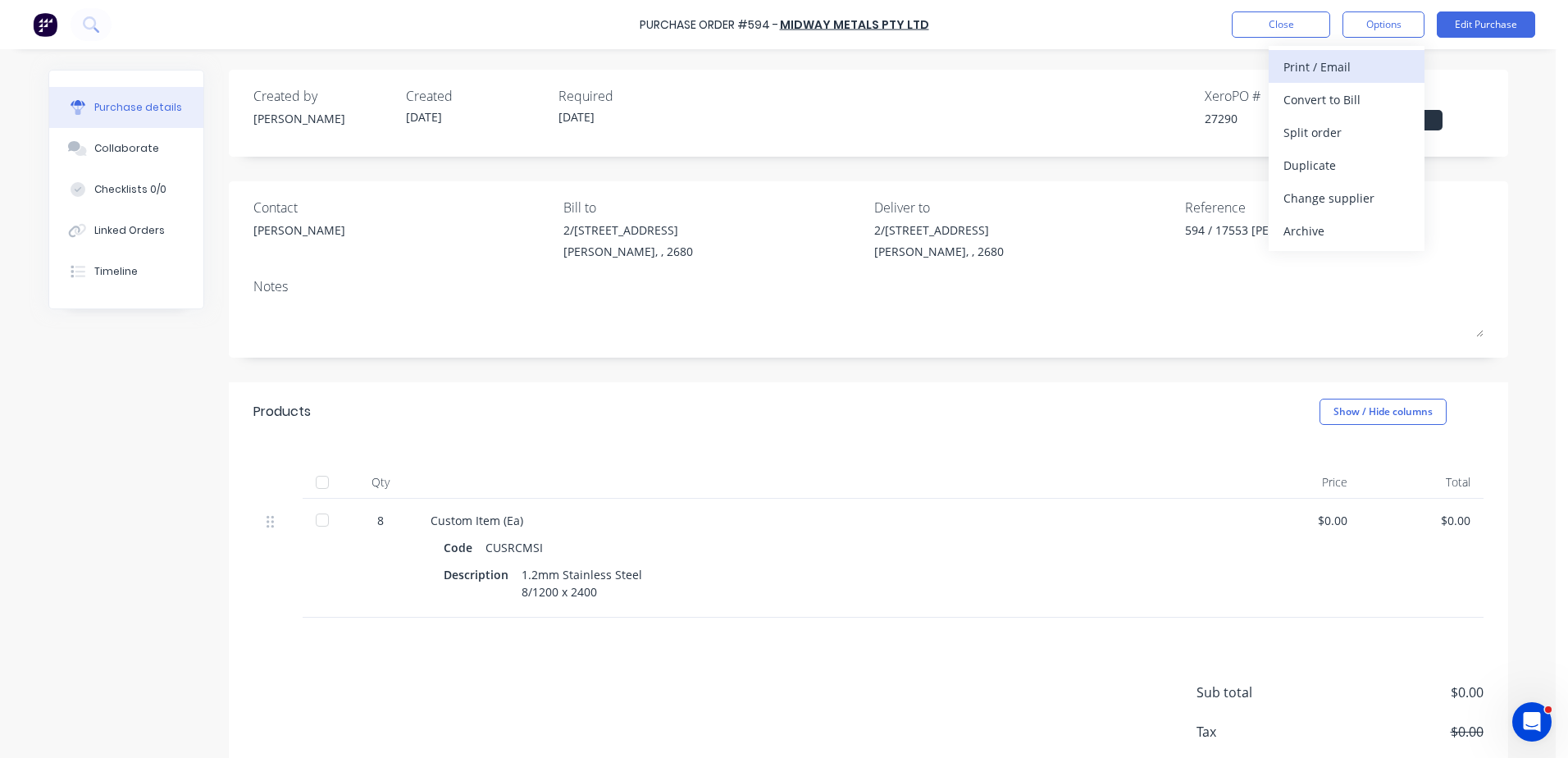
click at [1314, 69] on div "Print / Email" at bounding box center [1346, 67] width 127 height 24
drag, startPoint x: 1324, startPoint y: 104, endPoint x: 1495, endPoint y: 105, distance: 171.0
click at [1495, 105] on div "Purchase Order #594 - Midway Metals Pty Ltd Close Options Back With pricing Wit…" at bounding box center [777, 379] width 1556 height 758
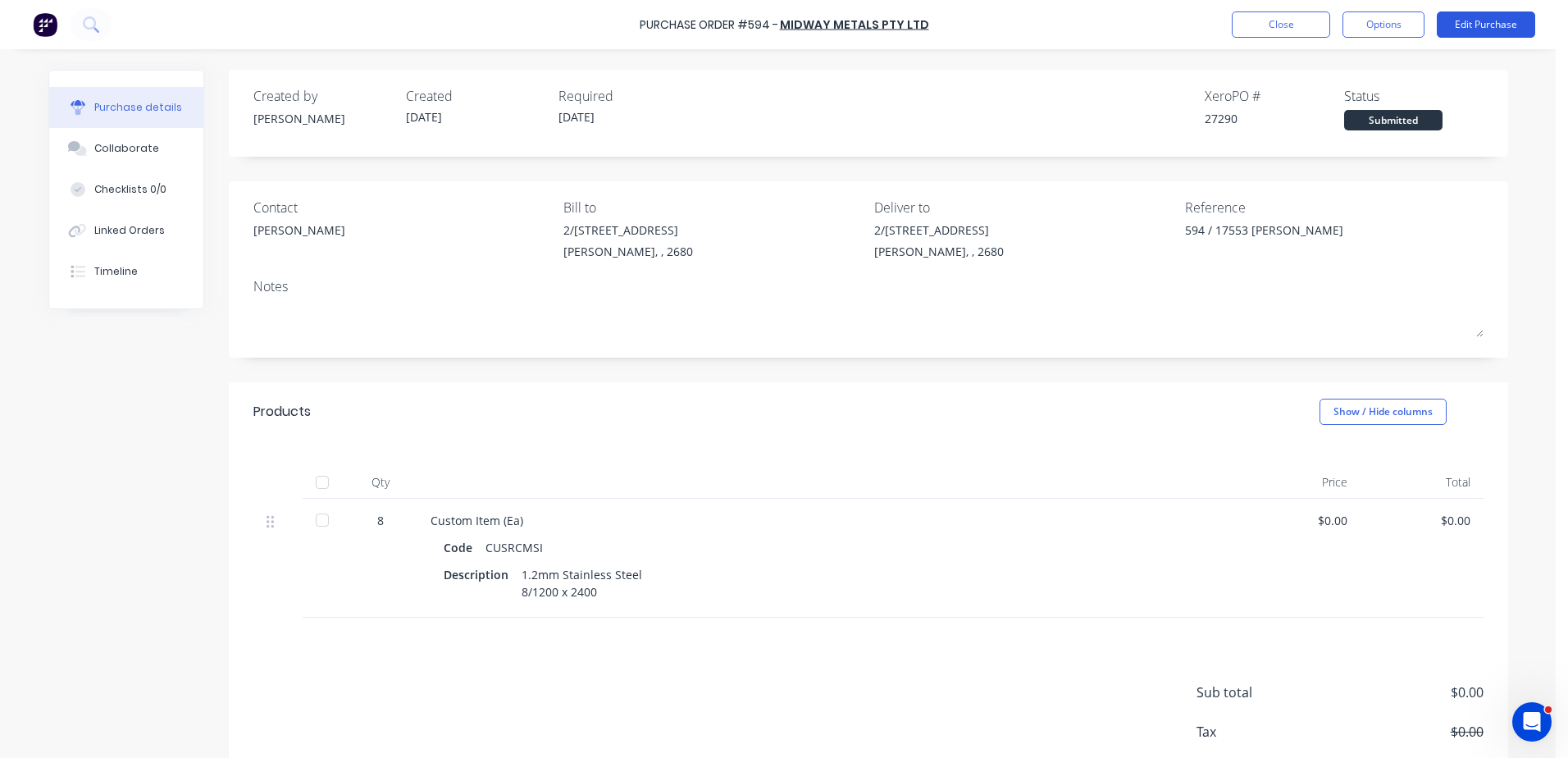
click at [1475, 31] on button "Edit Purchase" at bounding box center [1486, 24] width 99 height 26
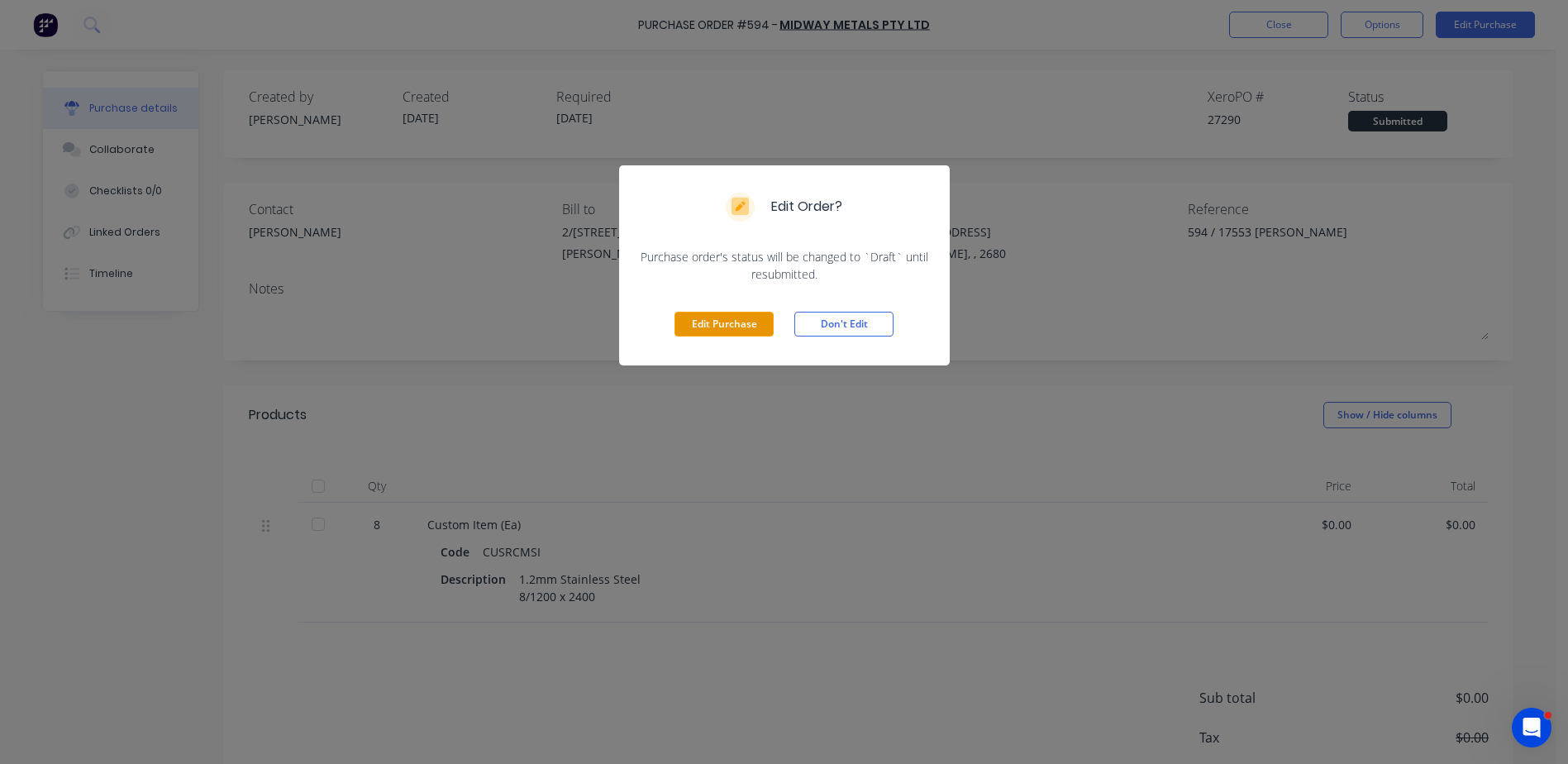
click at [748, 322] on button "Edit Purchase" at bounding box center [724, 324] width 99 height 24
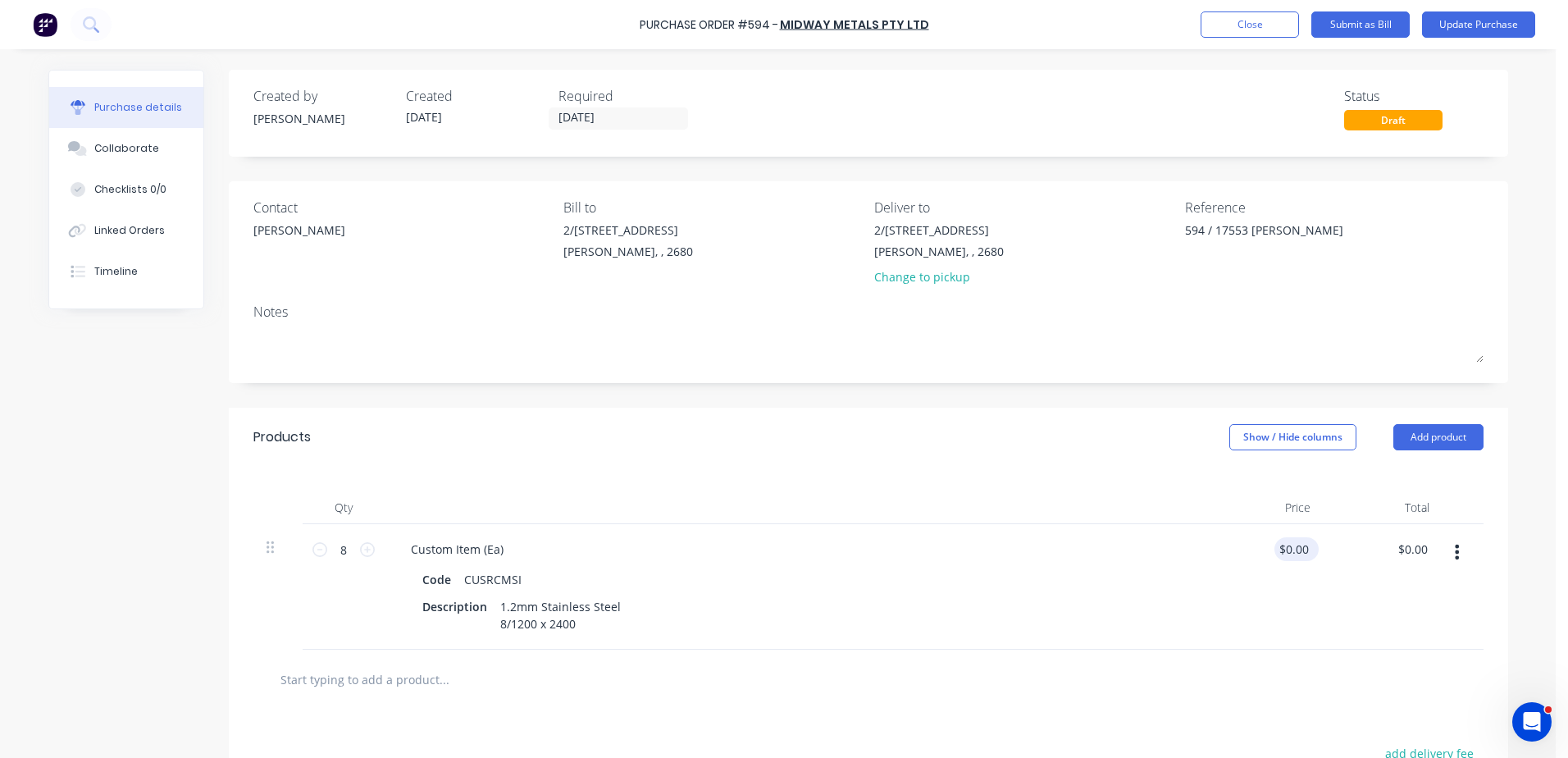
type textarea "x"
drag, startPoint x: 1294, startPoint y: 546, endPoint x: 1304, endPoint y: 546, distance: 10.0
click at [1295, 546] on input "0.00" at bounding box center [1292, 549] width 38 height 24
type input "0.01340"
type textarea "x"
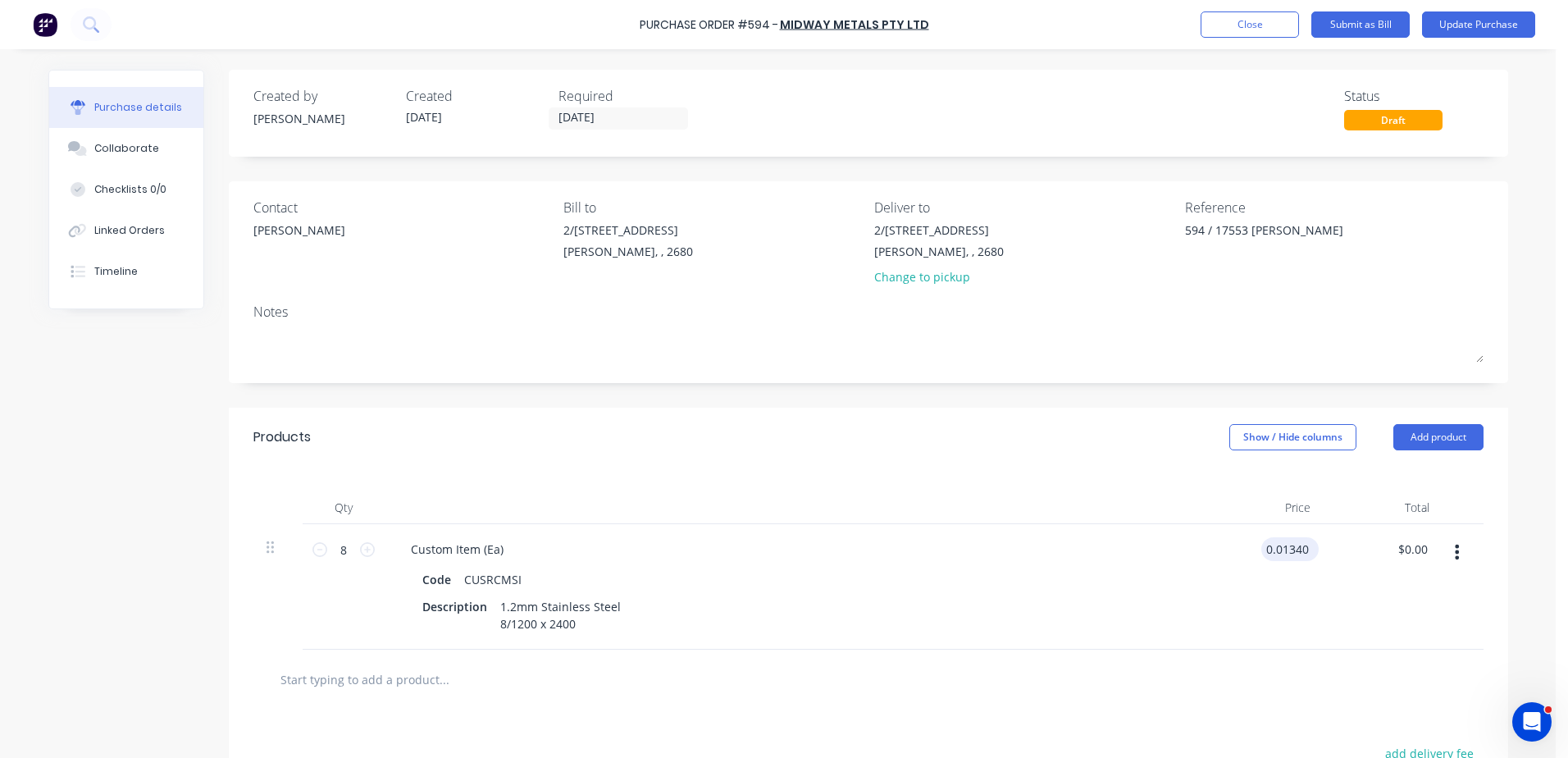
type input "$0.01"
type input "$0.08"
click at [1310, 544] on div "$0.01 0.01340" at bounding box center [1290, 549] width 58 height 24
drag, startPoint x: 1291, startPoint y: 549, endPoint x: 1259, endPoint y: 549, distance: 32.0
click at [1274, 549] on div "$0.01 $0.01" at bounding box center [1296, 549] width 45 height 24
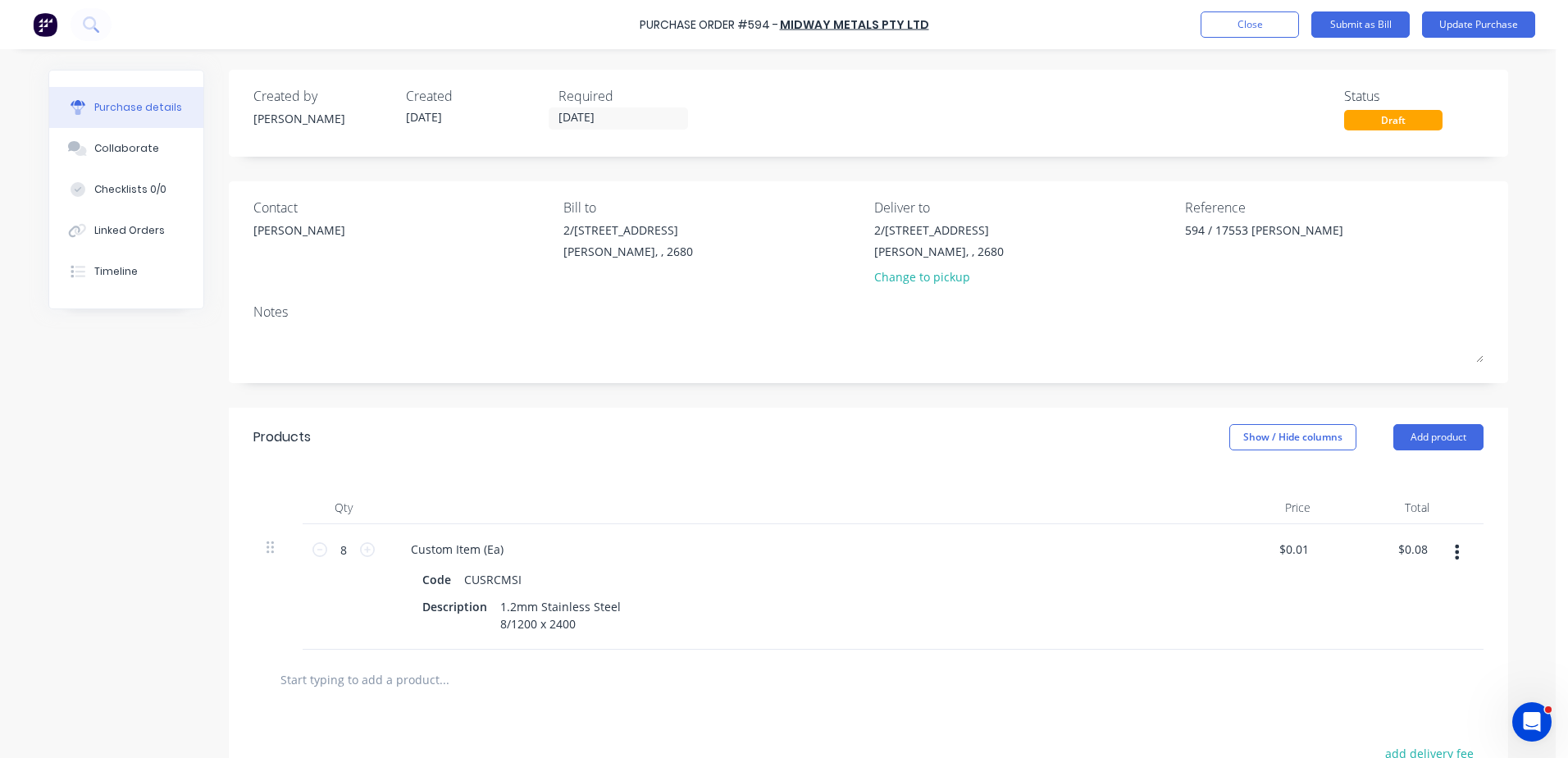
click at [1310, 541] on div "$0.01 $0.01" at bounding box center [1264, 587] width 119 height 126
type textarea "x"
type input "0.01"
click at [1281, 547] on input "0.01" at bounding box center [1296, 549] width 31 height 24
type textarea "x"
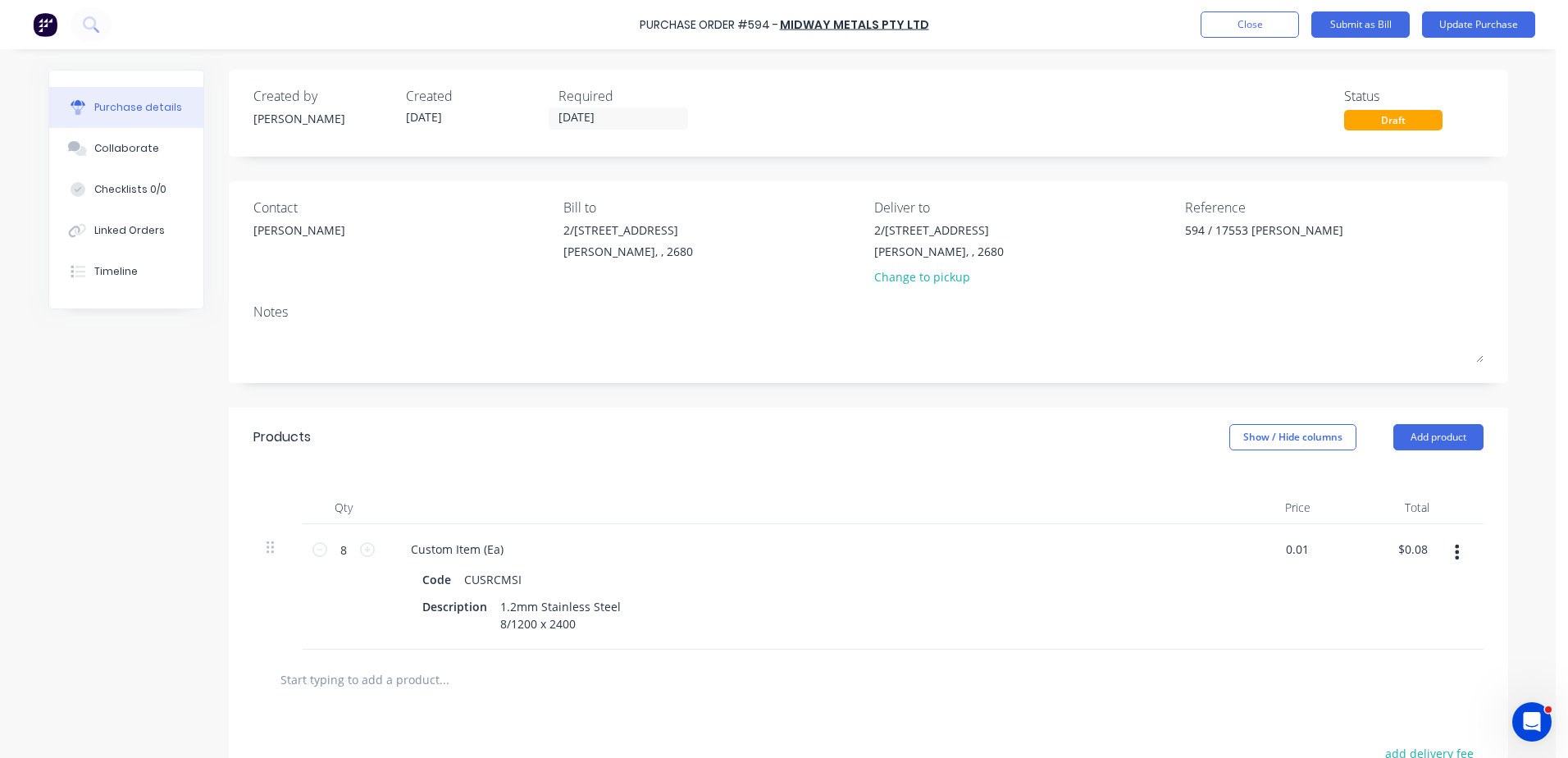
drag, startPoint x: 1277, startPoint y: 551, endPoint x: 1322, endPoint y: 547, distance: 45.2
click at [1322, 547] on div "8 8 Custom Item (Ea) Code CUSRCMSI Description 1.2mm Stainless Steel 8/1200 x 2…" at bounding box center [868, 587] width 1230 height 126
type input "134.00"
type textarea "x"
type input "$134.00"
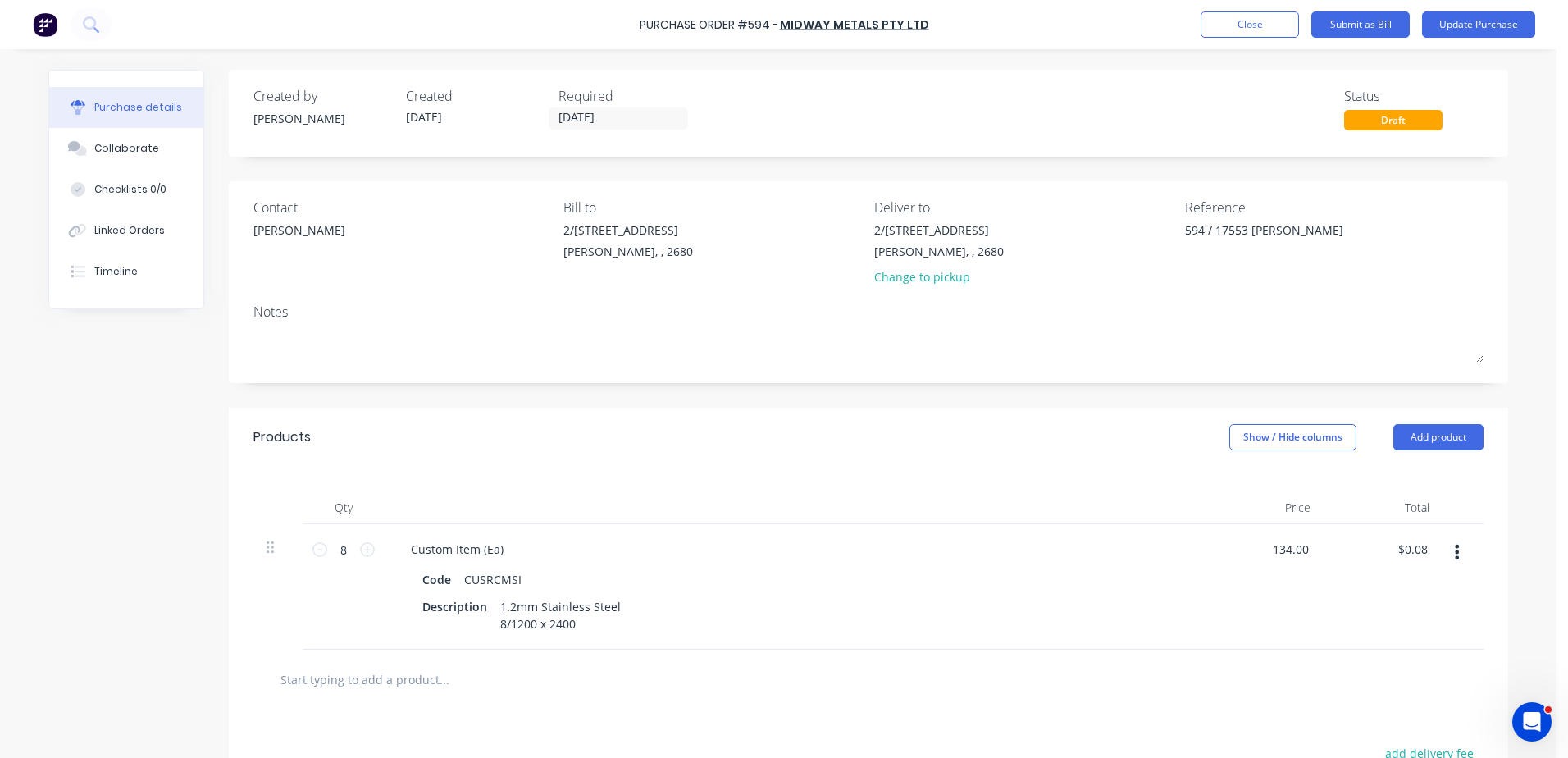
type input "$1,072.00"
click at [1229, 602] on div "$134.00 134.00" at bounding box center [1264, 587] width 119 height 126
click at [1457, 27] on button "Update Purchase" at bounding box center [1479, 24] width 114 height 26
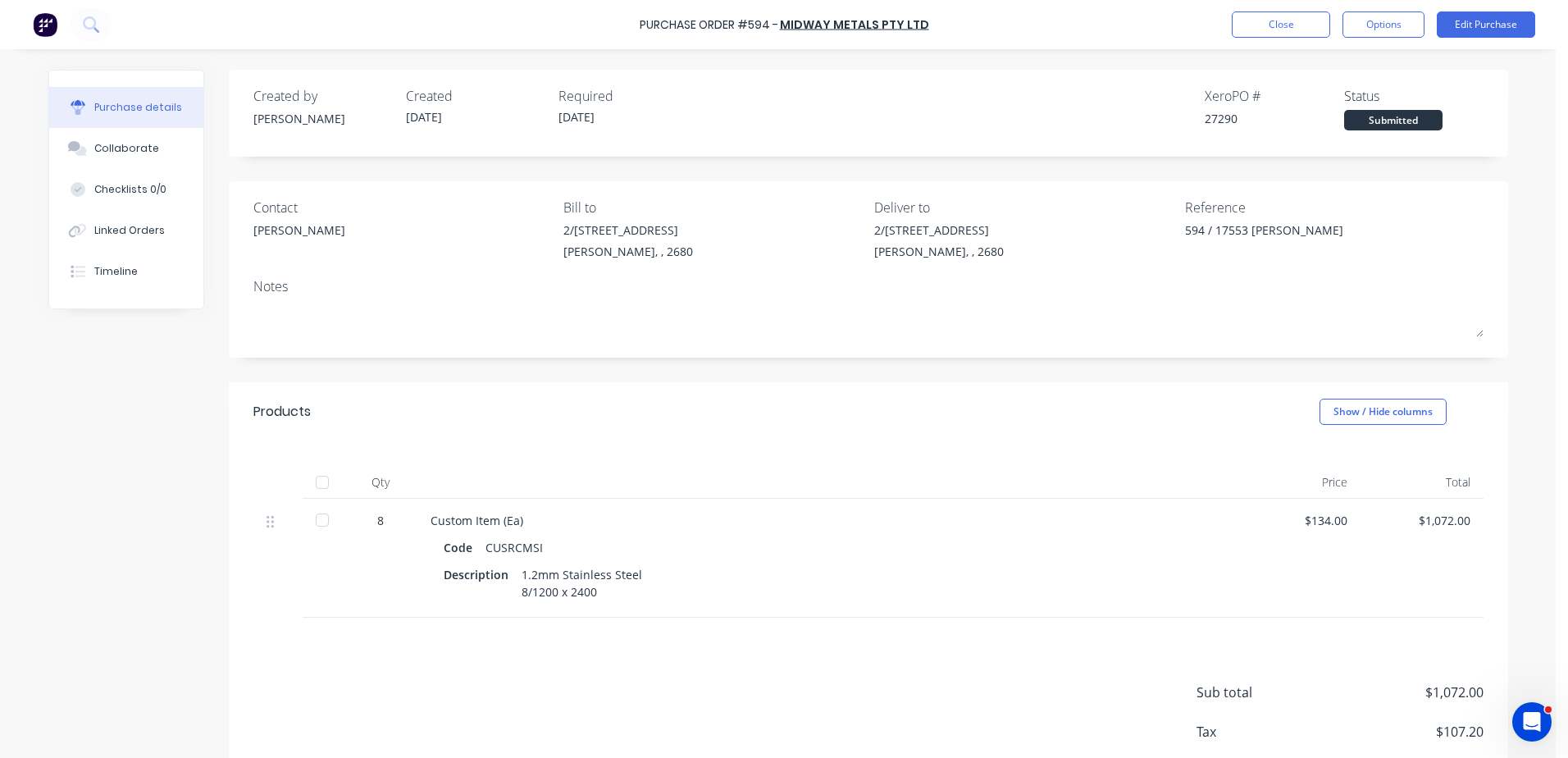
click at [1388, 30] on button "Options" at bounding box center [1384, 24] width 82 height 26
click at [1521, 84] on div "Purchase Order #594 - Midway Metals Pty Ltd Close Options Back With pricing Wit…" at bounding box center [777, 379] width 1556 height 758
click at [1385, 24] on button "Options" at bounding box center [1384, 24] width 82 height 26
click at [1528, 93] on div "Purchase Order #594 - Midway Metals Pty Ltd Close Options Back With pricing Wit…" at bounding box center [777, 379] width 1556 height 758
click at [1276, 23] on button "Close" at bounding box center [1281, 24] width 99 height 26
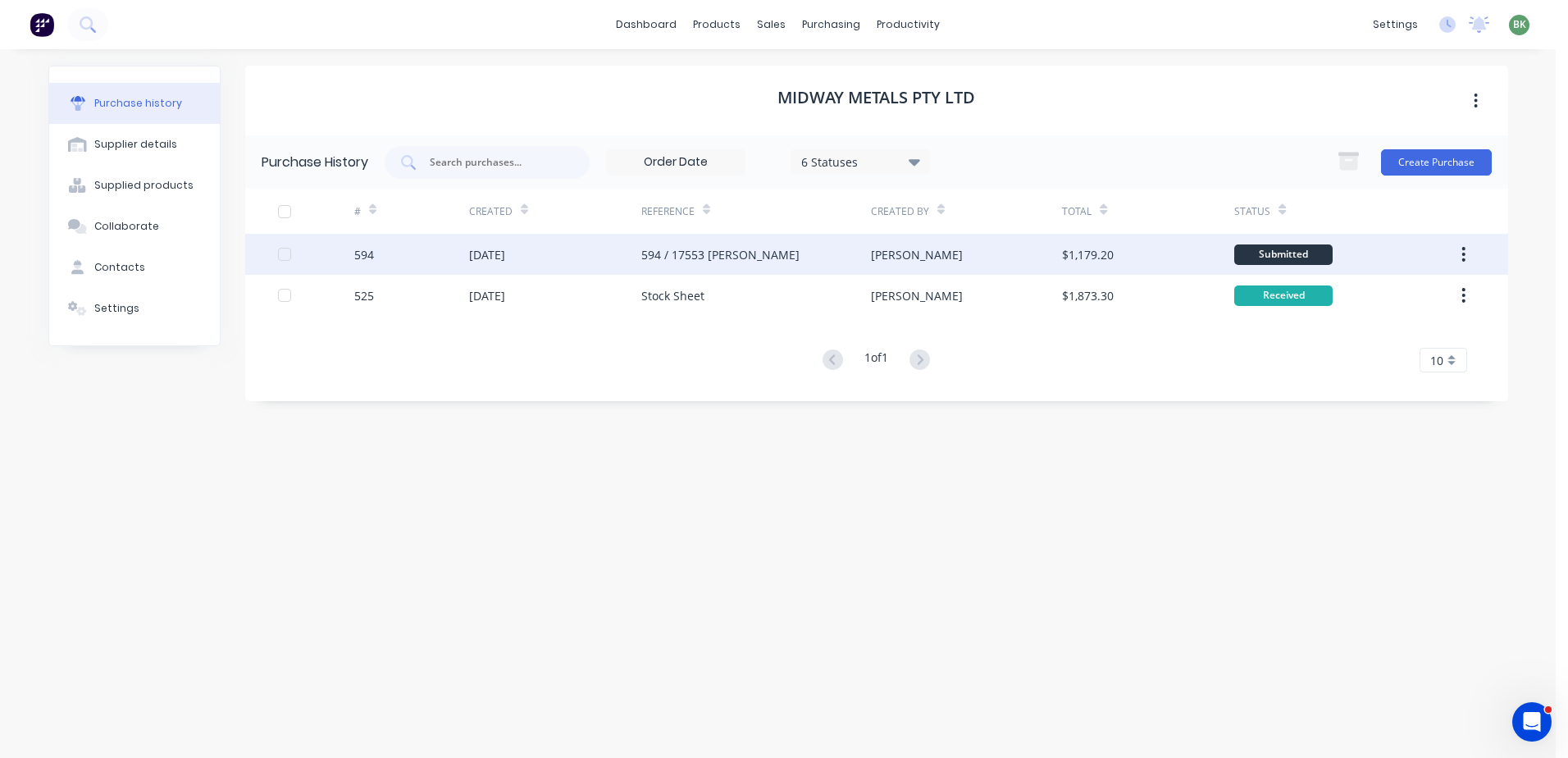
click at [743, 263] on div "594 / 17553 DEE VINE" at bounding box center [721, 254] width 158 height 17
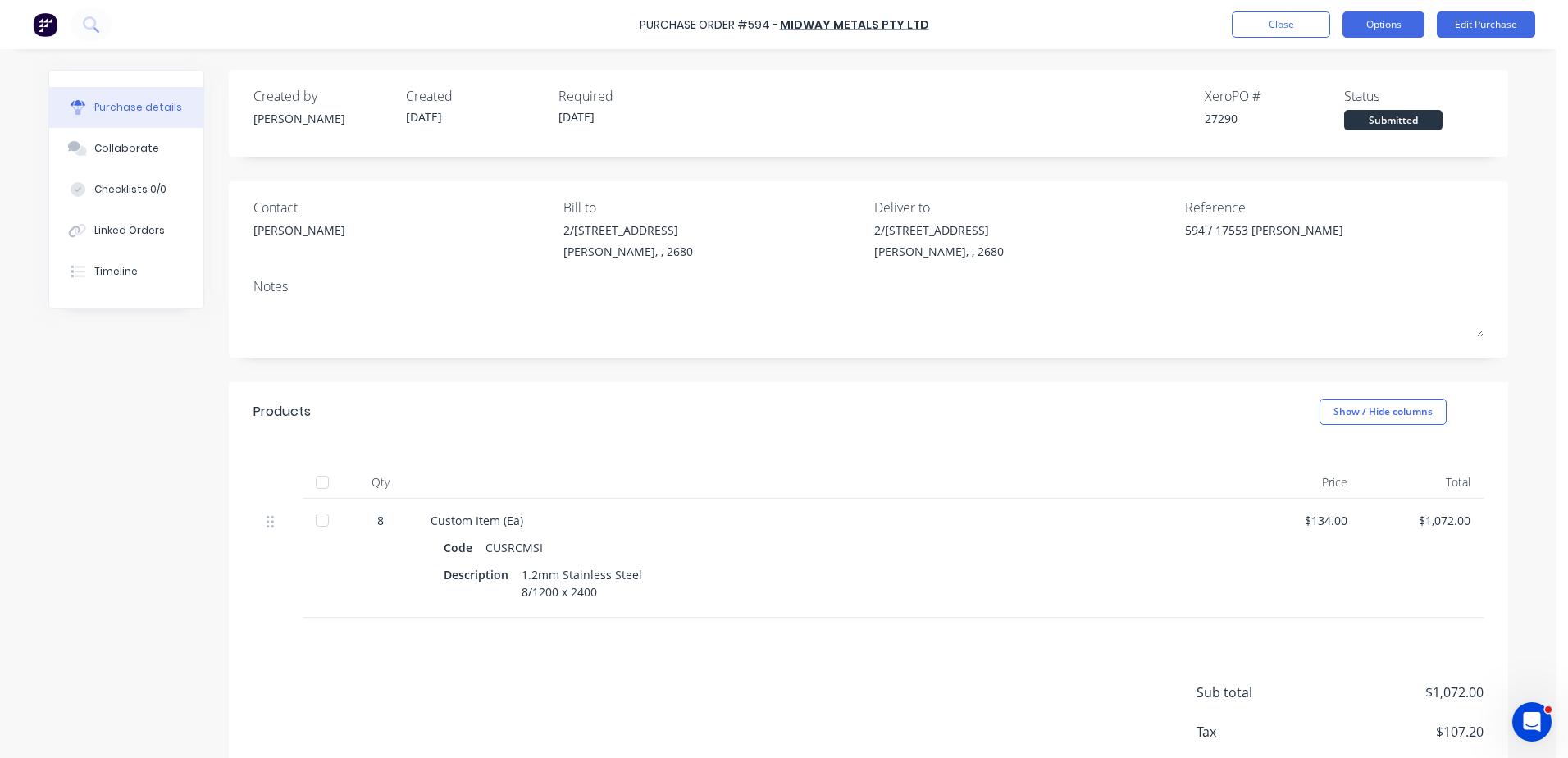
click at [1371, 20] on button "Options" at bounding box center [1384, 24] width 82 height 26
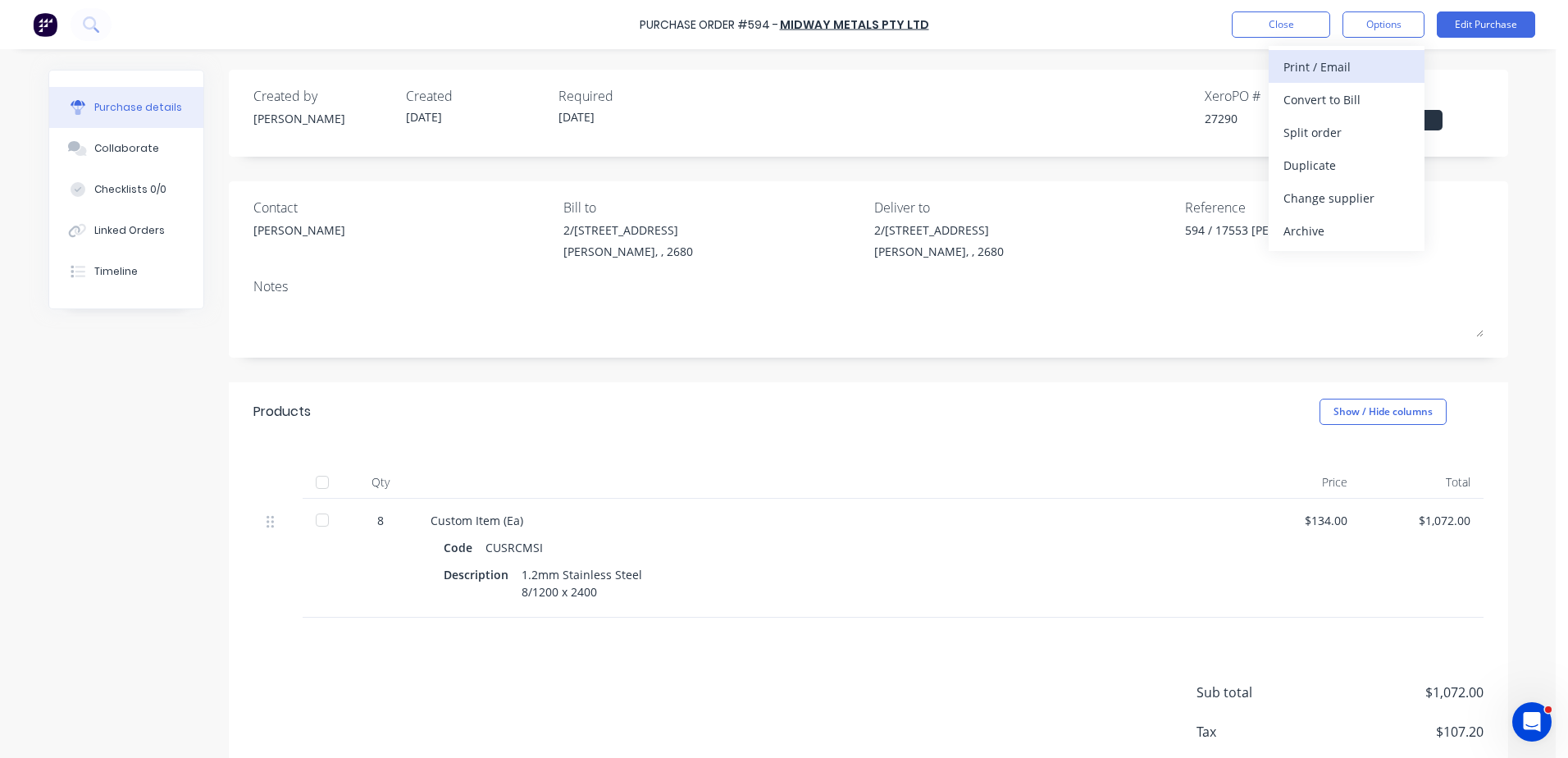
click at [1338, 64] on div "Print / Email" at bounding box center [1346, 67] width 127 height 24
click at [1318, 102] on div "With pricing" at bounding box center [1346, 100] width 127 height 24
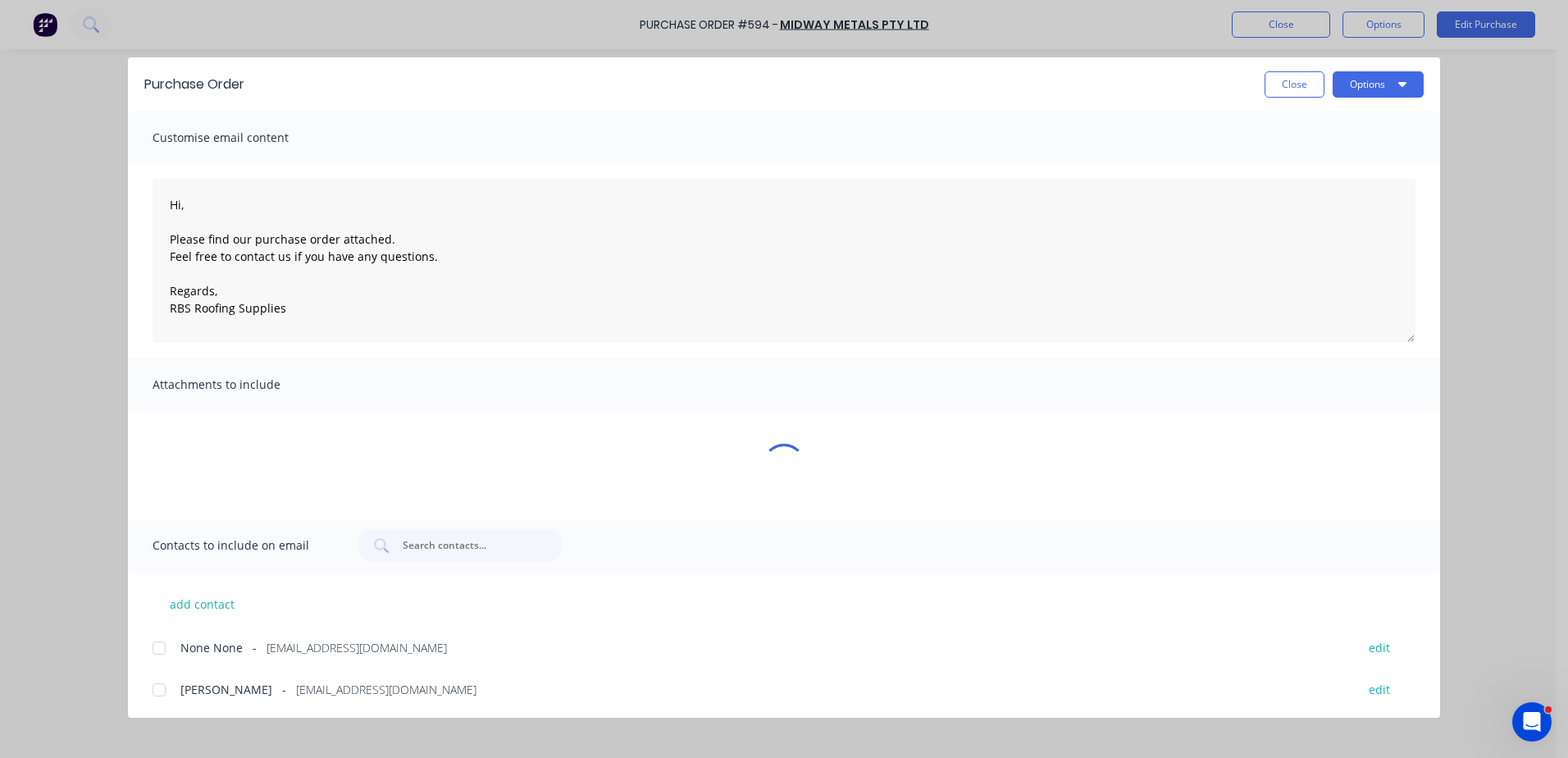
type textarea "x"
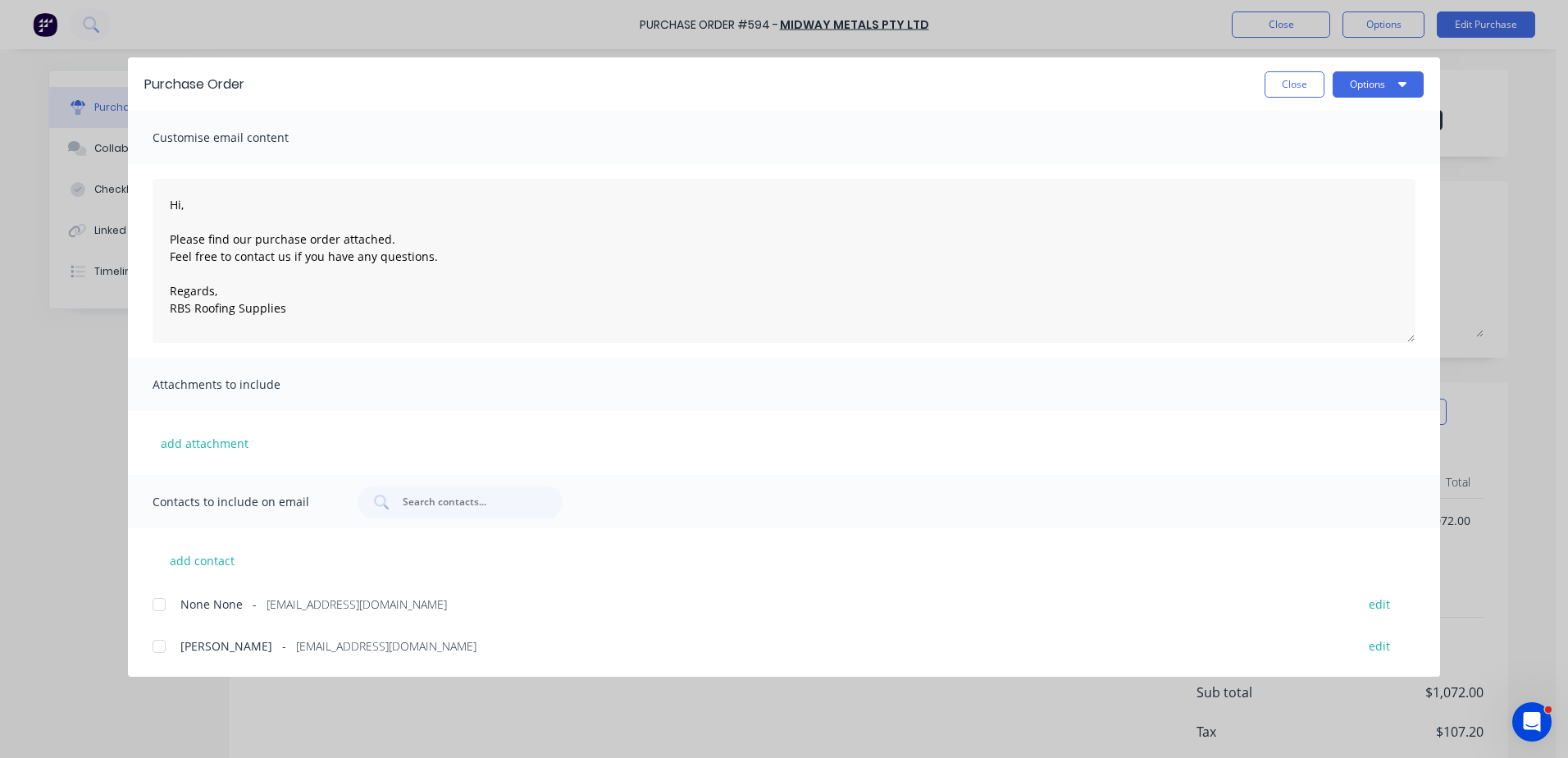
click at [148, 649] on div at bounding box center [158, 645] width 33 height 33
click at [181, 207] on textarea "Hi, Please find our purchase order attached. Feel free to contact us if you hav…" at bounding box center [784, 261] width 1263 height 164
type textarea "Hi Steven, Please find our purchase order attached. Feel free to contact us if …"
click at [1378, 83] on button "Options" at bounding box center [1378, 85] width 91 height 26
click at [1304, 188] on div "Email" at bounding box center [1345, 192] width 127 height 24
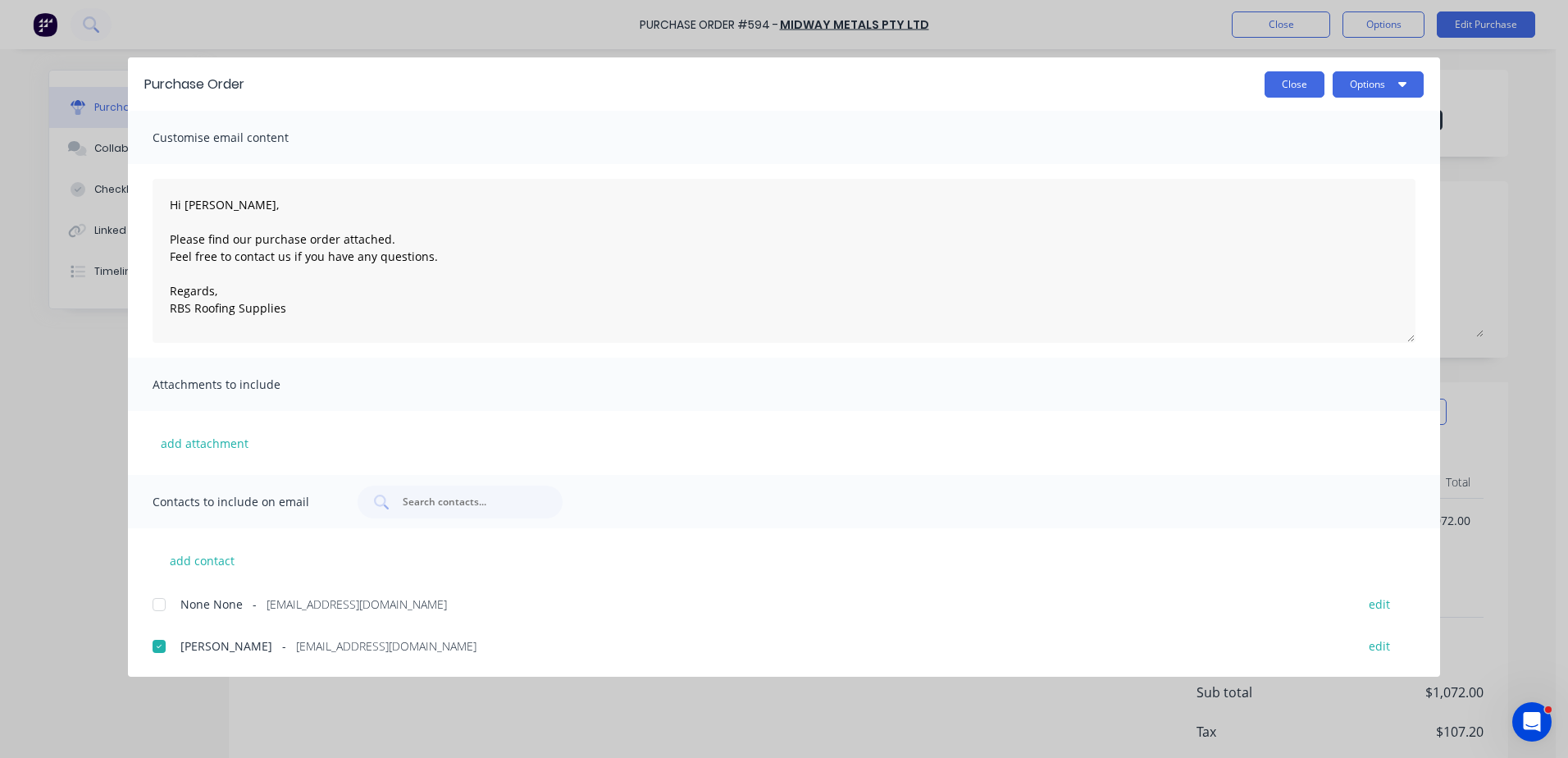
click at [1301, 89] on button "Close" at bounding box center [1294, 85] width 60 height 26
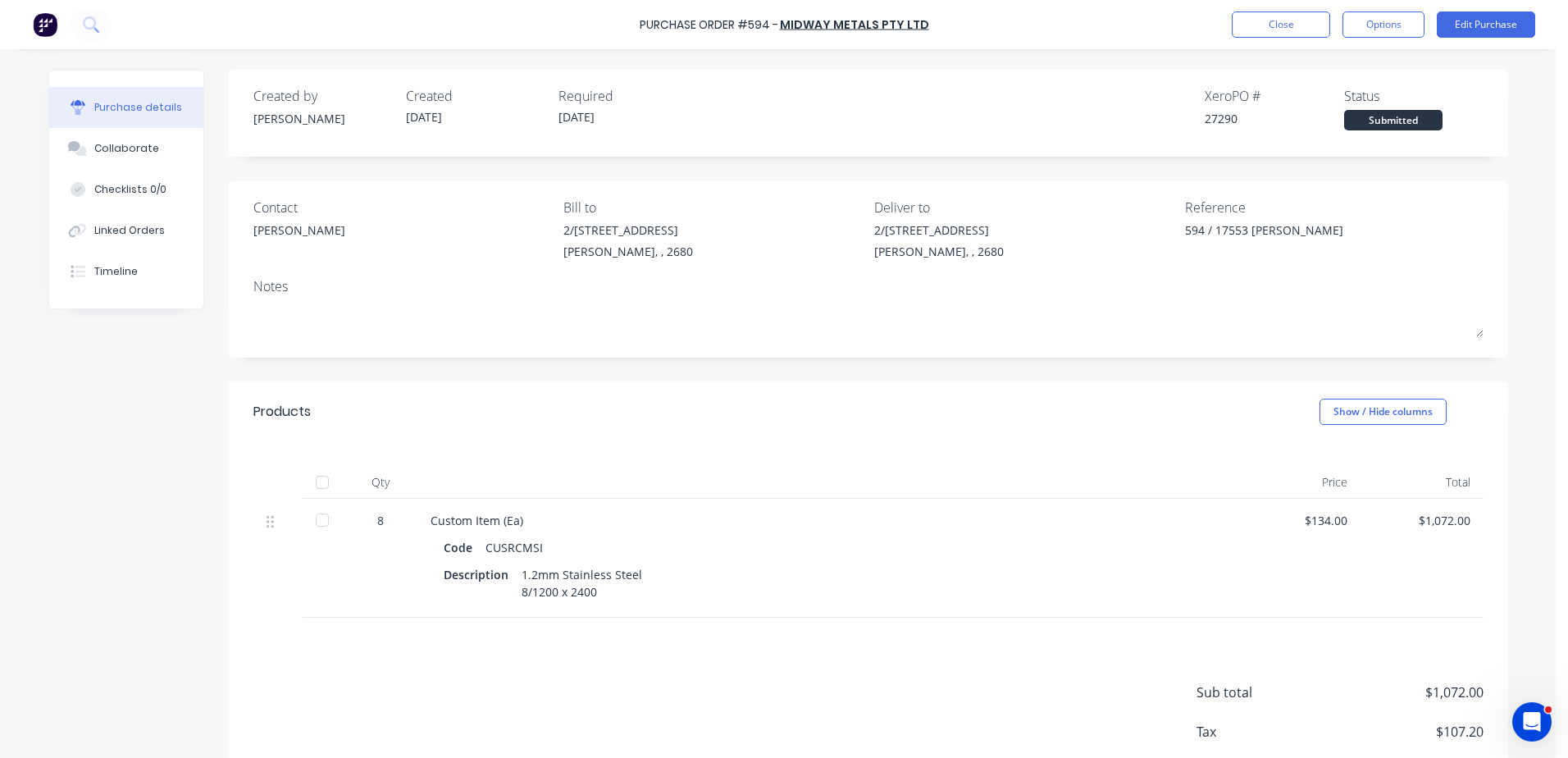
click at [1369, 123] on div "Submitted" at bounding box center [1393, 120] width 99 height 20
click at [1386, 126] on div "Submitted" at bounding box center [1393, 120] width 99 height 20
drag, startPoint x: 1355, startPoint y: 203, endPoint x: 1311, endPoint y: 109, distance: 103.8
click at [1357, 203] on div "Reference" at bounding box center [1333, 207] width 299 height 20
click at [1288, 18] on button "Close" at bounding box center [1281, 24] width 99 height 26
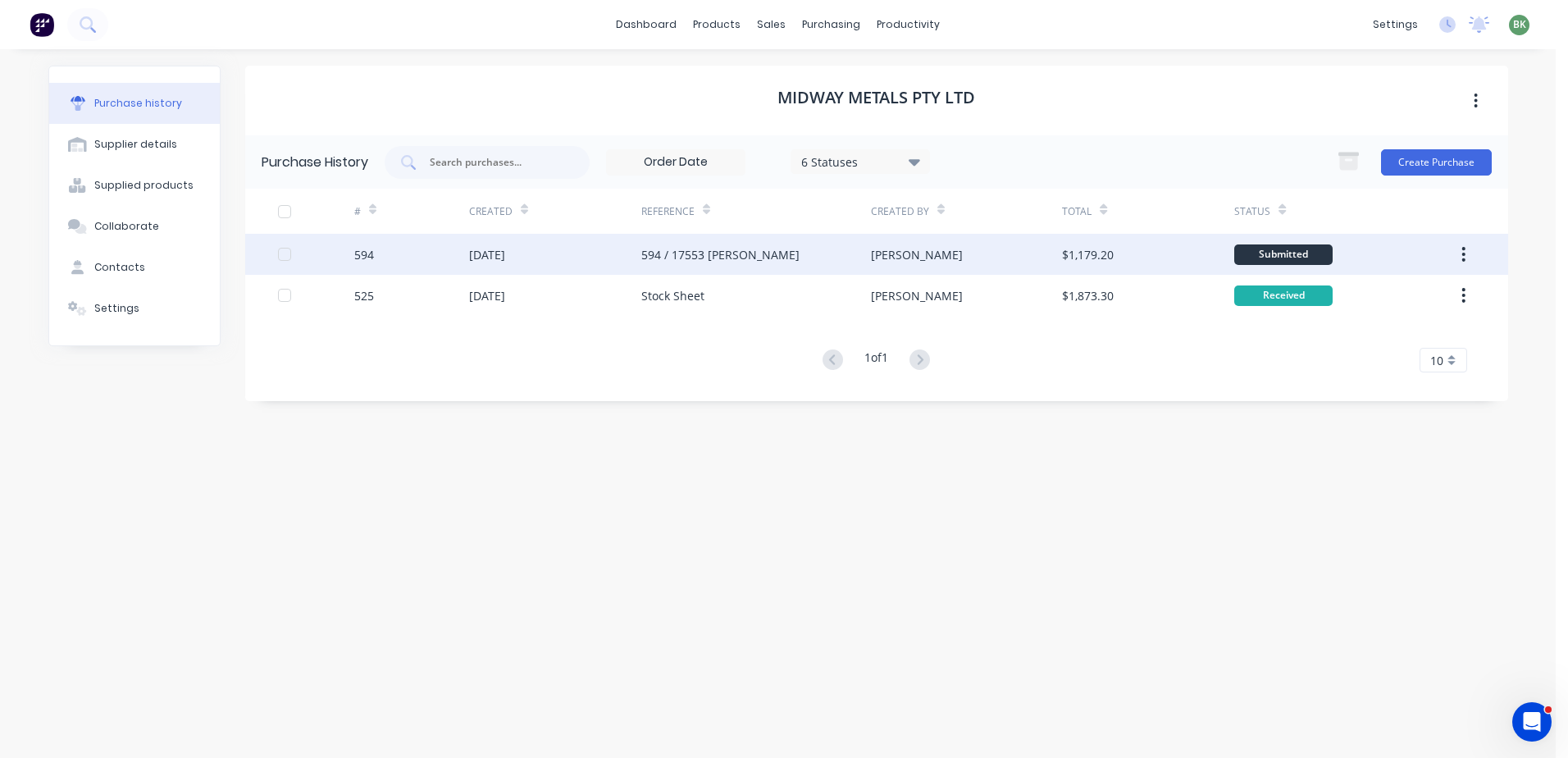
click at [1292, 256] on div "Submitted" at bounding box center [1283, 254] width 99 height 20
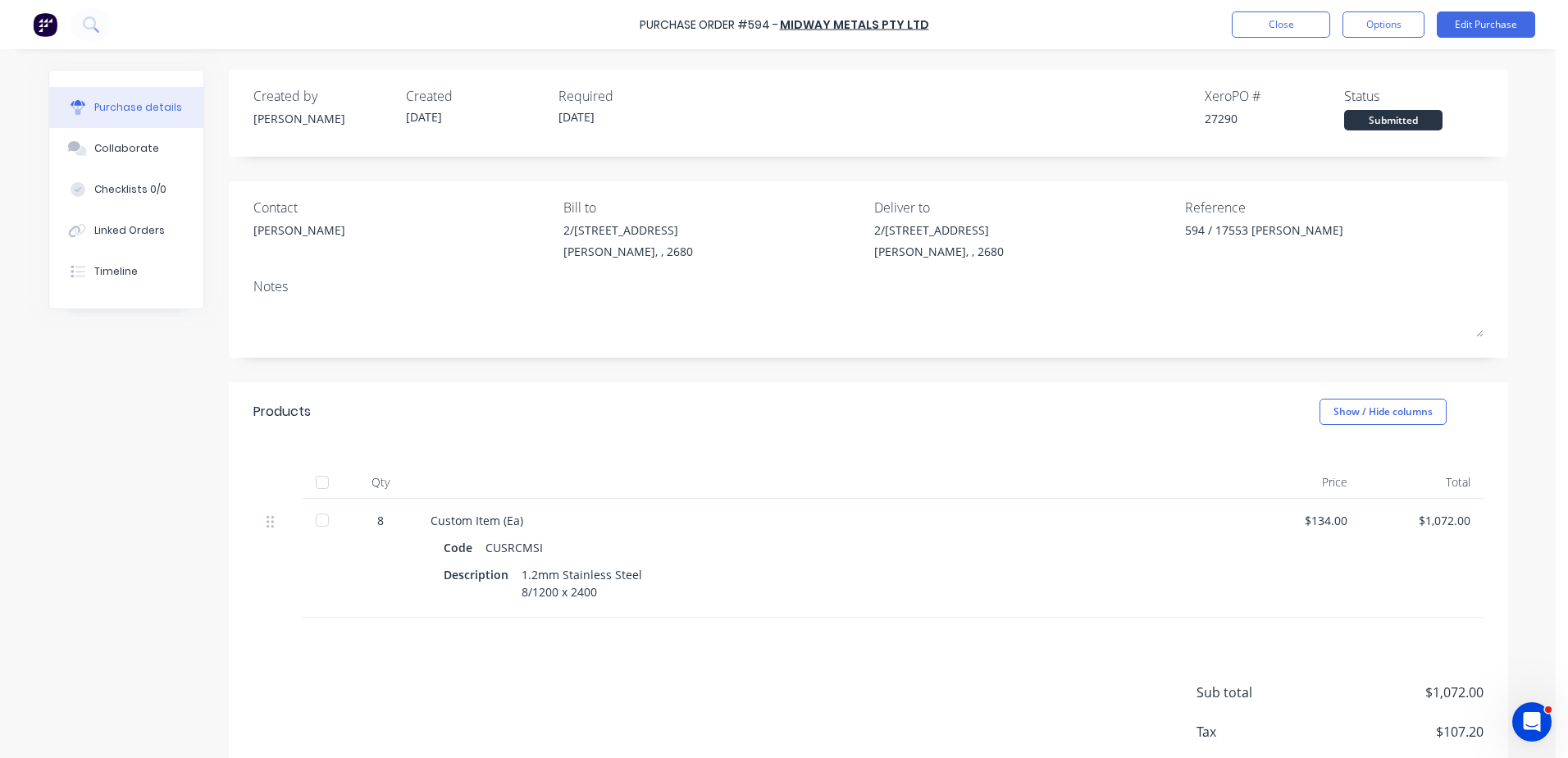
click at [1396, 119] on div "Submitted" at bounding box center [1393, 120] width 99 height 20
click at [1253, 29] on button "Close" at bounding box center [1281, 24] width 99 height 26
type textarea "x"
click at [1288, 21] on button "Close" at bounding box center [1281, 24] width 99 height 26
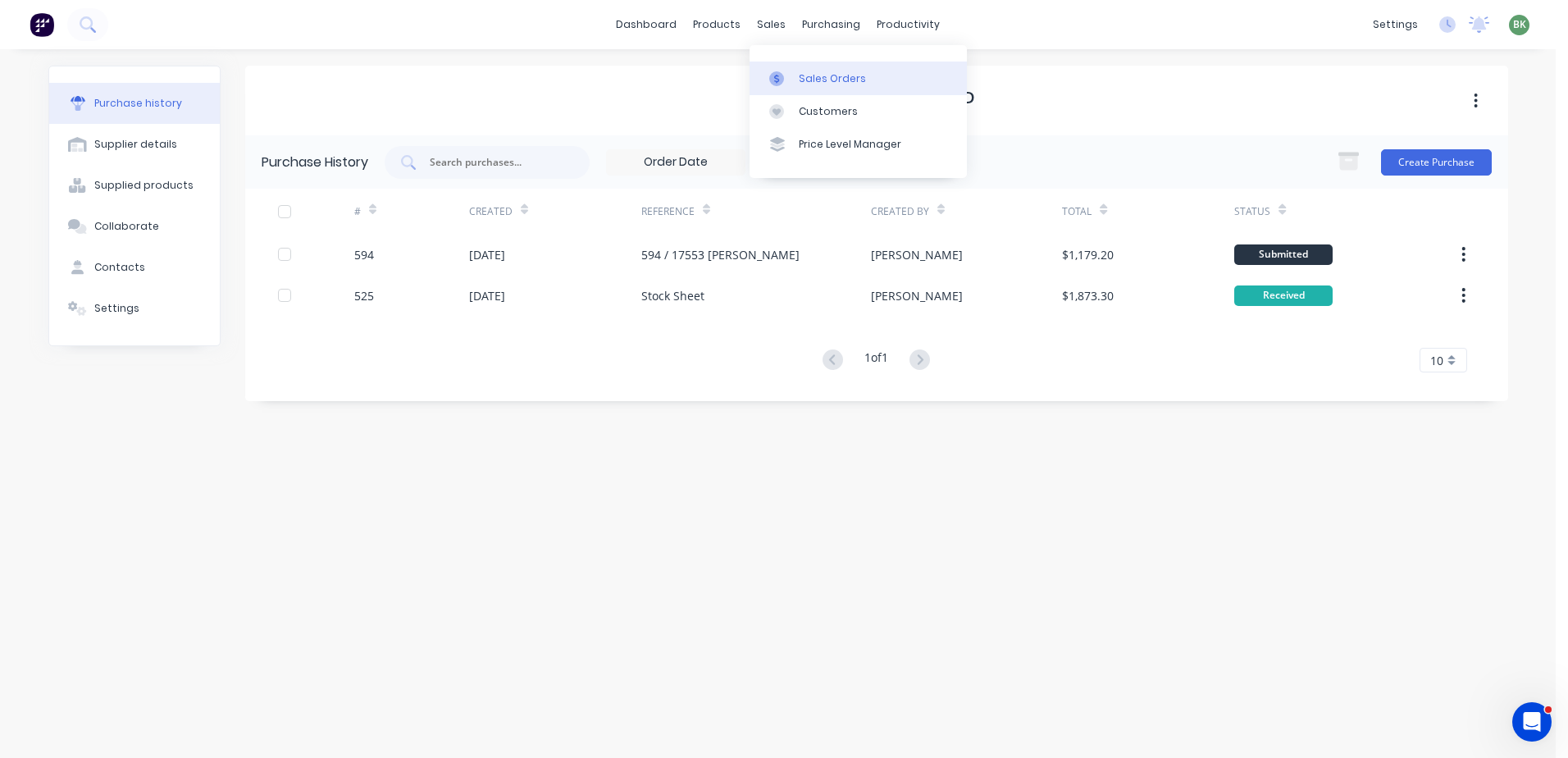
click at [818, 88] on link "Sales Orders" at bounding box center [858, 77] width 217 height 33
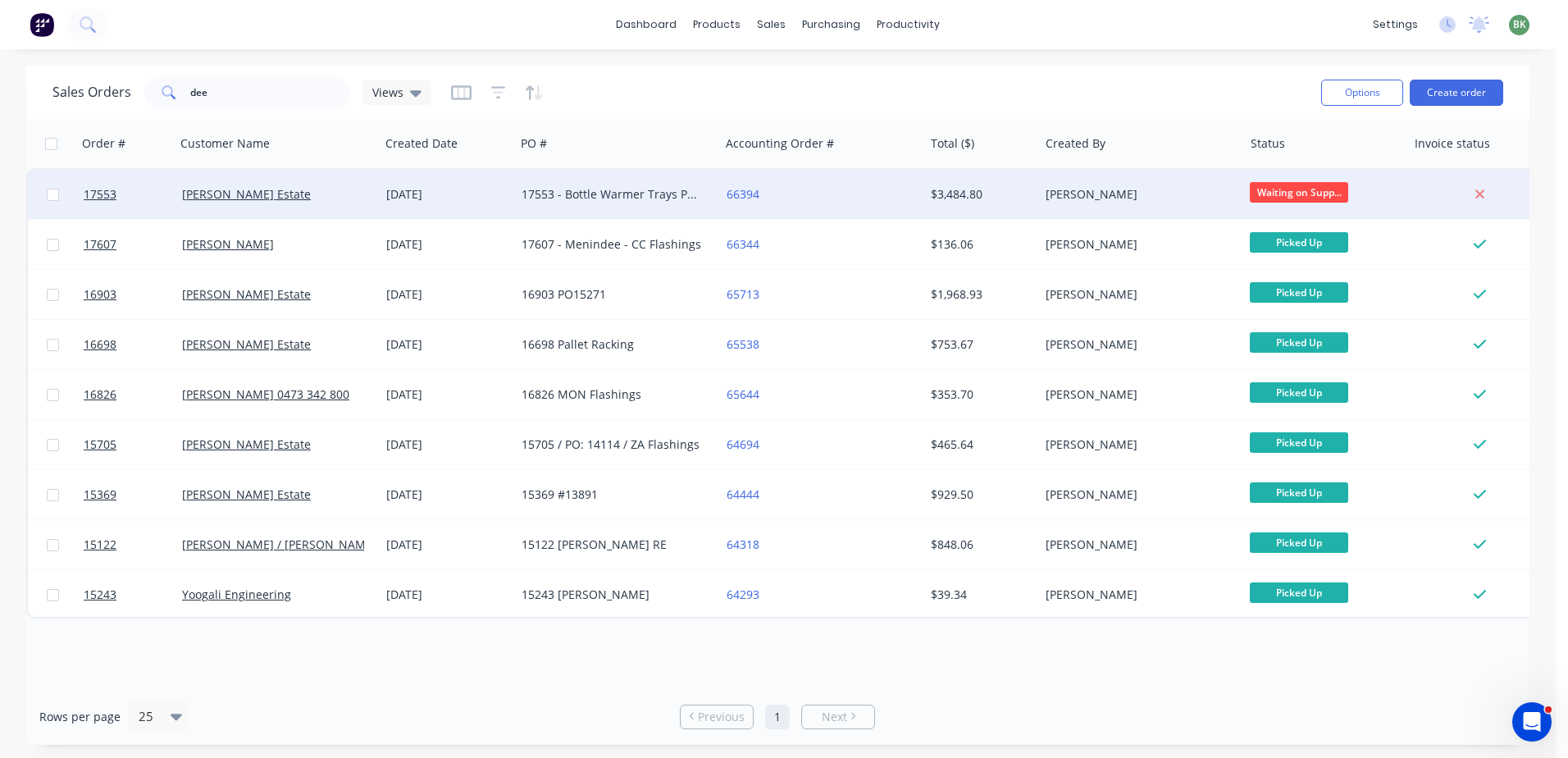
click at [255, 203] on div "[PERSON_NAME] Estate" at bounding box center [277, 194] width 204 height 49
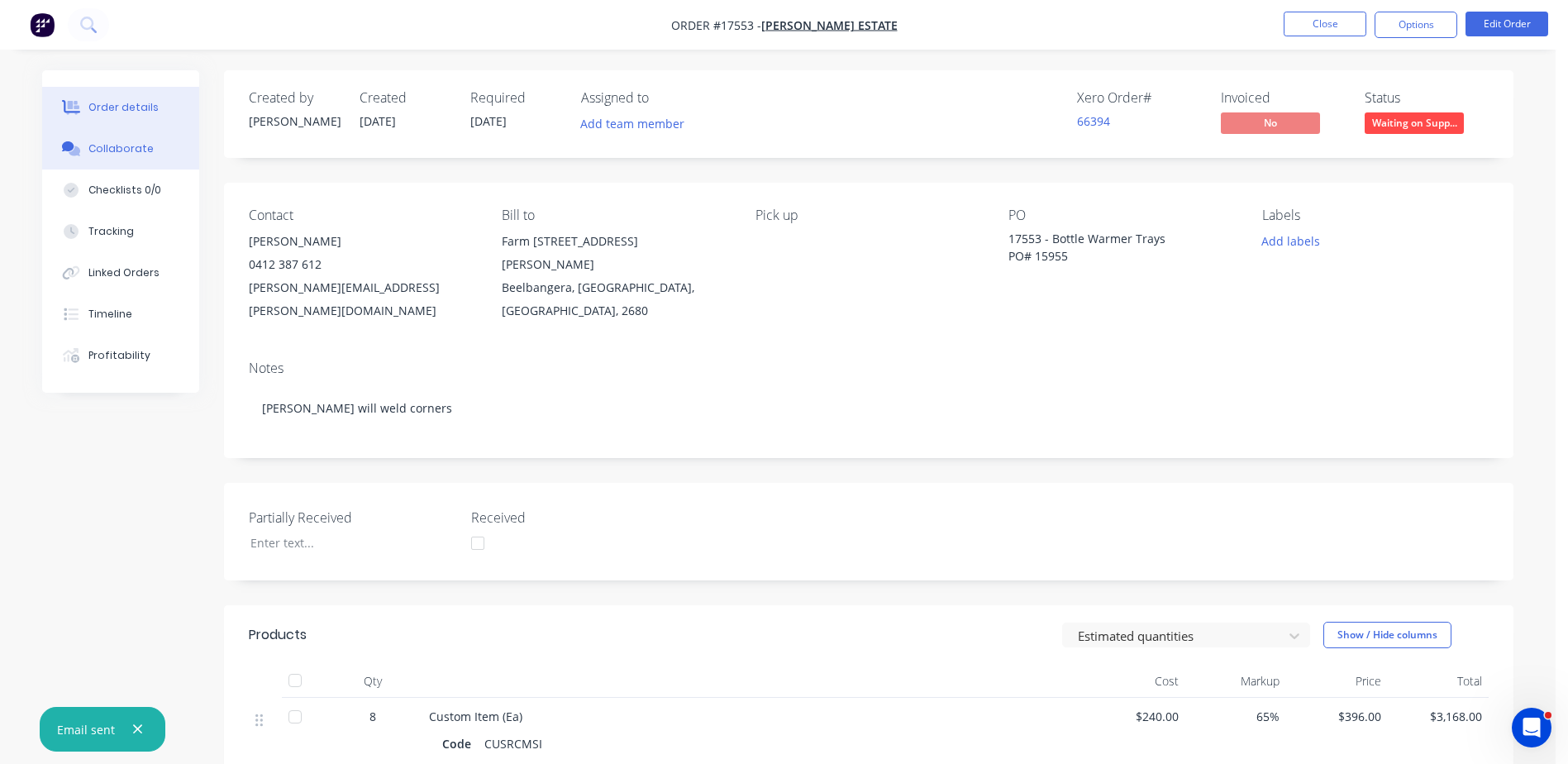
click at [112, 156] on div "Collaborate" at bounding box center [121, 149] width 66 height 15
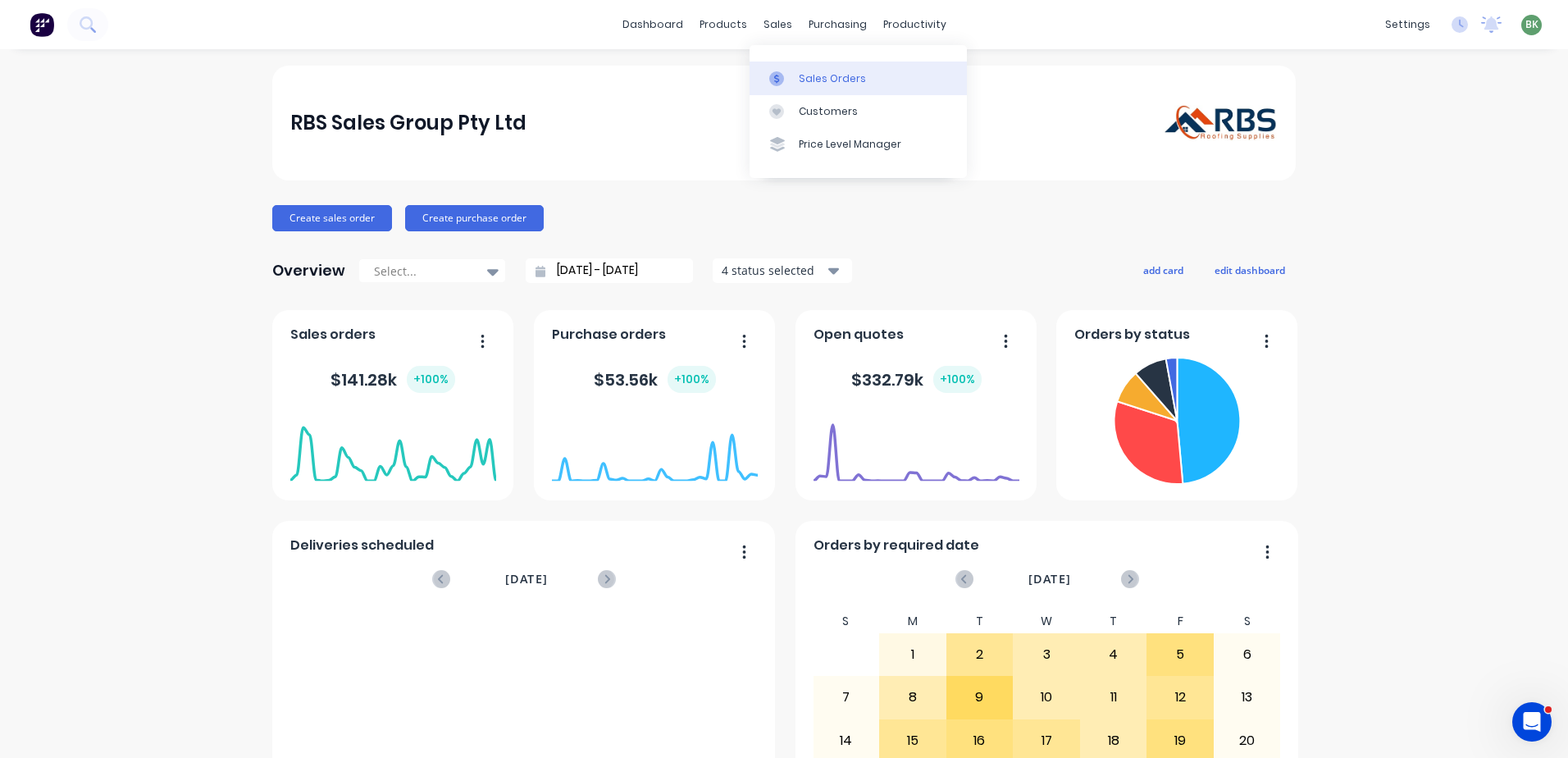
click at [815, 78] on div "Sales Orders" at bounding box center [832, 79] width 67 height 15
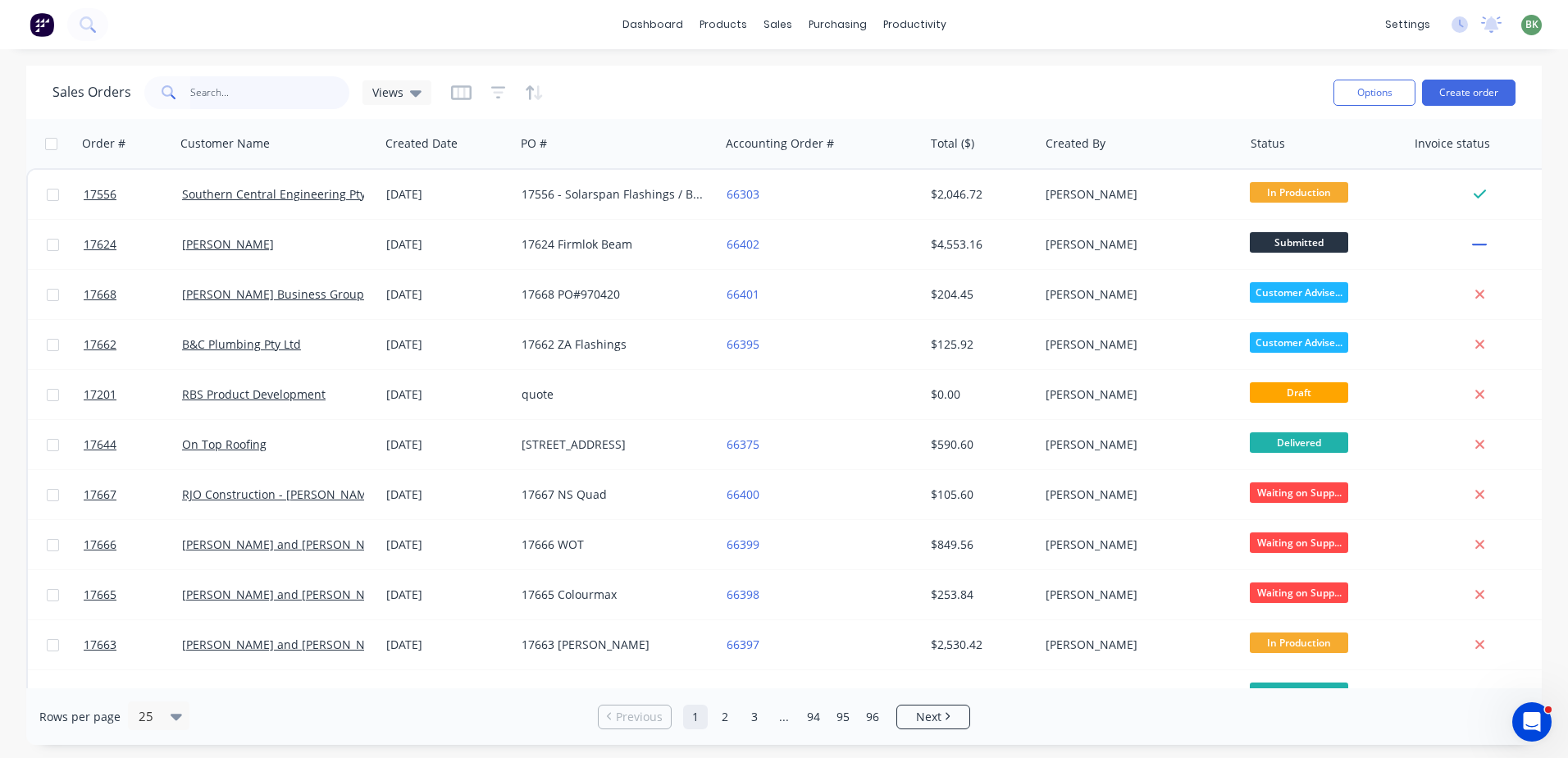
click at [237, 86] on input "text" at bounding box center [270, 92] width 160 height 33
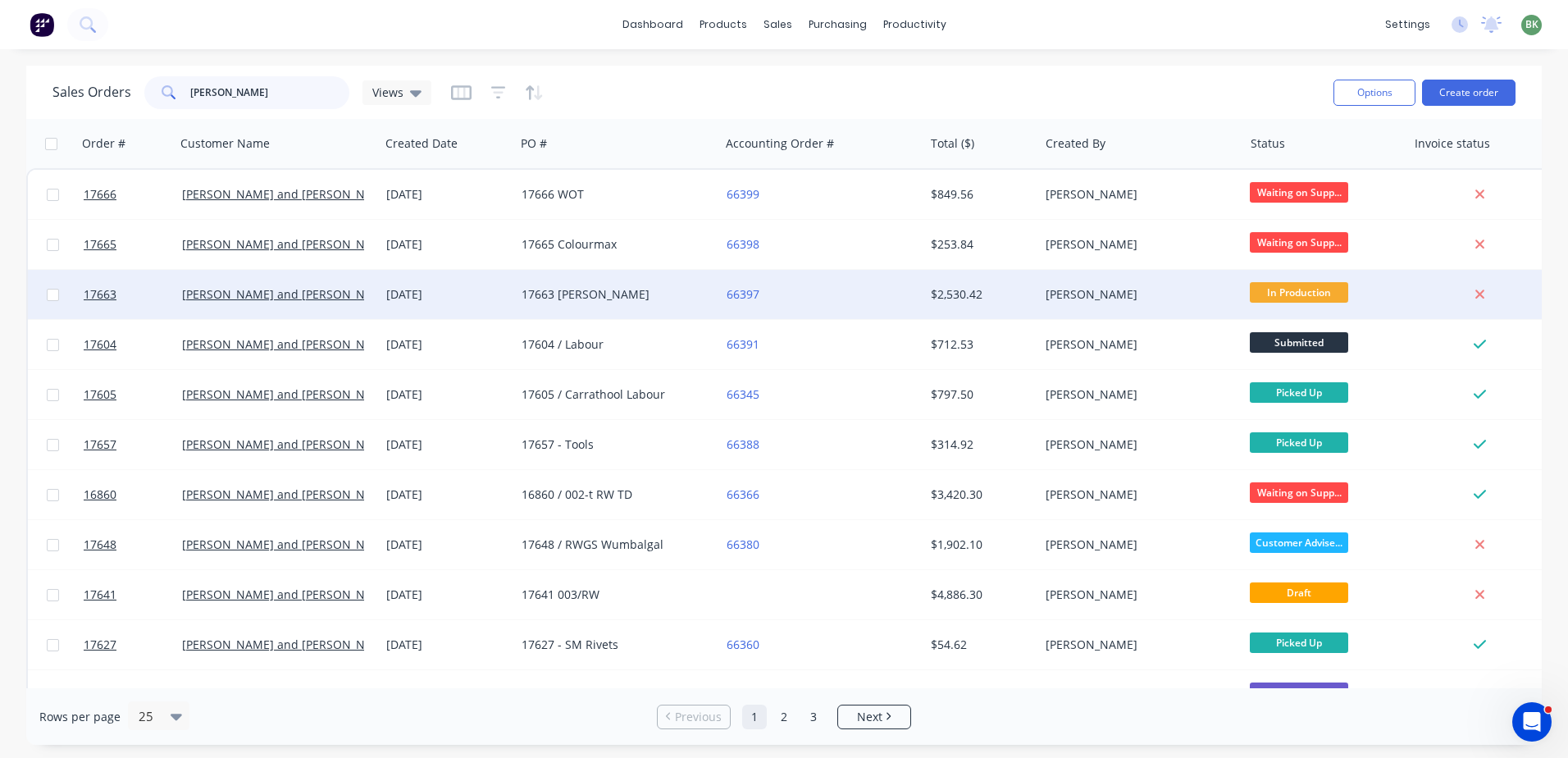
type input "[PERSON_NAME]"
click at [598, 300] on div "17663 [PERSON_NAME]" at bounding box center [612, 294] width 182 height 17
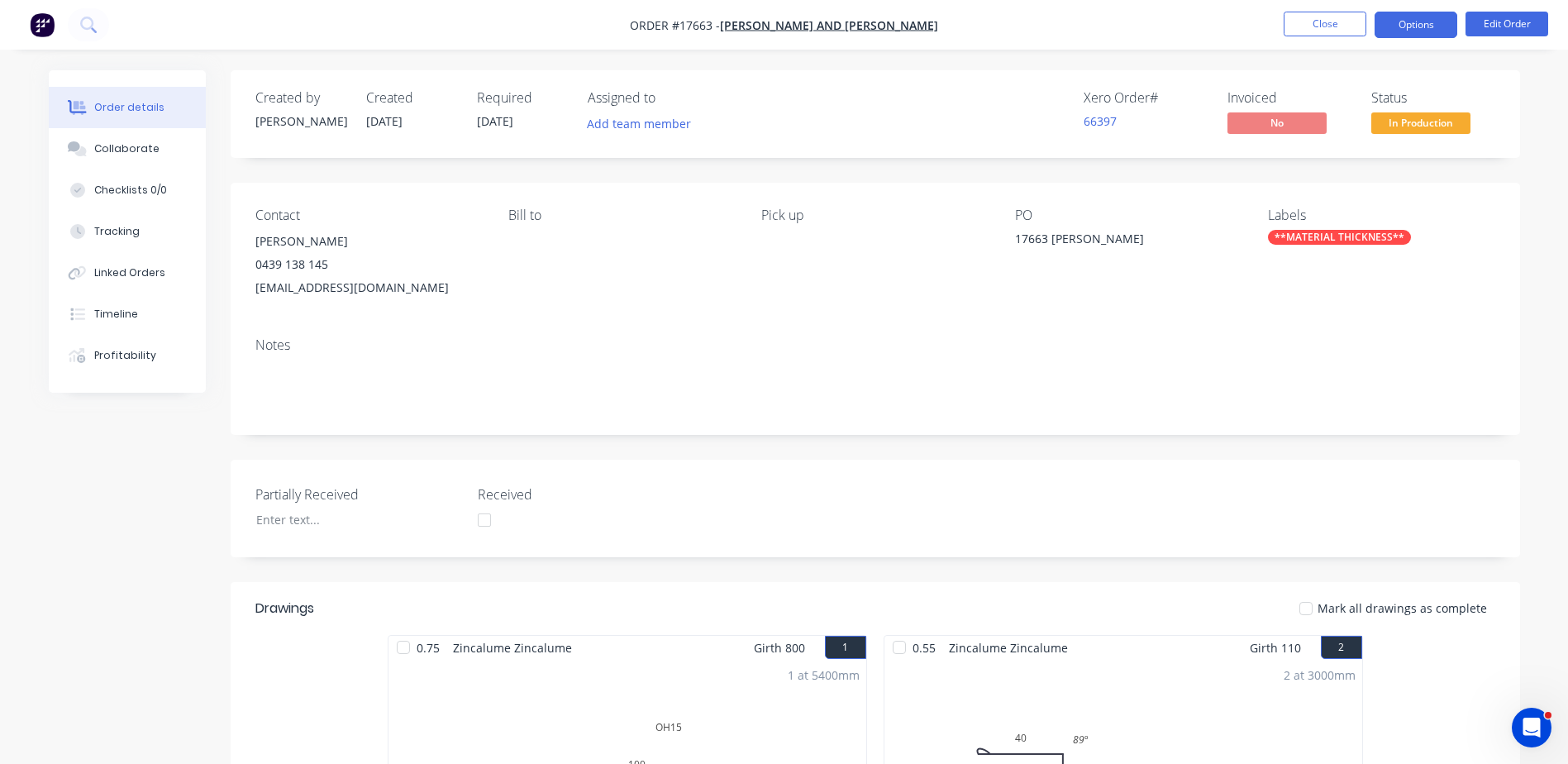
click at [1425, 23] on button "Options" at bounding box center [1415, 24] width 83 height 26
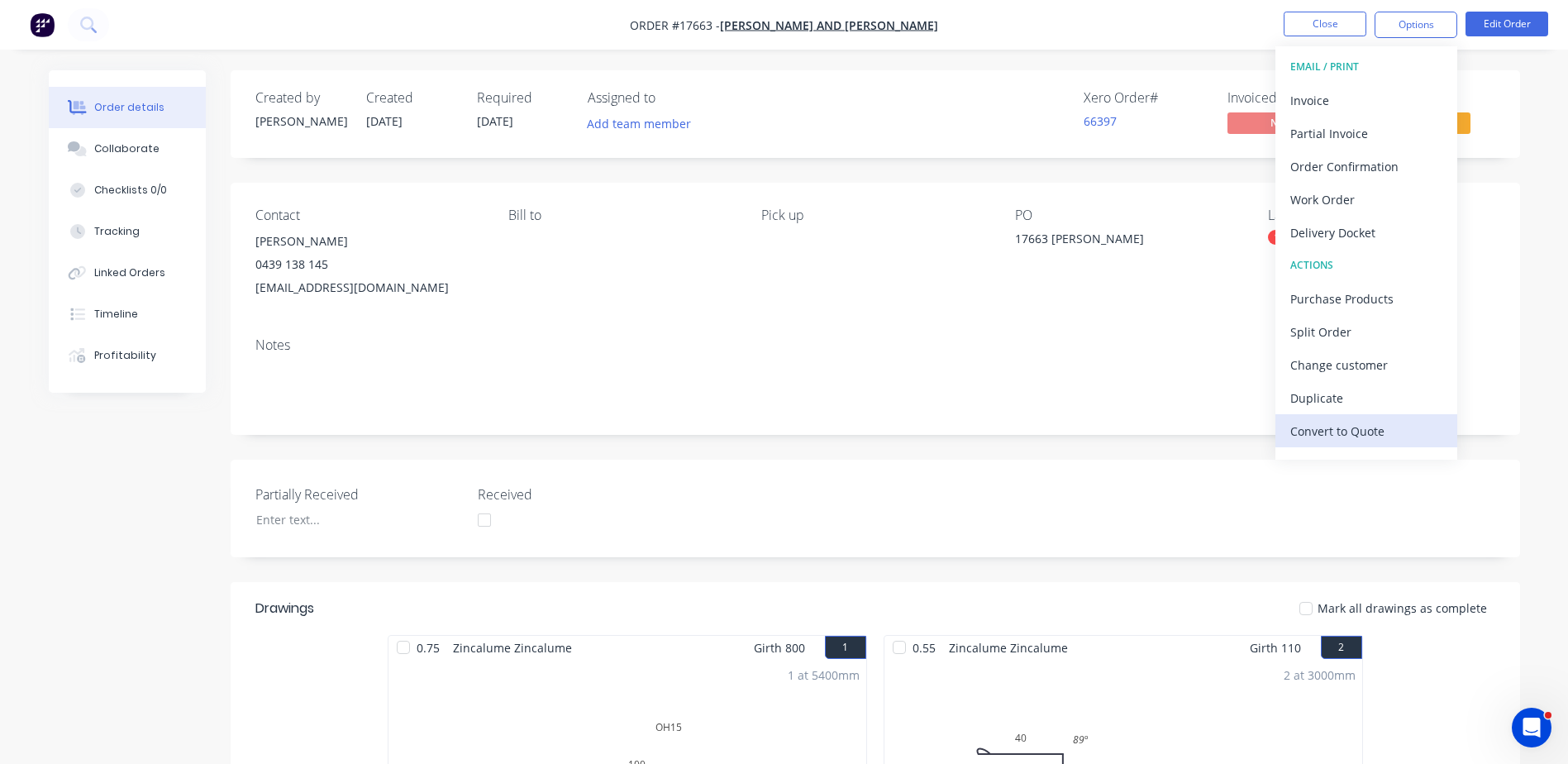
click at [1339, 428] on div "Convert to Quote" at bounding box center [1366, 431] width 152 height 24
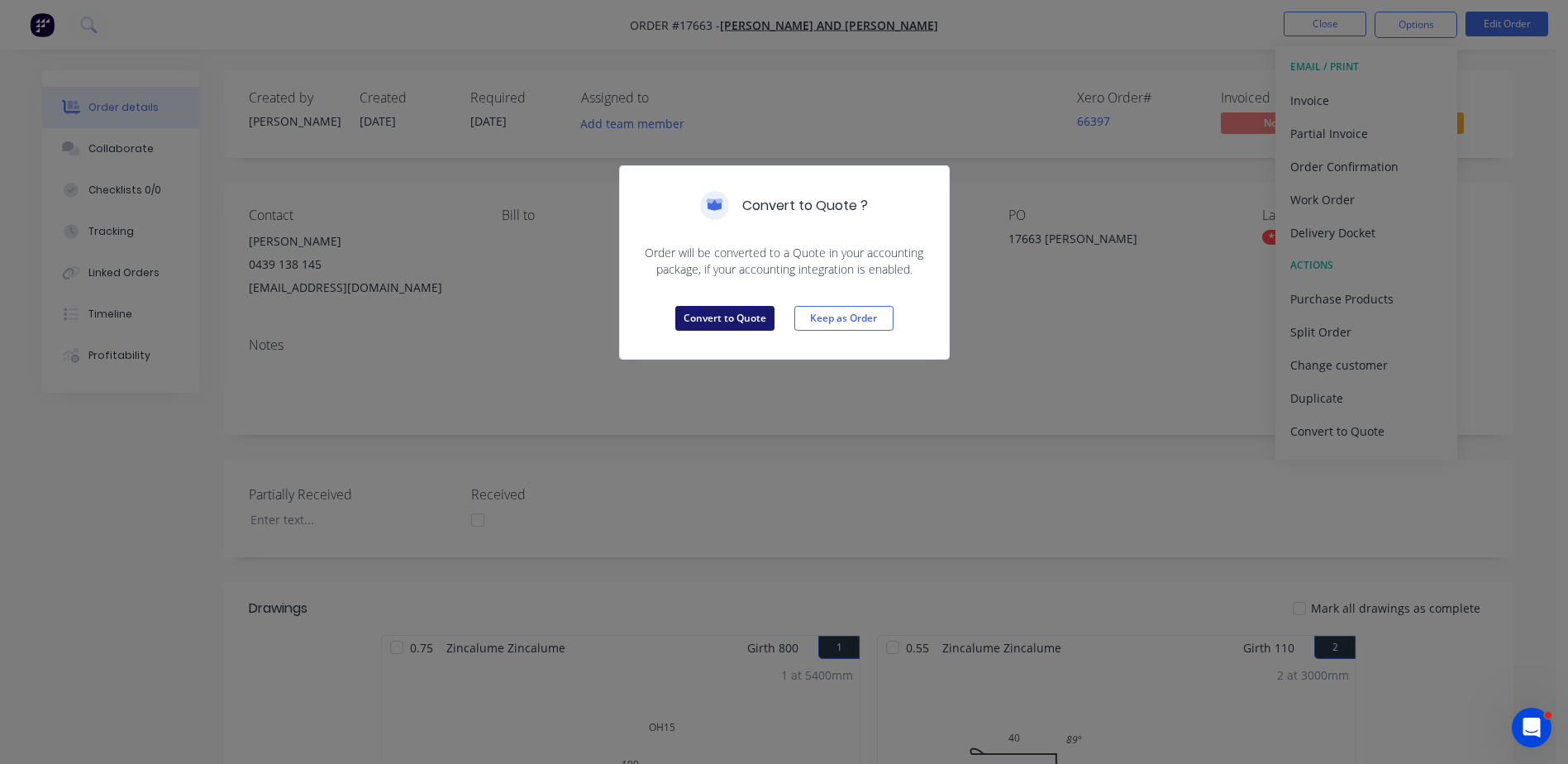
click at [732, 322] on button "Convert to Quote" at bounding box center [724, 318] width 99 height 24
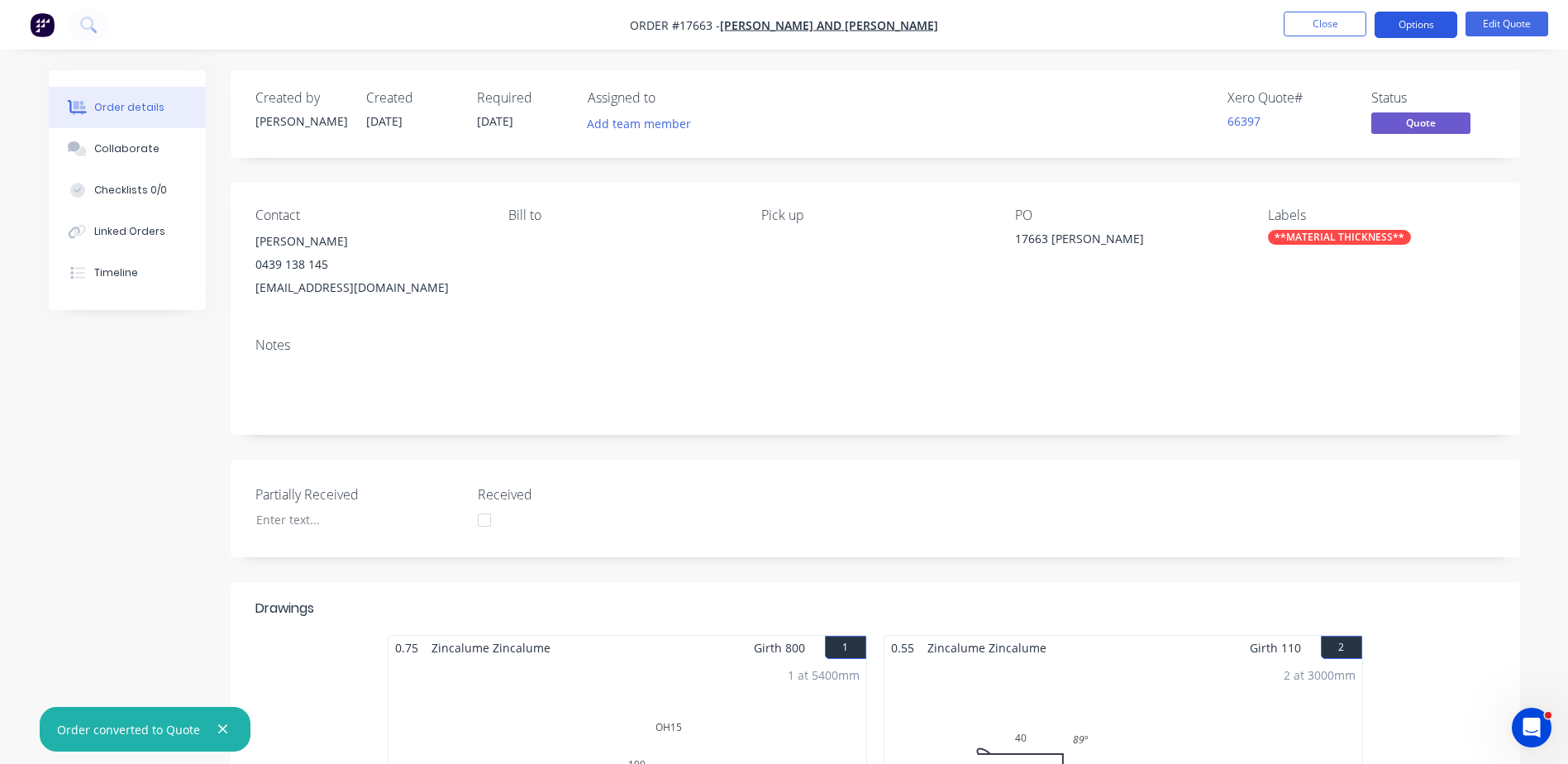
click at [1435, 30] on button "Options" at bounding box center [1415, 24] width 83 height 26
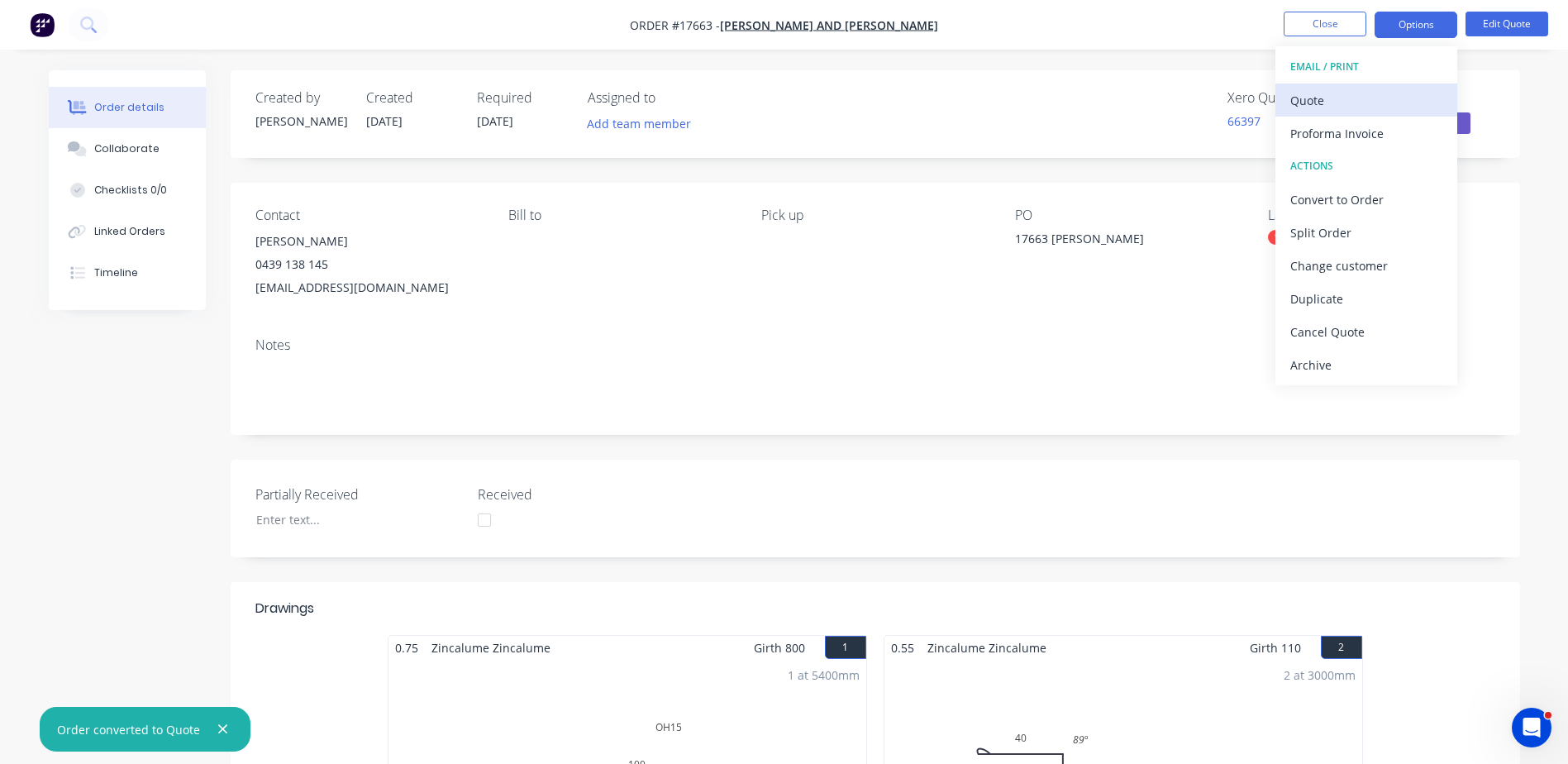
click at [1337, 100] on div "Quote" at bounding box center [1366, 100] width 152 height 24
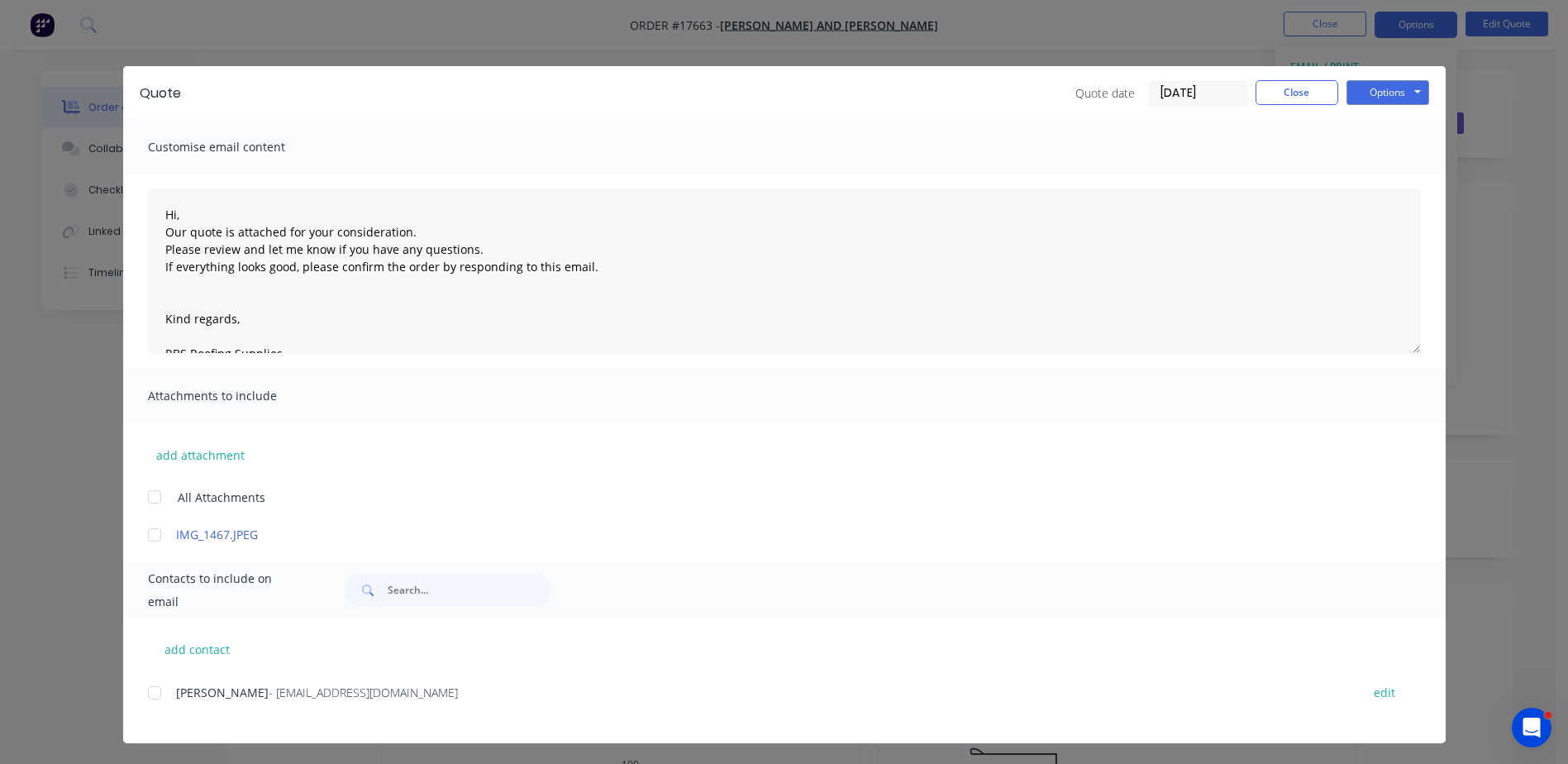
click at [144, 693] on div at bounding box center [154, 692] width 33 height 33
click at [1387, 99] on button "Options" at bounding box center [1388, 92] width 83 height 24
click at [1393, 178] on button "Email" at bounding box center [1399, 176] width 106 height 27
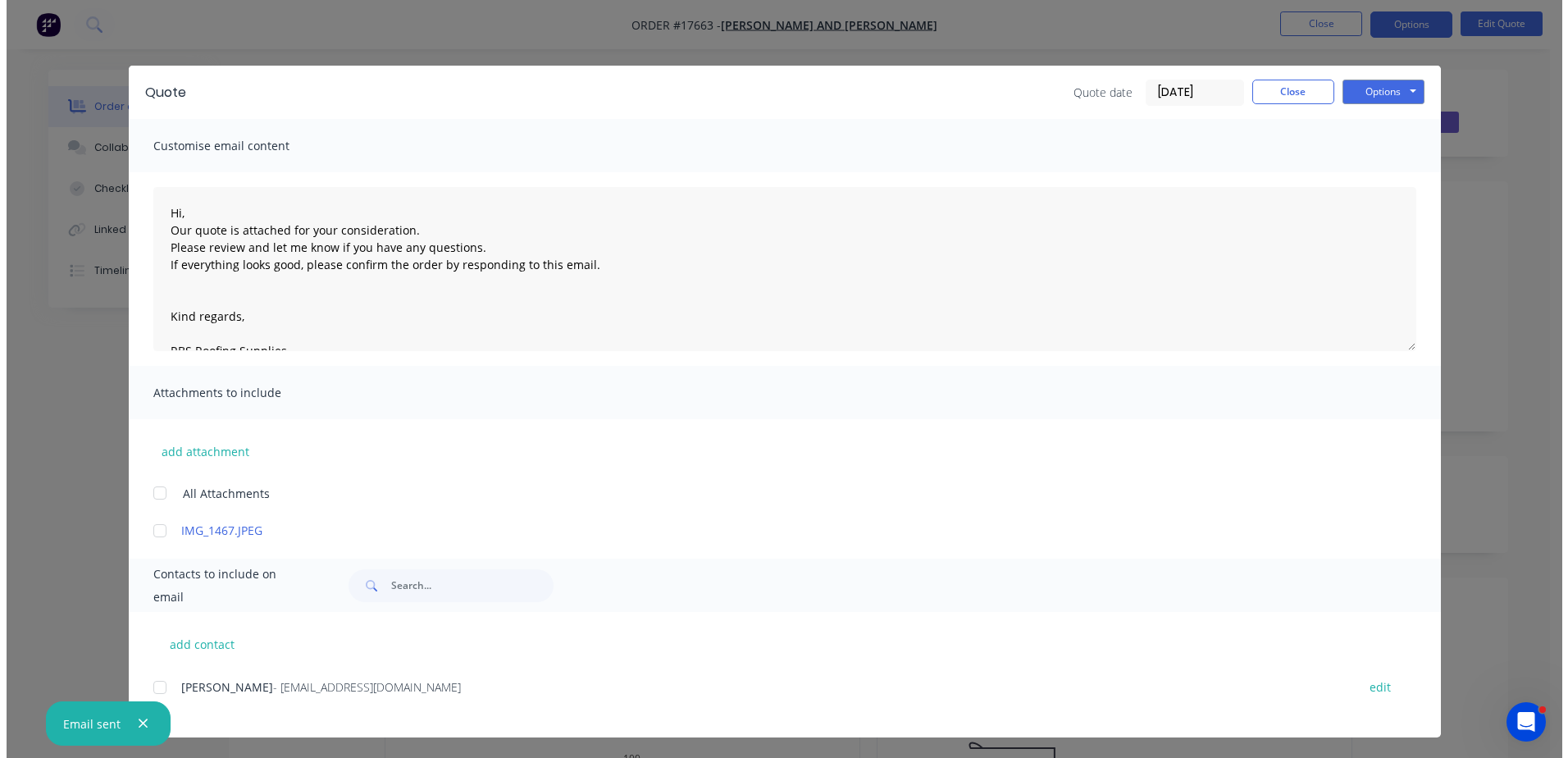
scroll to position [3, 0]
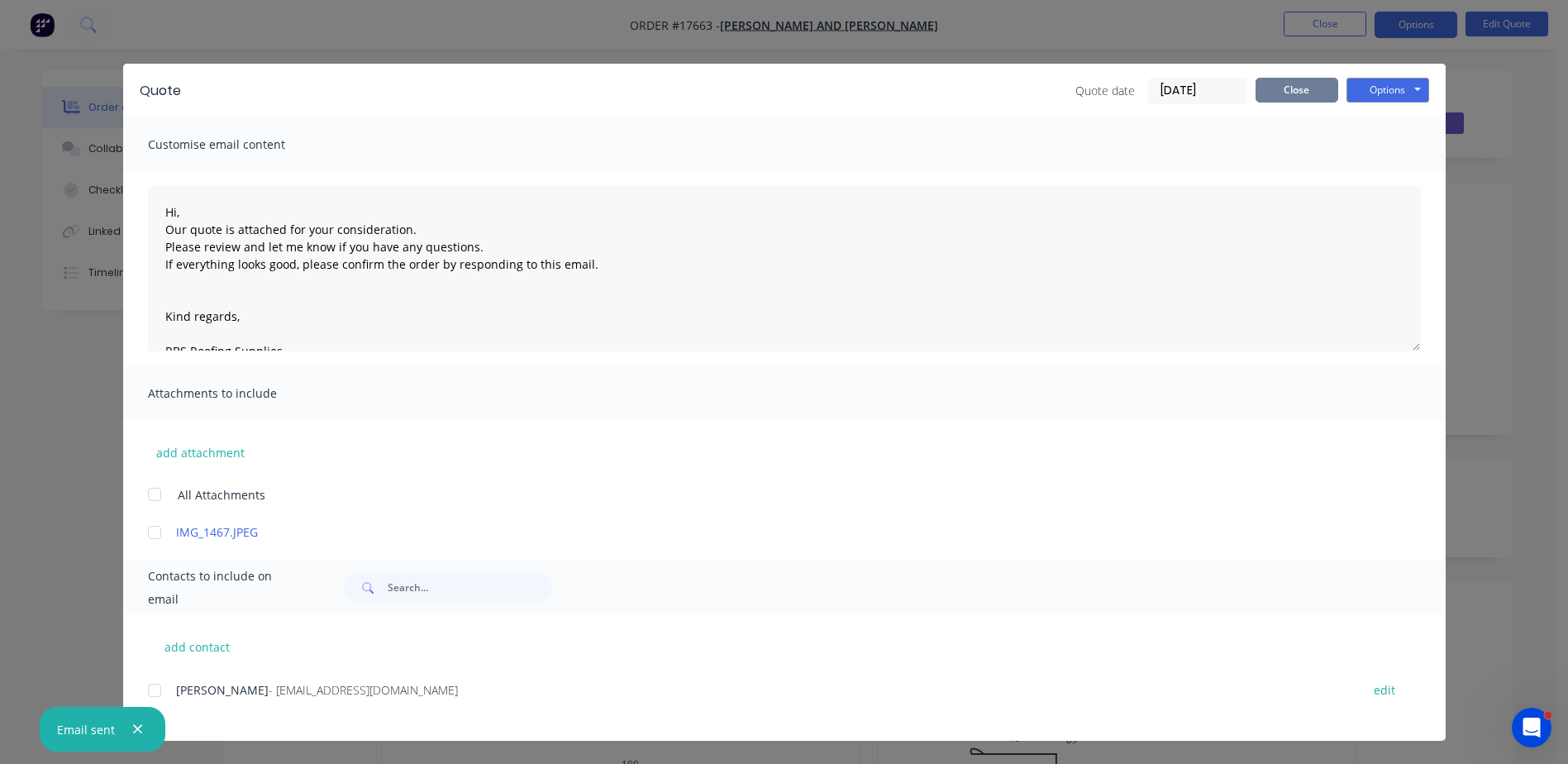
click at [1295, 89] on button "Close" at bounding box center [1297, 90] width 83 height 24
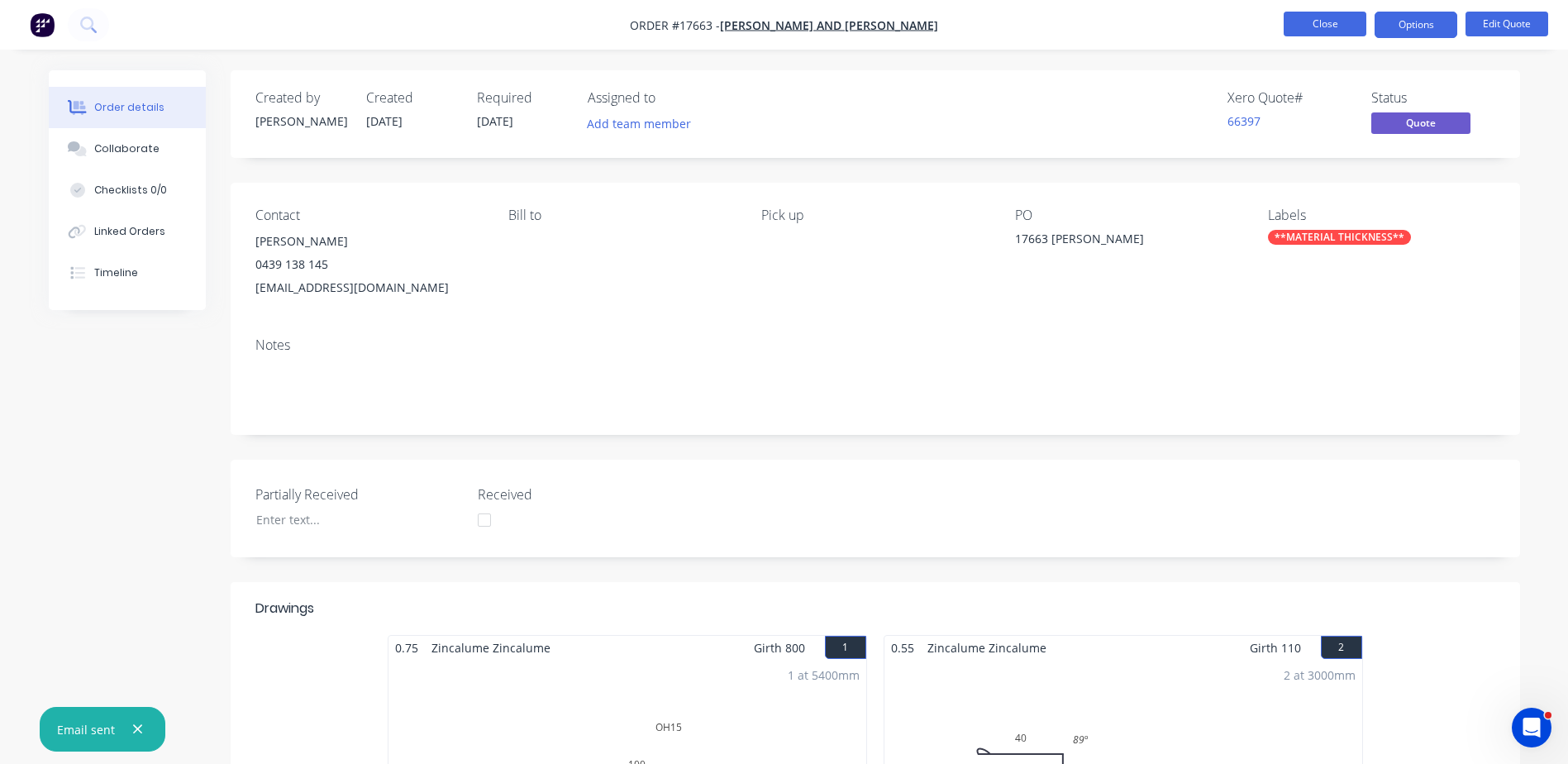
click at [1325, 32] on button "Close" at bounding box center [1325, 23] width 83 height 24
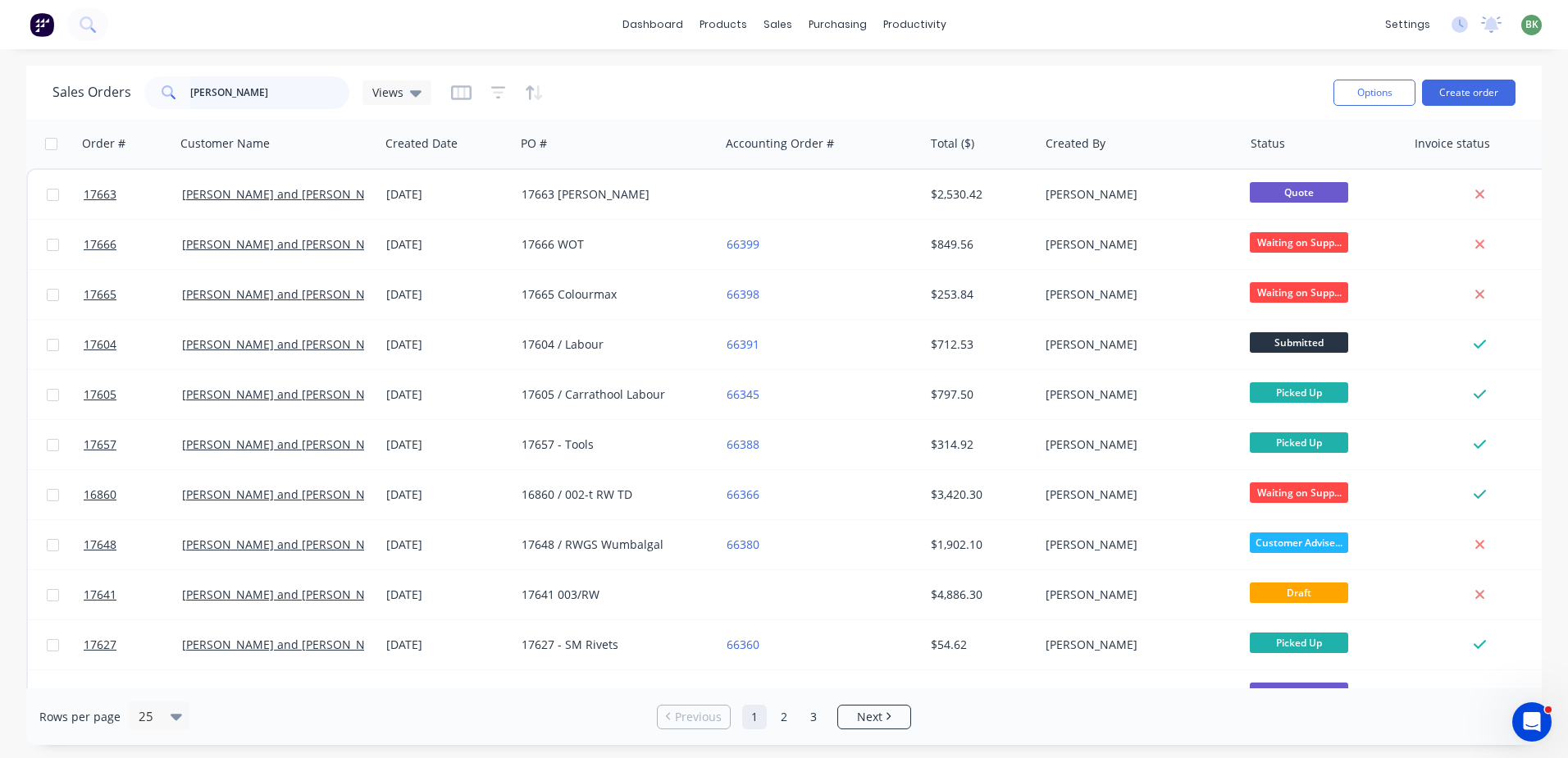
drag, startPoint x: 185, startPoint y: 93, endPoint x: 135, endPoint y: 92, distance: 50.0
click at [135, 92] on div "Sales Orders [PERSON_NAME] Views" at bounding box center [241, 92] width 379 height 33
